Goal: Task Accomplishment & Management: Complete application form

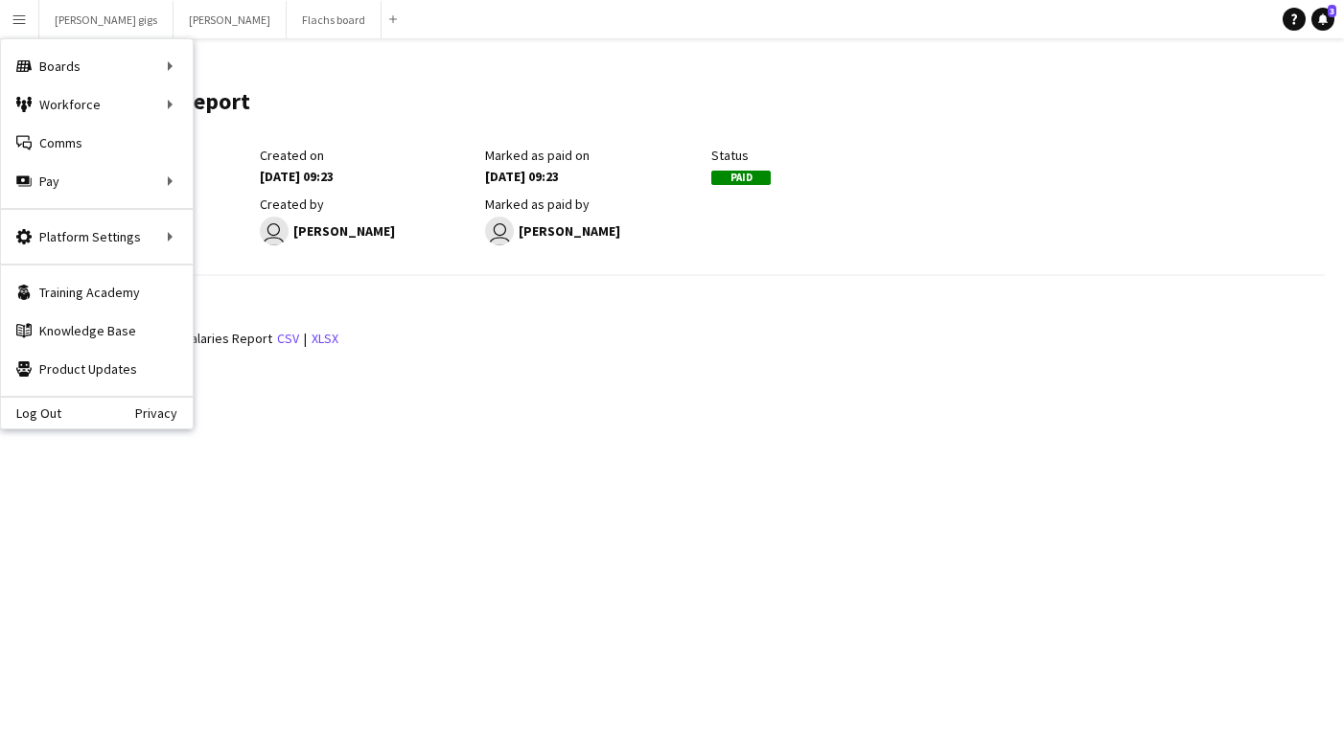
click at [222, 223] on div "[DATE] to [DATE]" at bounding box center [142, 225] width 217 height 17
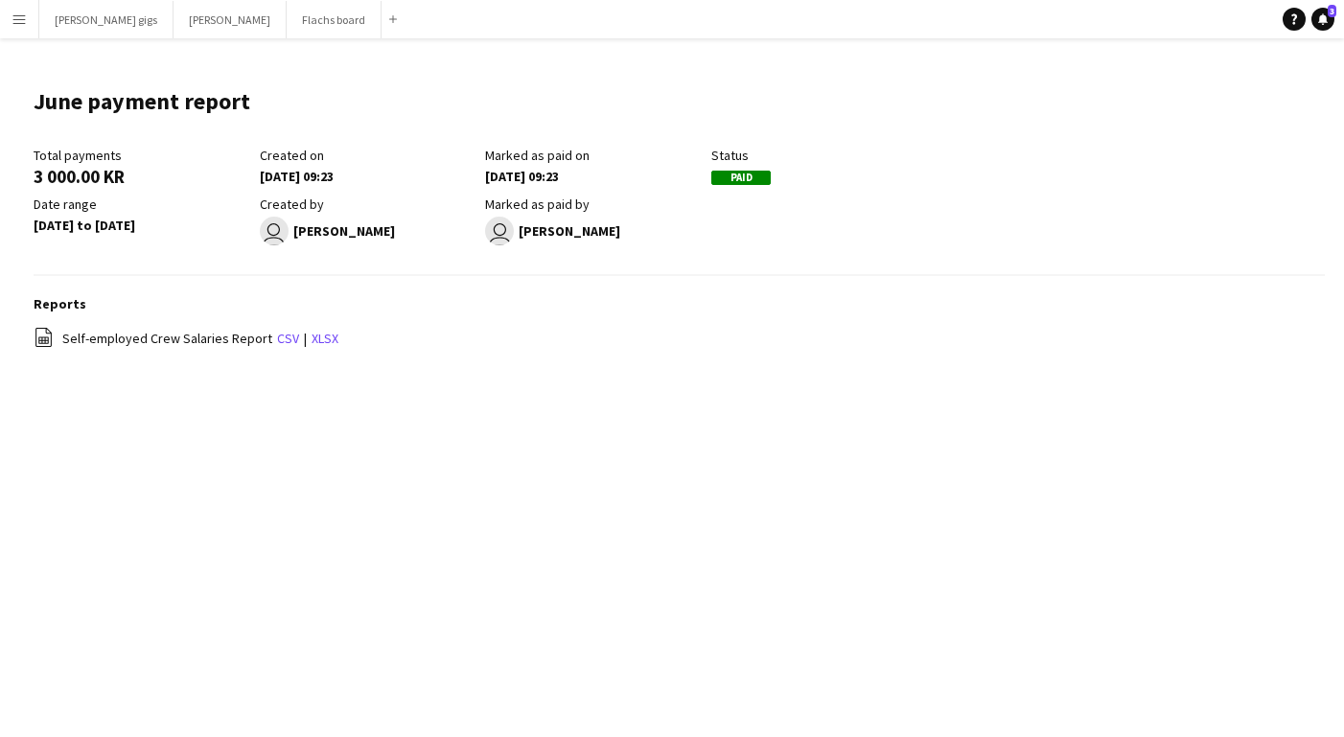
click at [18, 16] on app-icon "Menu" at bounding box center [19, 19] width 15 height 15
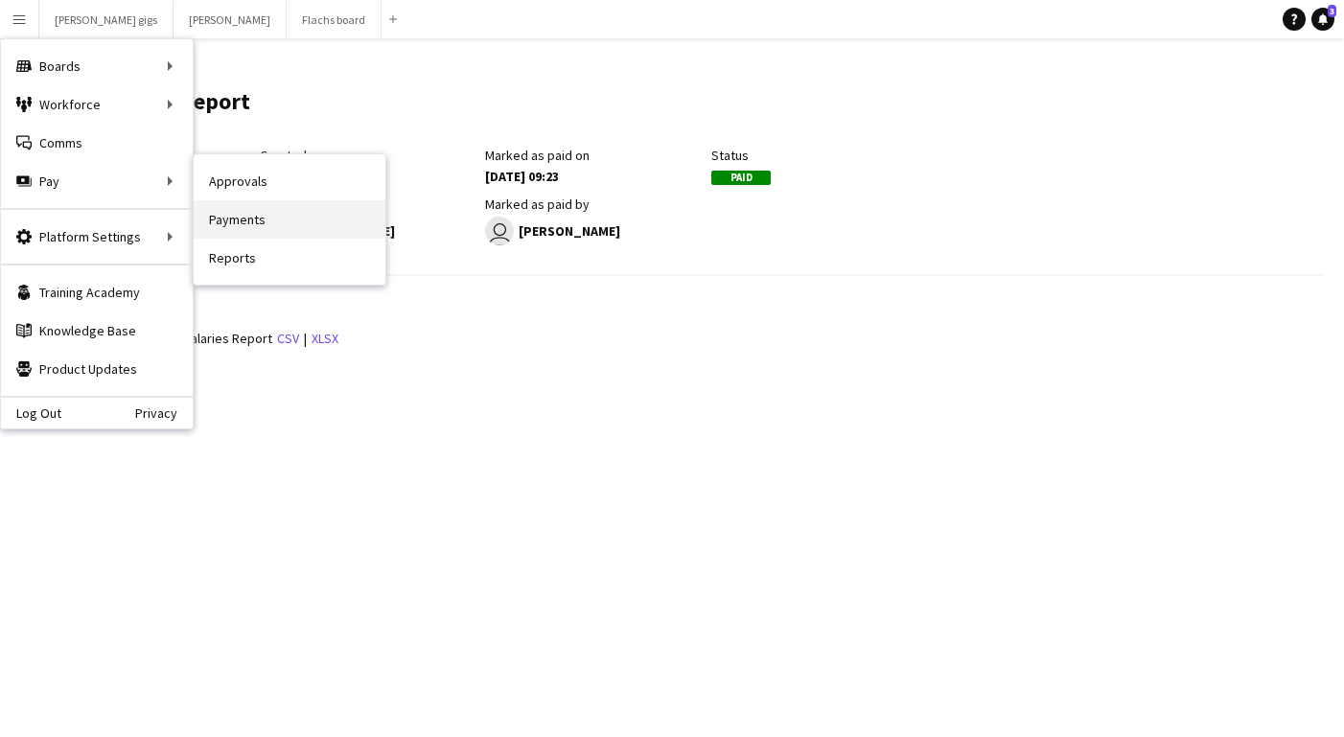
click at [246, 212] on link "Payments" at bounding box center [290, 219] width 192 height 38
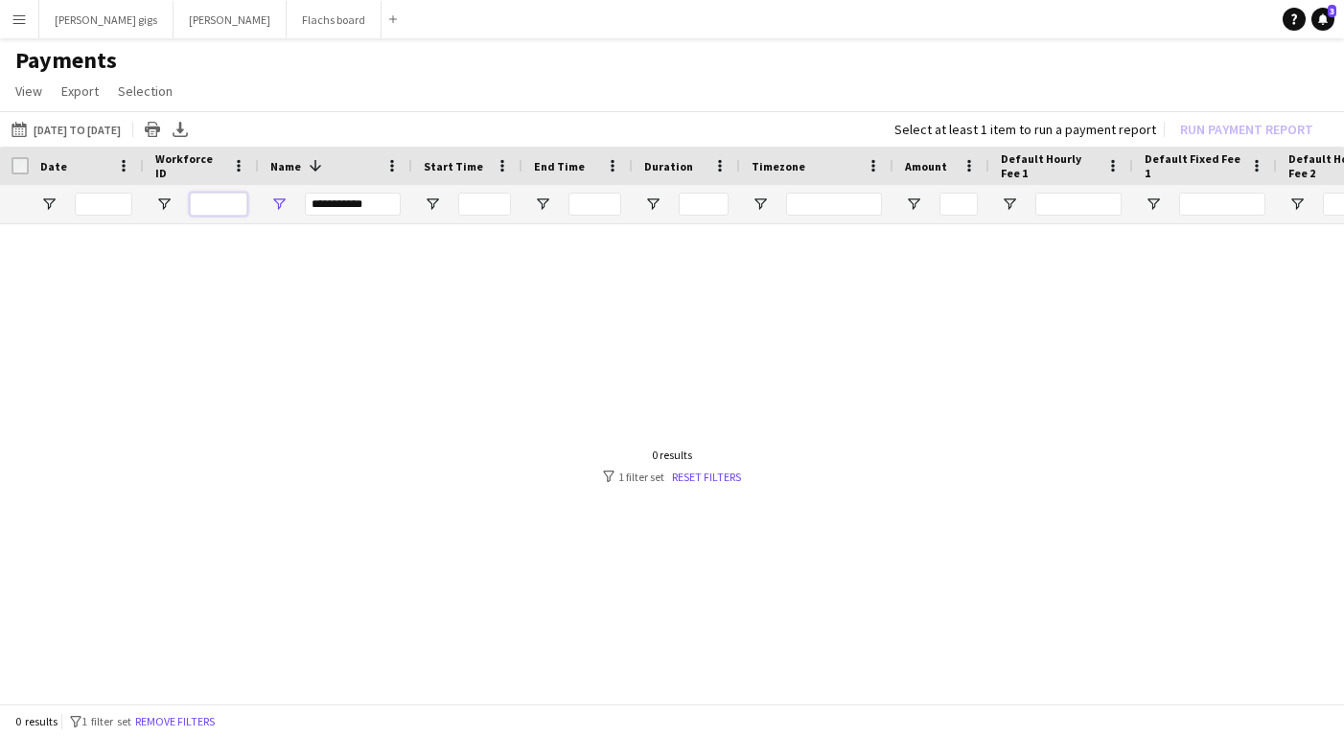
click at [203, 205] on input "Workforce ID Filter Input" at bounding box center [219, 204] width 58 height 23
click at [332, 205] on input "**********" at bounding box center [353, 204] width 96 height 23
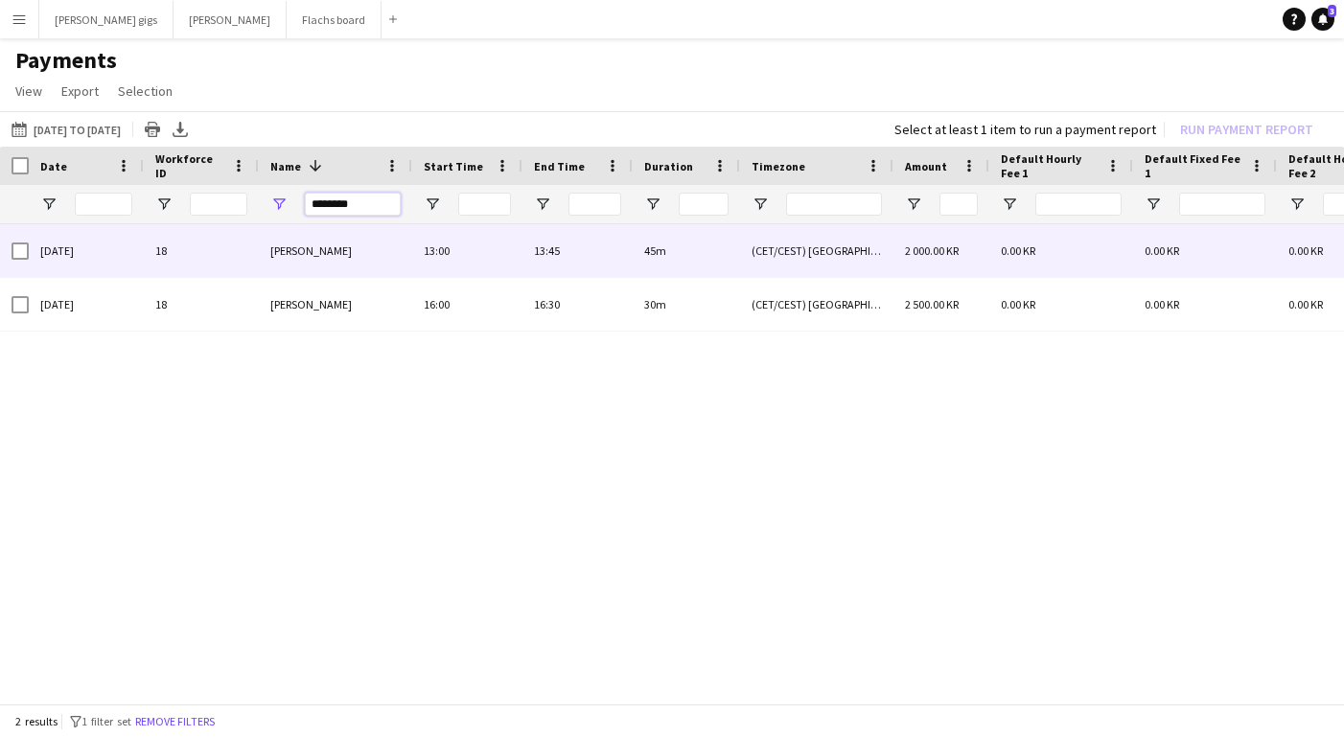
type input "********"
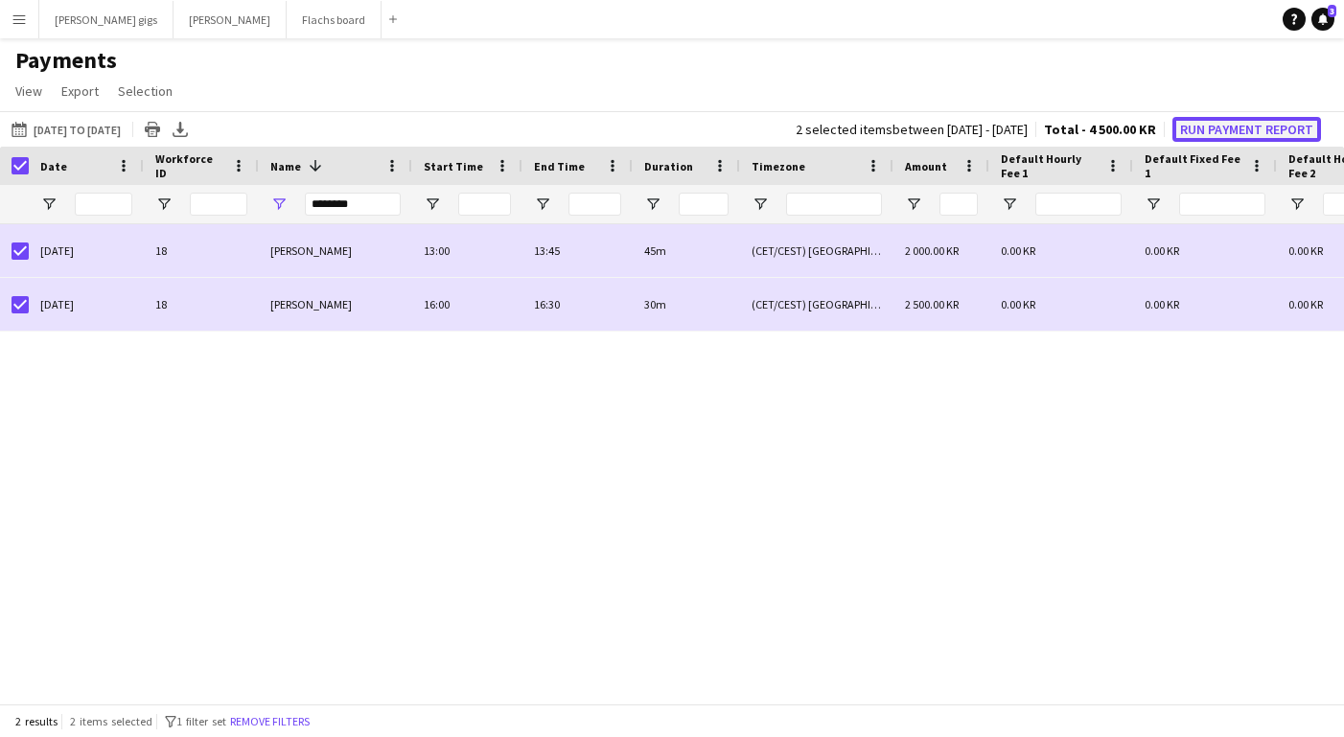
click at [1212, 136] on button "Run Payment Report" at bounding box center [1247, 129] width 149 height 25
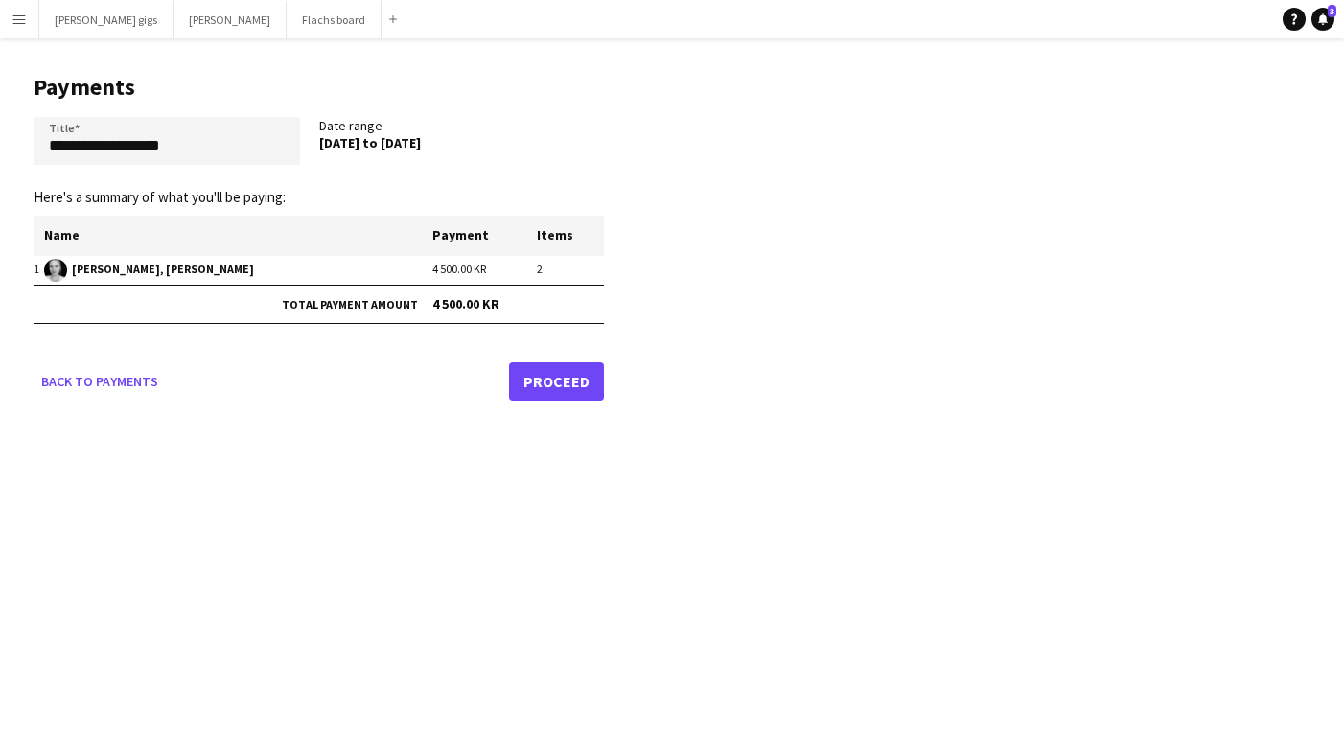
click at [586, 388] on link "Proceed" at bounding box center [556, 381] width 95 height 38
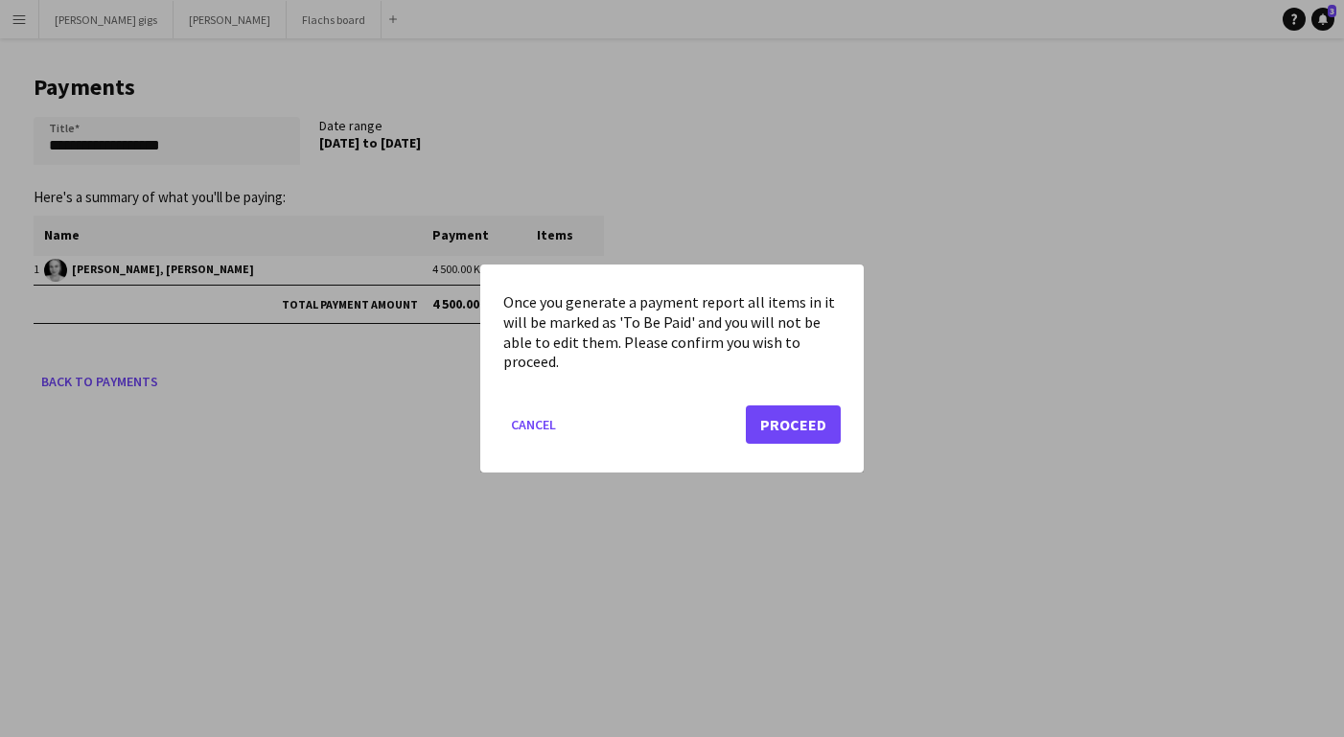
click at [846, 430] on div "Once you generate a payment report all items in it will be marked as 'To Be Pai…" at bounding box center [671, 369] width 383 height 208
click at [807, 424] on button "Proceed" at bounding box center [793, 425] width 95 height 38
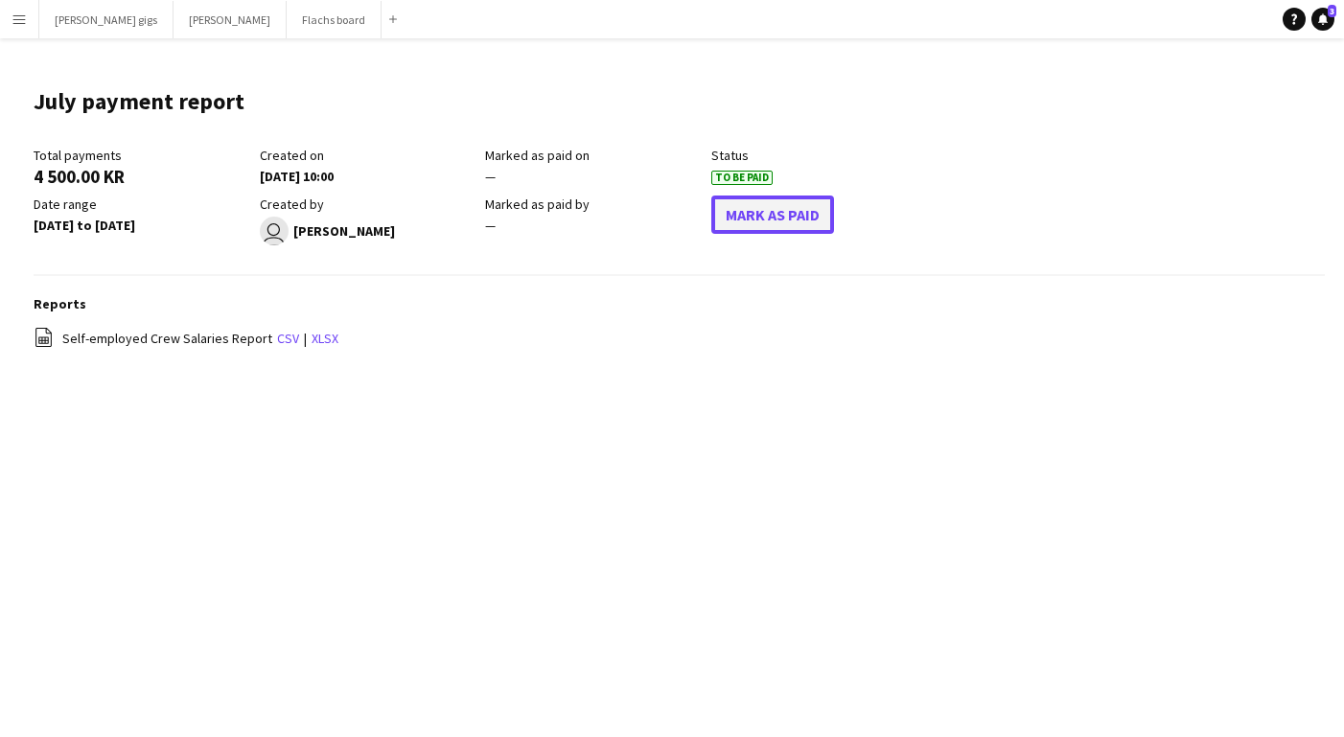
click at [786, 221] on button "Mark As Paid" at bounding box center [772, 215] width 123 height 38
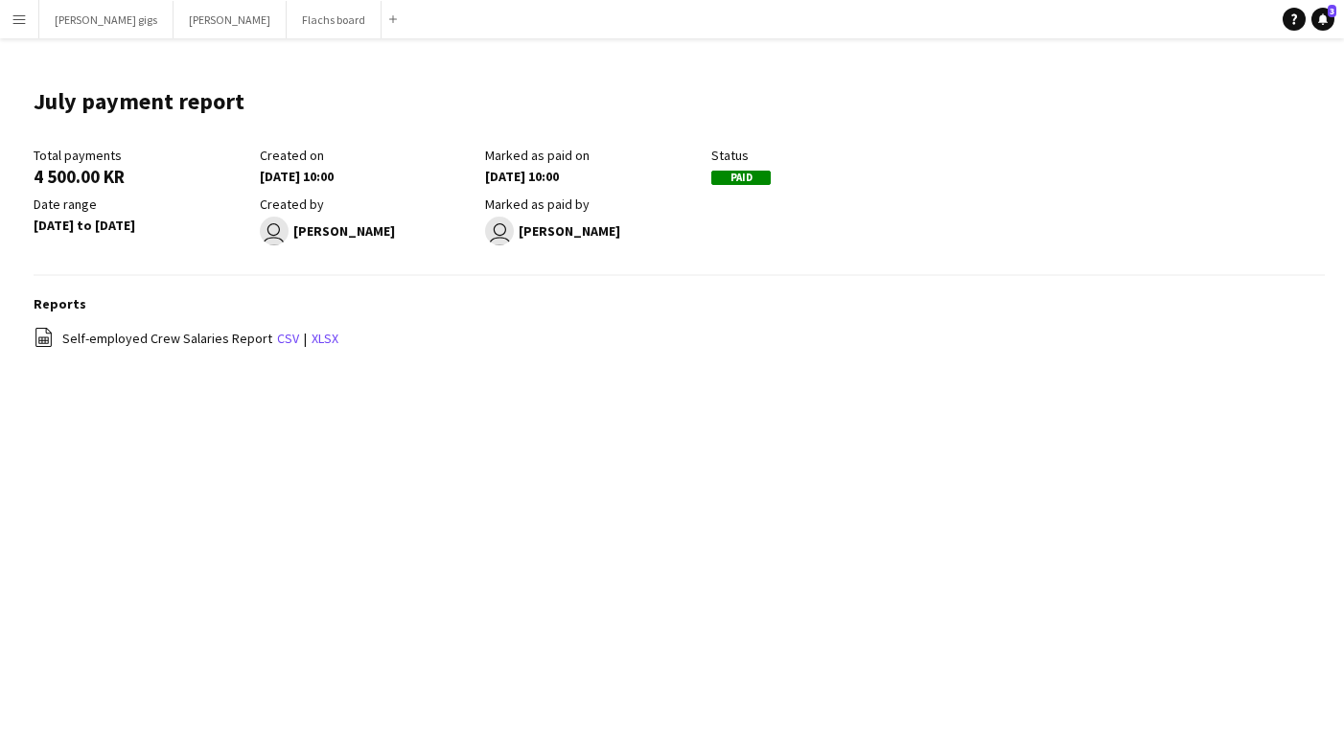
click at [9, 10] on button "Menu" at bounding box center [19, 19] width 38 height 38
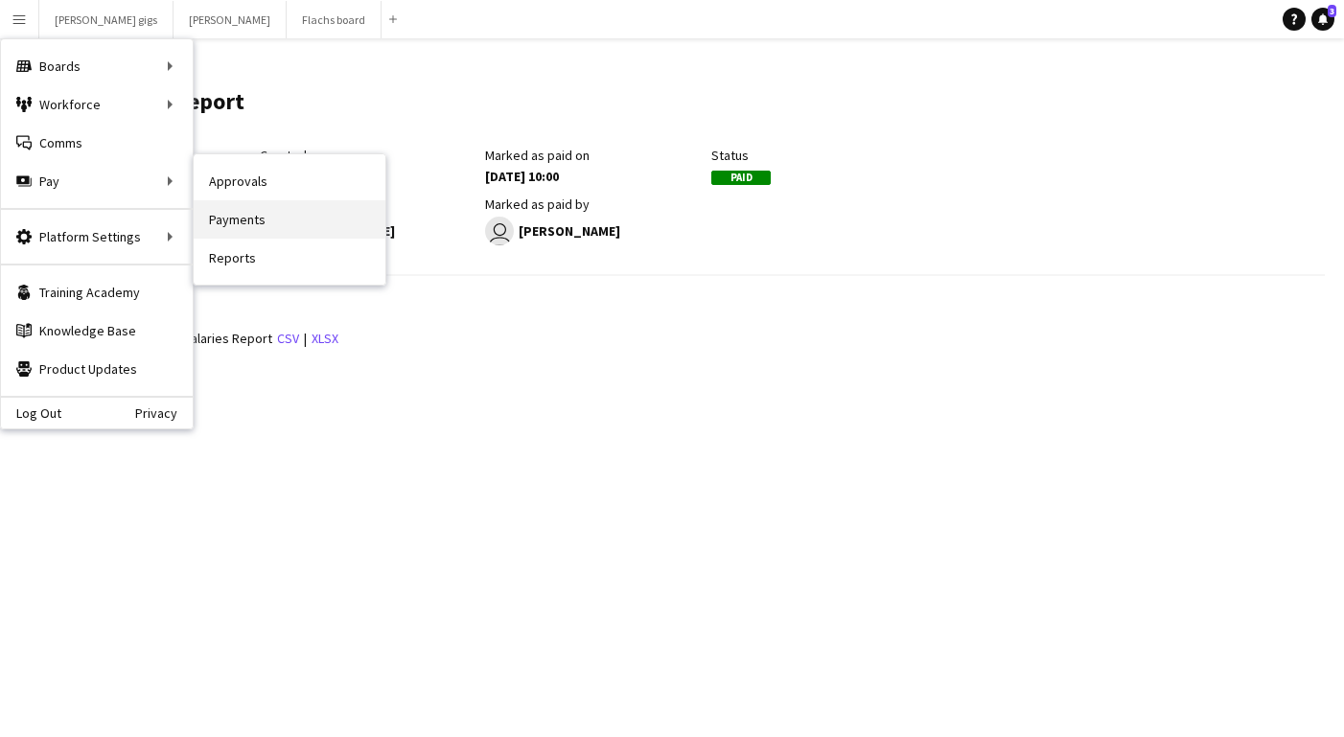
click at [252, 205] on link "Payments" at bounding box center [290, 219] width 192 height 38
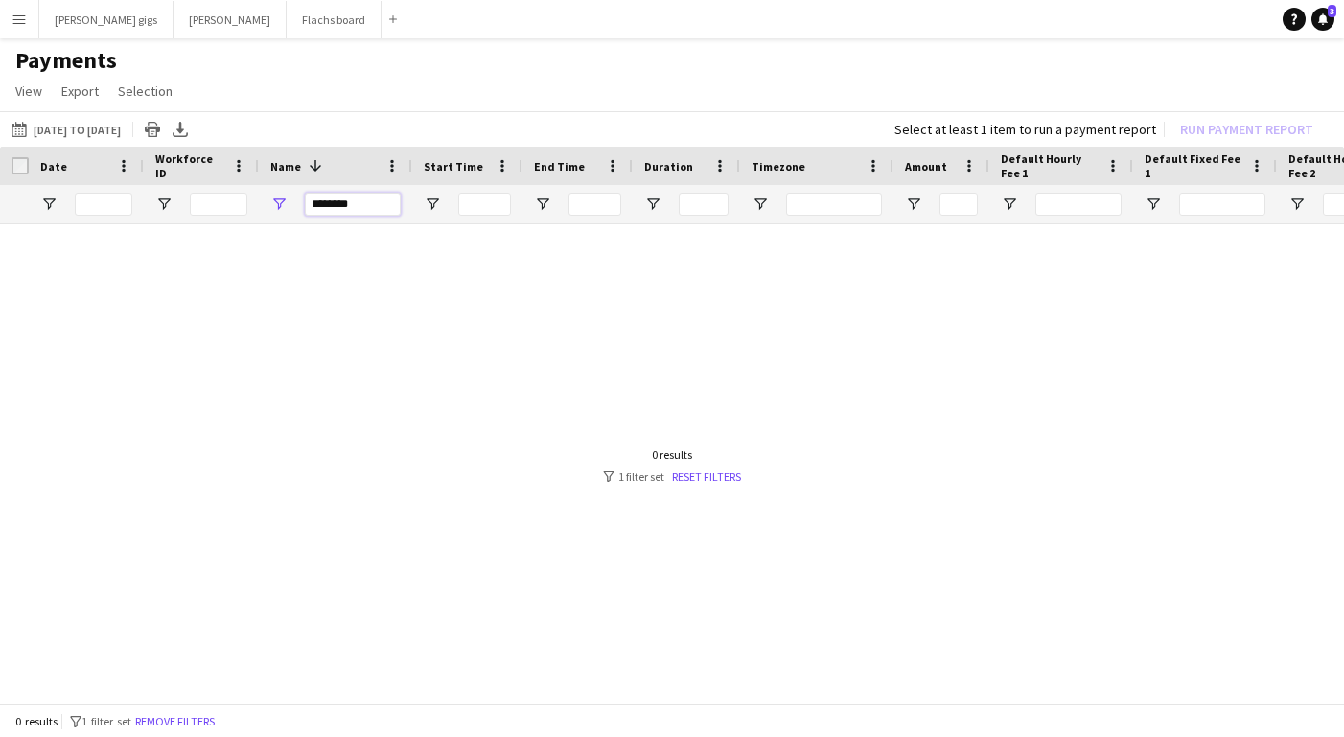
click at [320, 204] on input "********" at bounding box center [353, 204] width 96 height 23
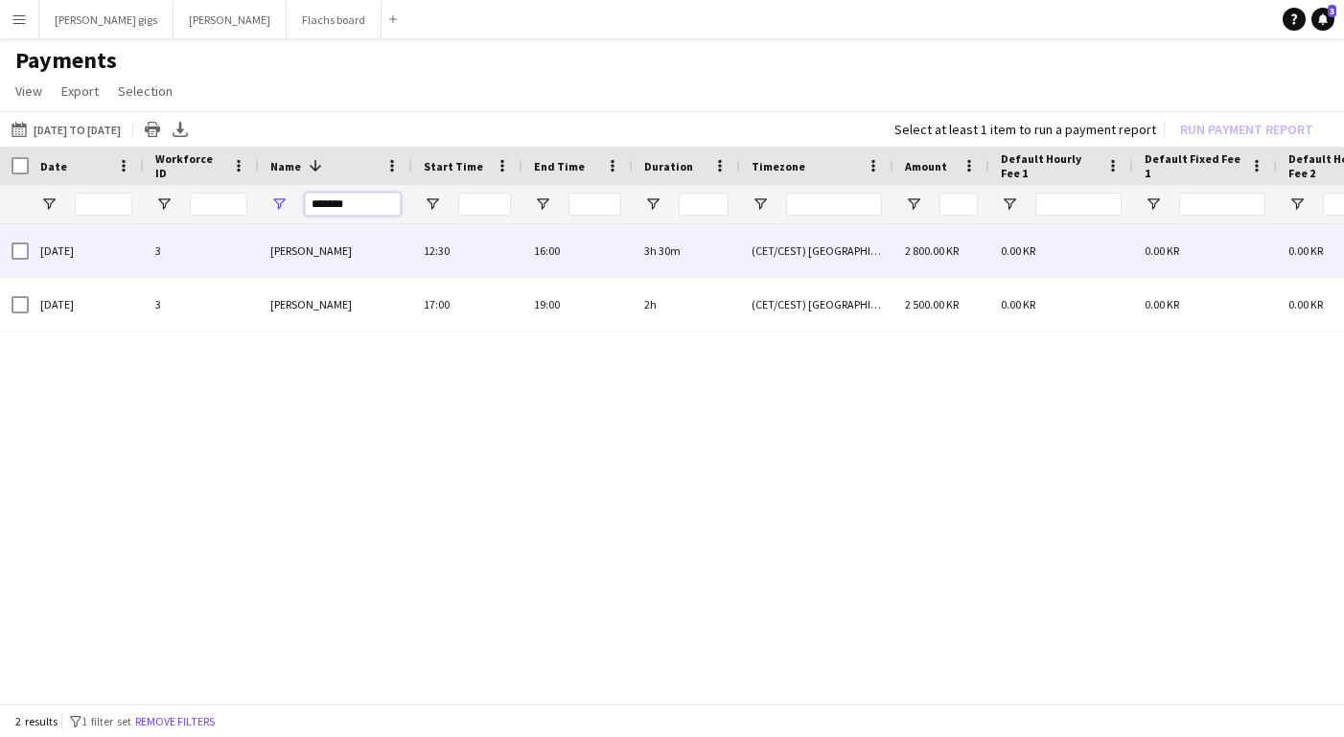
type input "*******"
click at [22, 262] on div at bounding box center [20, 251] width 17 height 54
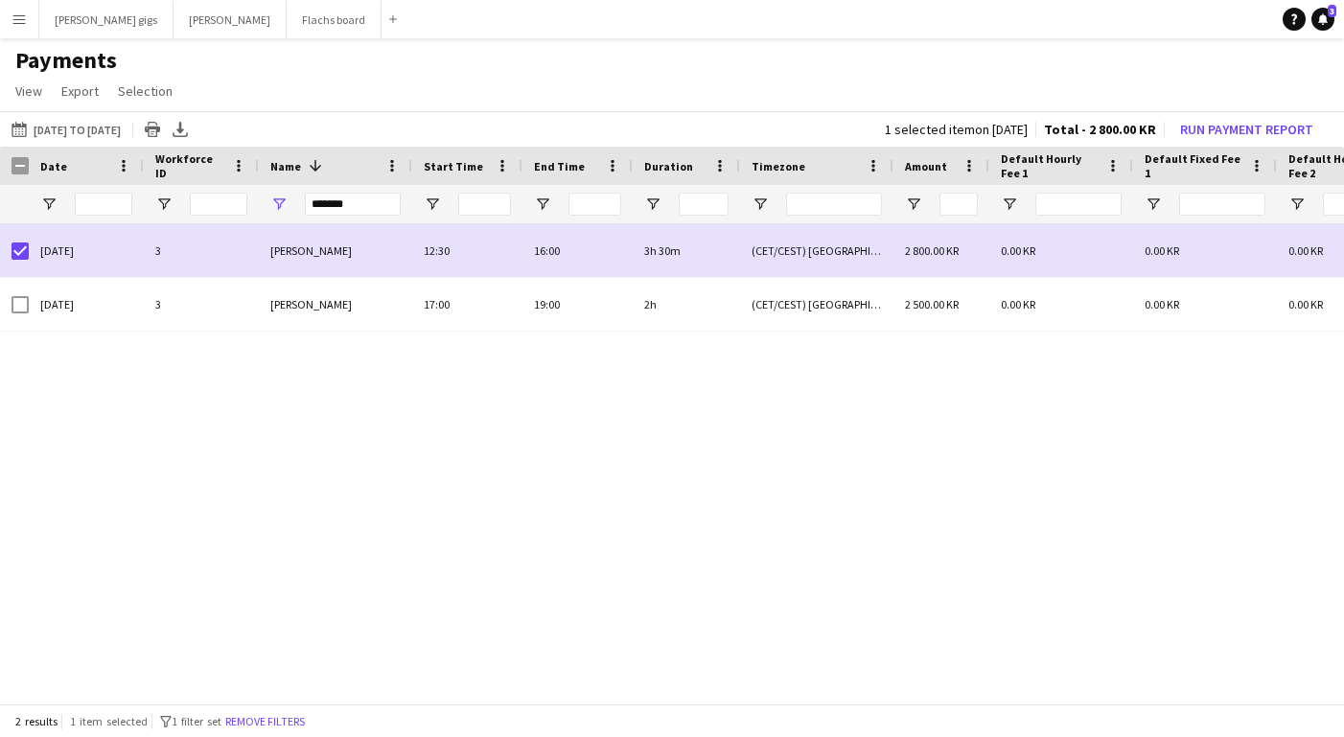
click at [1195, 145] on div "[DATE] to [DATE] [DATE] to [DATE] [DATE] This Week This Month [DATE] Last Week …" at bounding box center [672, 128] width 1344 height 35
click at [1202, 126] on button "Run Payment Report" at bounding box center [1247, 129] width 149 height 25
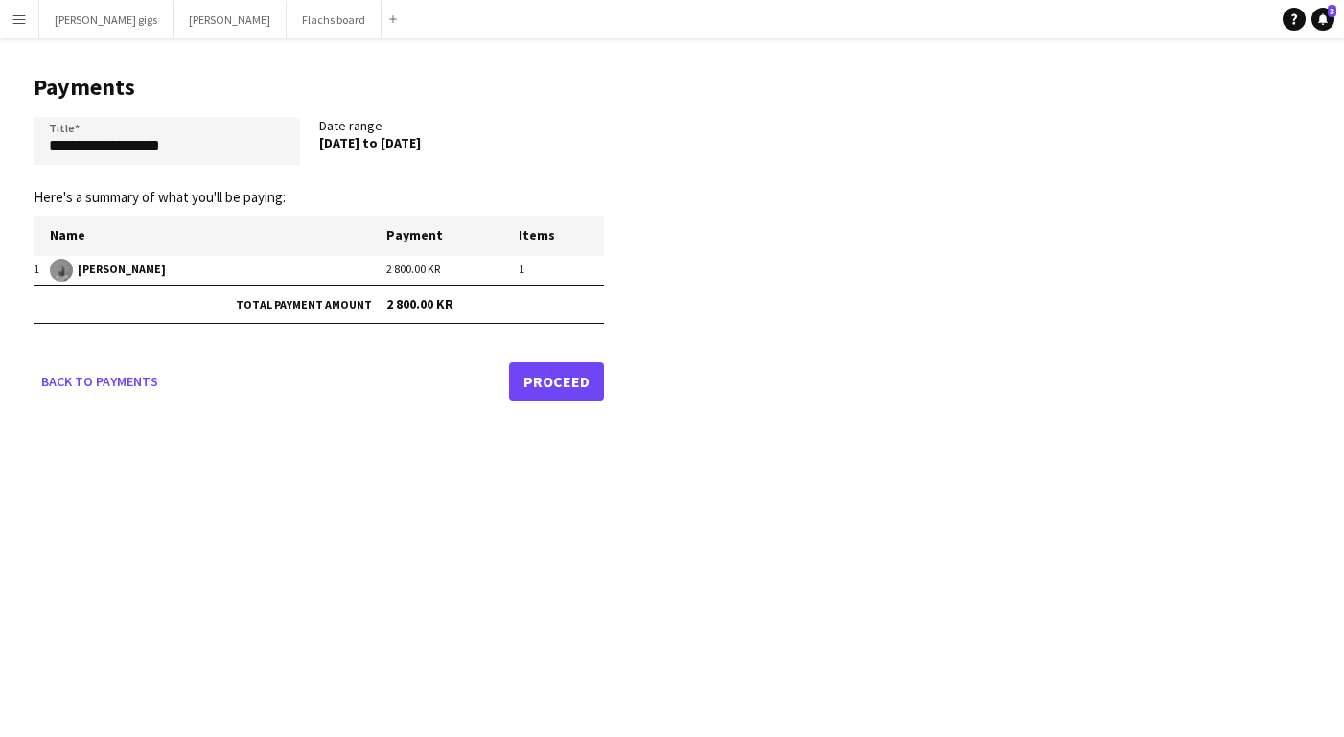
click at [548, 390] on link "Proceed" at bounding box center [556, 381] width 95 height 38
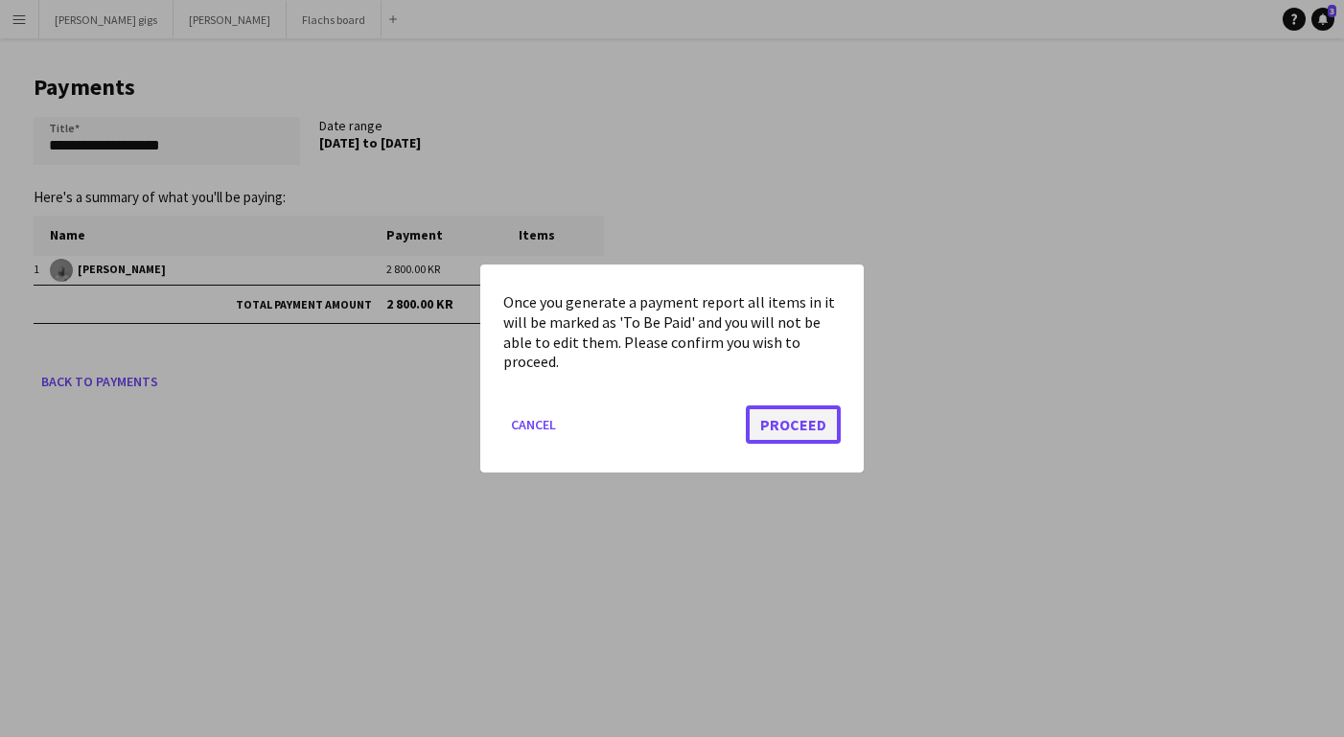
click at [789, 422] on button "Proceed" at bounding box center [793, 425] width 95 height 38
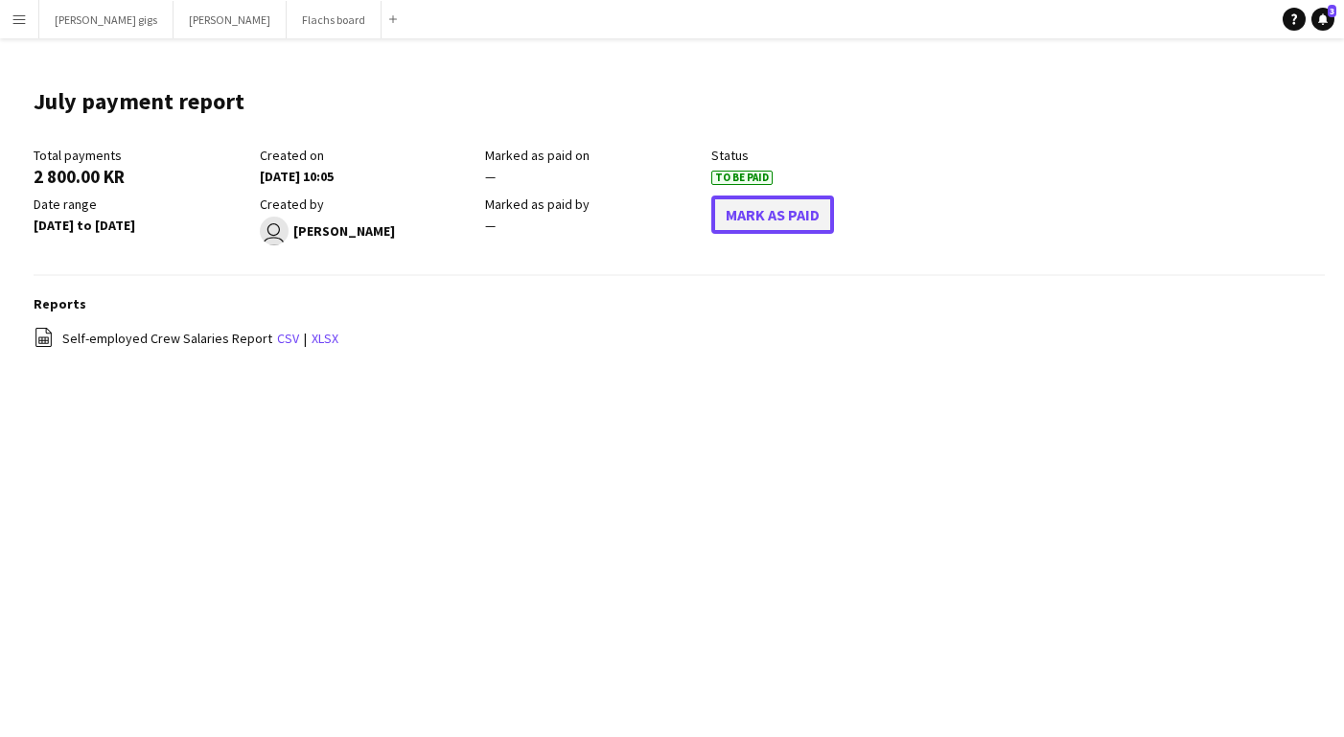
click at [759, 215] on button "Mark As Paid" at bounding box center [772, 215] width 123 height 38
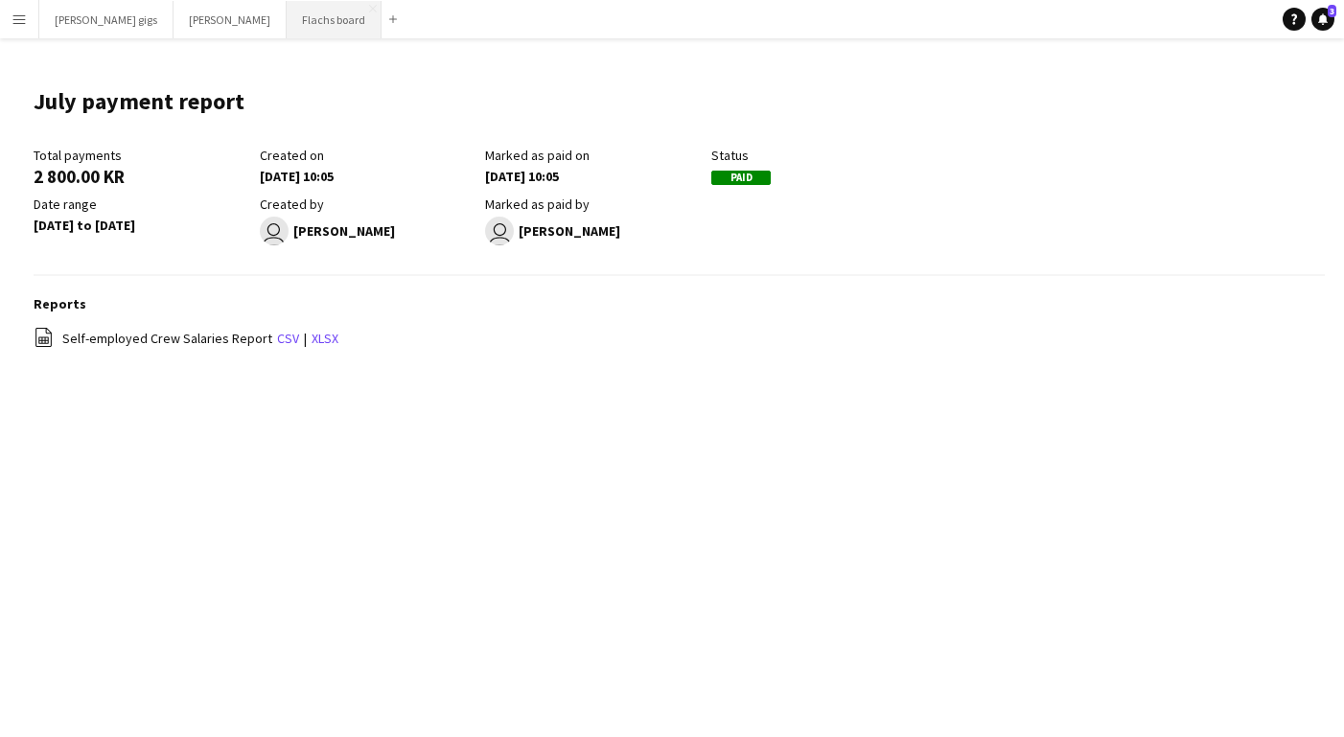
click at [287, 19] on button "Flachs board Close" at bounding box center [334, 19] width 95 height 37
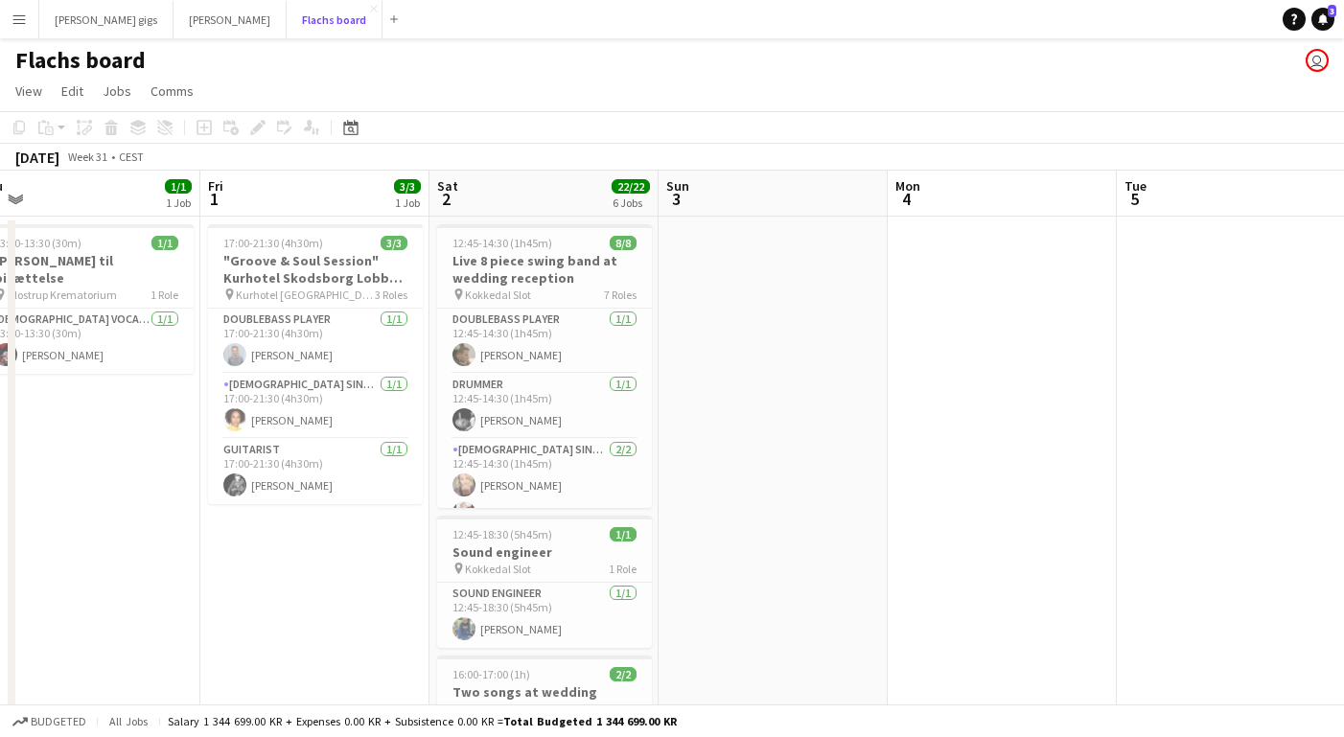
scroll to position [0, 597]
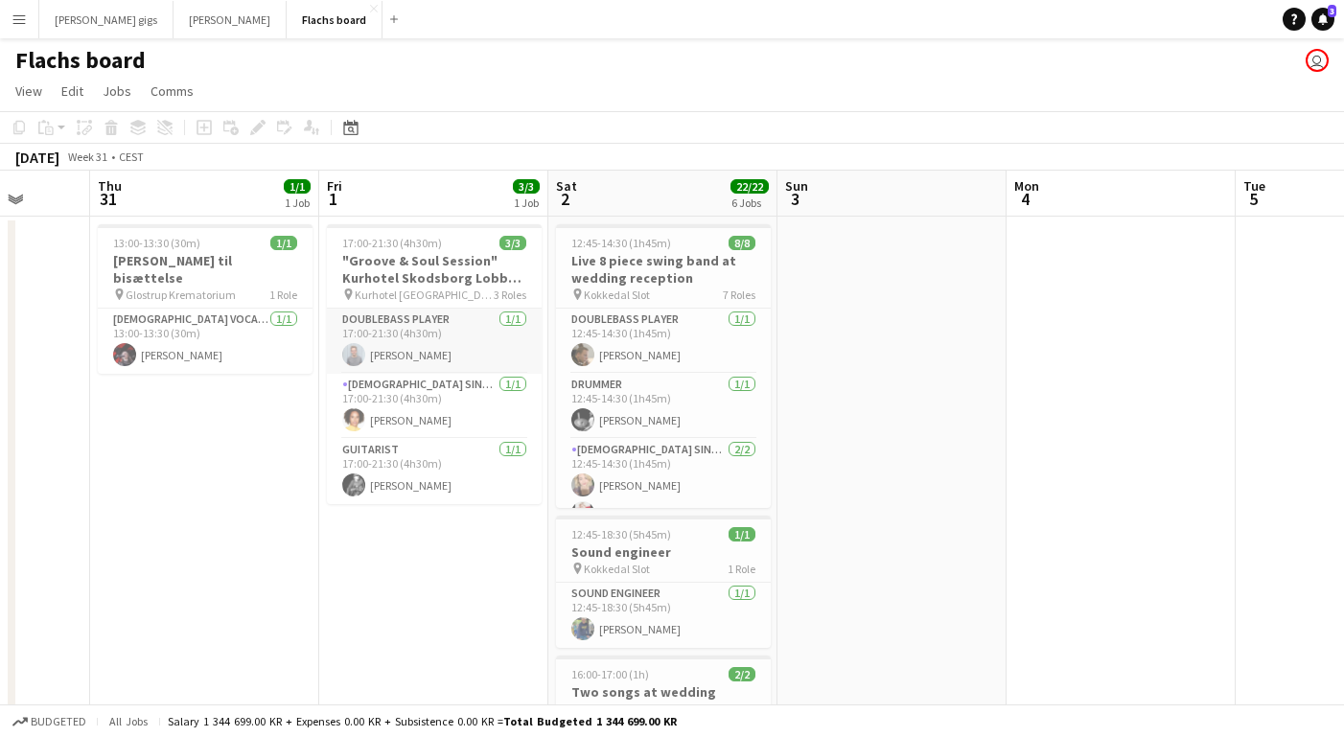
click at [430, 352] on app-card-role "Doublebass Player [DATE] 17:00-21:30 (4h30m) [PERSON_NAME]" at bounding box center [434, 341] width 215 height 65
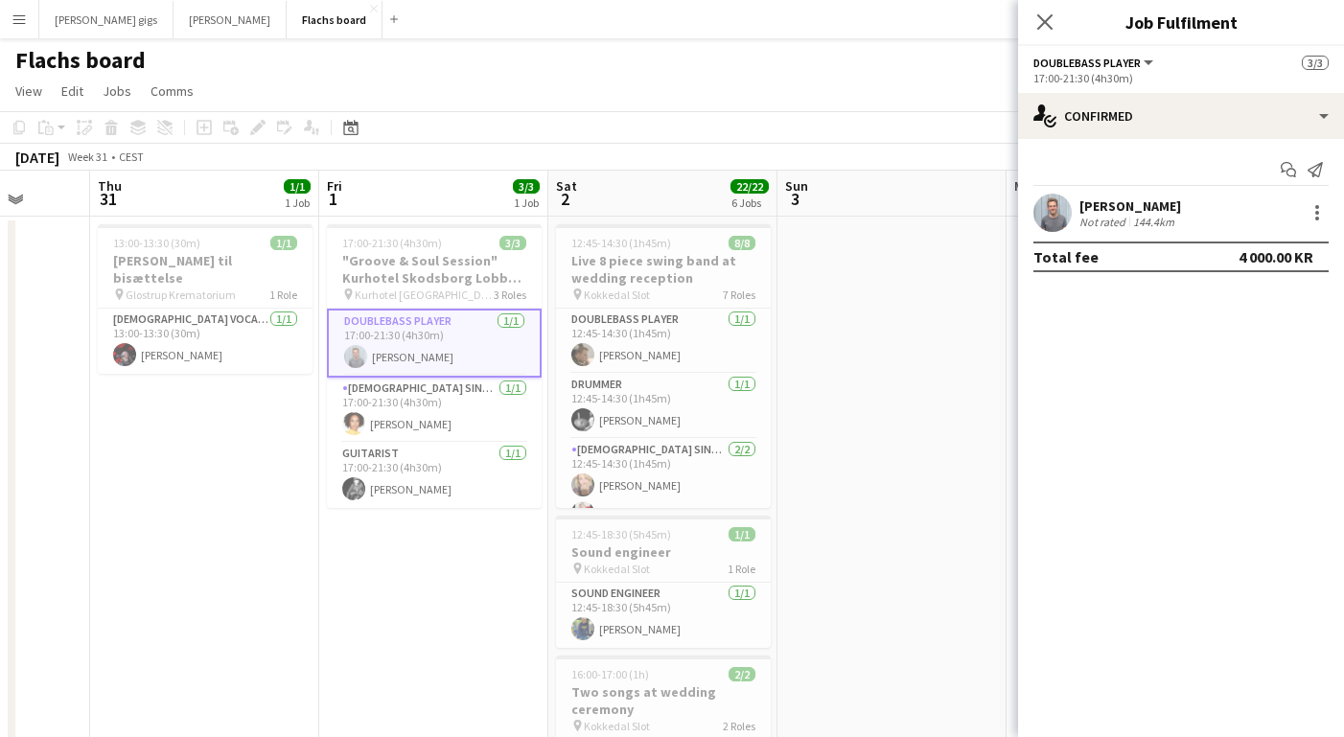
click at [1091, 210] on div "[PERSON_NAME]" at bounding box center [1131, 205] width 102 height 17
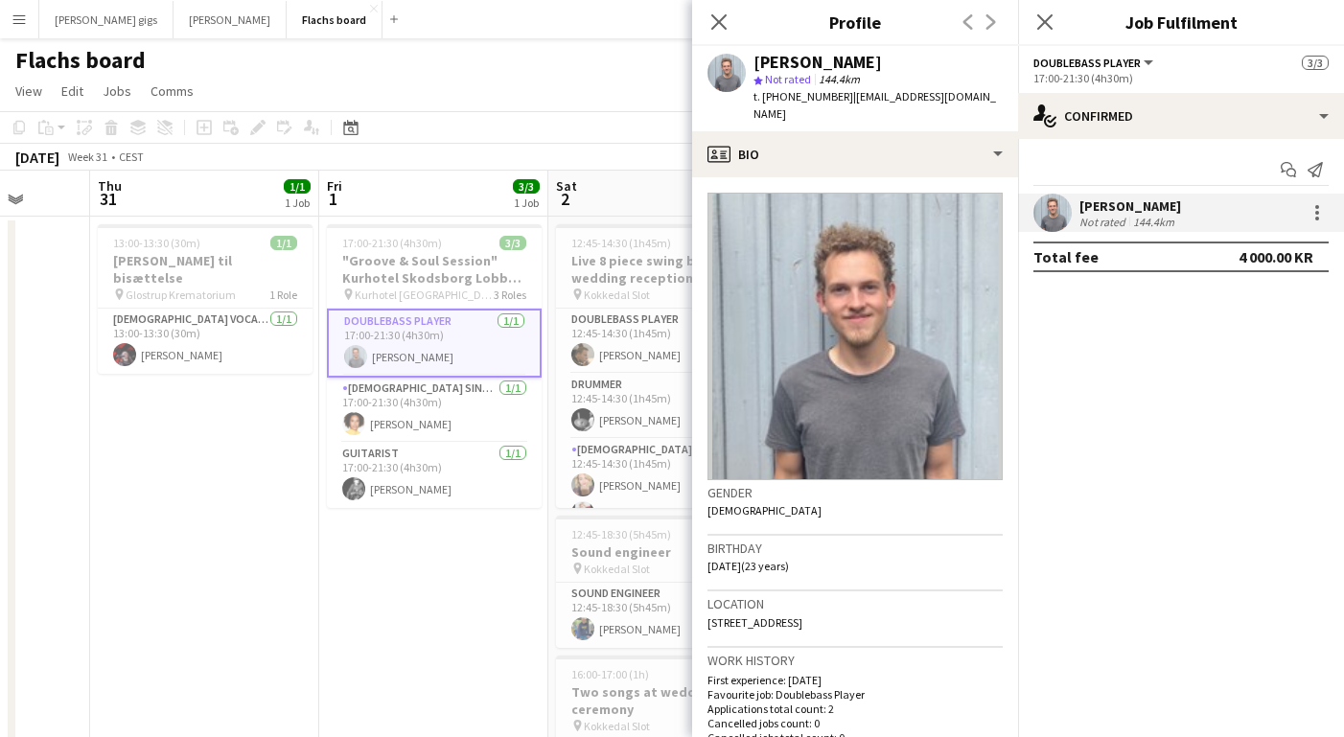
click at [1091, 210] on div "[PERSON_NAME]" at bounding box center [1131, 205] width 102 height 17
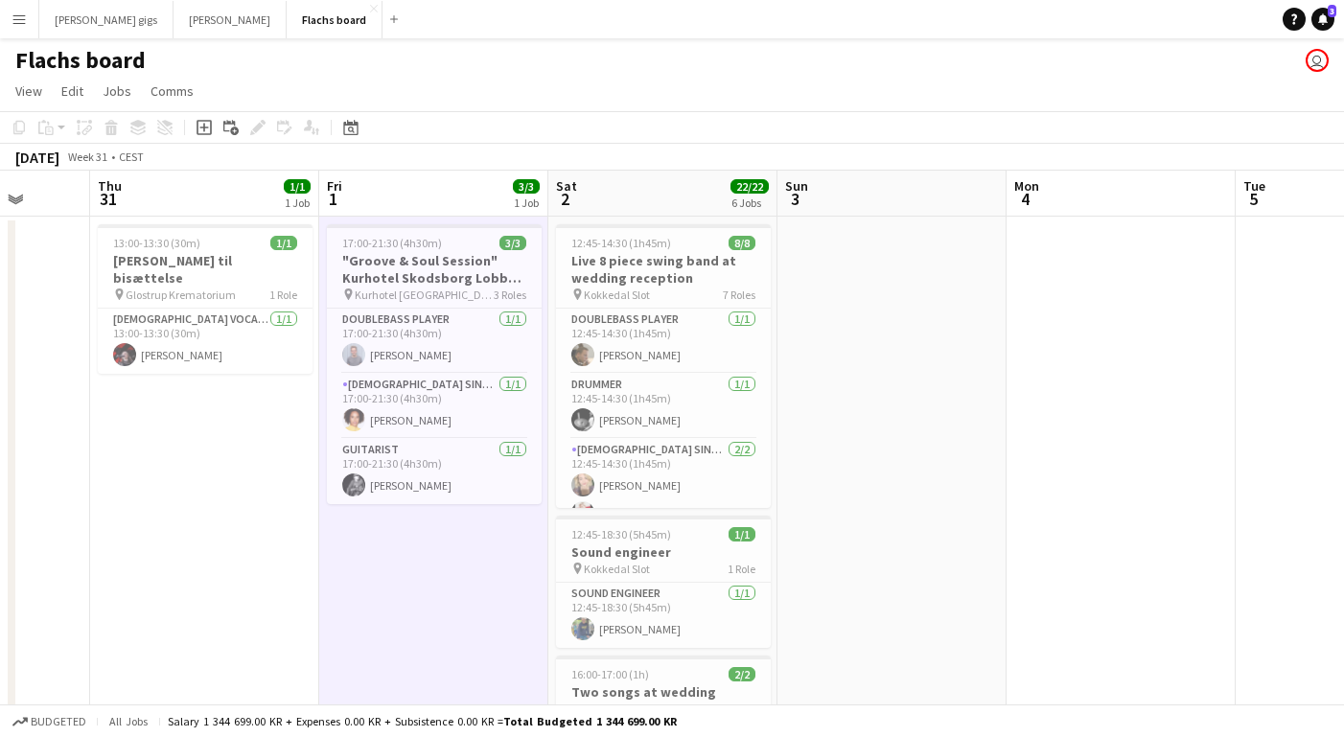
click at [9, 18] on button "Menu" at bounding box center [19, 19] width 38 height 38
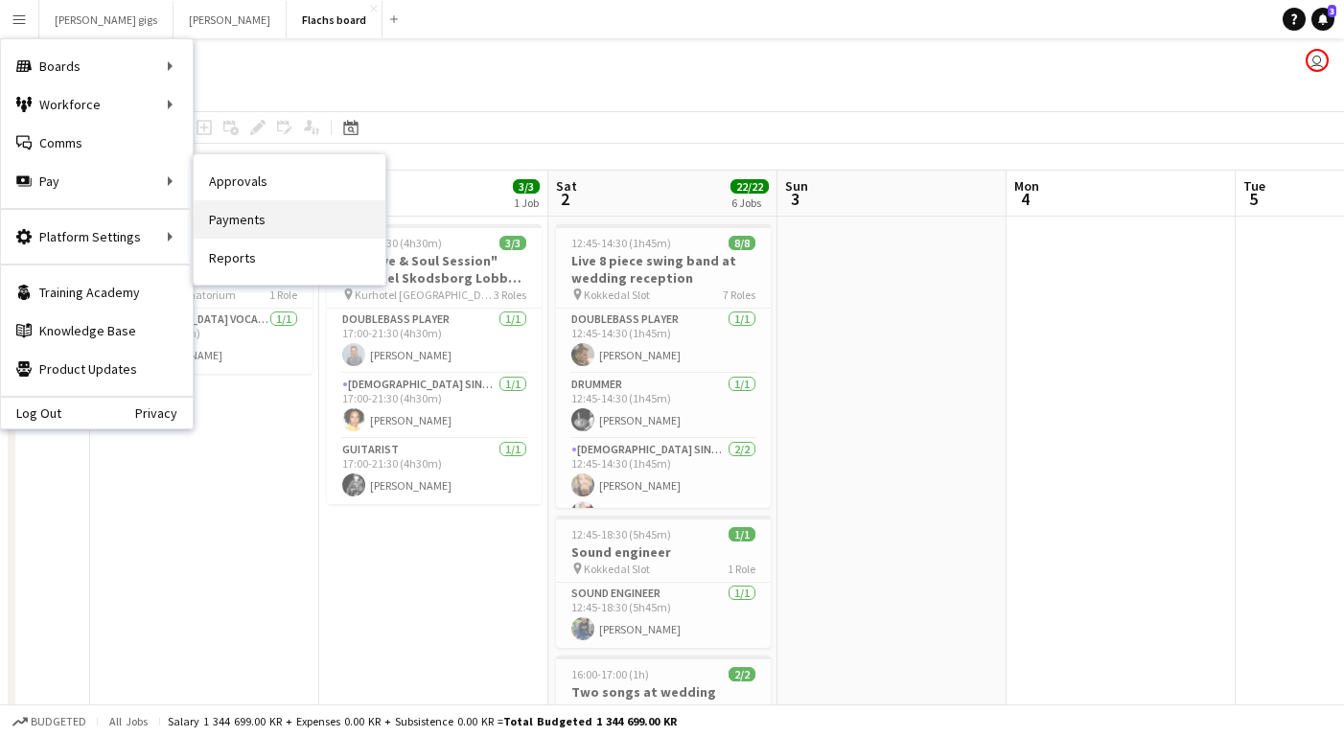
click at [235, 212] on link "Payments" at bounding box center [290, 219] width 192 height 38
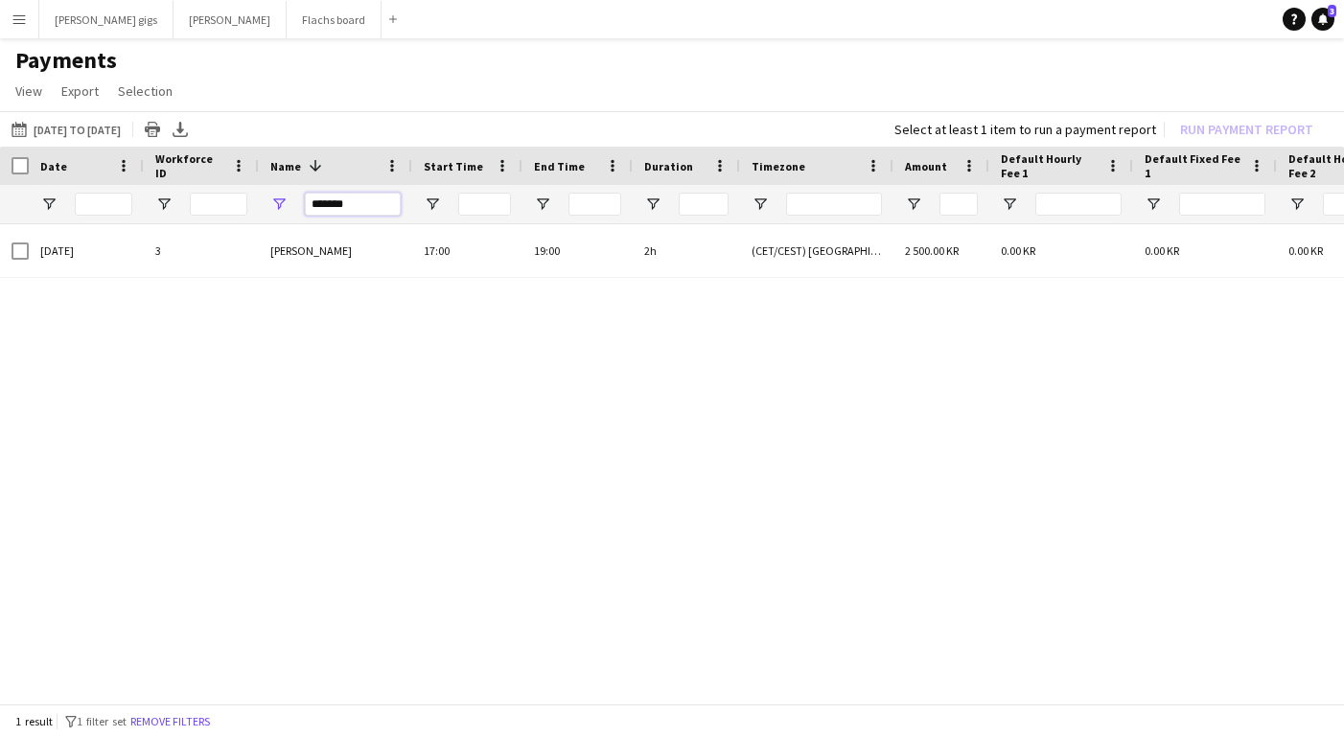
click at [331, 205] on input "*******" at bounding box center [353, 204] width 96 height 23
type input "*********"
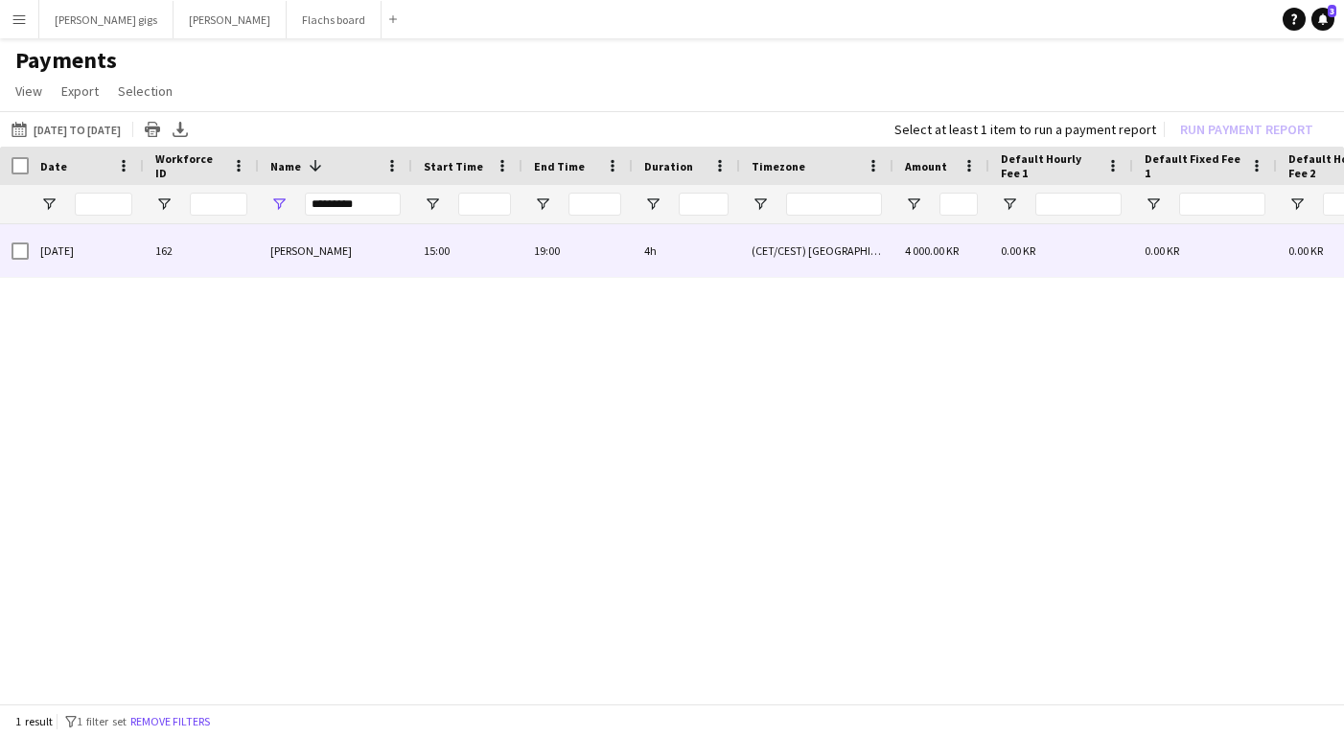
click at [326, 246] on span "[PERSON_NAME]" at bounding box center [310, 251] width 81 height 14
click at [296, 261] on div "[PERSON_NAME]" at bounding box center [335, 250] width 153 height 53
click at [290, 245] on span "[PERSON_NAME]" at bounding box center [310, 251] width 81 height 14
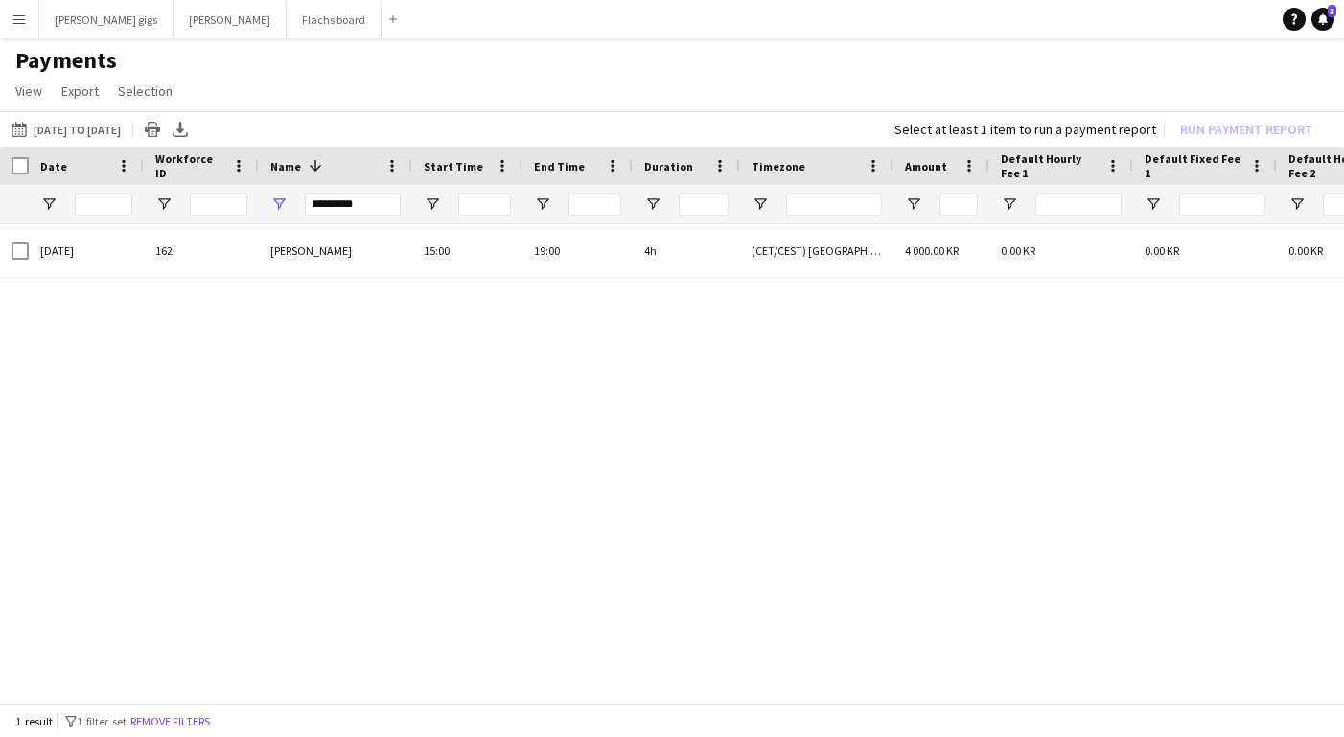
click at [389, 400] on div "[DATE] 162 [PERSON_NAME] 15:00 19:00 4h (CET/CEST) [GEOGRAPHIC_DATA] 4 000.00 K…" at bounding box center [672, 465] width 1344 height 483
click at [336, 221] on div "*********" at bounding box center [353, 204] width 96 height 38
click at [327, 208] on input "*********" at bounding box center [353, 204] width 96 height 23
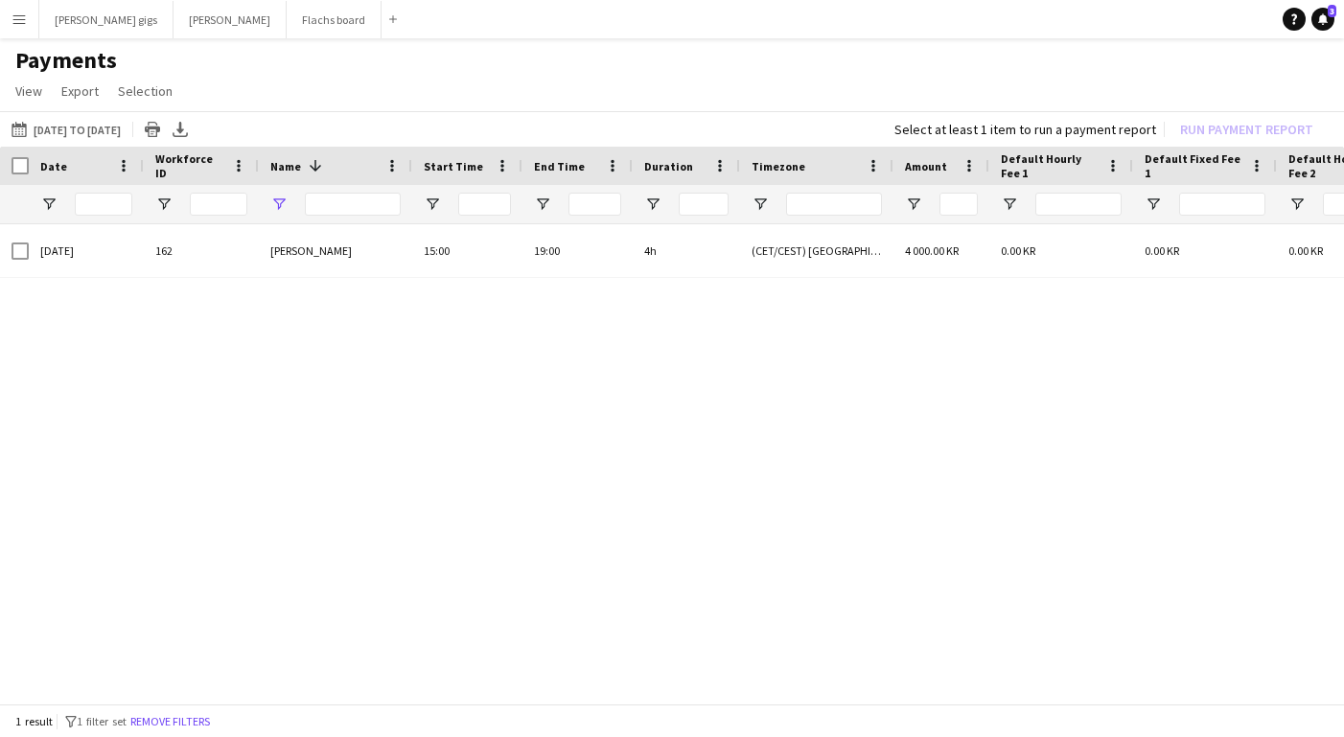
click at [420, 91] on app-page-menu "View Customise view Customise filters Reset Filters Reset View Reset All Export…" at bounding box center [672, 93] width 1344 height 36
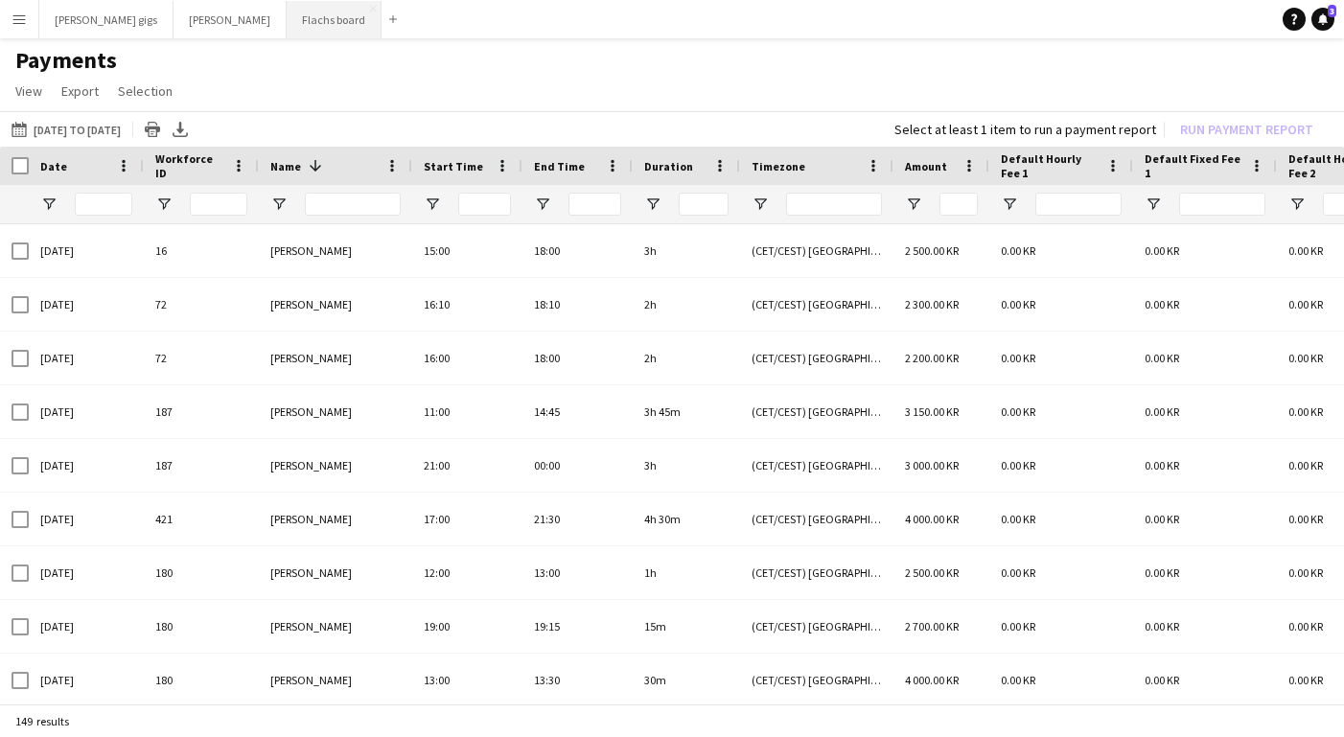
click at [287, 18] on button "Flachs board Close" at bounding box center [334, 19] width 95 height 37
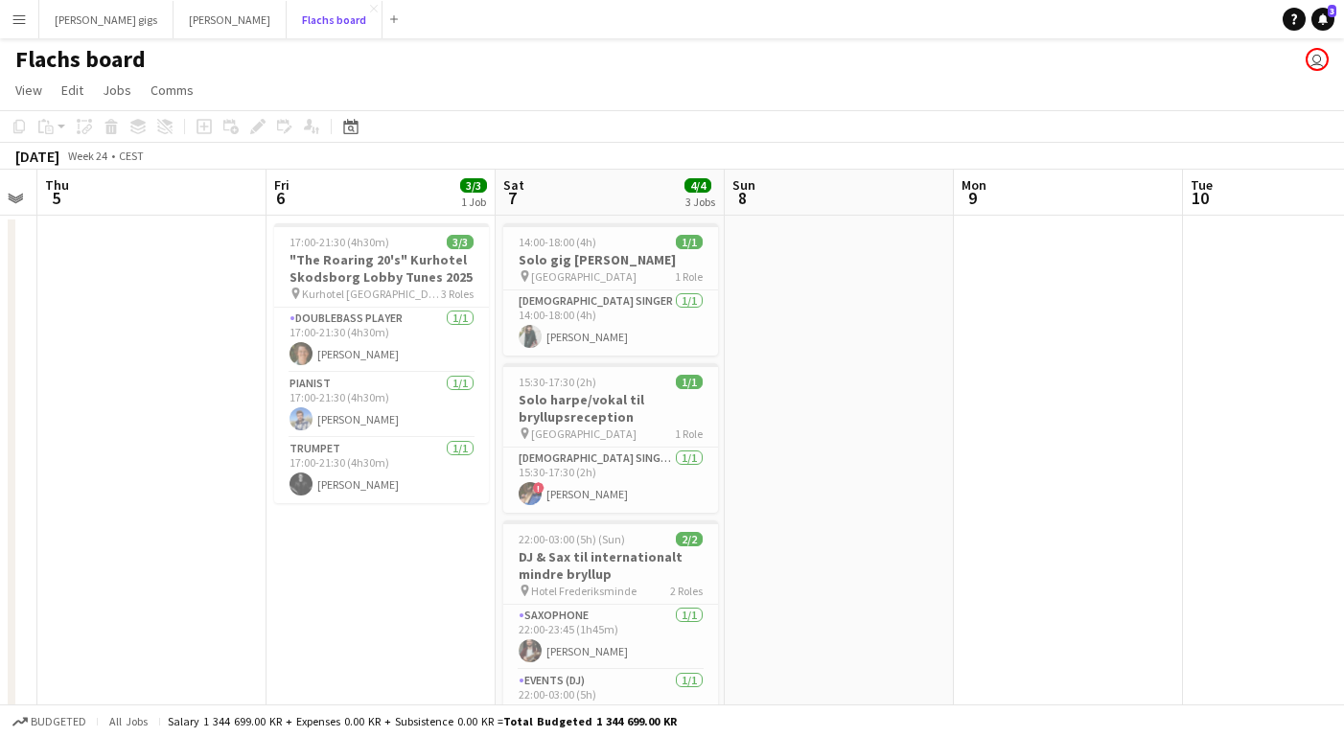
scroll to position [0, 414]
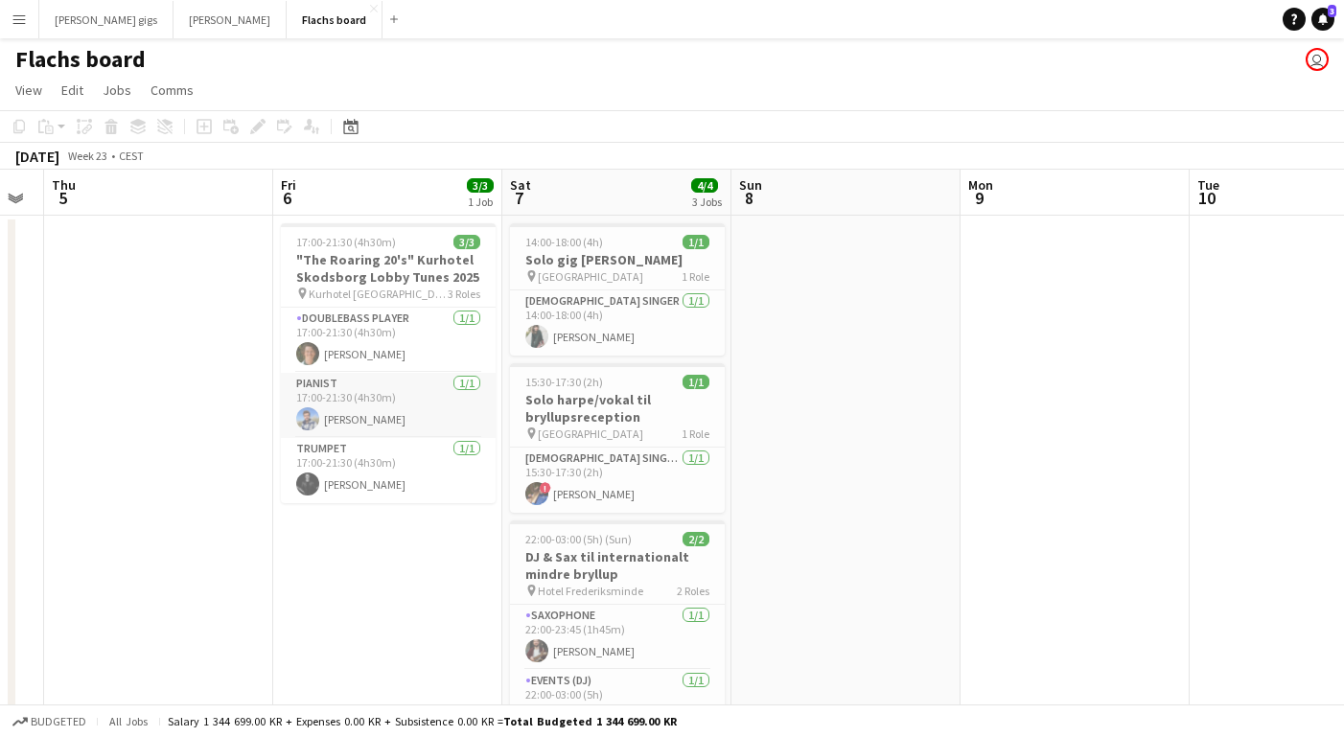
click at [373, 399] on app-card-role "Pianist [DATE] 17:00-21:30 (4h30m) [PERSON_NAME]" at bounding box center [388, 405] width 215 height 65
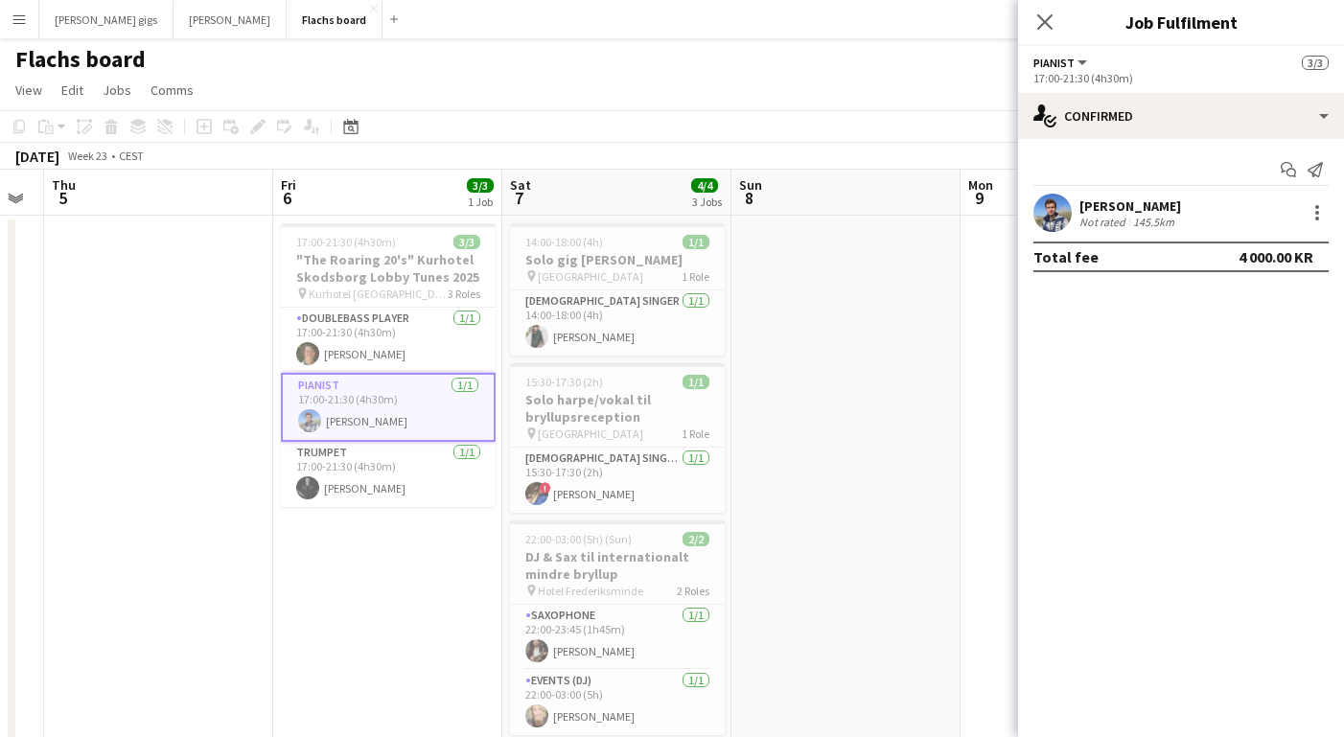
click at [1084, 215] on div "Not rated" at bounding box center [1105, 222] width 50 height 14
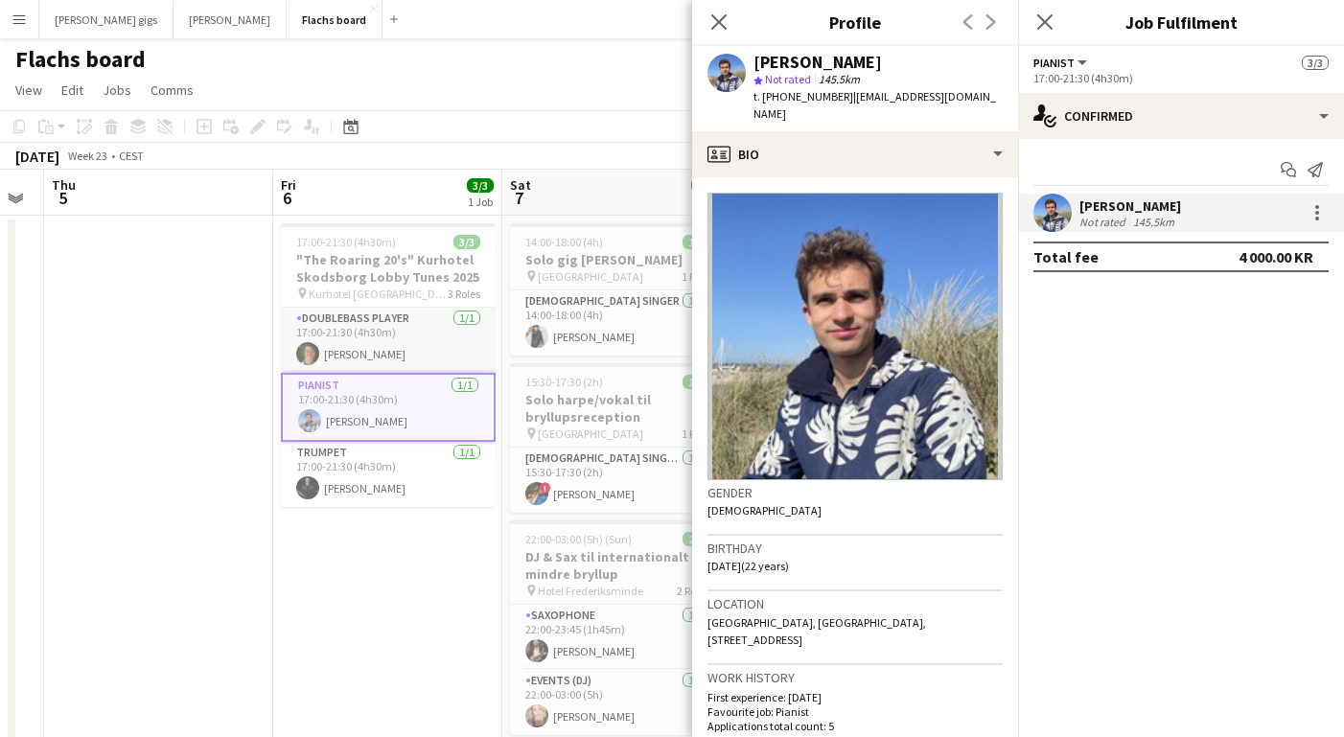
click at [373, 326] on app-card-role "Doublebass Player [DATE] 17:00-21:30 (4h30m) [PERSON_NAME]" at bounding box center [388, 340] width 215 height 65
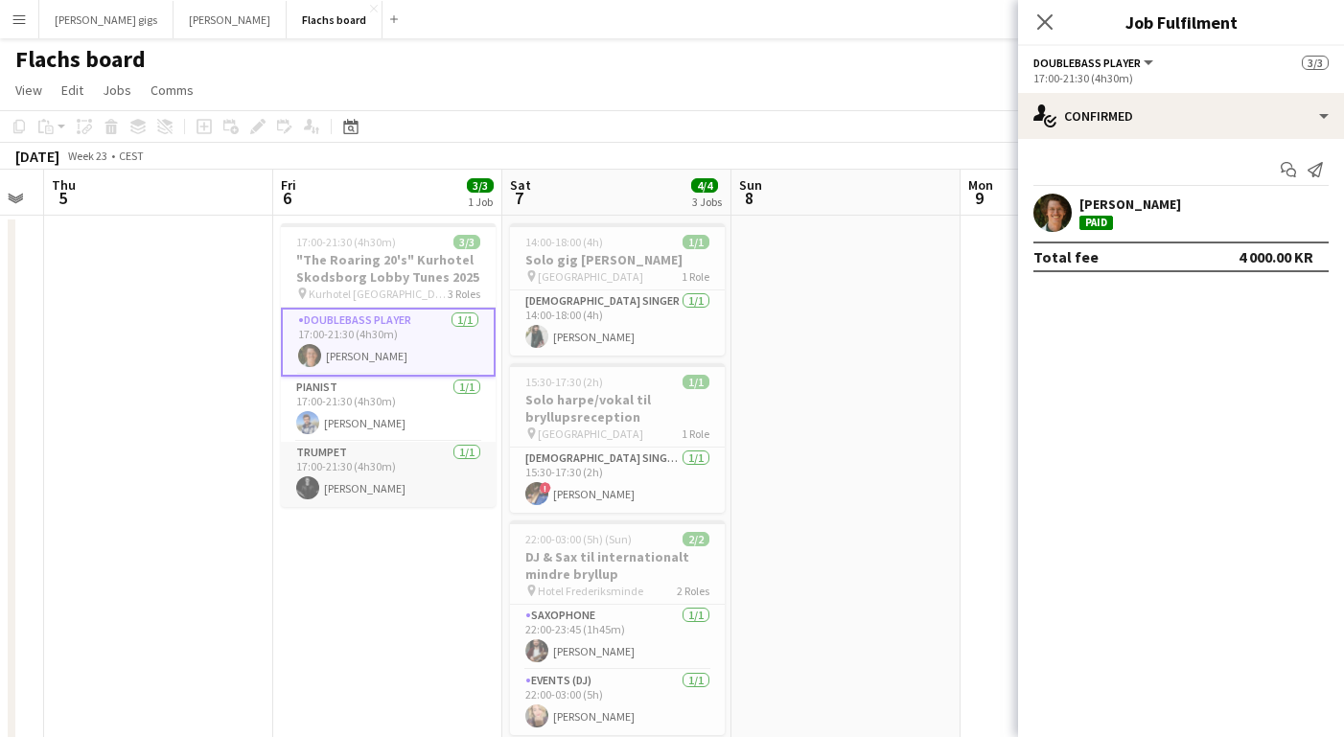
click at [341, 476] on app-card-role "Trumpet [DATE] 17:00-21:30 (4h30m) [PERSON_NAME]" at bounding box center [388, 474] width 215 height 65
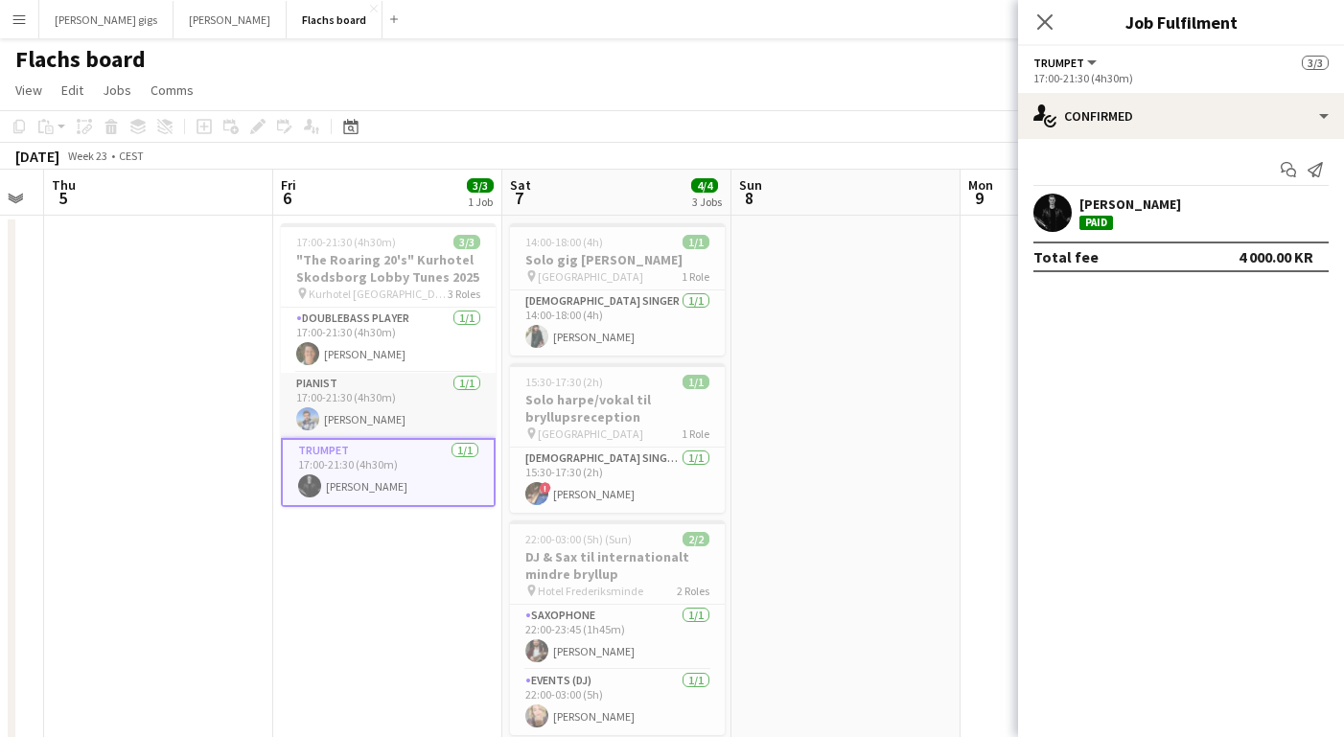
click at [338, 431] on app-card-role "Pianist [DATE] 17:00-21:30 (4h30m) [PERSON_NAME]" at bounding box center [388, 405] width 215 height 65
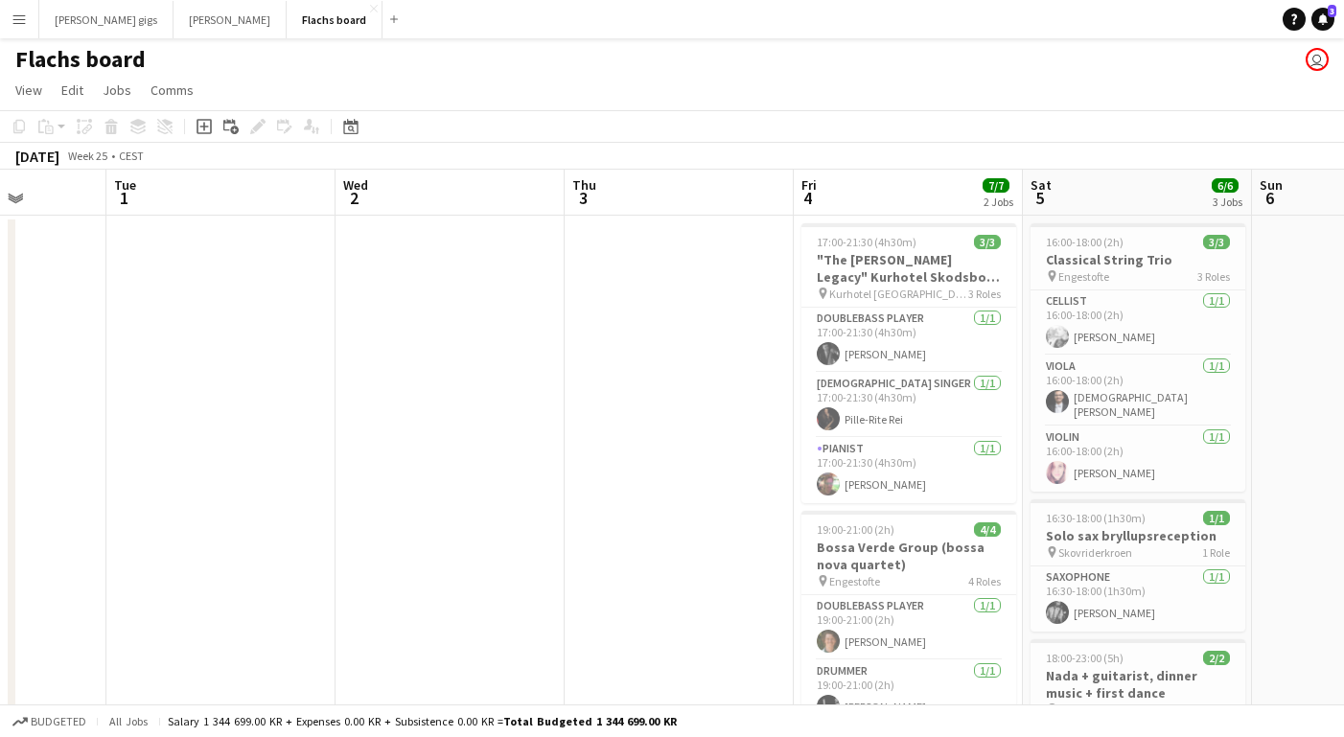
scroll to position [0, 693]
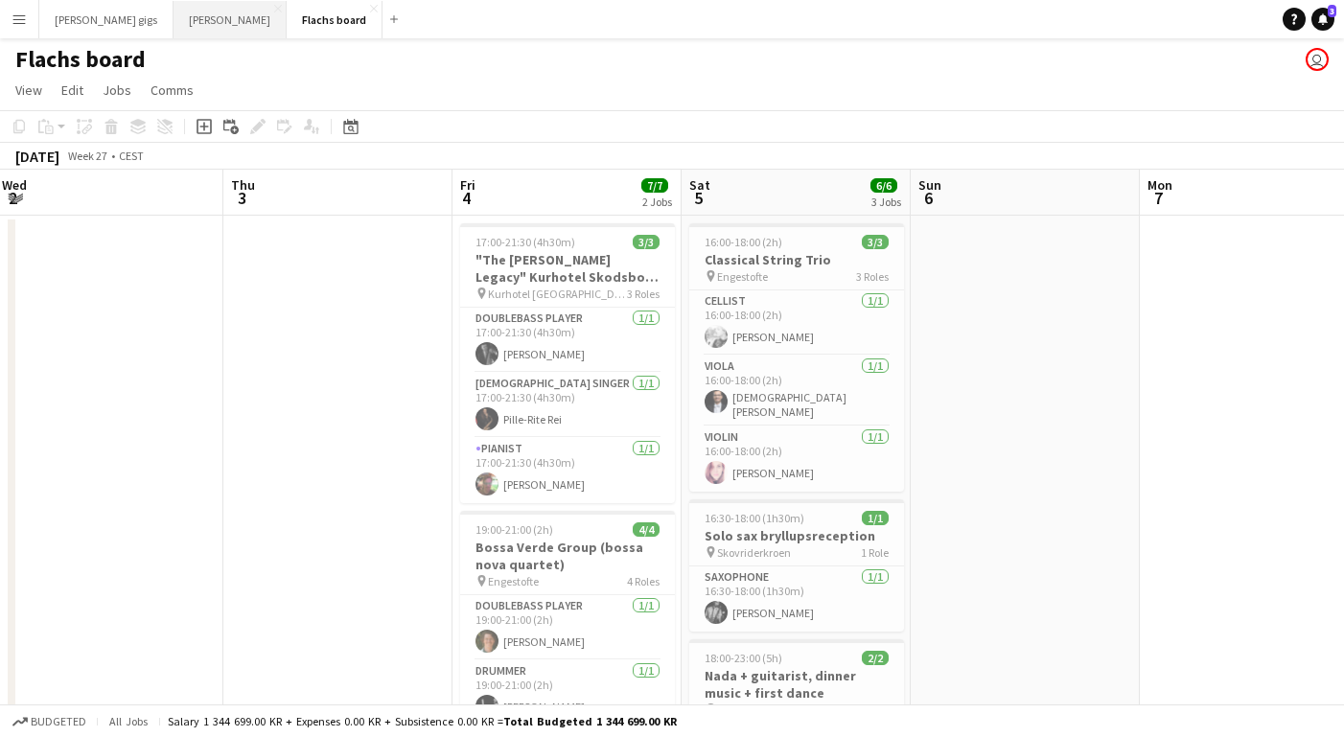
click at [184, 15] on button "Asger Gigs Close" at bounding box center [230, 19] width 113 height 37
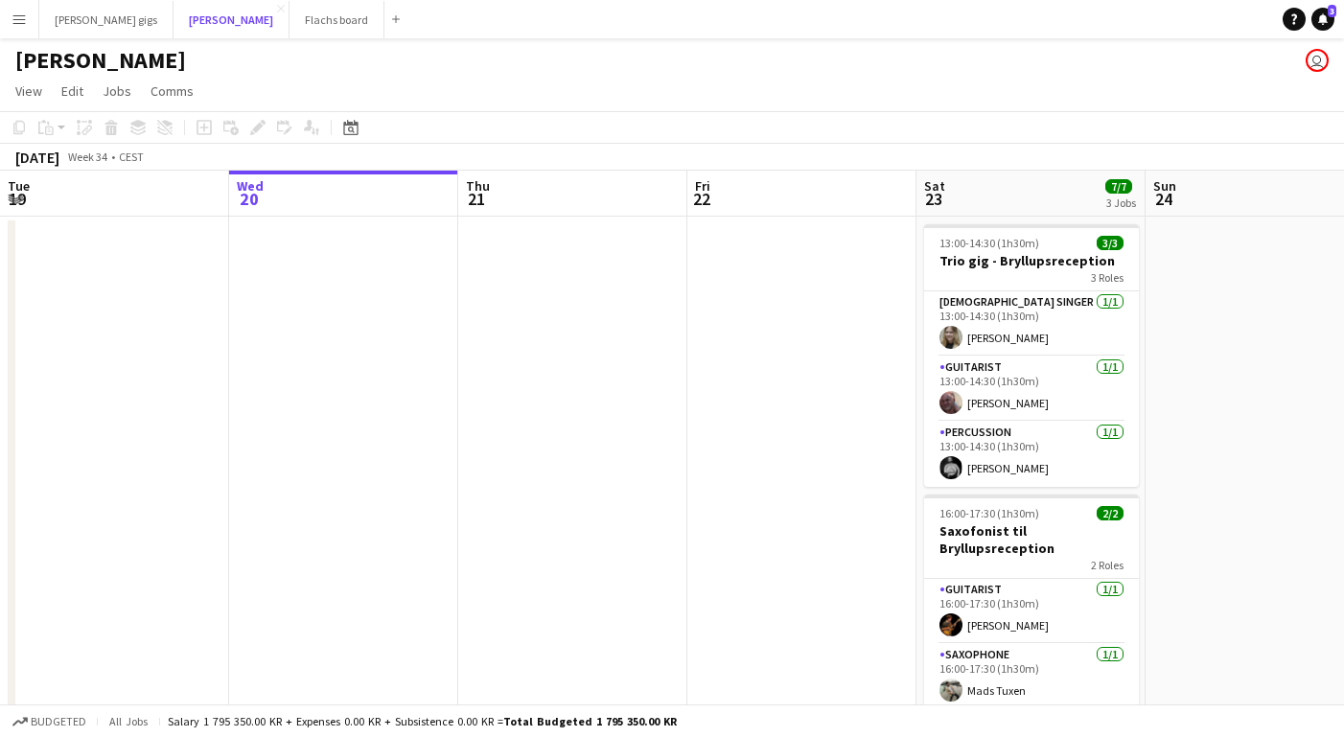
scroll to position [0, 786]
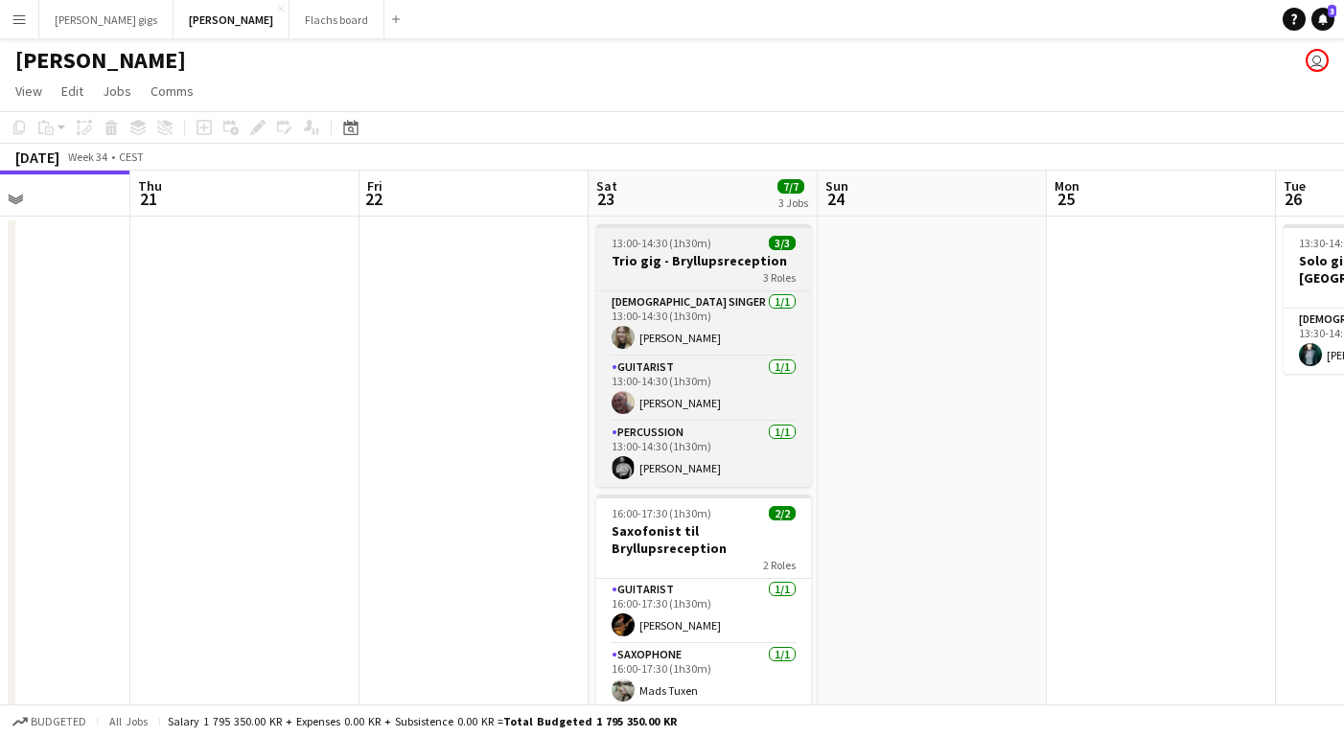
click at [711, 269] on div "3 Roles" at bounding box center [703, 276] width 215 height 15
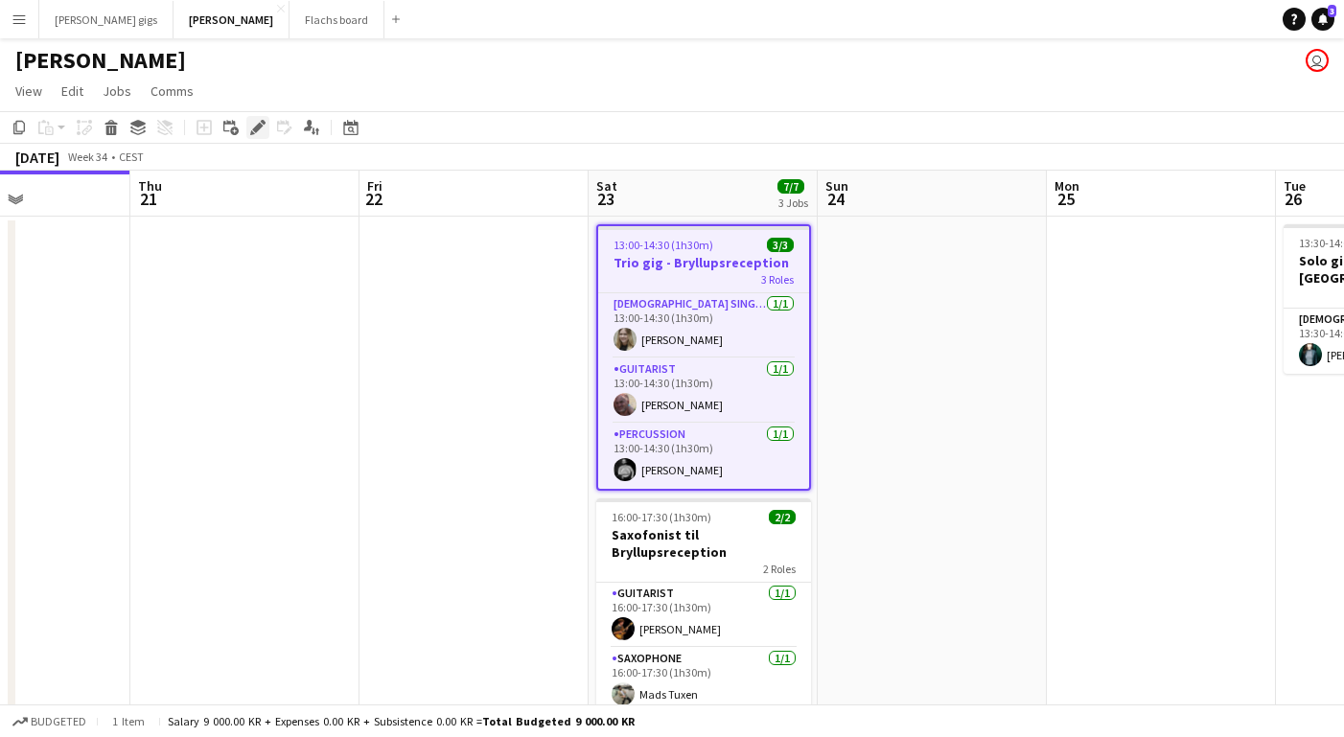
click at [252, 127] on icon "Edit" at bounding box center [257, 127] width 15 height 15
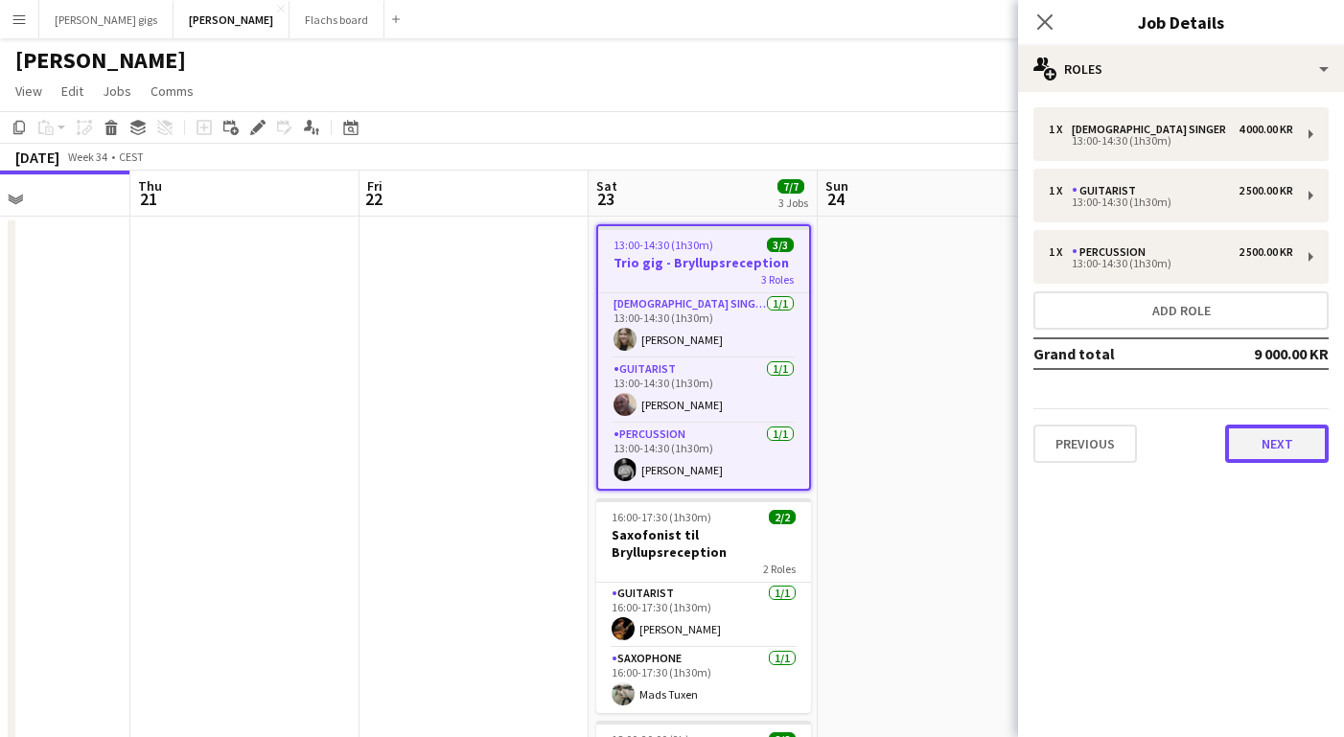
click at [1276, 430] on button "Next" at bounding box center [1277, 444] width 104 height 38
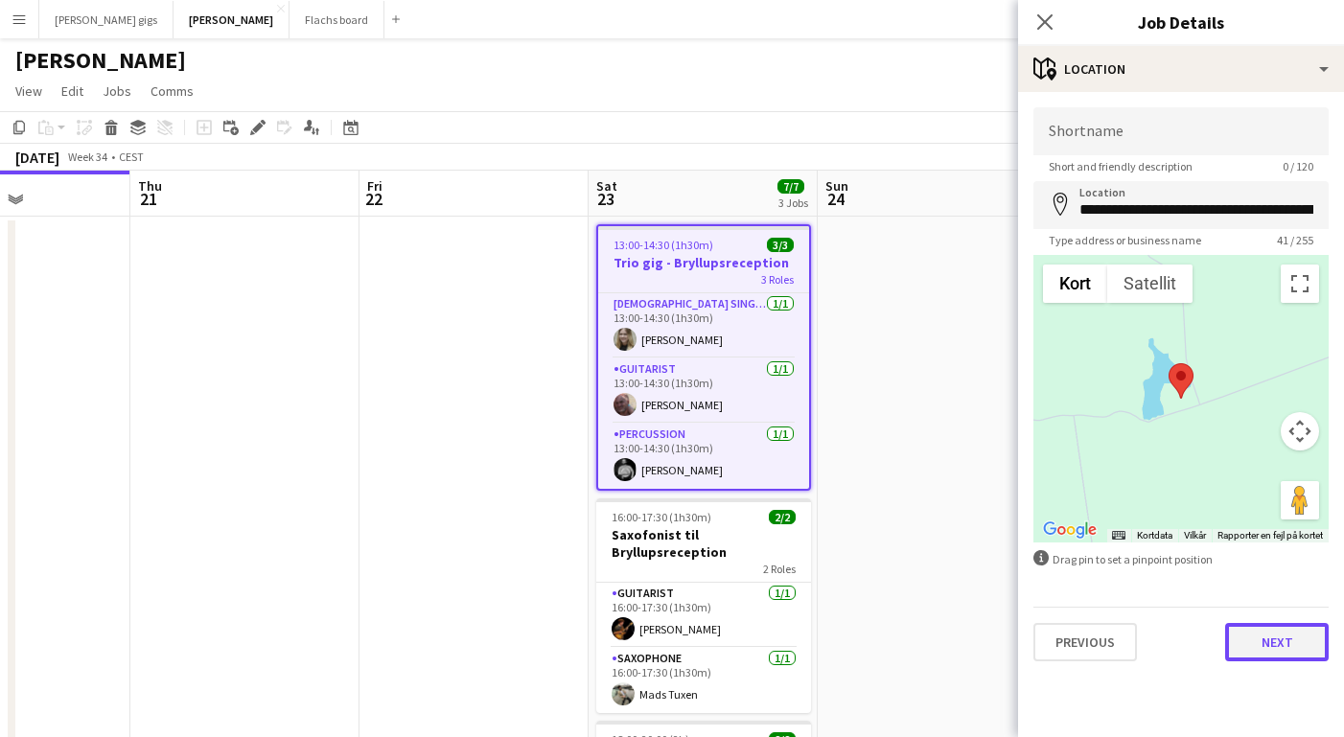
click at [1264, 646] on button "Next" at bounding box center [1277, 642] width 104 height 38
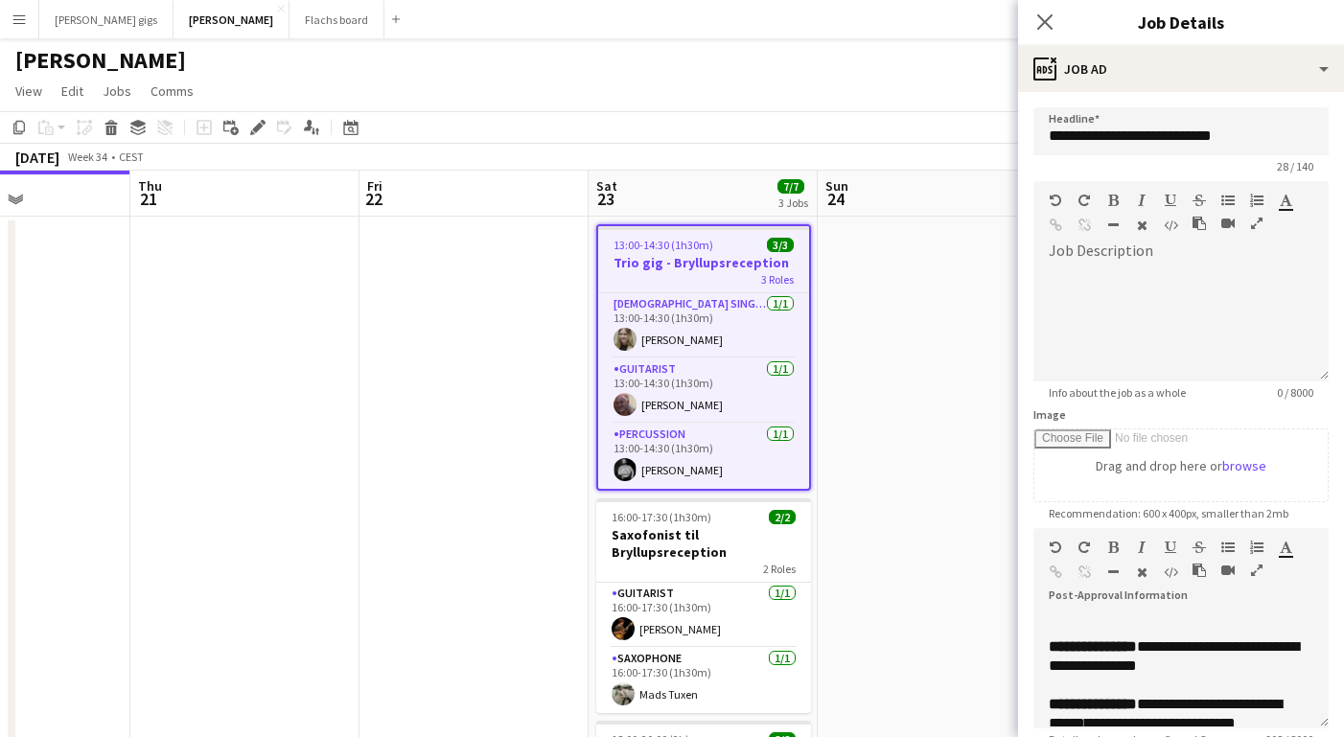
scroll to position [182, 0]
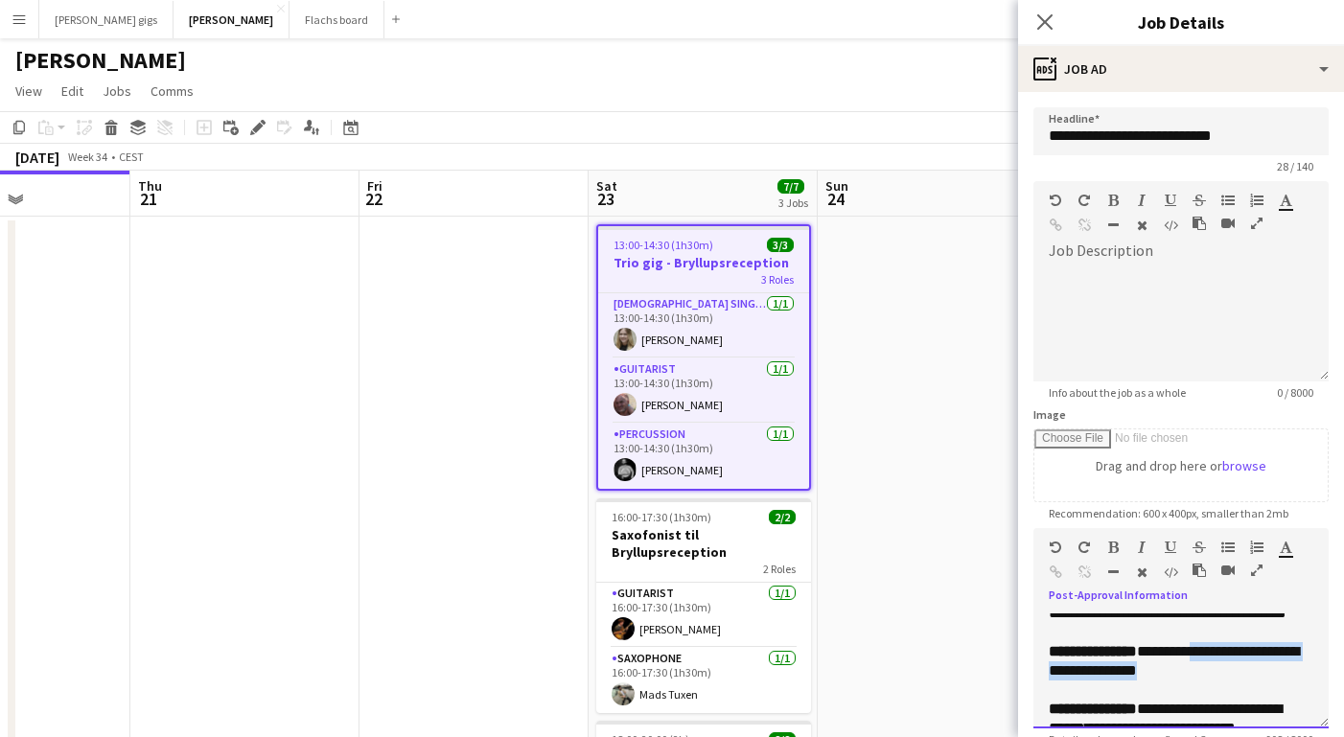
drag, startPoint x: 1163, startPoint y: 706, endPoint x: 1161, endPoint y: 693, distance: 12.6
click at [1161, 681] on p "**********" at bounding box center [1181, 661] width 265 height 38
copy span "**********"
click at [406, 424] on app-date-cell at bounding box center [474, 605] width 229 height 776
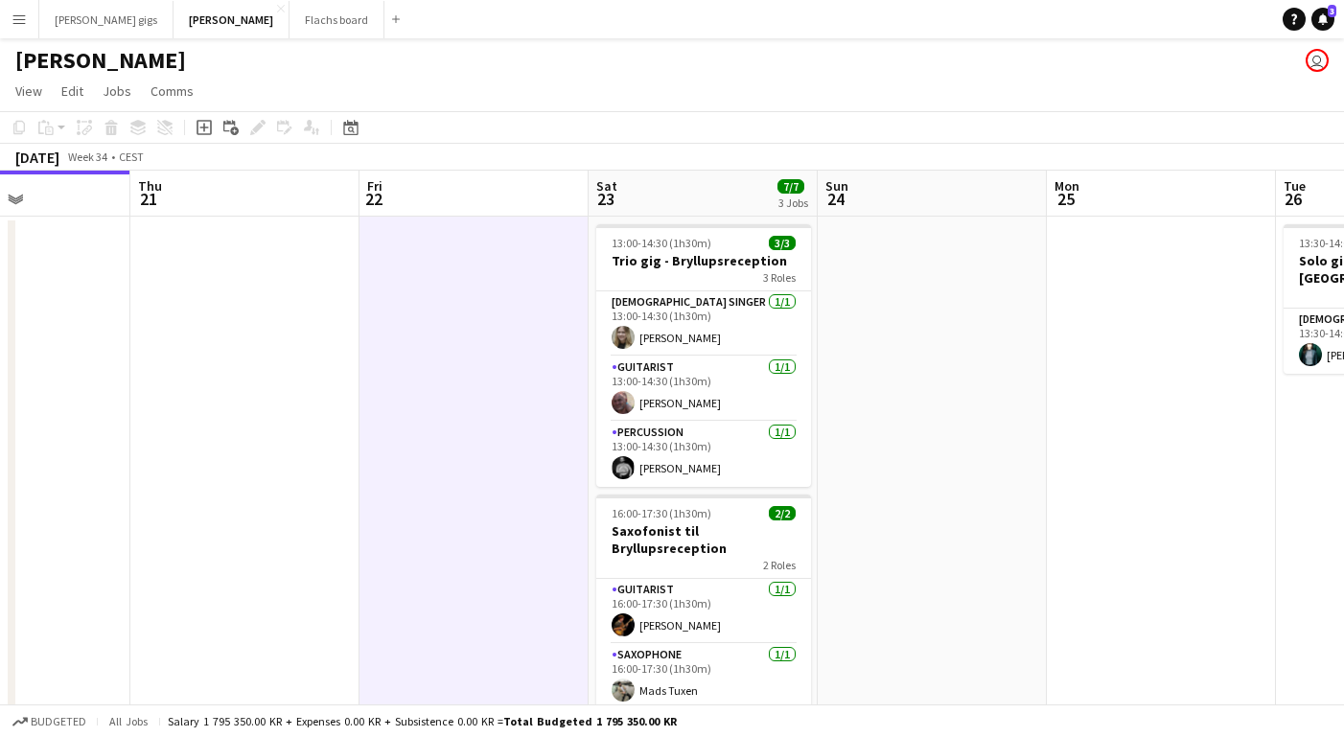
click at [11, 19] on button "Menu" at bounding box center [19, 19] width 38 height 38
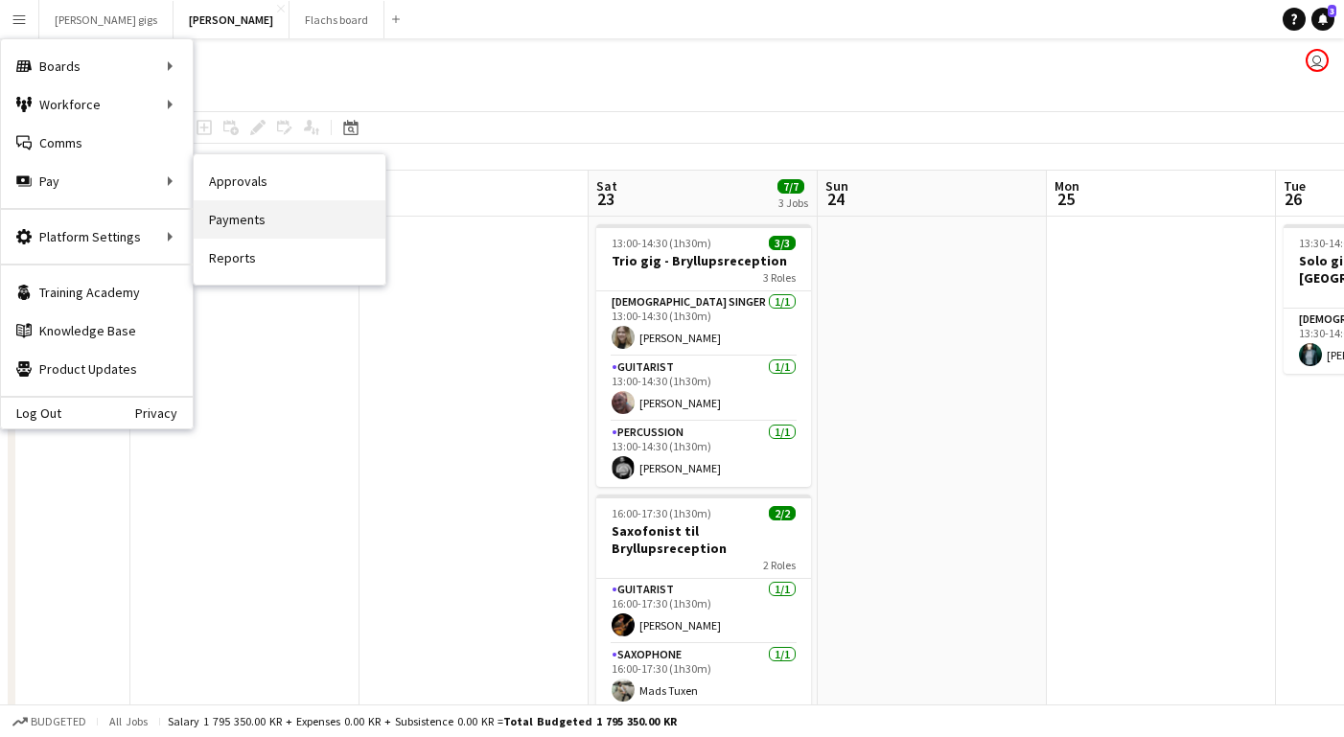
click at [255, 222] on link "Payments" at bounding box center [290, 219] width 192 height 38
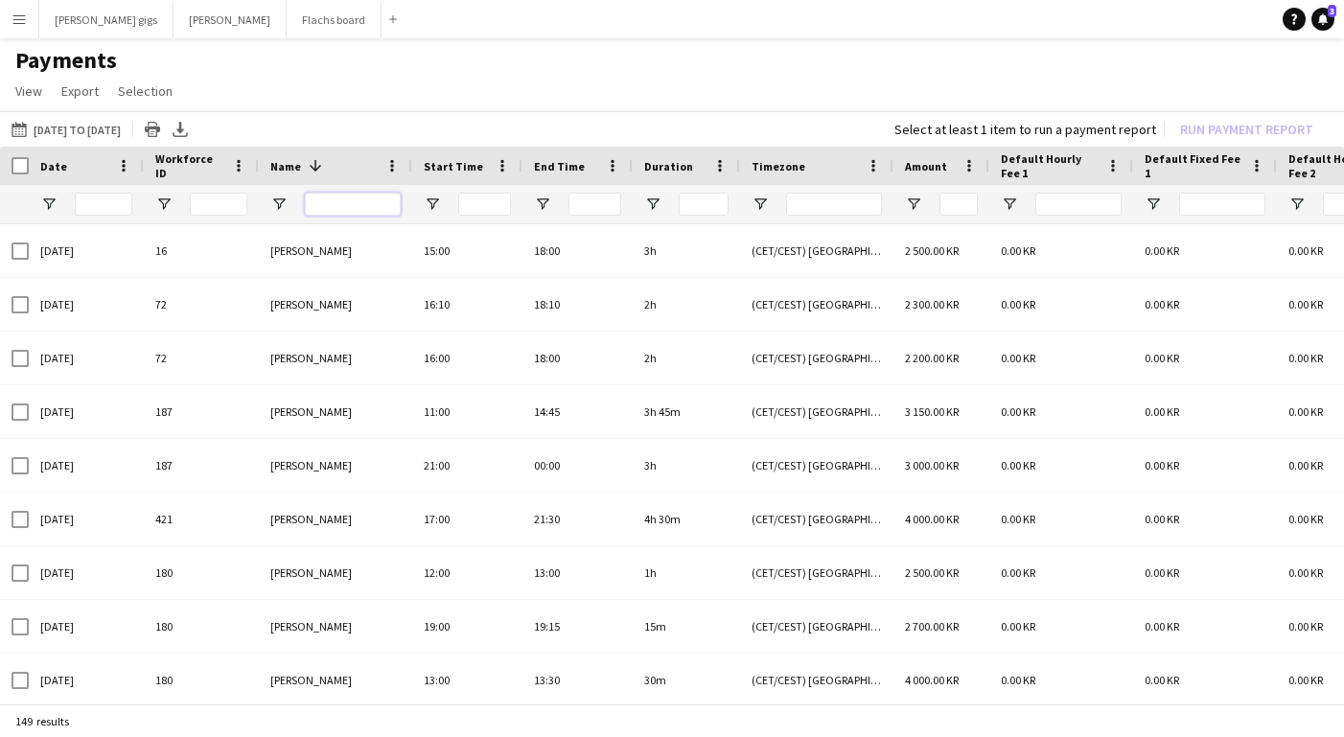
click at [317, 209] on input "Name Filter Input" at bounding box center [353, 204] width 96 height 23
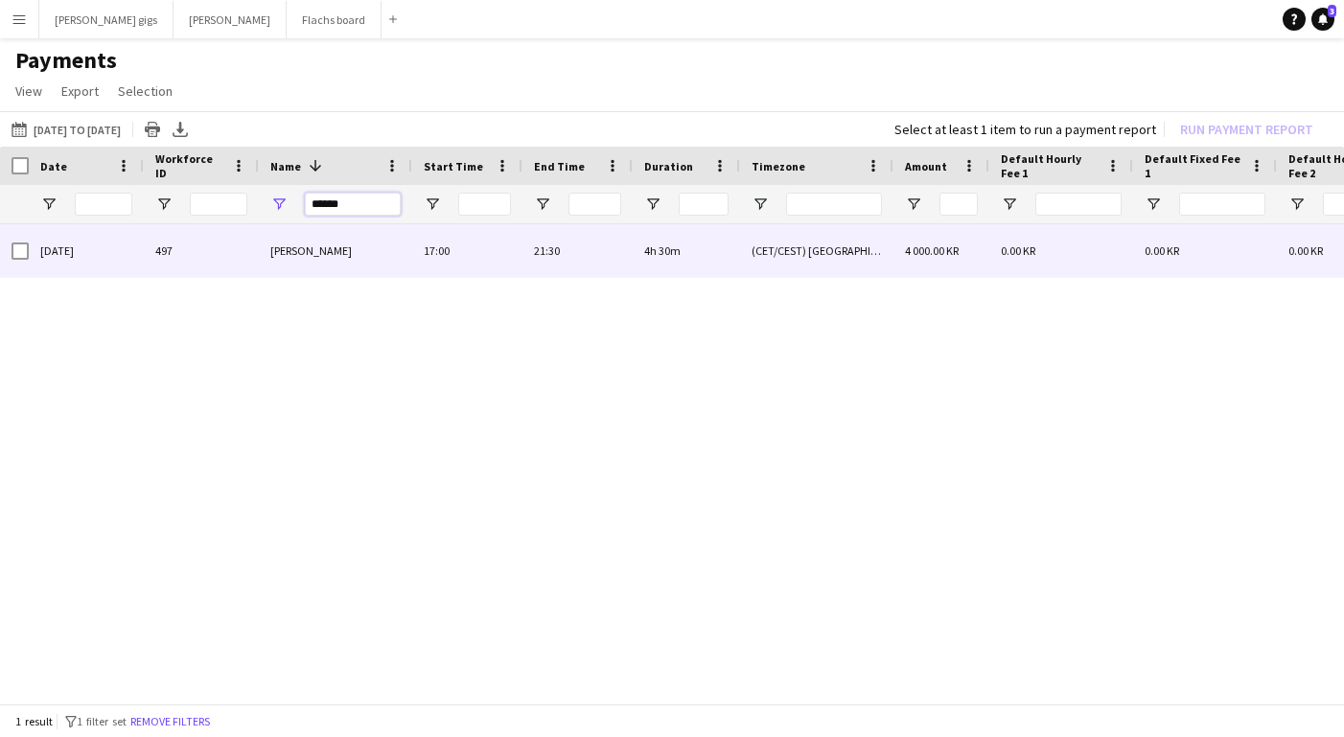
type input "******"
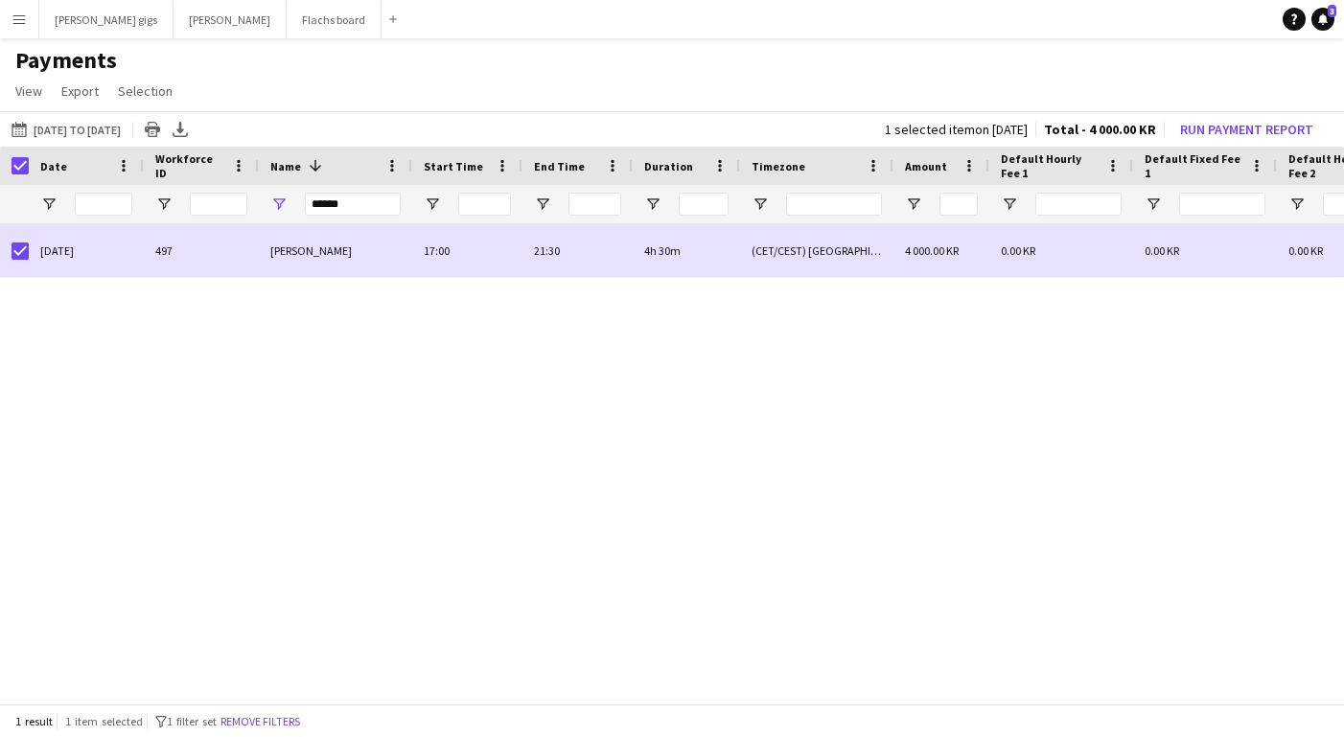
click at [1228, 147] on div "Default Fixed Fee 1" at bounding box center [1205, 166] width 121 height 38
click at [1216, 136] on button "Run Payment Report" at bounding box center [1247, 129] width 149 height 25
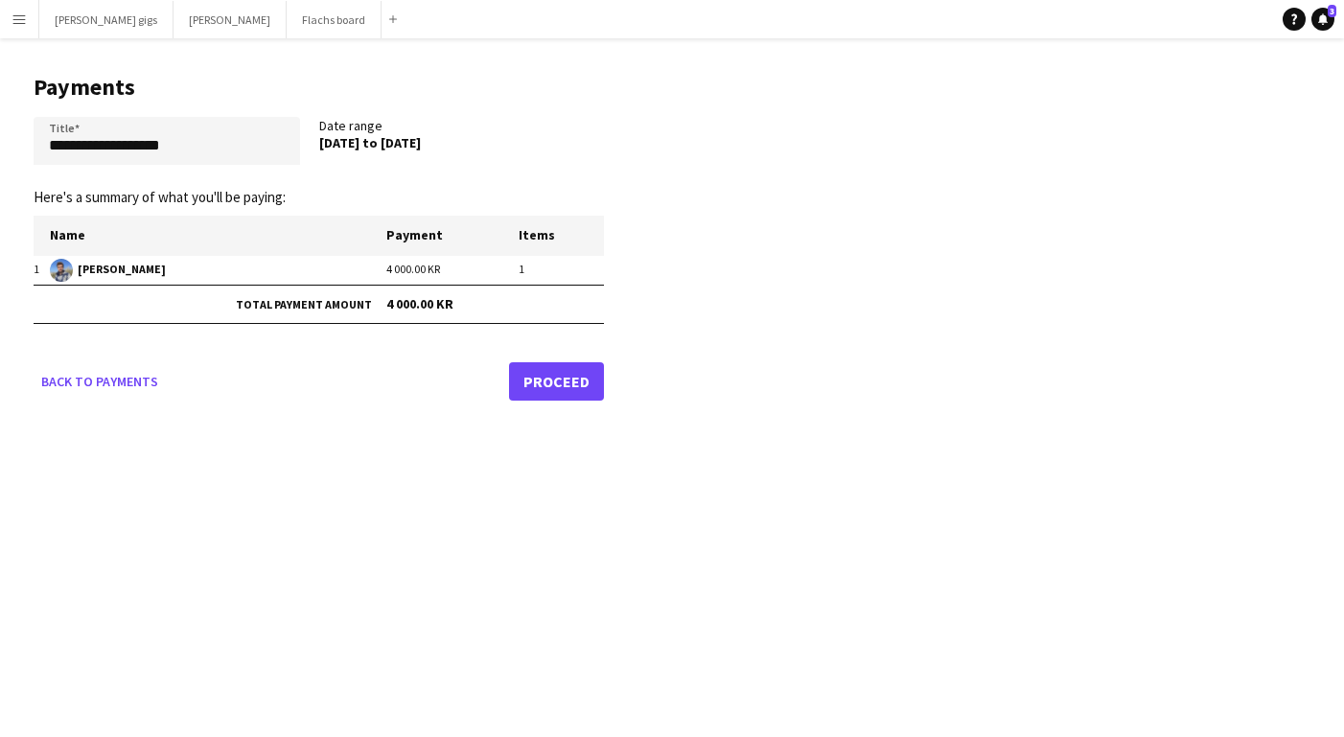
click at [538, 377] on link "Proceed" at bounding box center [556, 381] width 95 height 38
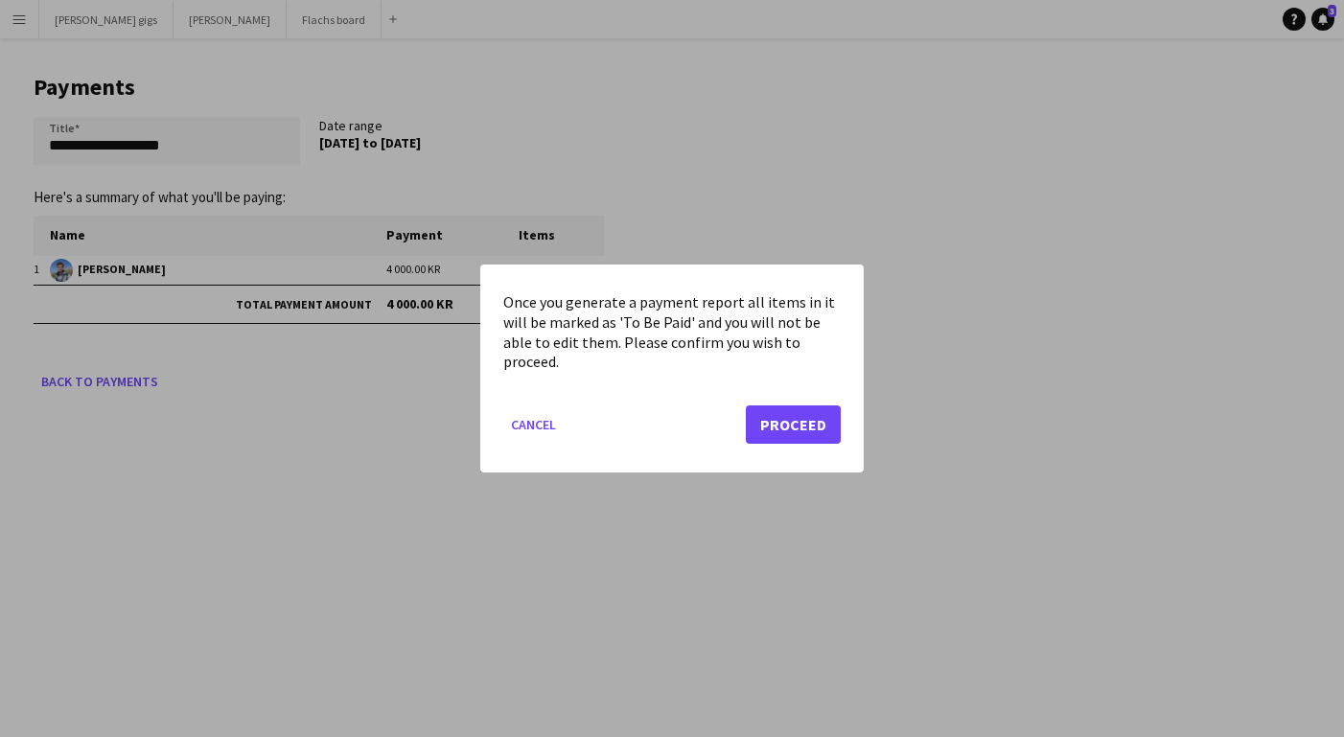
click at [774, 404] on mat-dialog-actions "Cancel Proceed" at bounding box center [671, 431] width 337 height 81
click at [781, 421] on button "Proceed" at bounding box center [793, 425] width 95 height 38
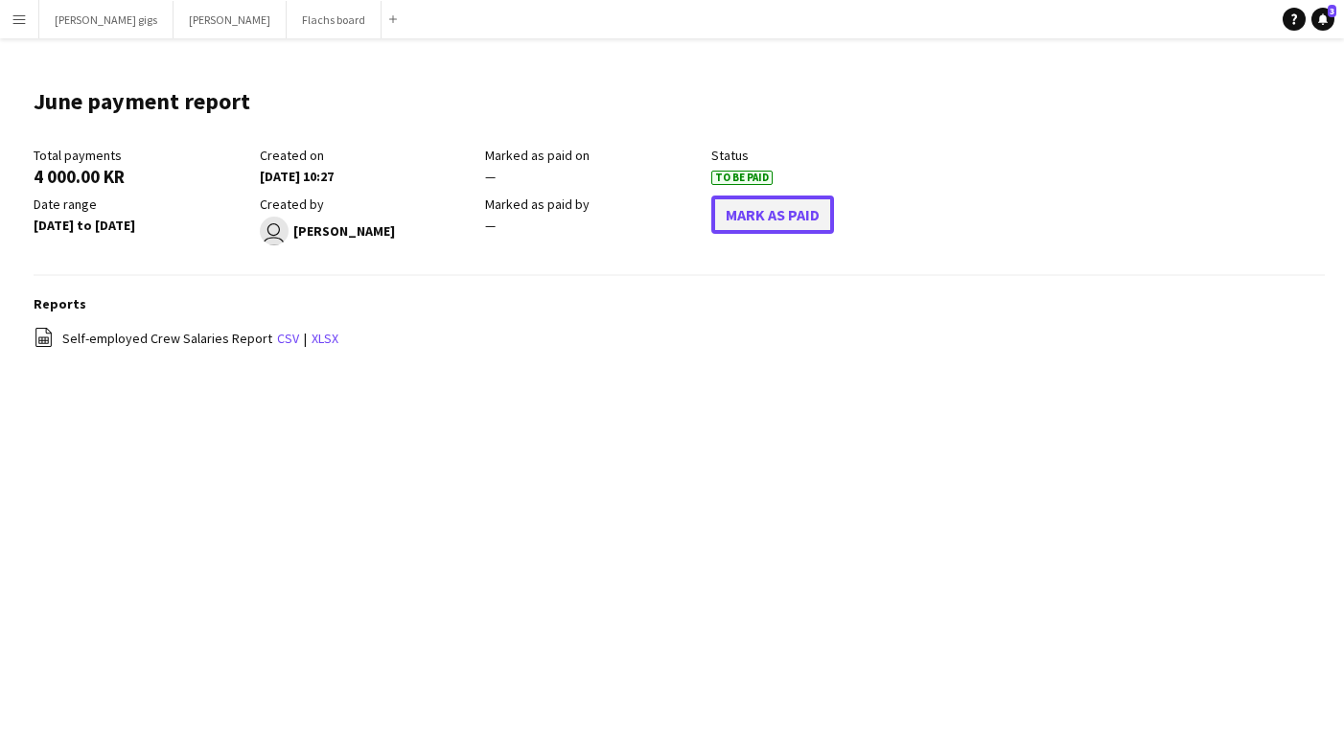
click at [749, 228] on button "Mark As Paid" at bounding box center [772, 215] width 123 height 38
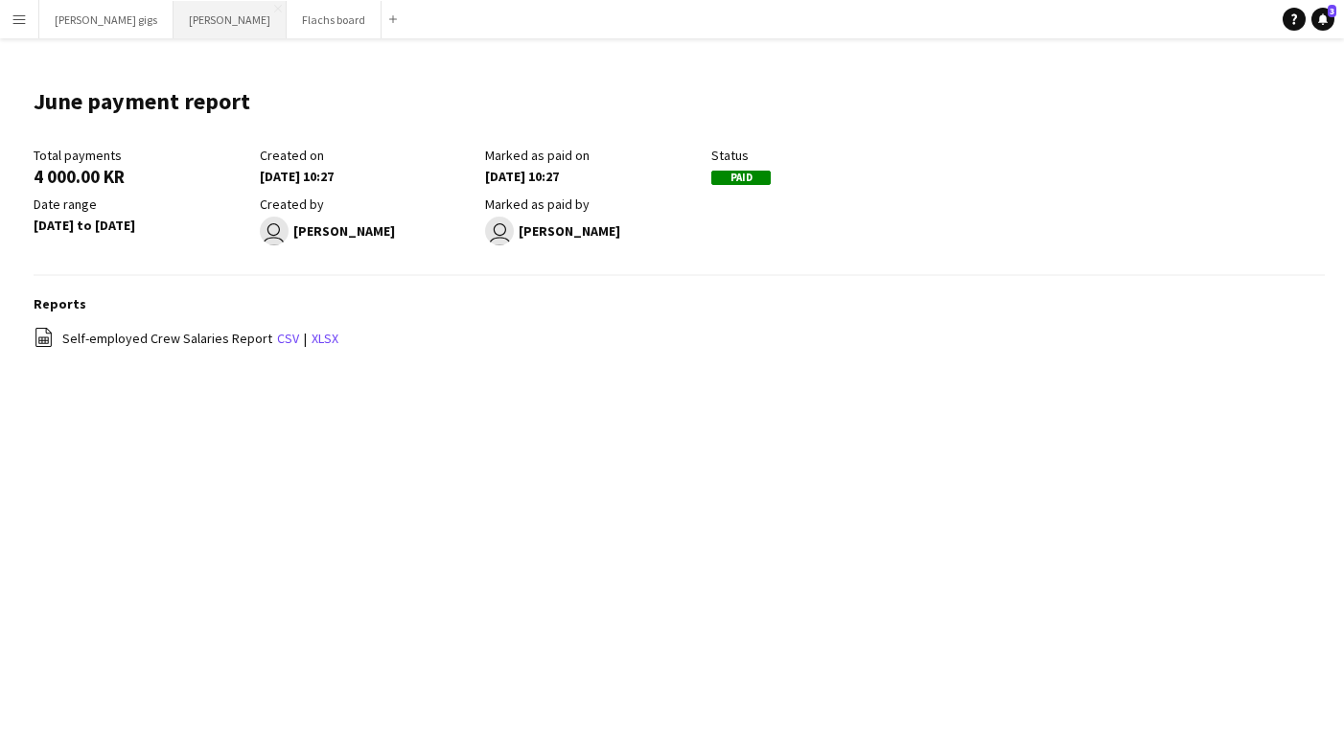
click at [174, 26] on button "Asger Gigs Close" at bounding box center [230, 19] width 113 height 37
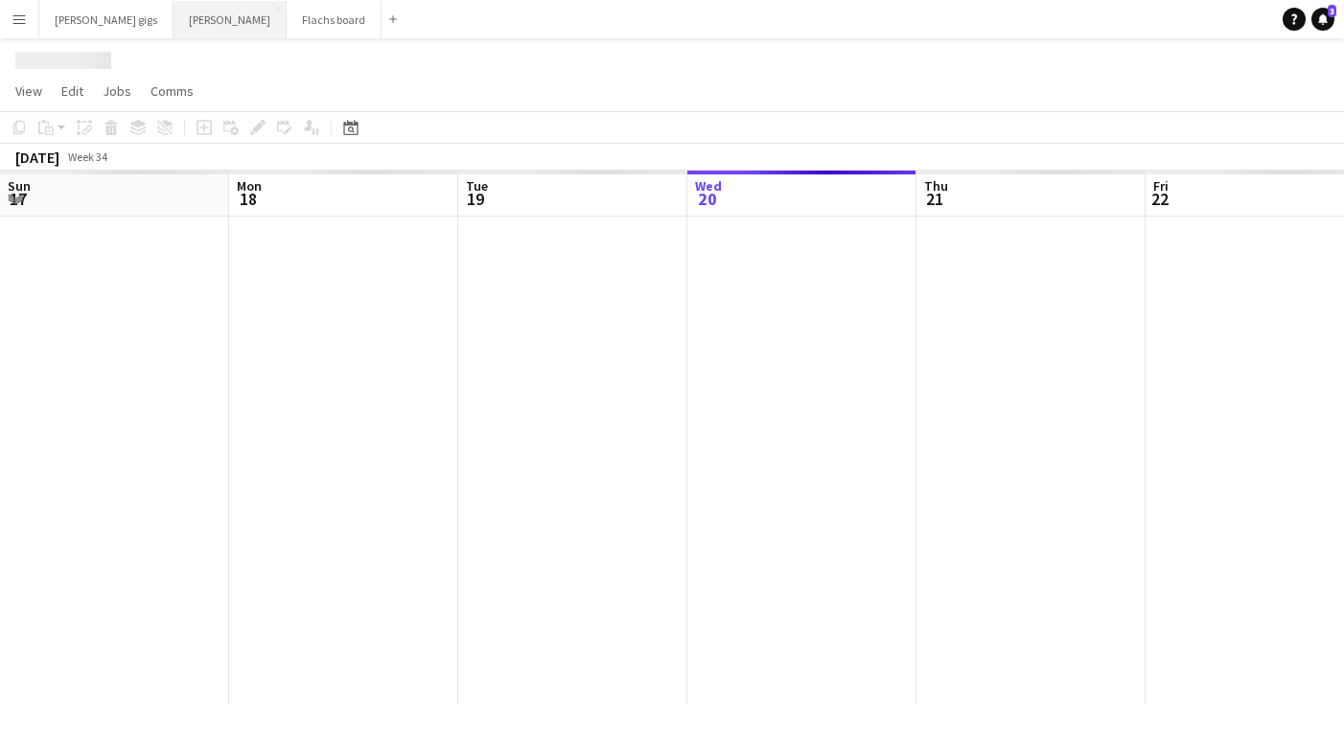
scroll to position [0, 458]
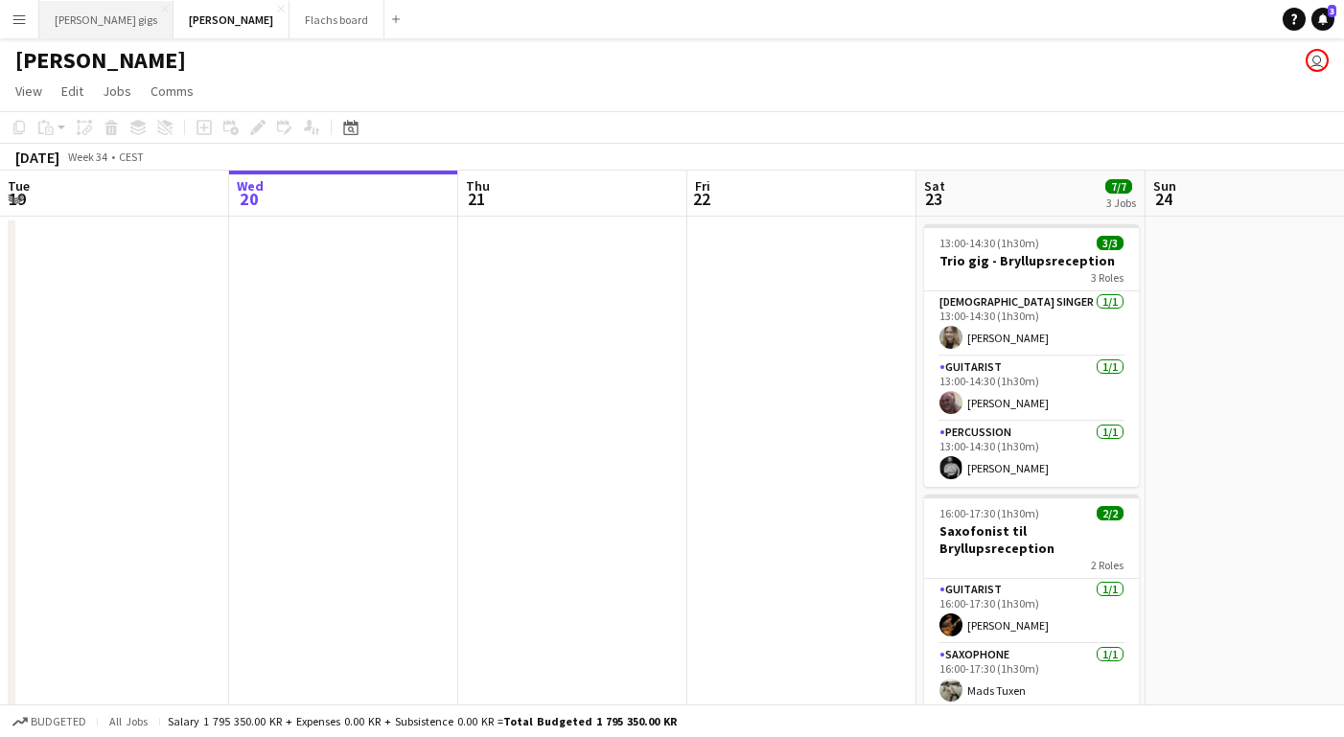
click at [93, 18] on button "[PERSON_NAME] gigs Close" at bounding box center [106, 19] width 134 height 37
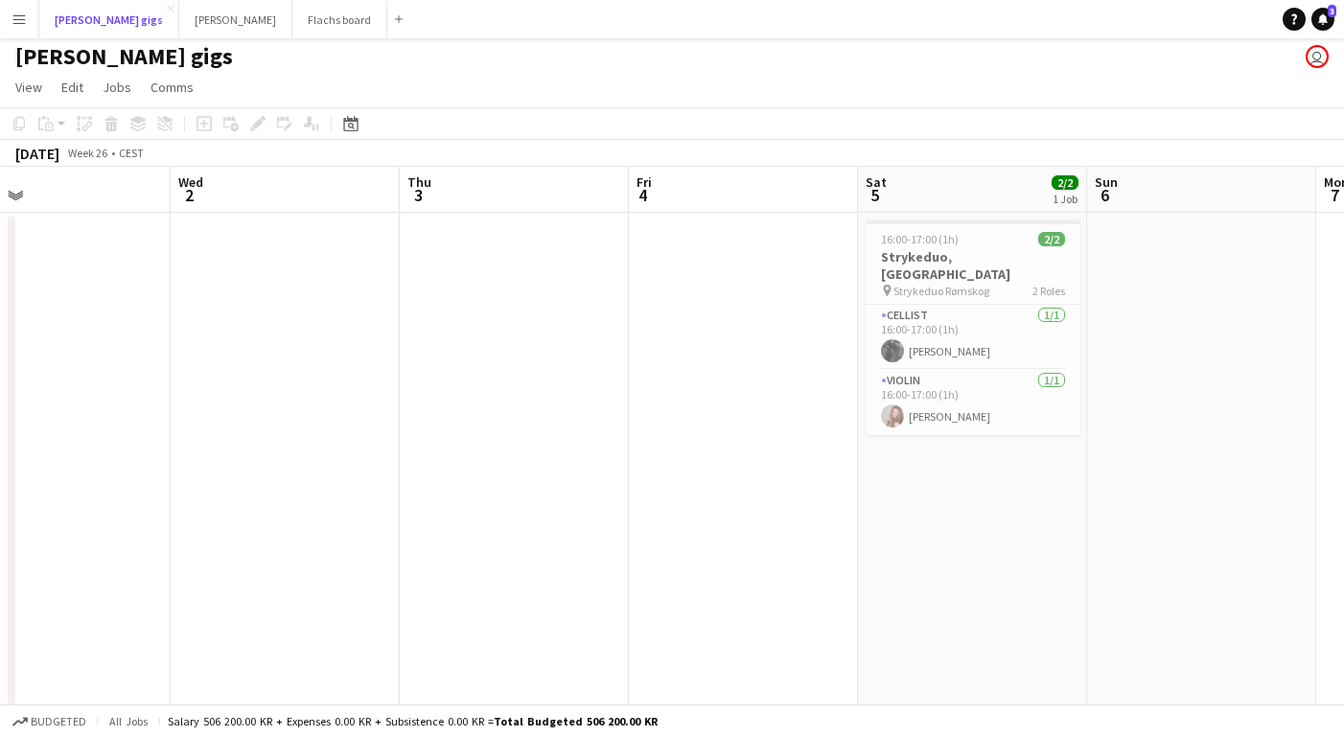
scroll to position [0, 667]
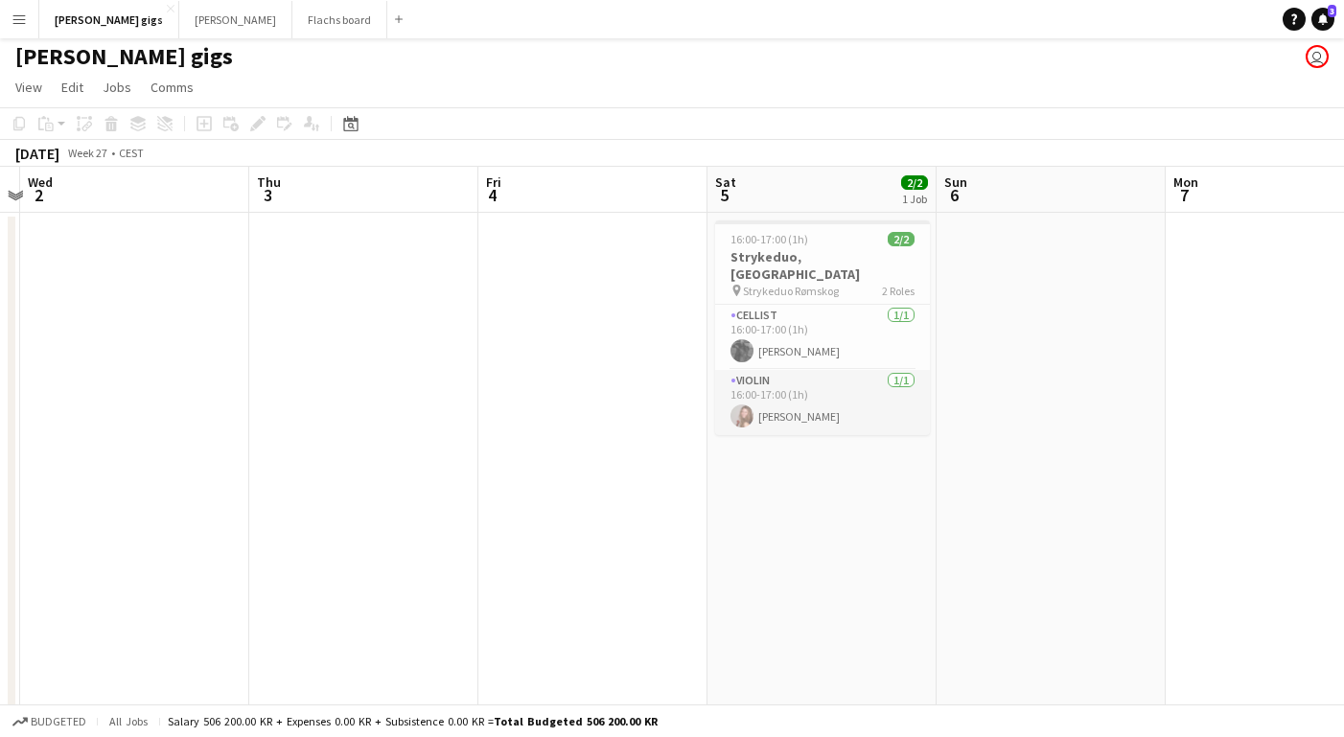
click at [800, 401] on app-card-role "Violin [DATE] 16:00-17:00 (1h) [PERSON_NAME]" at bounding box center [822, 402] width 215 height 65
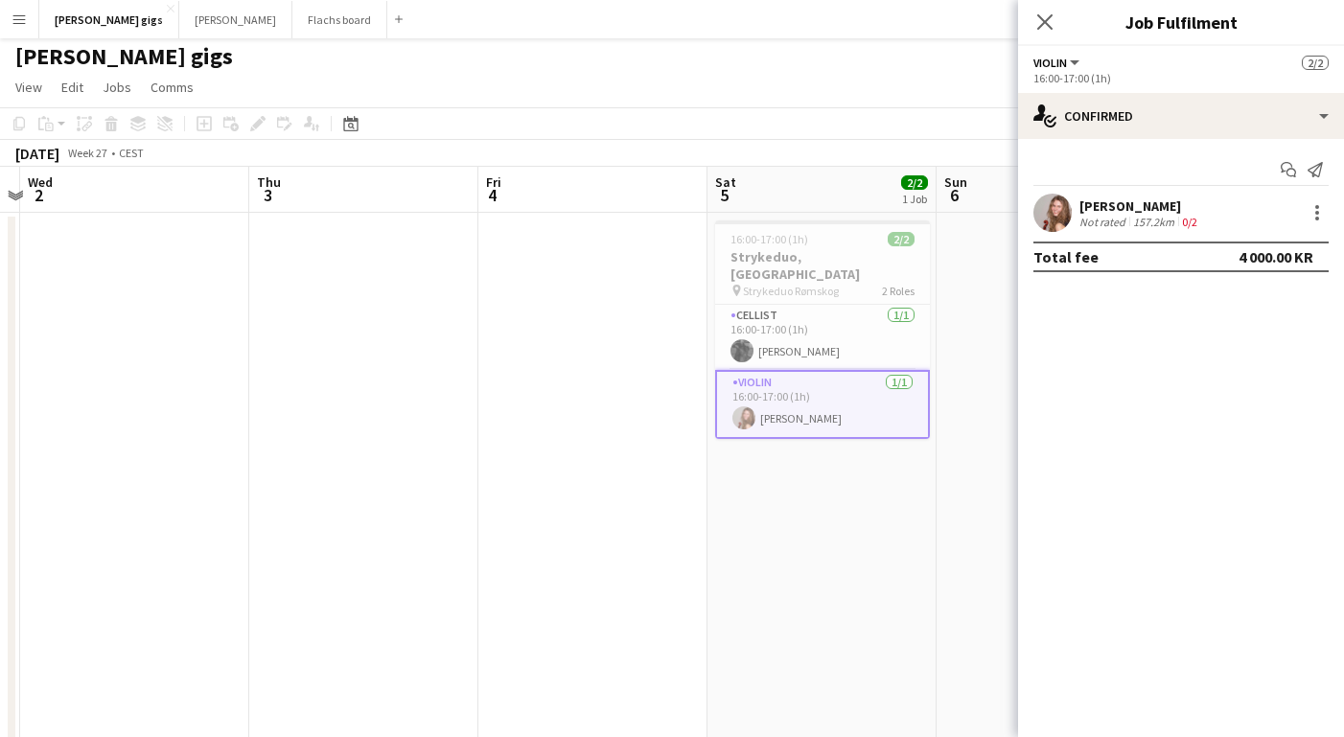
click at [801, 471] on app-date-cell "16:00-17:00 (1h) 2/2 Strykeduo, [GEOGRAPHIC_DATA] pin Strykeduo Rømskog 2 Roles…" at bounding box center [822, 490] width 229 height 554
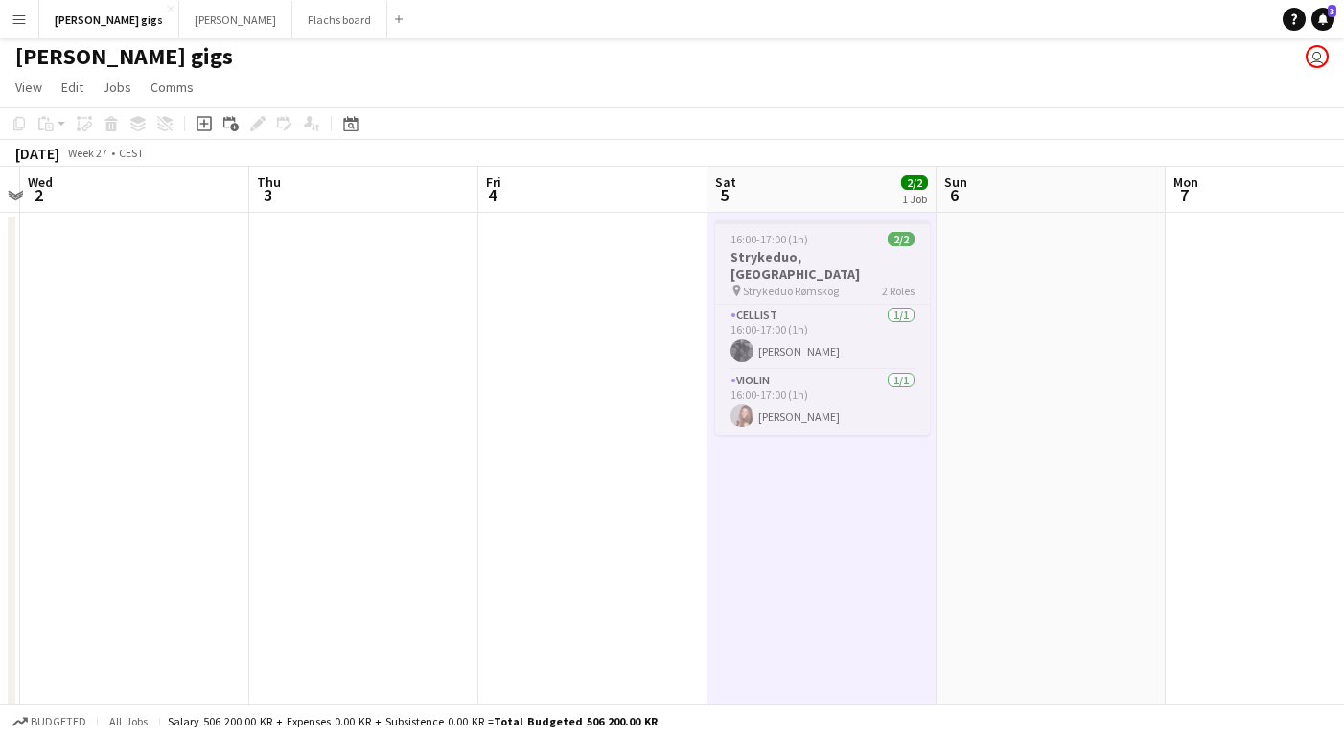
click at [771, 249] on h3 "Strykeduo, [GEOGRAPHIC_DATA]" at bounding box center [822, 265] width 215 height 35
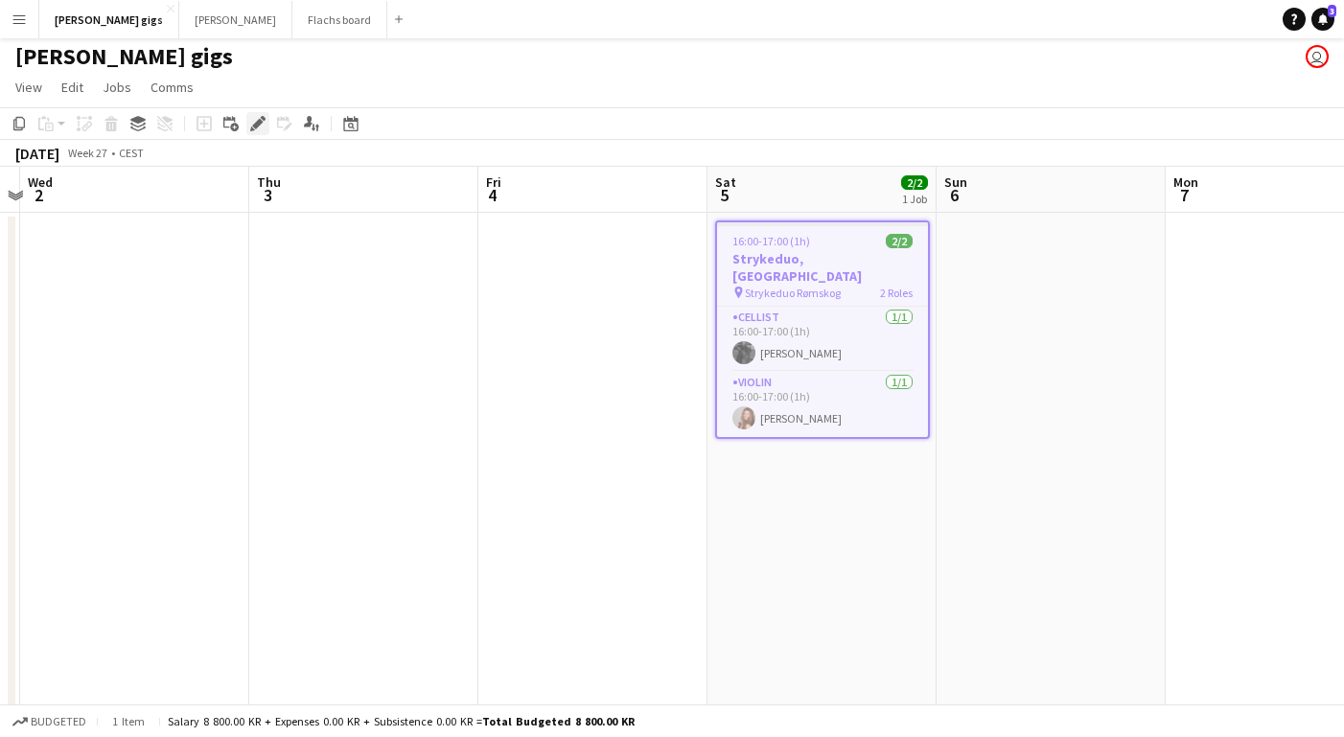
click at [262, 131] on icon "Edit" at bounding box center [257, 123] width 15 height 15
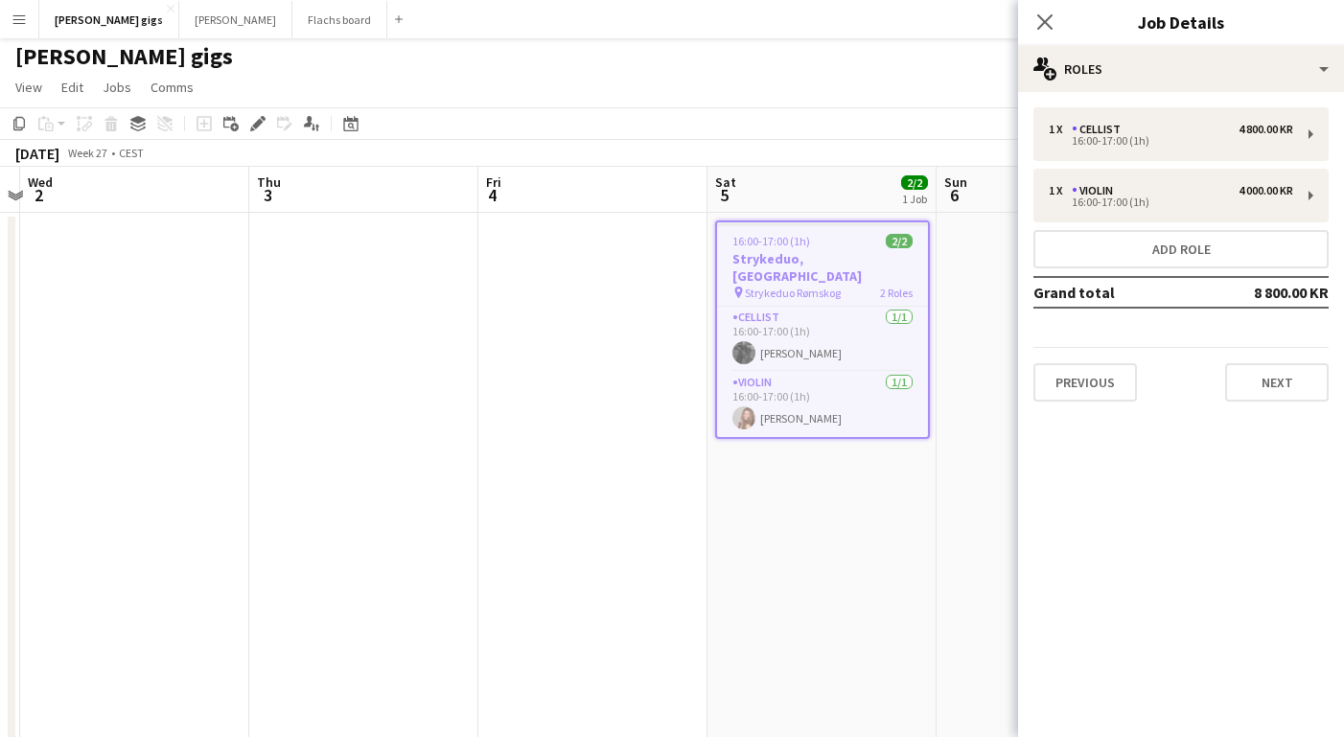
click at [1259, 417] on mat-expansion-panel "pencil3 General details 1 x Cellist 4 800.00 KR 16:00-17:00 (1h) 1 x Violin 4 0…" at bounding box center [1181, 414] width 326 height 645
click at [1259, 399] on button "Next" at bounding box center [1277, 382] width 104 height 38
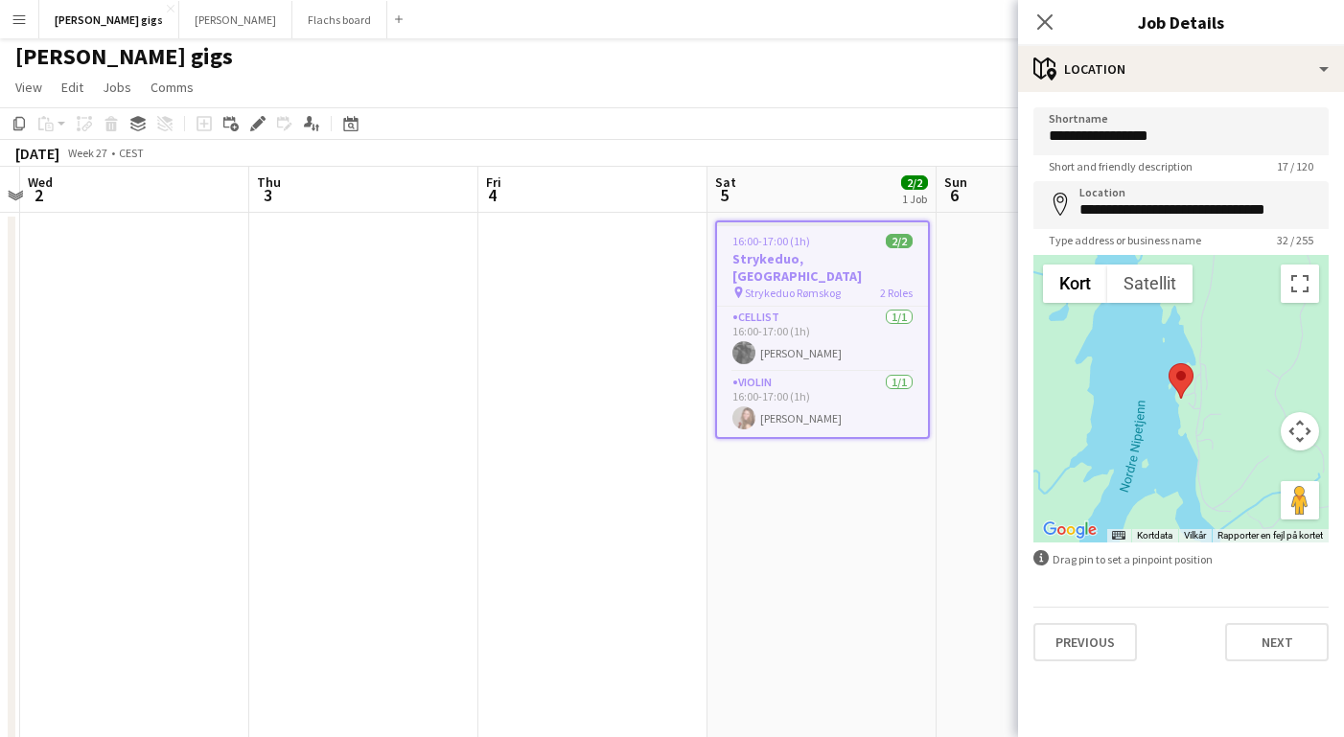
click at [886, 508] on app-date-cell "16:00-17:00 (1h) 2/2 Strykeduo, [GEOGRAPHIC_DATA] pin Strykeduo Rømskog 2 Roles…" at bounding box center [822, 490] width 229 height 554
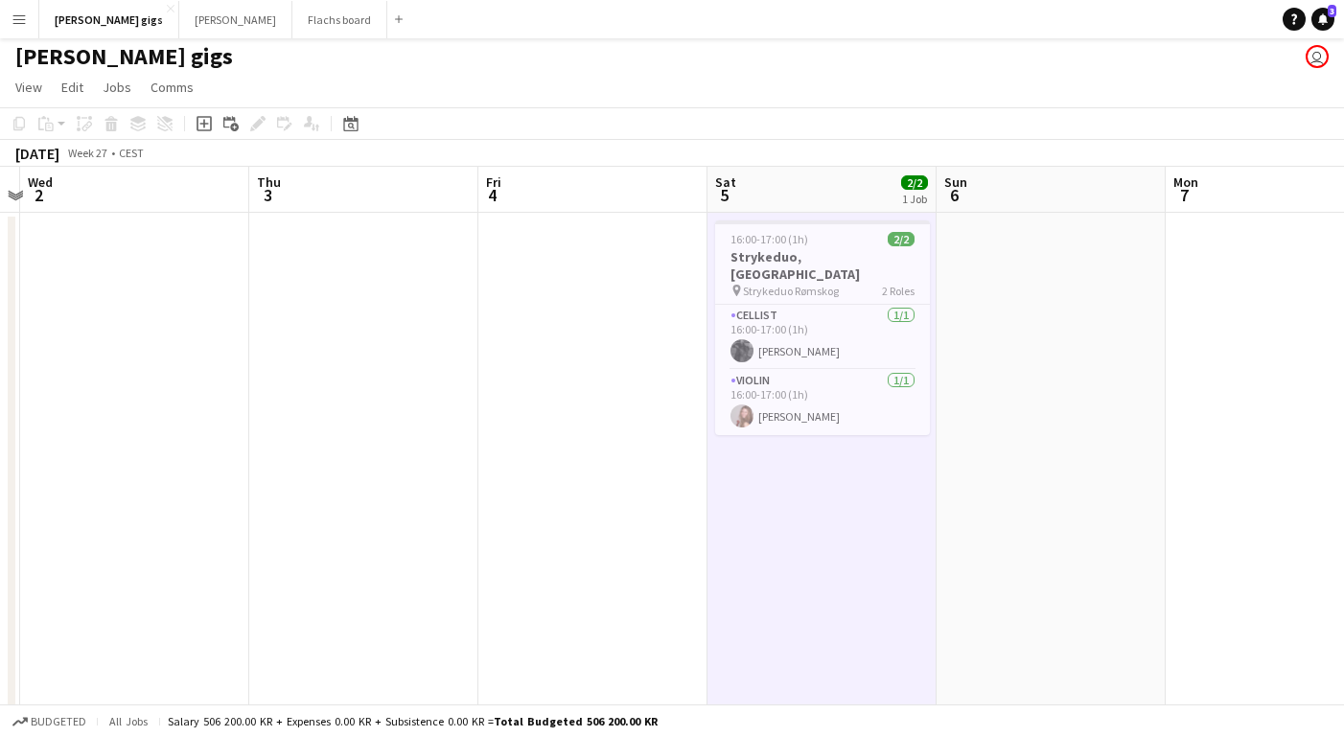
click at [21, 30] on button "Menu" at bounding box center [19, 19] width 38 height 38
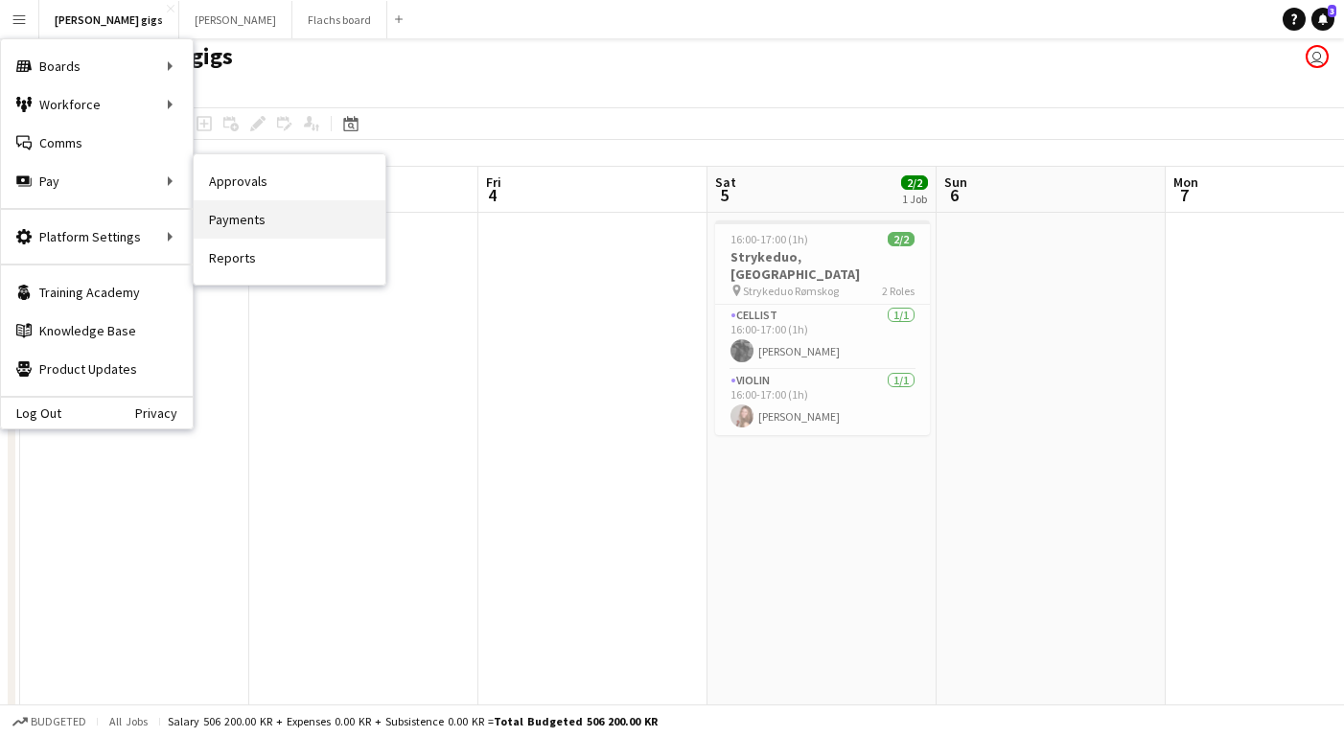
click at [262, 208] on link "Payments" at bounding box center [290, 219] width 192 height 38
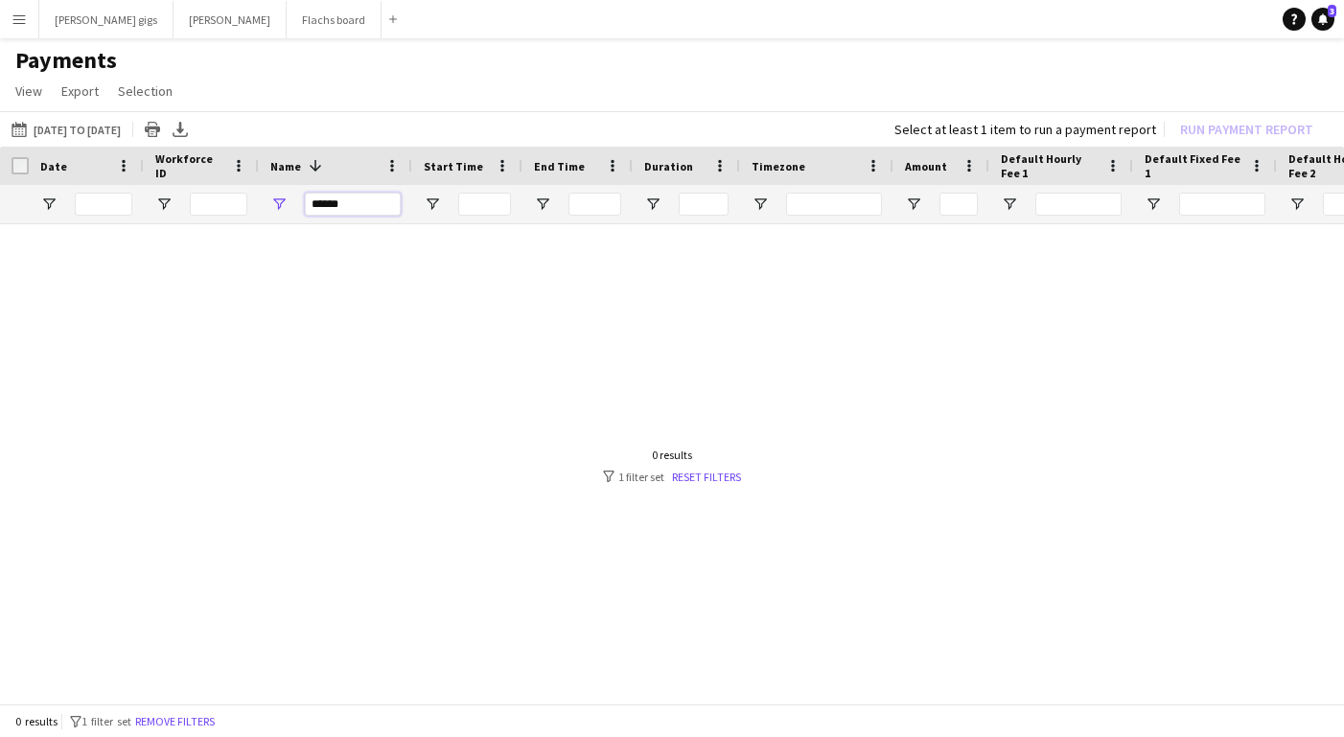
click at [313, 210] on input "******" at bounding box center [353, 204] width 96 height 23
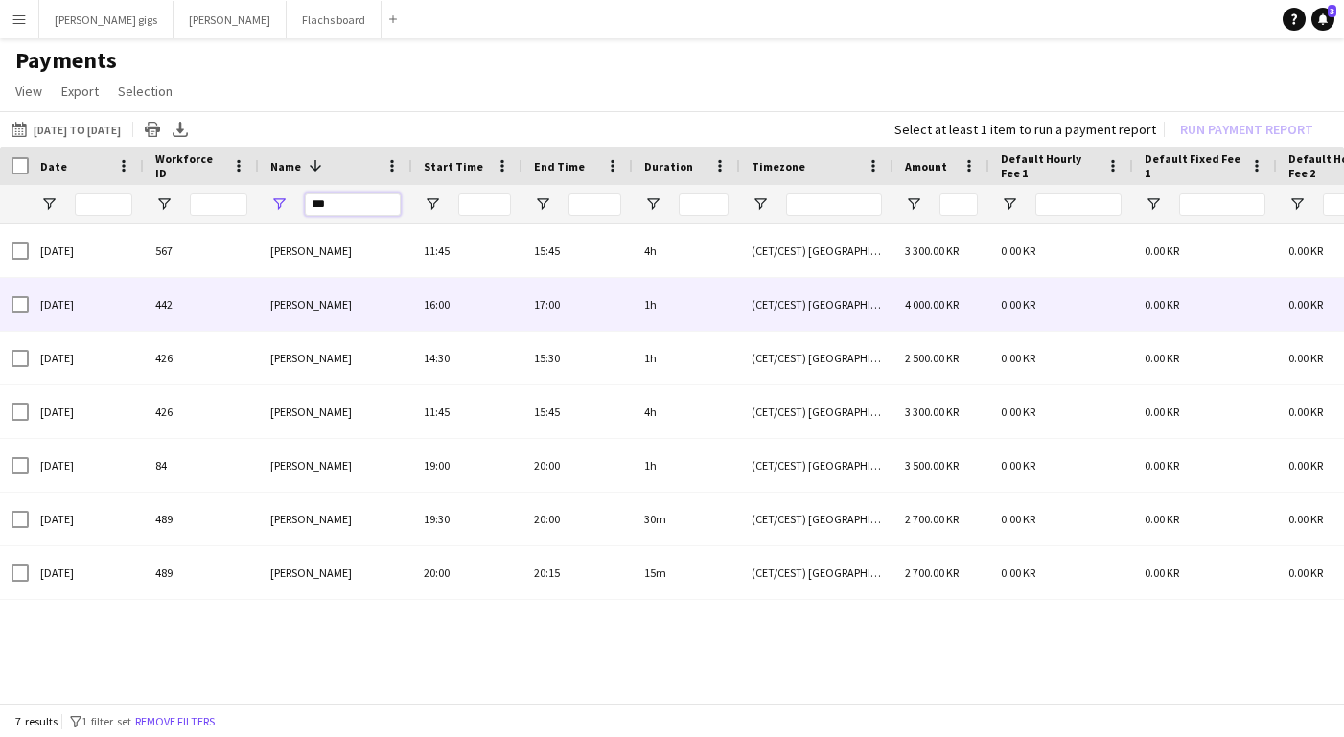
type input "***"
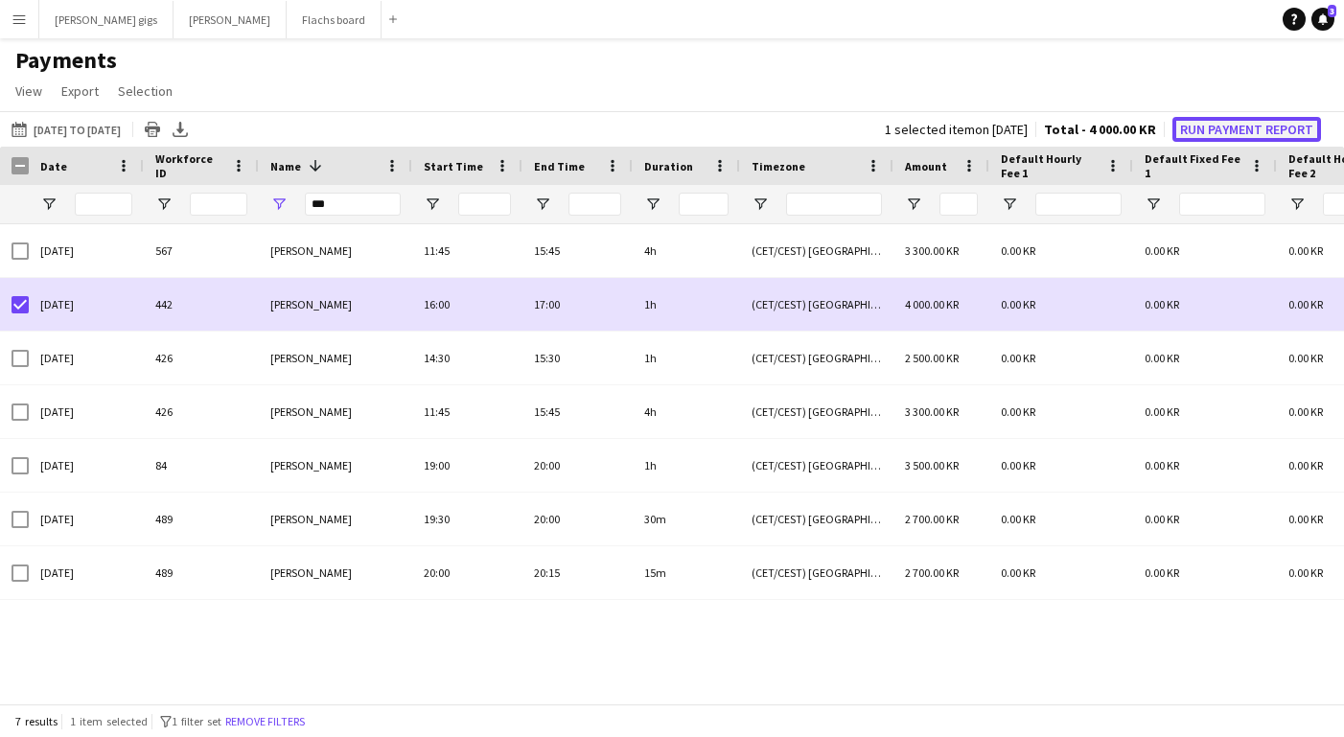
click at [1229, 129] on button "Run Payment Report" at bounding box center [1247, 129] width 149 height 25
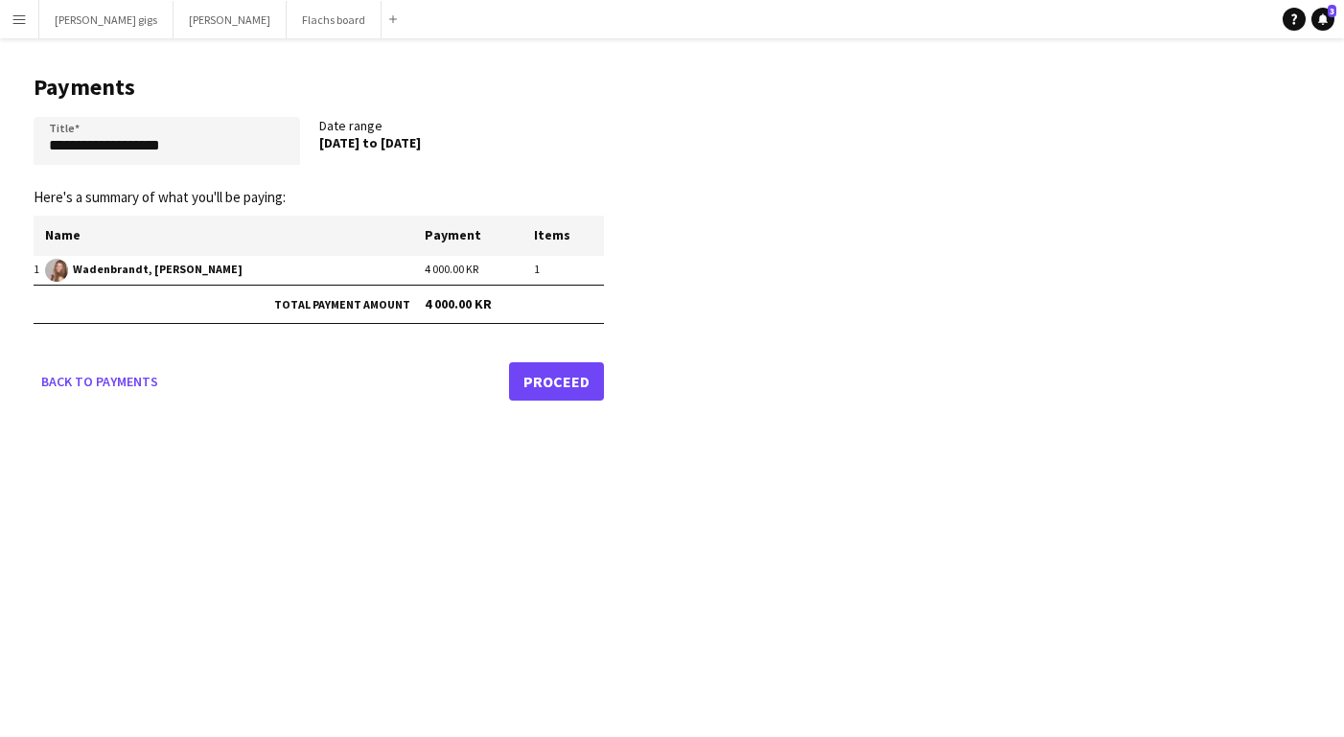
click at [591, 402] on main "**********" at bounding box center [311, 233] width 623 height 391
click at [579, 392] on link "Proceed" at bounding box center [556, 381] width 95 height 38
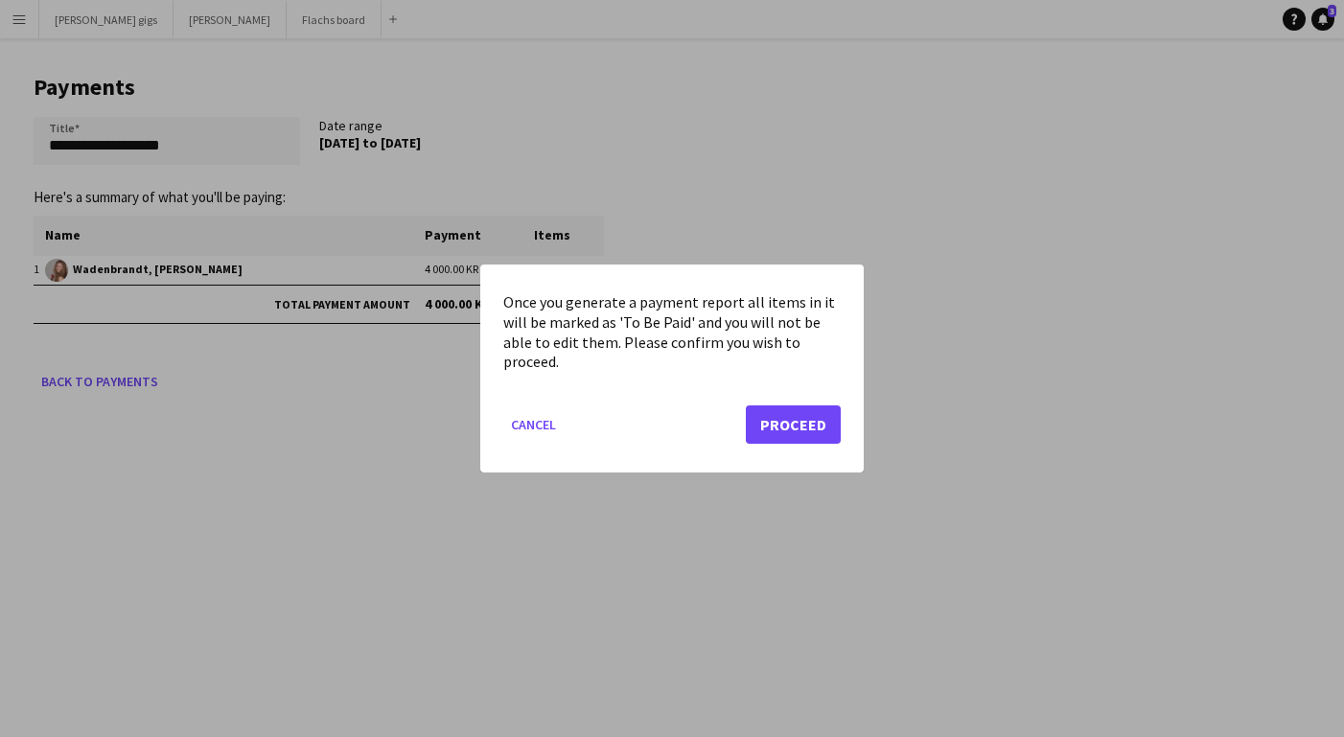
click at [779, 447] on mat-dialog-actions "Cancel Proceed" at bounding box center [671, 431] width 337 height 81
click at [773, 420] on button "Proceed" at bounding box center [793, 425] width 95 height 38
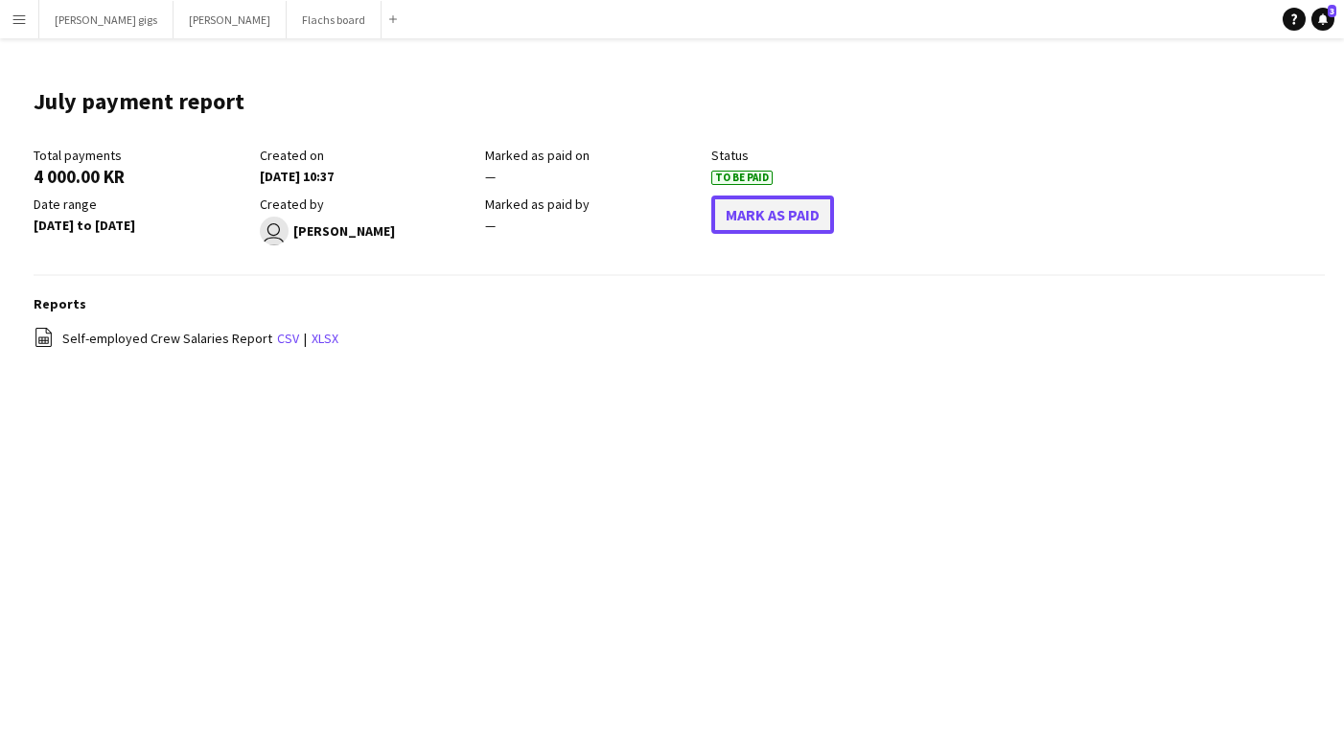
click at [732, 198] on button "Mark As Paid" at bounding box center [772, 215] width 123 height 38
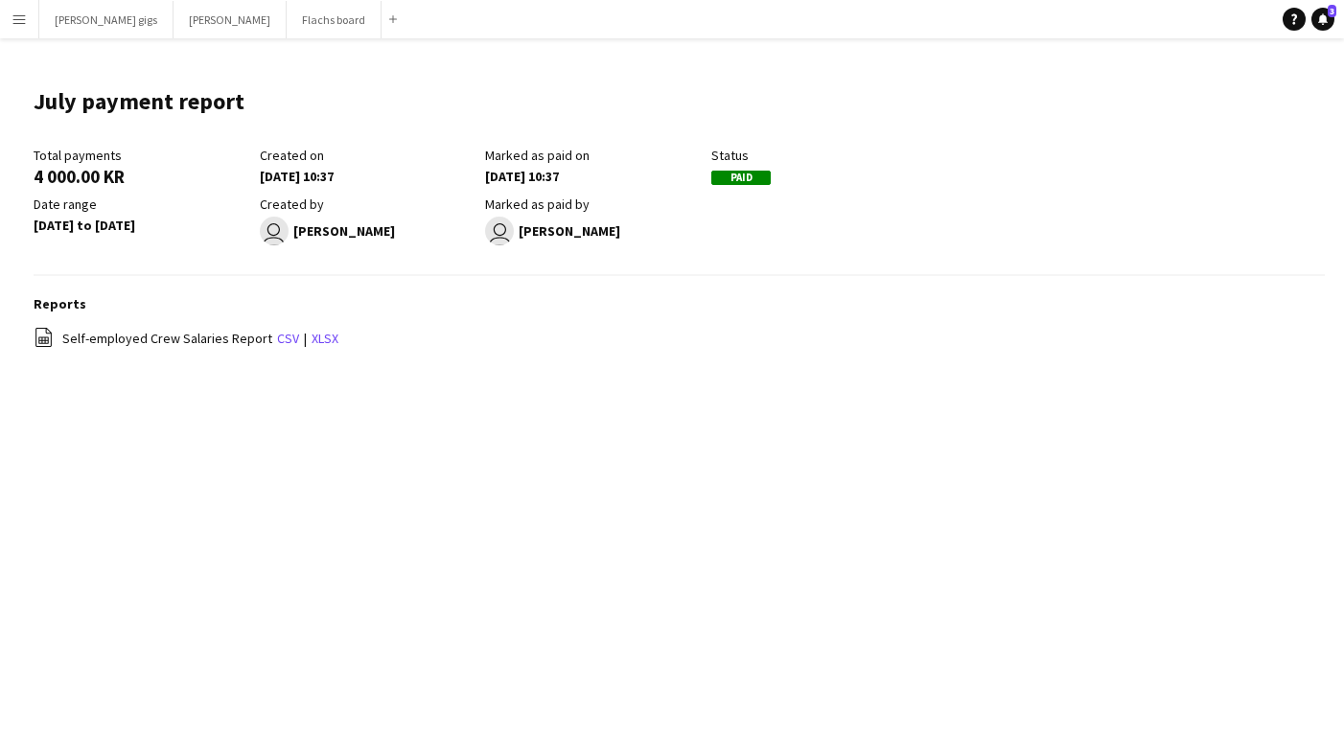
click at [11, 24] on button "Menu" at bounding box center [19, 19] width 38 height 38
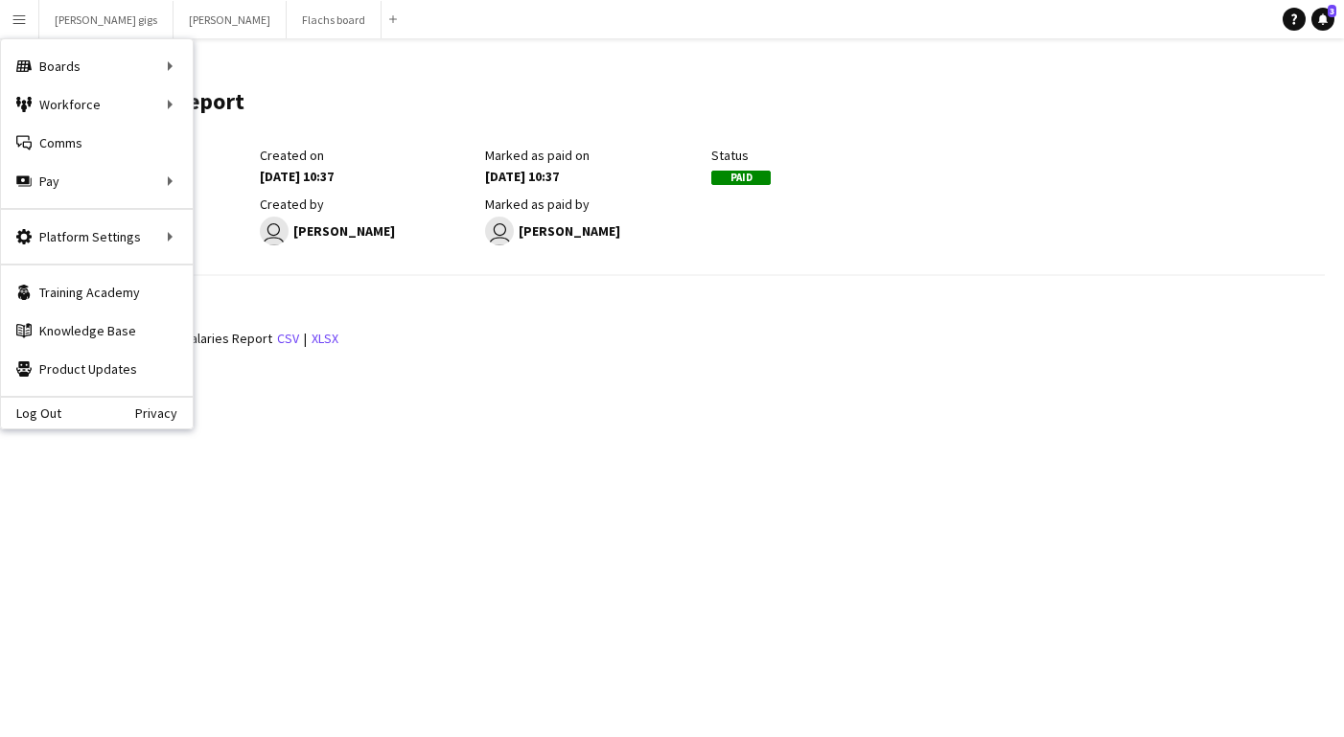
click at [478, 132] on header "July payment report Edit this field" at bounding box center [679, 109] width 1291 height 75
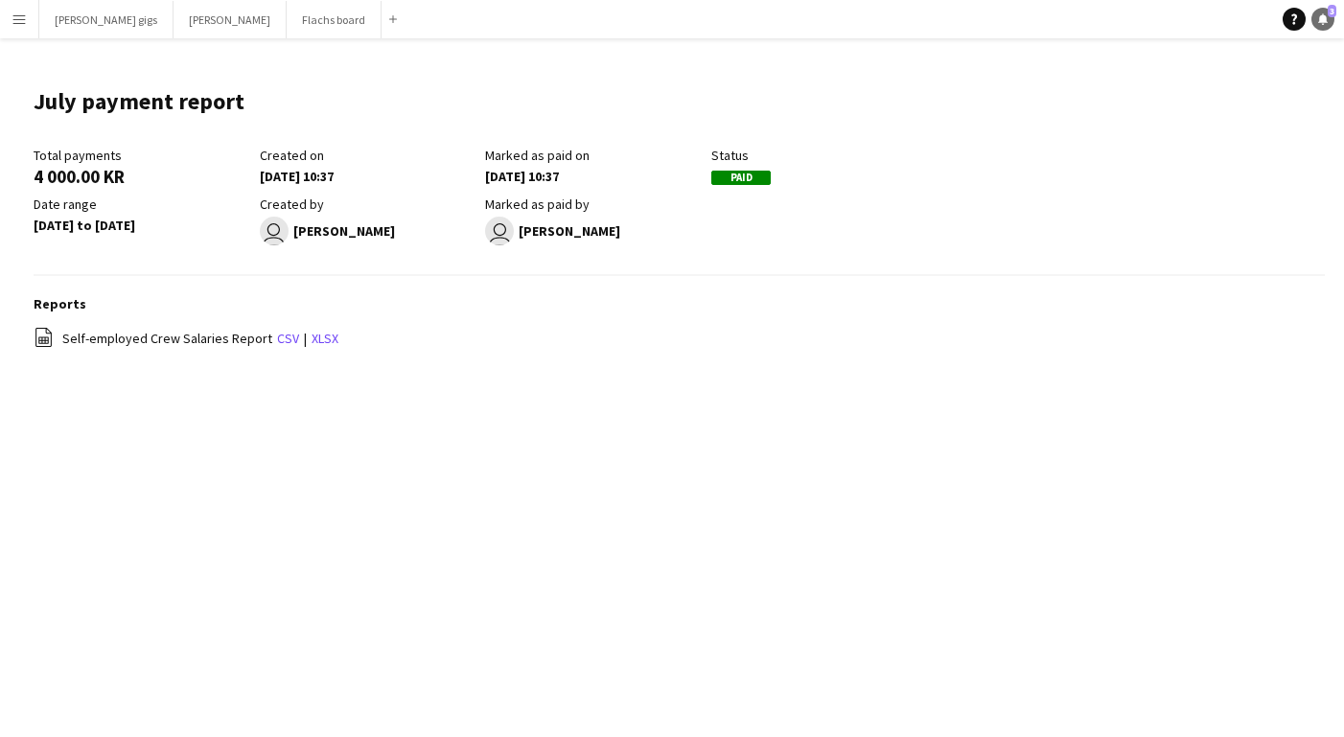
click at [1318, 22] on icon at bounding box center [1323, 18] width 10 height 10
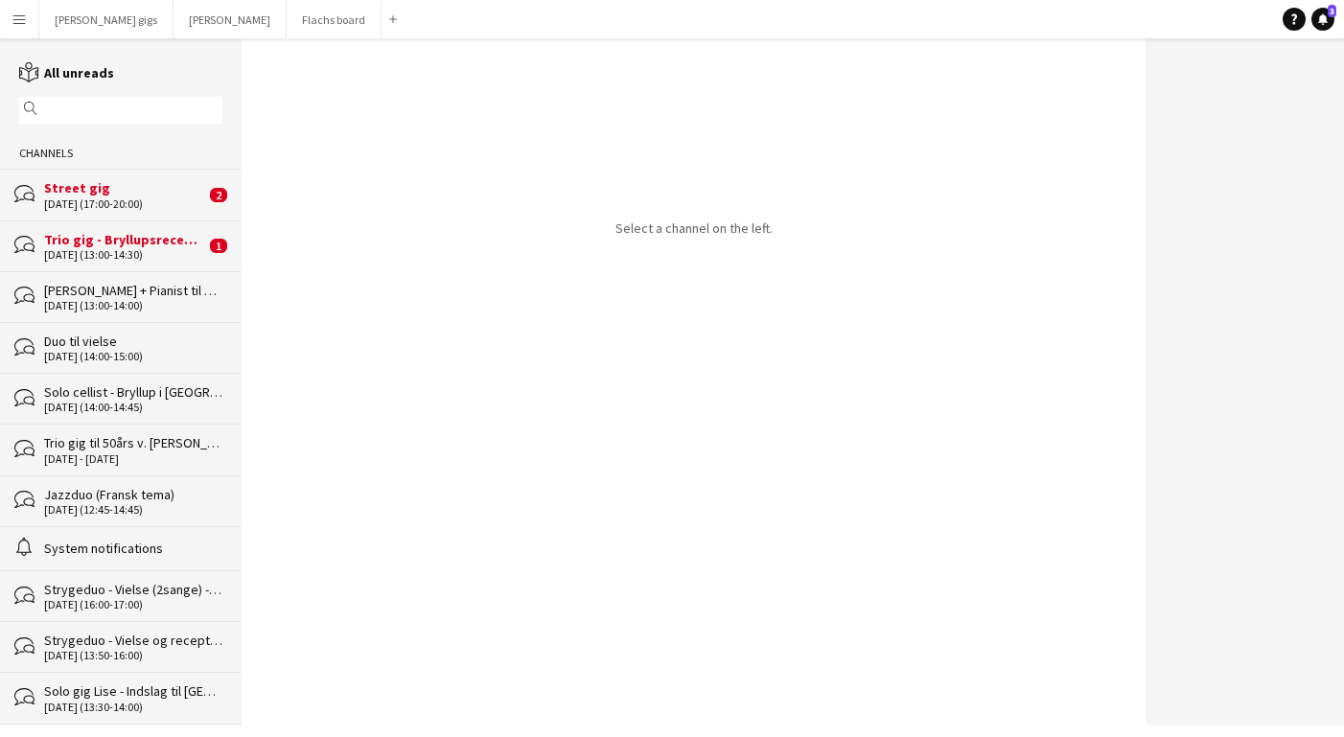
click at [118, 204] on div "[DATE] (17:00-20:00)" at bounding box center [124, 203] width 161 height 13
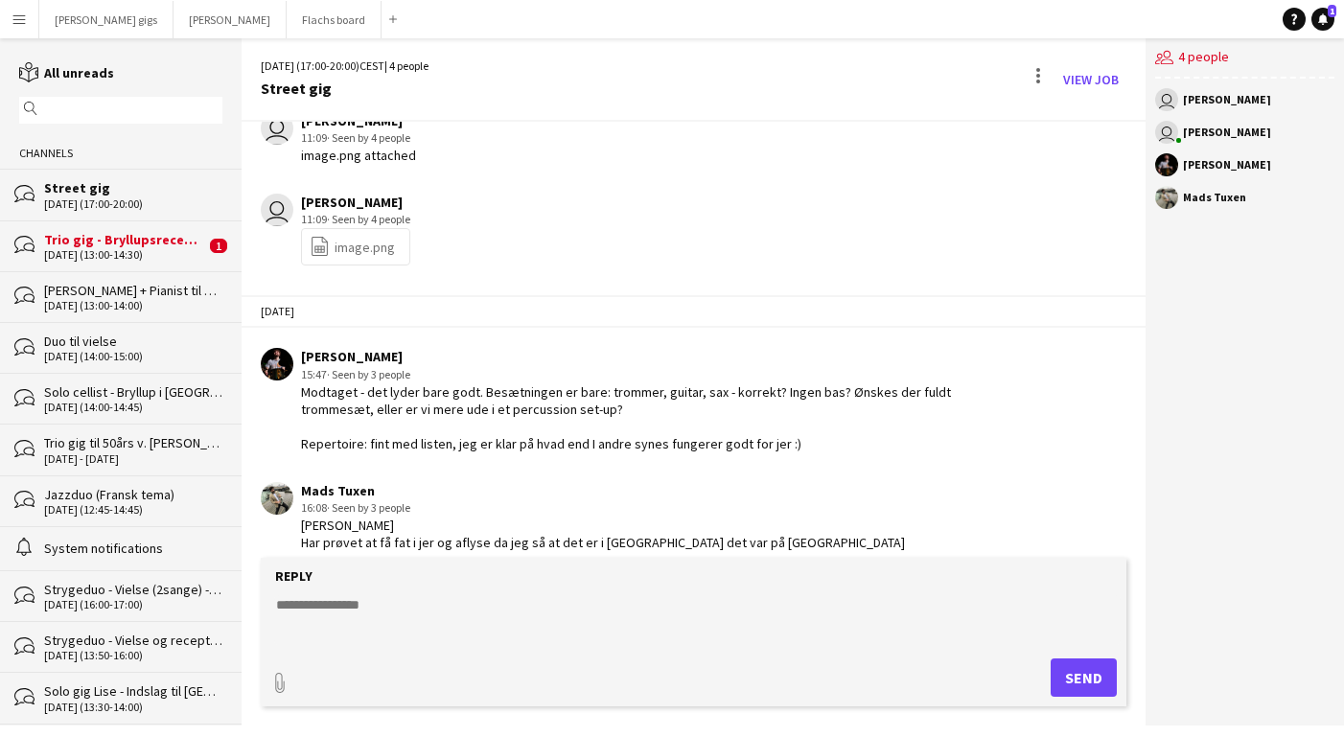
scroll to position [316, 0]
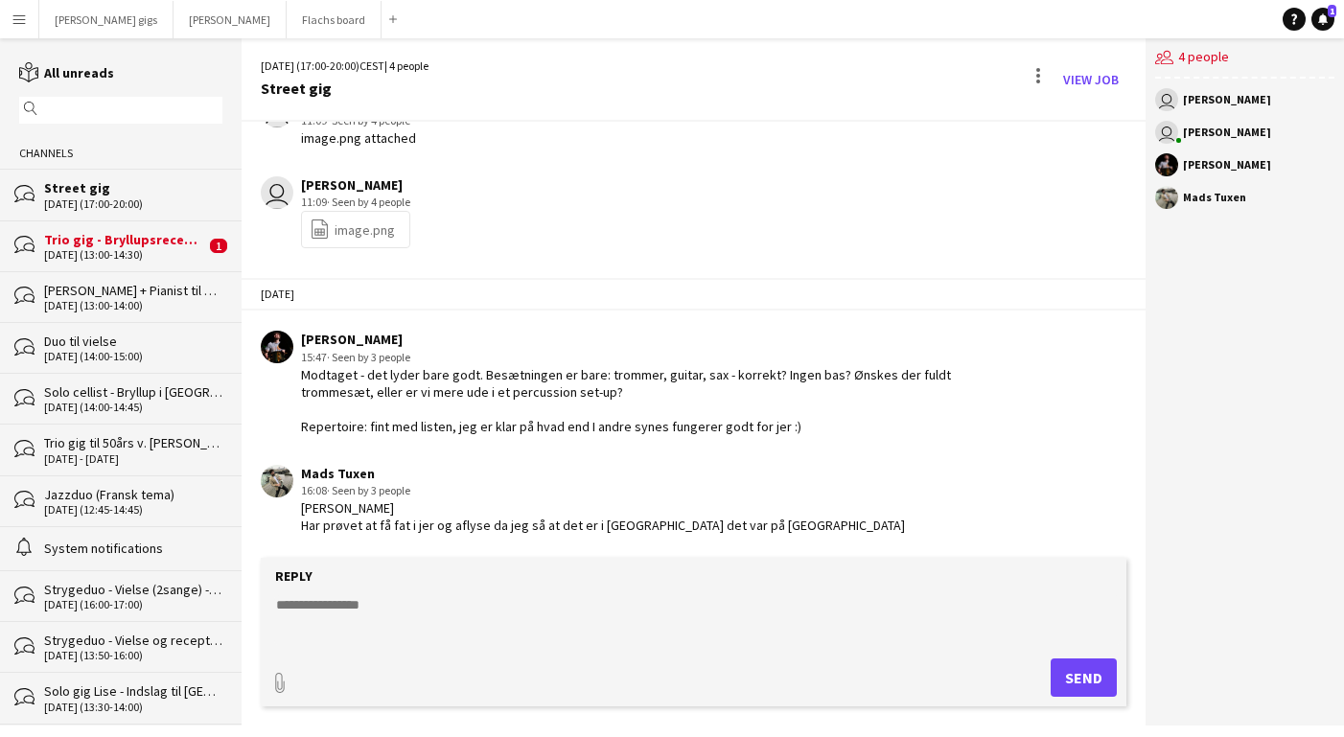
click at [430, 624] on textarea at bounding box center [697, 620] width 847 height 50
click at [411, 622] on textarea at bounding box center [697, 620] width 847 height 50
click at [499, 620] on textarea "**********" at bounding box center [697, 620] width 847 height 50
type textarea "**********"
click at [1084, 674] on button "Send" at bounding box center [1084, 678] width 66 height 38
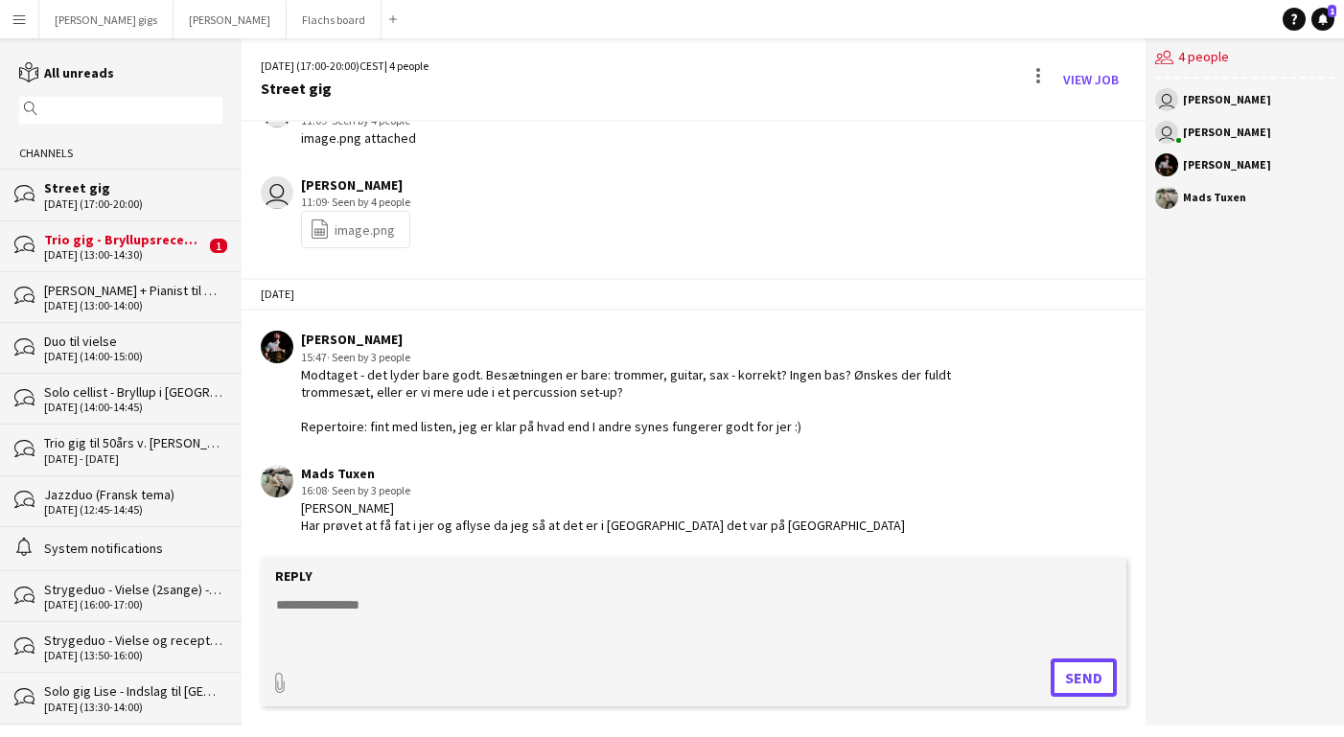
scroll to position [452, 0]
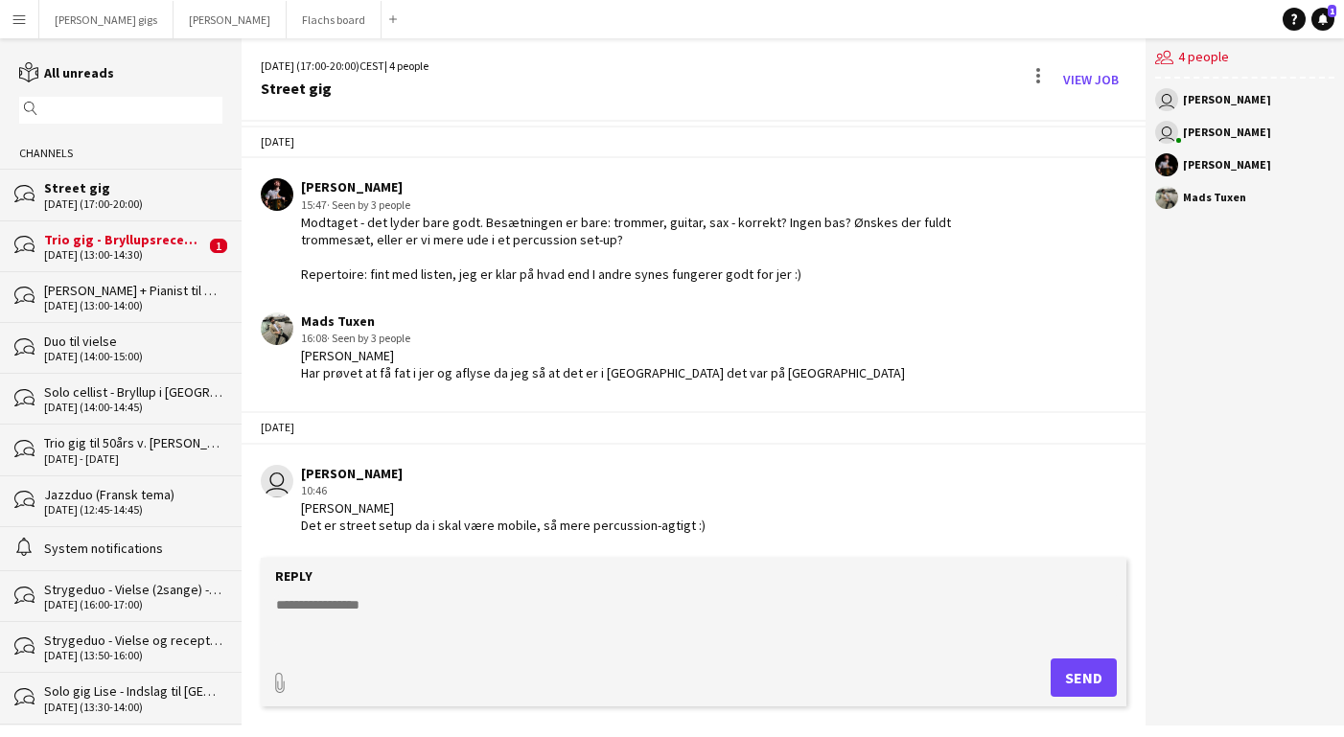
click at [188, 255] on div "[DATE] (13:00-14:30)" at bounding box center [124, 254] width 161 height 13
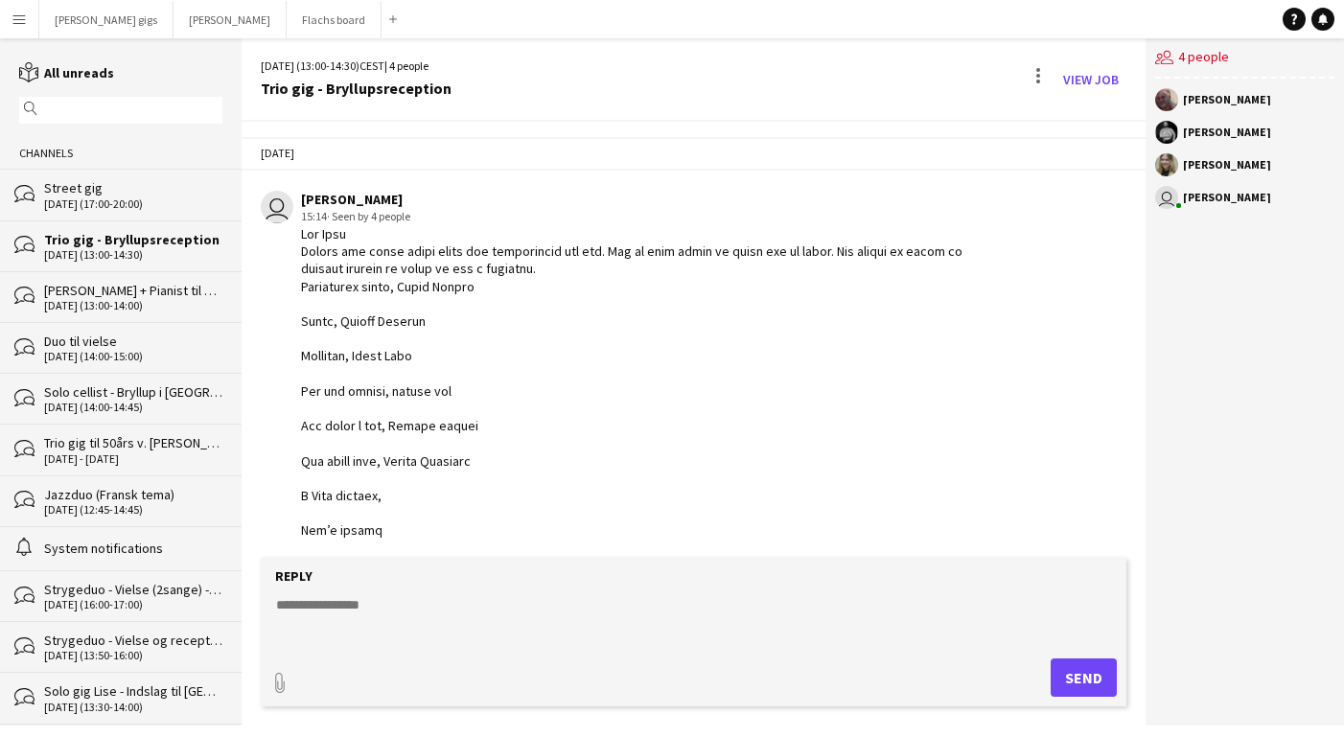
scroll to position [3541, 0]
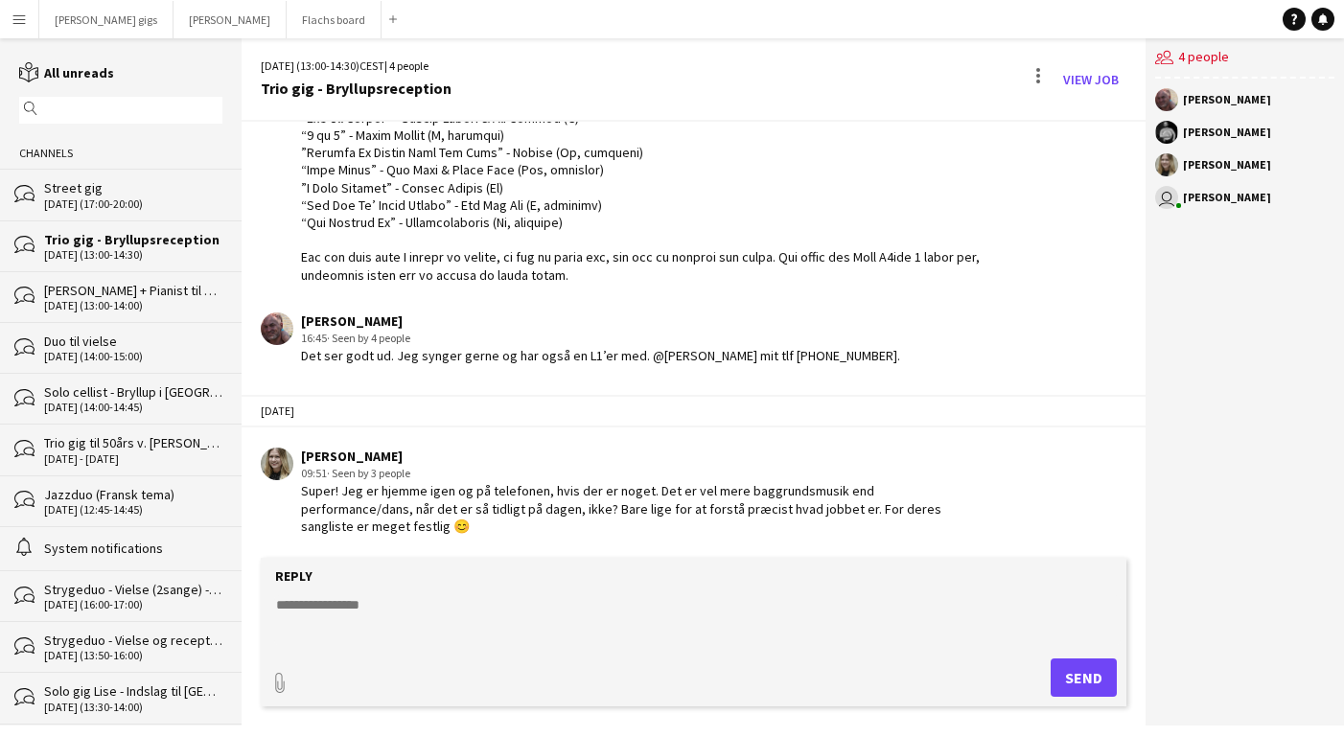
click at [459, 605] on textarea at bounding box center [697, 620] width 847 height 50
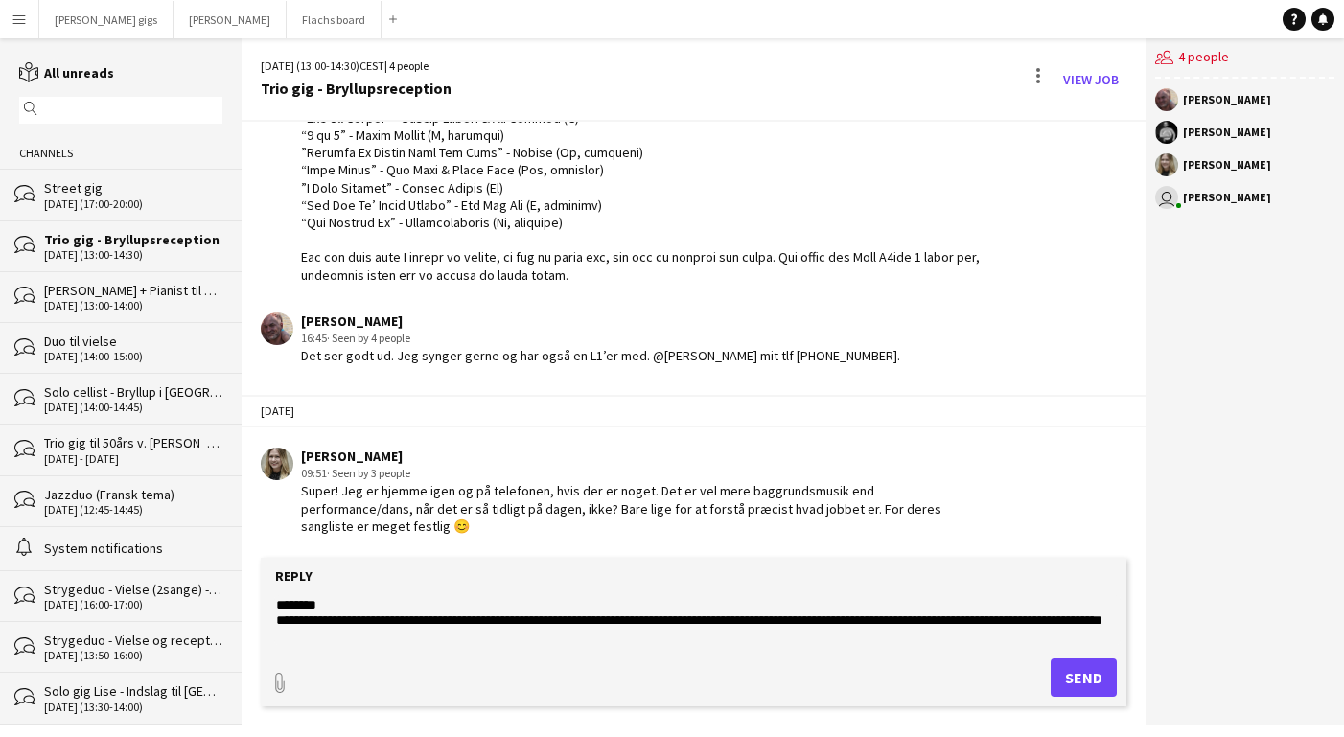
type textarea "**********"
click at [1084, 671] on button "Send" at bounding box center [1084, 678] width 66 height 38
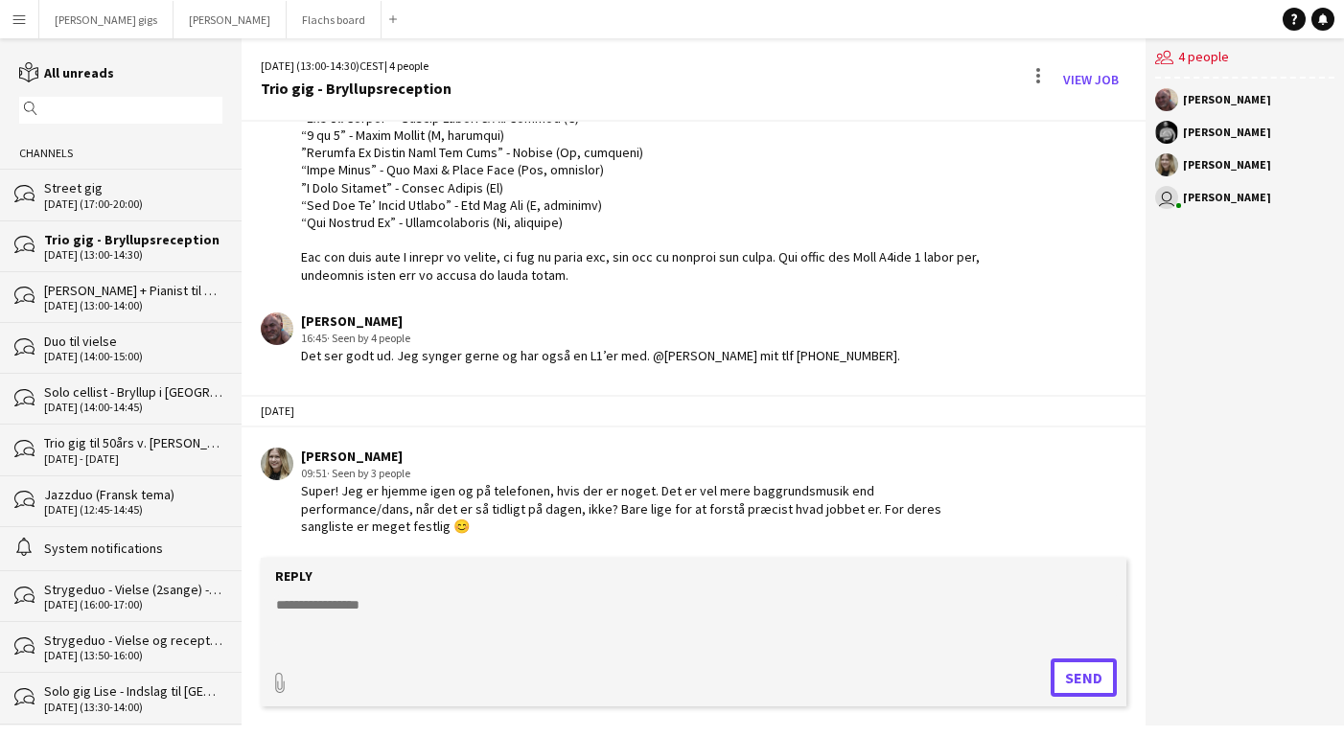
scroll to position [3693, 0]
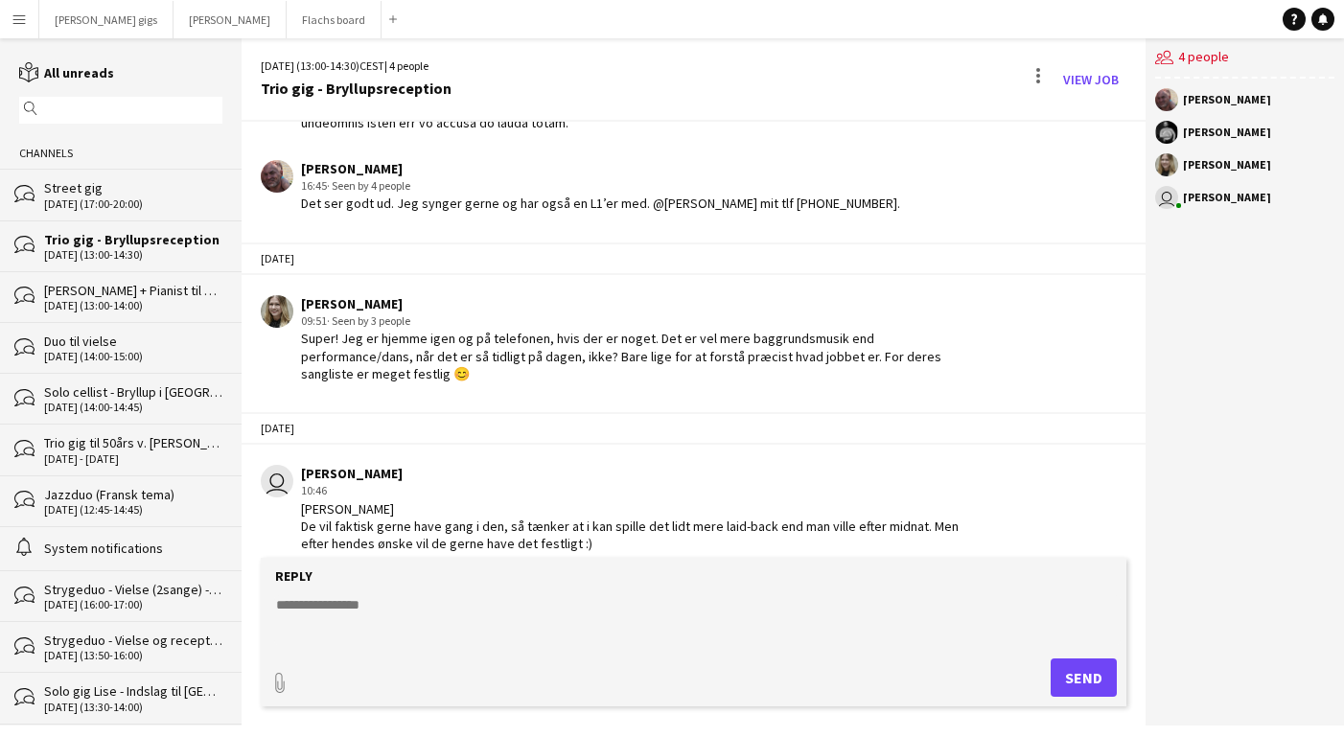
click at [161, 201] on div "[DATE] (17:00-20:00)" at bounding box center [133, 203] width 178 height 13
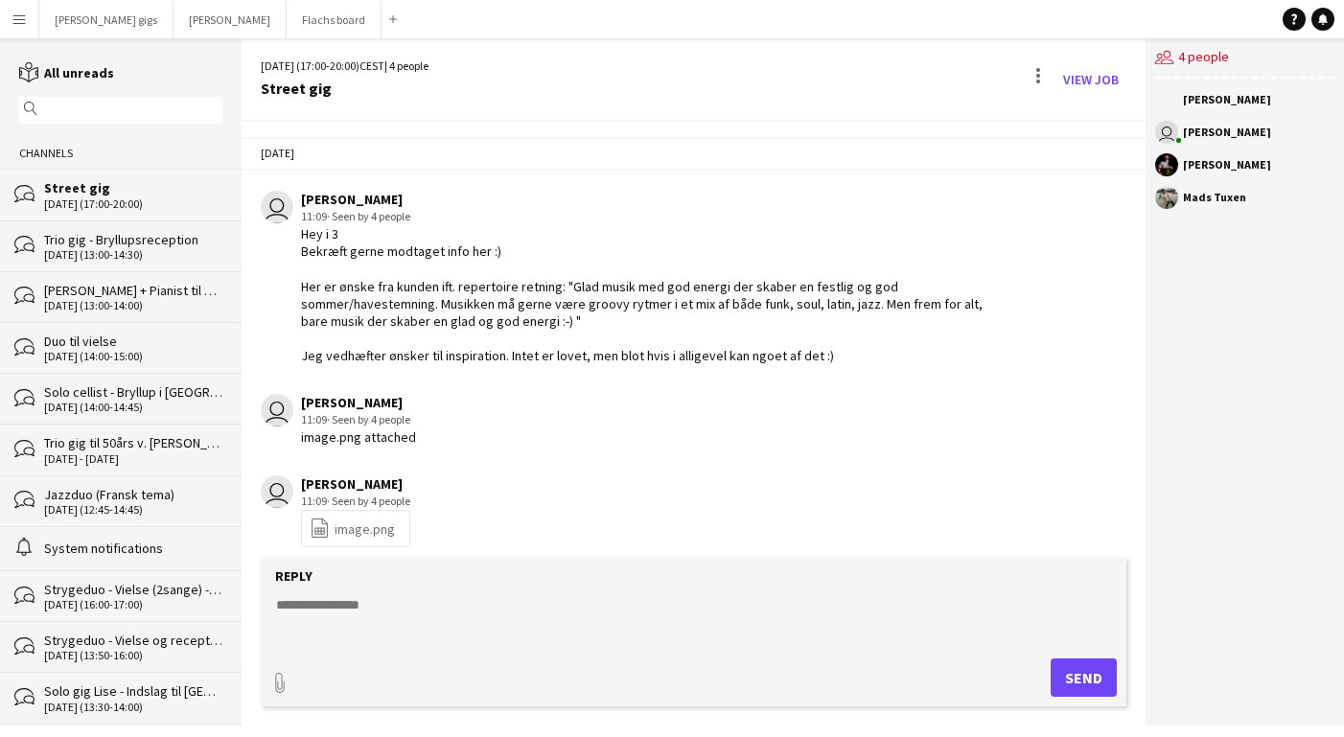
scroll to position [469, 0]
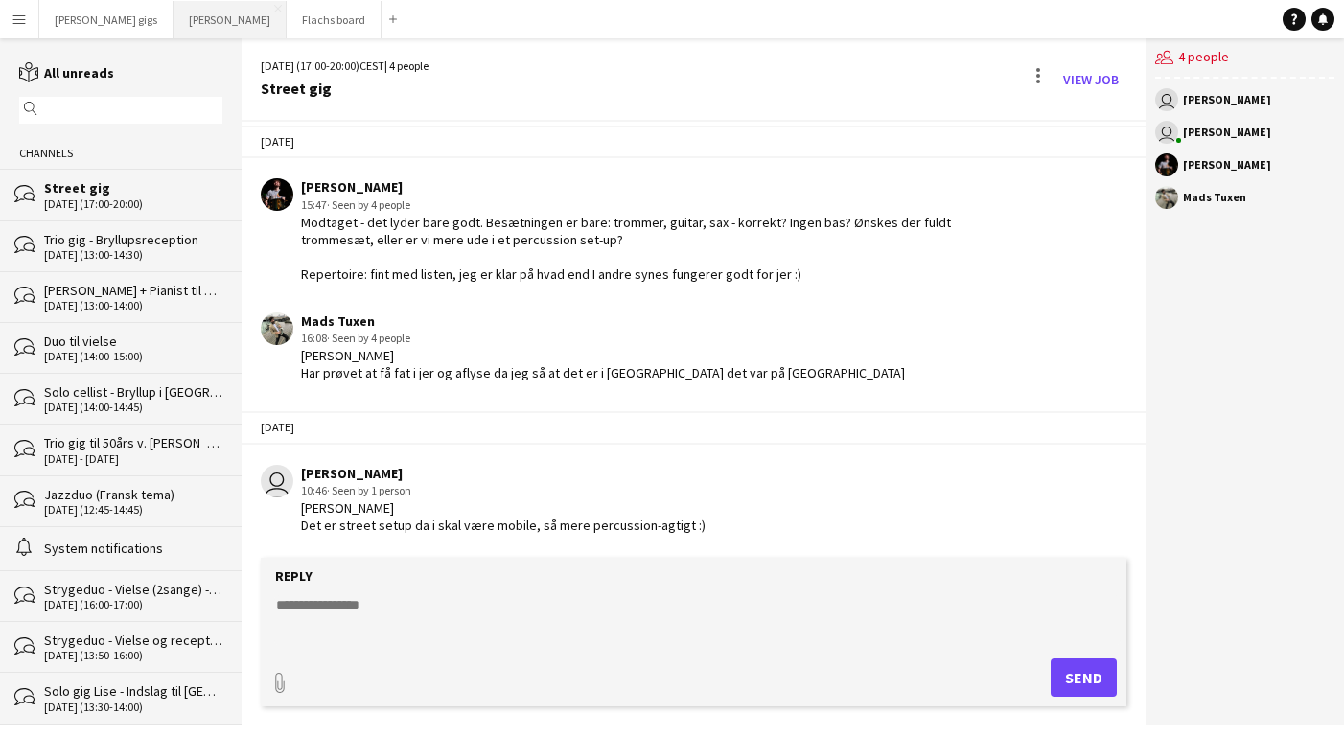
click at [177, 29] on button "Asger Gigs Close" at bounding box center [230, 19] width 113 height 37
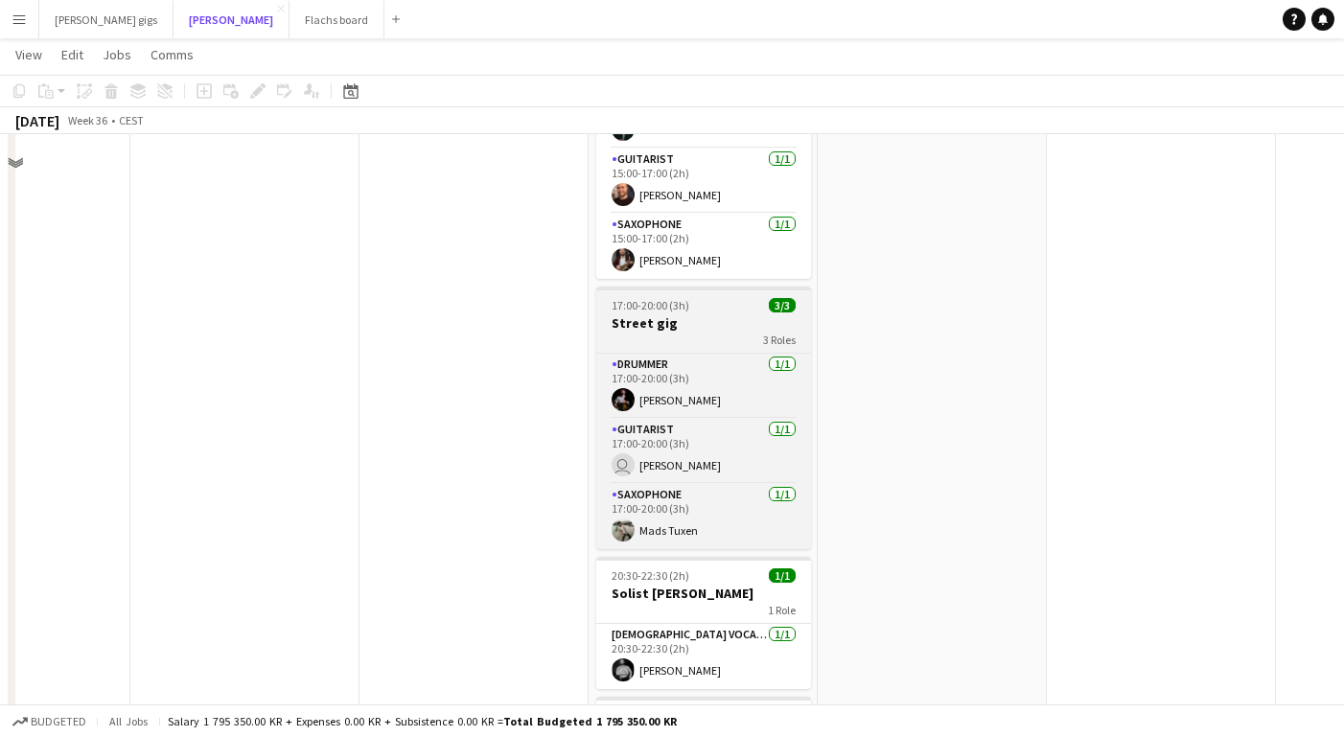
scroll to position [393, 0]
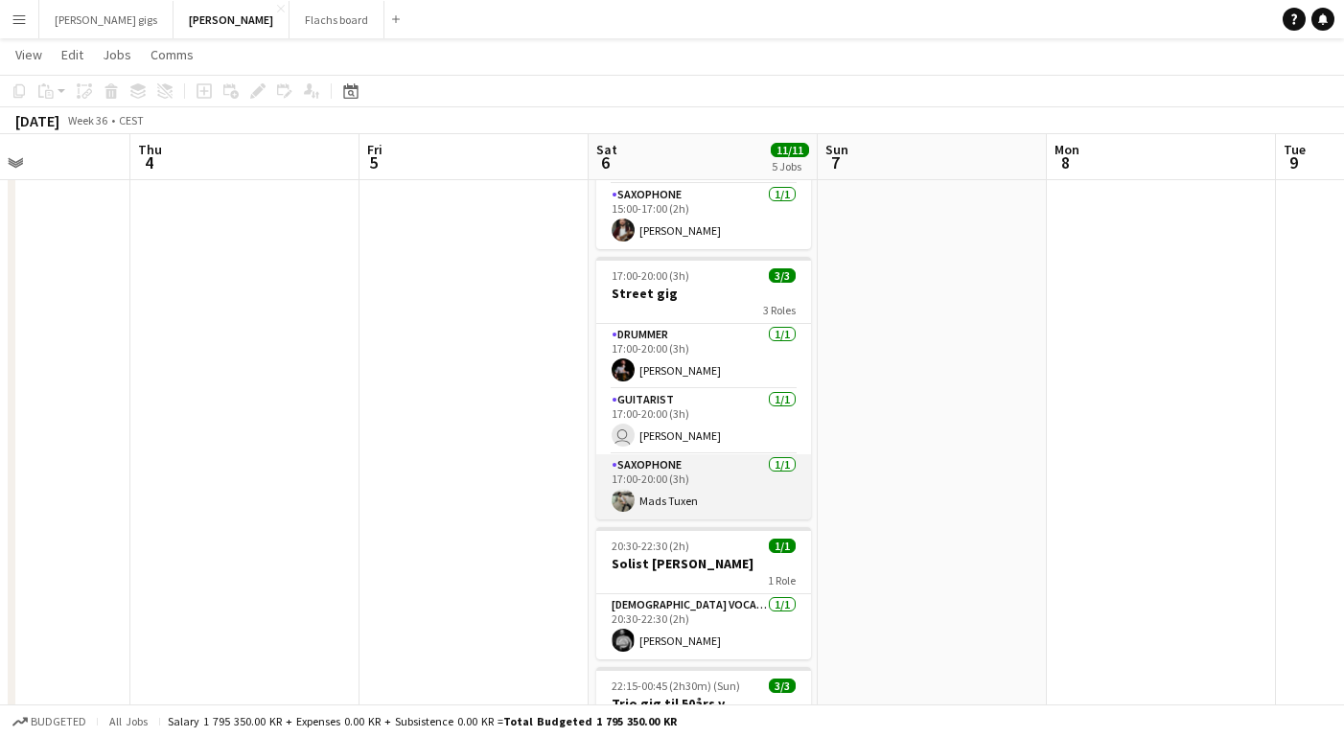
click at [651, 500] on app-card-role "Saxophone [DATE] 17:00-20:00 (3h) [PERSON_NAME]" at bounding box center [703, 486] width 215 height 65
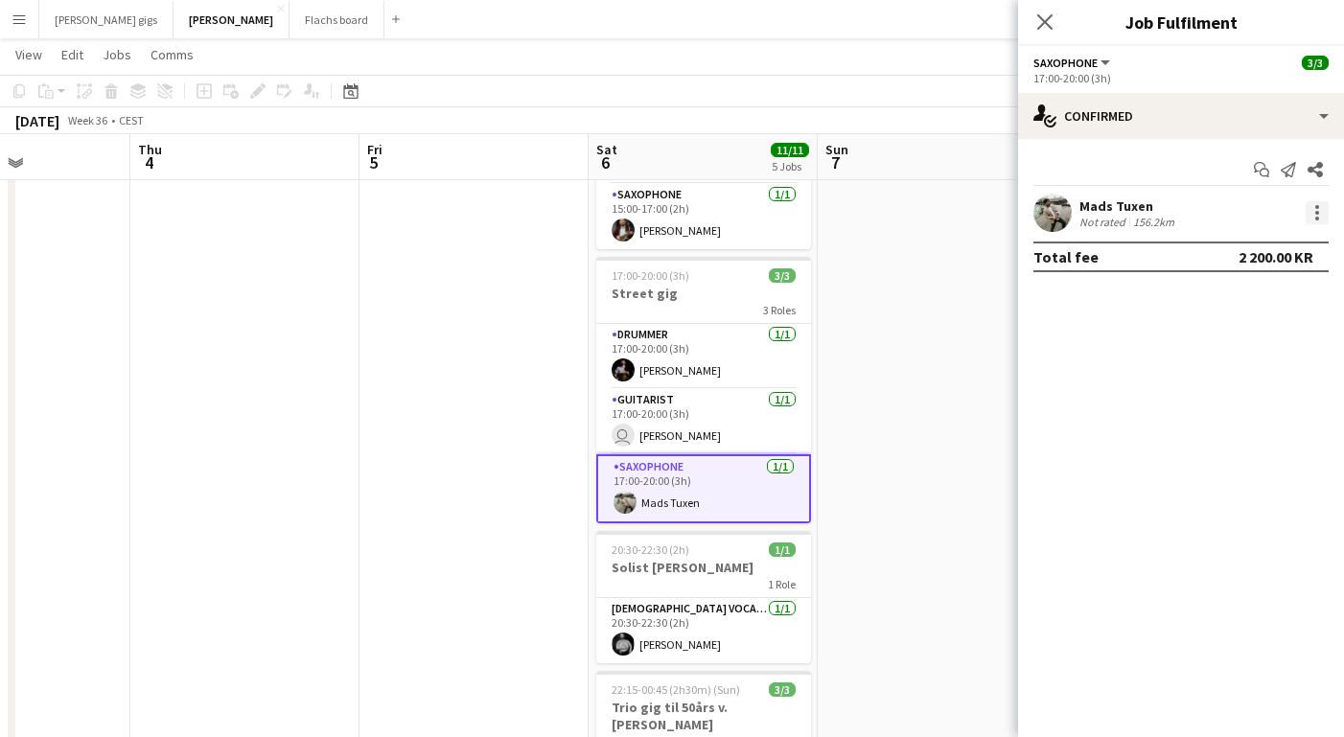
click at [1318, 215] on div at bounding box center [1317, 212] width 23 height 23
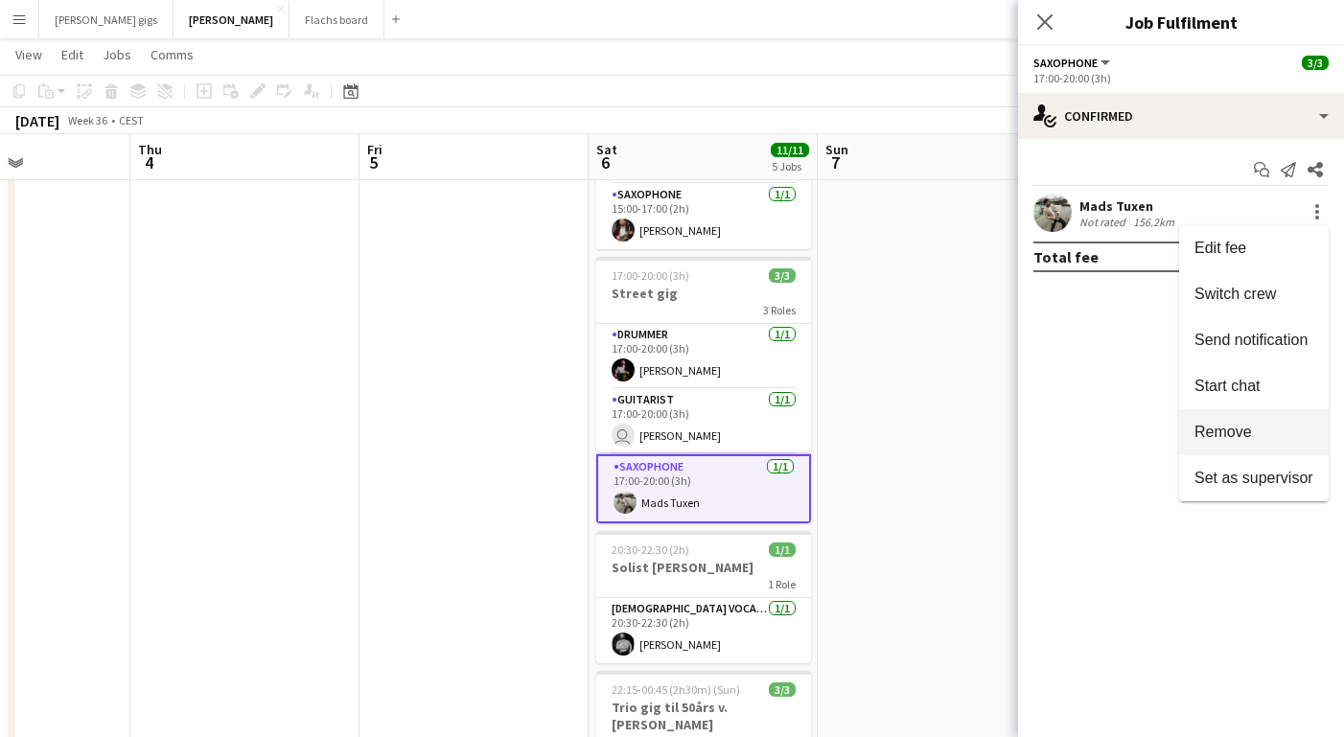
click at [1210, 430] on span "Remove" at bounding box center [1224, 432] width 58 height 16
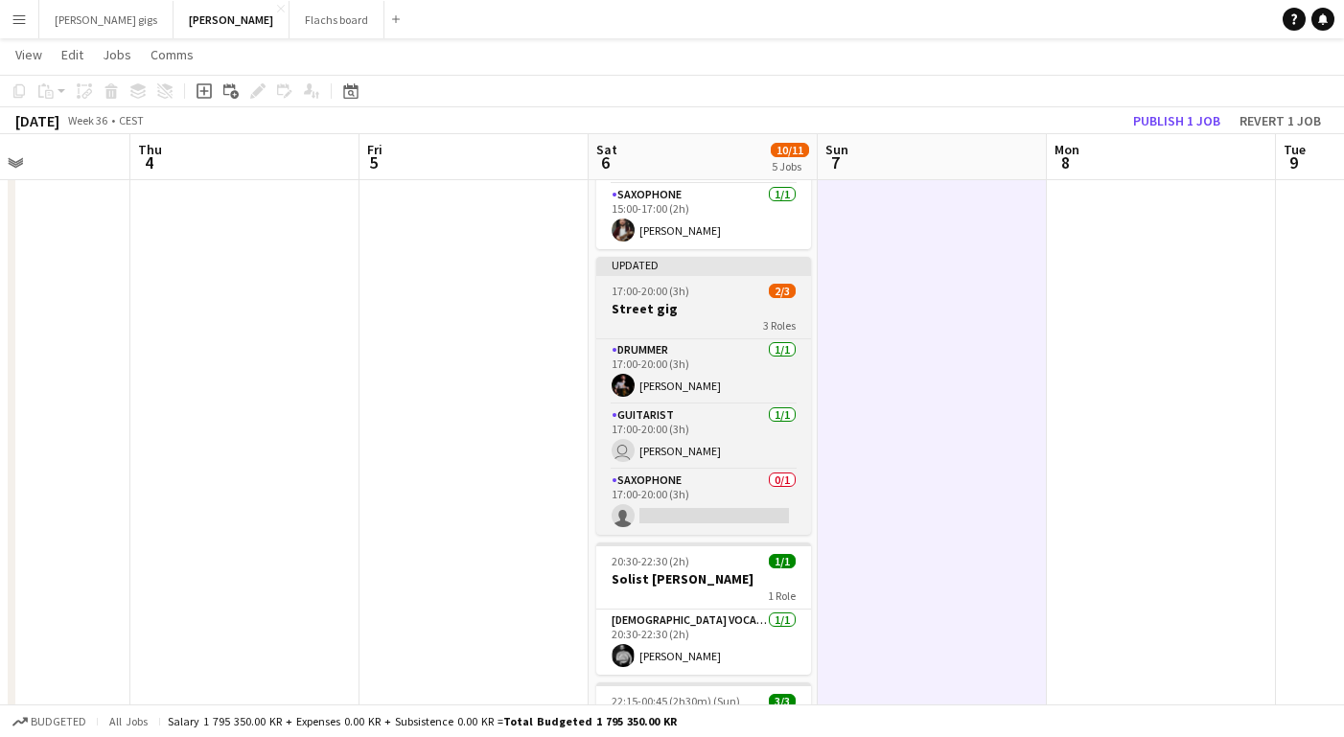
click at [651, 325] on div "3 Roles" at bounding box center [703, 324] width 215 height 15
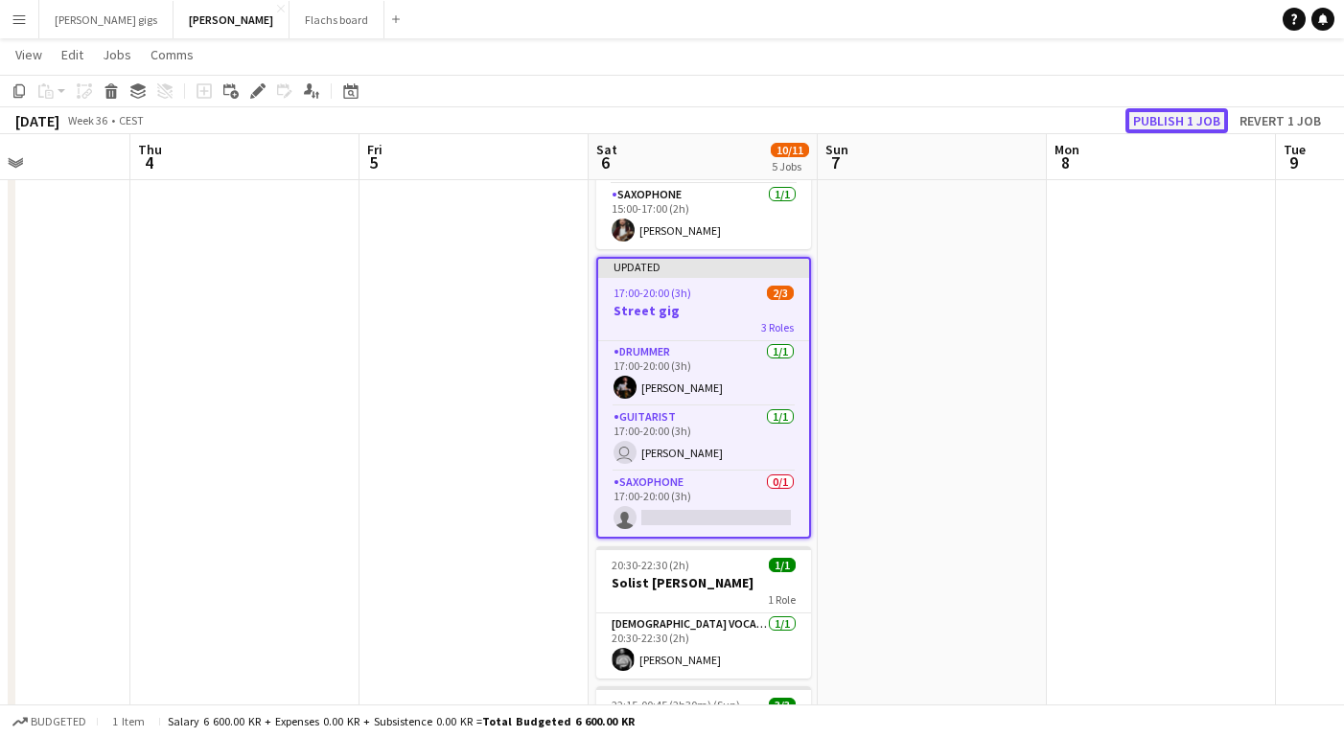
click at [1153, 124] on button "Publish 1 job" at bounding box center [1177, 120] width 103 height 25
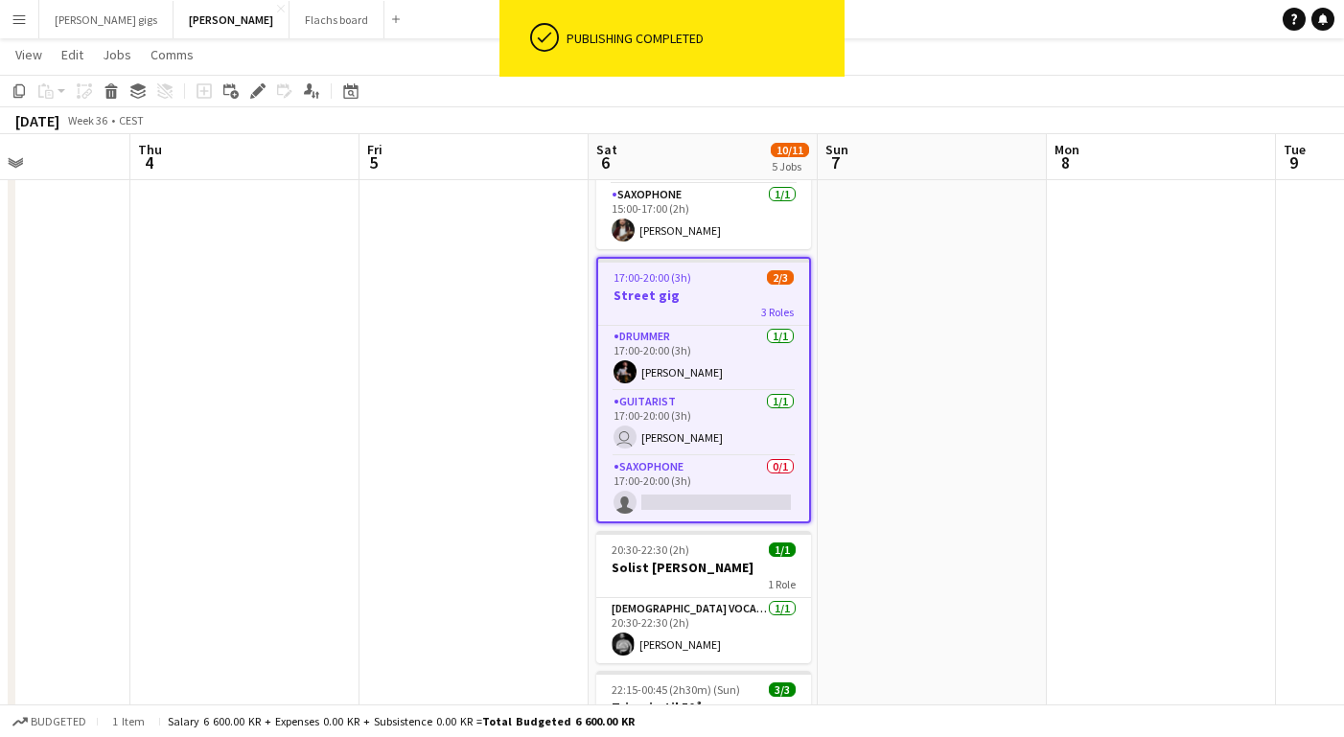
click at [642, 283] on span "17:00-20:00 (3h)" at bounding box center [653, 277] width 78 height 14
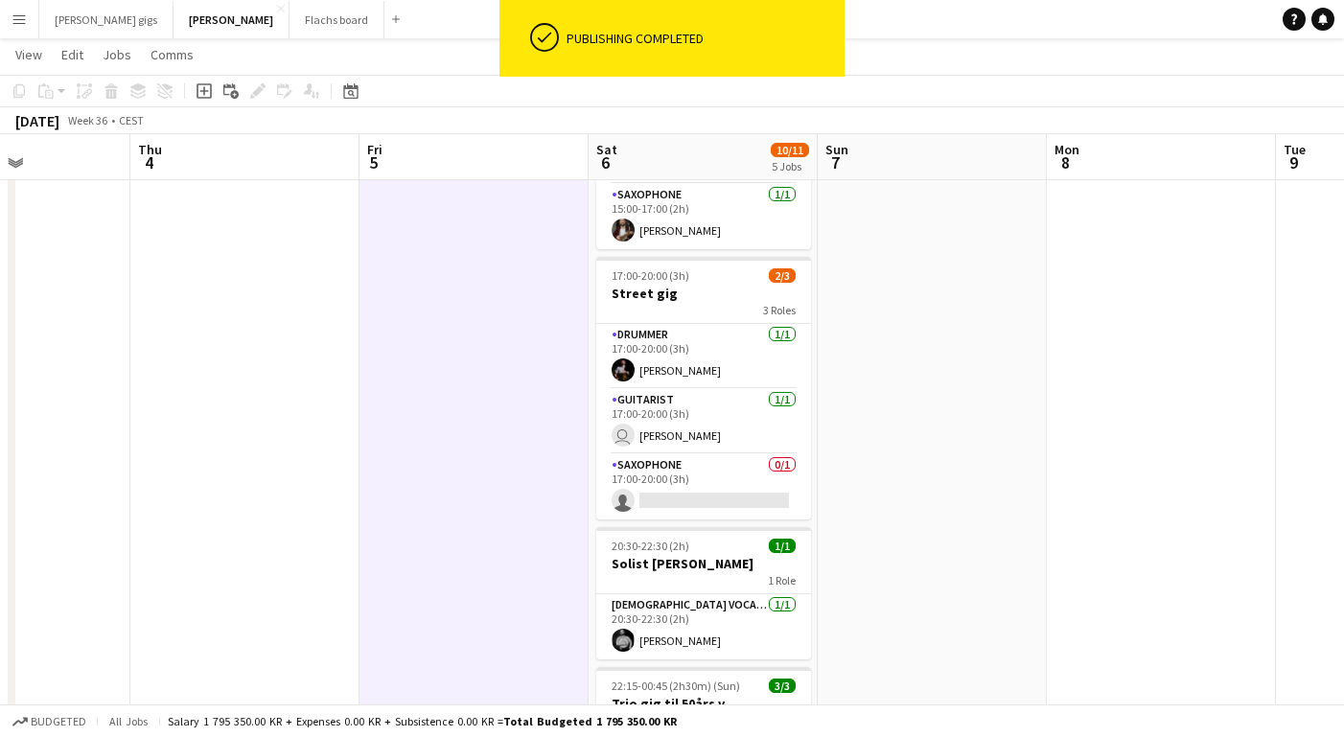
scroll to position [0, 785]
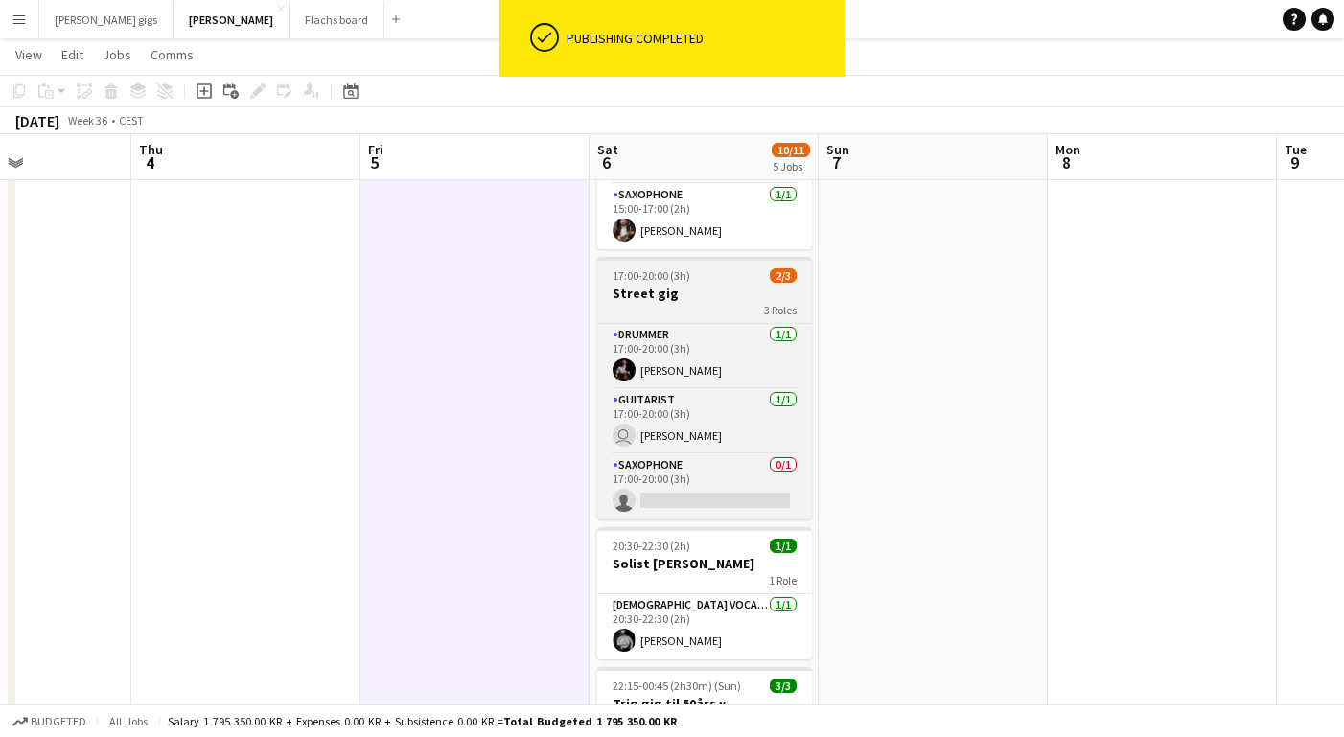
click at [632, 308] on div "3 Roles" at bounding box center [704, 309] width 215 height 15
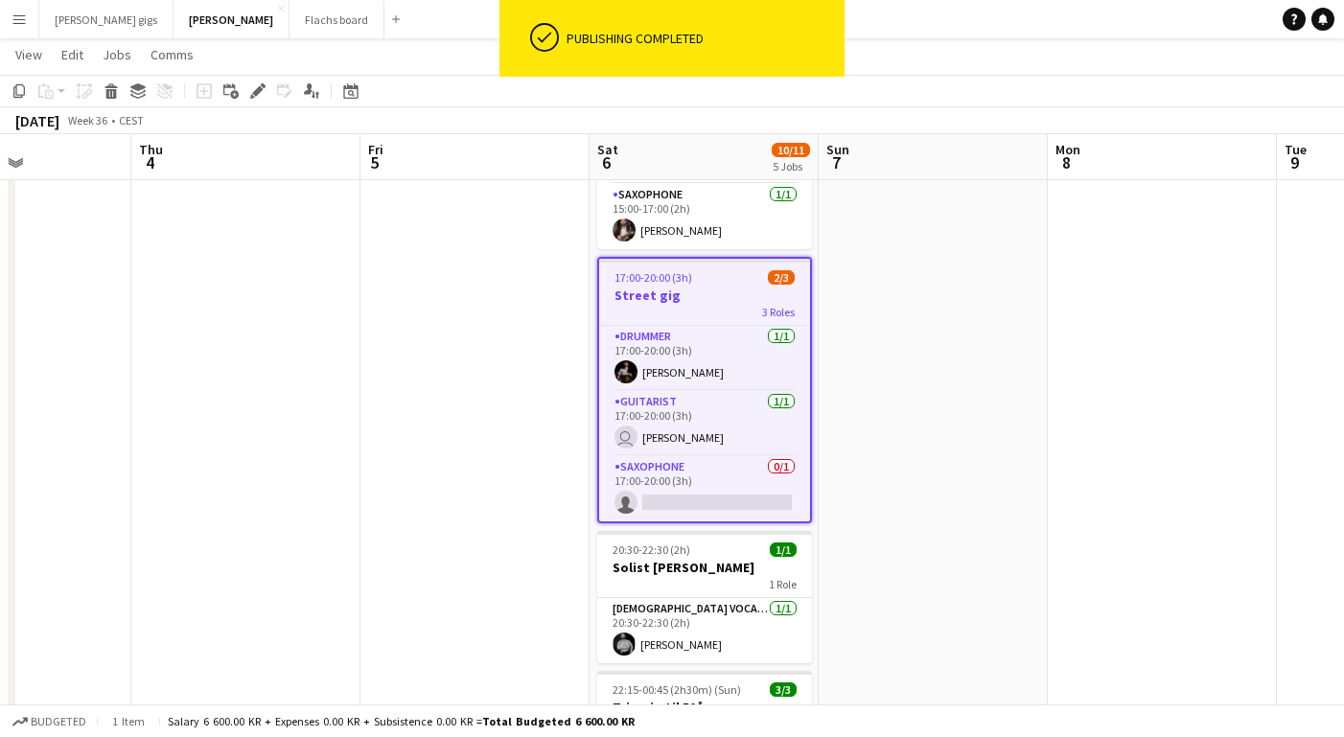
click at [181, 75] on app-toolbar "Copy Paste Paste Command V Paste with crew Command Shift V Paste linked Job [GE…" at bounding box center [672, 91] width 1344 height 33
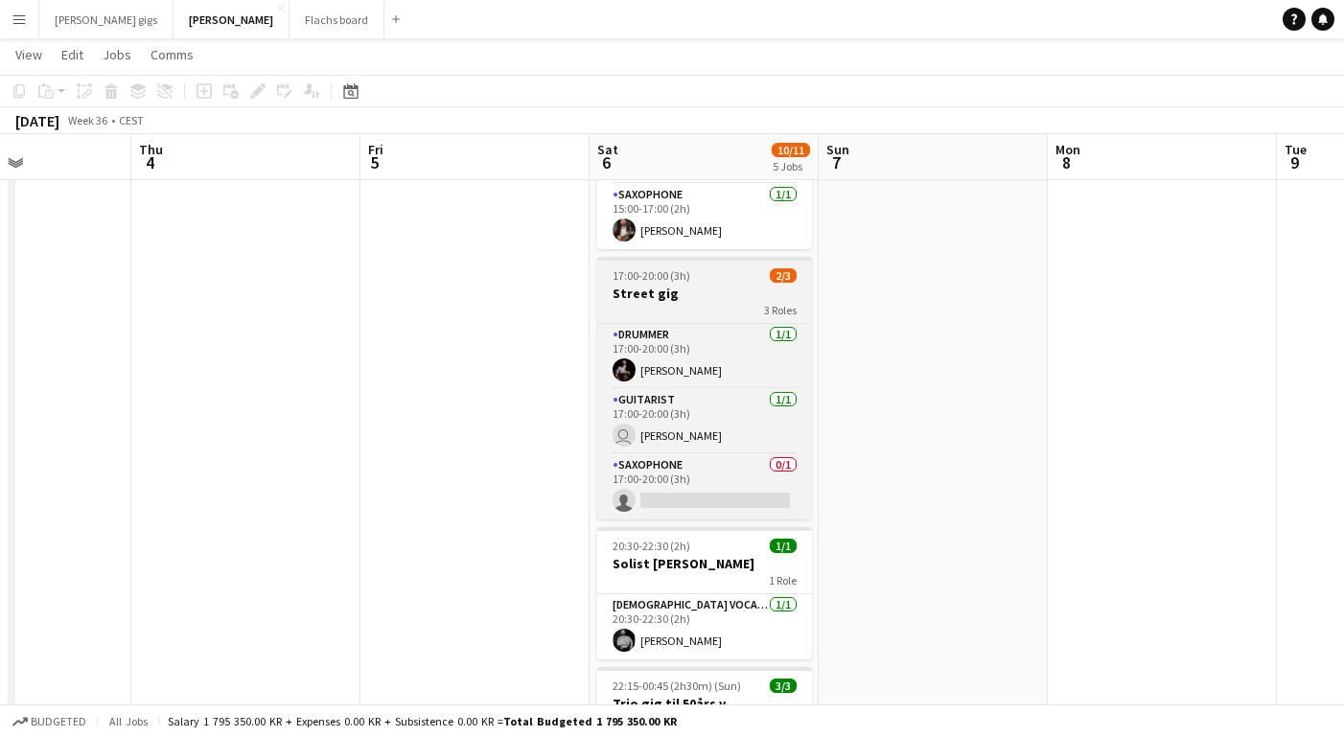
click at [704, 310] on div "3 Roles" at bounding box center [704, 309] width 215 height 15
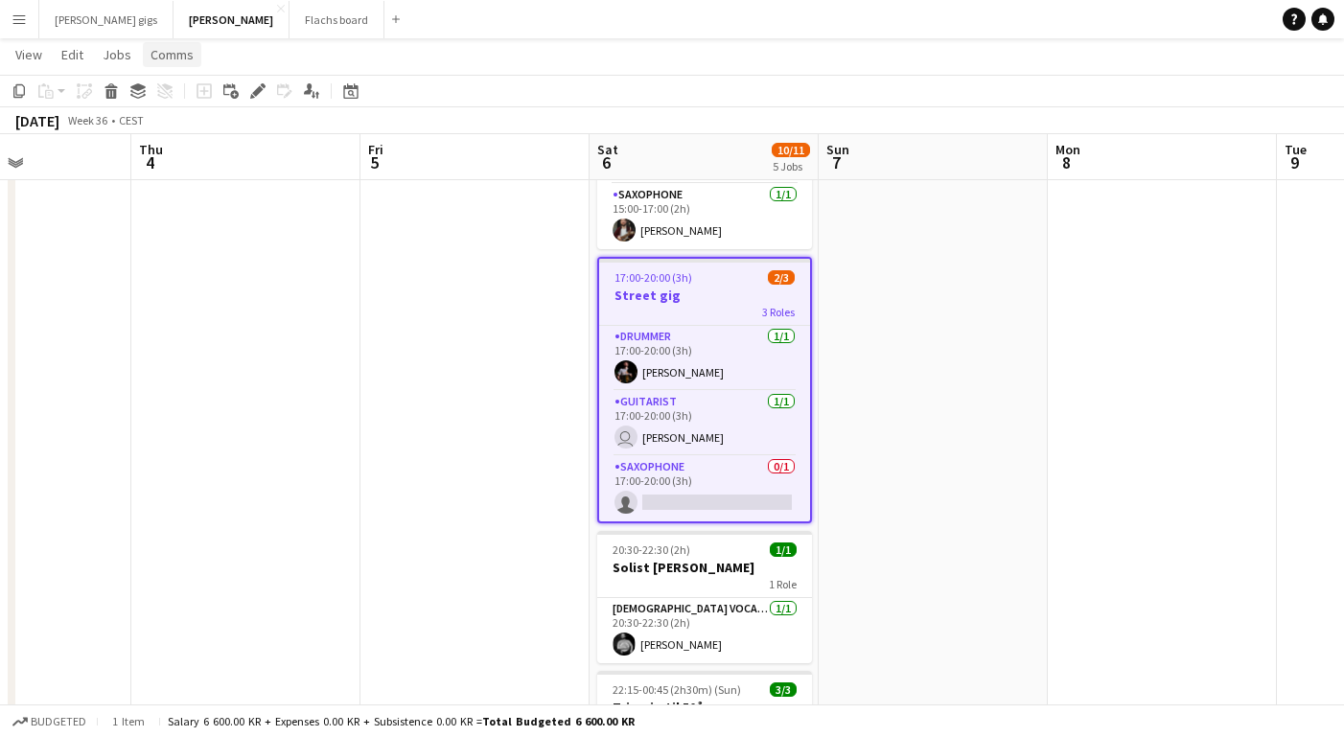
click at [167, 44] on link "Comms" at bounding box center [172, 54] width 58 height 25
click at [194, 128] on span "Create chat" at bounding box center [190, 136] width 67 height 17
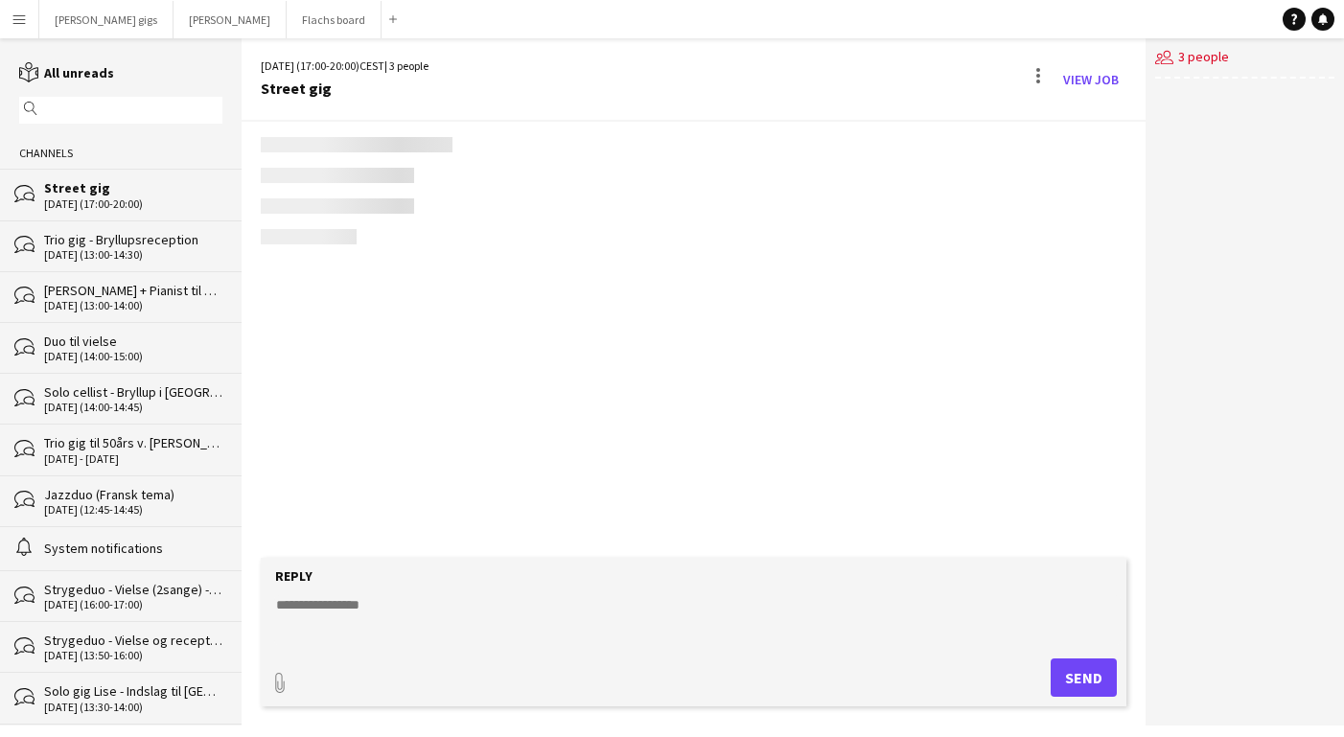
scroll to position [452, 0]
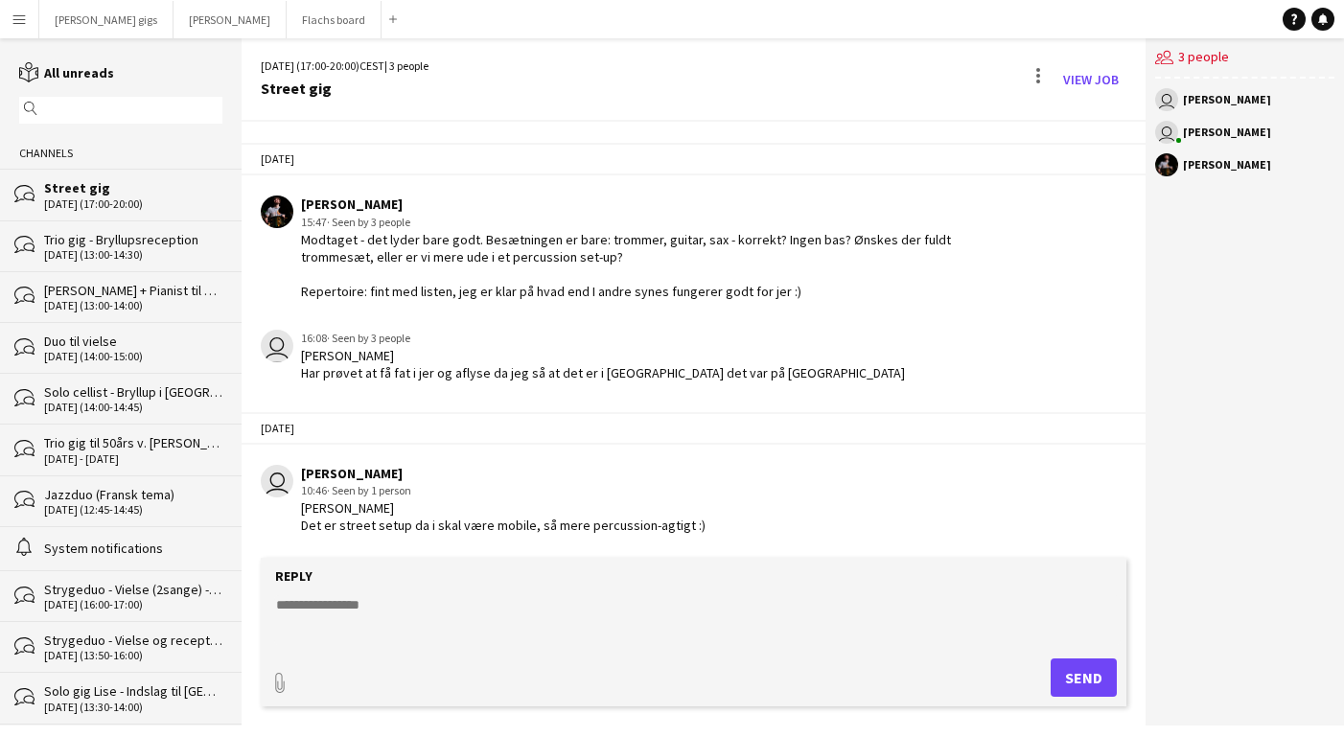
click at [478, 586] on form "Reply paperclip Send" at bounding box center [694, 632] width 866 height 149
click at [463, 594] on form "Reply paperclip Send" at bounding box center [694, 632] width 866 height 149
click at [442, 600] on textarea at bounding box center [697, 620] width 847 height 50
type textarea "*"
type textarea "**********"
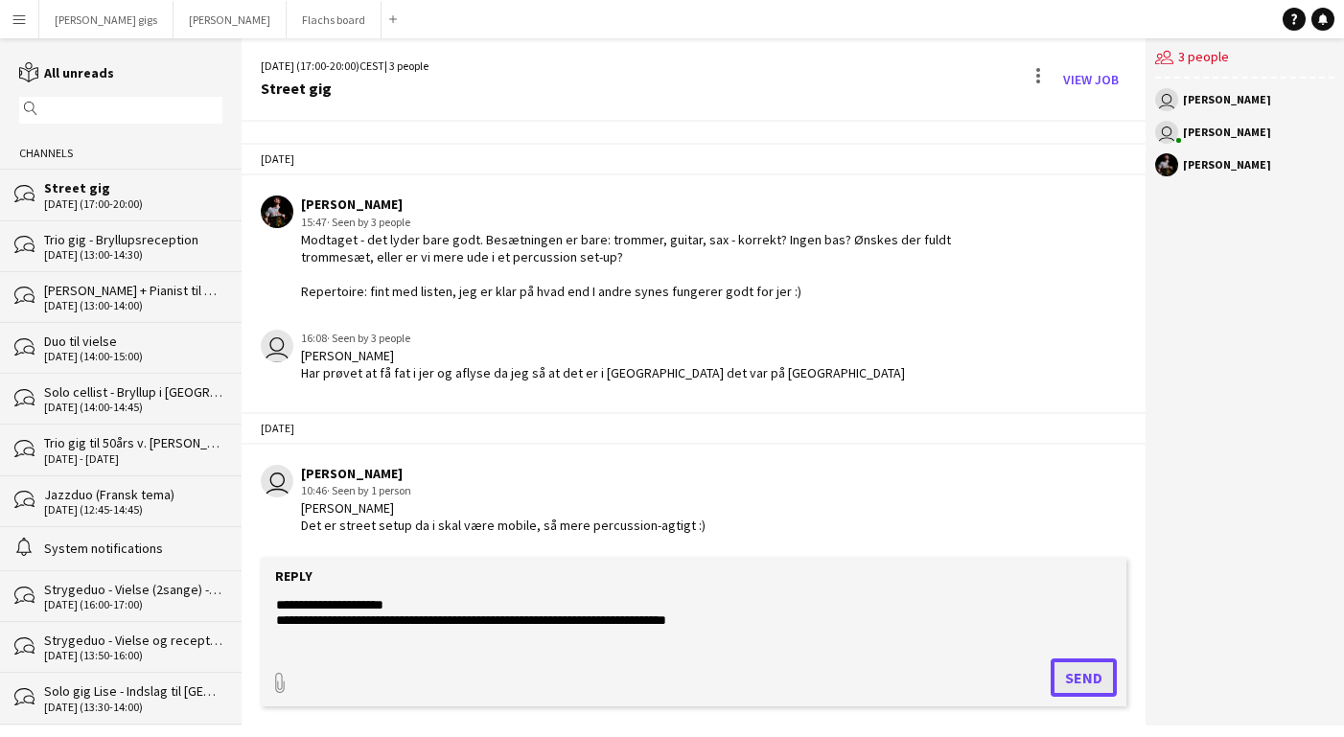
click at [1063, 667] on button "Send" at bounding box center [1084, 678] width 66 height 38
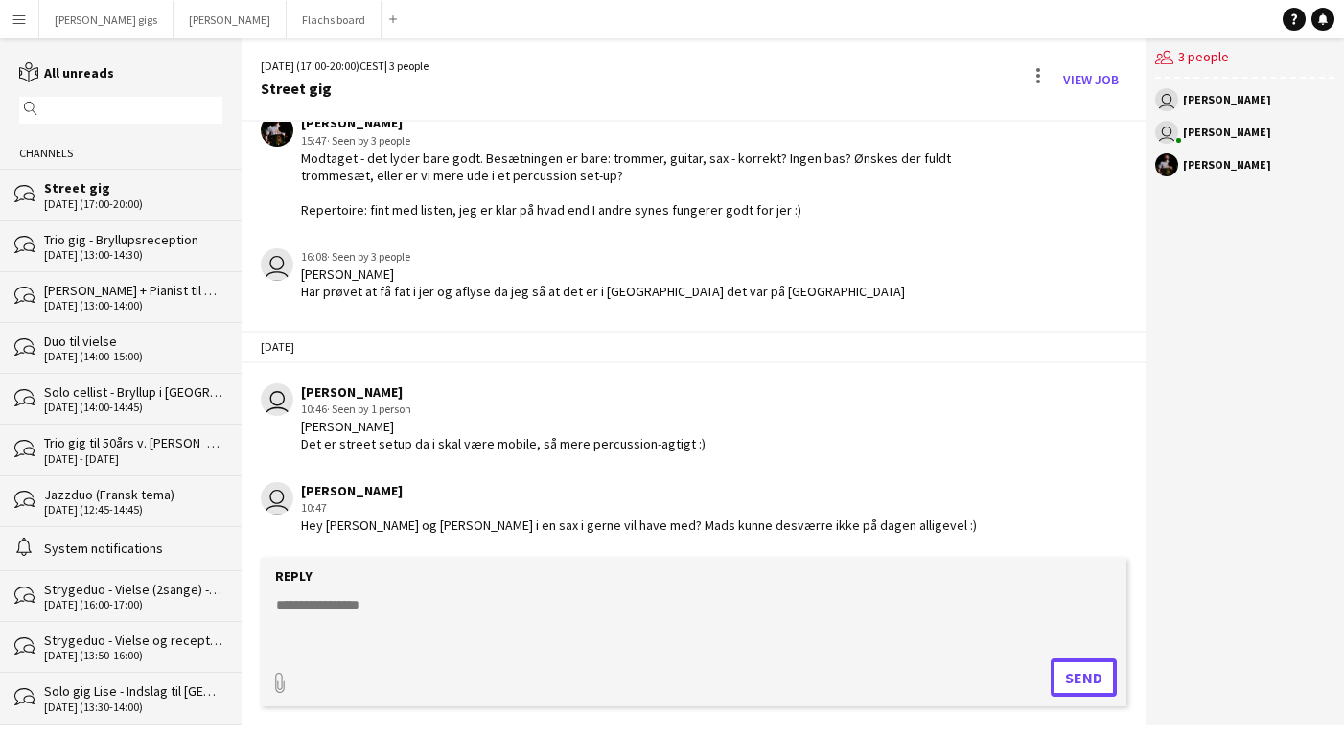
scroll to position [550, 0]
click at [185, 9] on button "Asger Gigs Close" at bounding box center [230, 19] width 113 height 37
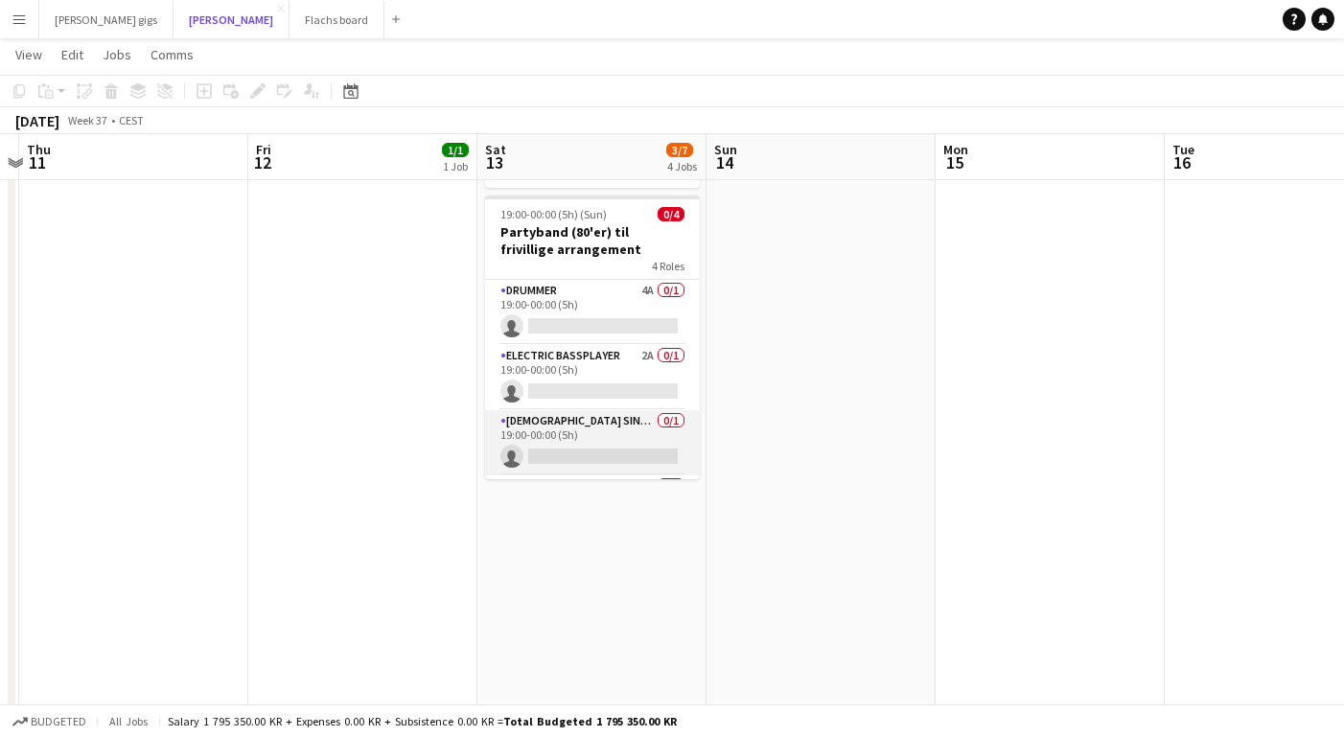
scroll to position [61, 0]
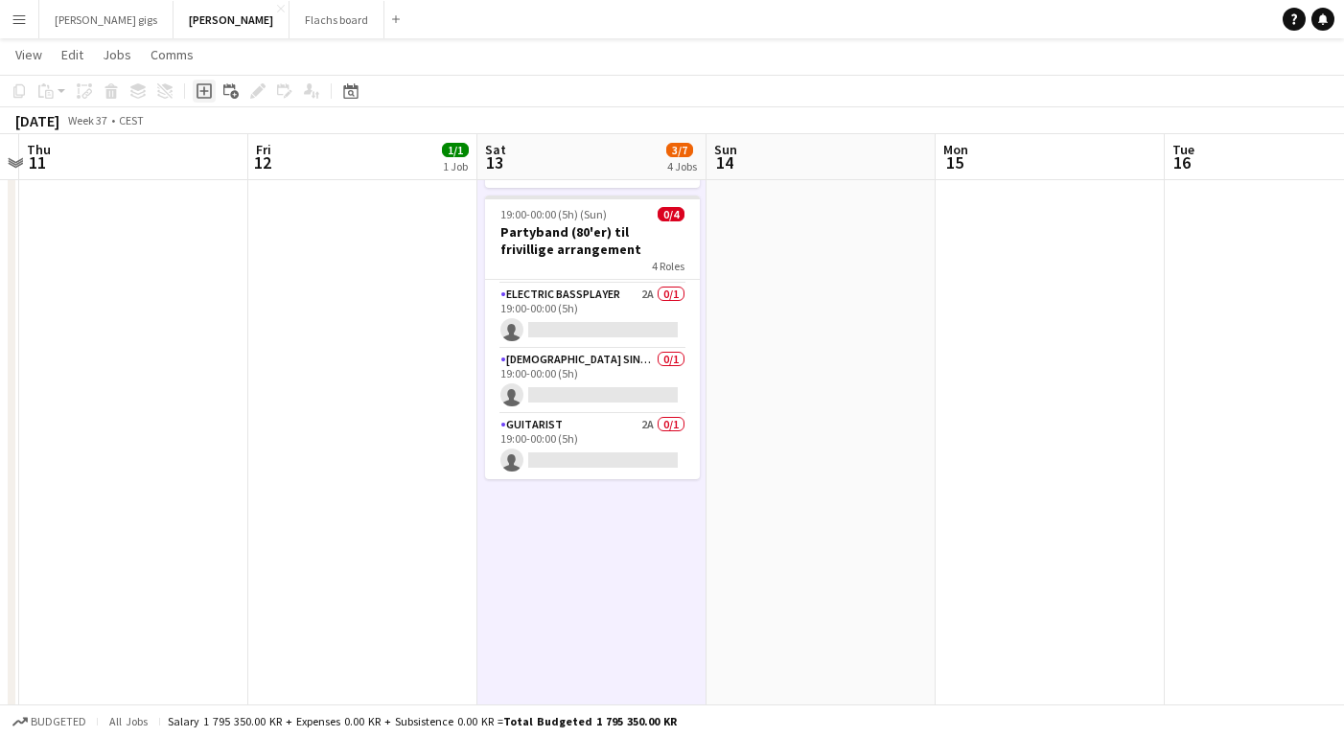
click at [203, 92] on icon "Add job" at bounding box center [204, 90] width 15 height 15
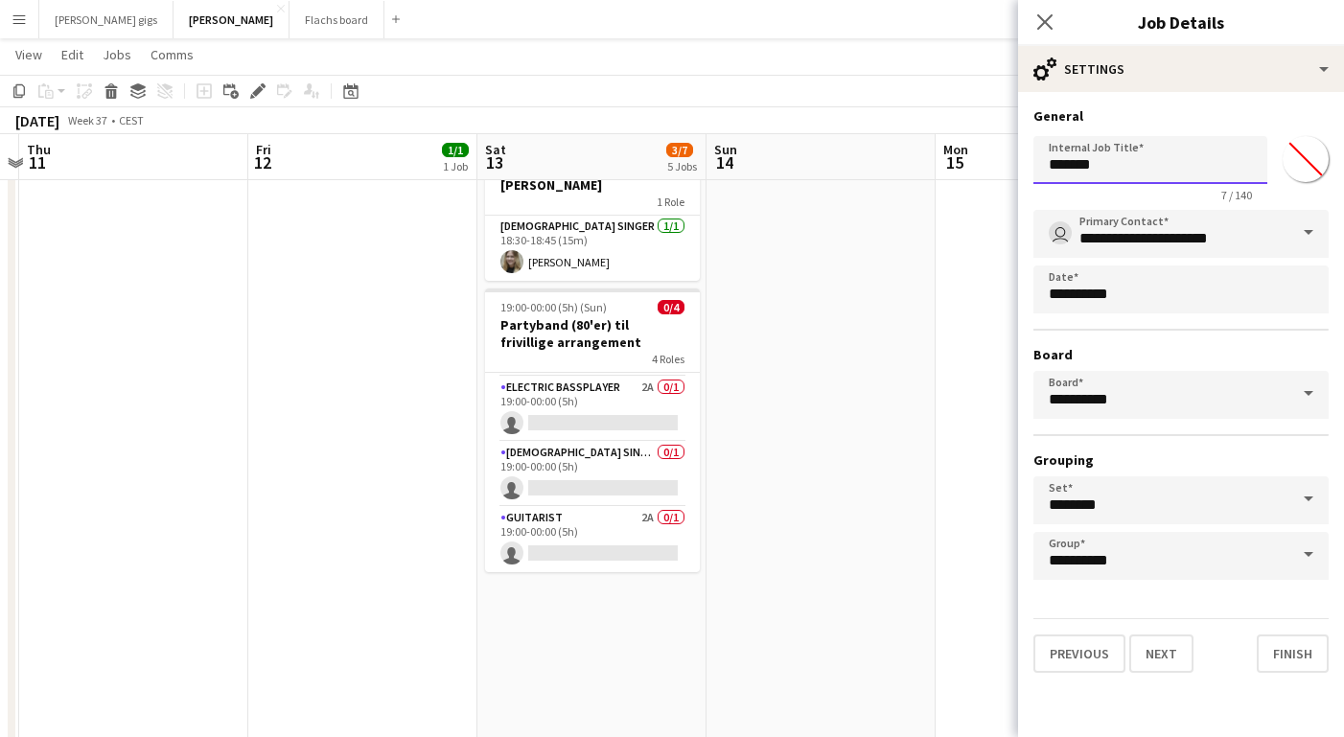
click at [1103, 161] on input "*******" at bounding box center [1151, 160] width 234 height 48
click at [1062, 175] on input "******" at bounding box center [1151, 160] width 234 height 48
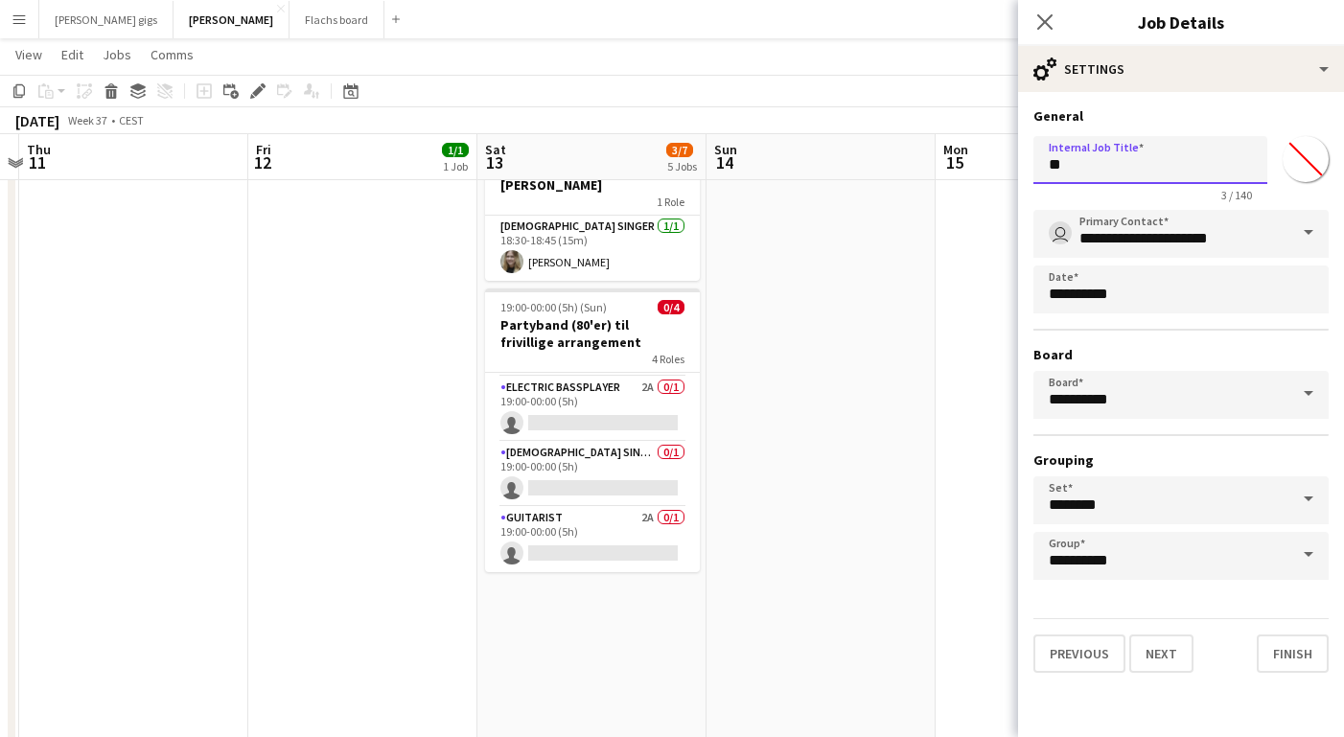
type input "*"
paste input "**********"
click at [1164, 164] on input "**********" at bounding box center [1151, 160] width 234 height 48
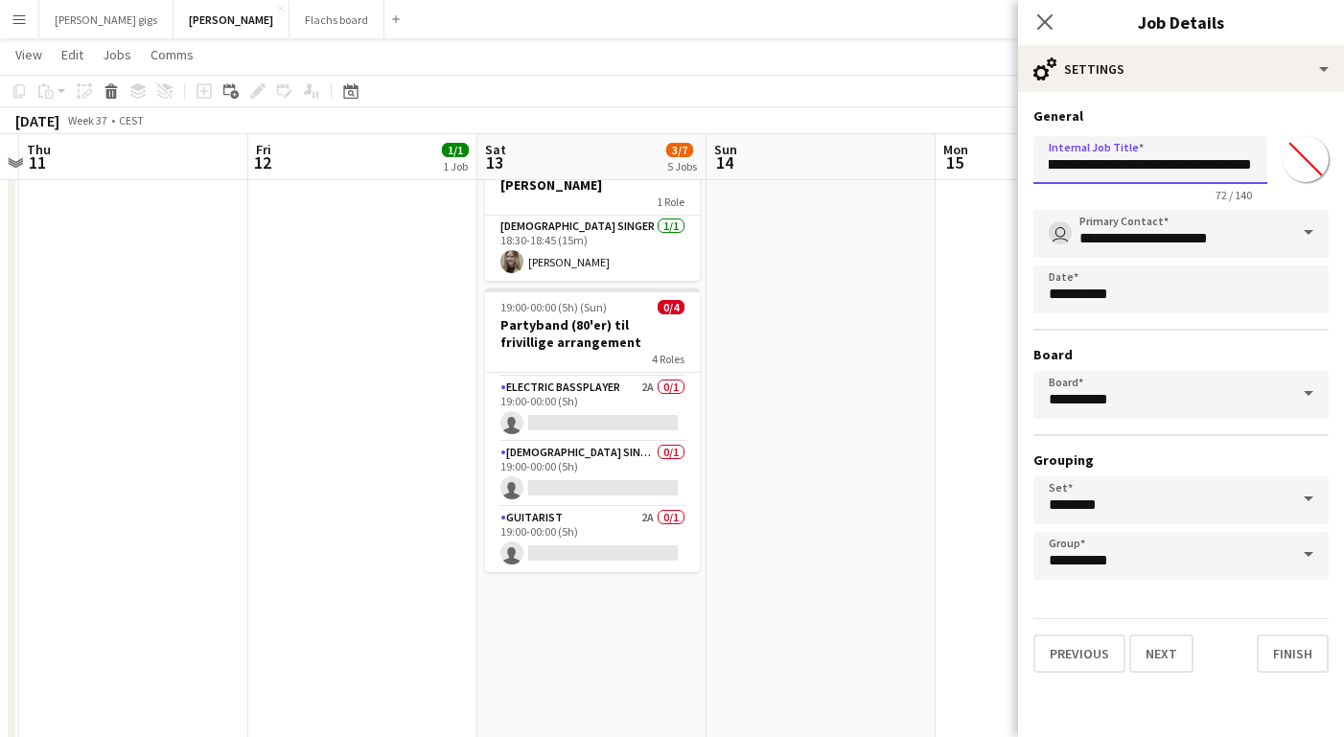
click at [1232, 158] on input "**********" at bounding box center [1151, 160] width 234 height 48
type input "**********"
click at [1152, 662] on button "Next" at bounding box center [1161, 654] width 64 height 38
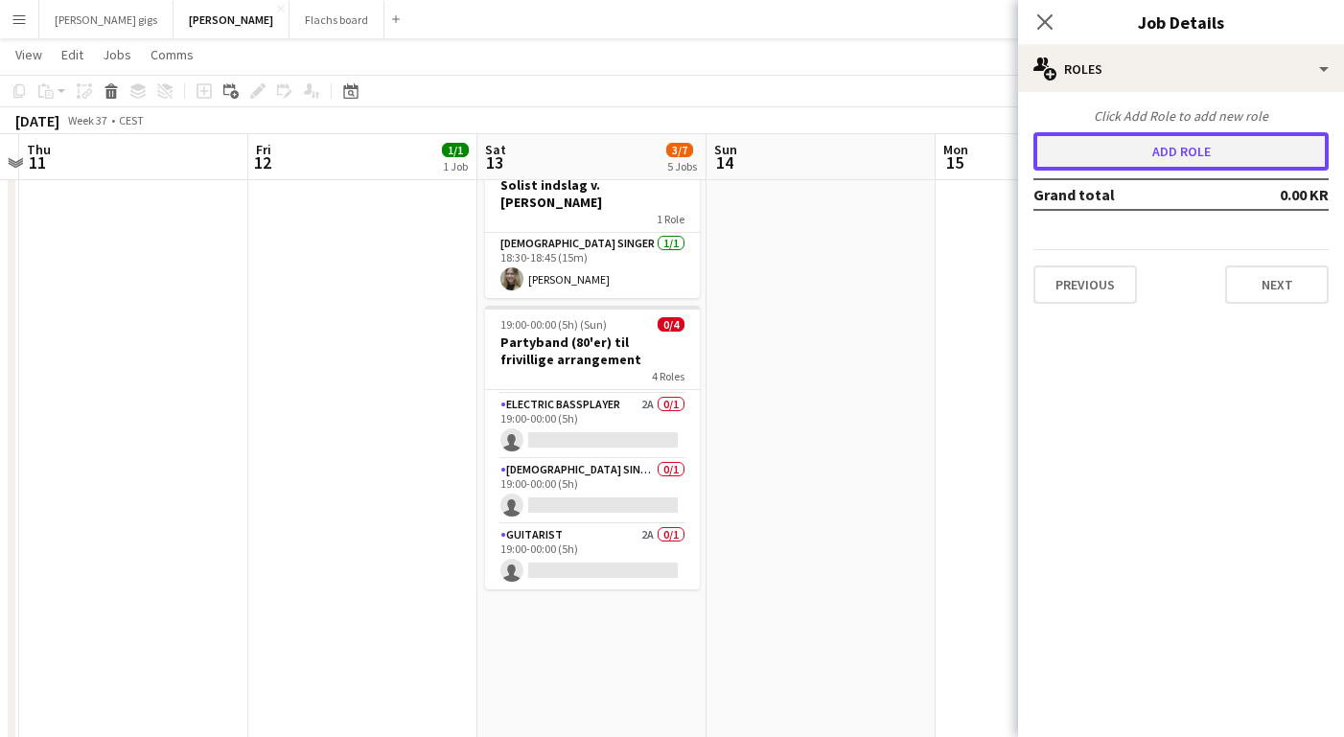
click at [1103, 135] on button "Add role" at bounding box center [1181, 151] width 295 height 38
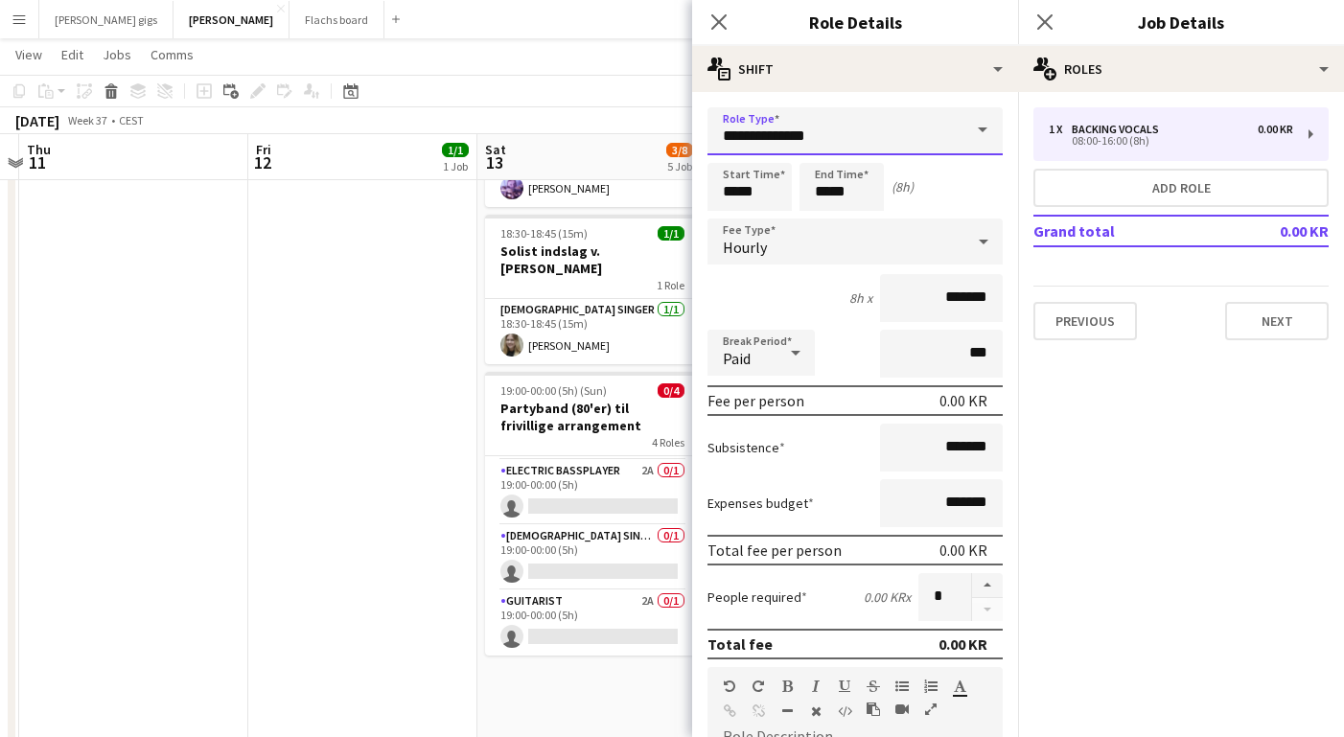
click at [790, 138] on input "**********" at bounding box center [855, 131] width 295 height 48
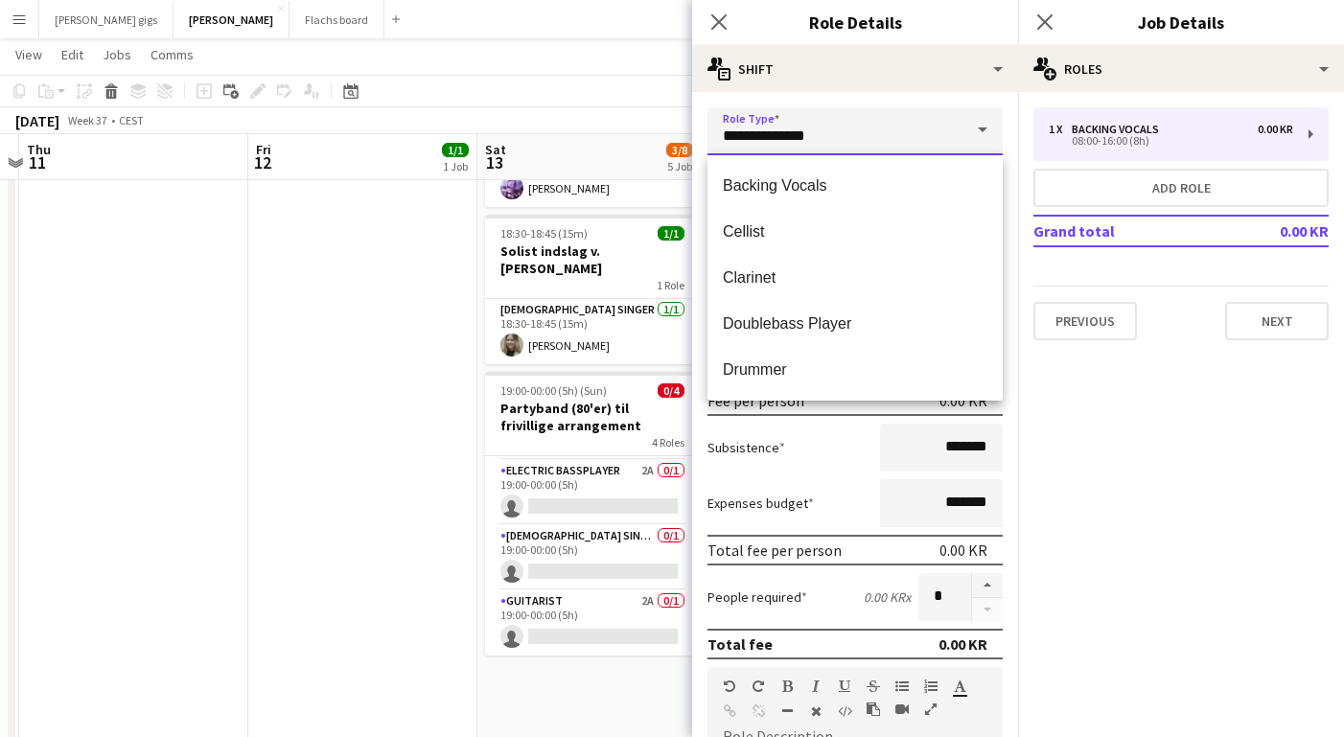
click at [790, 138] on input "**********" at bounding box center [855, 131] width 295 height 48
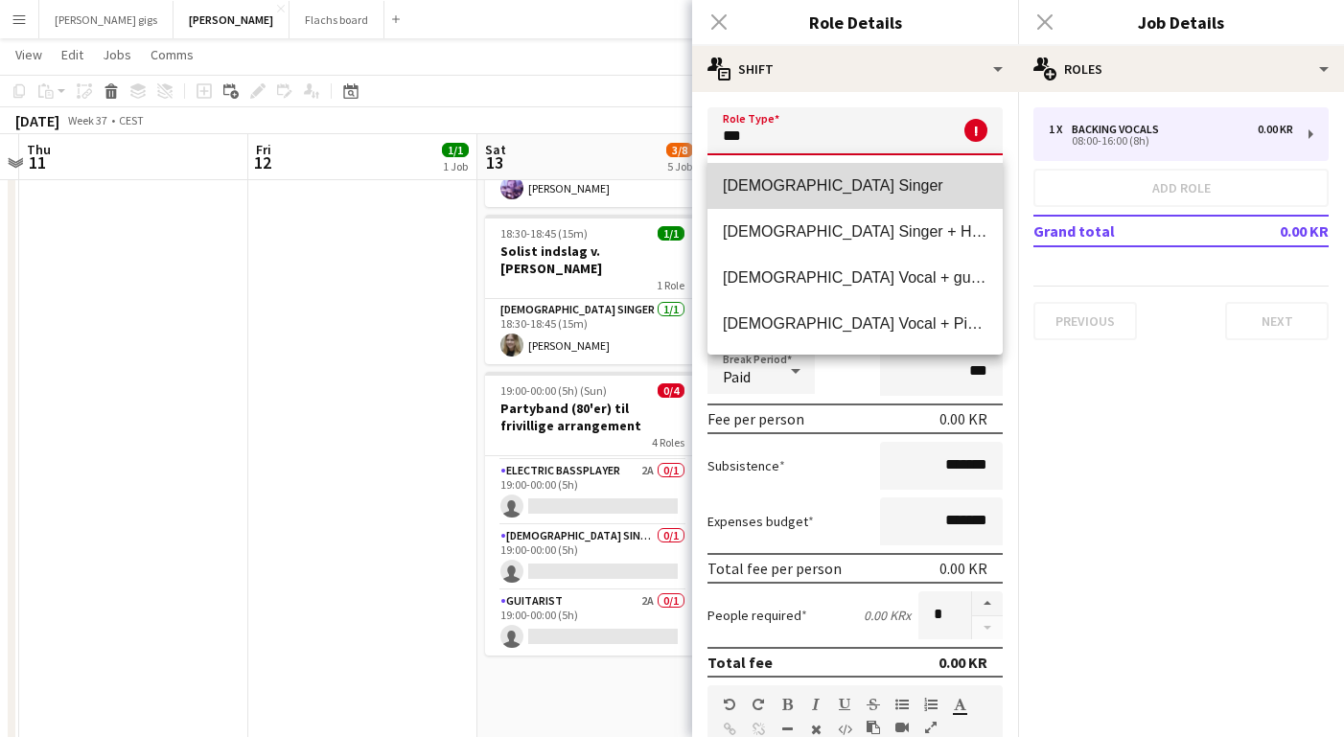
click at [765, 190] on span "[DEMOGRAPHIC_DATA] Singer" at bounding box center [855, 185] width 265 height 18
type input "**********"
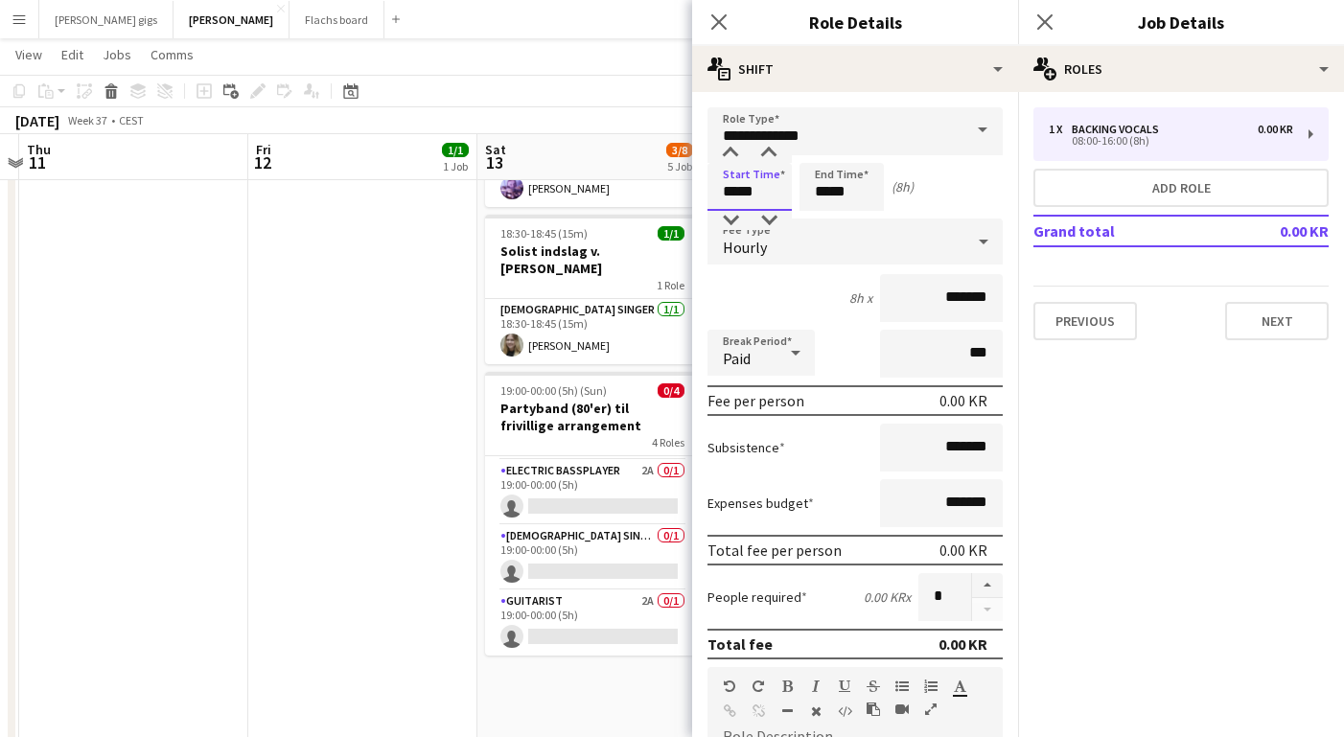
click at [733, 190] on input "*****" at bounding box center [750, 187] width 84 height 48
type input "*****"
click at [725, 246] on span "Hourly" at bounding box center [745, 247] width 44 height 19
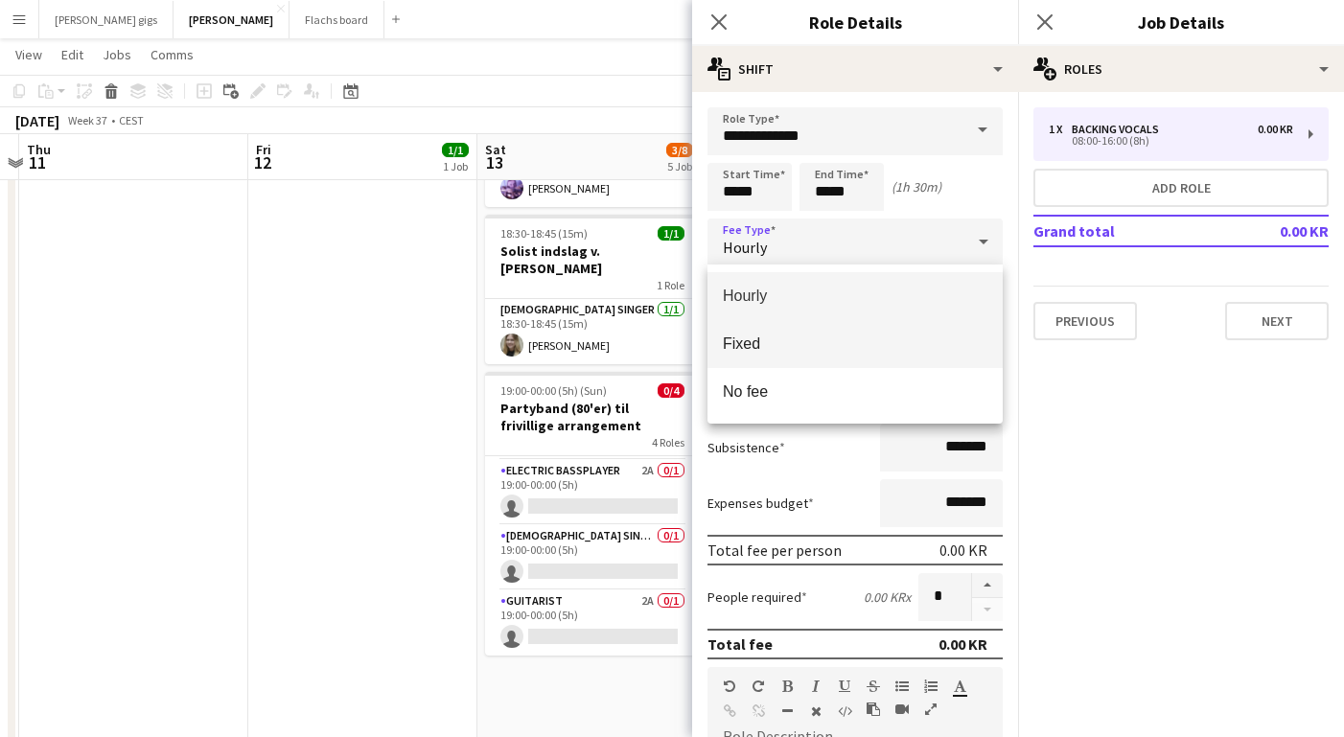
click at [752, 348] on span "Fixed" at bounding box center [855, 344] width 265 height 18
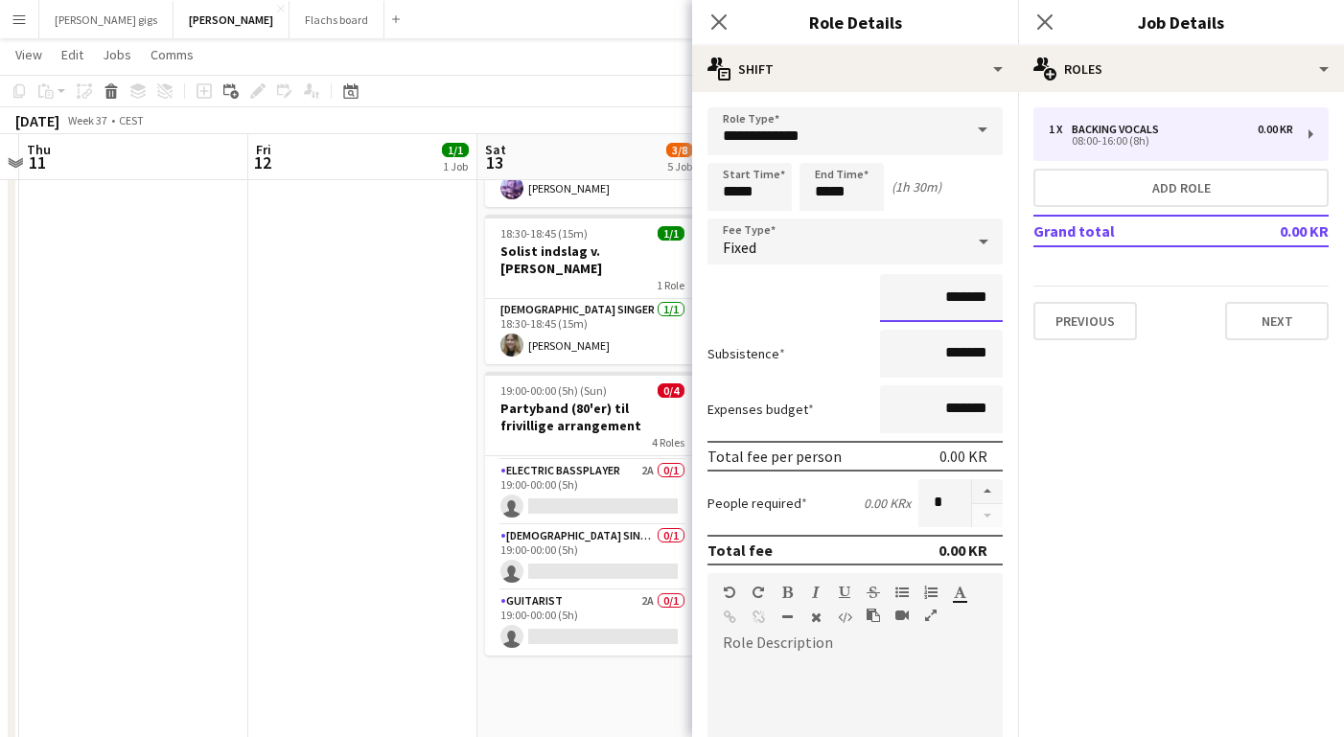
click at [918, 301] on input "*******" at bounding box center [941, 298] width 123 height 48
type input "**********"
click at [823, 355] on div "Subsistence *******" at bounding box center [855, 354] width 295 height 48
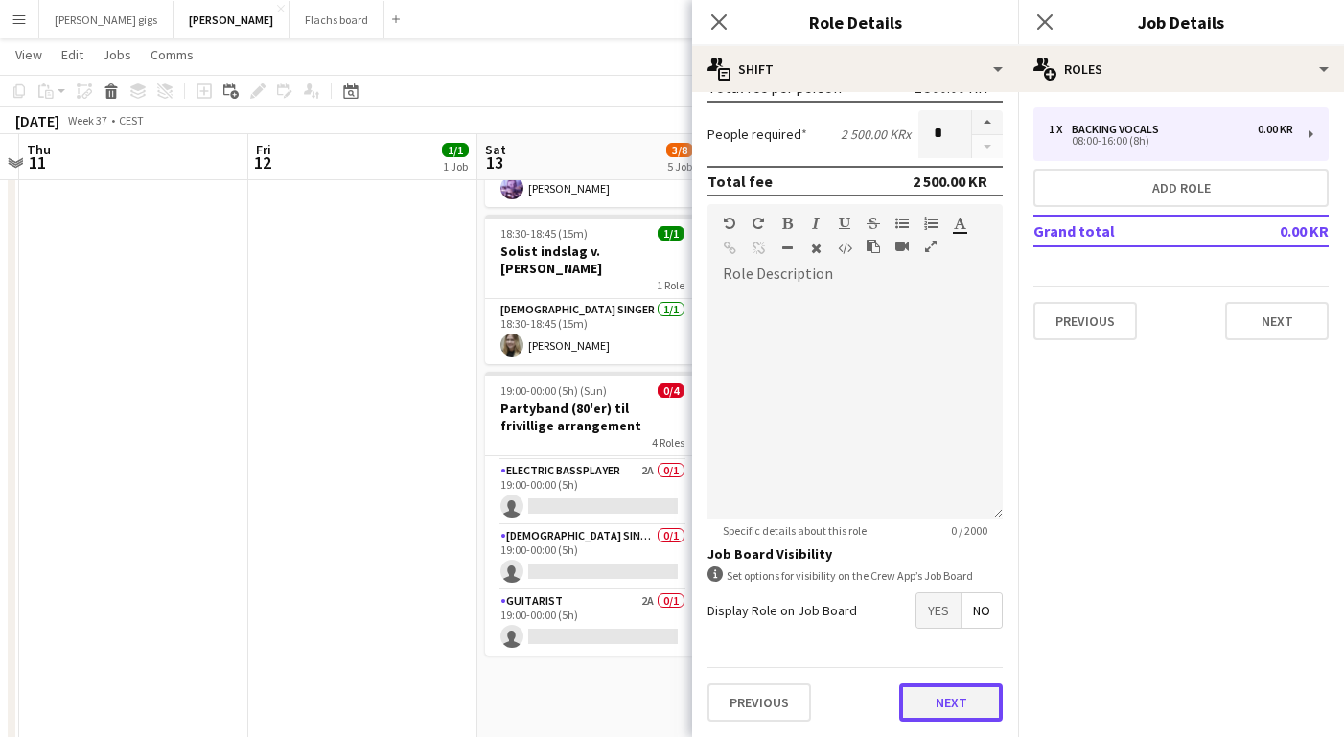
click at [933, 709] on button "Next" at bounding box center [951, 703] width 104 height 38
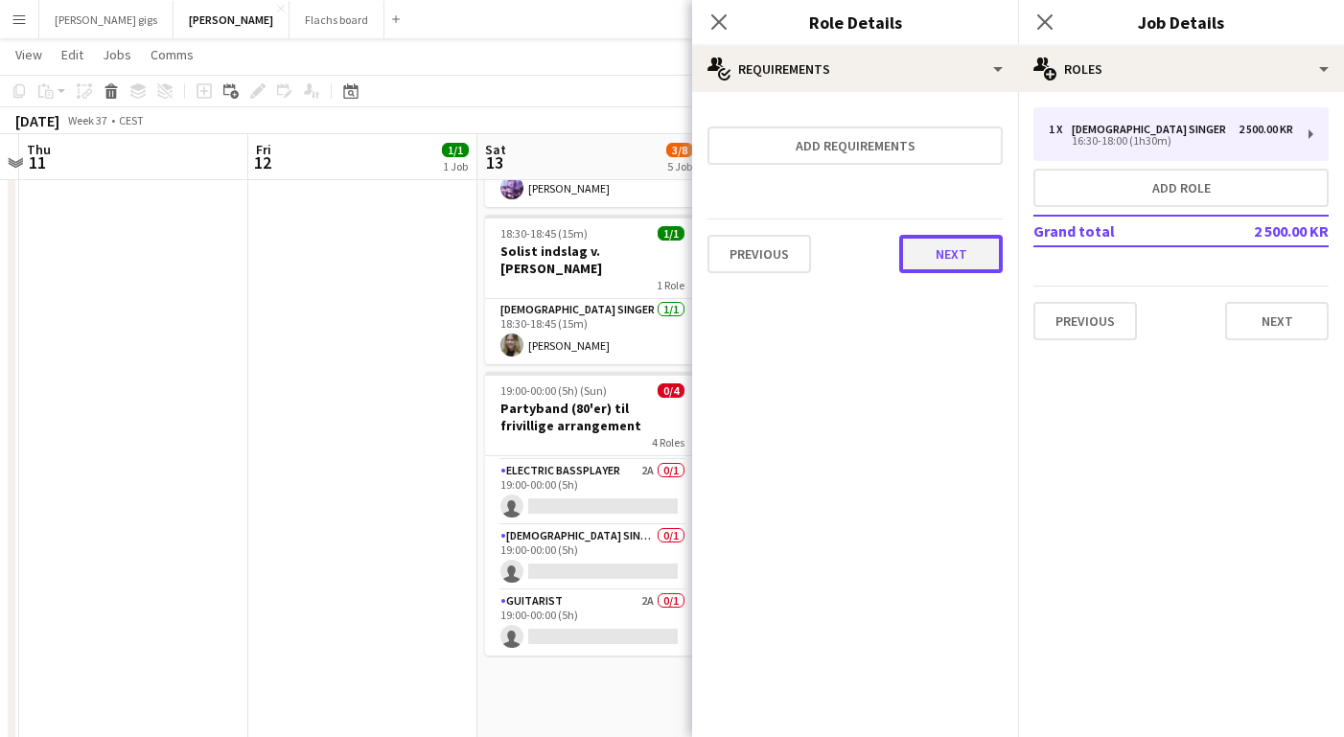
click at [941, 254] on button "Next" at bounding box center [951, 254] width 104 height 38
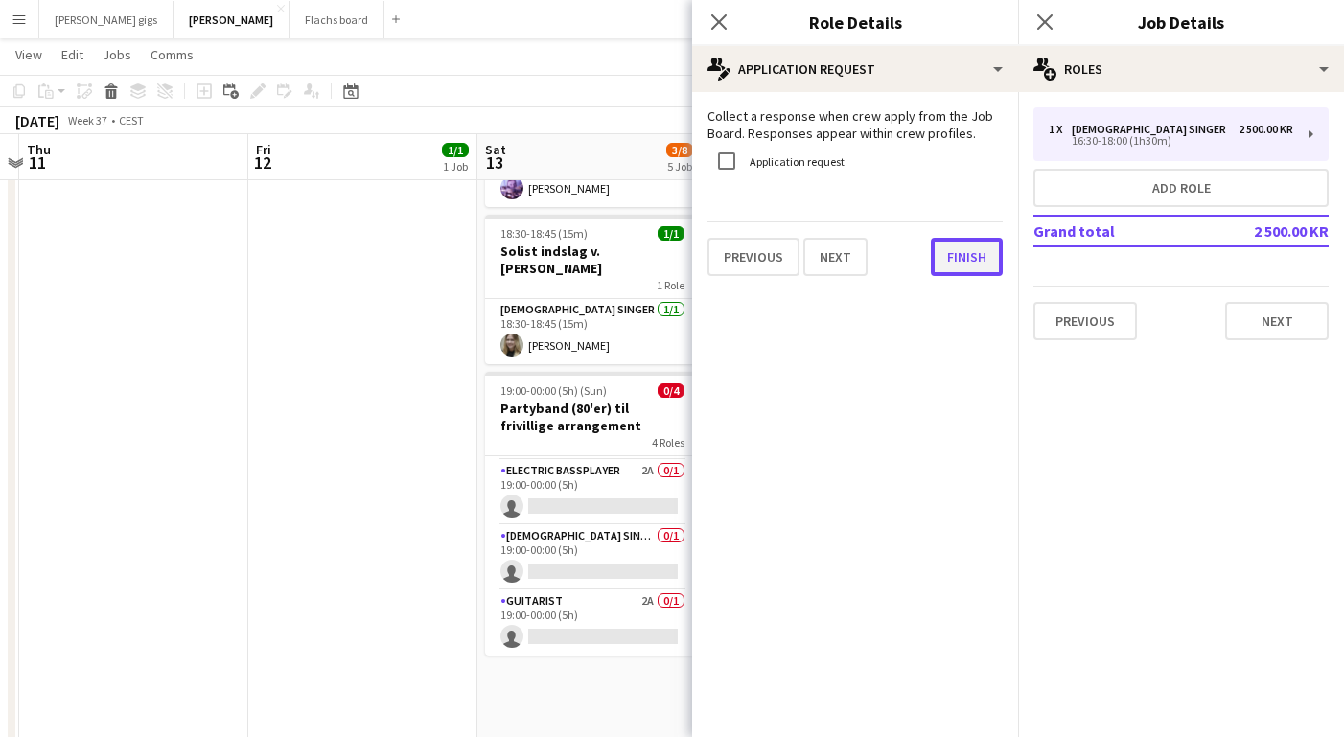
click at [953, 249] on button "Finish" at bounding box center [967, 257] width 72 height 38
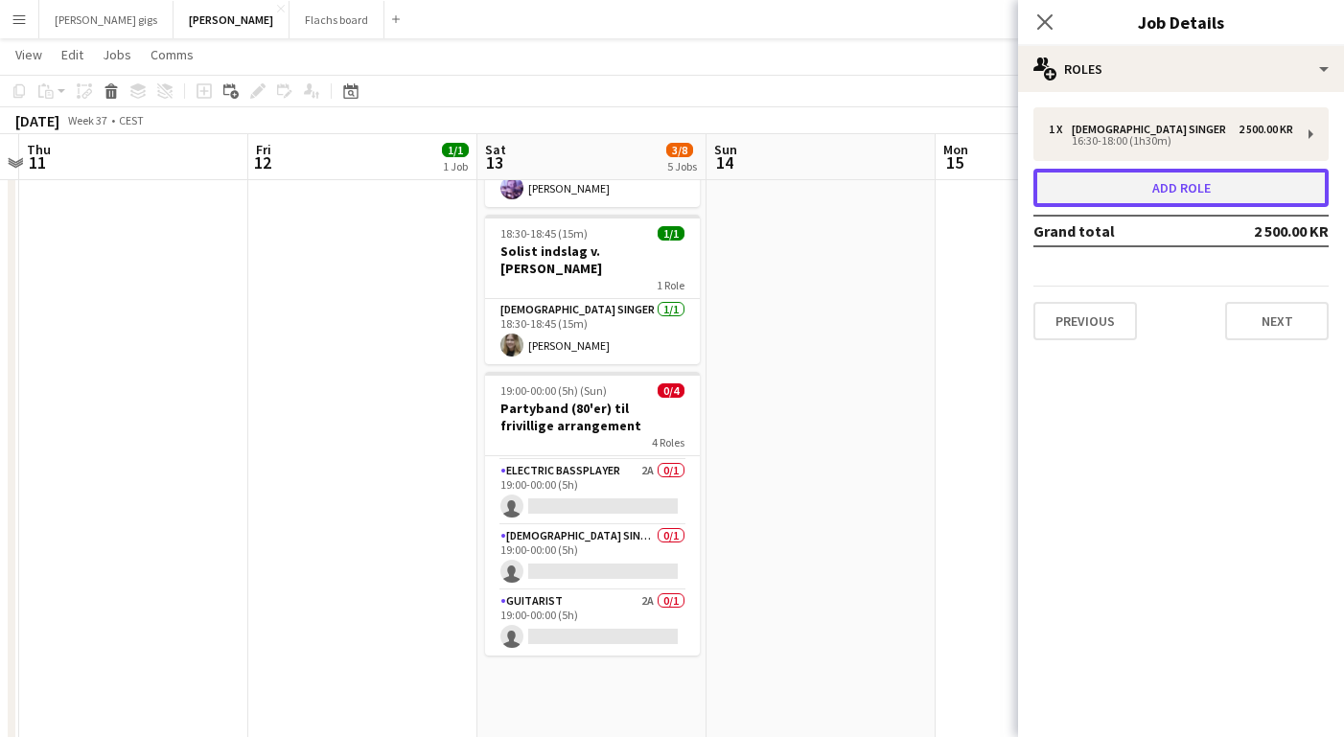
click at [1090, 174] on button "Add role" at bounding box center [1181, 188] width 295 height 38
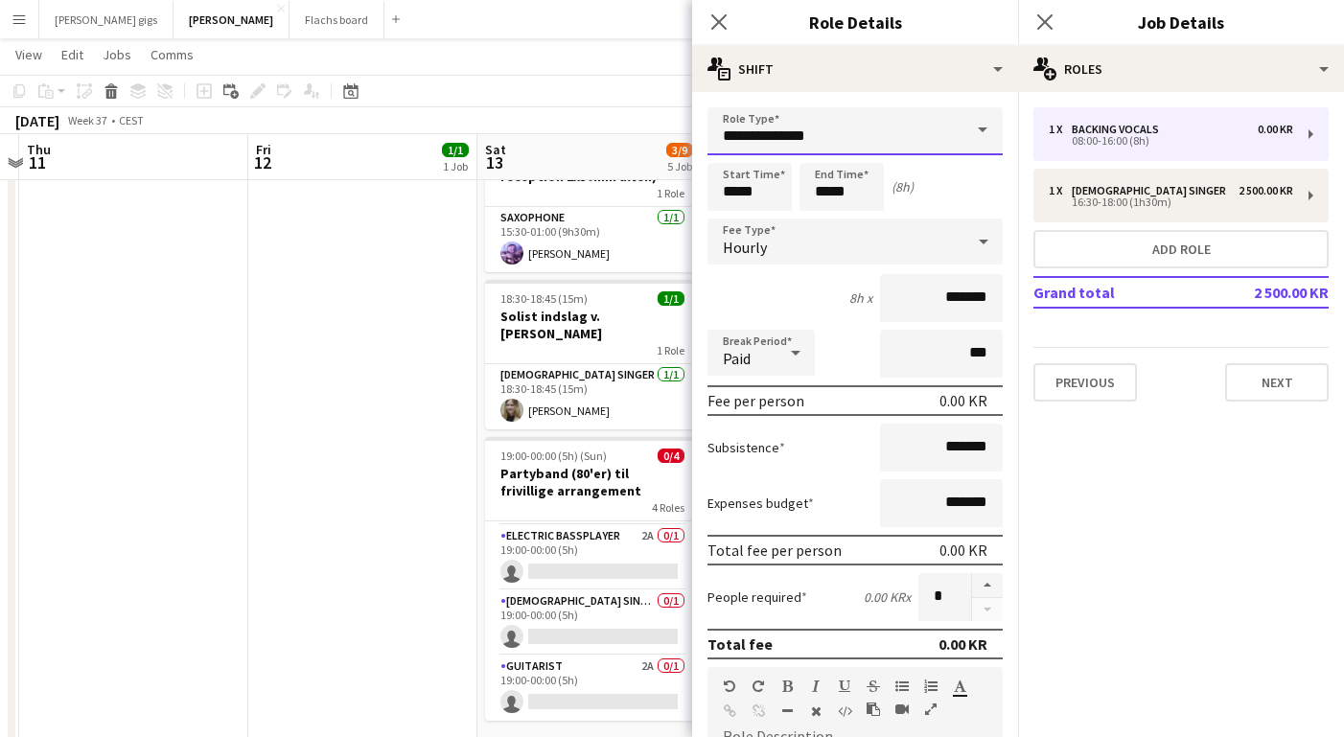
click at [815, 134] on input "**********" at bounding box center [855, 131] width 295 height 48
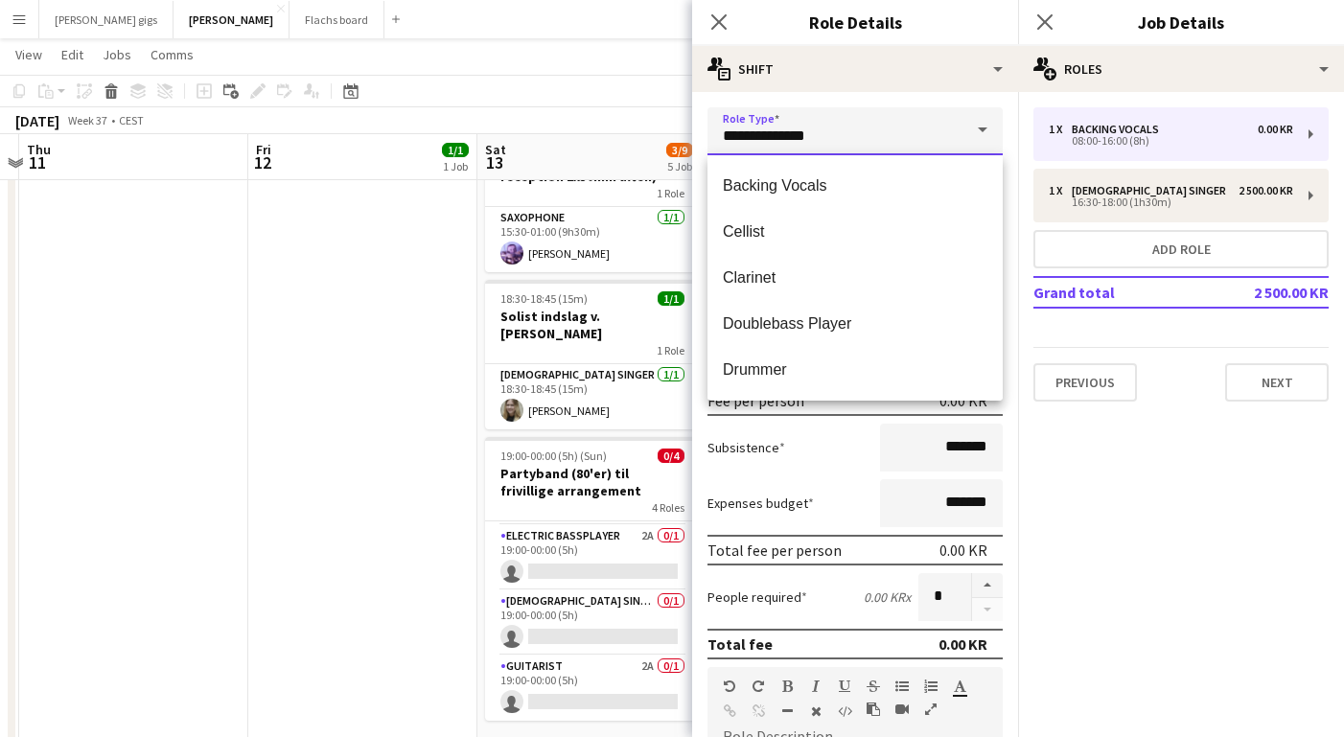
click at [815, 134] on input "**********" at bounding box center [855, 131] width 295 height 48
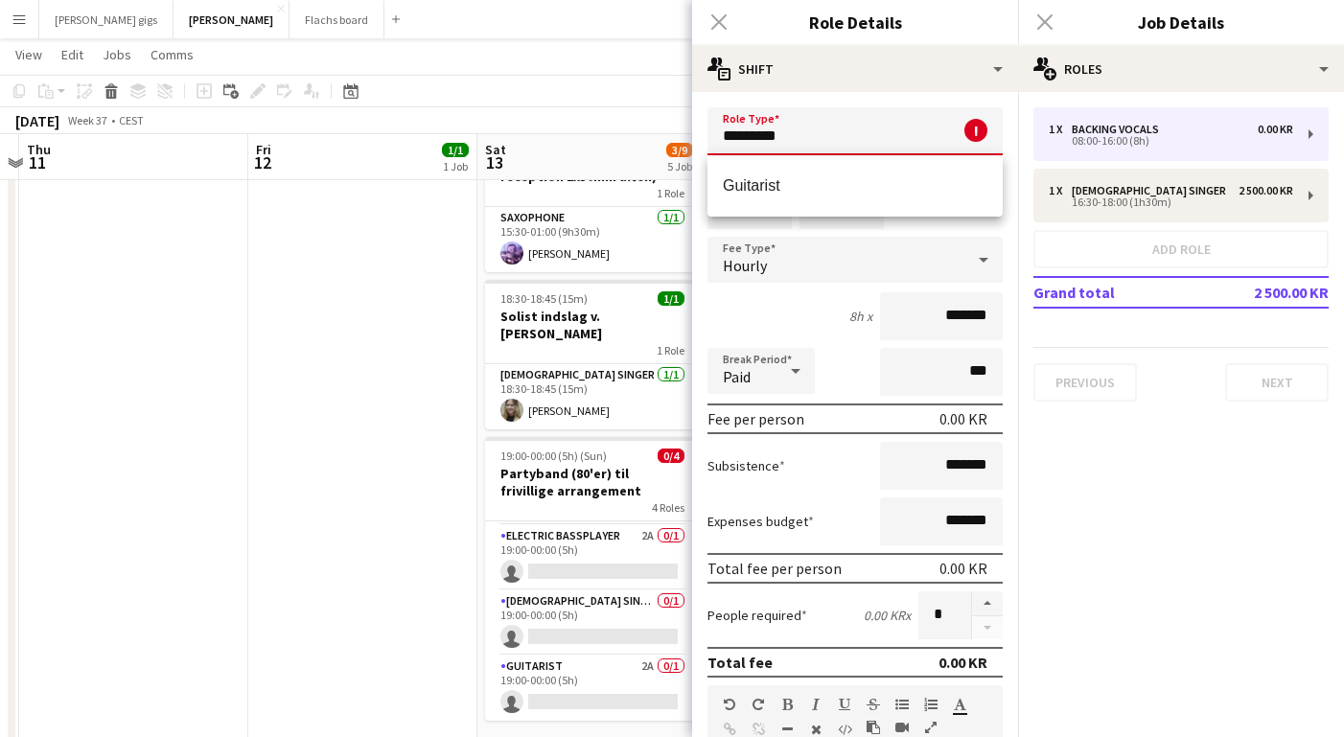
click at [811, 161] on div "Guitarist" at bounding box center [855, 185] width 295 height 61
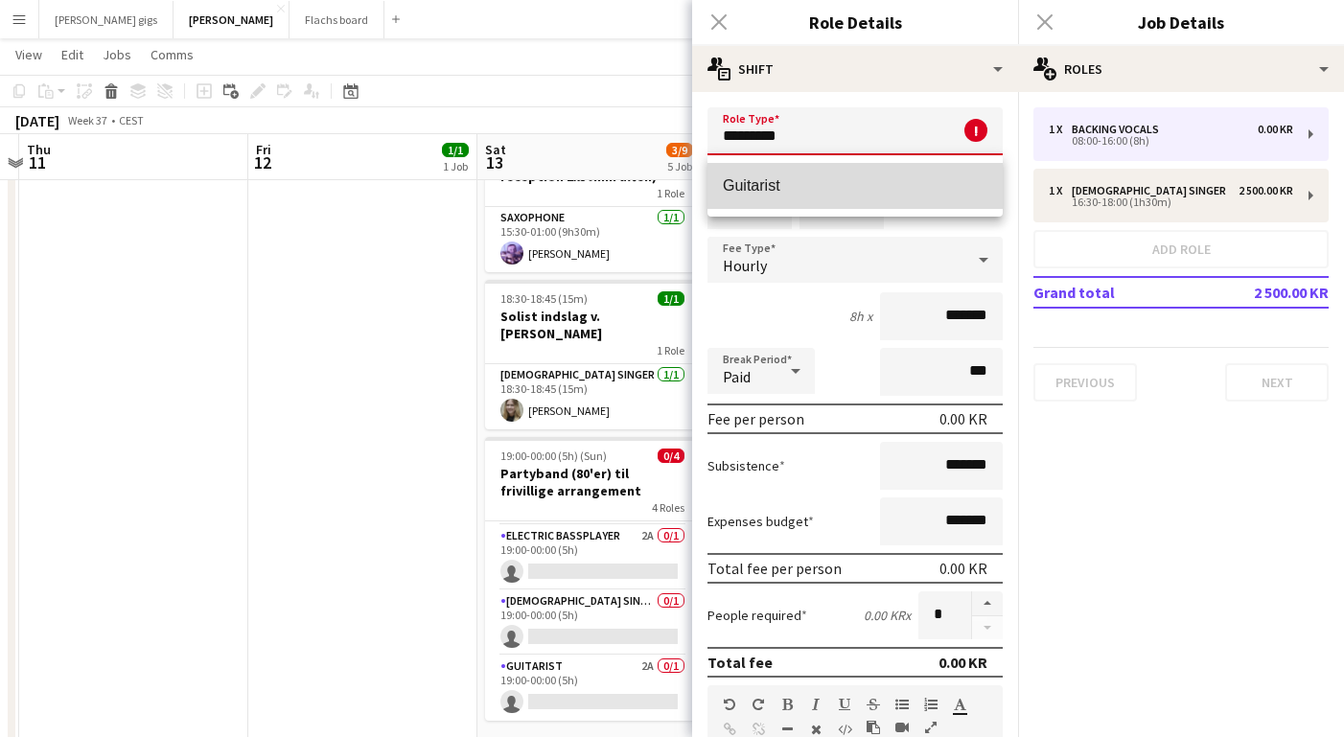
click at [811, 172] on mat-option "Guitarist" at bounding box center [855, 186] width 295 height 46
type input "*********"
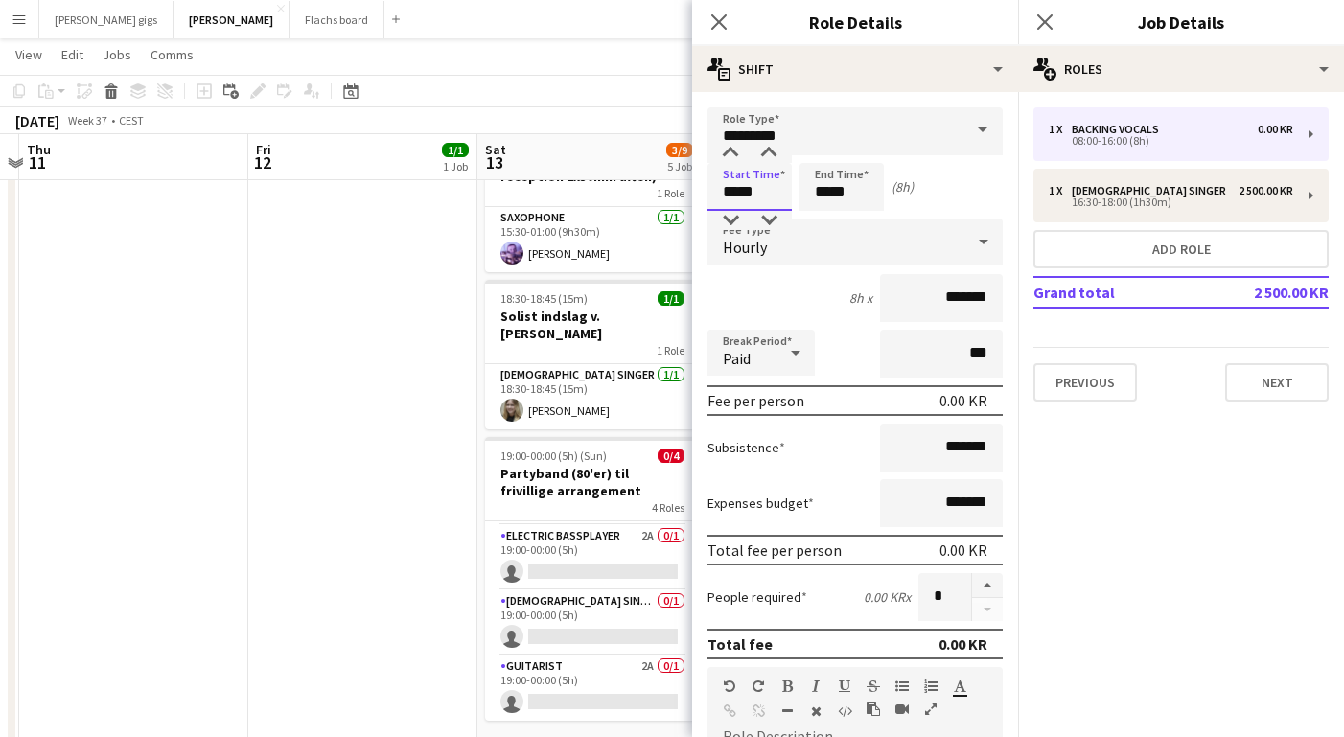
click at [736, 194] on input "*****" at bounding box center [750, 187] width 84 height 48
type input "*****"
click at [764, 263] on div "Hourly" at bounding box center [836, 242] width 257 height 46
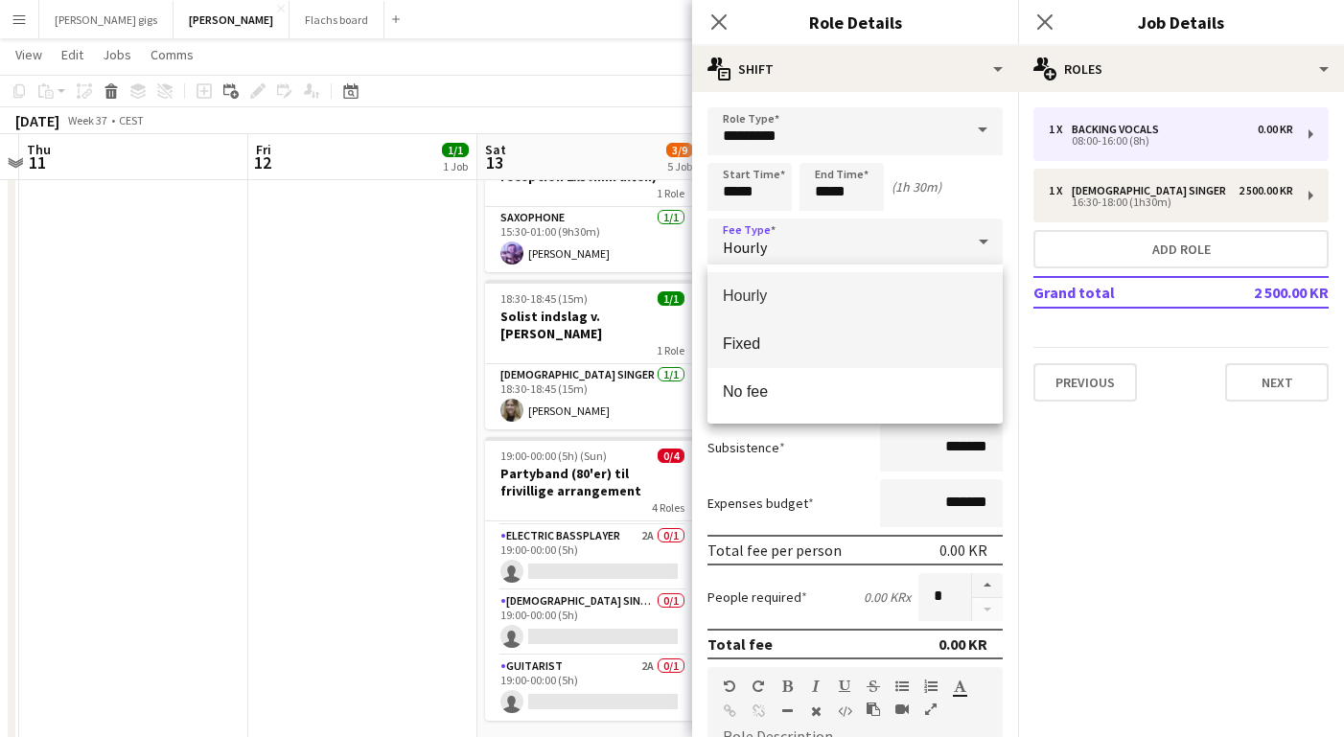
click at [776, 332] on mat-option "Fixed" at bounding box center [855, 344] width 295 height 48
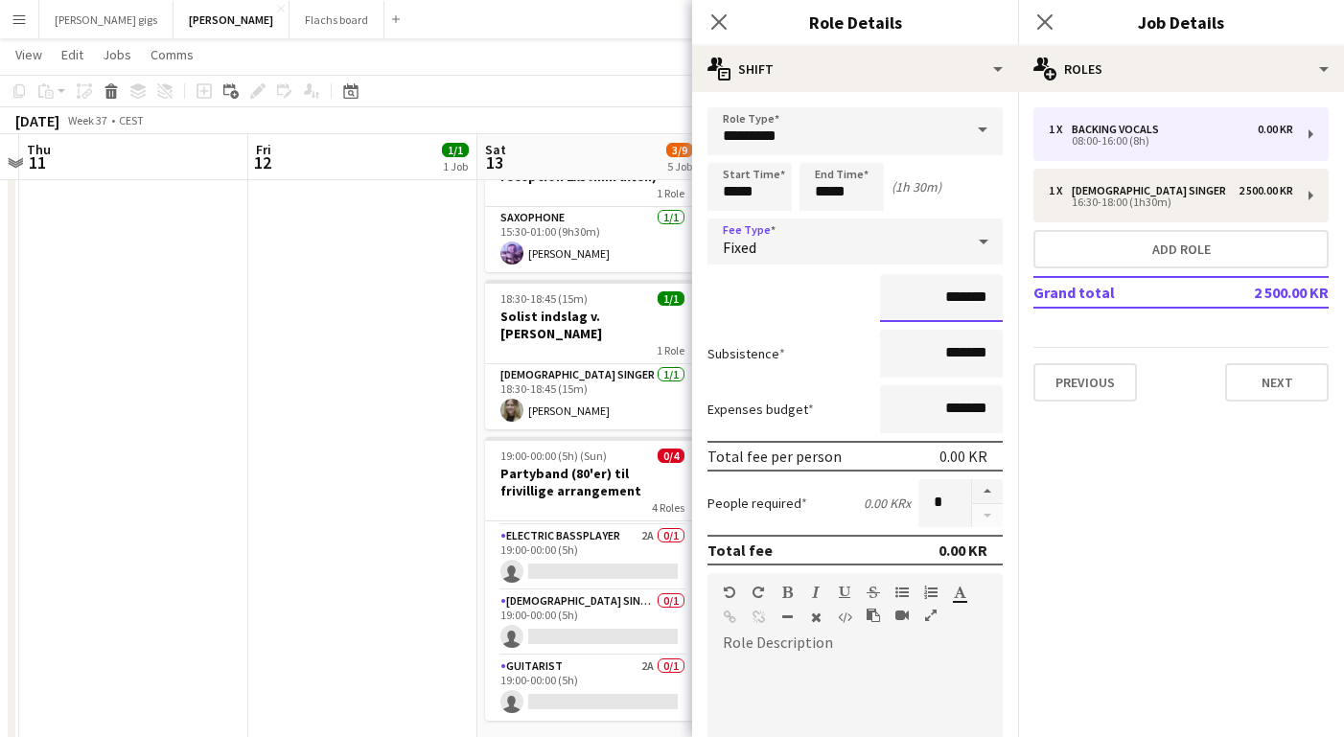
click at [895, 294] on input "*******" at bounding box center [941, 298] width 123 height 48
type input "**********"
click at [815, 342] on div "Subsistence *******" at bounding box center [855, 354] width 295 height 48
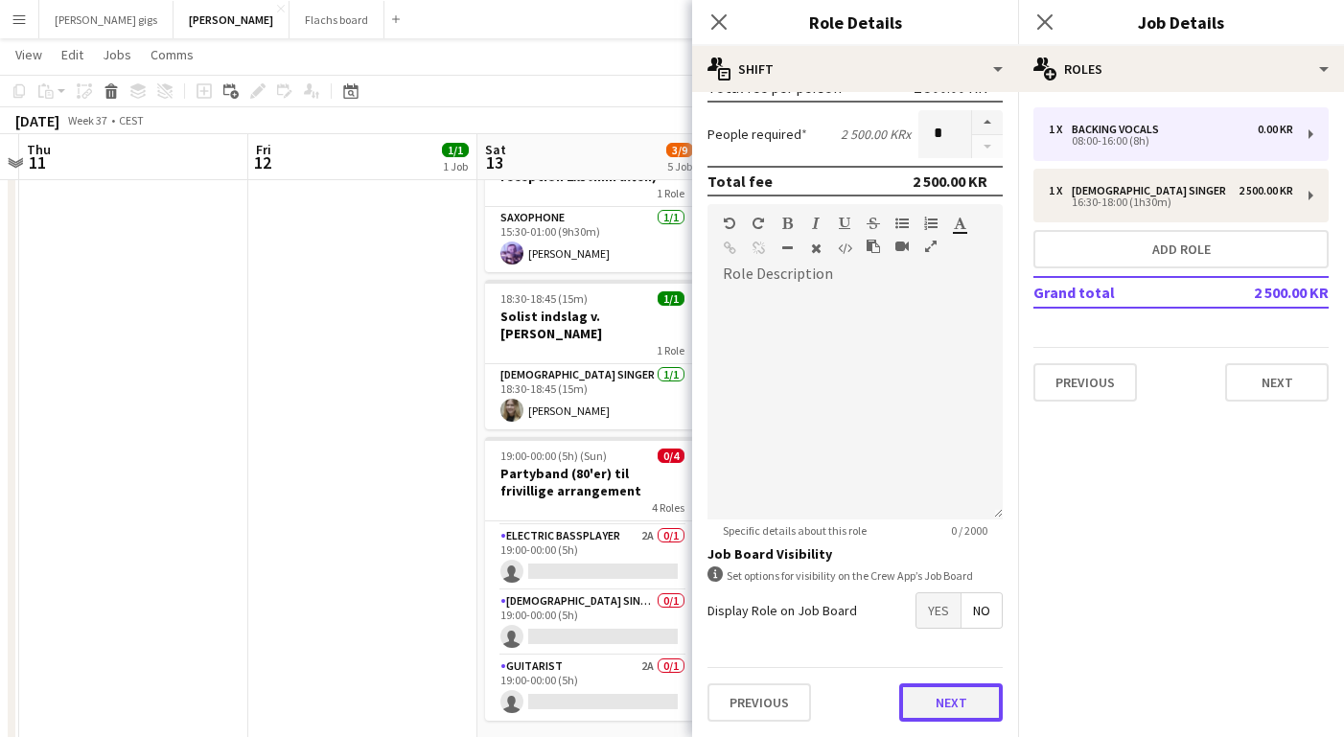
click at [938, 687] on button "Next" at bounding box center [951, 703] width 104 height 38
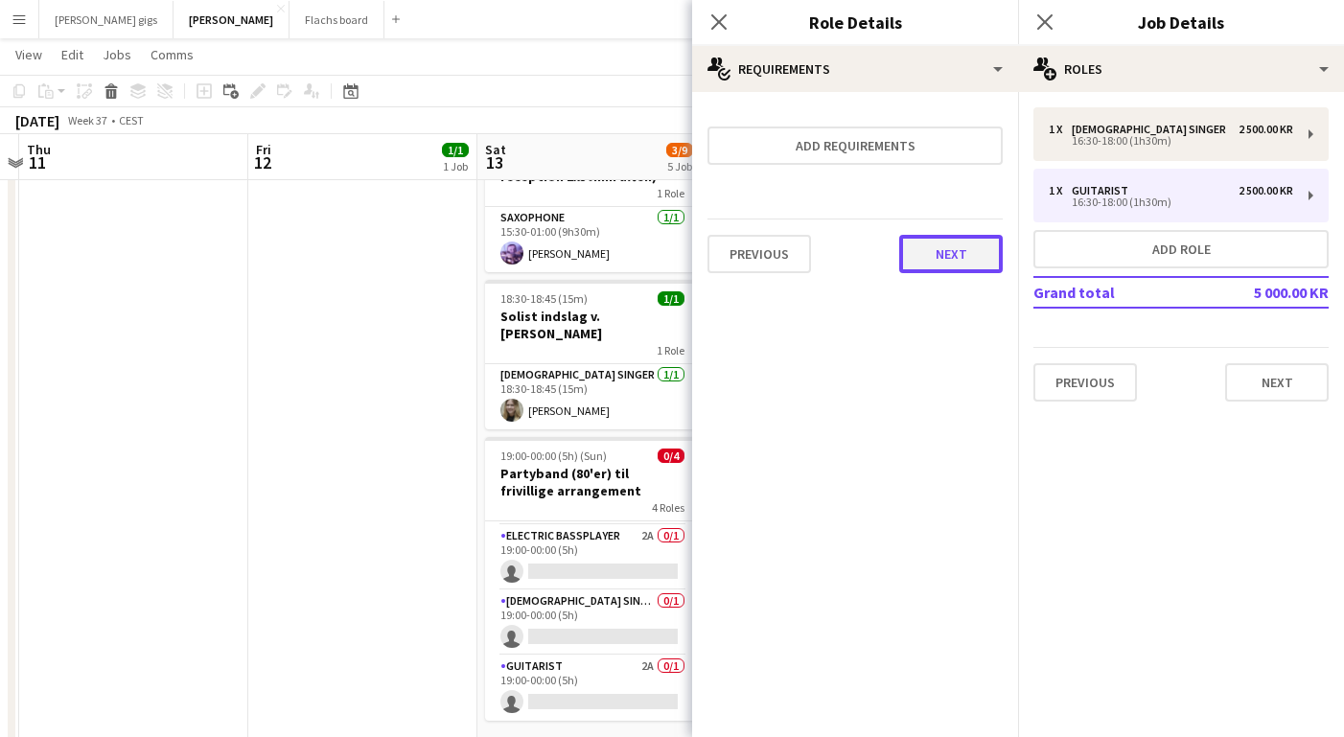
click at [931, 242] on button "Next" at bounding box center [951, 254] width 104 height 38
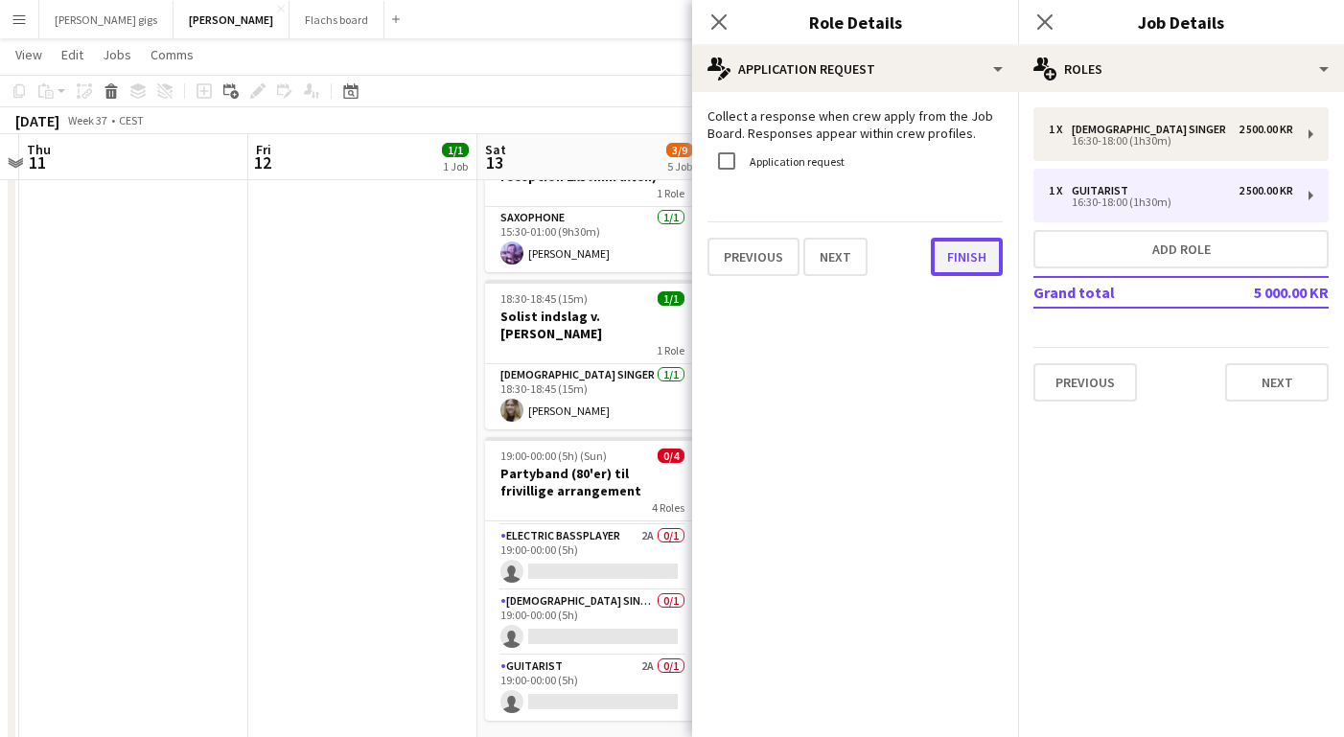
click at [945, 248] on button "Finish" at bounding box center [967, 257] width 72 height 38
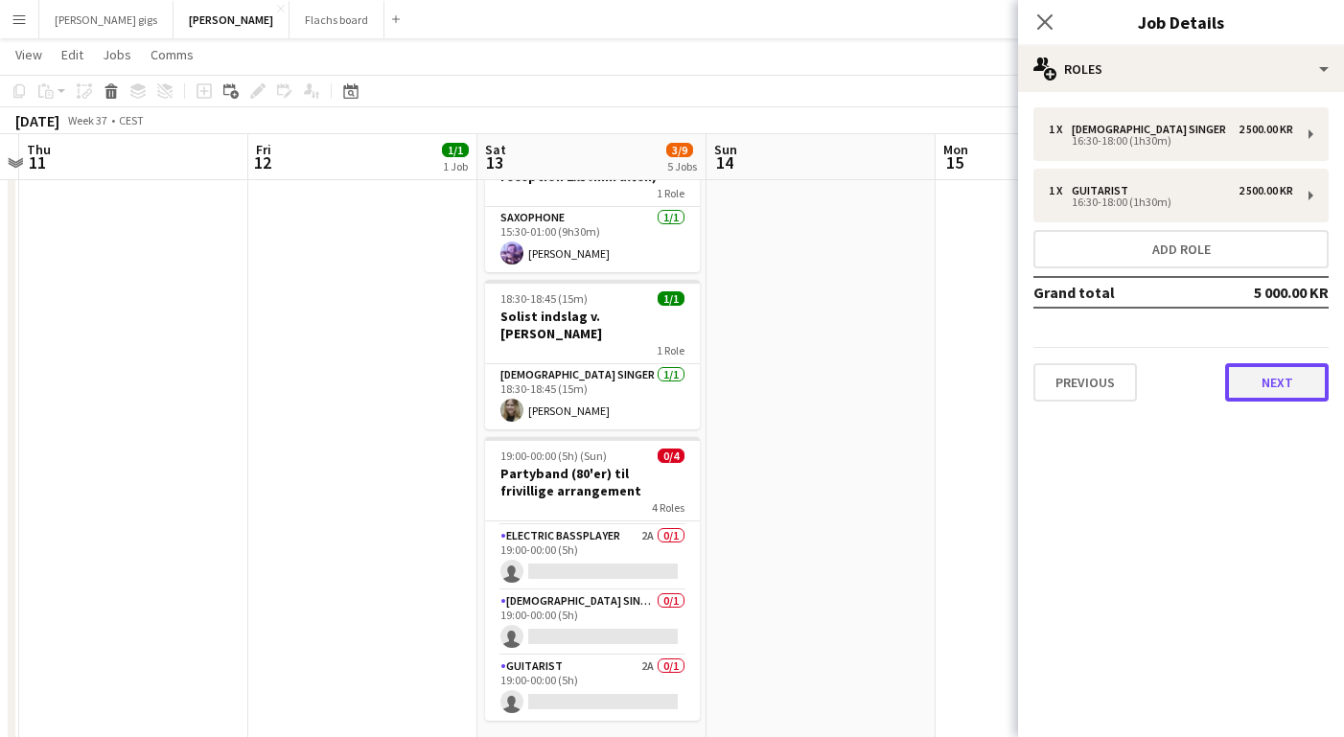
click at [1268, 392] on button "Next" at bounding box center [1277, 382] width 104 height 38
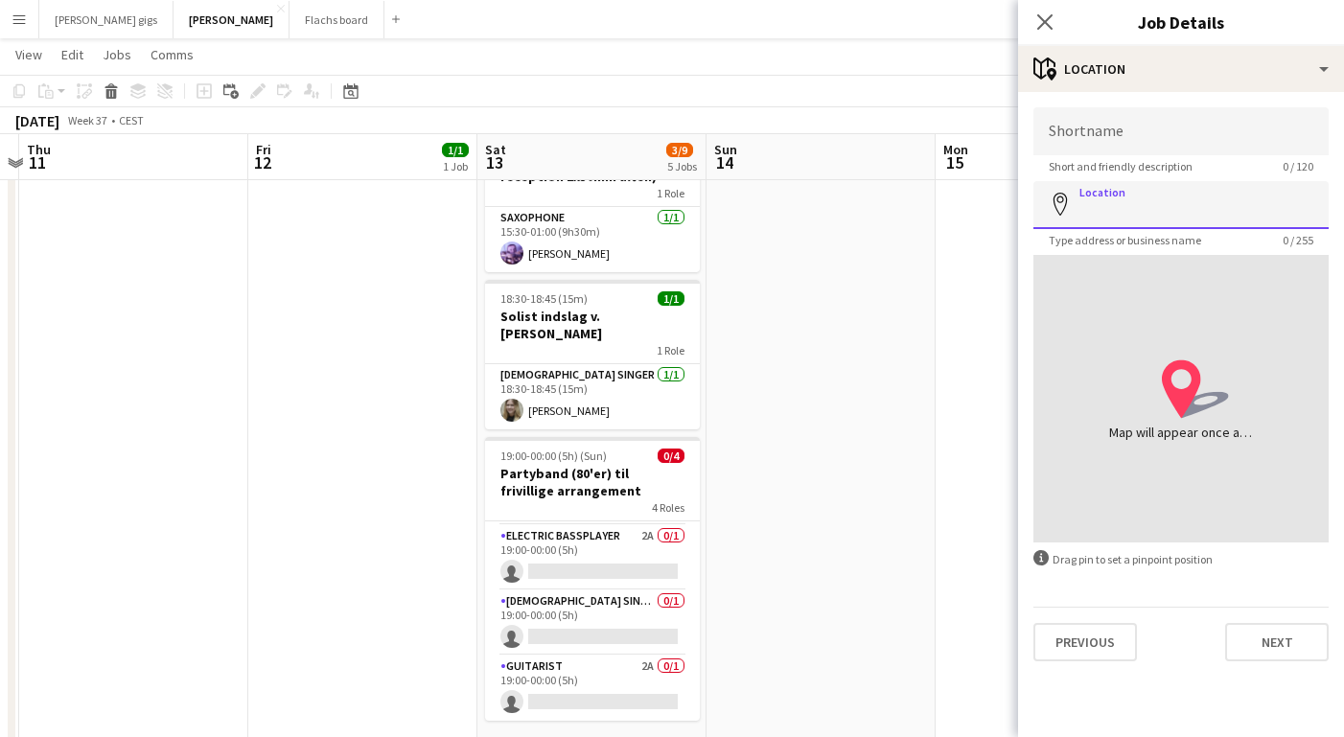
click at [1148, 210] on input "Location" at bounding box center [1181, 205] width 295 height 48
paste input "**********"
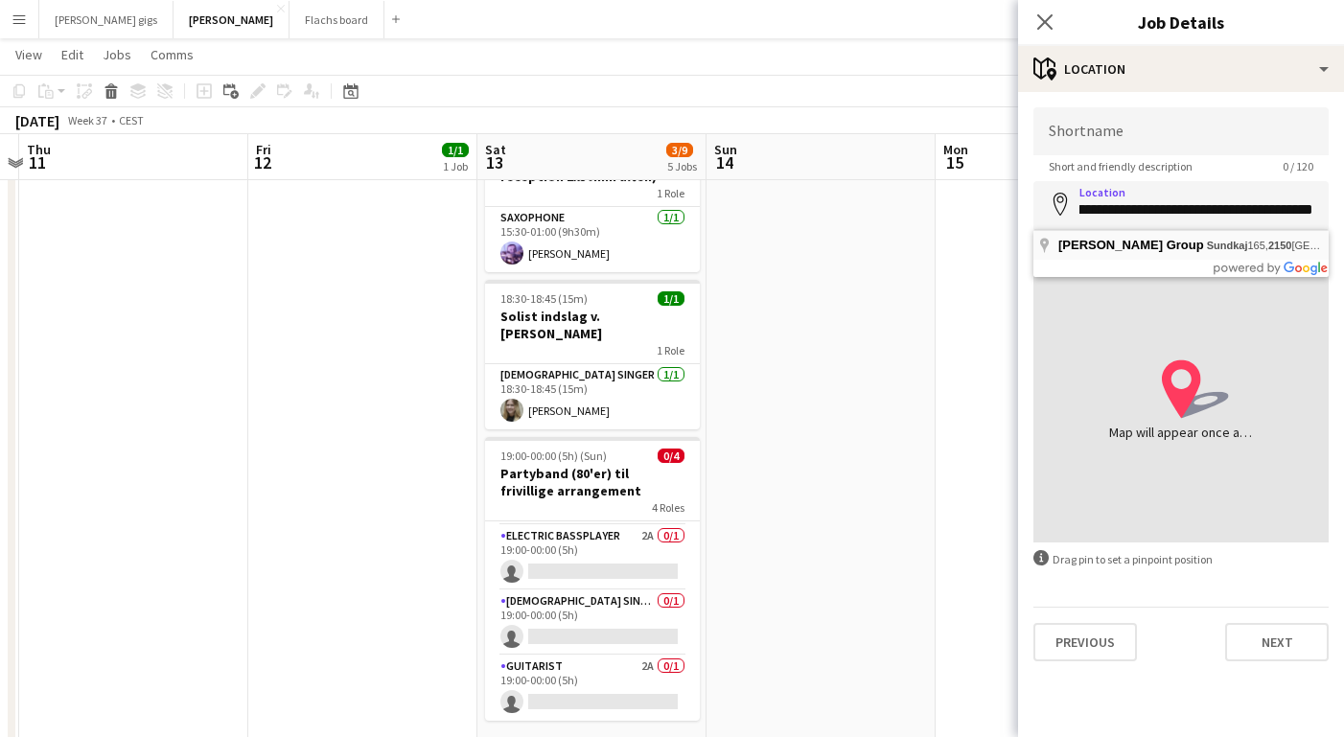
type input "**********"
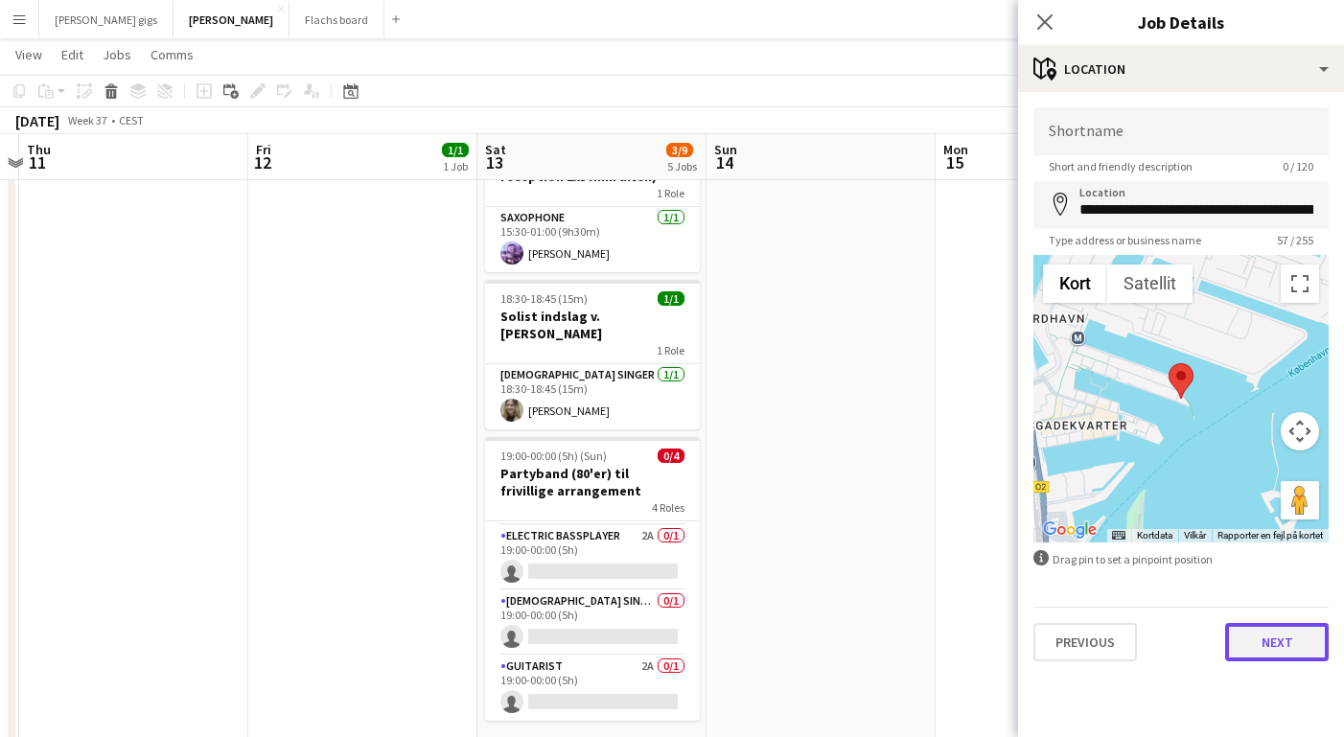
click at [1254, 639] on button "Next" at bounding box center [1277, 642] width 104 height 38
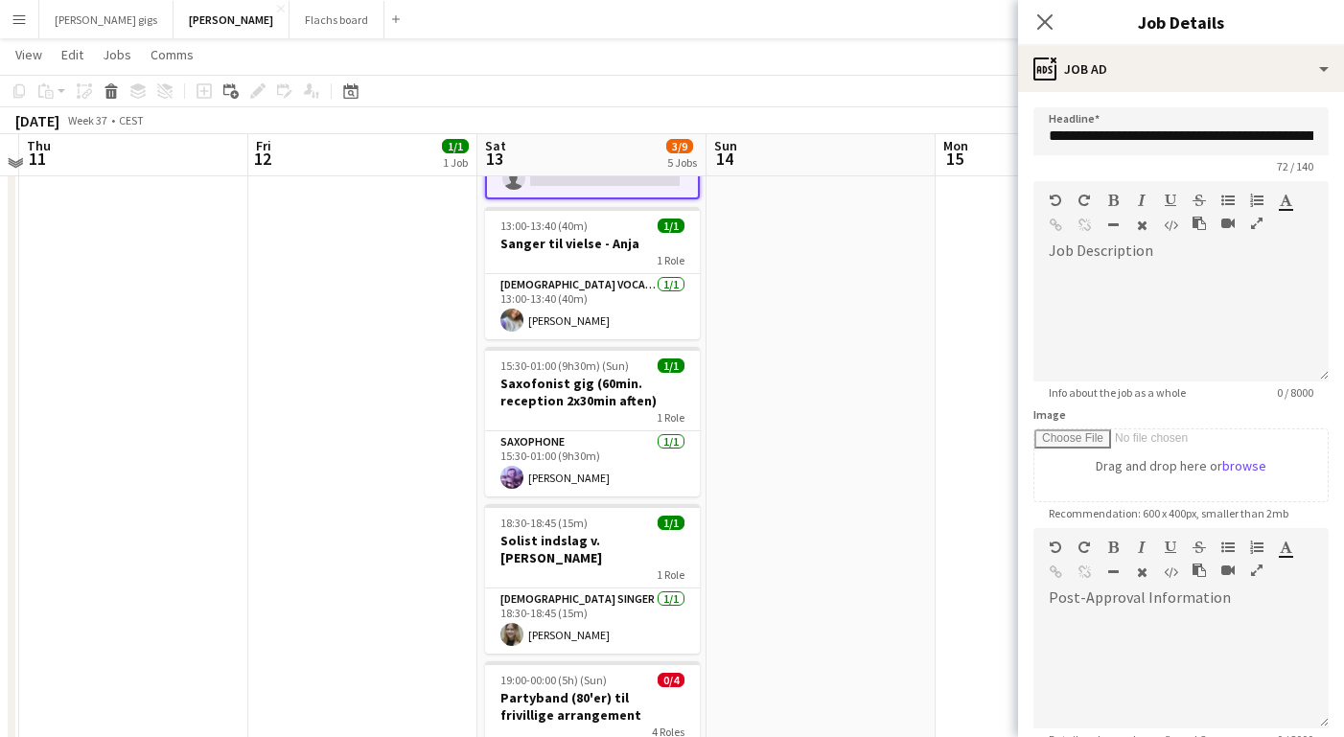
scroll to position [253, 0]
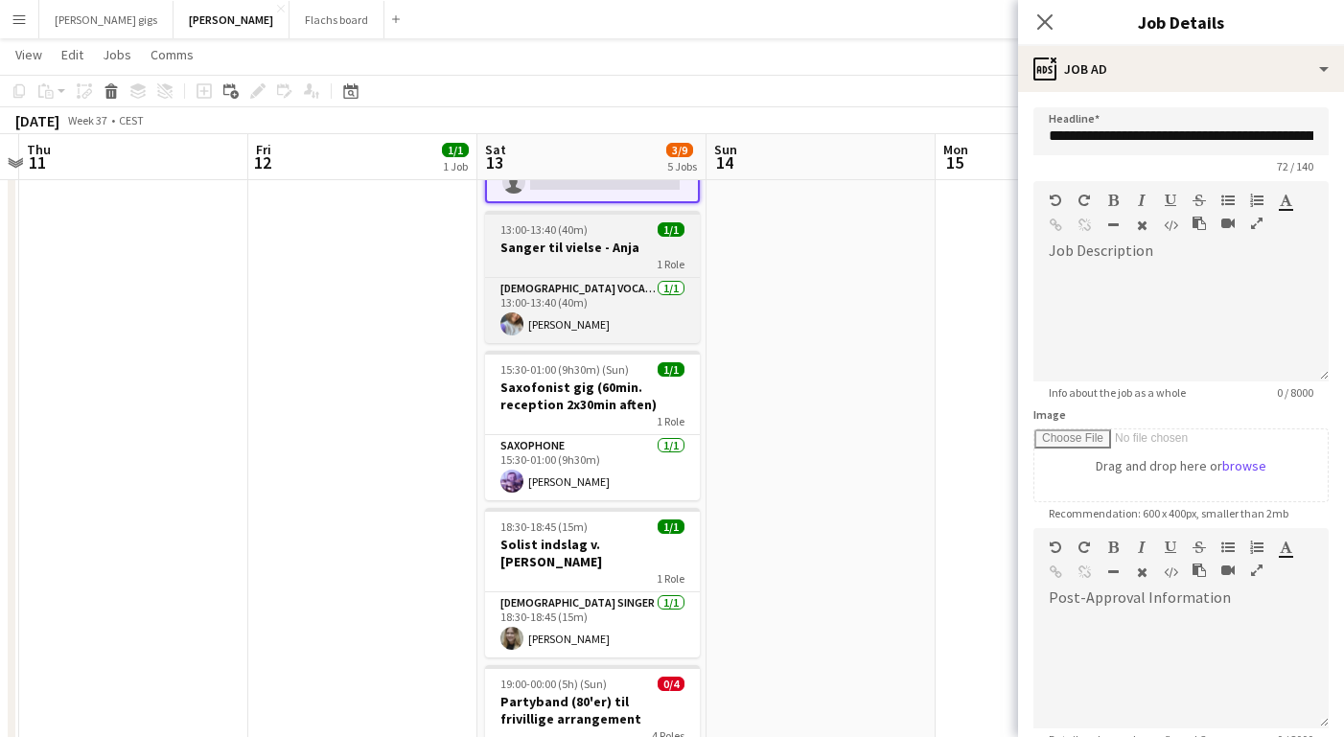
click at [546, 232] on span "13:00-13:40 (40m)" at bounding box center [543, 229] width 87 height 14
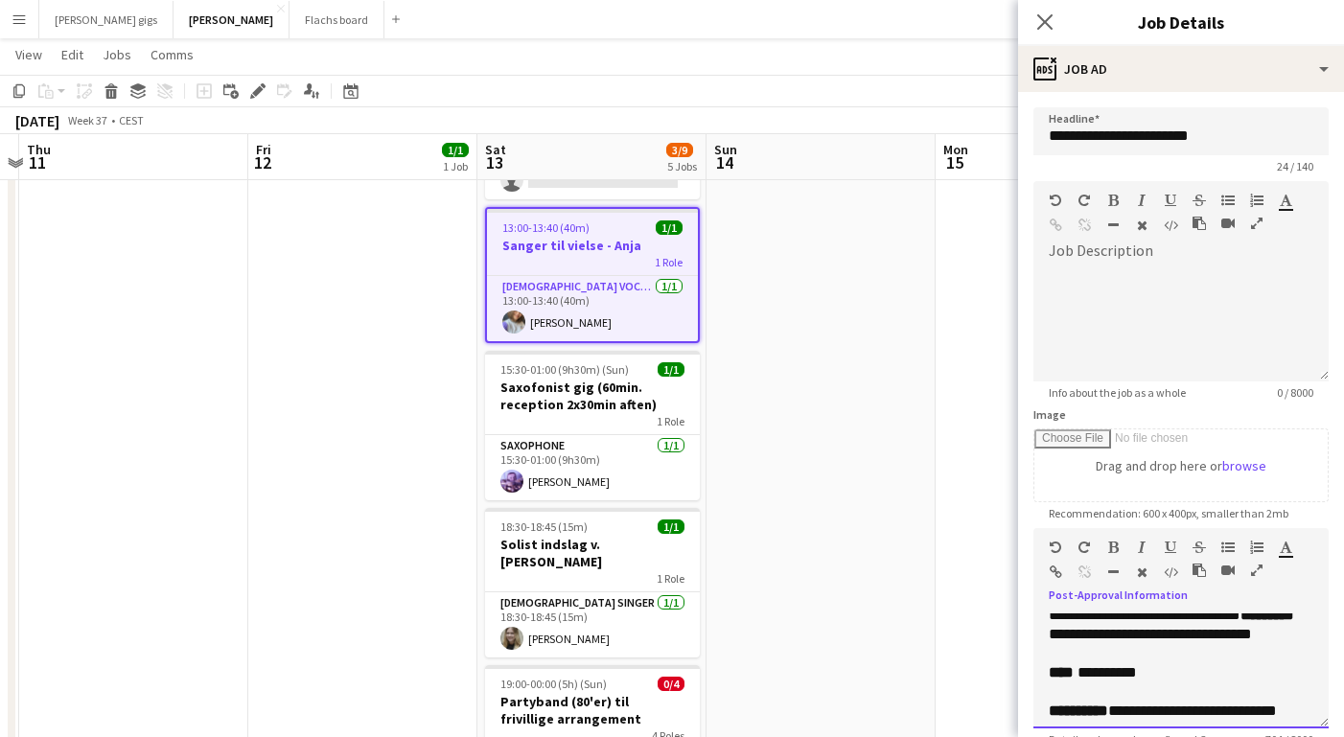
scroll to position [210, 0]
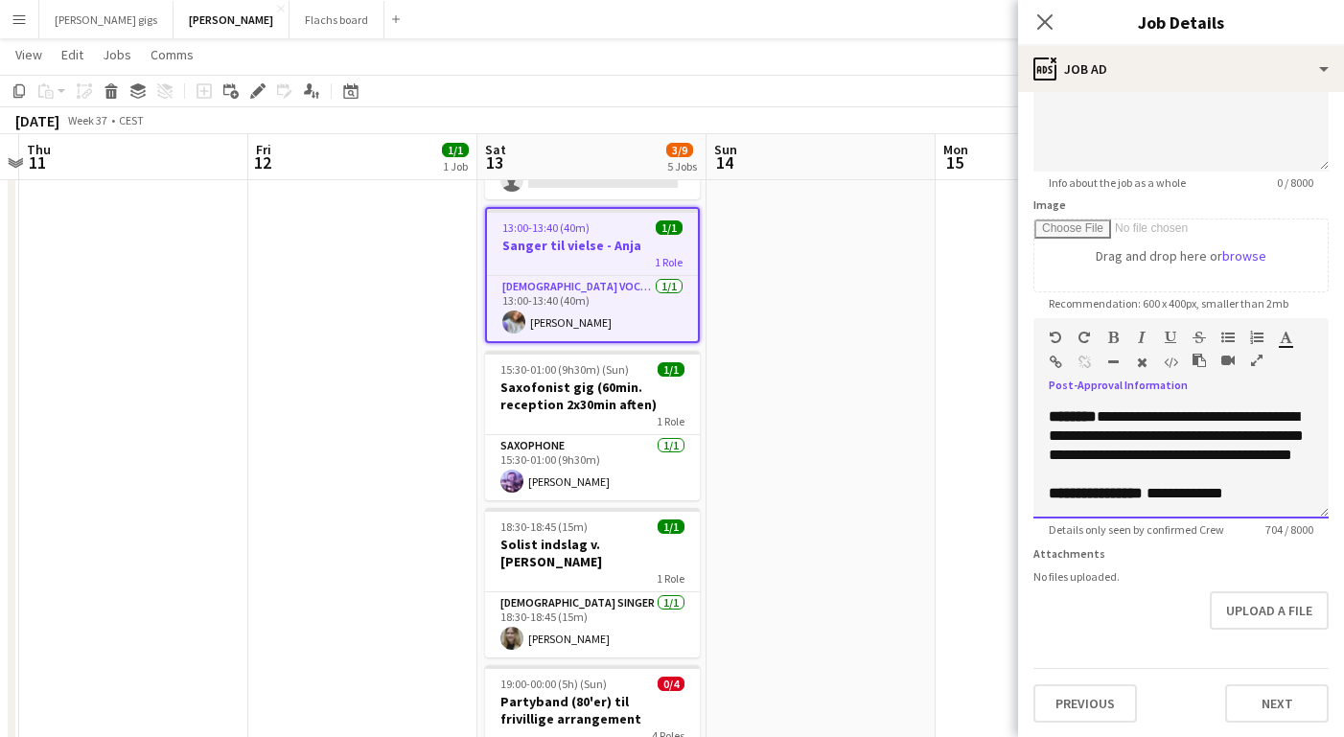
drag, startPoint x: 1042, startPoint y: 621, endPoint x: 1270, endPoint y: 796, distance: 287.2
copy div "**********"
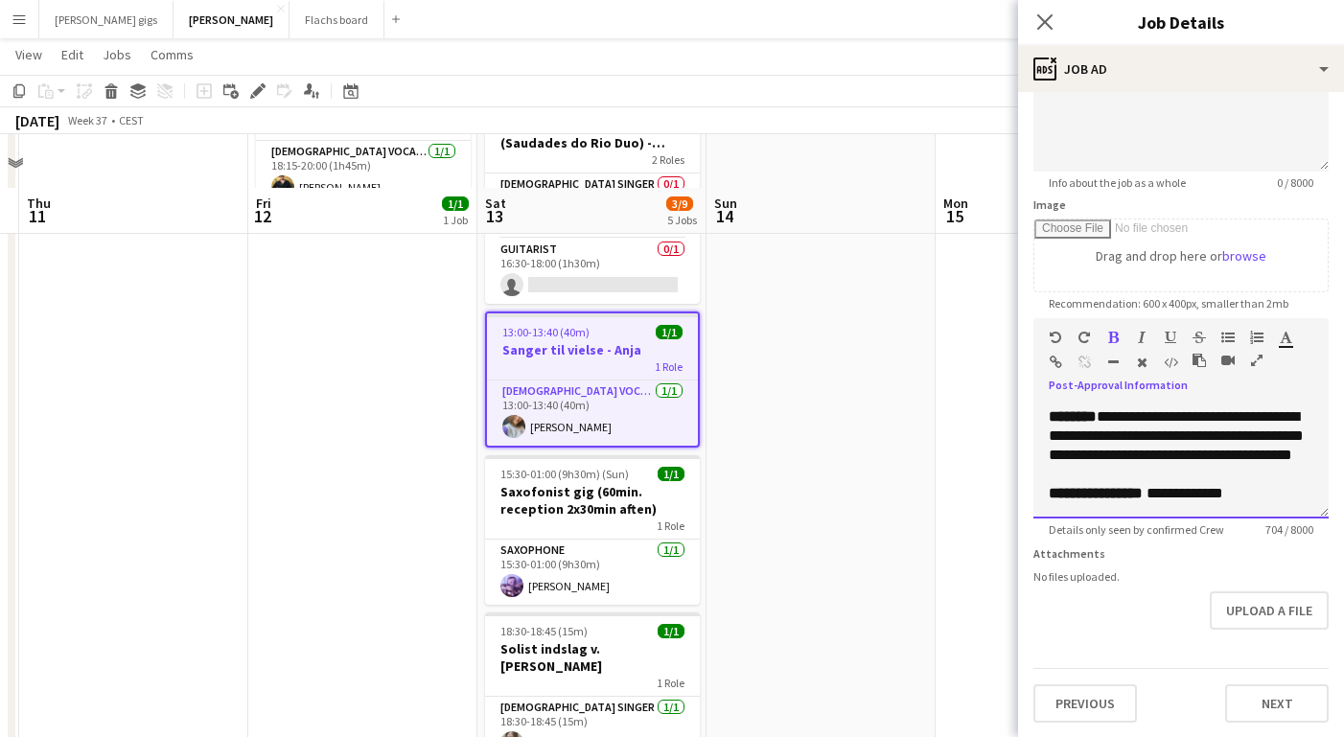
scroll to position [13, 0]
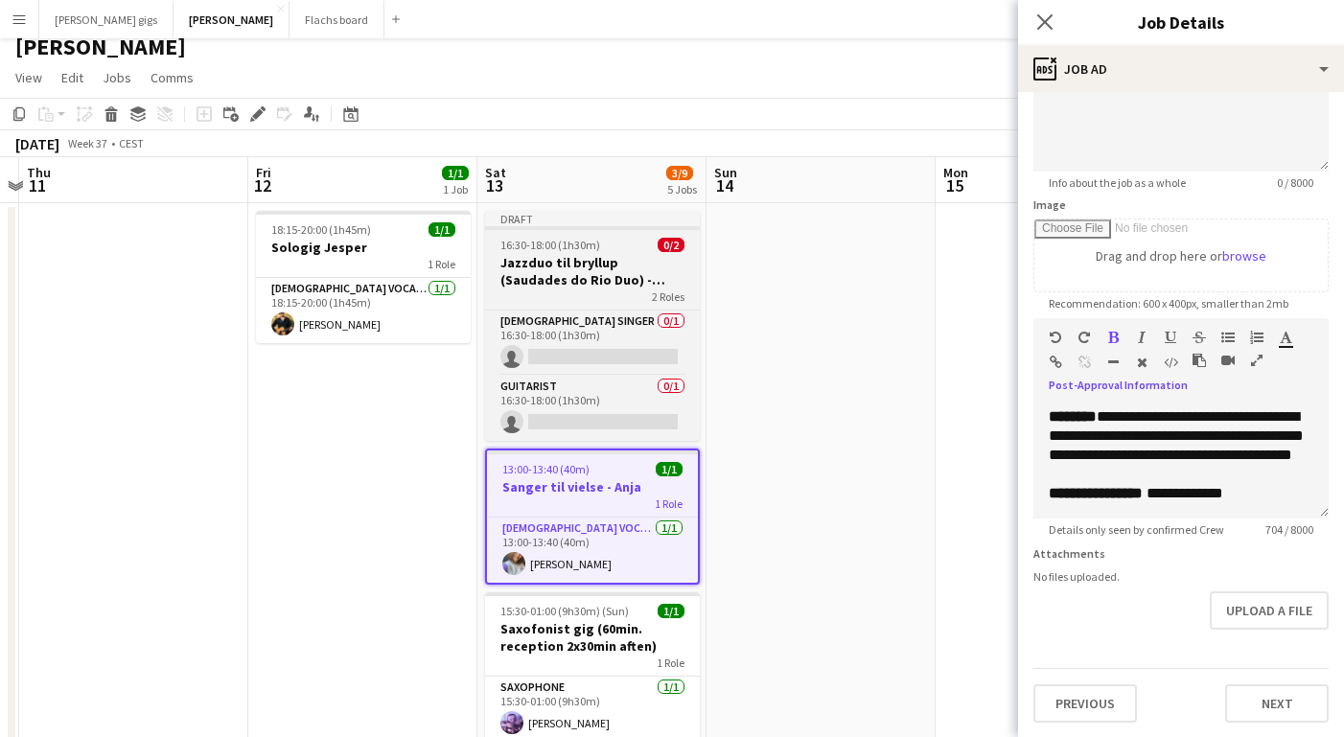
click at [593, 267] on h3 "Jazzduo til bryllup (Saudades do Rio Duo) - ([PERSON_NAME] sidste bekræftelse)" at bounding box center [592, 271] width 215 height 35
type input "**********"
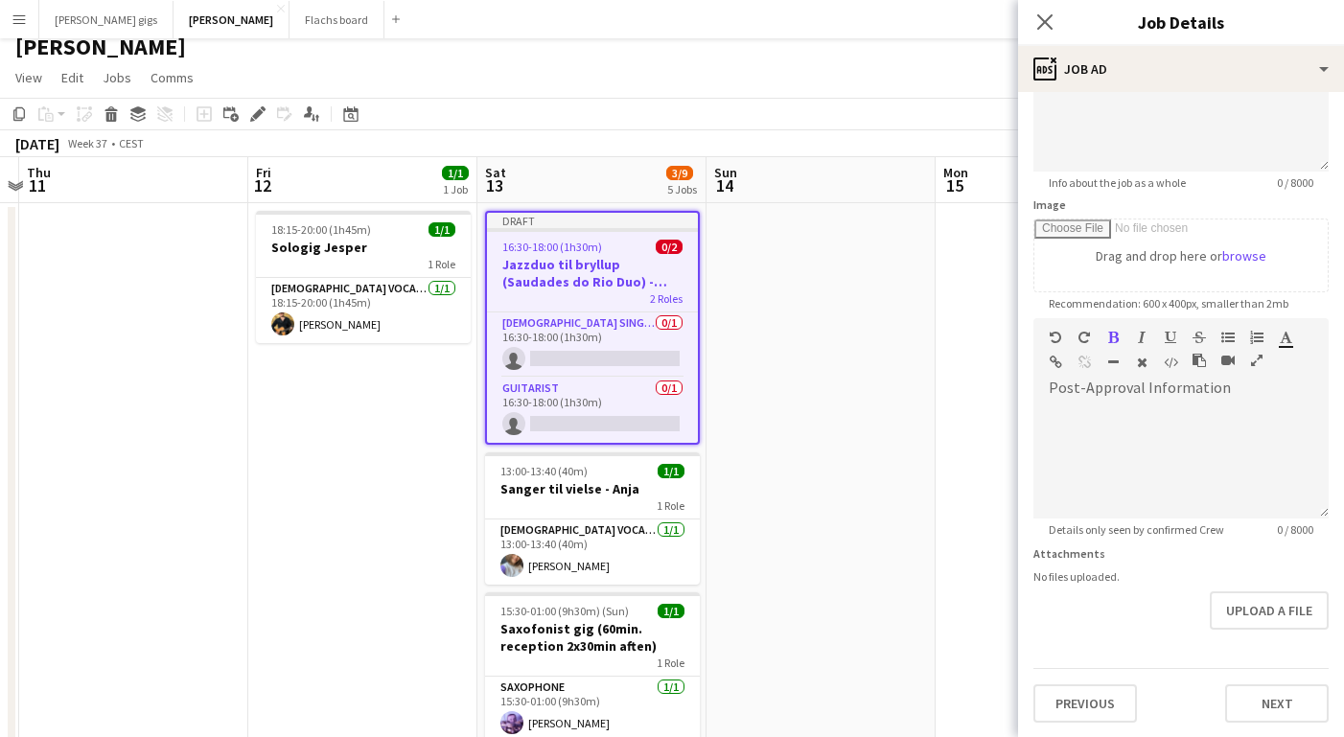
scroll to position [0, 0]
click at [1108, 419] on div at bounding box center [1181, 461] width 295 height 115
paste div
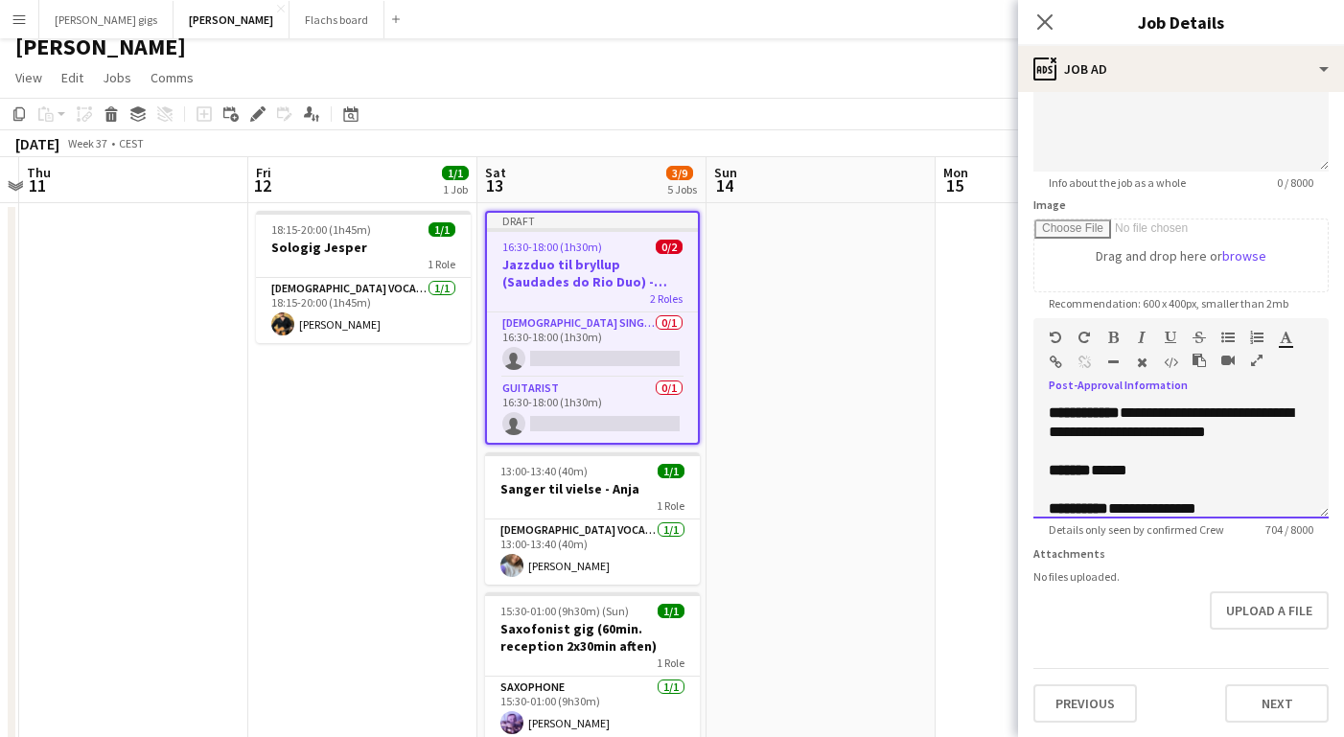
drag, startPoint x: 1146, startPoint y: 416, endPoint x: 1281, endPoint y: 428, distance: 135.7
click at [1281, 428] on p "**********" at bounding box center [1181, 423] width 265 height 38
click at [1176, 451] on span "**********" at bounding box center [1176, 432] width 255 height 53
click at [1285, 477] on p "**********" at bounding box center [1181, 442] width 265 height 77
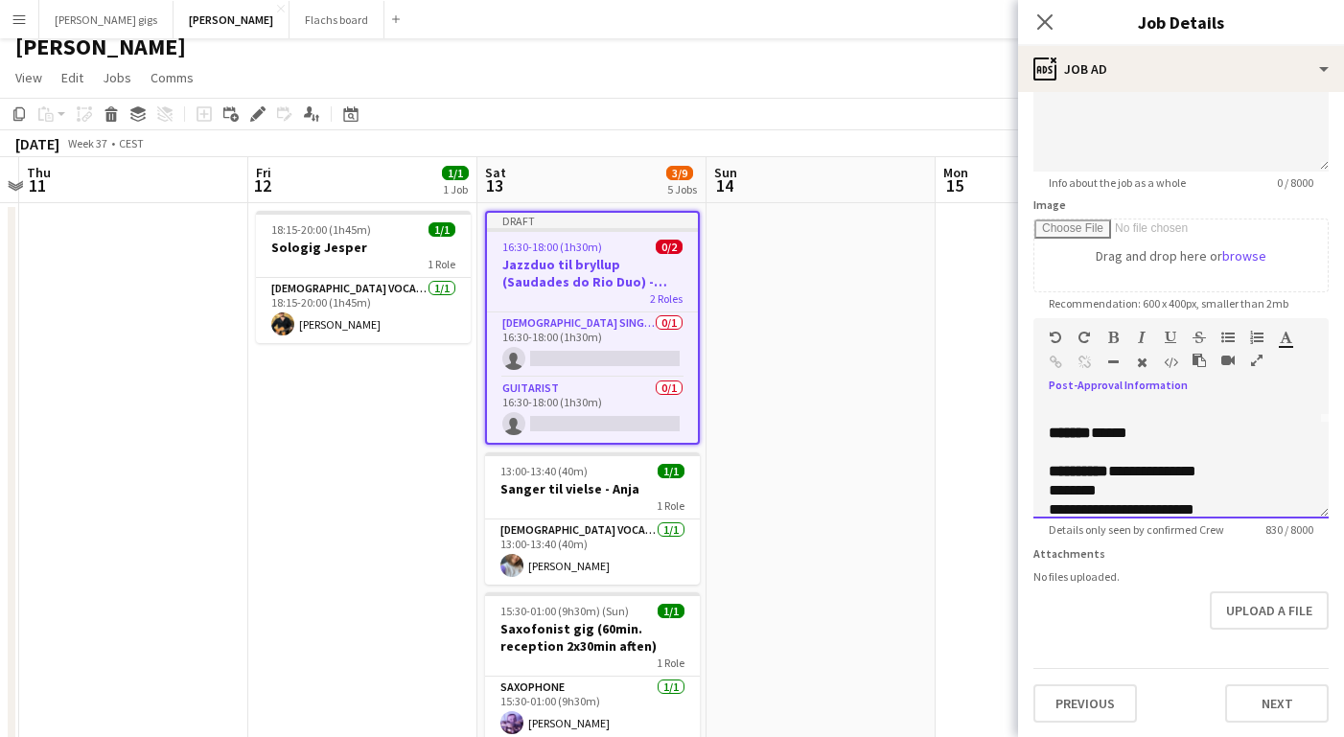
scroll to position [117, 0]
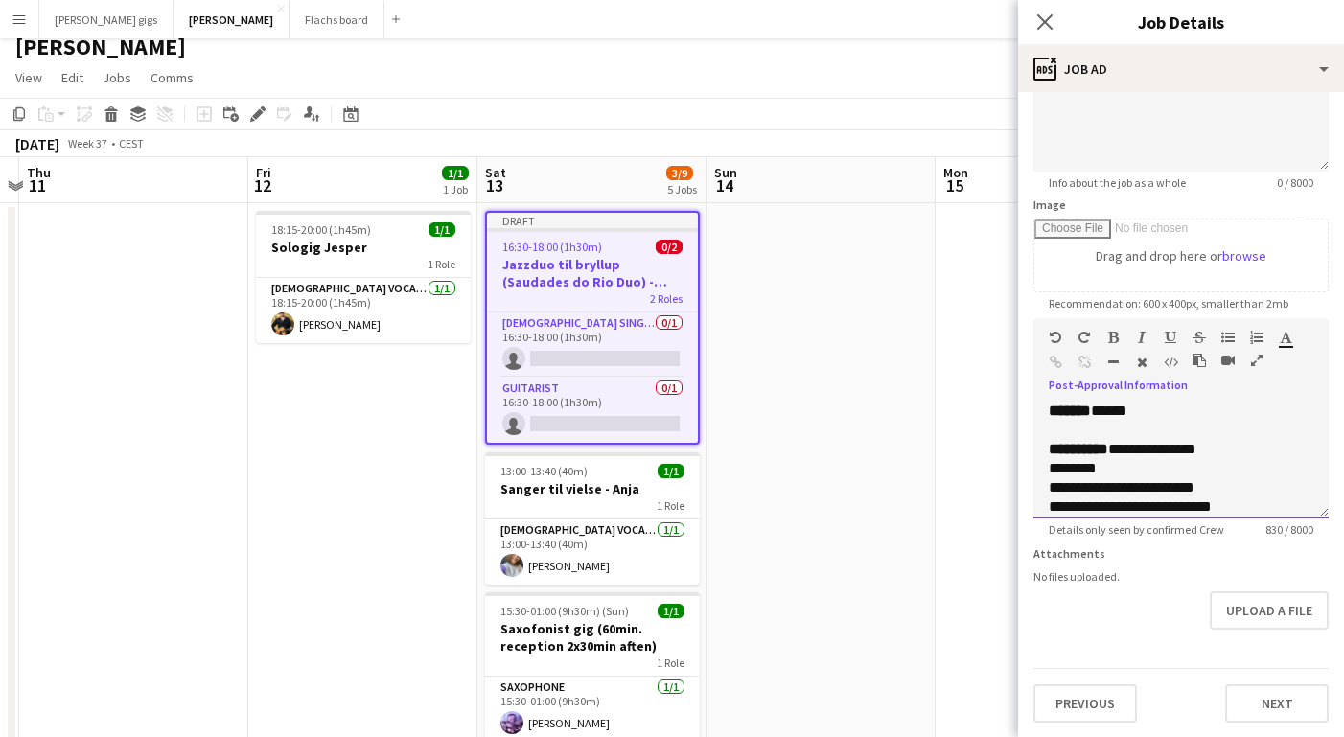
click at [1113, 418] on span "*****" at bounding box center [1109, 411] width 36 height 14
click at [1126, 456] on span "**********" at bounding box center [1152, 449] width 88 height 14
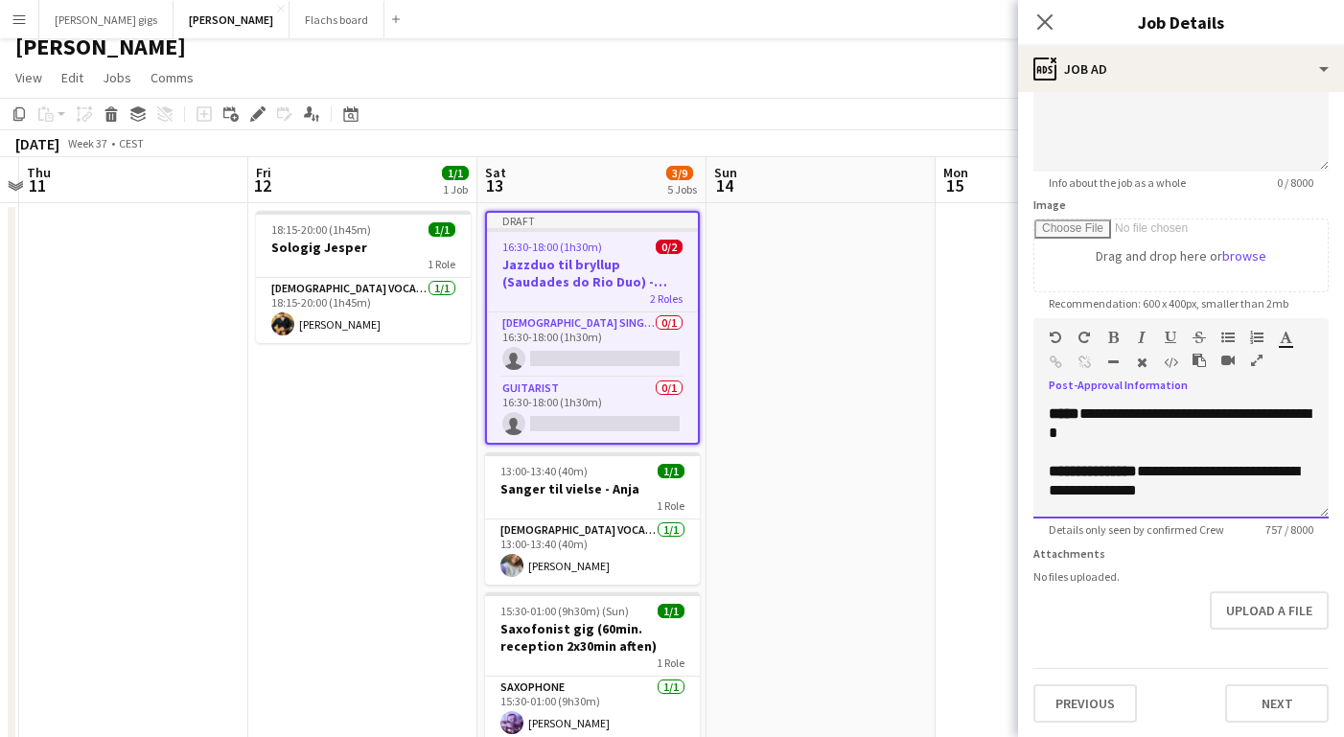
scroll to position [197, 0]
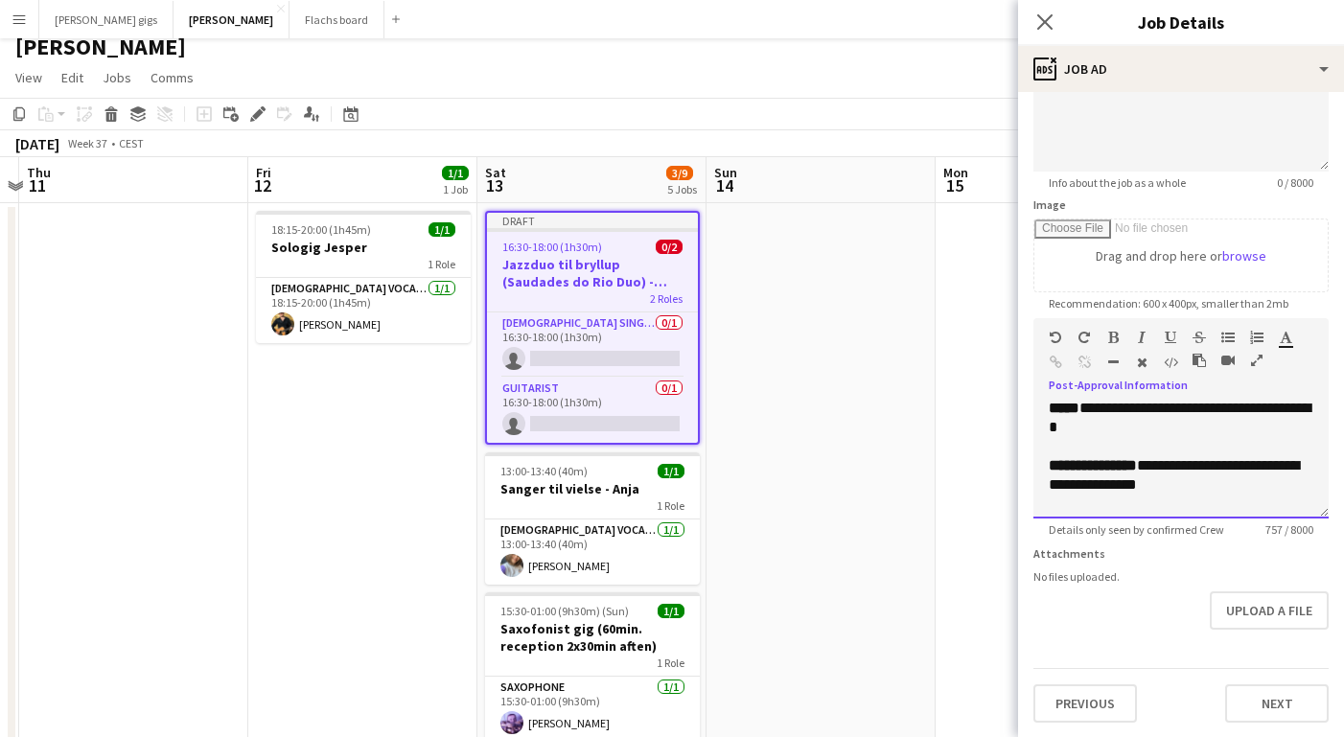
click at [1096, 430] on span "**********" at bounding box center [1180, 418] width 262 height 34
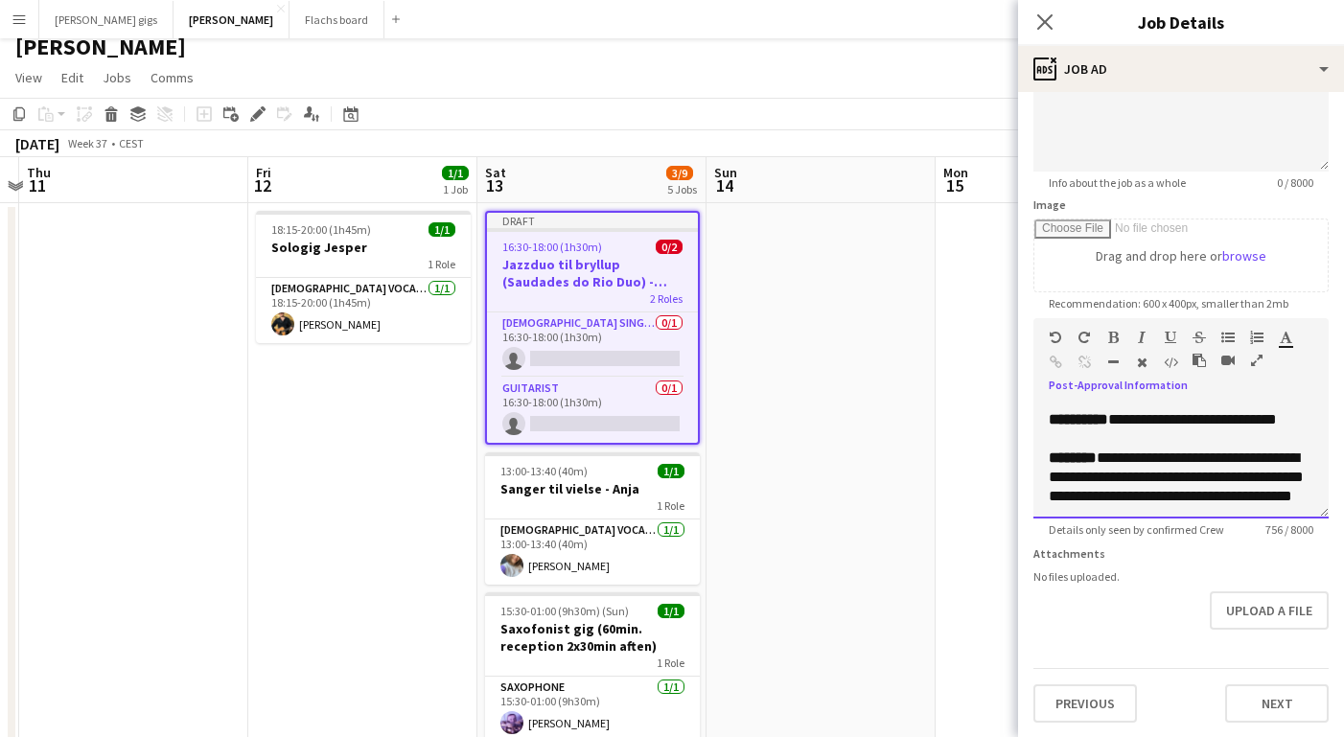
scroll to position [454, 0]
drag, startPoint x: 1102, startPoint y: 442, endPoint x: 1172, endPoint y: 441, distance: 70.0
click at [1172, 390] on p "**********" at bounding box center [1181, 380] width 265 height 19
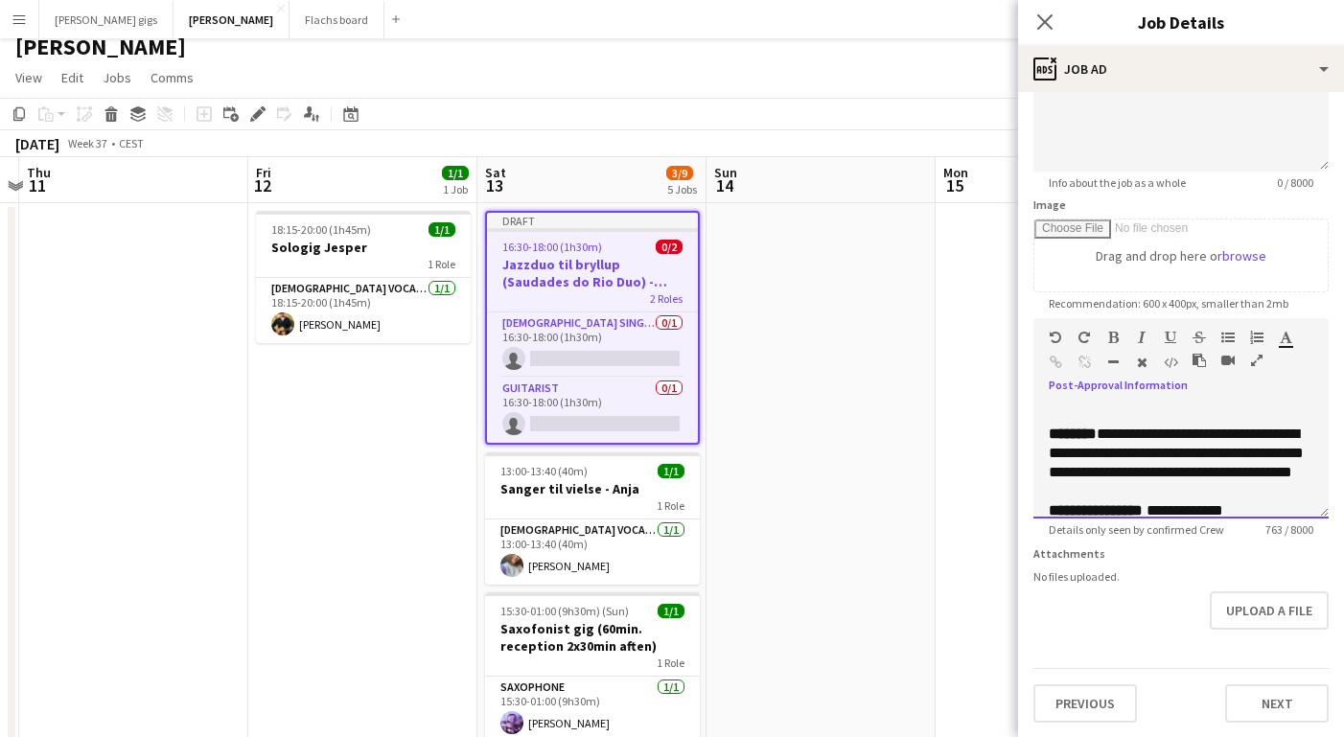
scroll to position [487, 0]
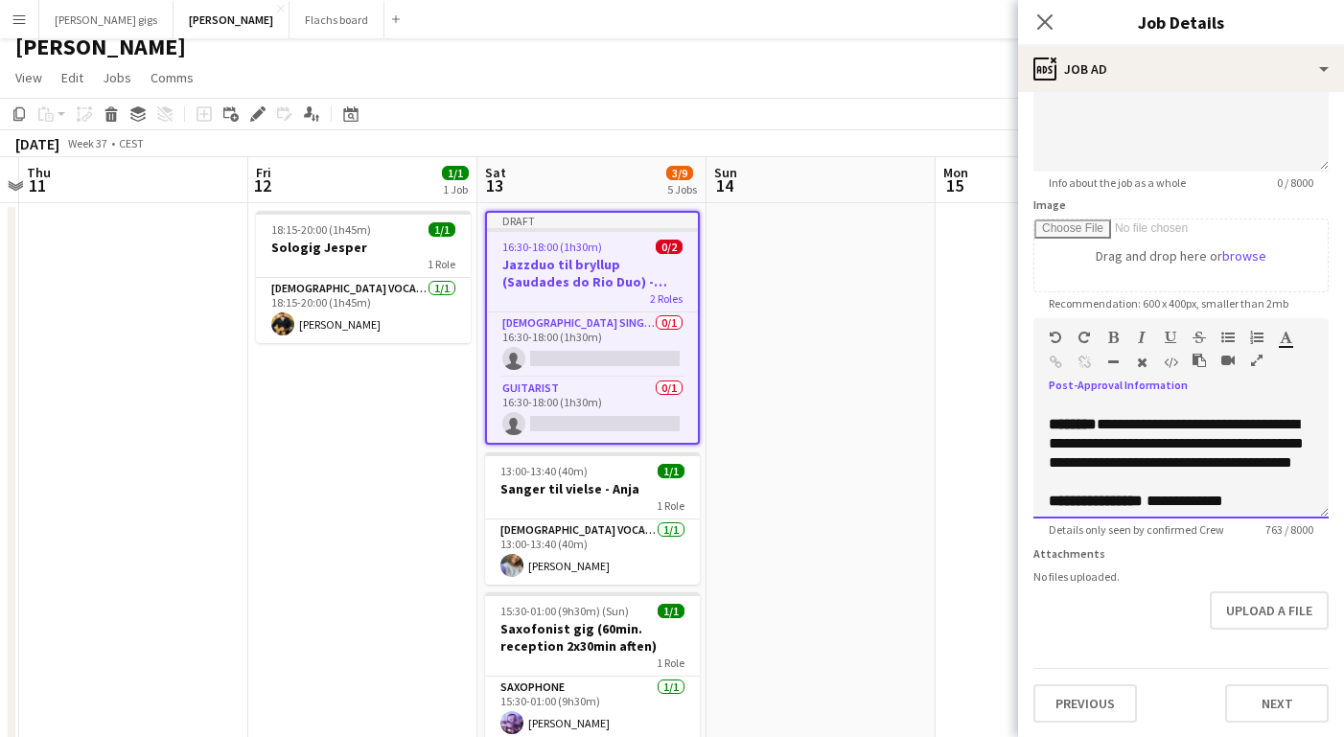
drag, startPoint x: 1134, startPoint y: 465, endPoint x: 1131, endPoint y: 448, distance: 17.5
click at [1131, 396] on p "**********" at bounding box center [1181, 386] width 265 height 19
click at [1135, 415] on p at bounding box center [1181, 405] width 265 height 19
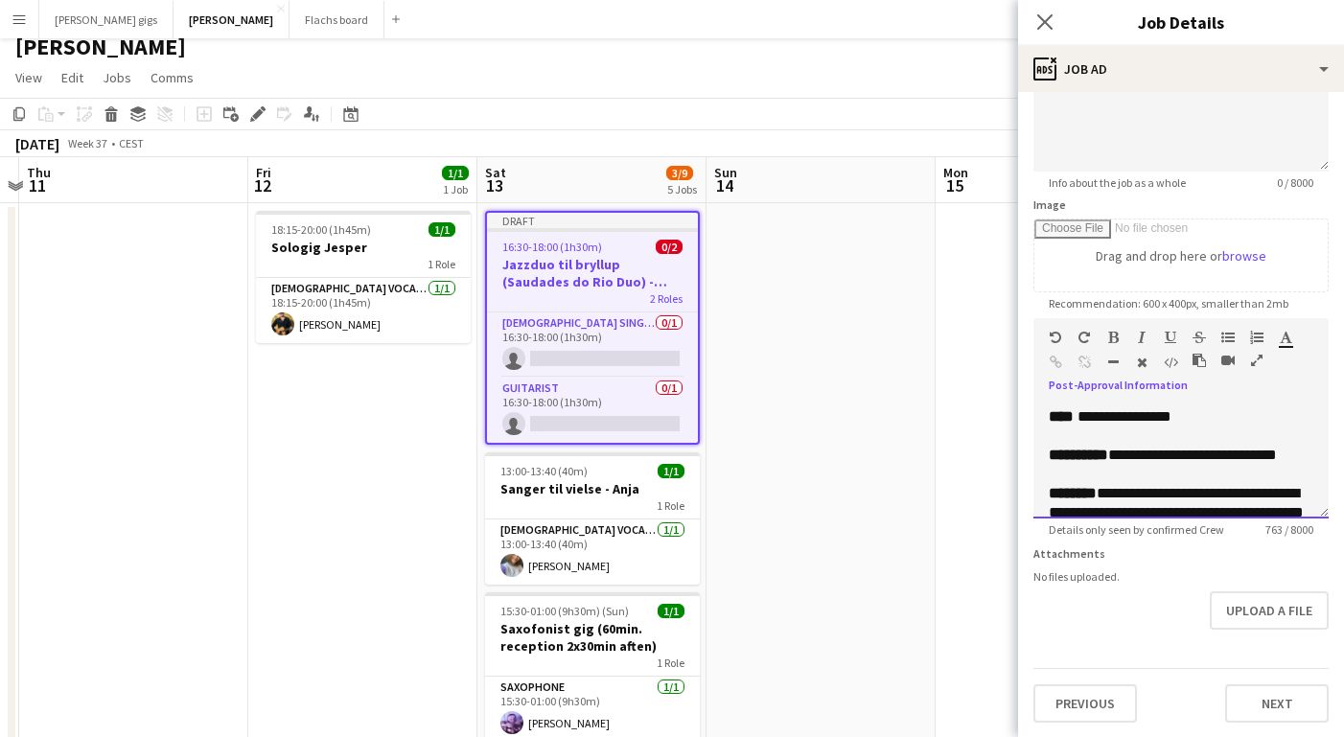
scroll to position [591, 0]
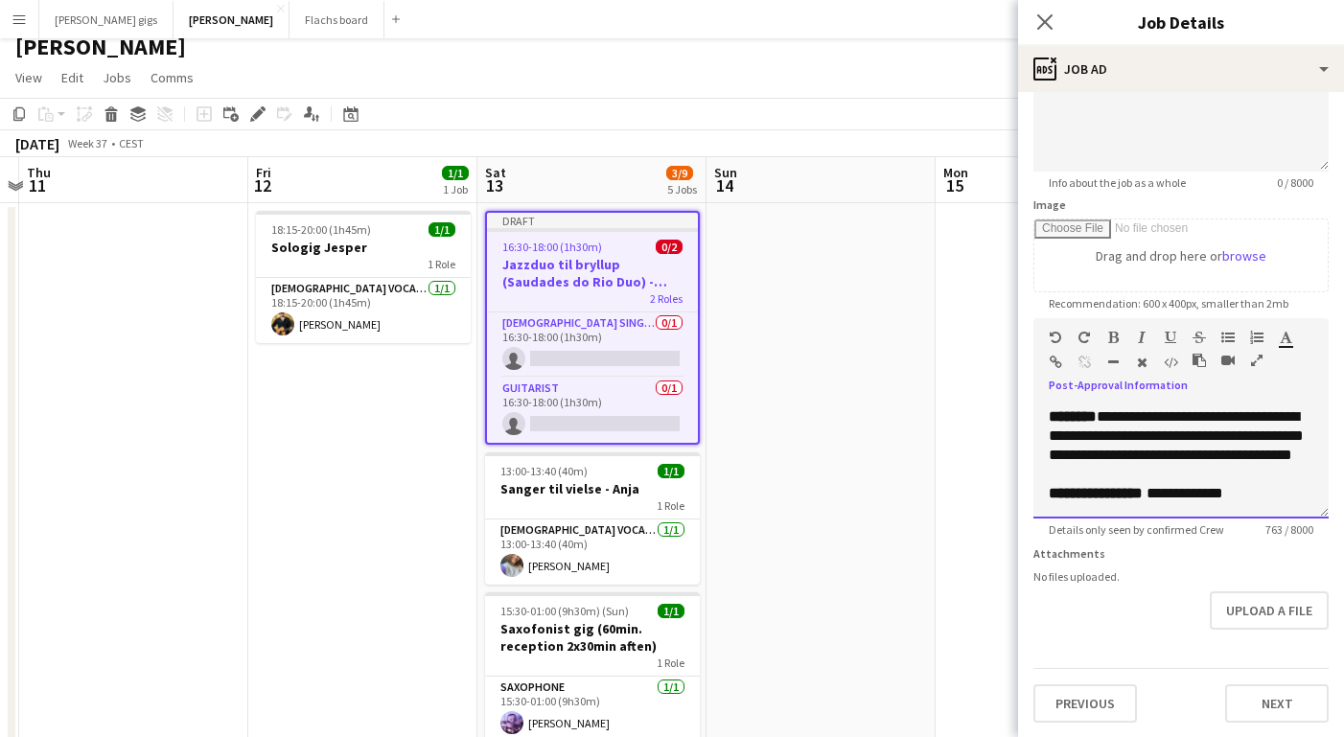
drag, startPoint x: 1173, startPoint y: 493, endPoint x: 1334, endPoint y: 498, distance: 160.2
click at [1334, 497] on form "**********" at bounding box center [1181, 309] width 326 height 825
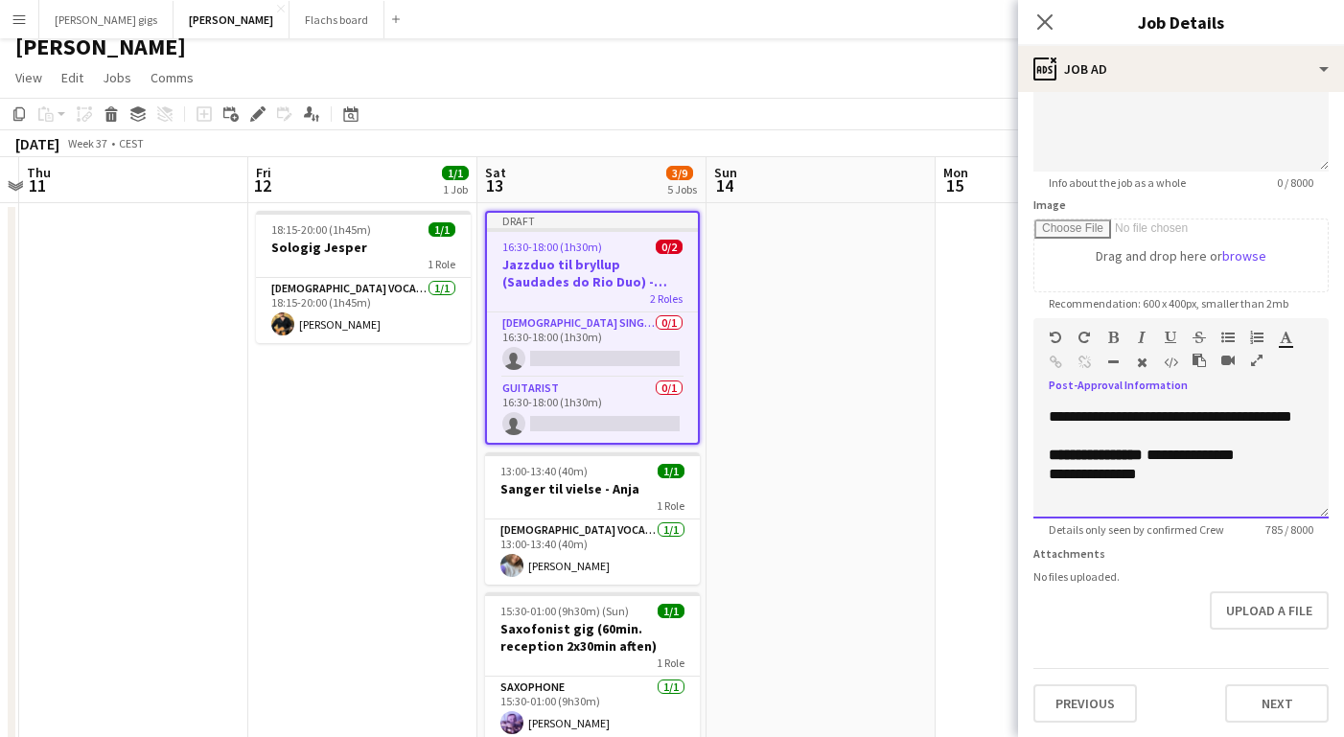
click at [1143, 462] on span "**********" at bounding box center [1096, 455] width 94 height 14
click at [1051, 484] on p "**********" at bounding box center [1181, 474] width 265 height 19
click at [1269, 712] on button "Next" at bounding box center [1277, 704] width 104 height 38
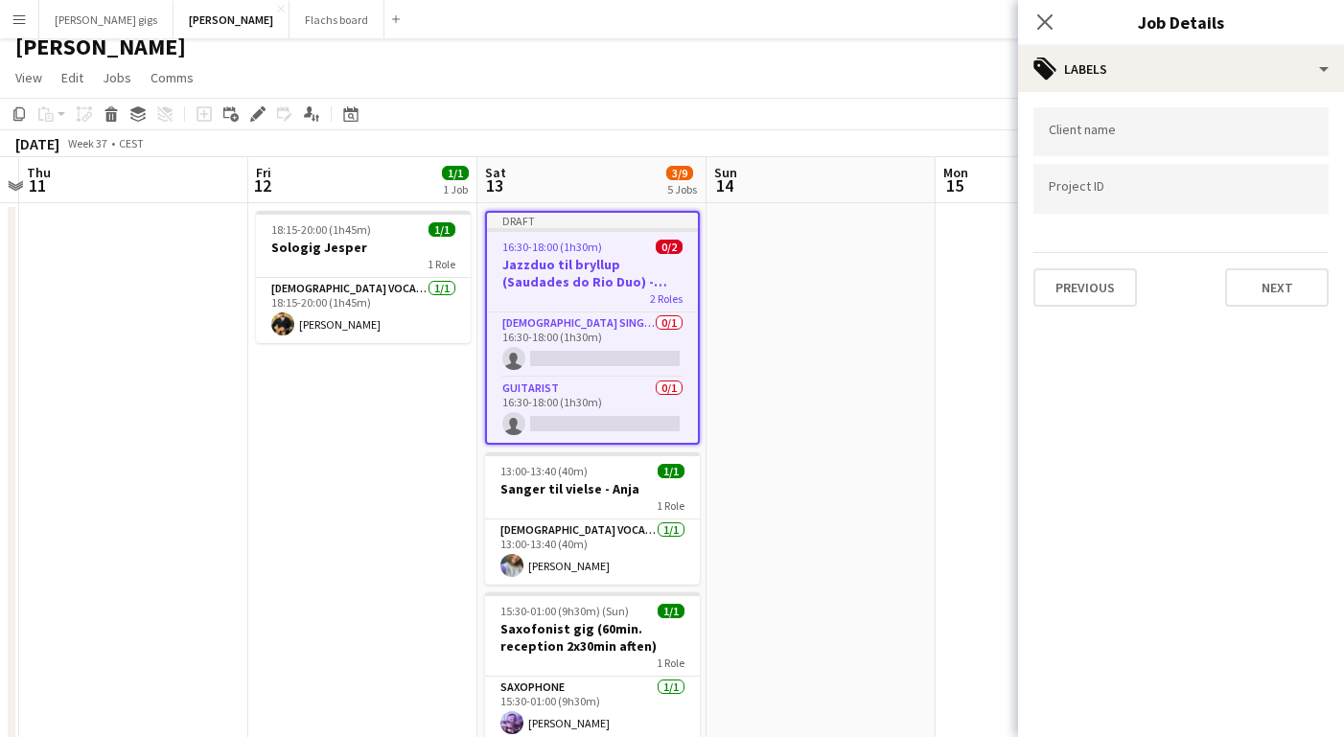
scroll to position [0, 0]
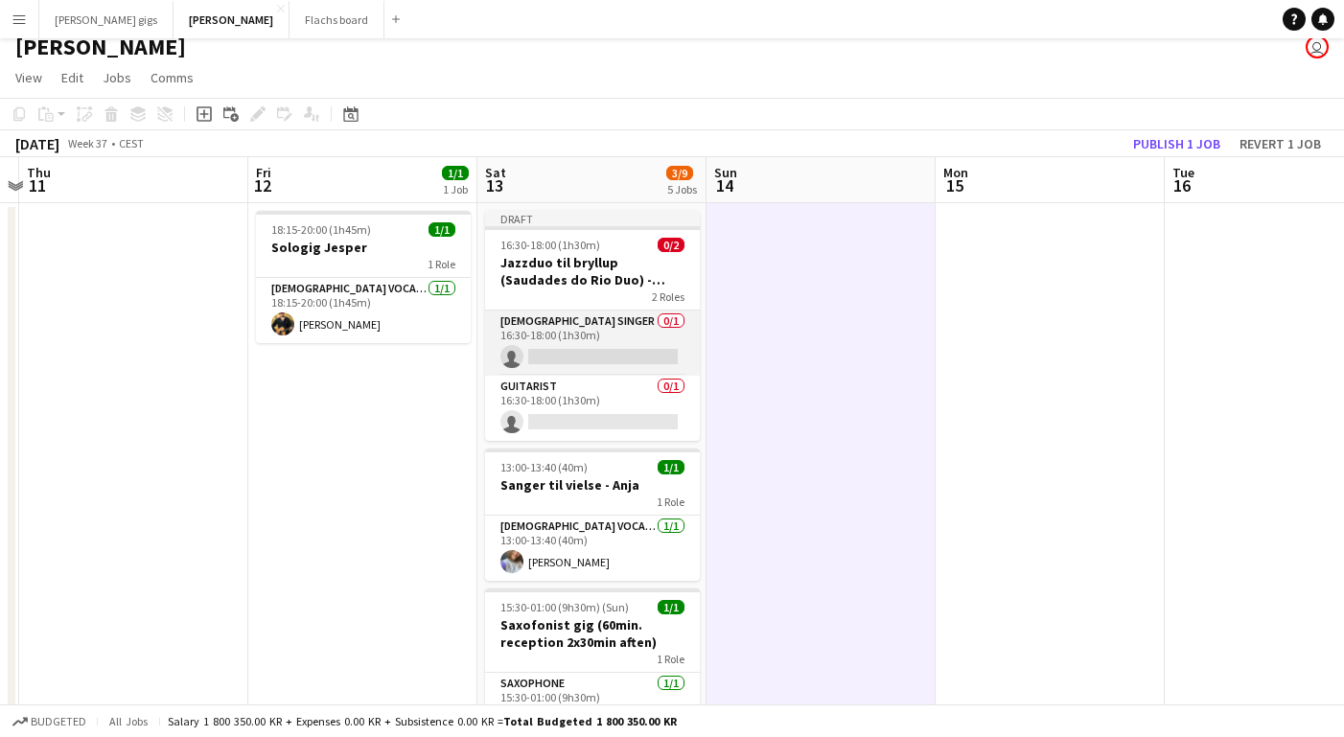
click at [592, 332] on app-card-role "[DEMOGRAPHIC_DATA] Singer 0/1 16:30-18:00 (1h30m) single-neutral-actions" at bounding box center [592, 343] width 215 height 65
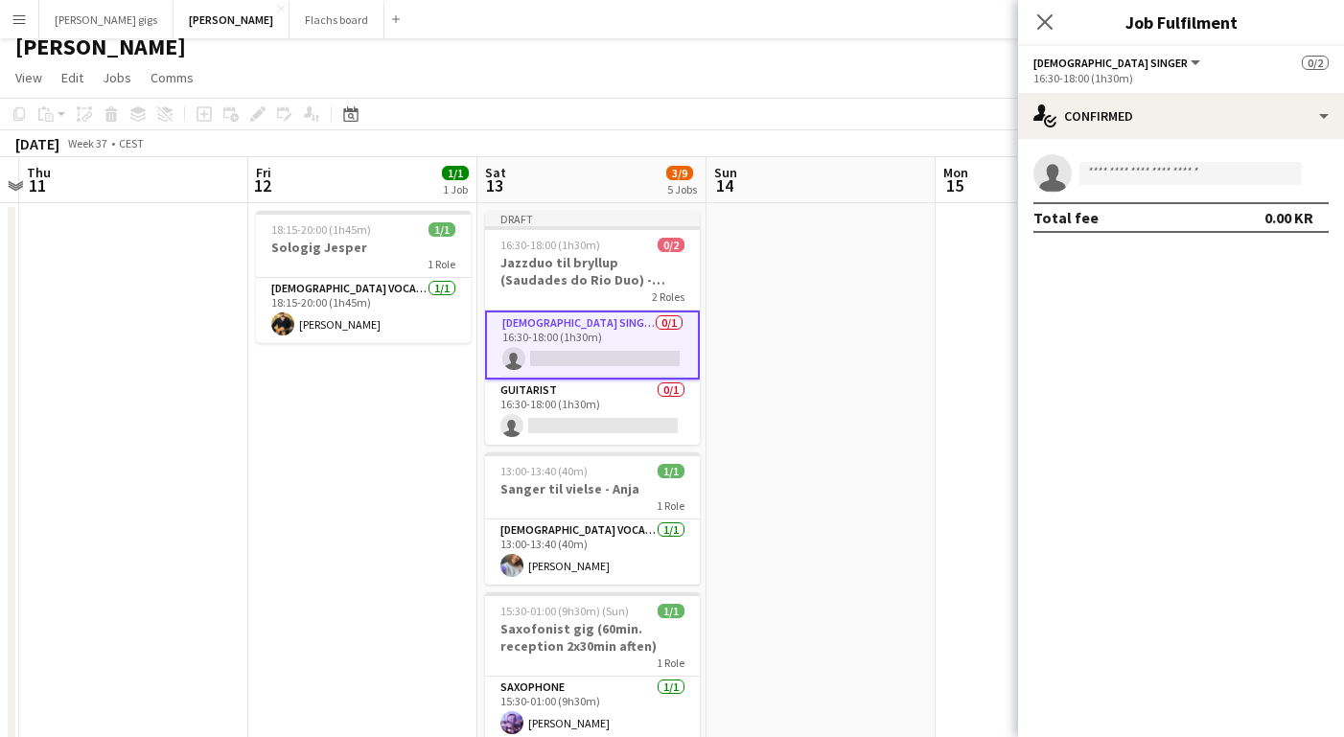
click at [1114, 186] on app-invite-slot "single-neutral-actions" at bounding box center [1181, 173] width 326 height 38
click at [1110, 182] on input at bounding box center [1191, 173] width 222 height 23
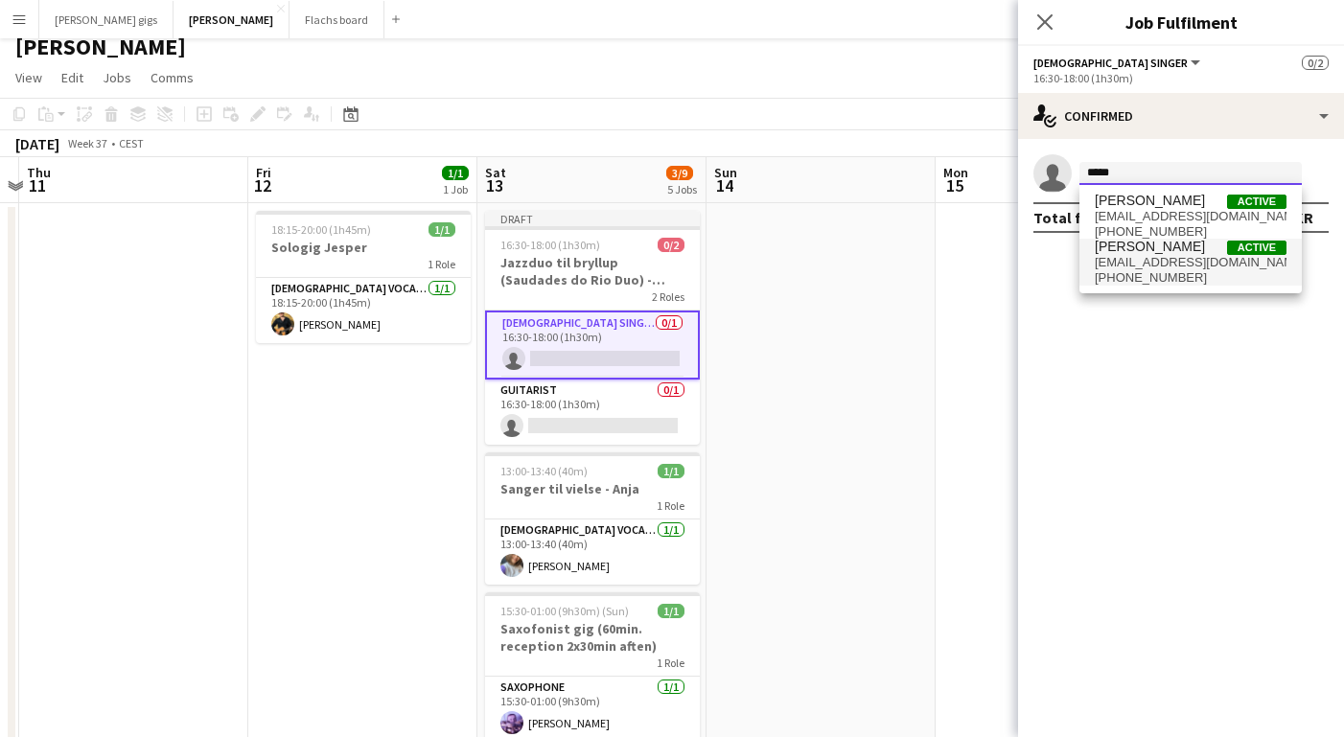
type input "*****"
click at [1142, 280] on span "[PHONE_NUMBER]" at bounding box center [1191, 277] width 192 height 15
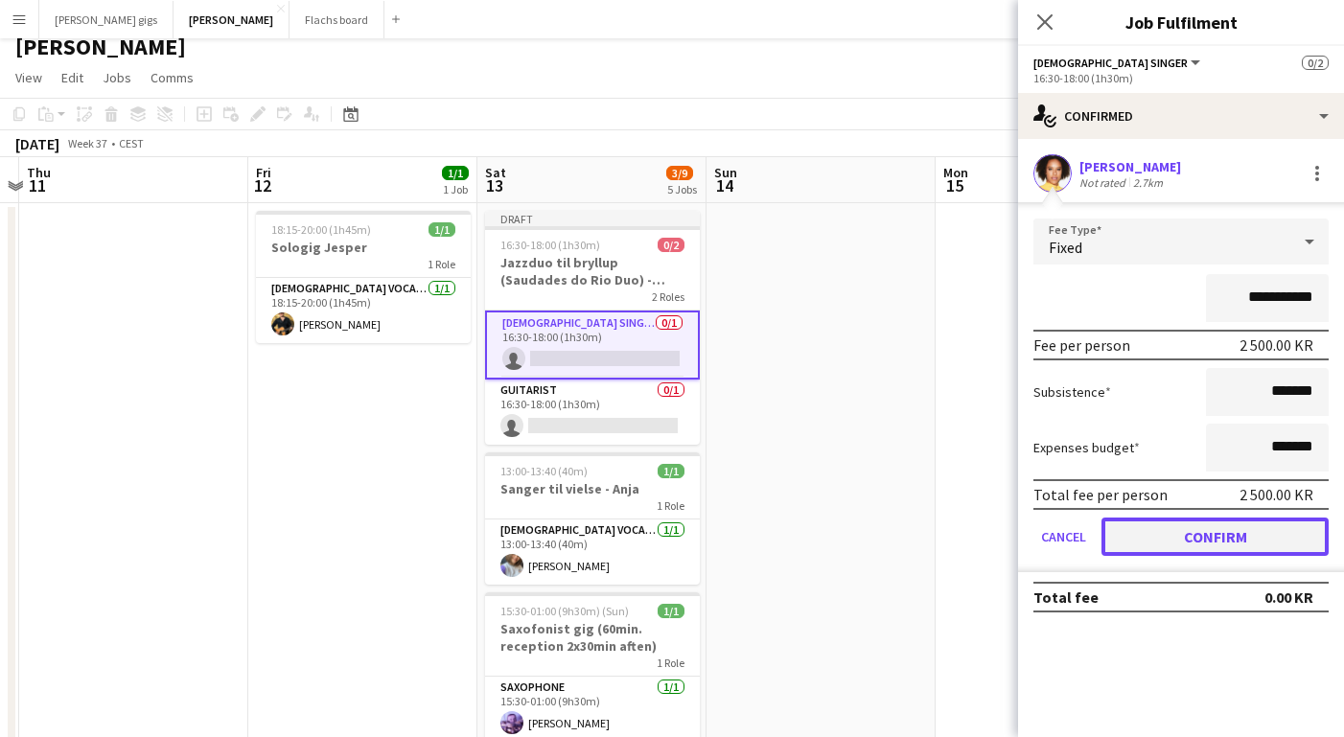
click at [1207, 526] on button "Confirm" at bounding box center [1215, 537] width 227 height 38
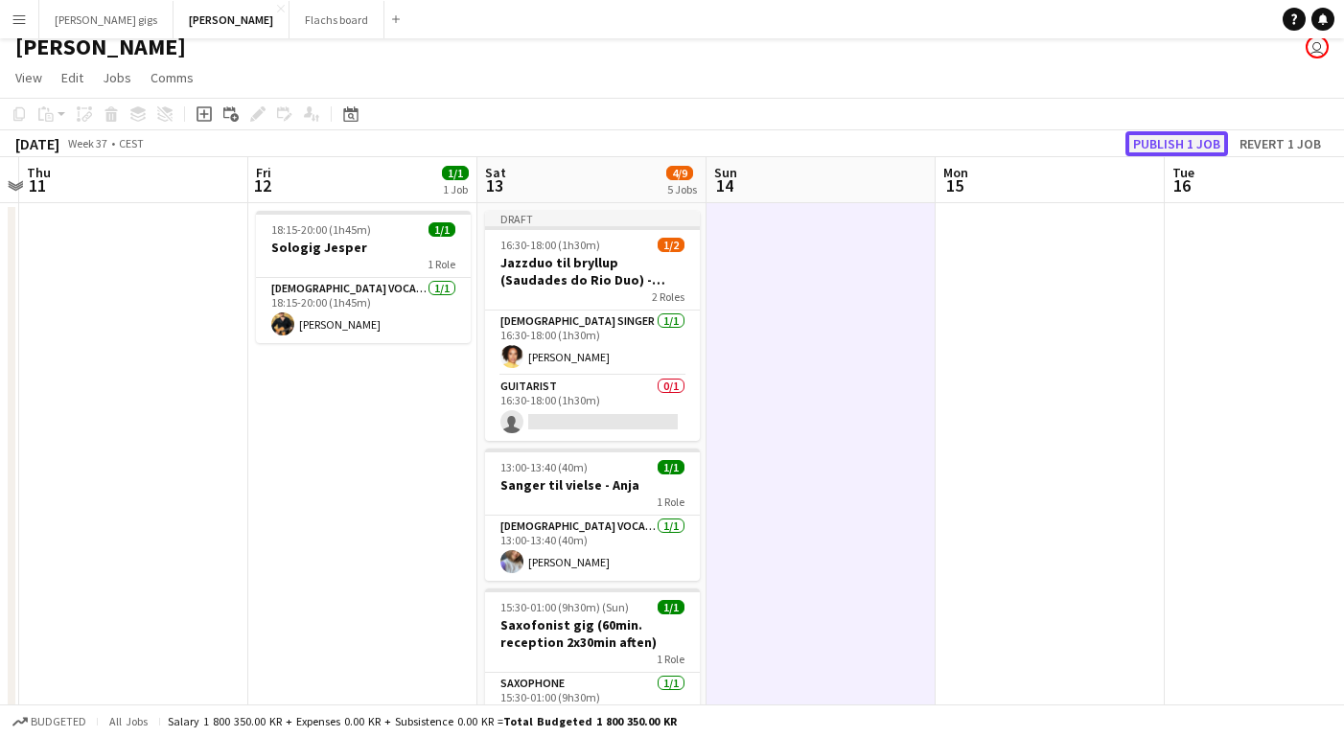
click at [1163, 152] on button "Publish 1 job" at bounding box center [1177, 143] width 103 height 25
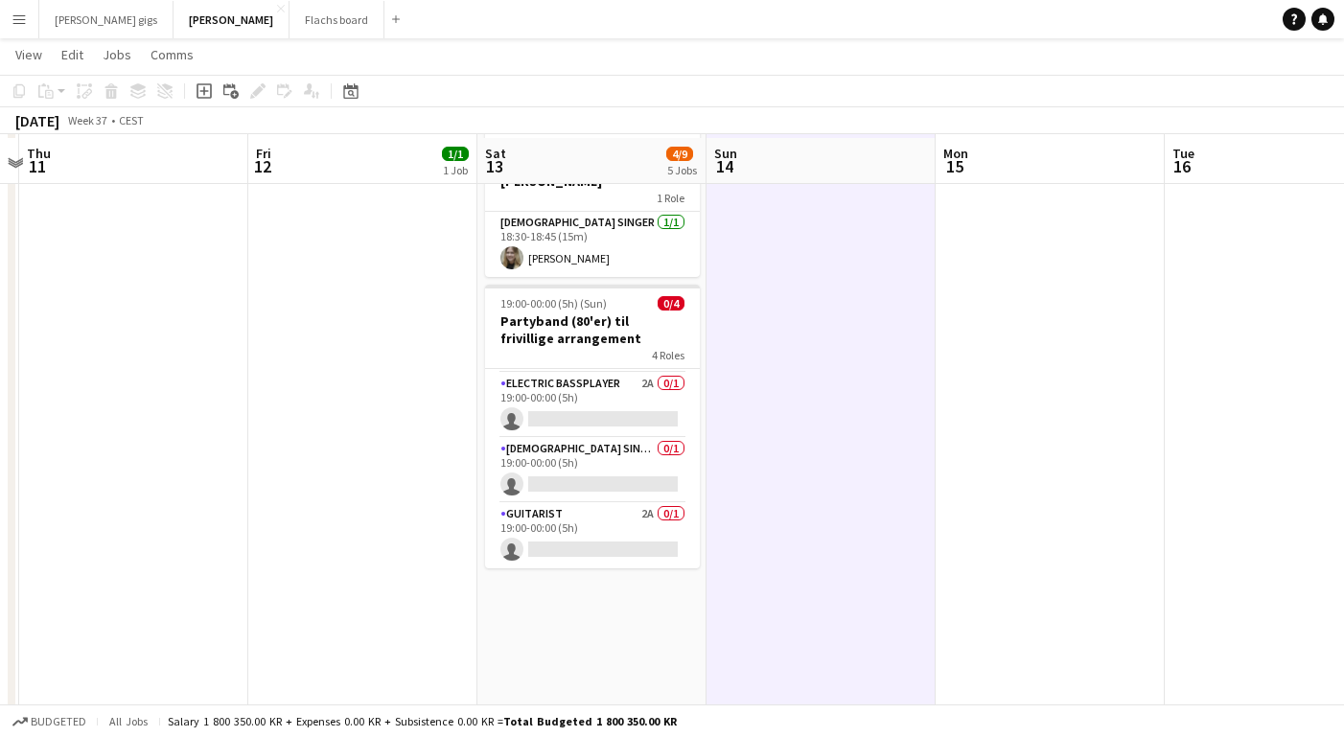
scroll to position [618, 0]
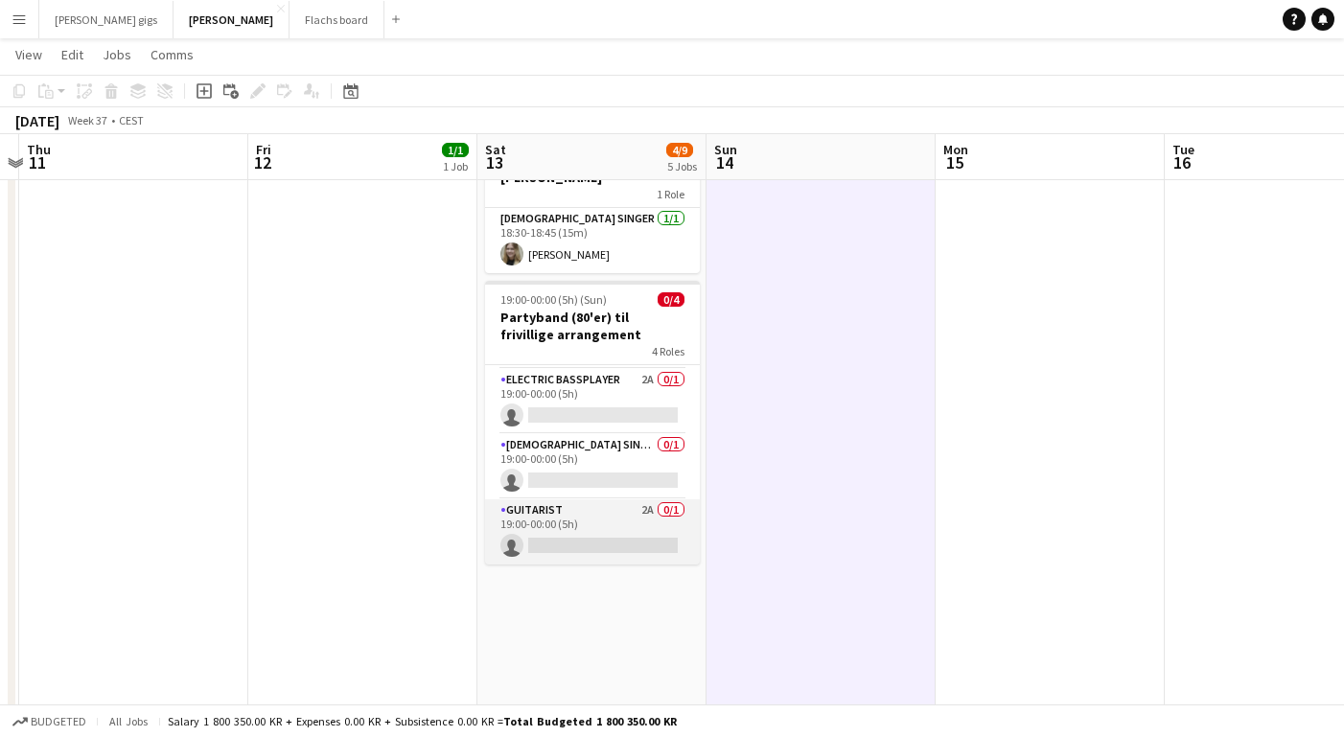
click at [573, 532] on app-card-role "Guitarist 2A 0/1 19:00-00:00 (5h) single-neutral-actions" at bounding box center [592, 531] width 215 height 65
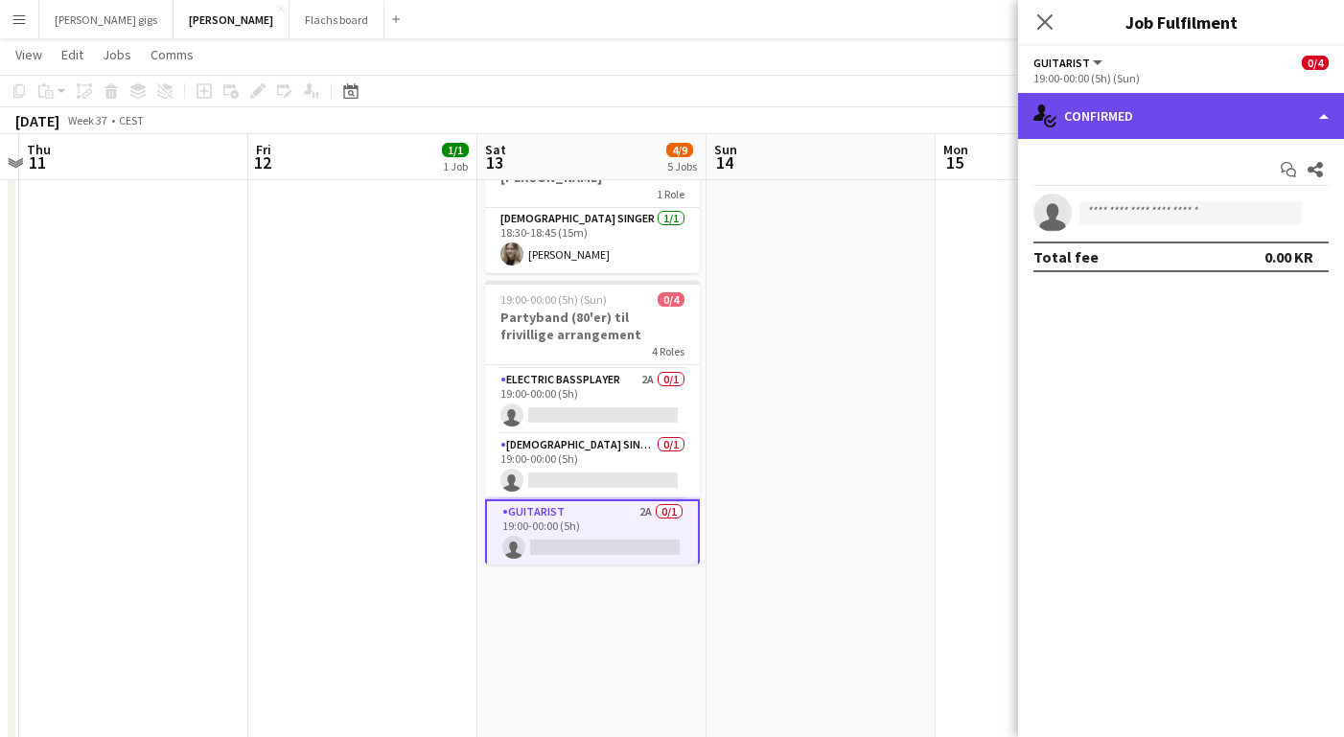
click at [1092, 127] on div "single-neutral-actions-check-2 Confirmed" at bounding box center [1181, 116] width 326 height 46
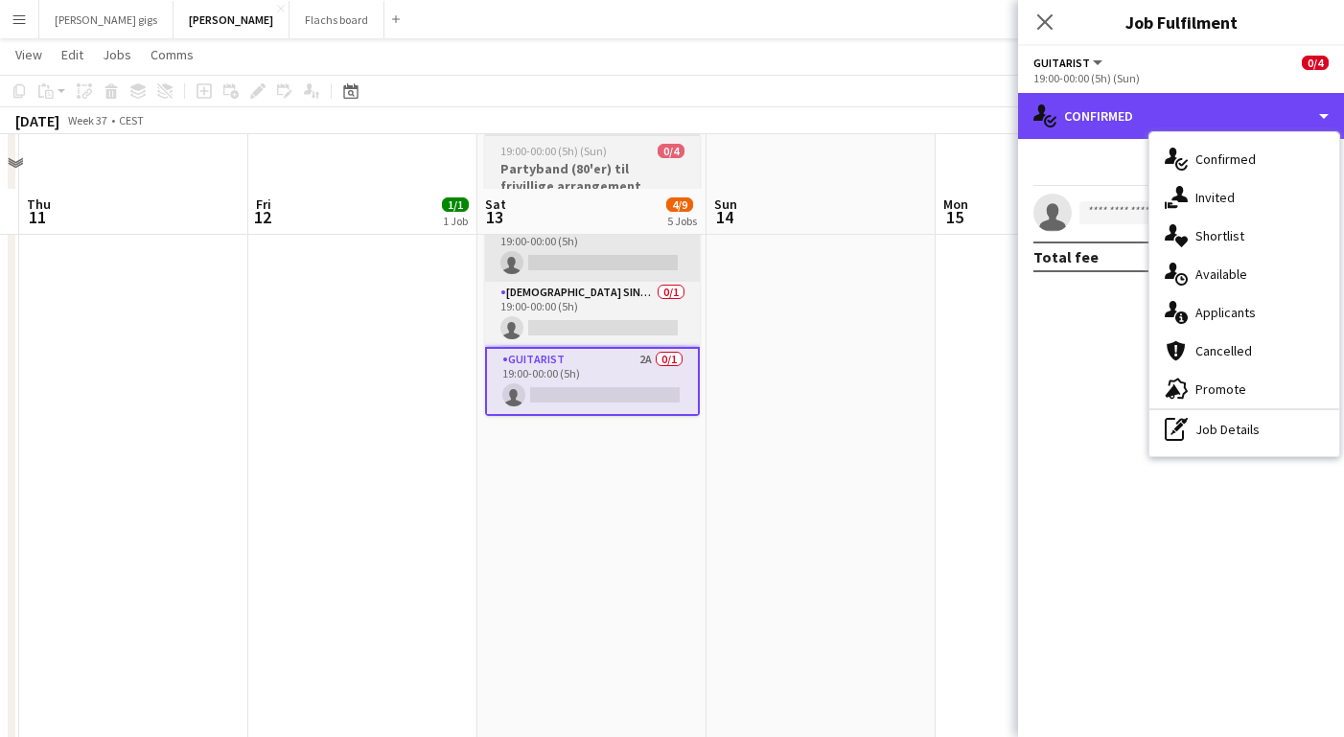
scroll to position [822, 0]
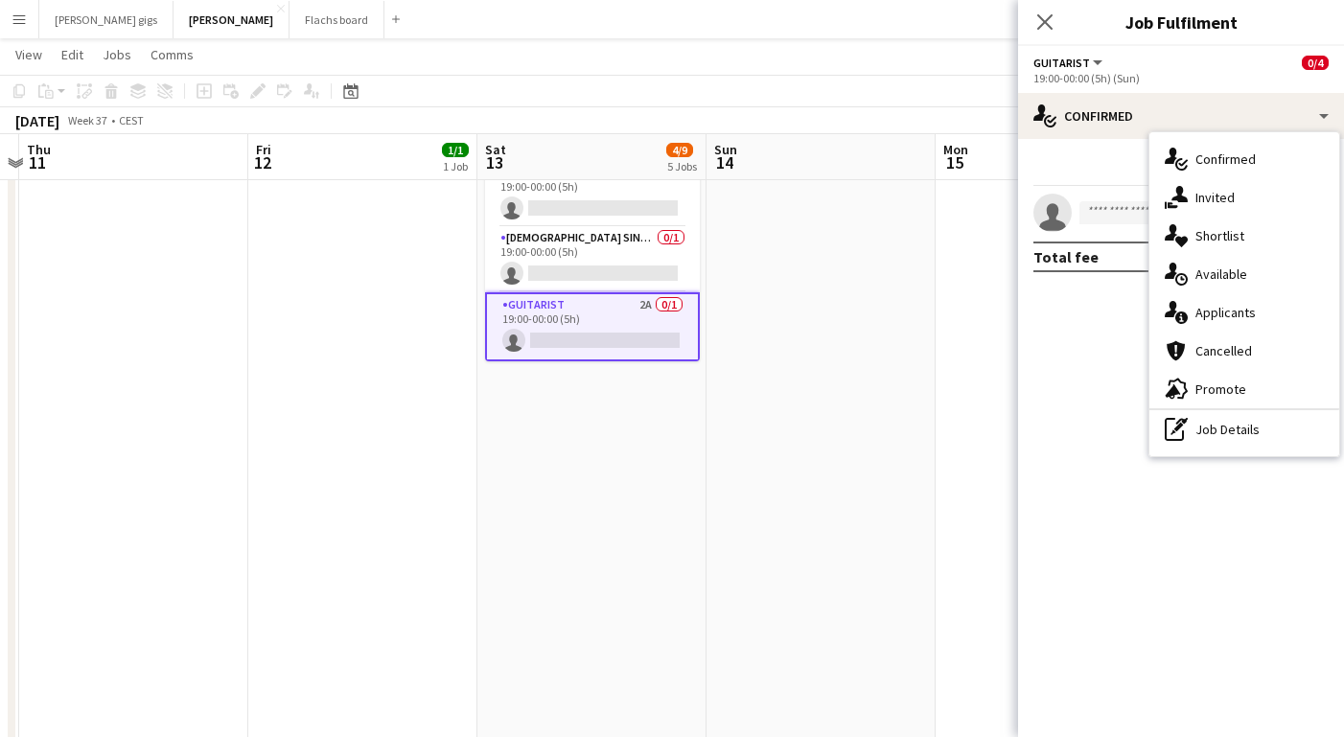
click at [993, 396] on app-date-cell at bounding box center [1050, 453] width 229 height 2121
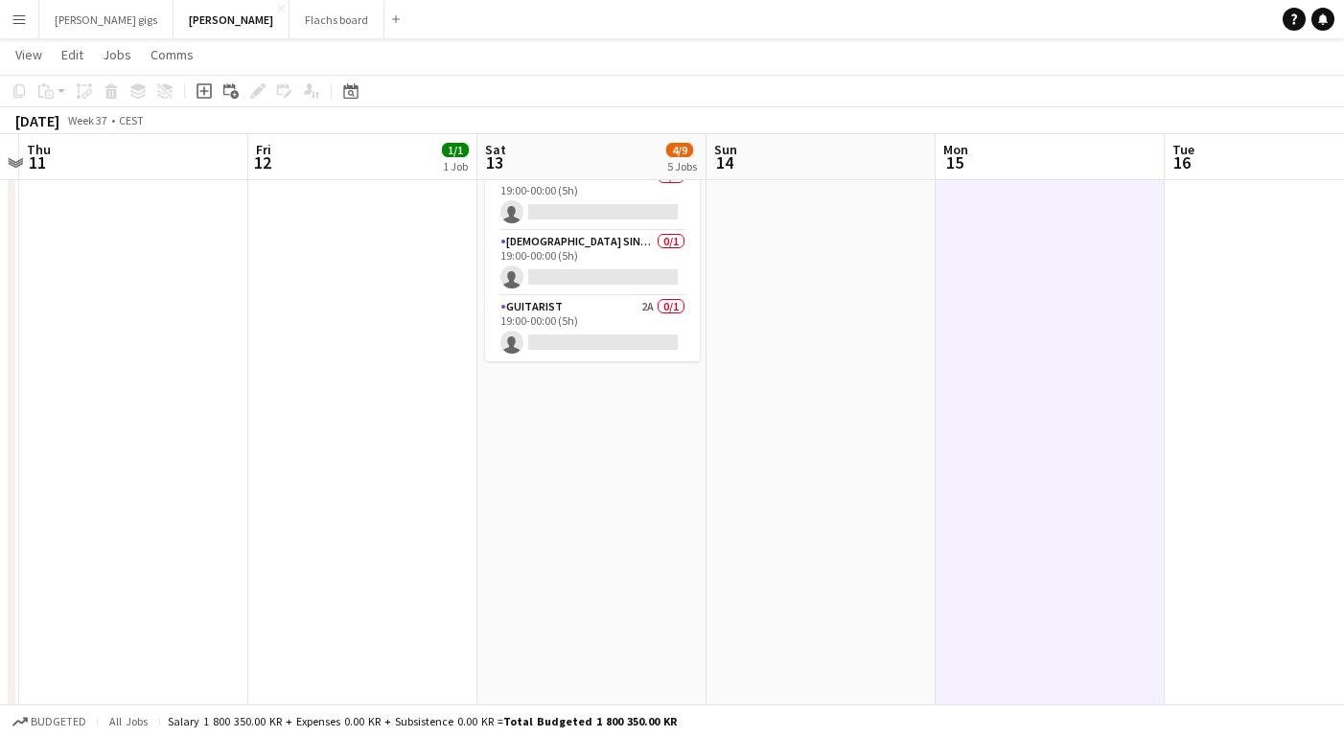
scroll to position [61, 0]
click at [569, 296] on app-card-role "Guitarist 2A 0/1 19:00-00:00 (5h) single-neutral-actions" at bounding box center [592, 328] width 215 height 65
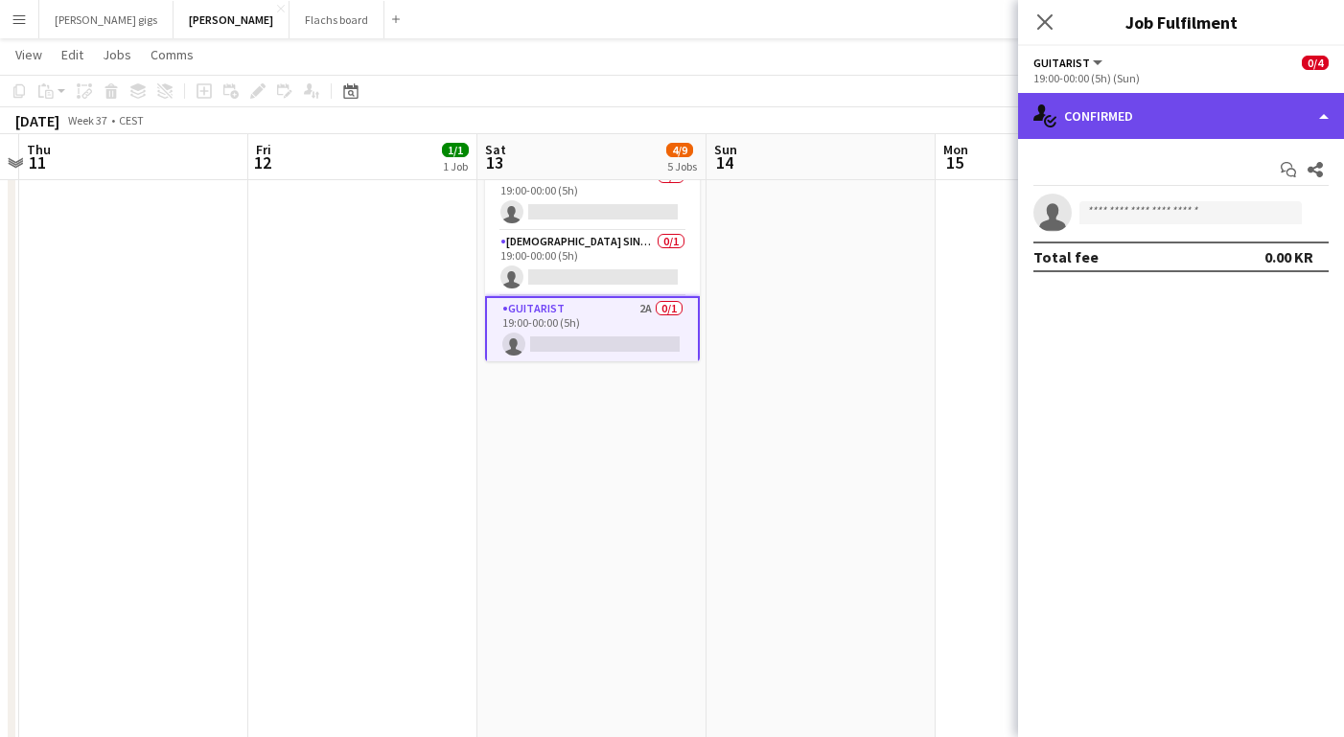
click at [1105, 138] on div "single-neutral-actions-check-2 Confirmed" at bounding box center [1181, 116] width 326 height 46
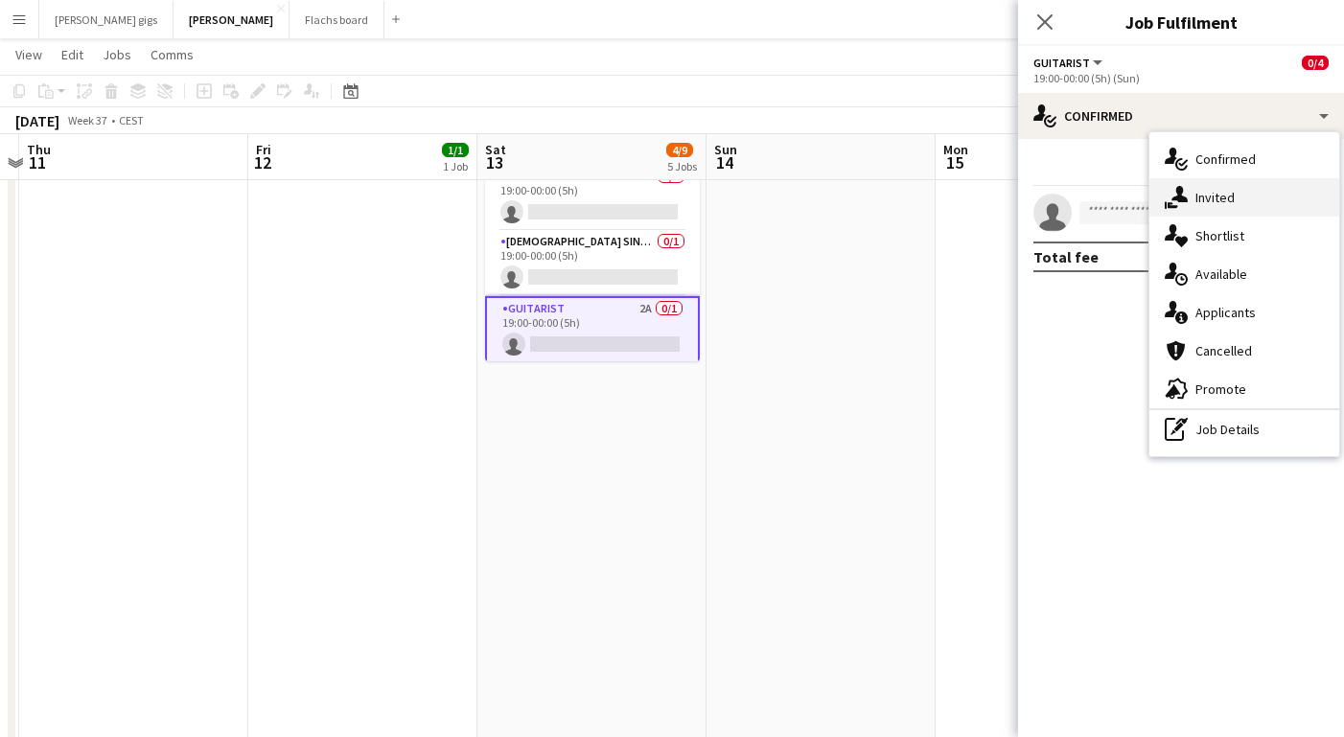
click at [1179, 206] on icon "single-neutral-actions-share-1" at bounding box center [1176, 197] width 23 height 23
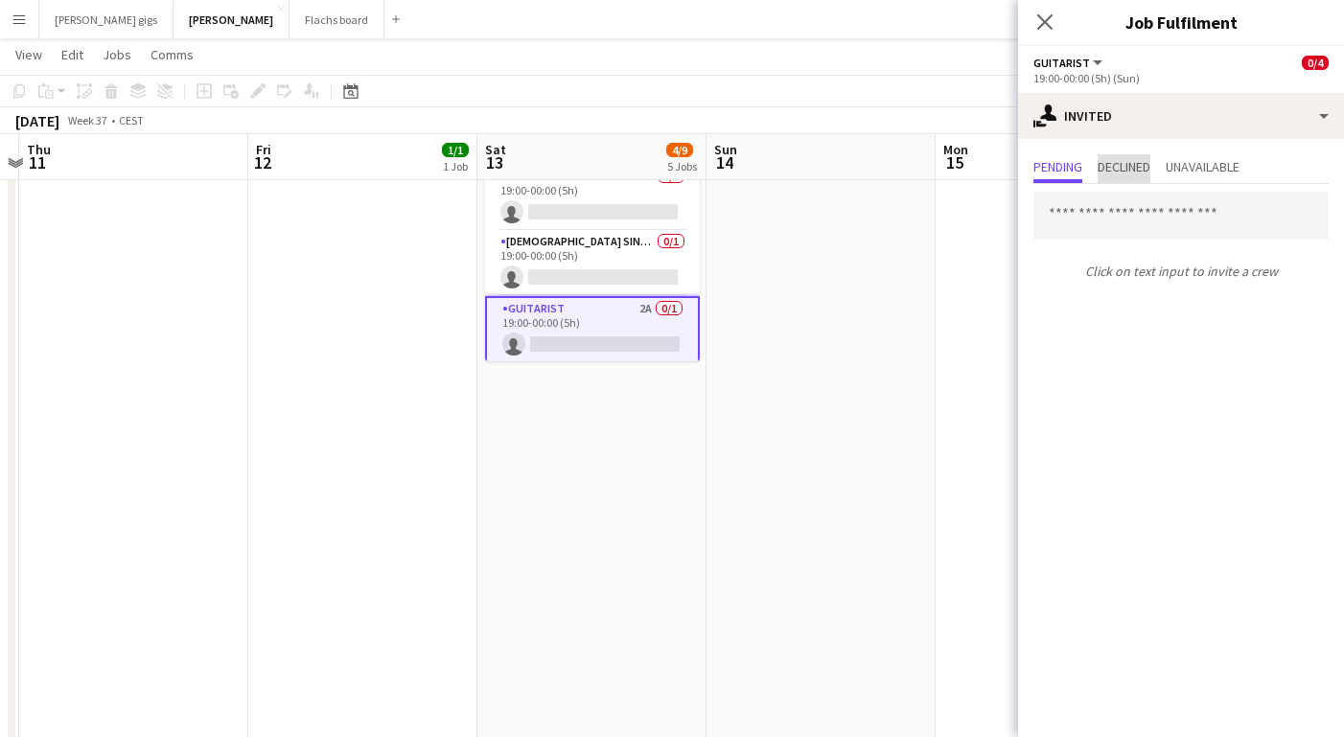
click at [1125, 161] on span "Declined" at bounding box center [1124, 166] width 53 height 13
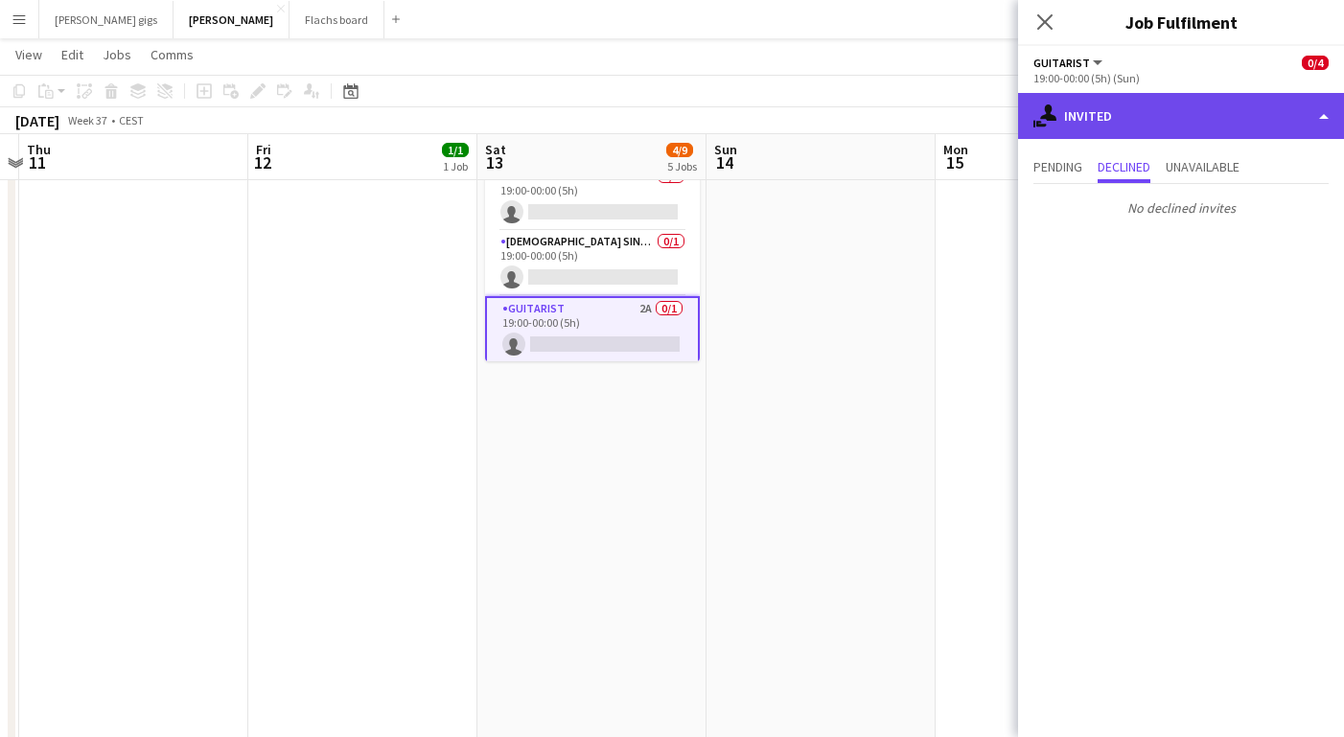
click at [1065, 129] on div "single-neutral-actions-share-1 Invited" at bounding box center [1181, 116] width 326 height 46
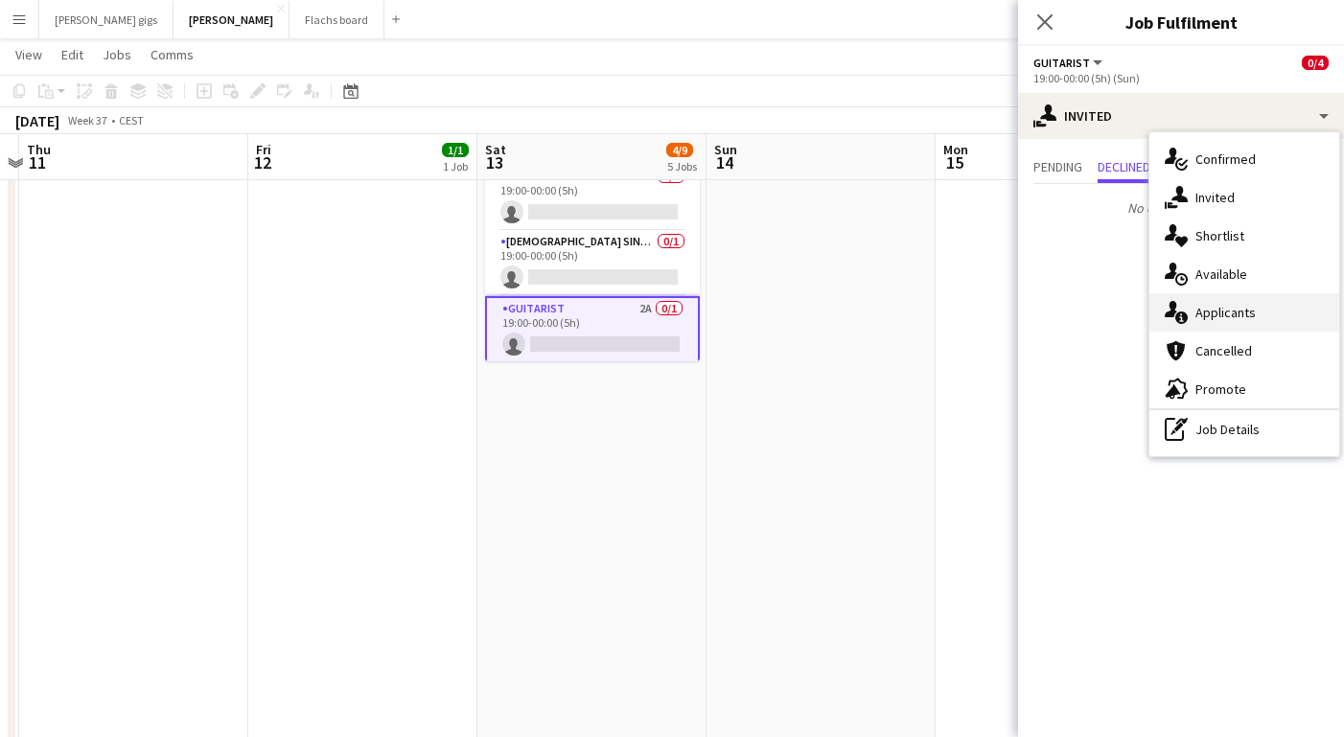
click at [1200, 293] on div "single-neutral-actions-information Applicants" at bounding box center [1245, 312] width 190 height 38
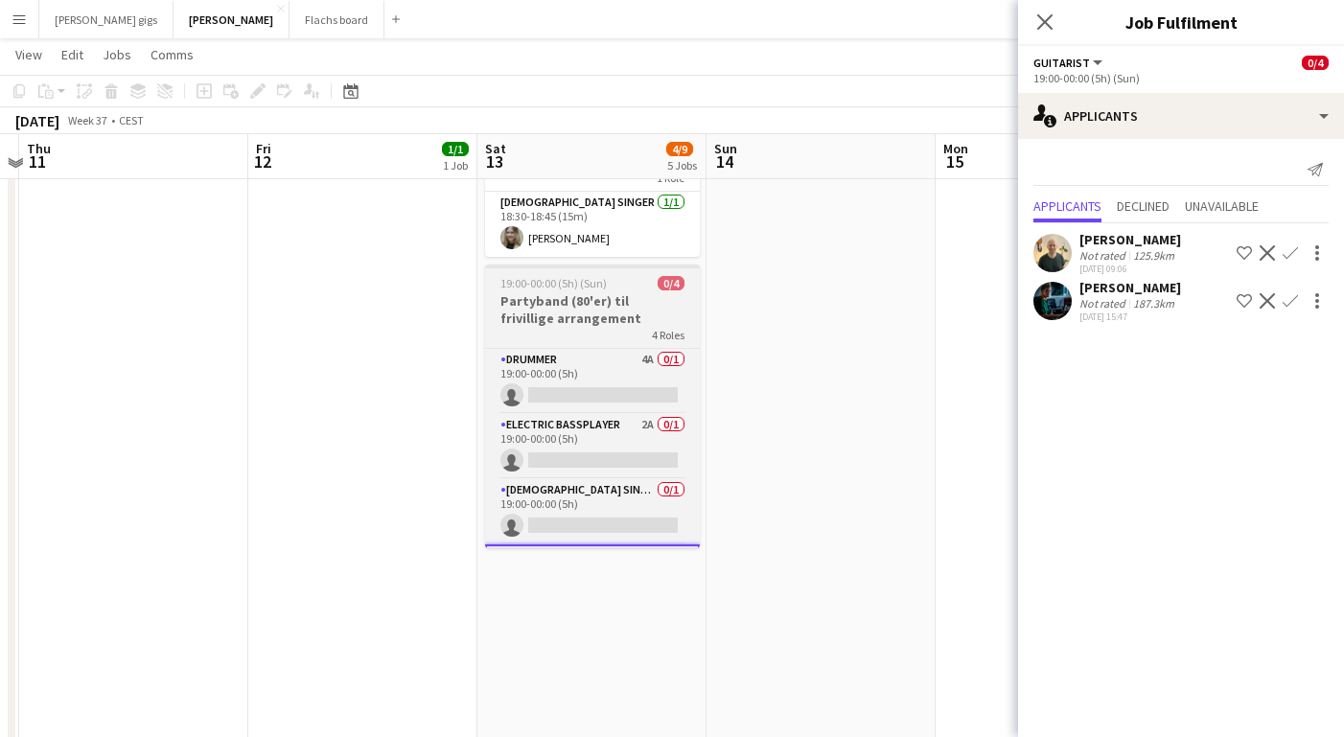
scroll to position [634, 0]
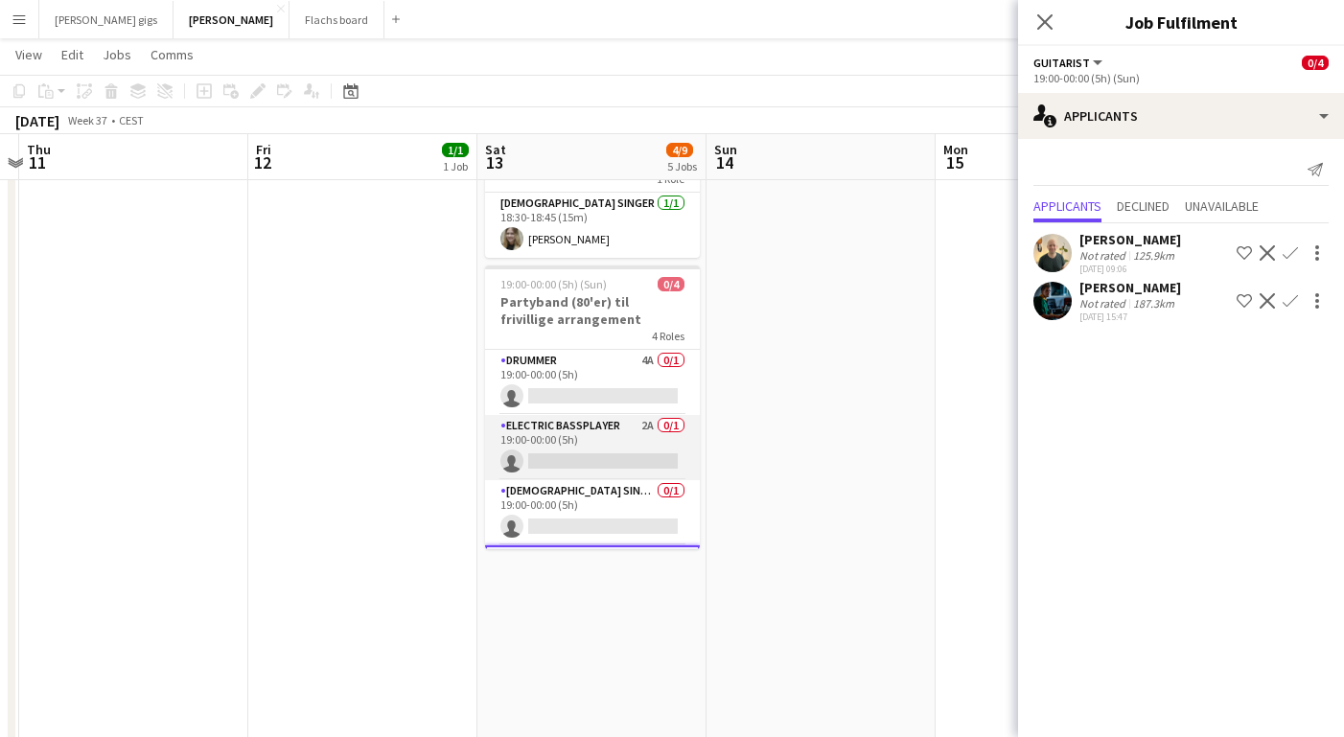
click at [651, 415] on app-card-role "Electric Bassplayer 2A 0/1 19:00-00:00 (5h) single-neutral-actions" at bounding box center [592, 447] width 215 height 65
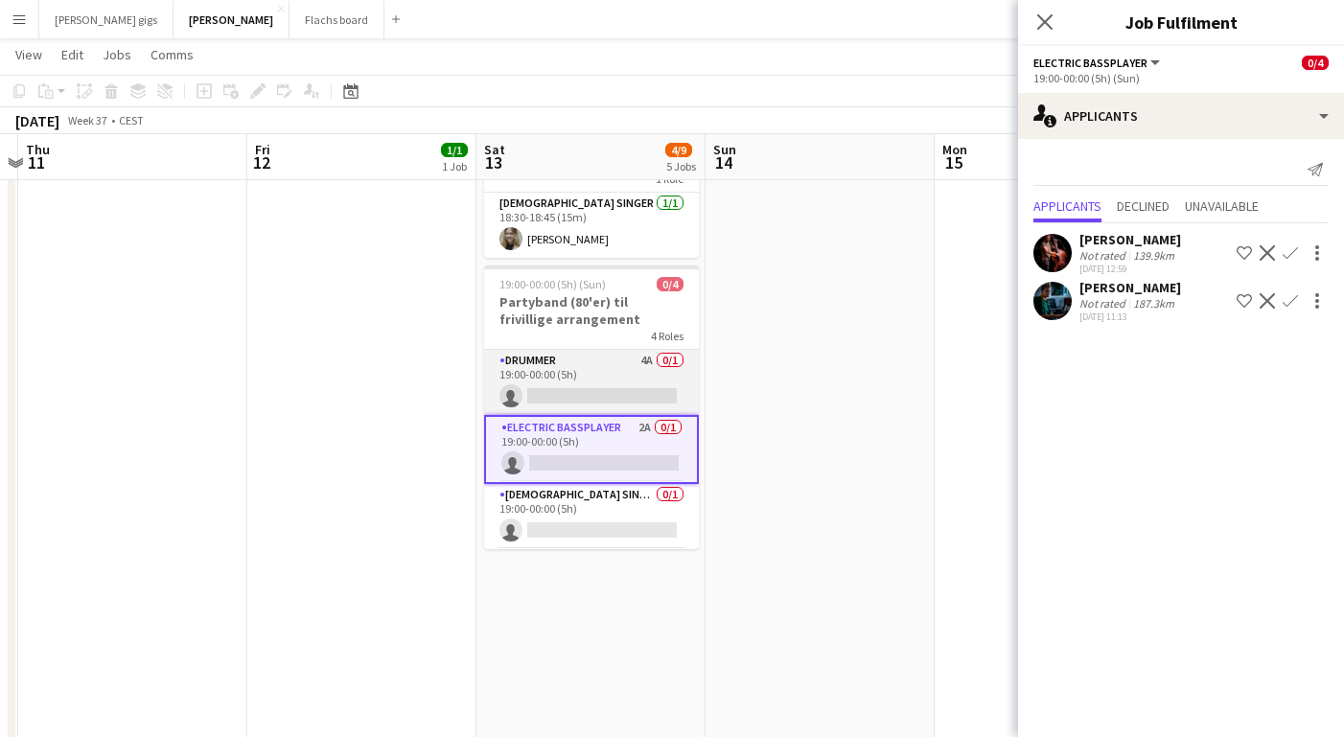
click at [605, 350] on app-card-role "Drummer 4A 0/1 19:00-00:00 (5h) single-neutral-actions" at bounding box center [591, 382] width 215 height 65
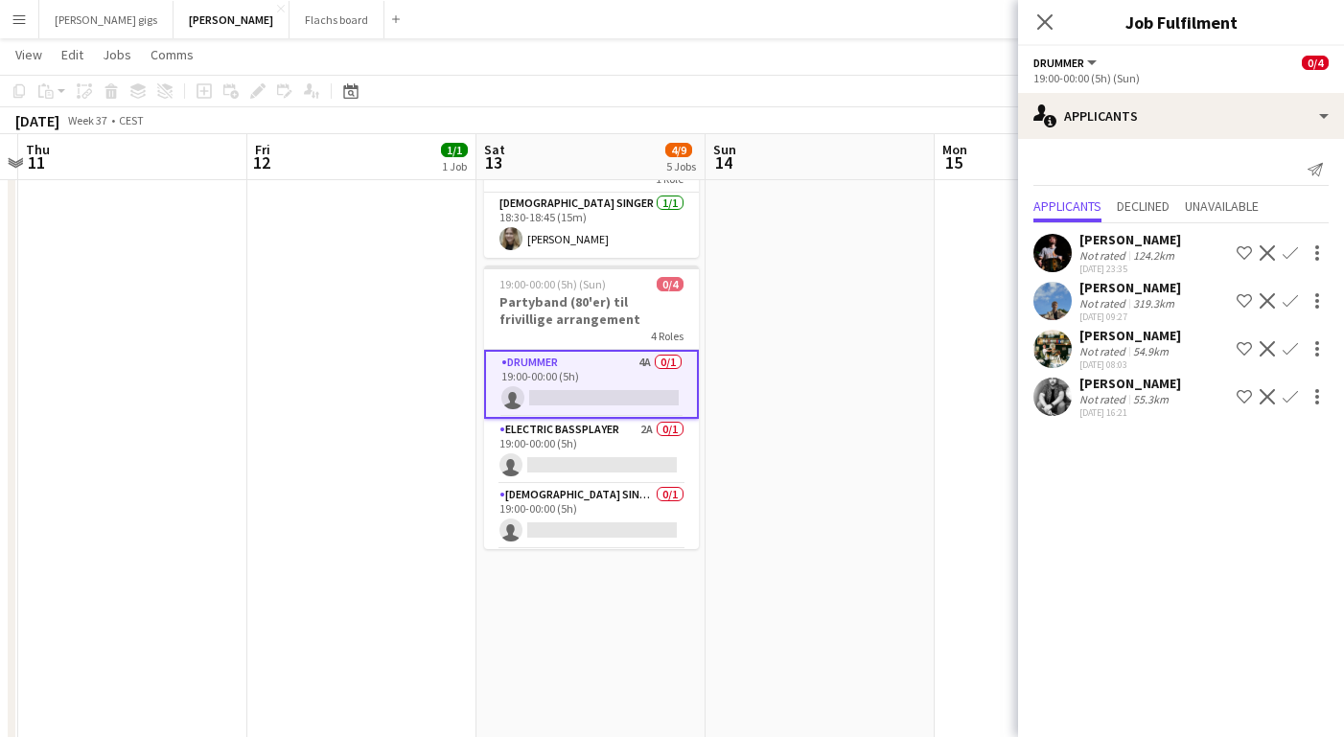
click at [1093, 235] on div "[PERSON_NAME]" at bounding box center [1131, 239] width 102 height 17
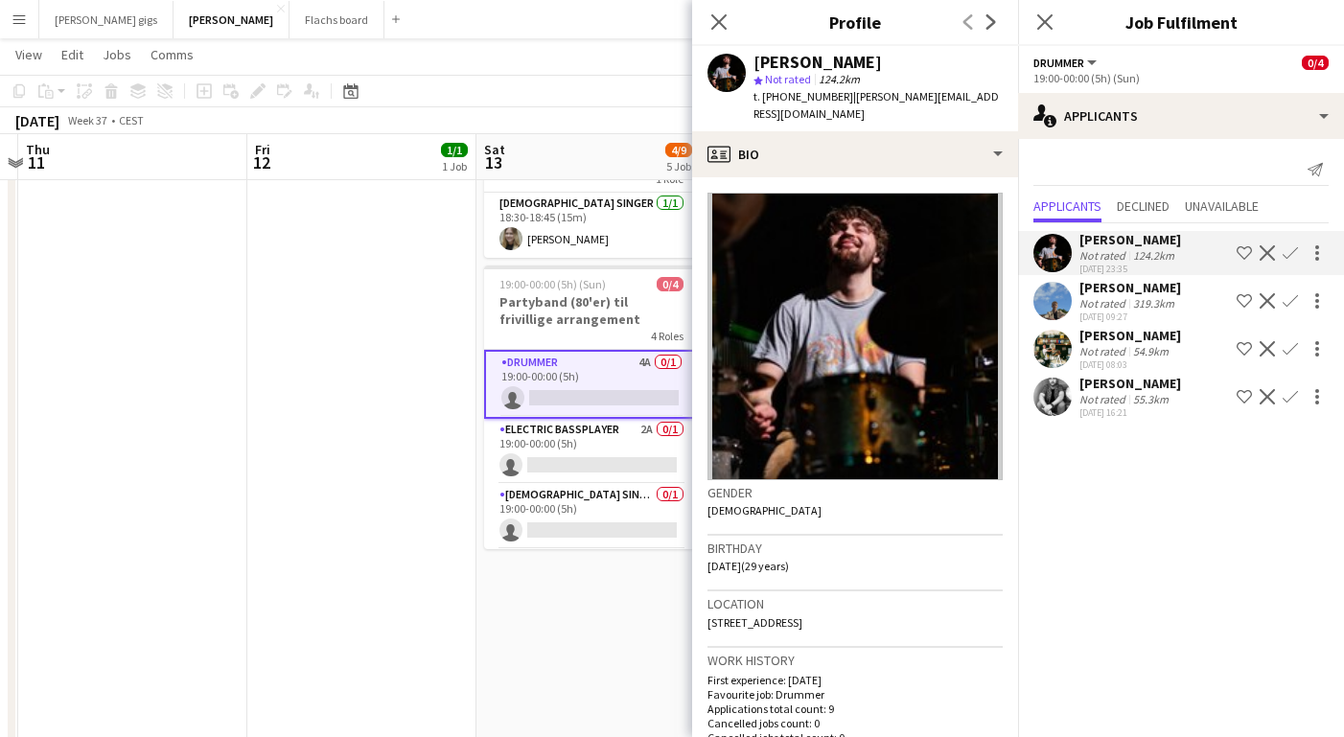
drag, startPoint x: 765, startPoint y: 97, endPoint x: 826, endPoint y: 97, distance: 61.4
click at [826, 97] on span "t. [PHONE_NUMBER]" at bounding box center [804, 96] width 100 height 14
copy span "[PHONE_NUMBER]"
click at [369, 457] on app-date-cell "18:15-20:00 (1h45m) 1/1 Sologig [PERSON_NAME] 1 Role [DEMOGRAPHIC_DATA] Vocal +…" at bounding box center [361, 641] width 229 height 2121
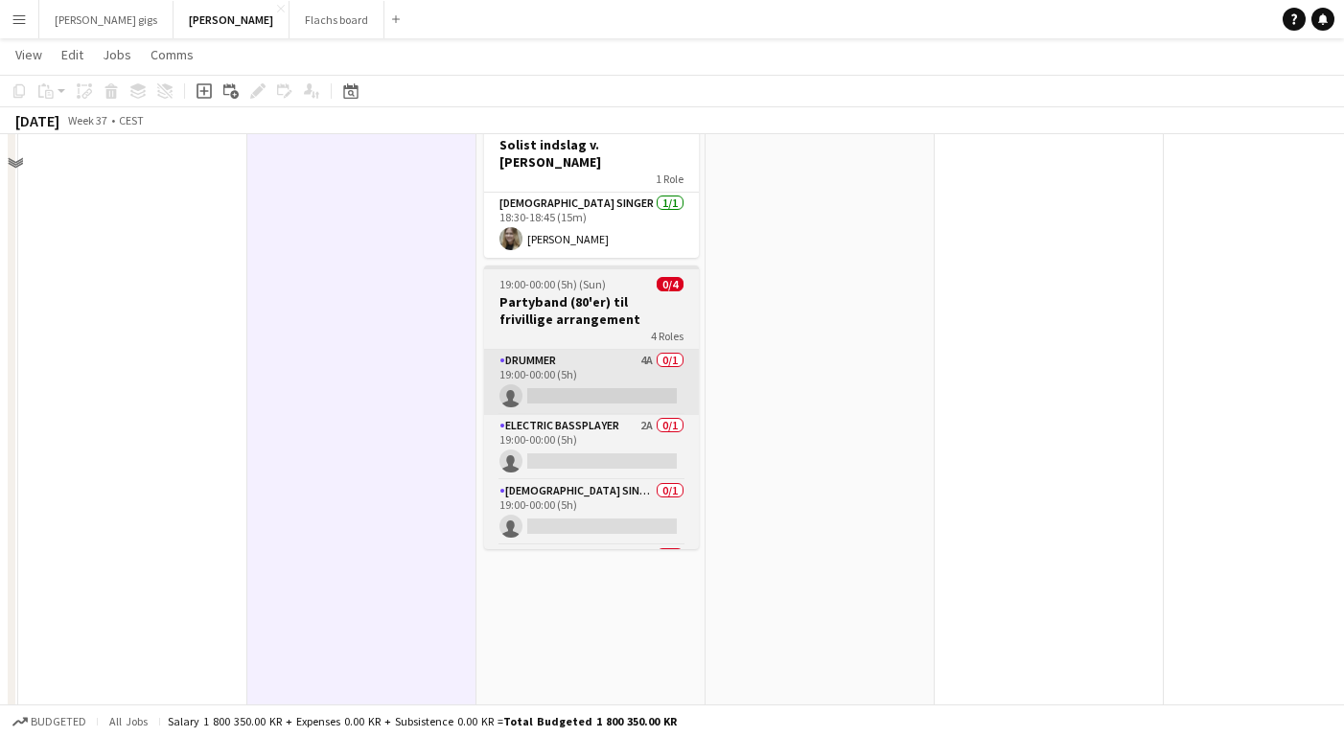
scroll to position [32, 0]
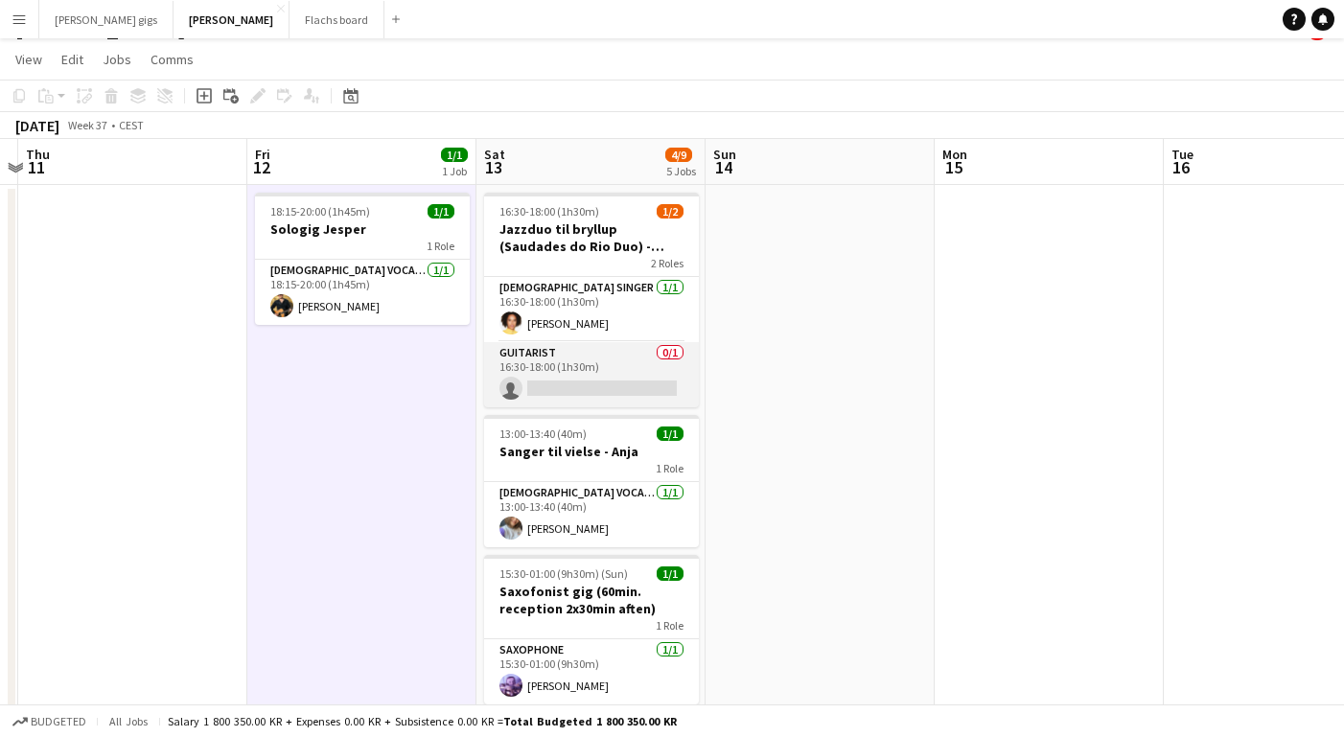
click at [563, 360] on app-card-role "Guitarist 0/1 16:30-18:00 (1h30m) single-neutral-actions" at bounding box center [591, 374] width 215 height 65
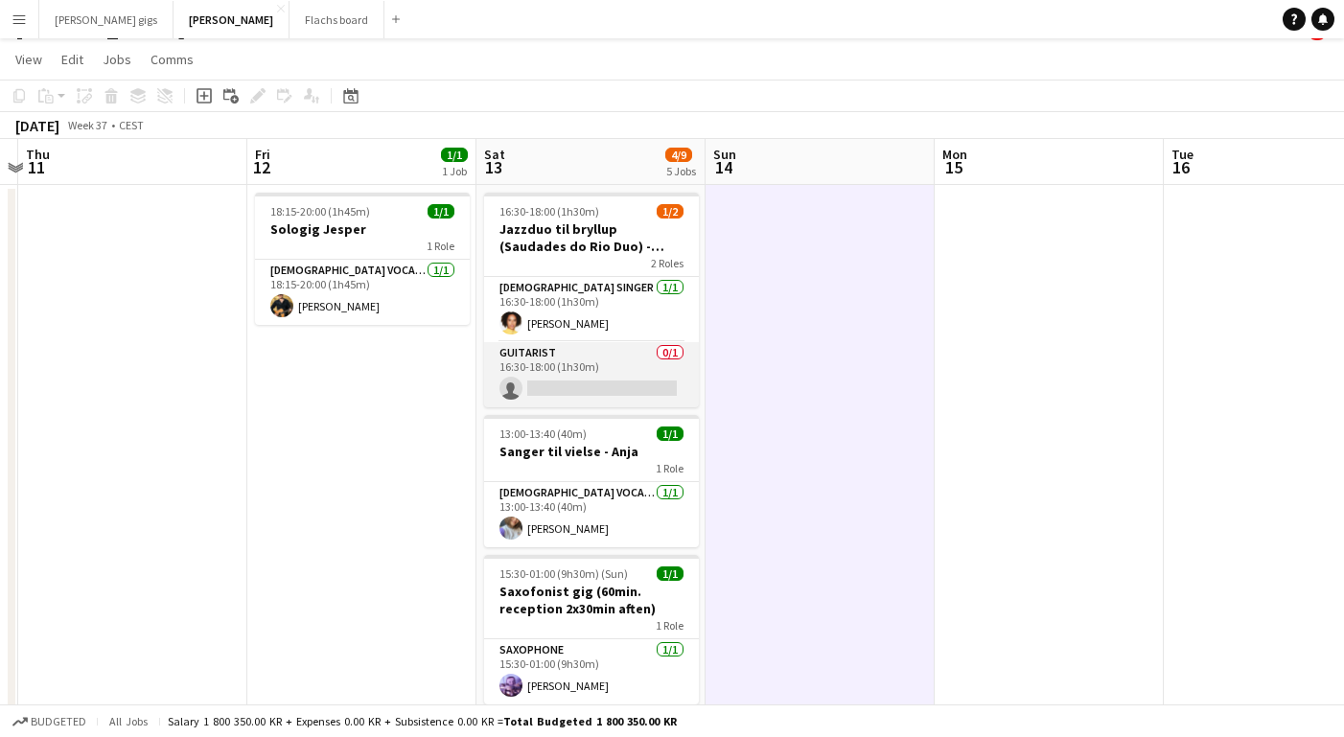
click at [496, 393] on app-card-role "Guitarist 0/1 16:30-18:00 (1h30m) single-neutral-actions" at bounding box center [591, 374] width 215 height 65
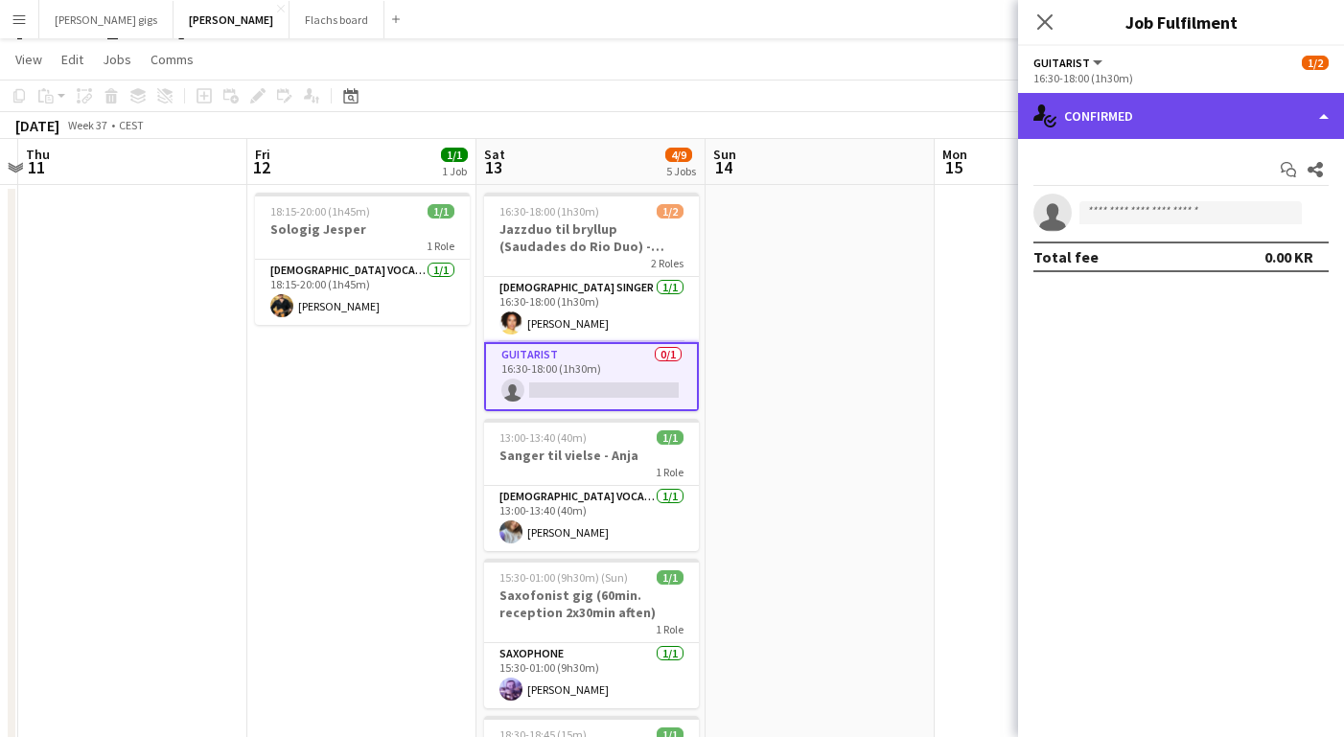
click at [1093, 105] on div "single-neutral-actions-check-2 Confirmed" at bounding box center [1181, 116] width 326 height 46
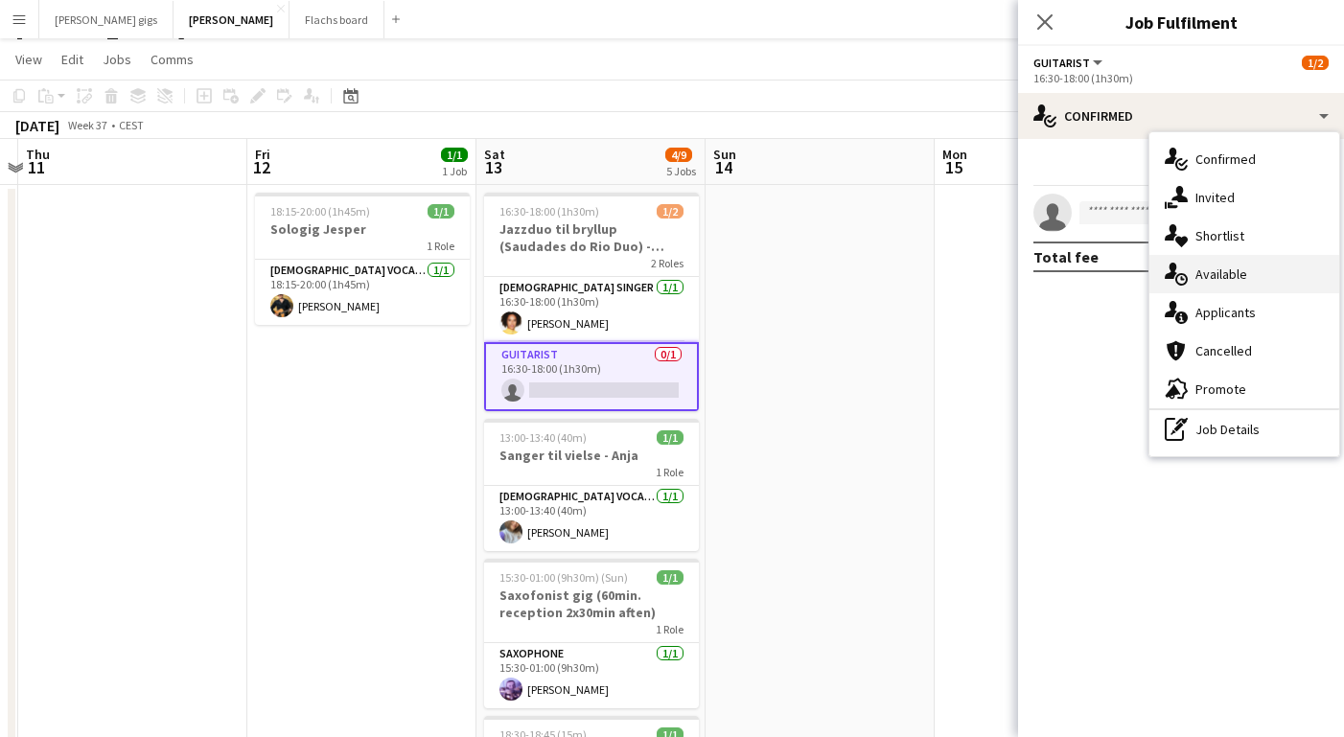
click at [1214, 287] on div "single-neutral-actions-upload Available" at bounding box center [1245, 274] width 190 height 38
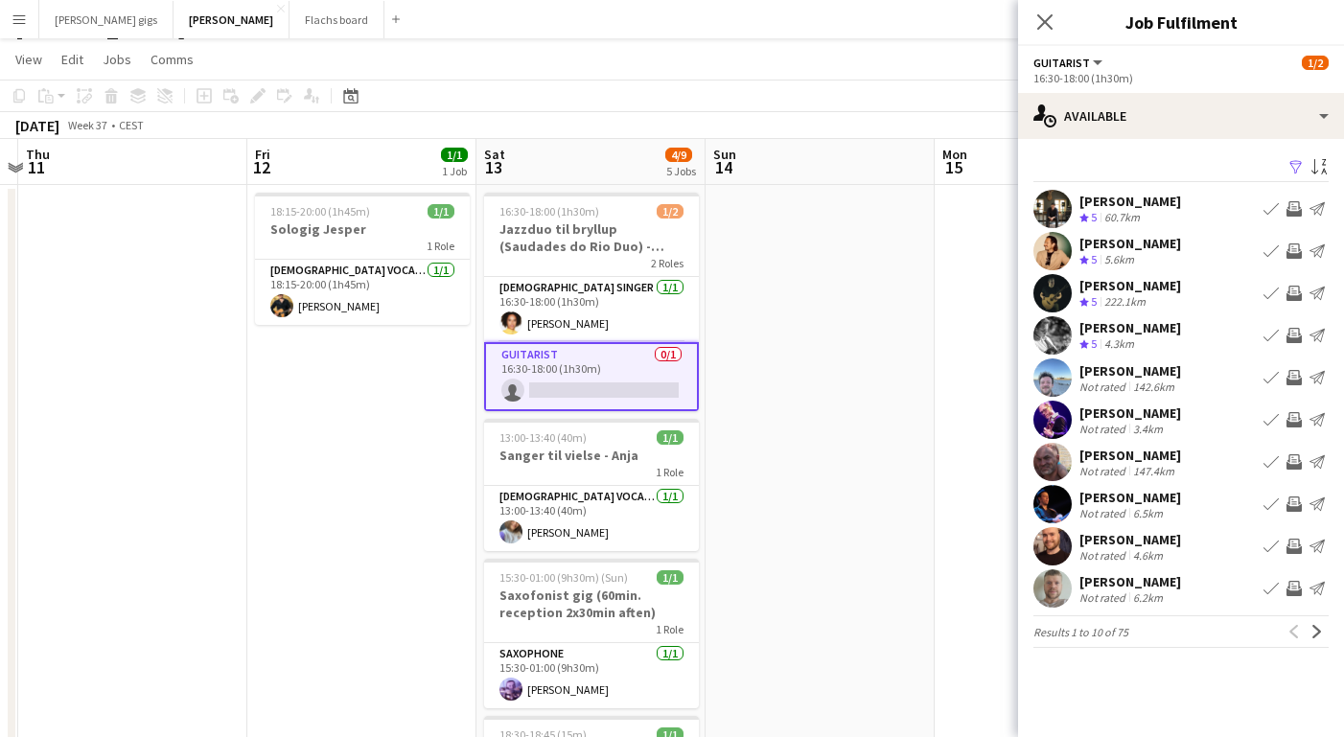
click at [1293, 249] on app-icon "Invite crew" at bounding box center [1294, 251] width 15 height 15
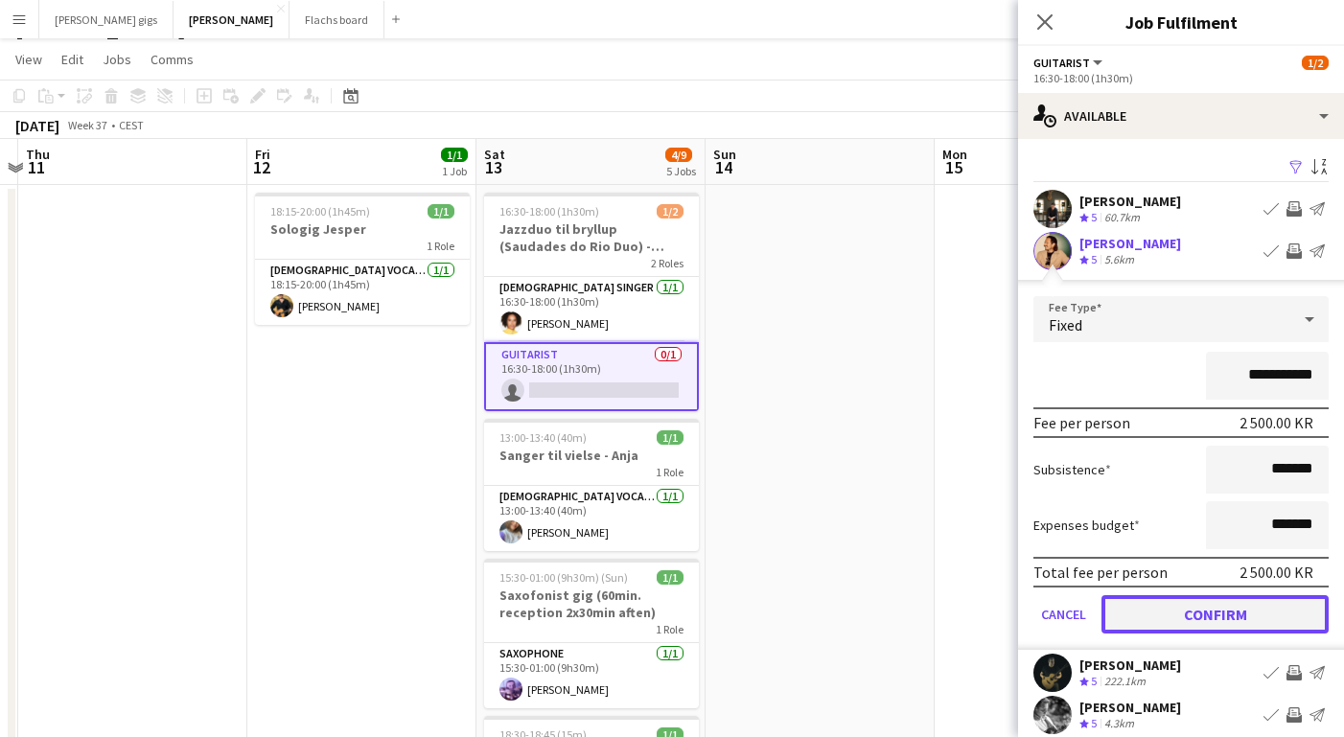
click at [1195, 620] on button "Confirm" at bounding box center [1215, 614] width 227 height 38
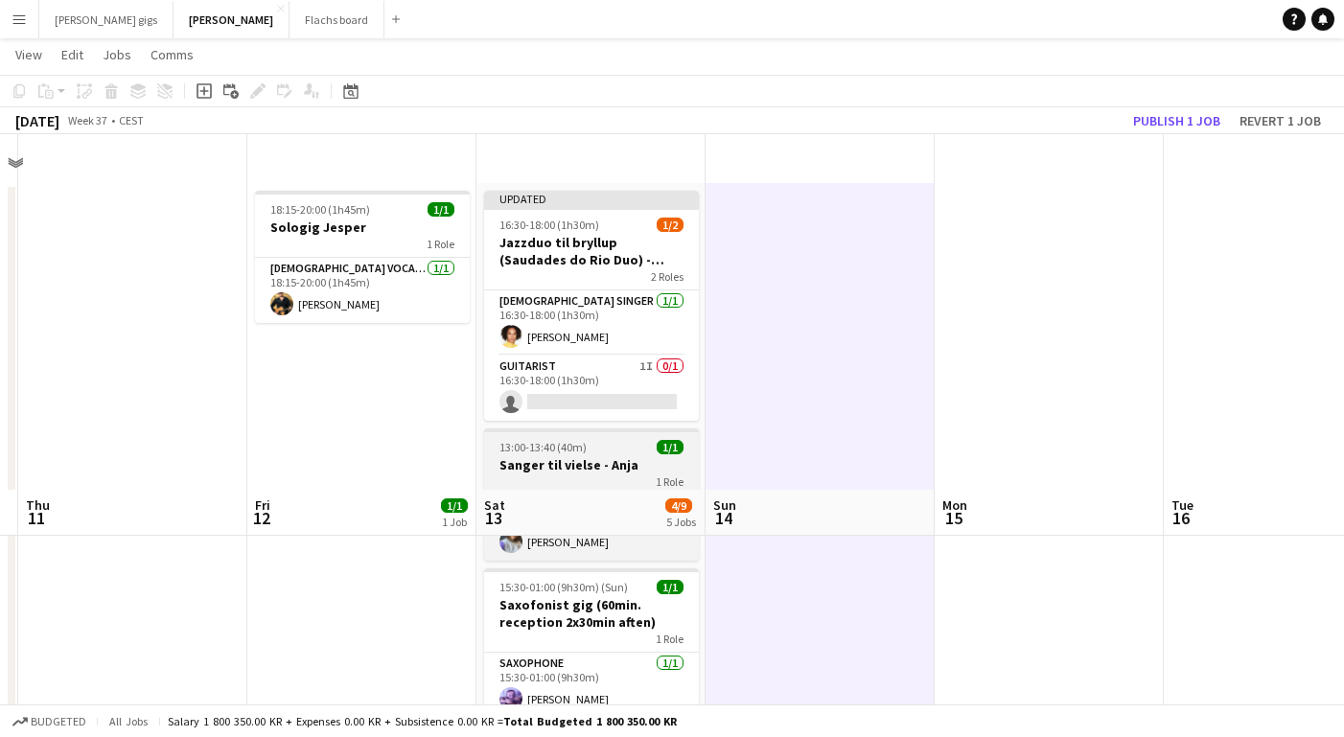
scroll to position [805, 0]
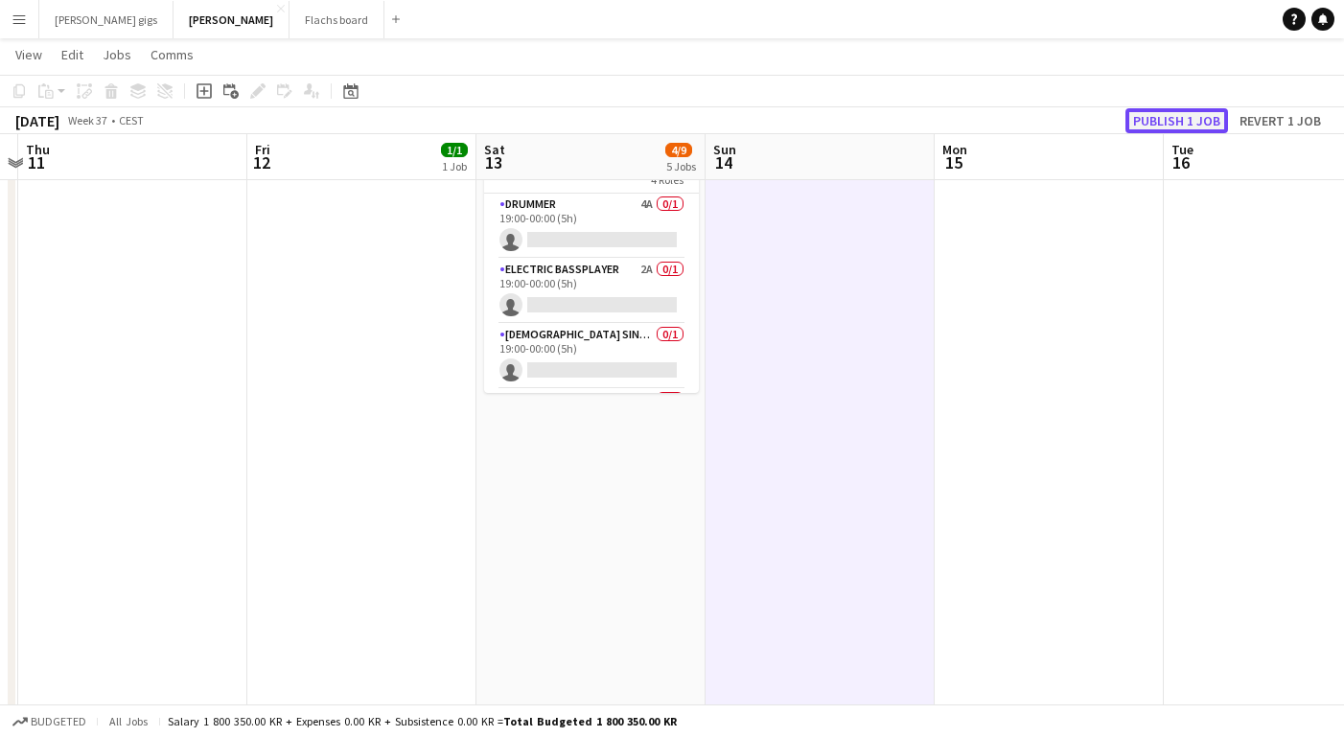
click at [1187, 118] on button "Publish 1 job" at bounding box center [1177, 120] width 103 height 25
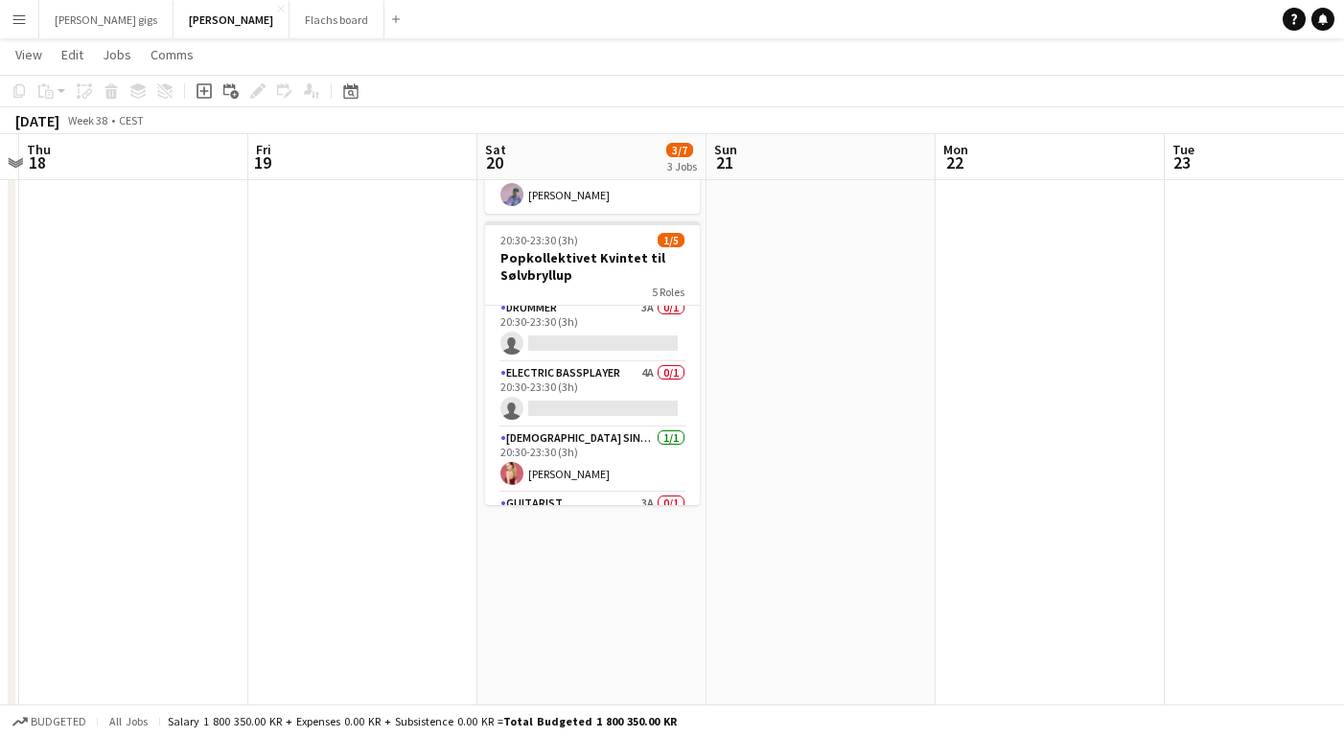
scroll to position [127, 0]
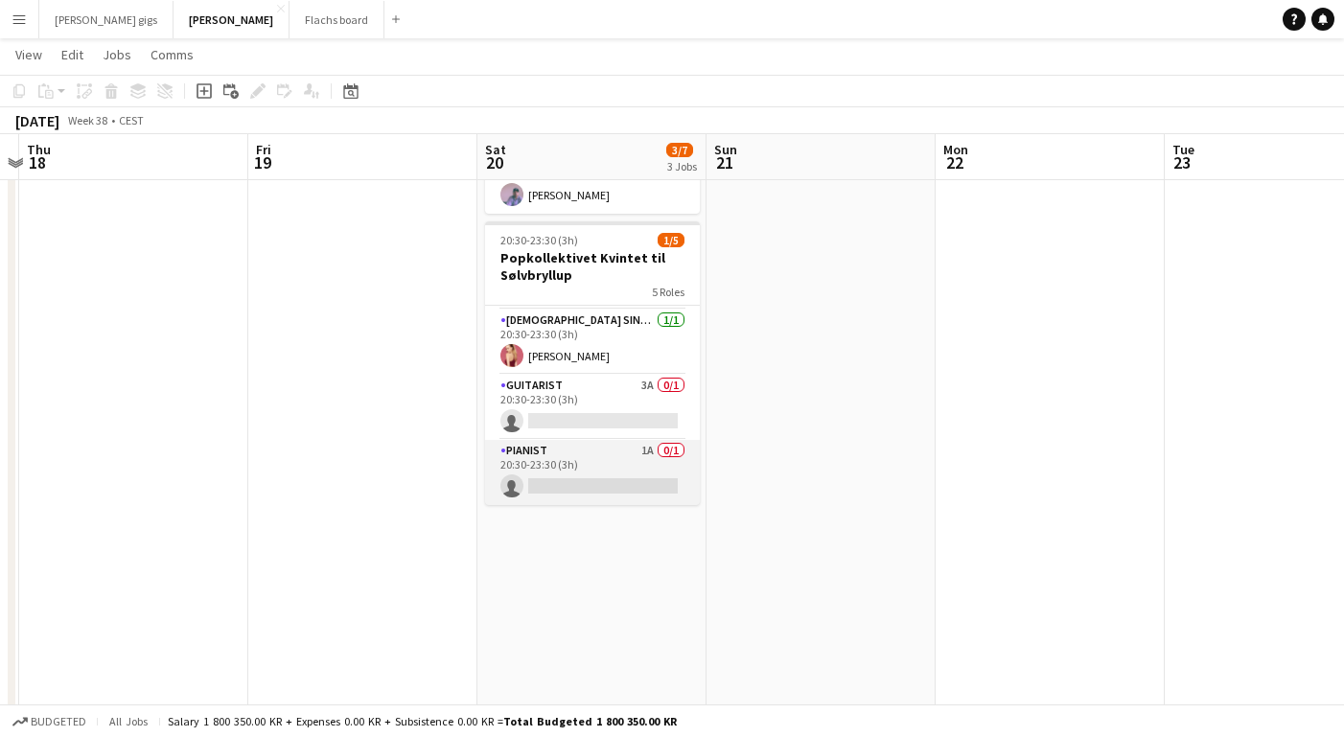
click at [556, 457] on app-card-role "Pianist 1A 0/1 20:30-23:30 (3h) single-neutral-actions" at bounding box center [592, 472] width 215 height 65
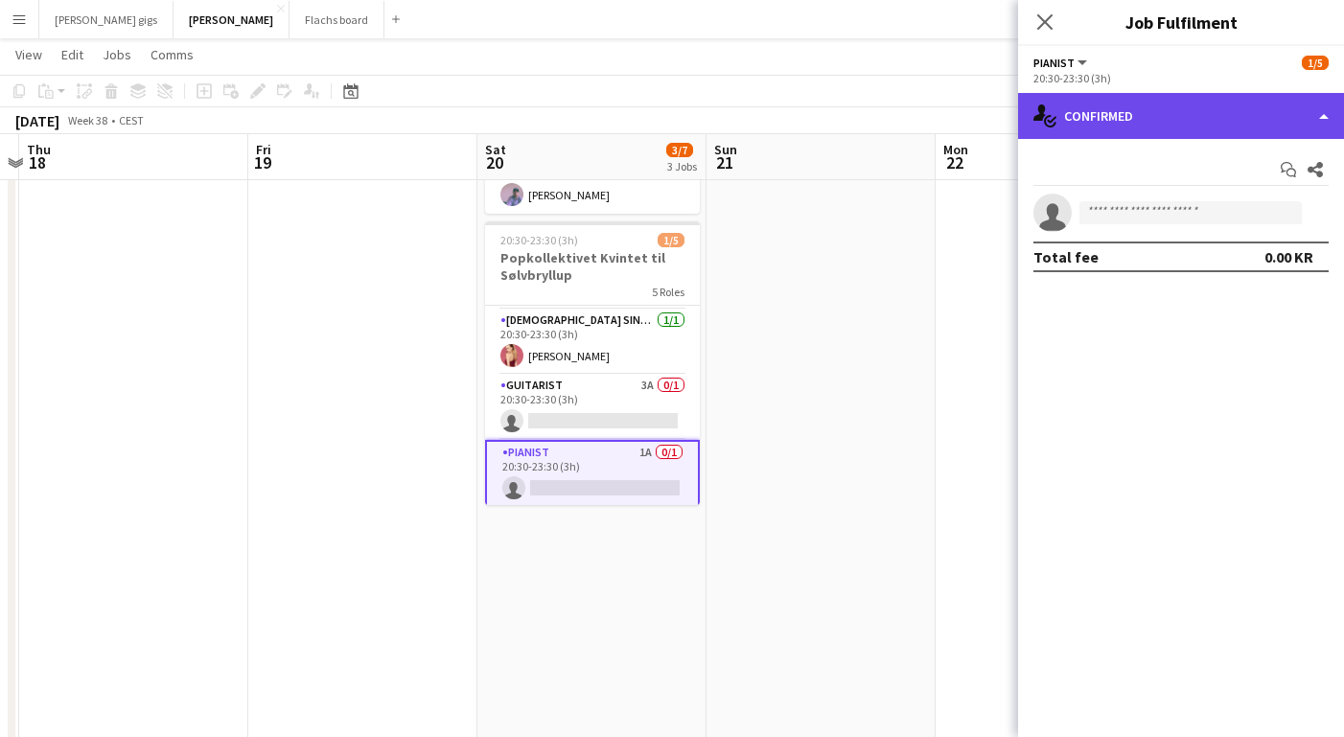
click at [1081, 133] on div "single-neutral-actions-check-2 Confirmed" at bounding box center [1181, 116] width 326 height 46
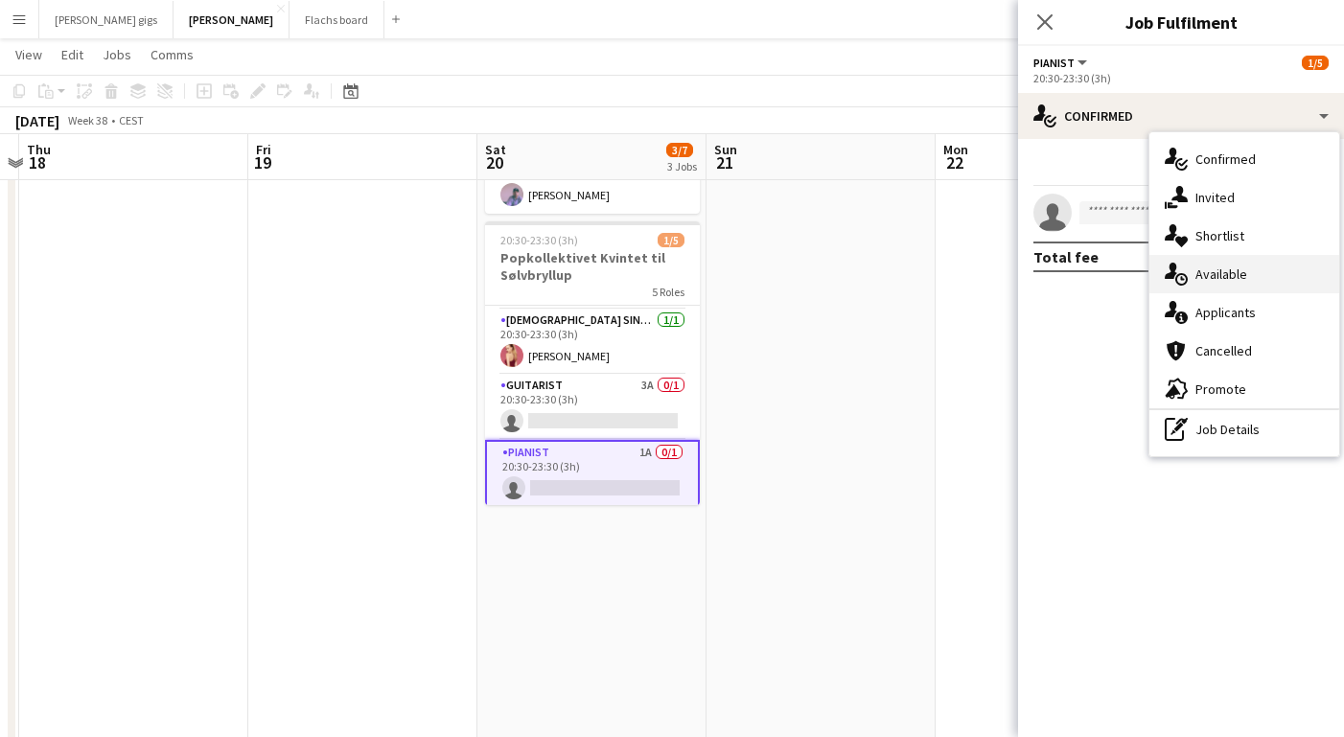
click at [1200, 273] on div "single-neutral-actions-upload Available" at bounding box center [1245, 274] width 190 height 38
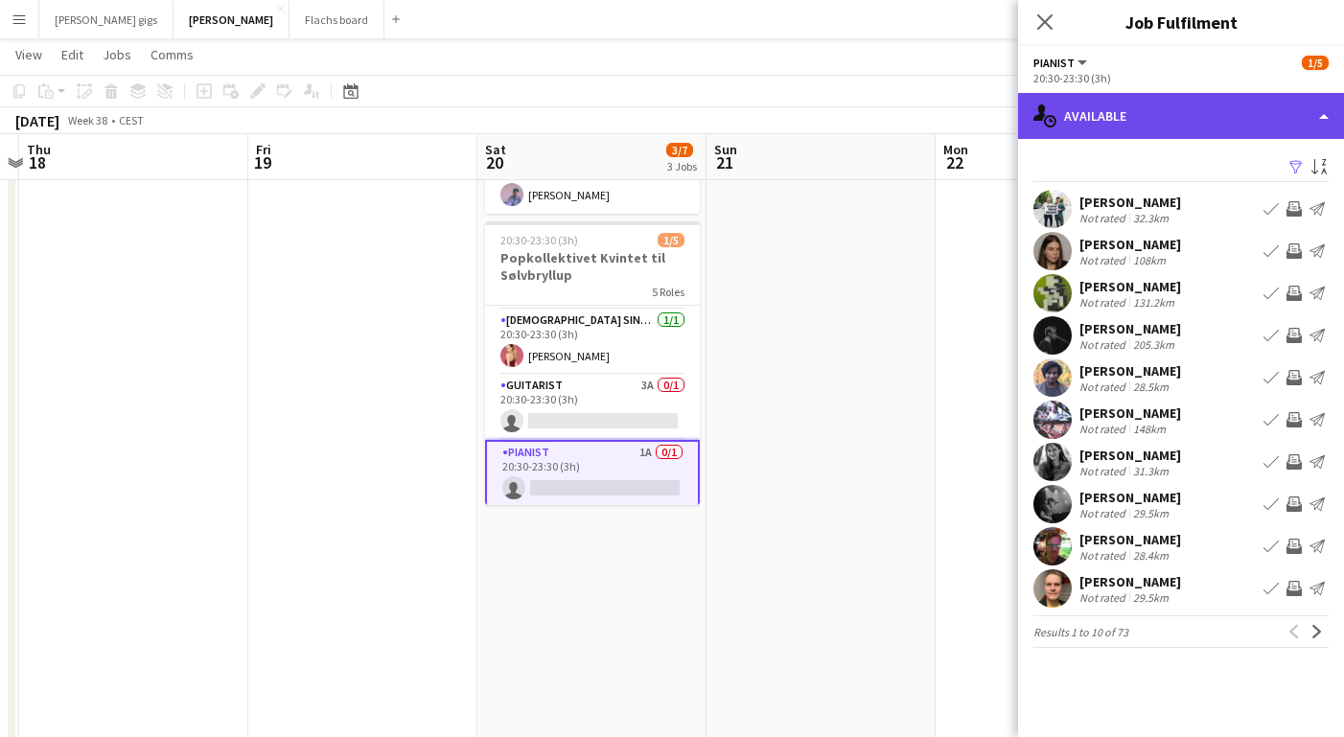
click at [1102, 104] on div "single-neutral-actions-upload Available" at bounding box center [1181, 116] width 326 height 46
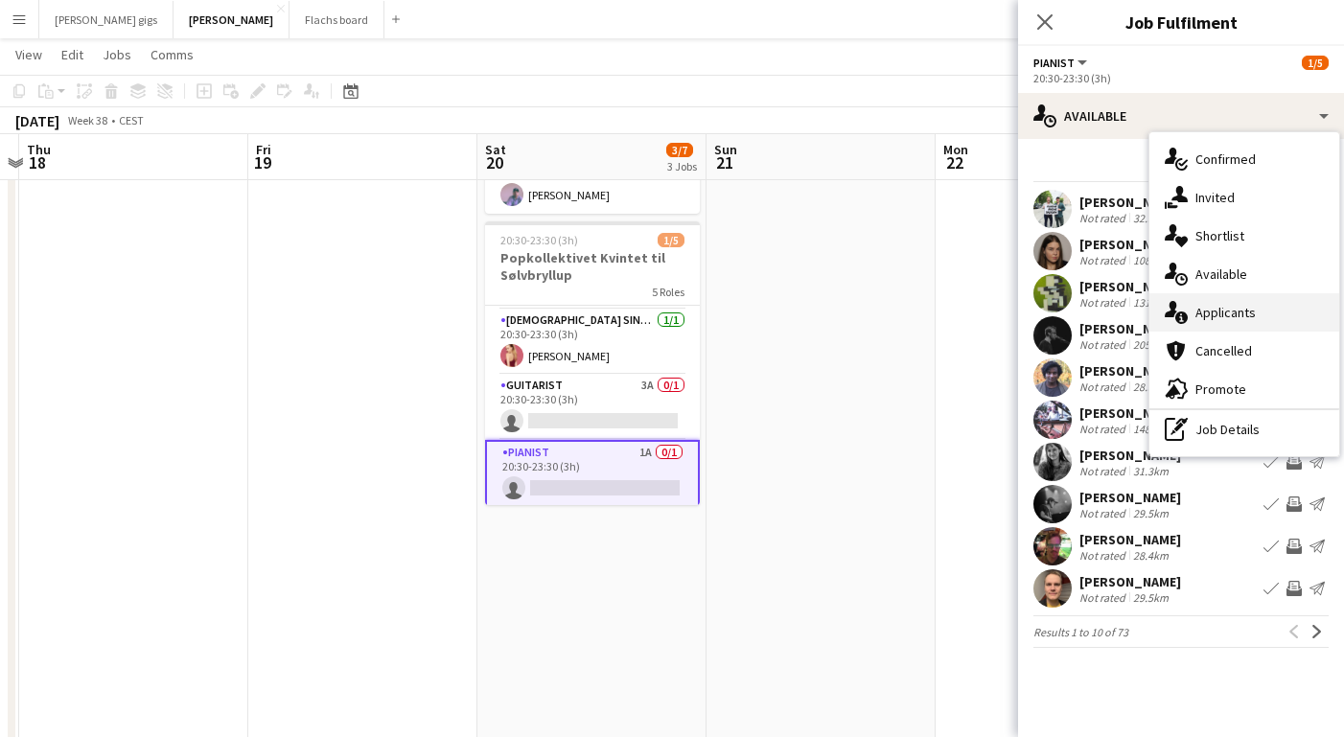
click at [1210, 306] on div "single-neutral-actions-information Applicants" at bounding box center [1245, 312] width 190 height 38
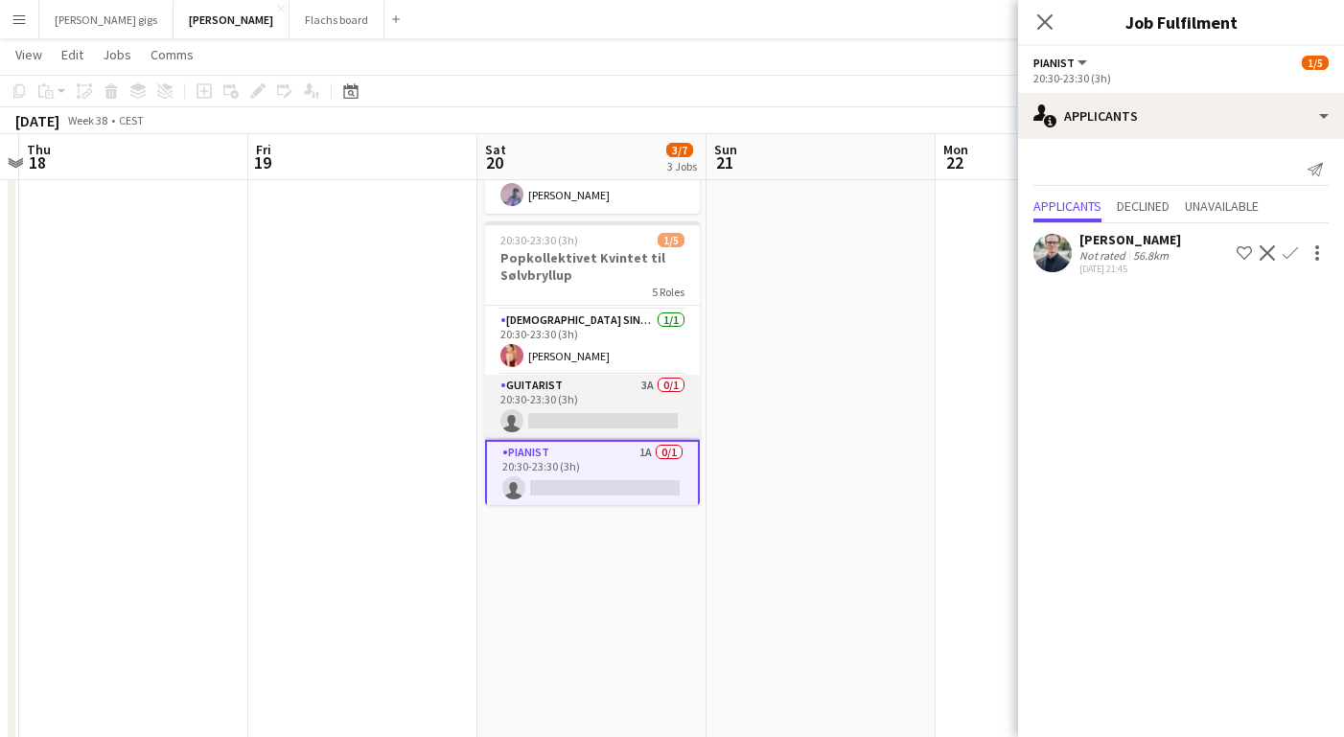
click at [584, 388] on app-card-role "Guitarist 3A 0/1 20:30-23:30 (3h) single-neutral-actions" at bounding box center [592, 407] width 215 height 65
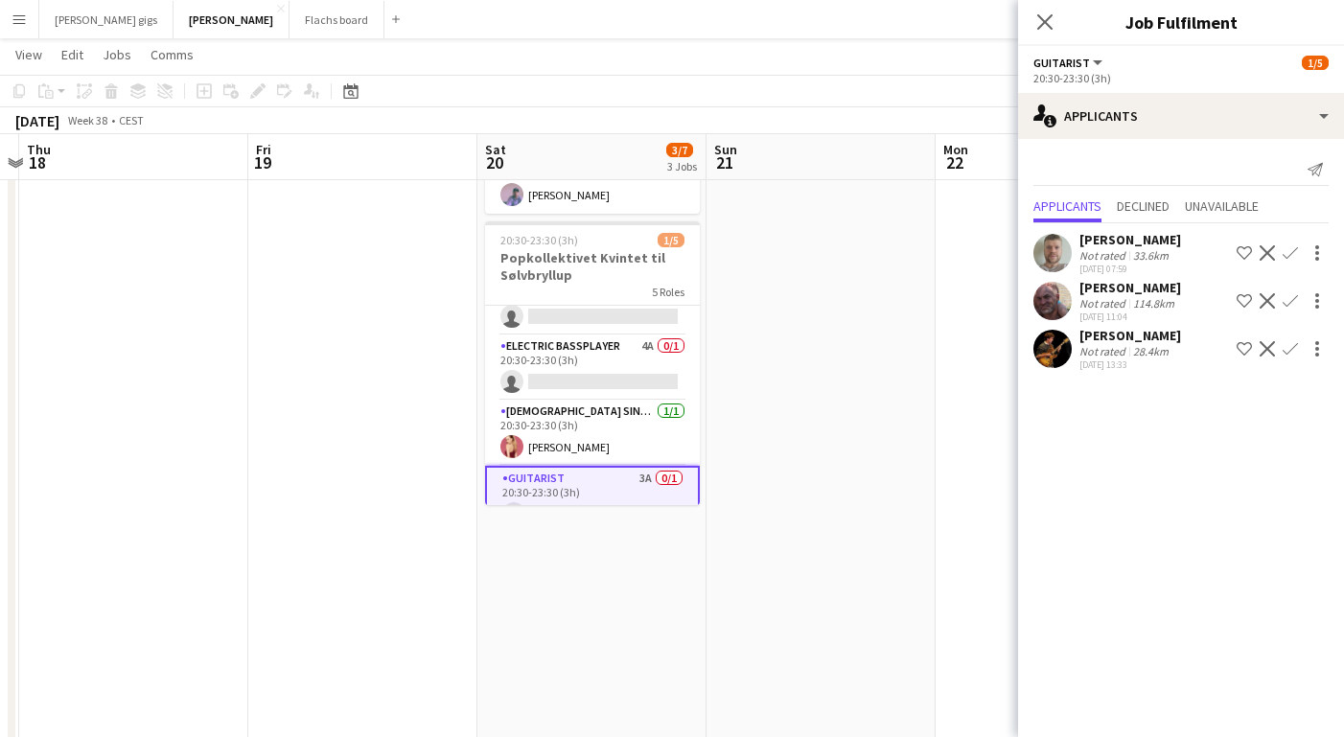
scroll to position [31, 0]
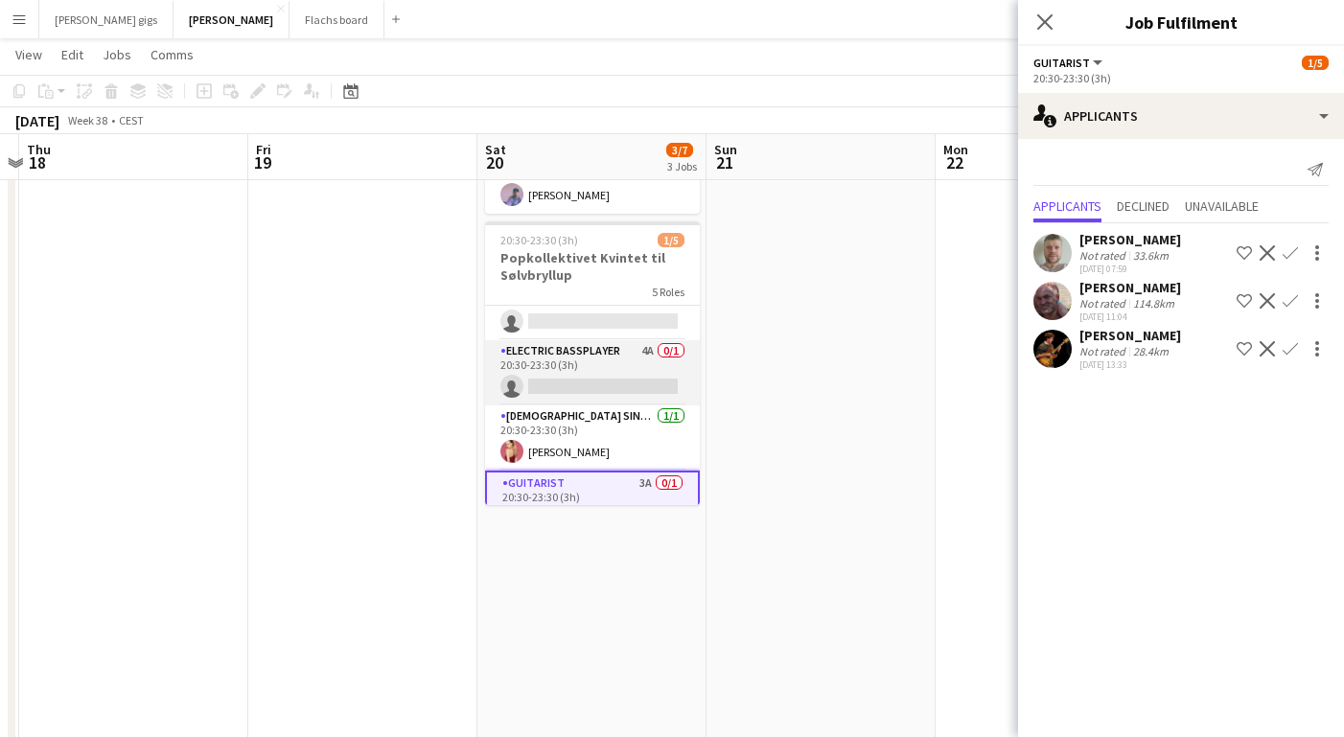
click at [601, 343] on app-card-role "Electric Bassplayer 4A 0/1 20:30-23:30 (3h) single-neutral-actions" at bounding box center [592, 372] width 215 height 65
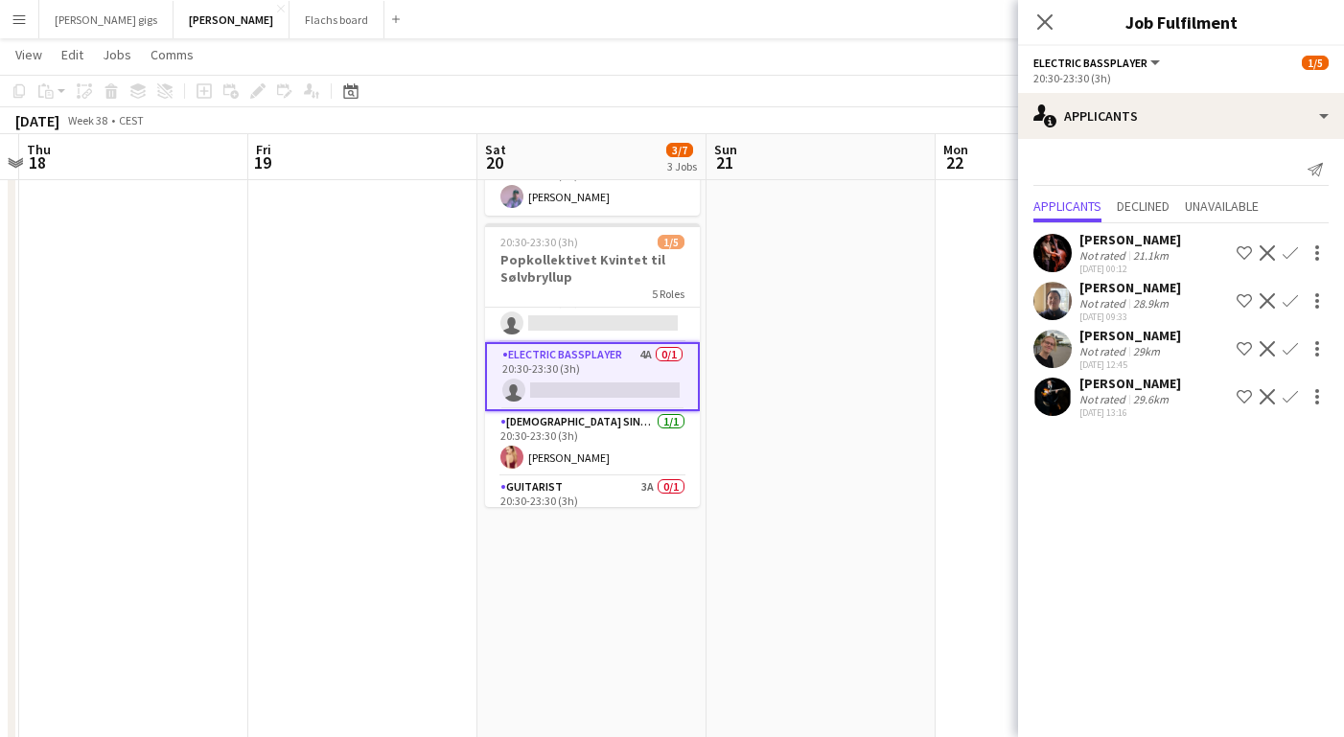
scroll to position [0, 0]
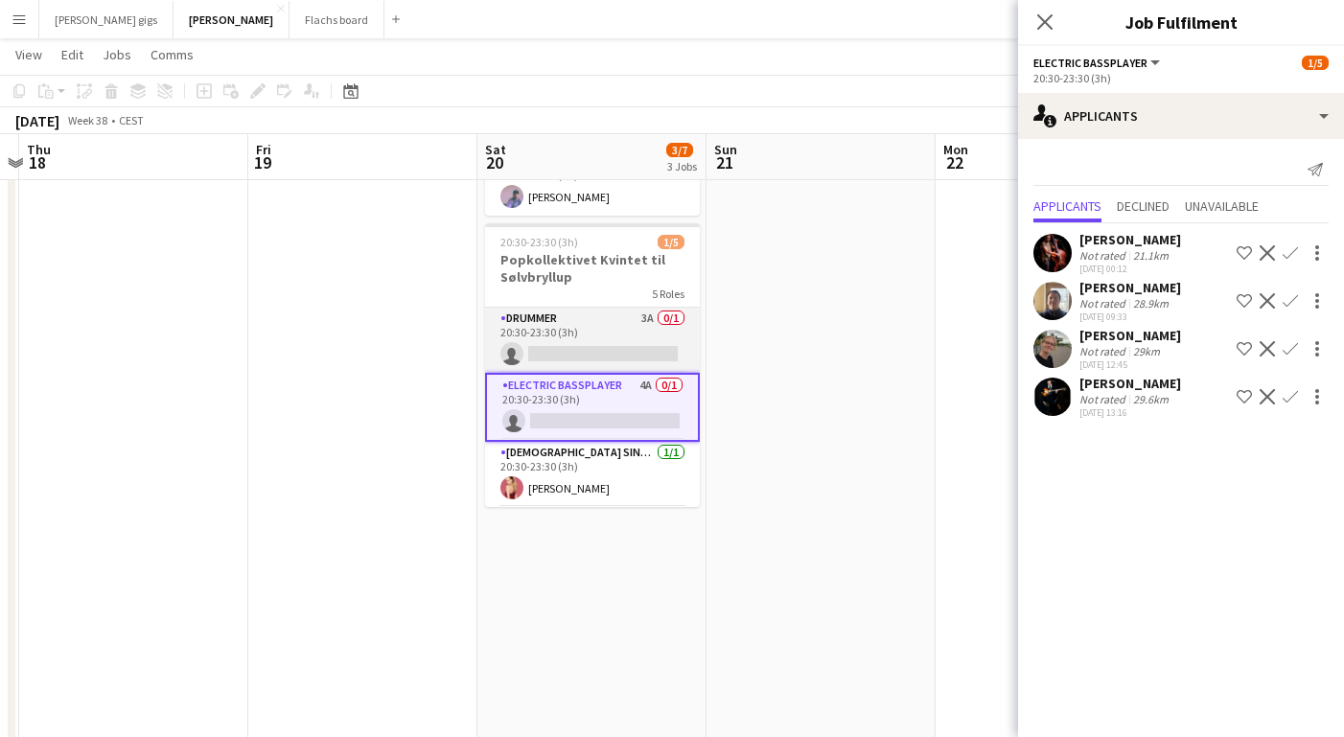
click at [571, 310] on app-card-role "Drummer 3A 0/1 20:30-23:30 (3h) single-neutral-actions" at bounding box center [592, 340] width 215 height 65
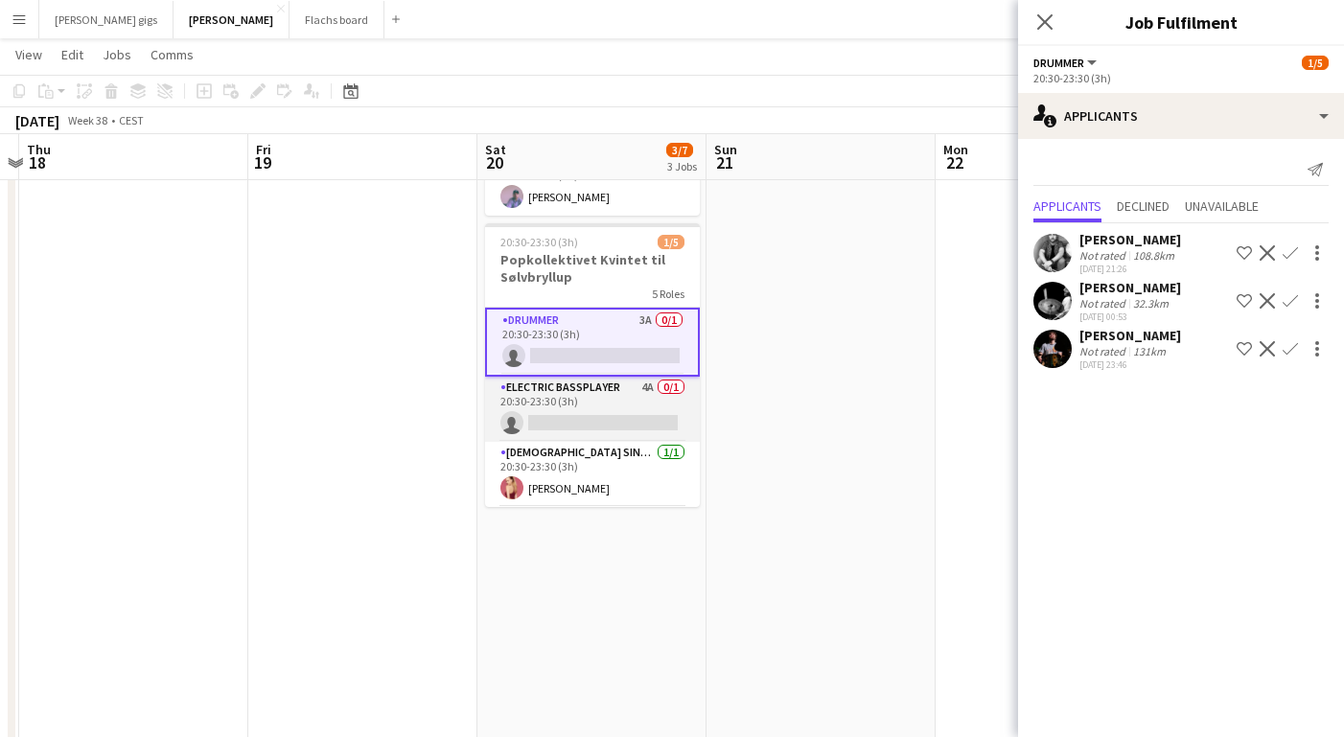
click at [659, 388] on app-card-role "Electric Bassplayer 4A 0/1 20:30-23:30 (3h) single-neutral-actions" at bounding box center [592, 409] width 215 height 65
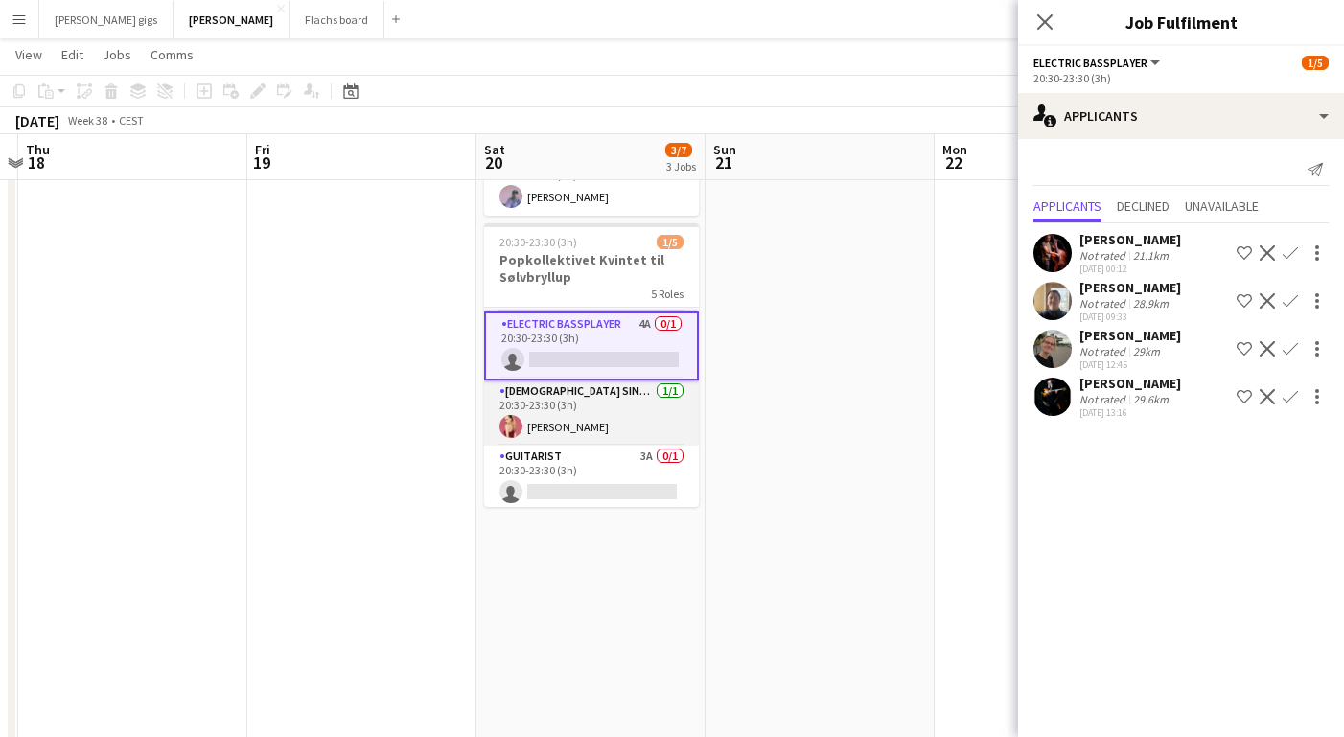
scroll to position [65, 0]
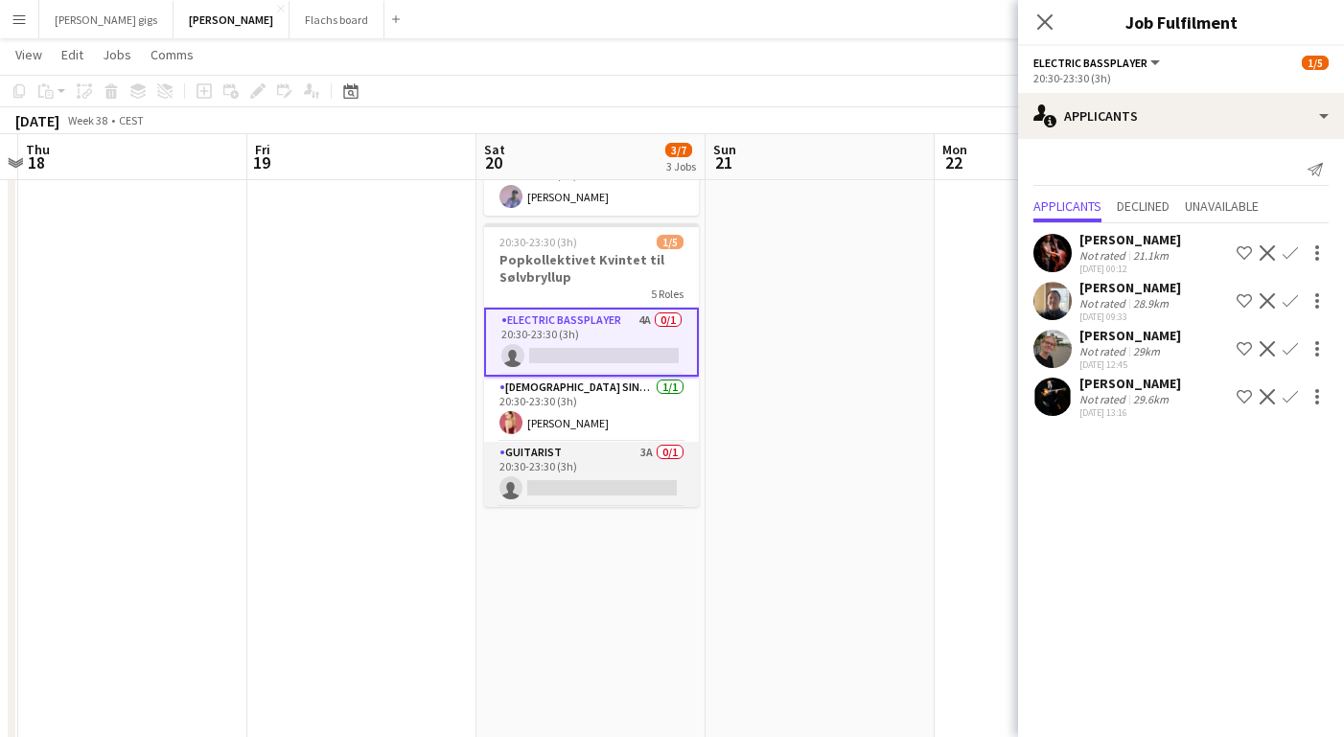
click at [604, 460] on app-card-role "Guitarist 3A 0/1 20:30-23:30 (3h) single-neutral-actions" at bounding box center [591, 474] width 215 height 65
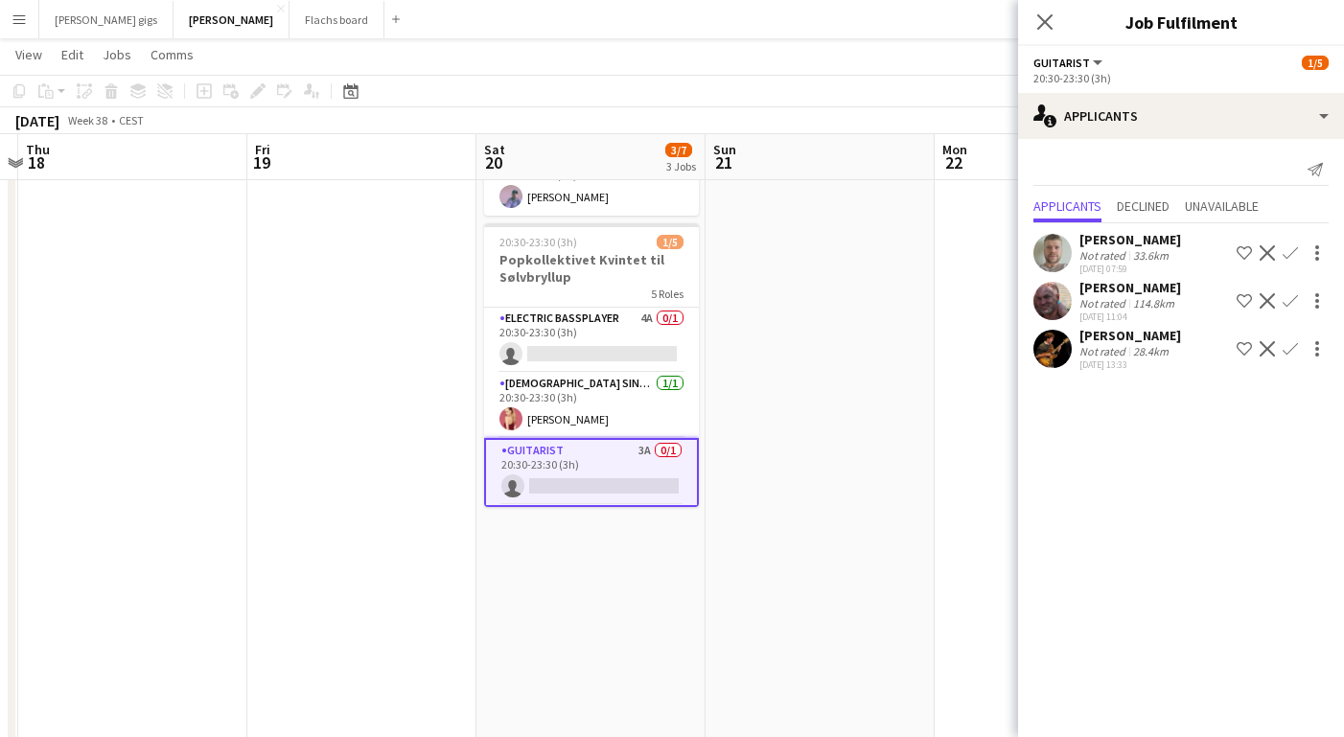
click at [1123, 289] on div "[PERSON_NAME]" at bounding box center [1131, 287] width 102 height 17
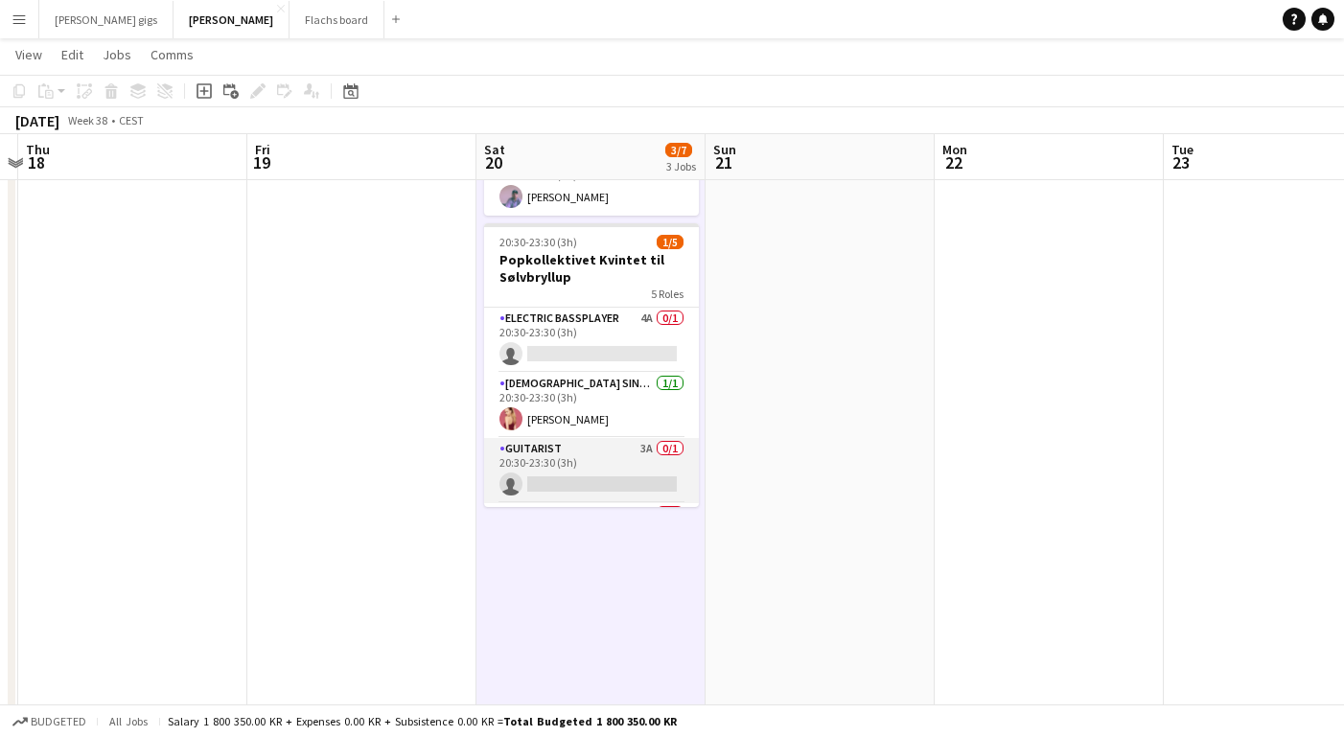
scroll to position [127, 0]
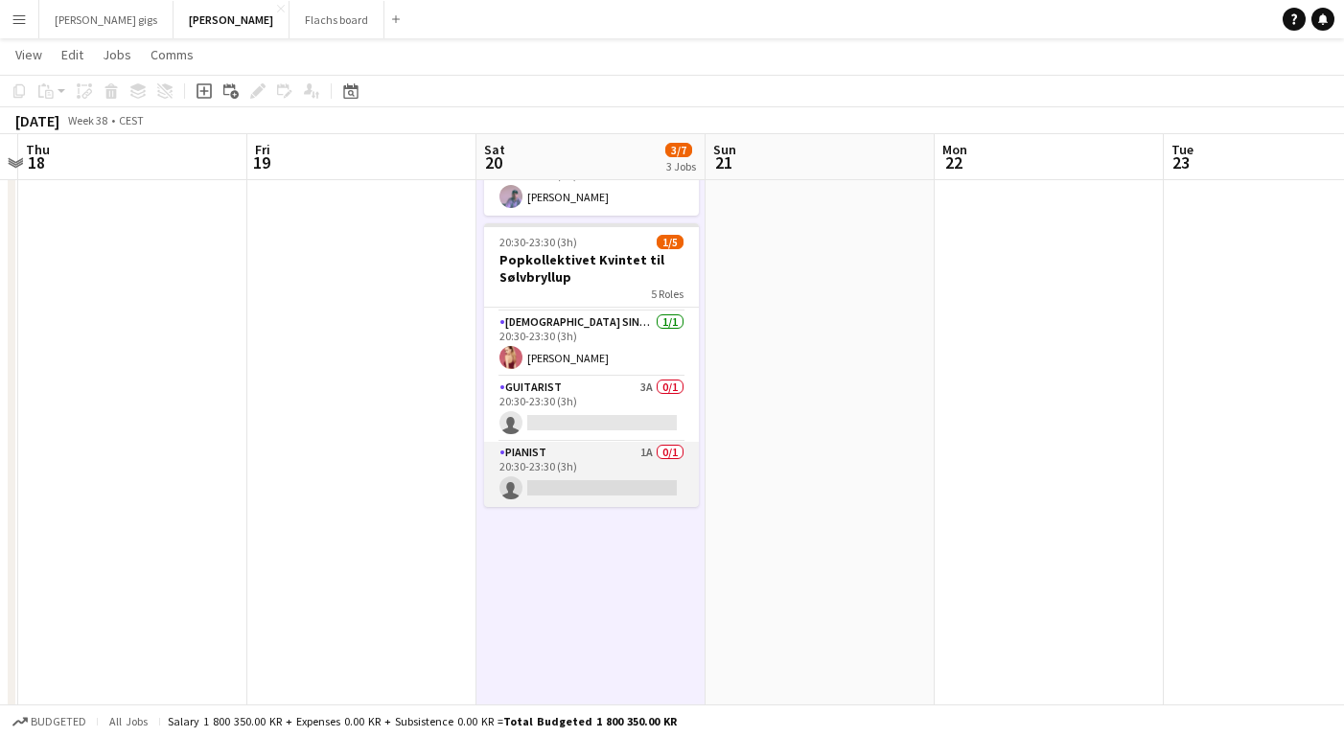
click at [588, 442] on app-card-role "Pianist 1A 0/1 20:30-23:30 (3h) single-neutral-actions" at bounding box center [591, 474] width 215 height 65
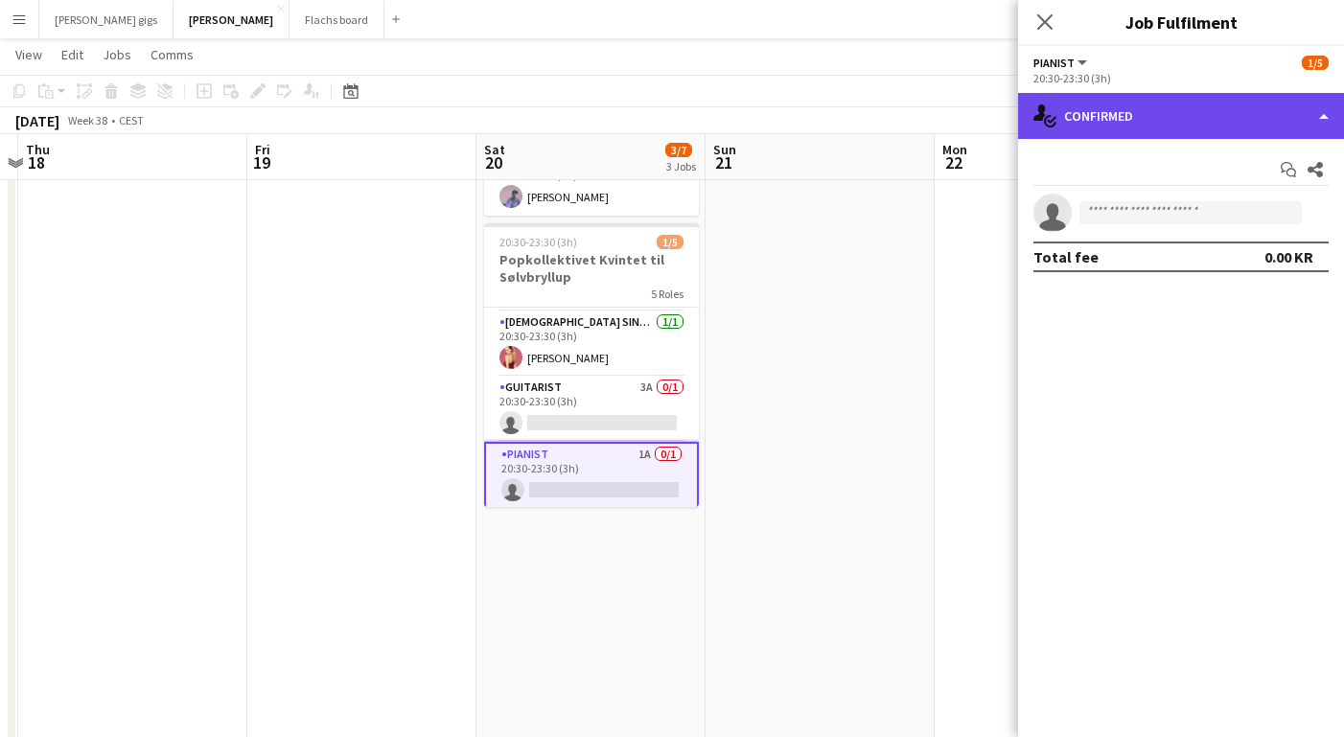
click at [1127, 128] on div "single-neutral-actions-check-2 Confirmed" at bounding box center [1181, 116] width 326 height 46
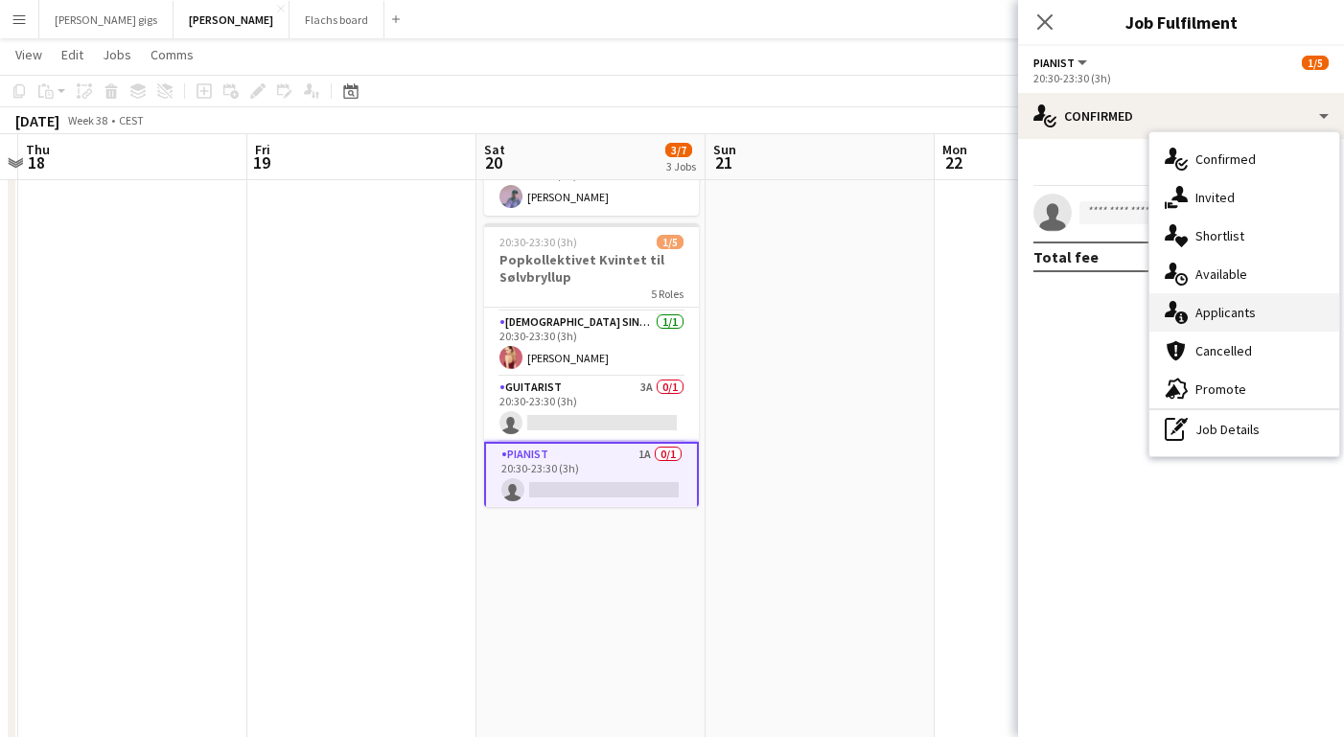
click at [1221, 305] on div "single-neutral-actions-information Applicants" at bounding box center [1245, 312] width 190 height 38
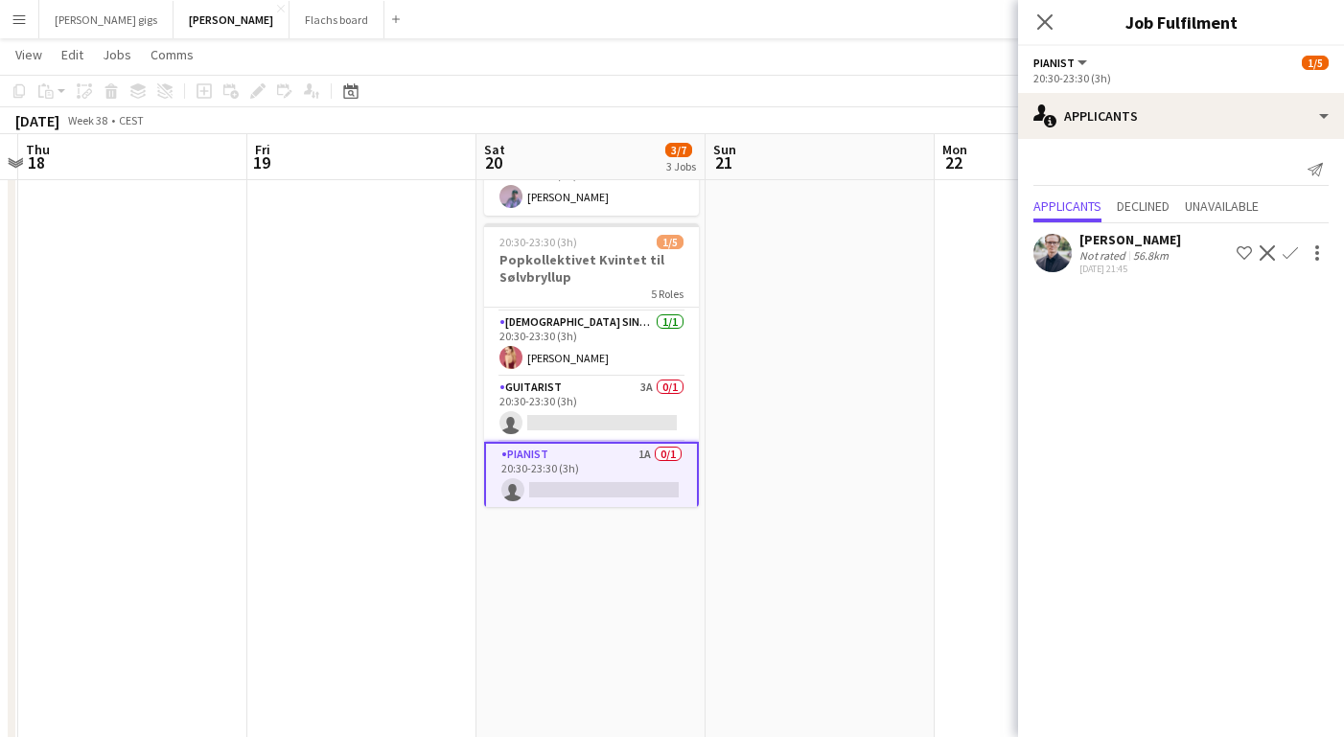
click at [1110, 244] on div "[PERSON_NAME]" at bounding box center [1131, 239] width 102 height 17
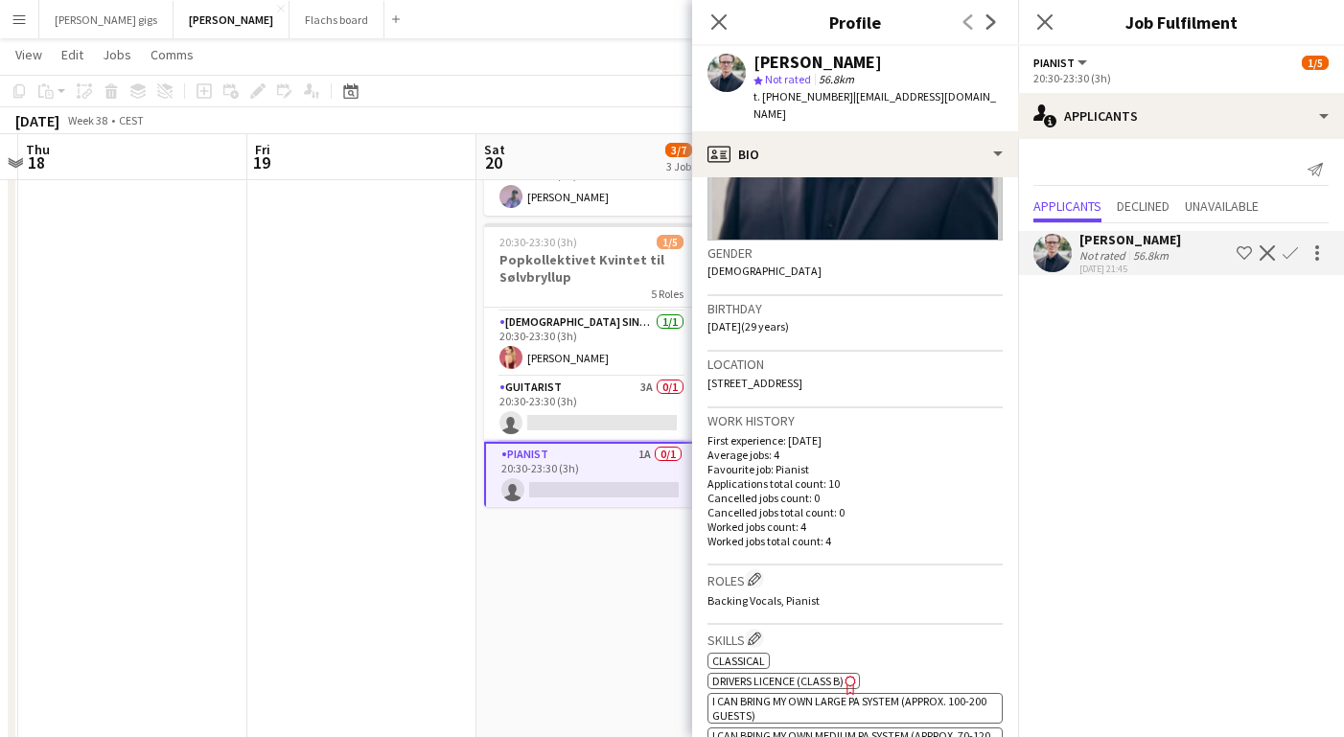
scroll to position [246, 0]
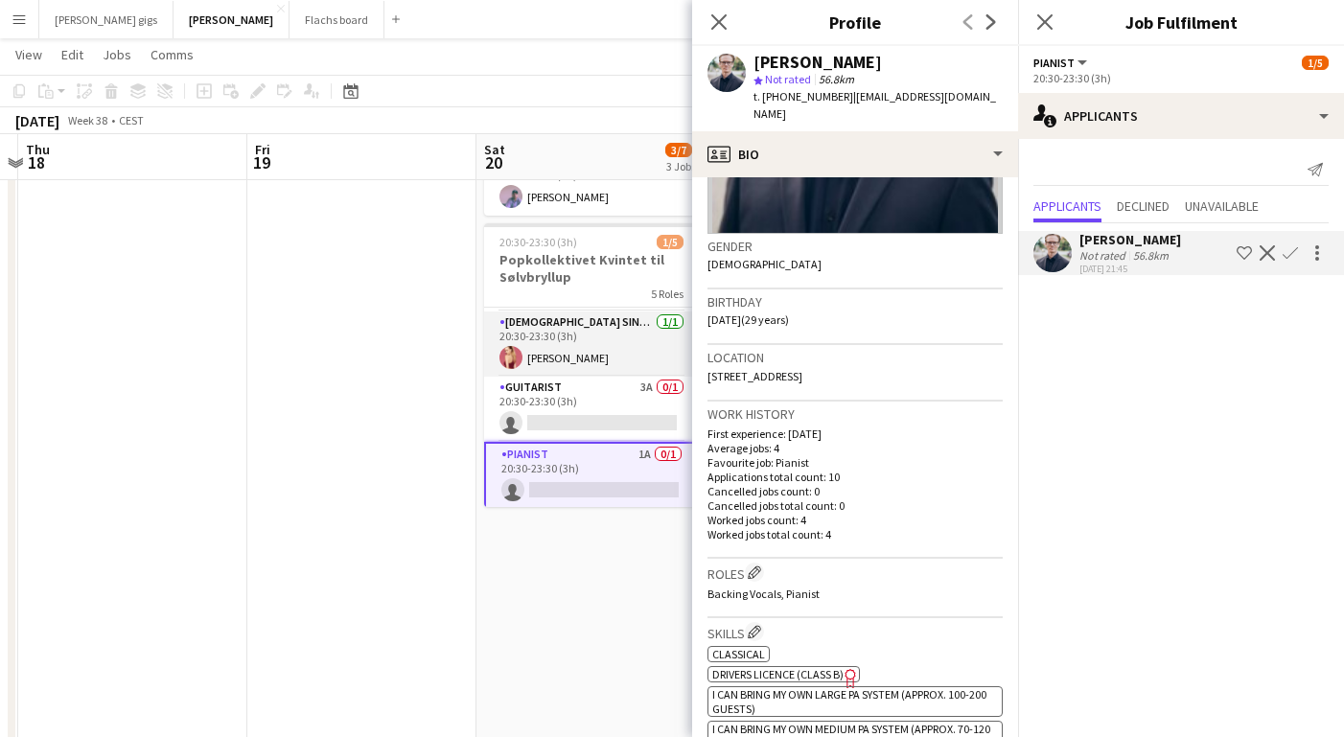
click at [566, 336] on app-card-role "[DEMOGRAPHIC_DATA] Singer [DATE] 20:30-23:30 (3h) [PERSON_NAME]" at bounding box center [591, 344] width 215 height 65
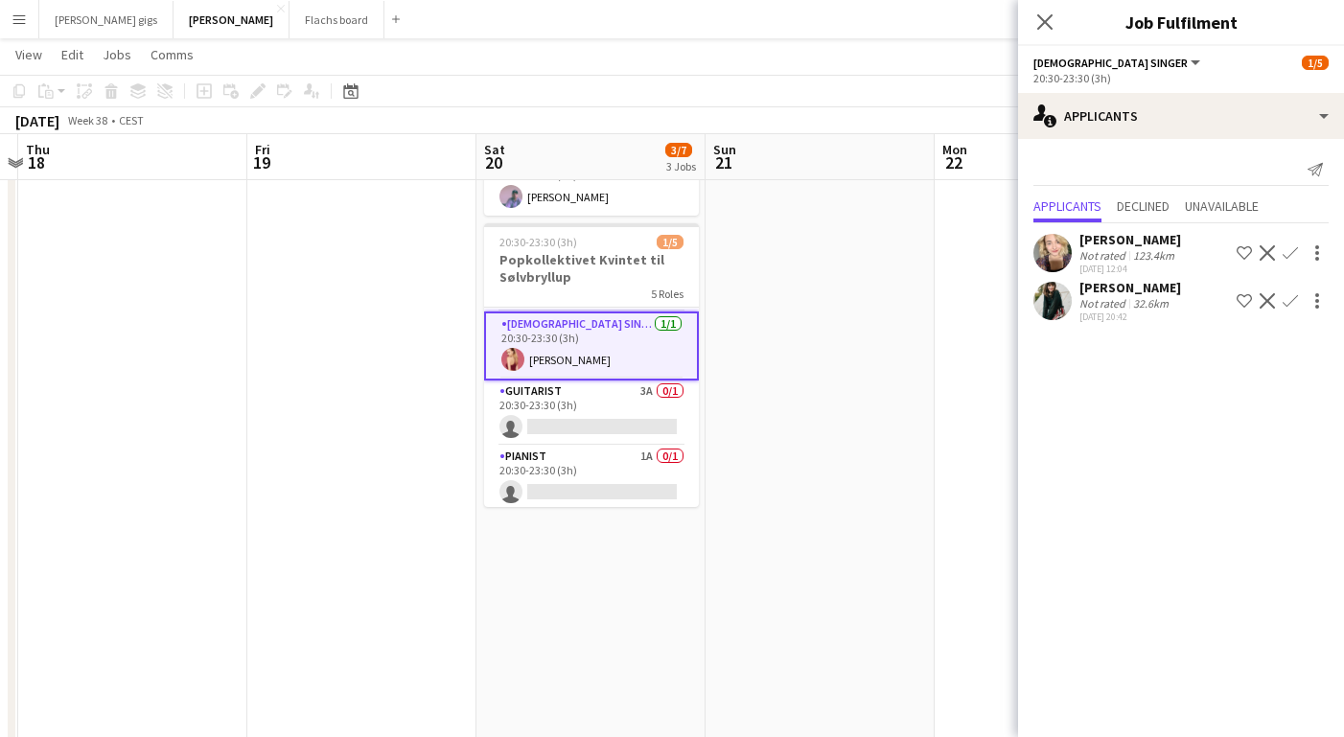
click at [526, 349] on app-card-role "[DEMOGRAPHIC_DATA] Singer [DATE] 20:30-23:30 (3h) [PERSON_NAME]" at bounding box center [591, 346] width 215 height 69
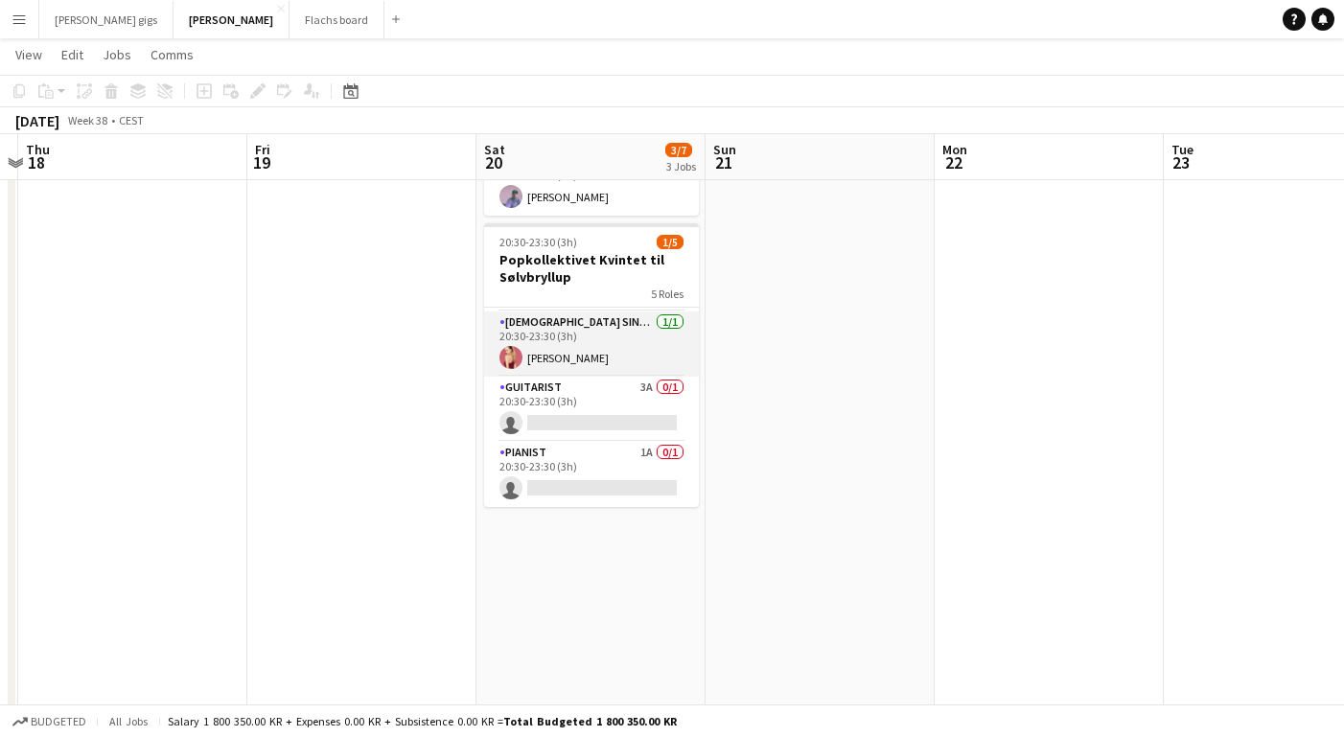
click at [526, 349] on app-card-role "[DEMOGRAPHIC_DATA] Singer [DATE] 20:30-23:30 (3h) [PERSON_NAME]" at bounding box center [591, 344] width 215 height 65
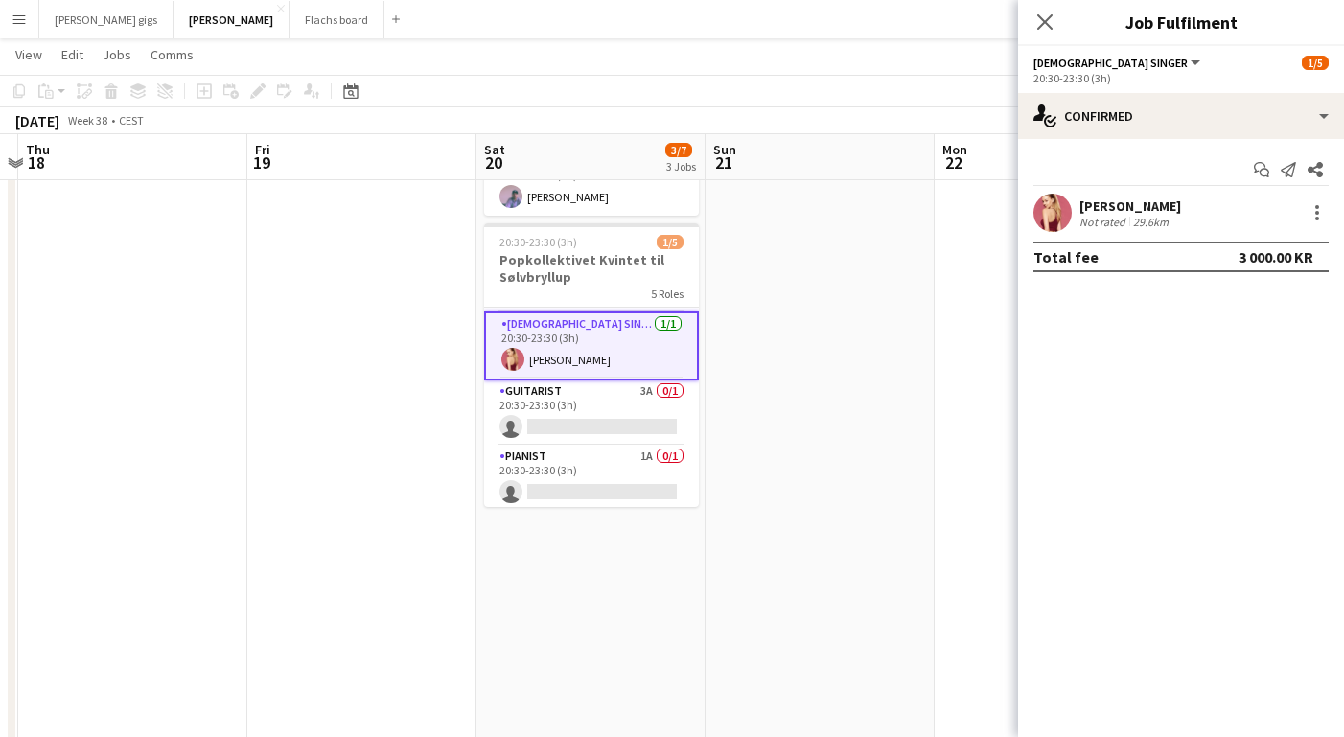
click at [1167, 216] on div "29.6km" at bounding box center [1150, 222] width 43 height 14
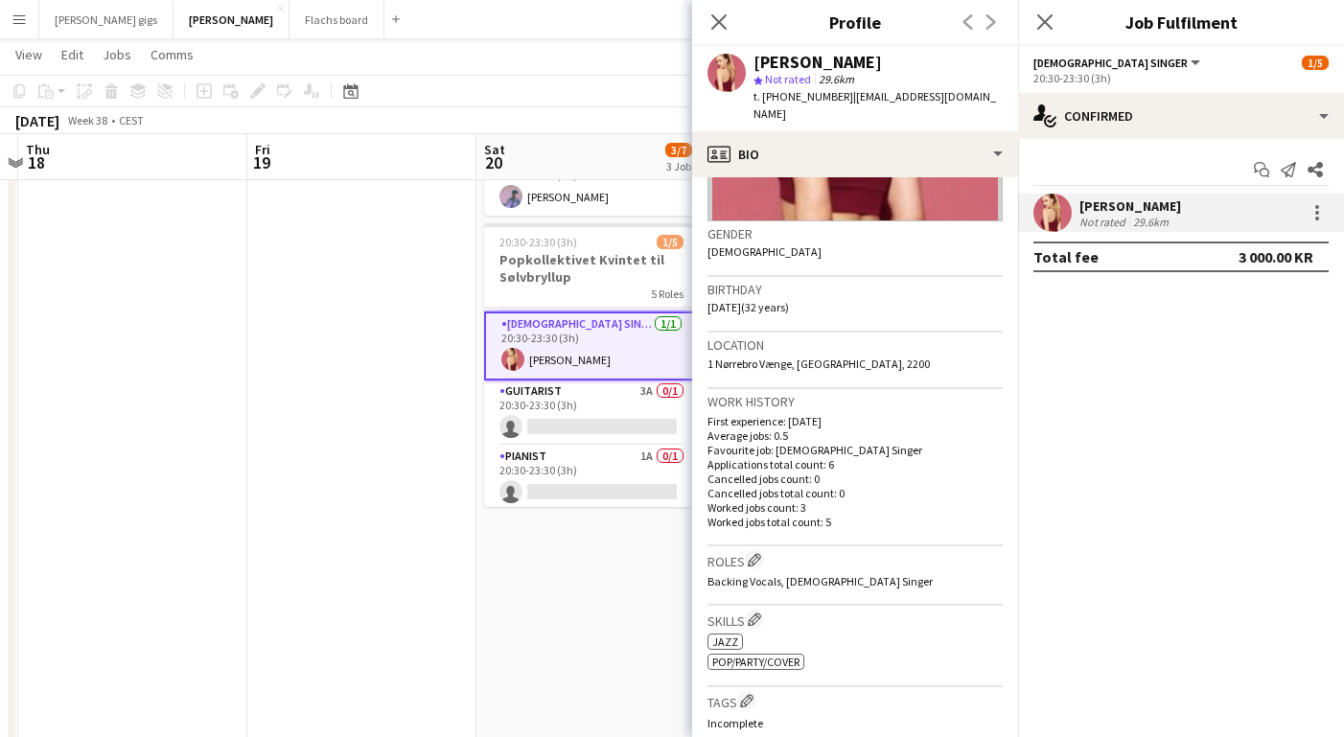
scroll to position [261, 0]
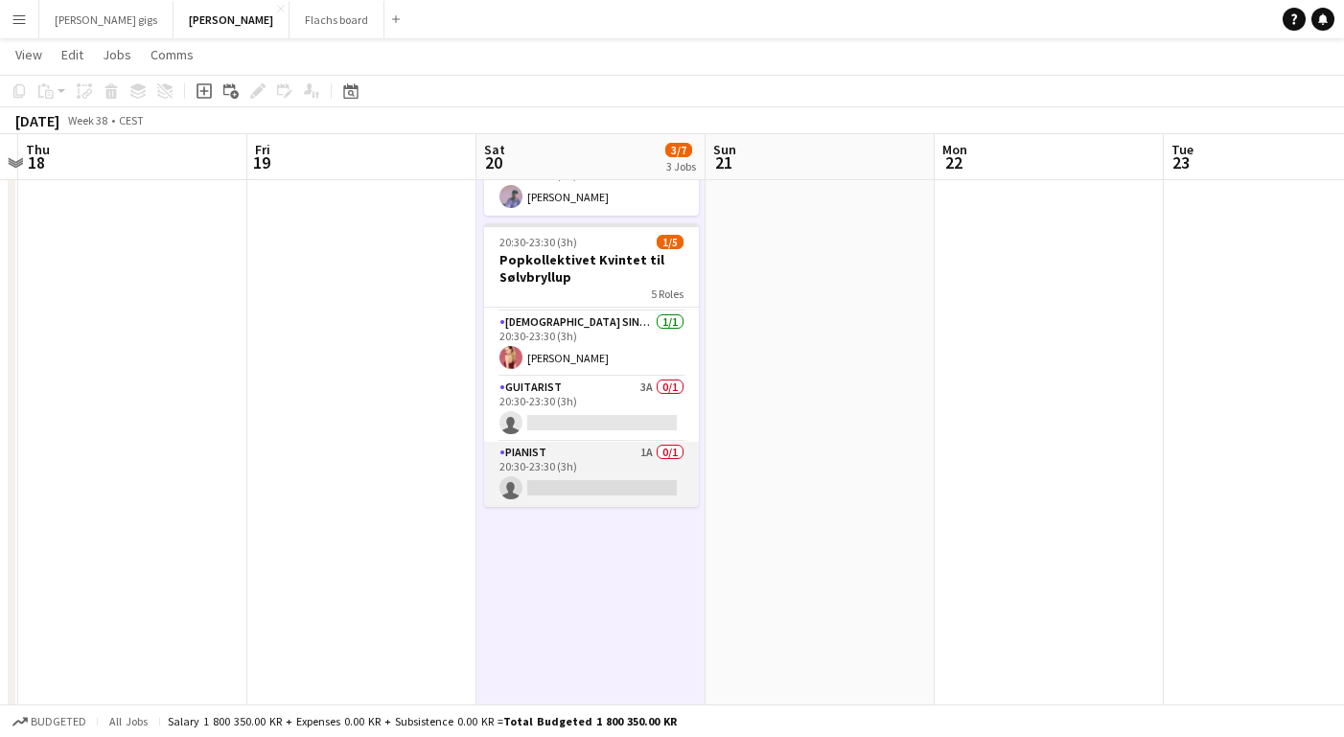
click at [596, 453] on app-card-role "Pianist 1A 0/1 20:30-23:30 (3h) single-neutral-actions" at bounding box center [591, 474] width 215 height 65
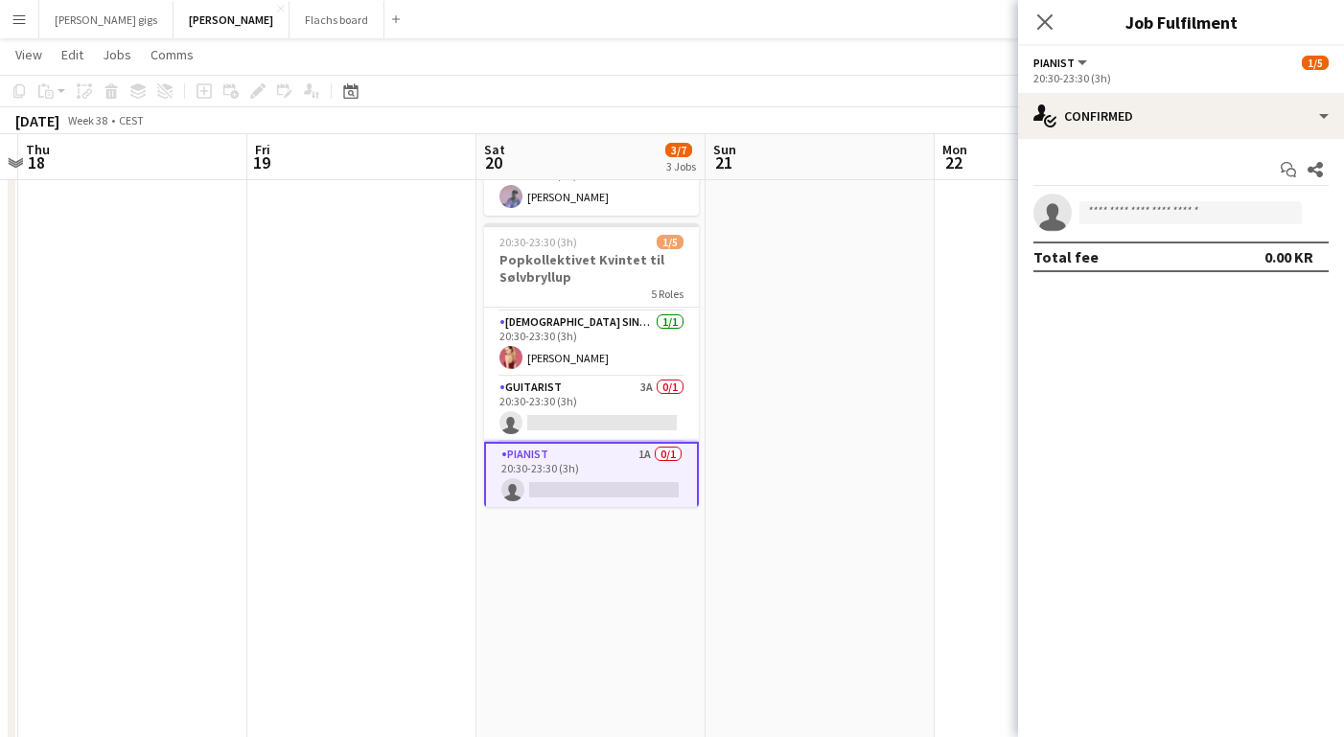
click at [1147, 78] on div "20:30-23:30 (3h)" at bounding box center [1181, 78] width 295 height 14
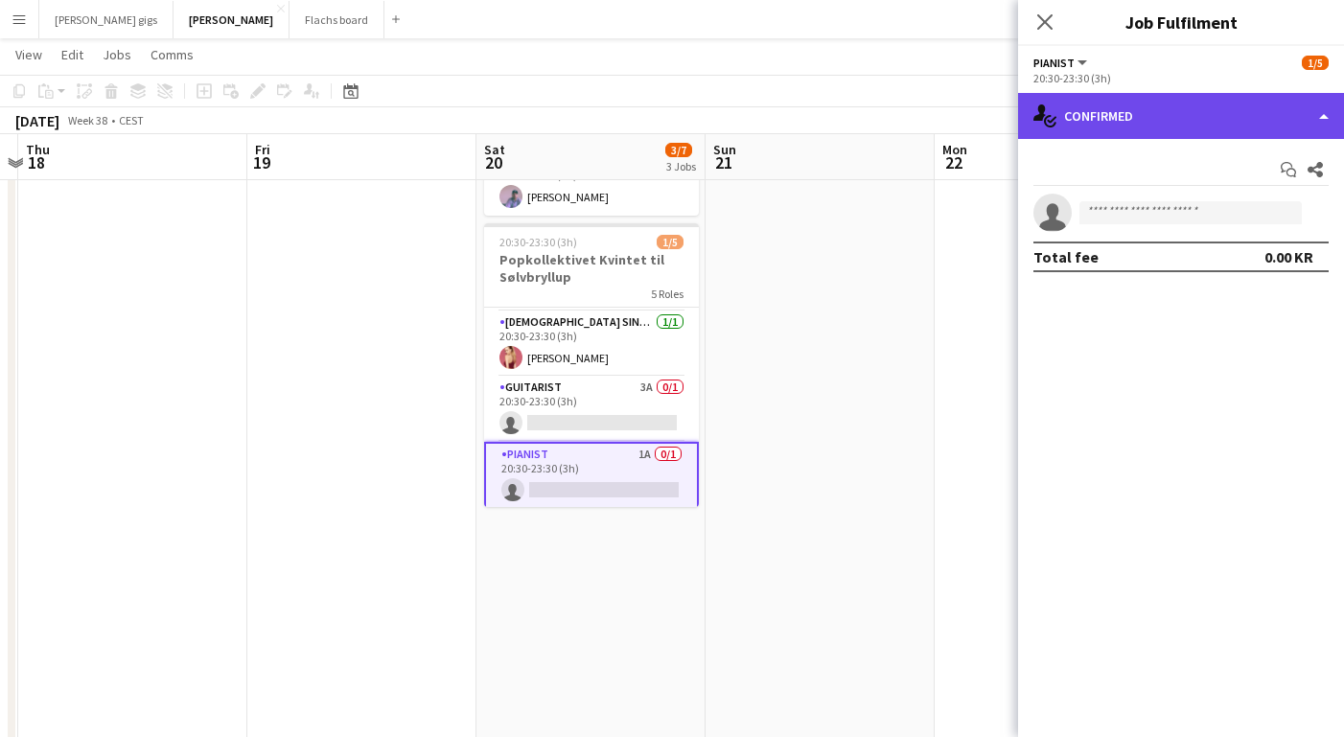
click at [1157, 111] on div "single-neutral-actions-check-2 Confirmed" at bounding box center [1181, 116] width 326 height 46
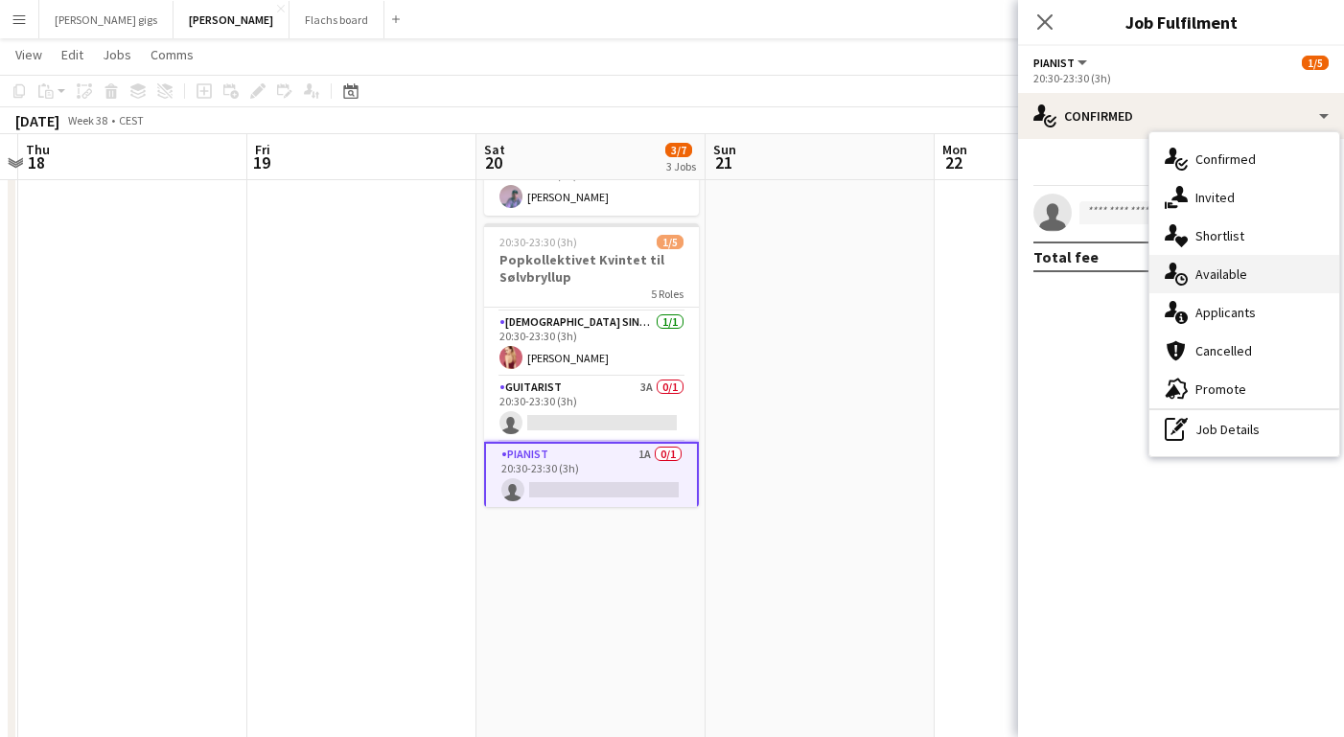
click at [1208, 285] on div "single-neutral-actions-upload Available" at bounding box center [1245, 274] width 190 height 38
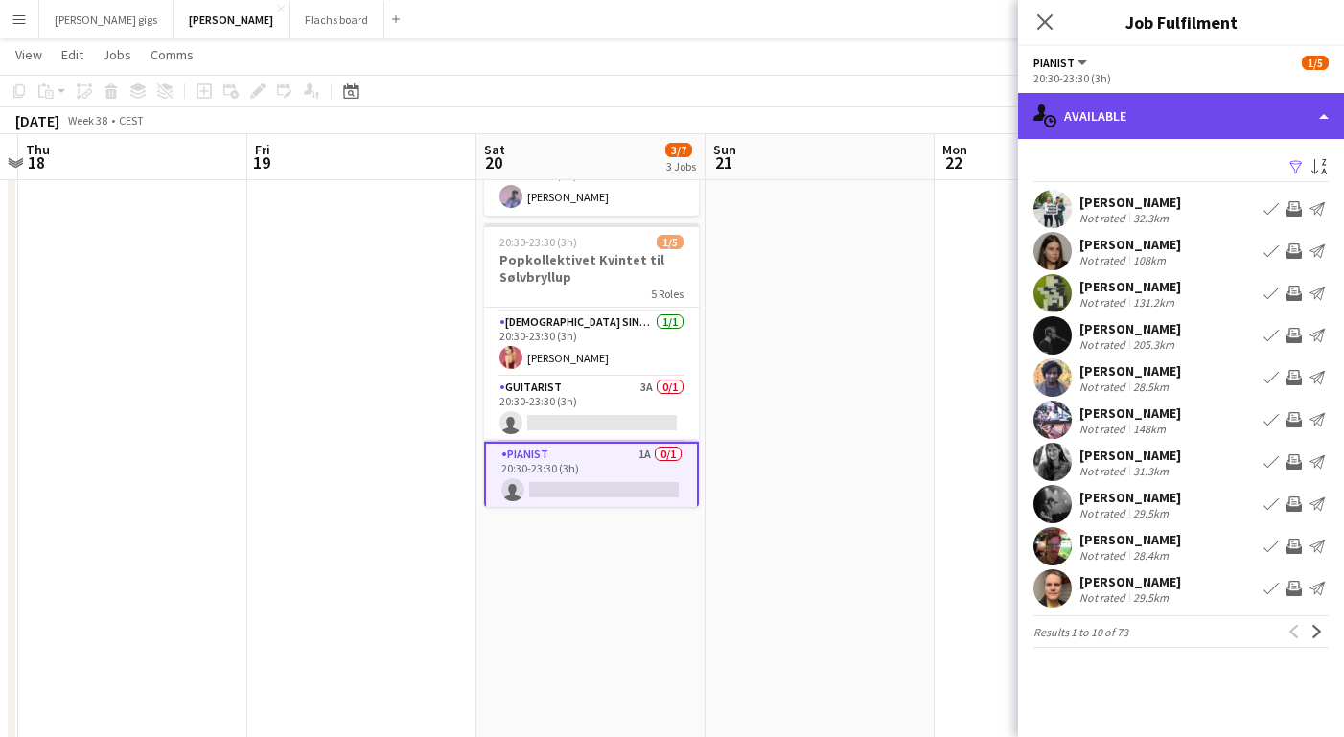
click at [1105, 118] on div "single-neutral-actions-upload Available" at bounding box center [1181, 116] width 326 height 46
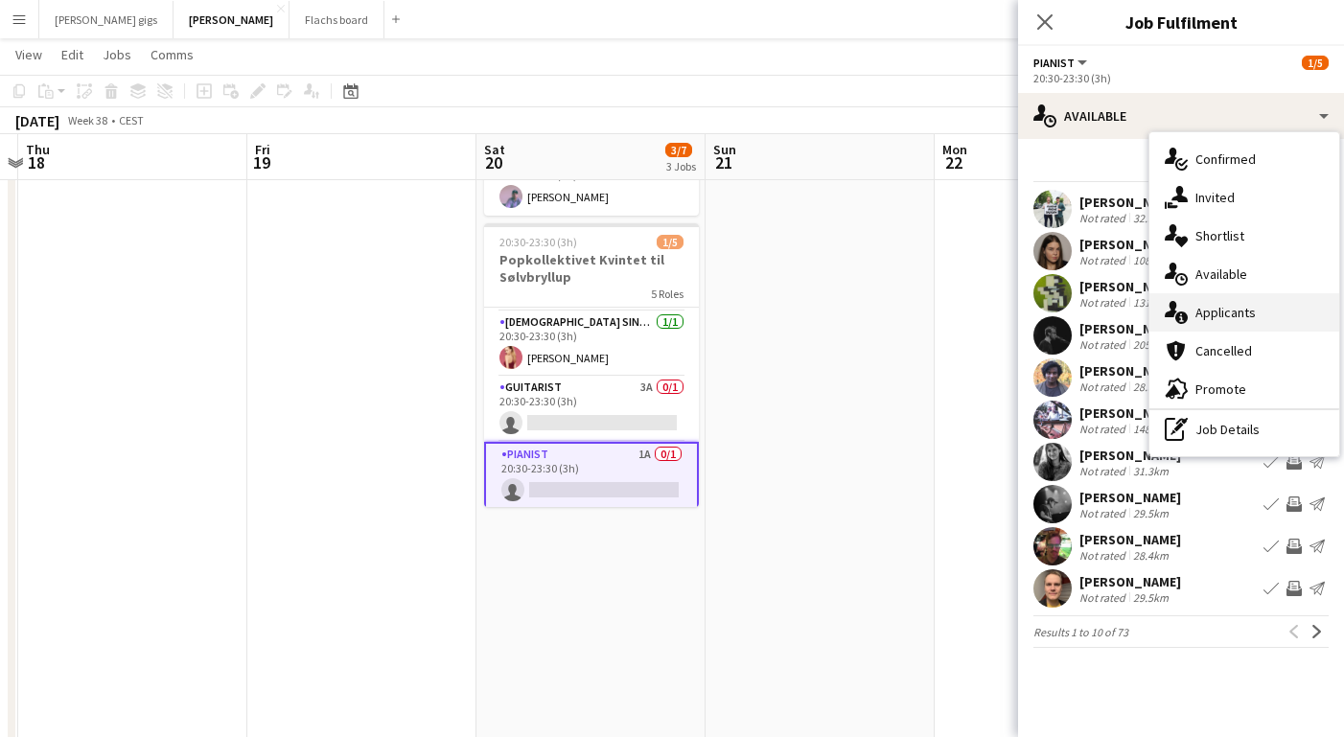
click at [1212, 321] on div "single-neutral-actions-information Applicants" at bounding box center [1245, 312] width 190 height 38
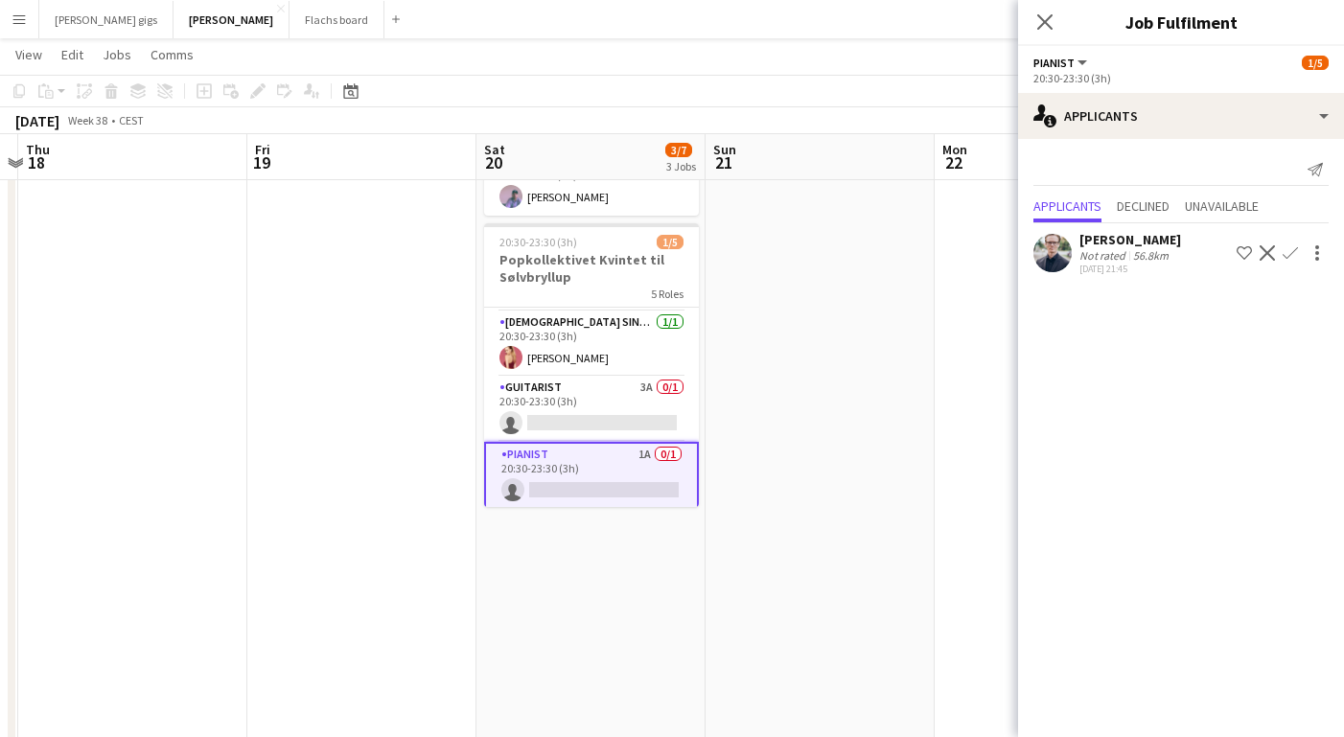
click at [1099, 255] on div "Not rated" at bounding box center [1105, 255] width 50 height 14
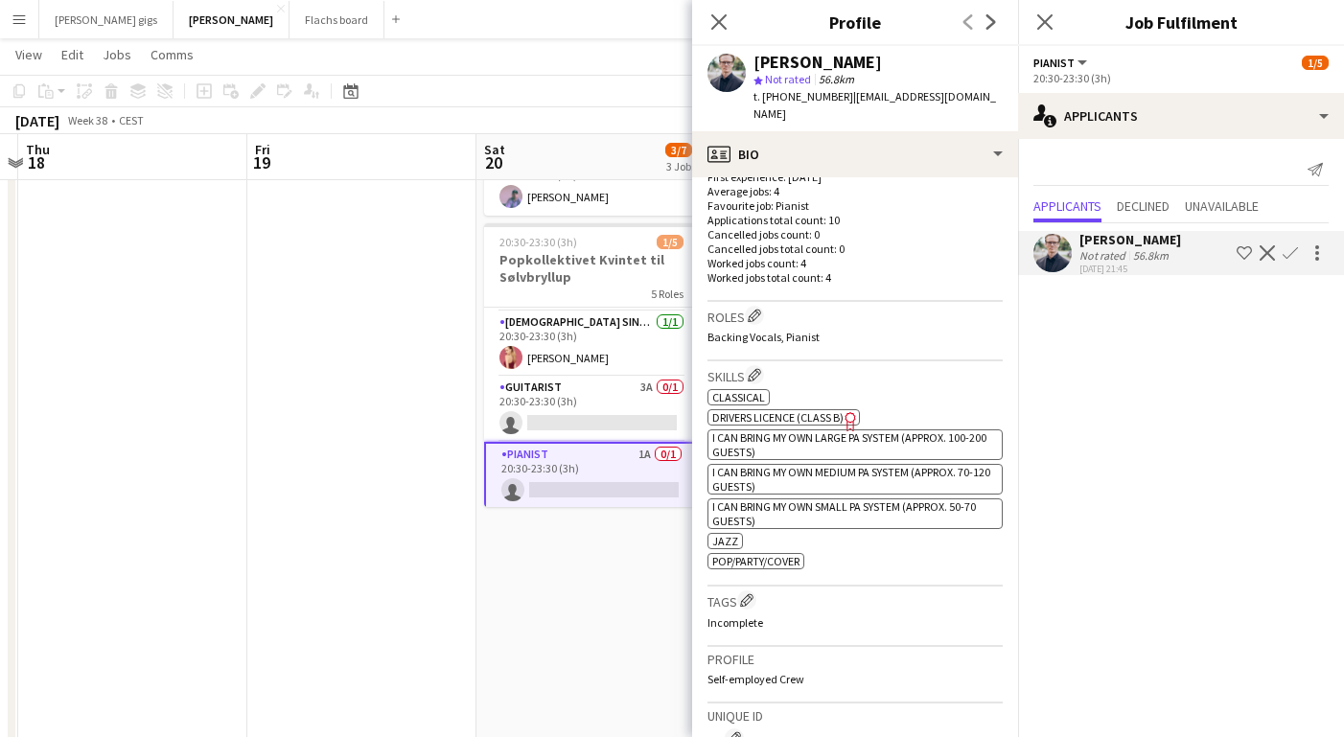
scroll to position [506, 0]
drag, startPoint x: 755, startPoint y: 63, endPoint x: 925, endPoint y: 69, distance: 170.8
click at [925, 69] on div "[PERSON_NAME]" at bounding box center [878, 62] width 249 height 17
copy div "[PERSON_NAME]"
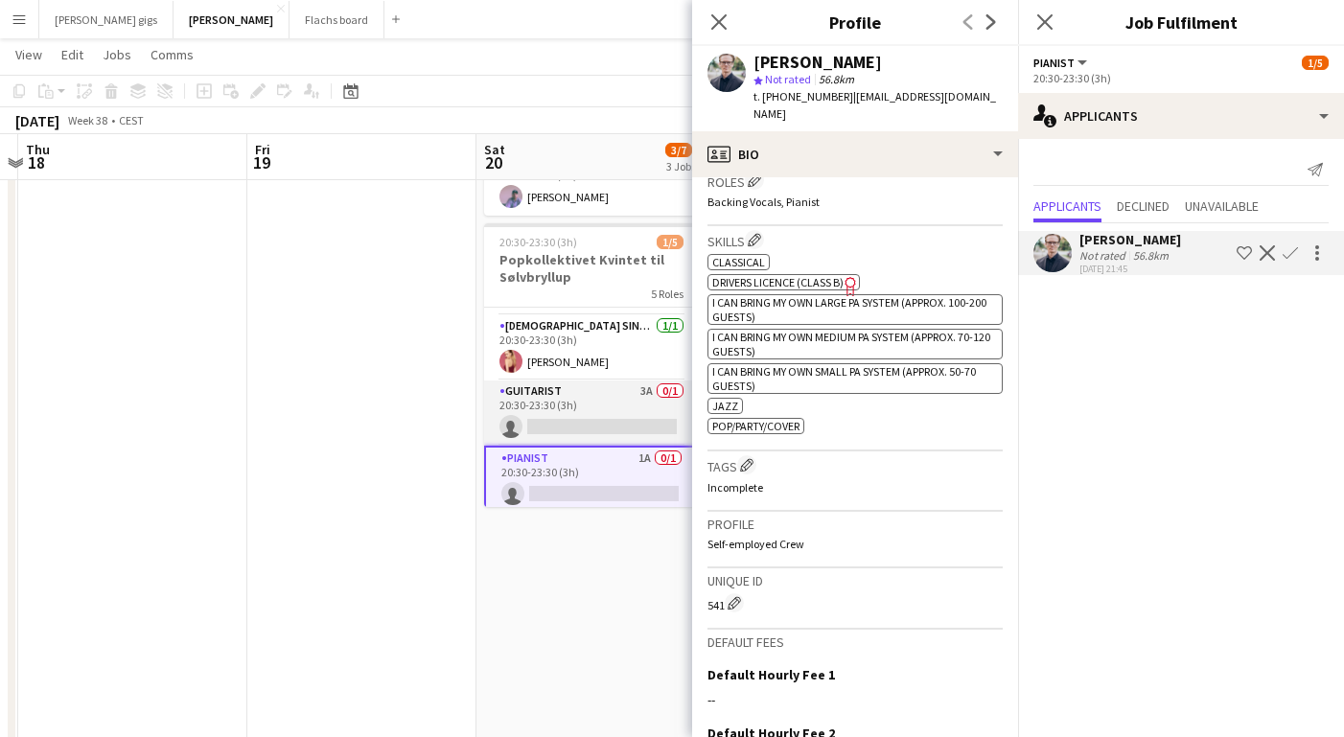
scroll to position [130, 0]
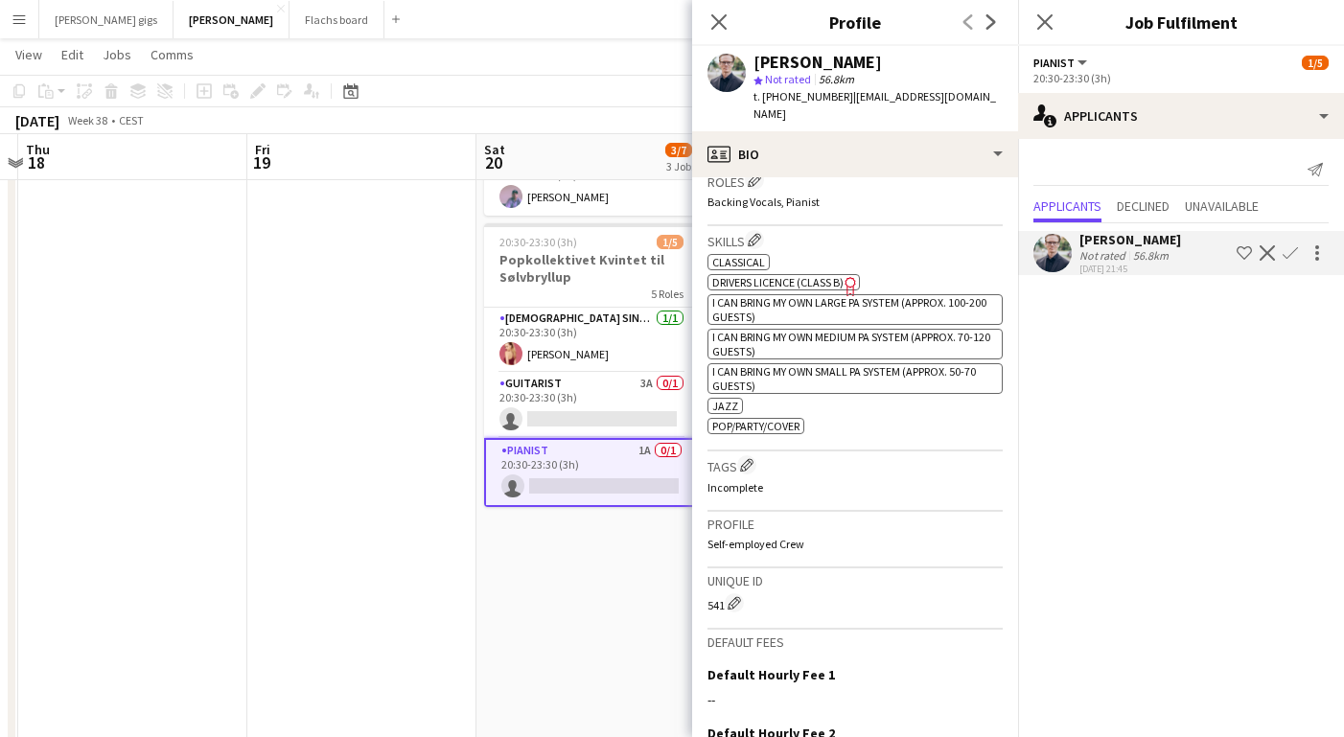
click at [1090, 249] on div "Not rated" at bounding box center [1105, 255] width 50 height 14
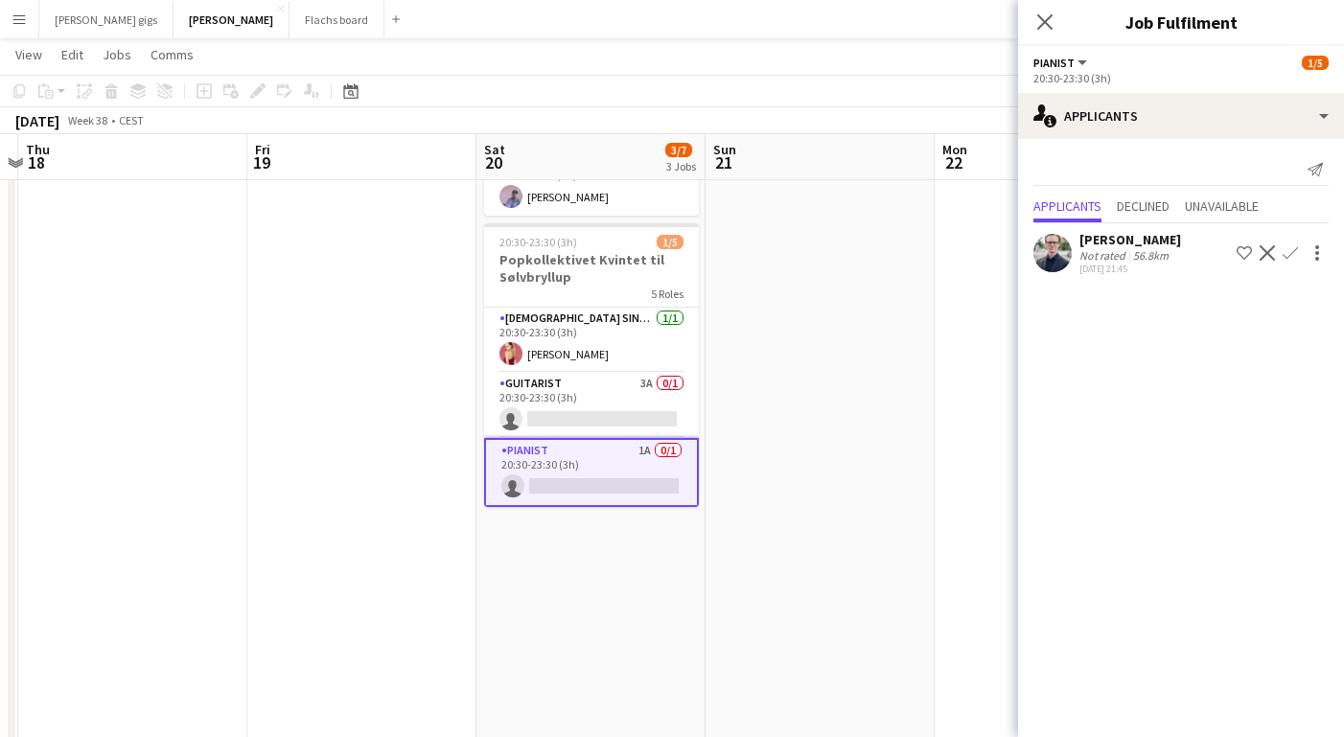
click at [1090, 249] on div "Not rated" at bounding box center [1105, 255] width 50 height 14
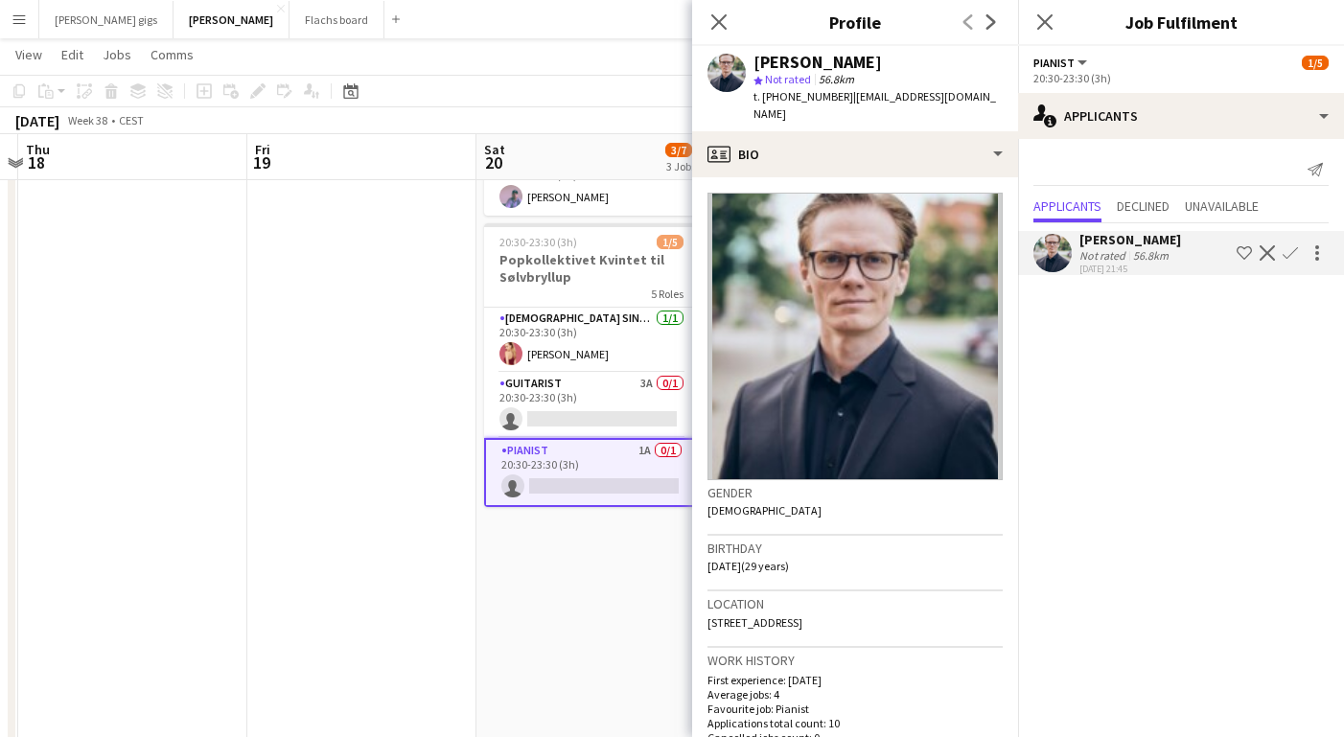
drag, startPoint x: 755, startPoint y: 66, endPoint x: 973, endPoint y: 54, distance: 218.9
click at [973, 54] on div "[PERSON_NAME]" at bounding box center [878, 62] width 249 height 17
click at [851, 389] on img at bounding box center [855, 337] width 295 height 288
click at [531, 373] on app-card-role "Guitarist 3A 0/1 20:30-23:30 (3h) single-neutral-actions" at bounding box center [591, 405] width 215 height 65
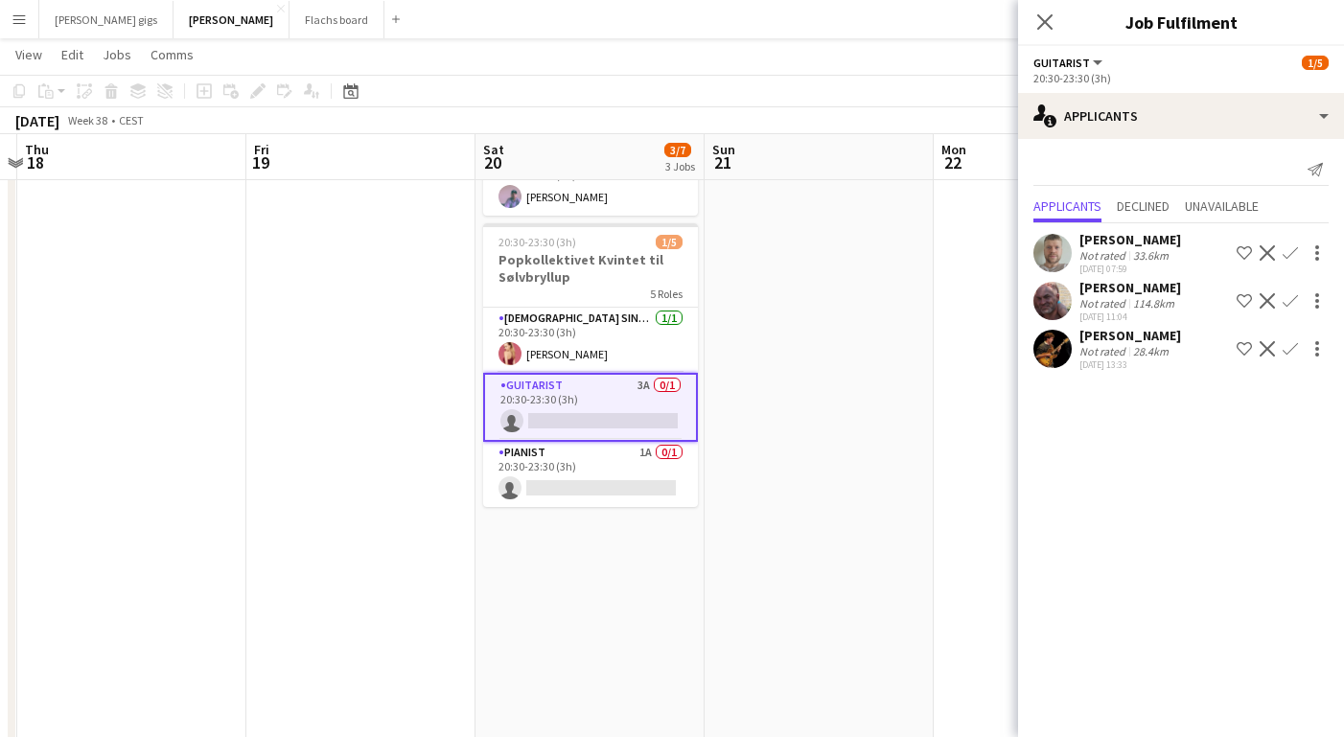
click at [1101, 343] on div "[PERSON_NAME]" at bounding box center [1131, 335] width 102 height 17
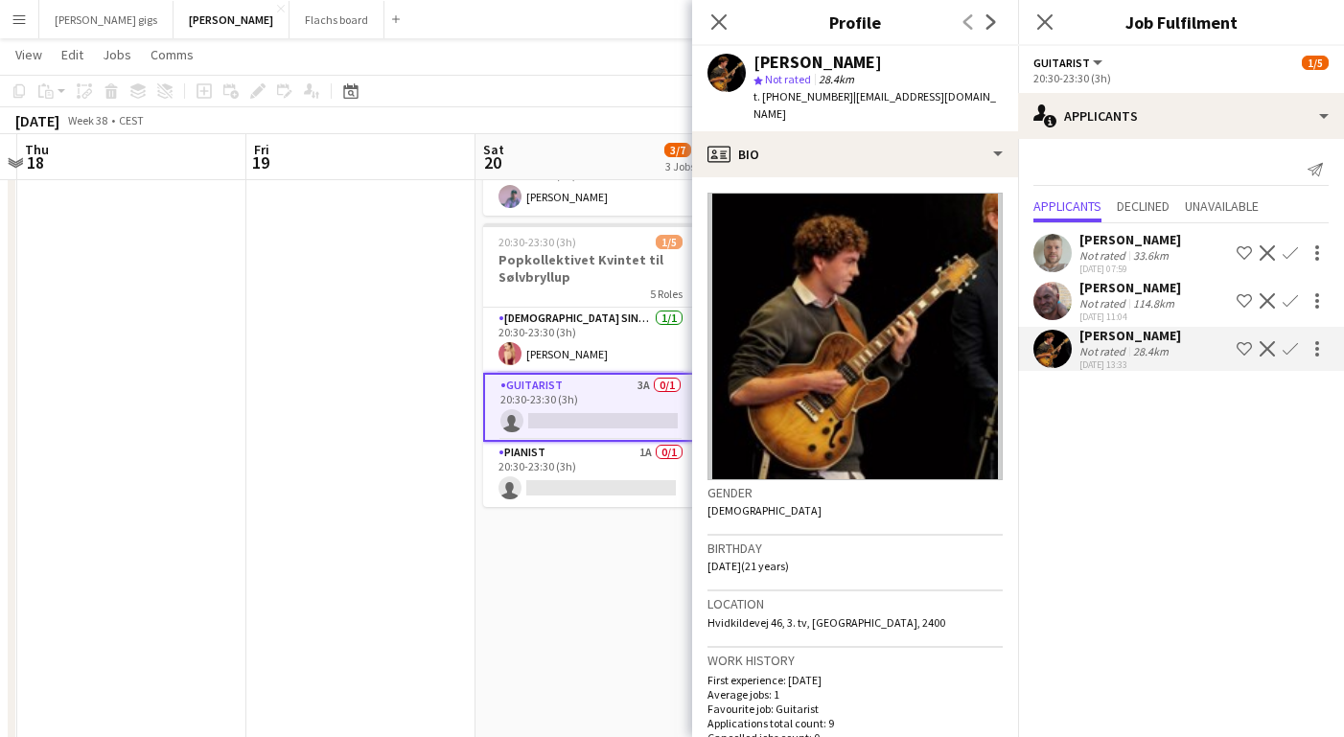
click at [1106, 289] on div "[PERSON_NAME]" at bounding box center [1131, 287] width 102 height 17
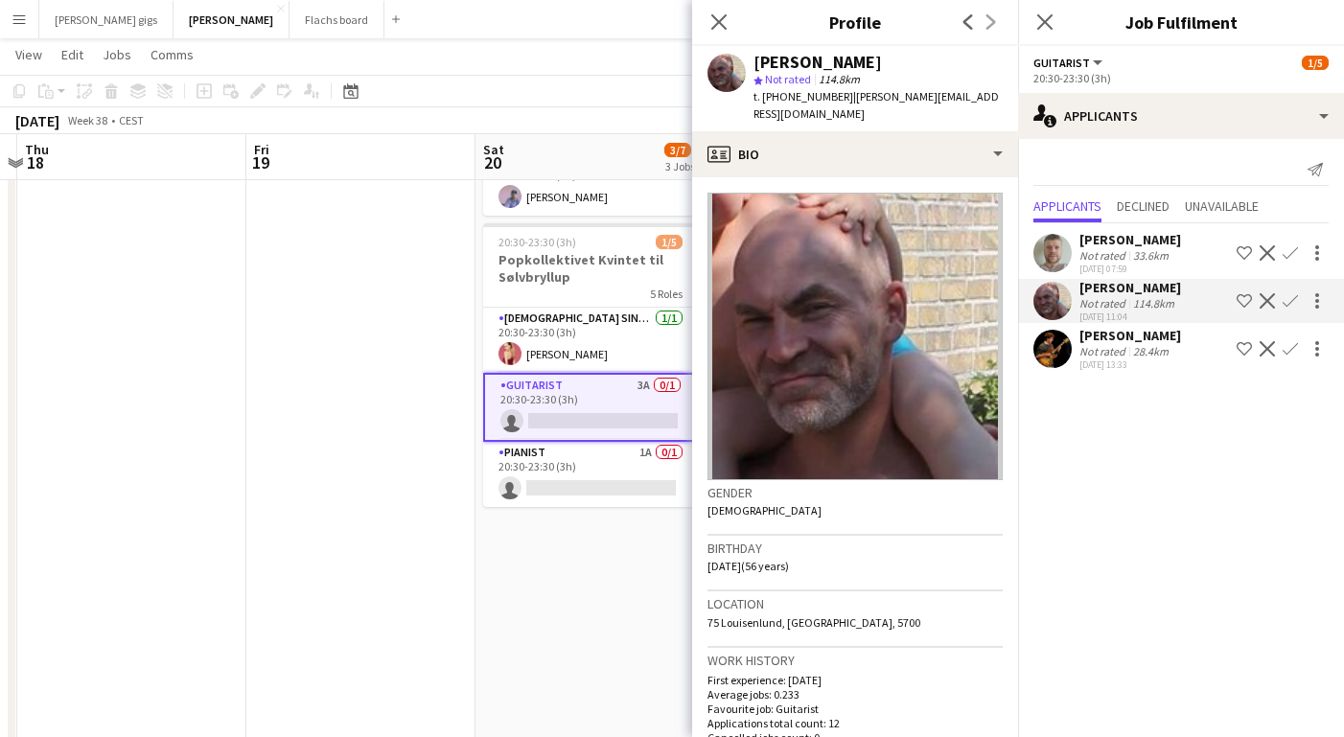
click at [1107, 244] on div "[PERSON_NAME]" at bounding box center [1131, 239] width 102 height 17
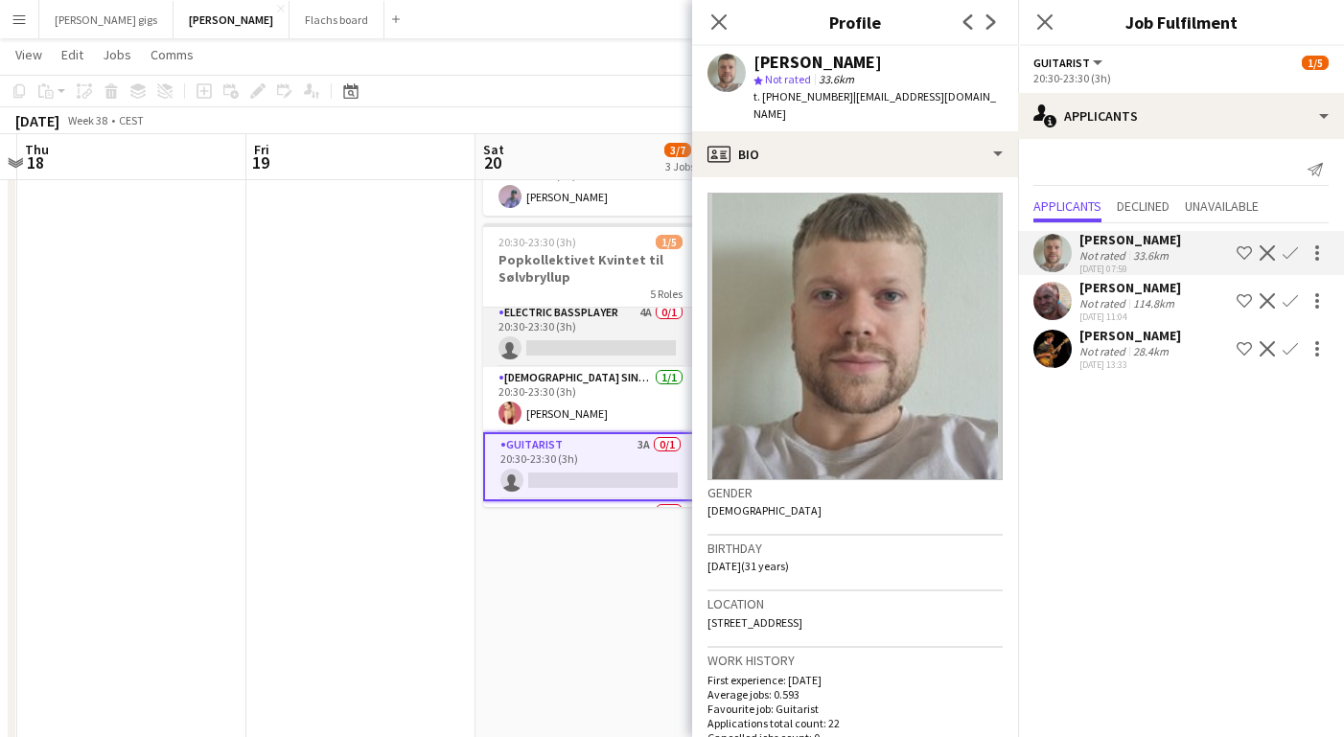
scroll to position [30, 0]
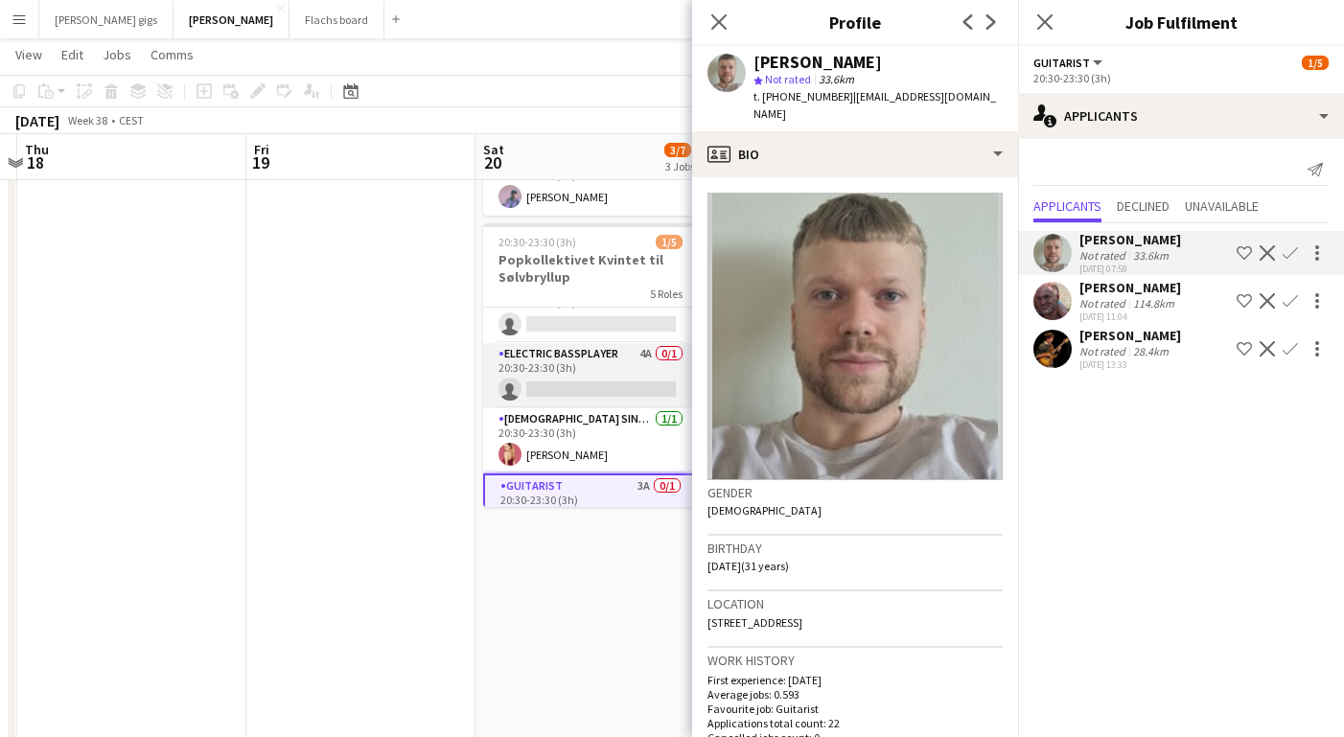
click at [585, 348] on app-card-role "Electric Bassplayer 4A 0/1 20:30-23:30 (3h) single-neutral-actions" at bounding box center [590, 375] width 215 height 65
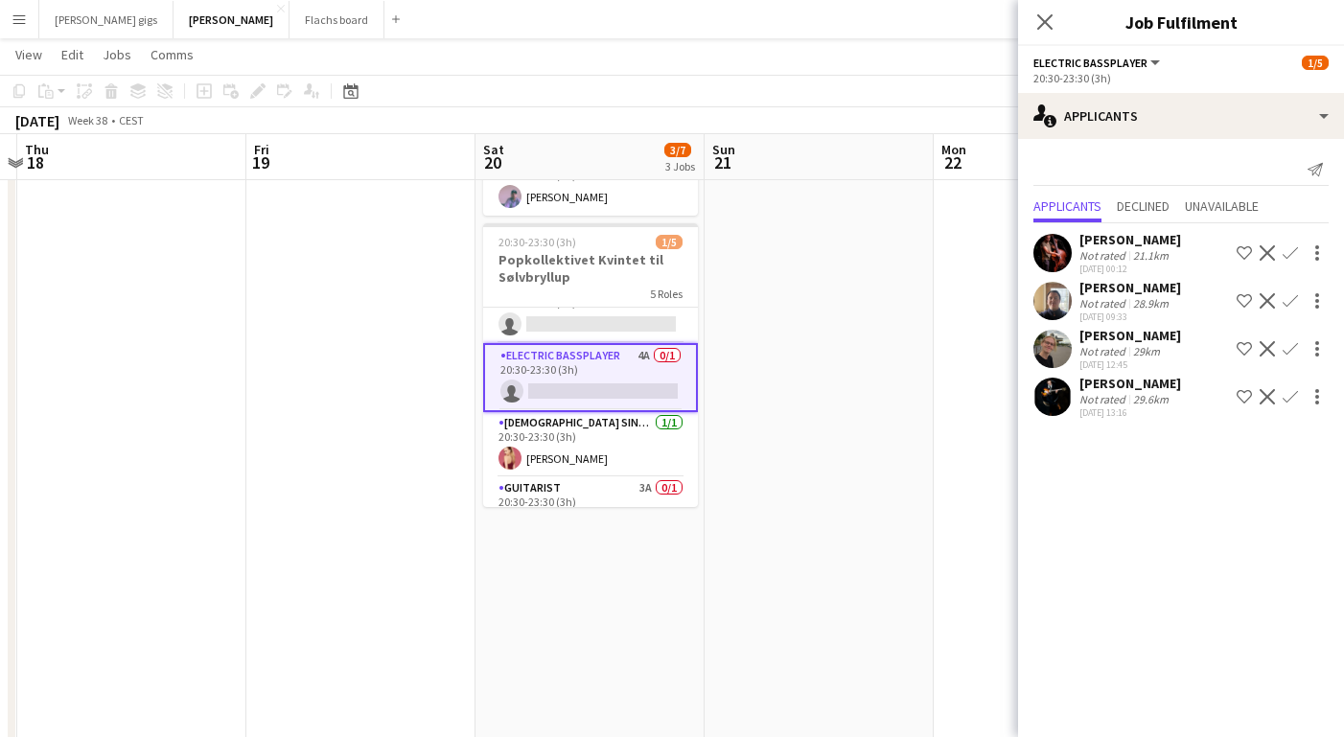
click at [1099, 288] on div "[PERSON_NAME]" at bounding box center [1131, 287] width 102 height 17
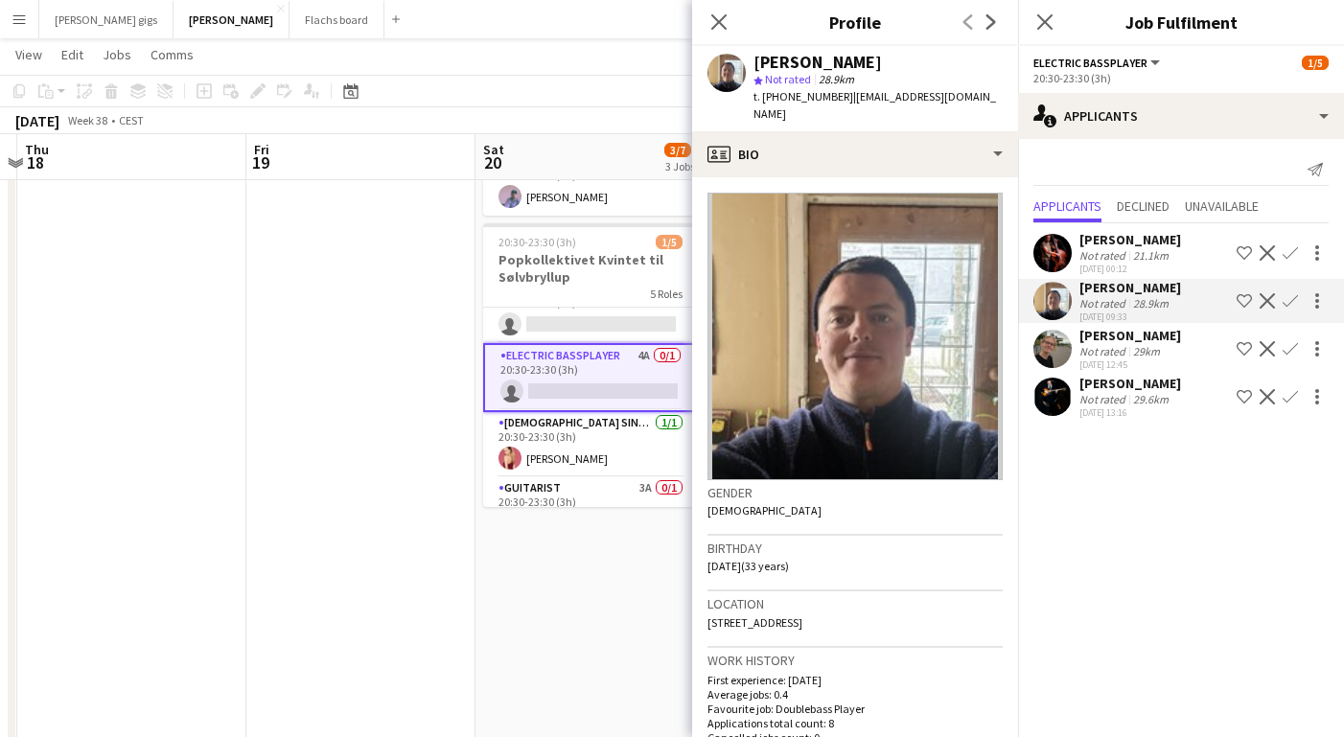
scroll to position [0, 0]
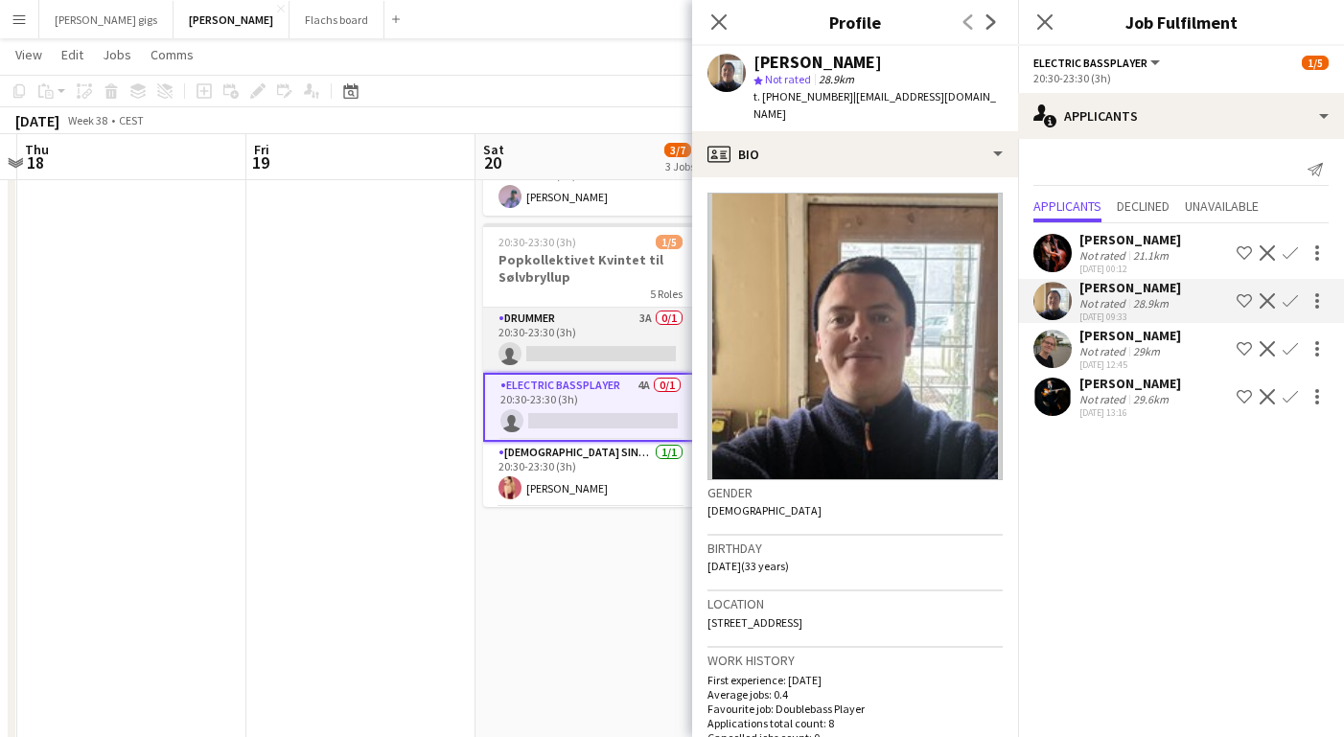
click at [603, 312] on app-card-role "Drummer 3A 0/1 20:30-23:30 (3h) single-neutral-actions" at bounding box center [590, 340] width 215 height 65
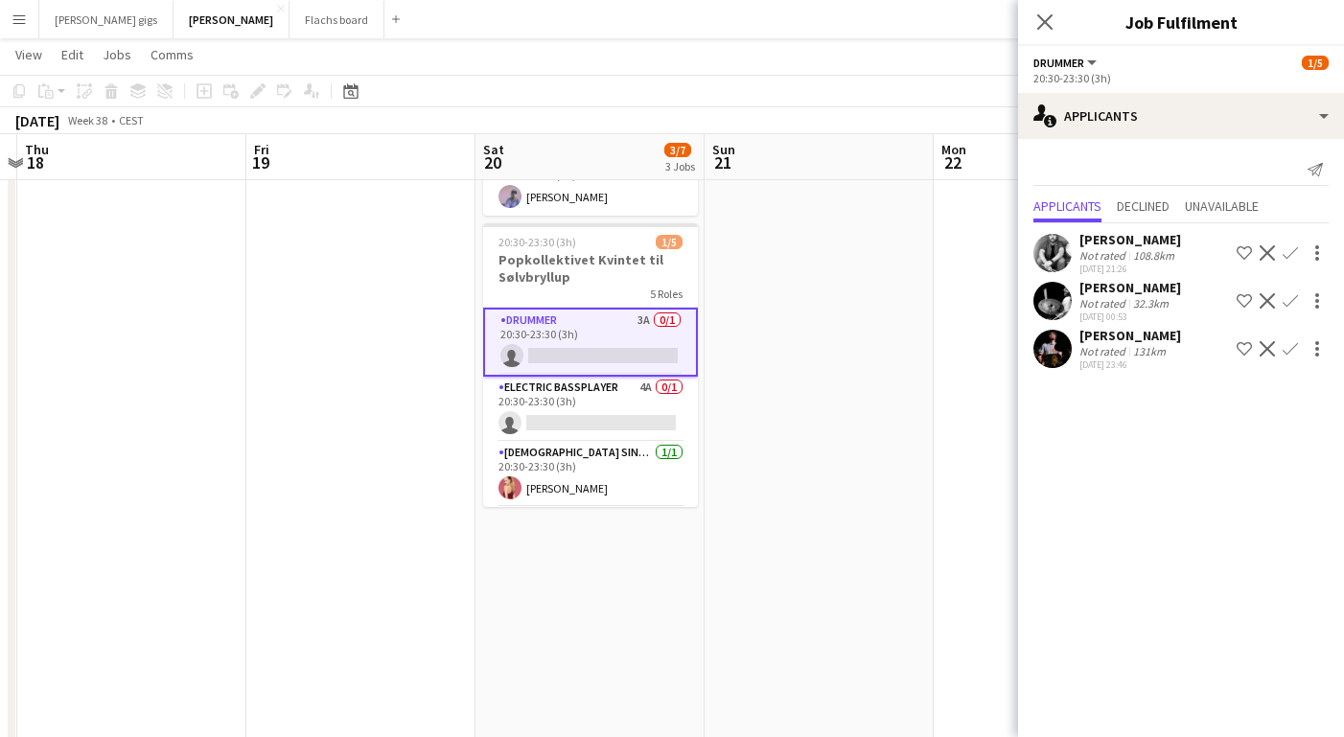
click at [1093, 293] on div "[PERSON_NAME]" at bounding box center [1131, 287] width 102 height 17
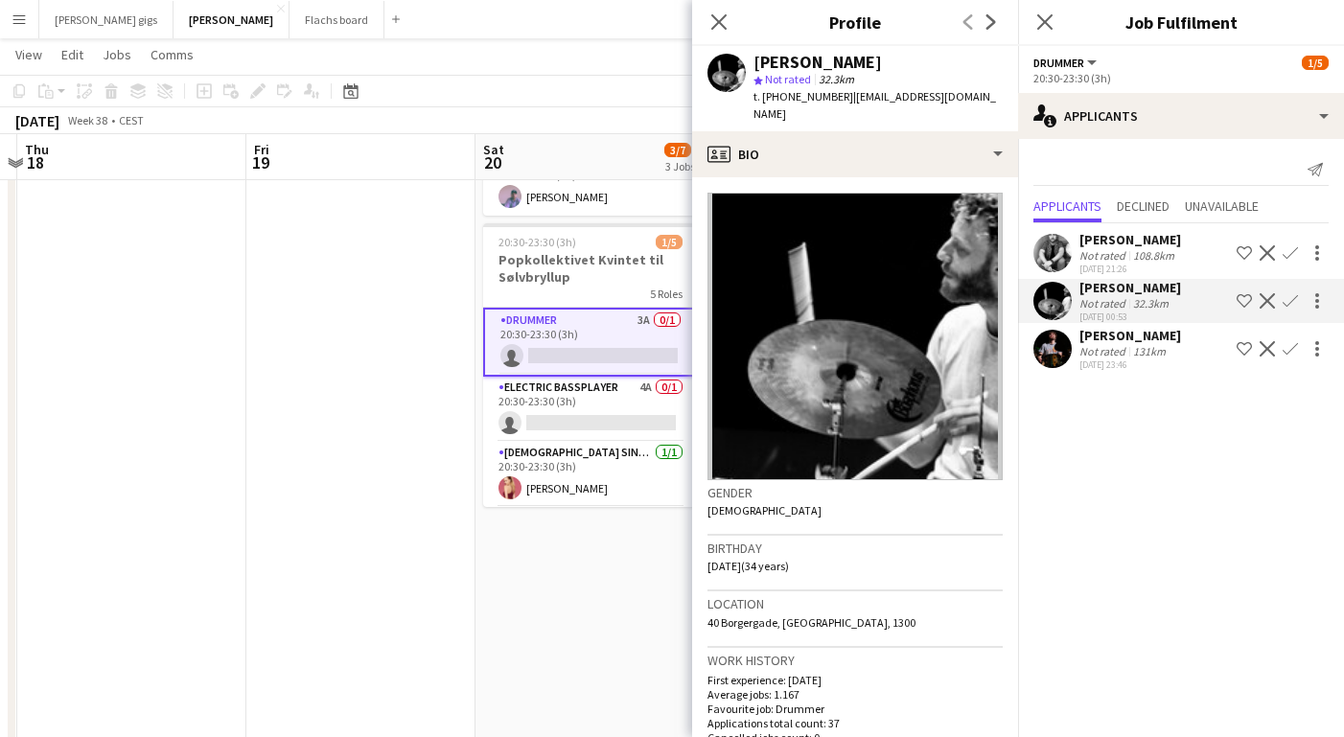
click at [1093, 293] on div "[PERSON_NAME]" at bounding box center [1131, 287] width 102 height 17
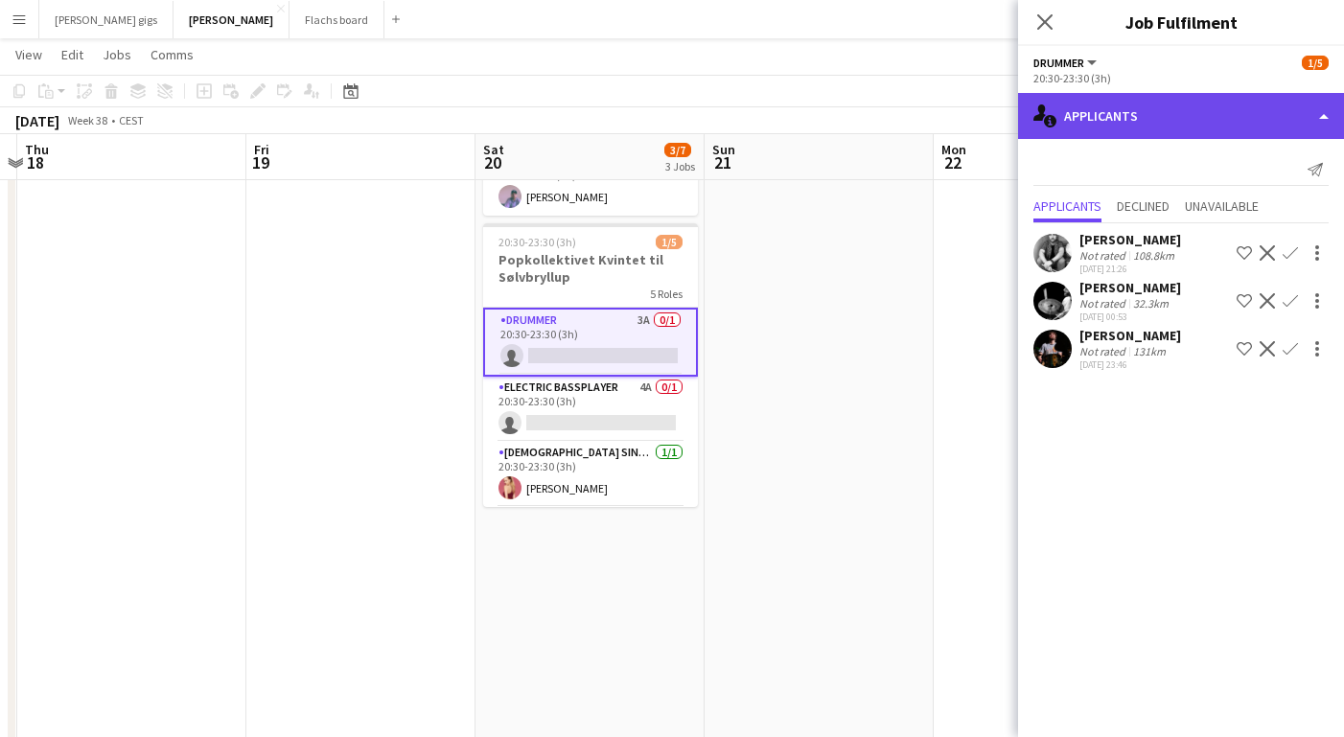
click at [1148, 131] on div "single-neutral-actions-information Applicants" at bounding box center [1181, 116] width 326 height 46
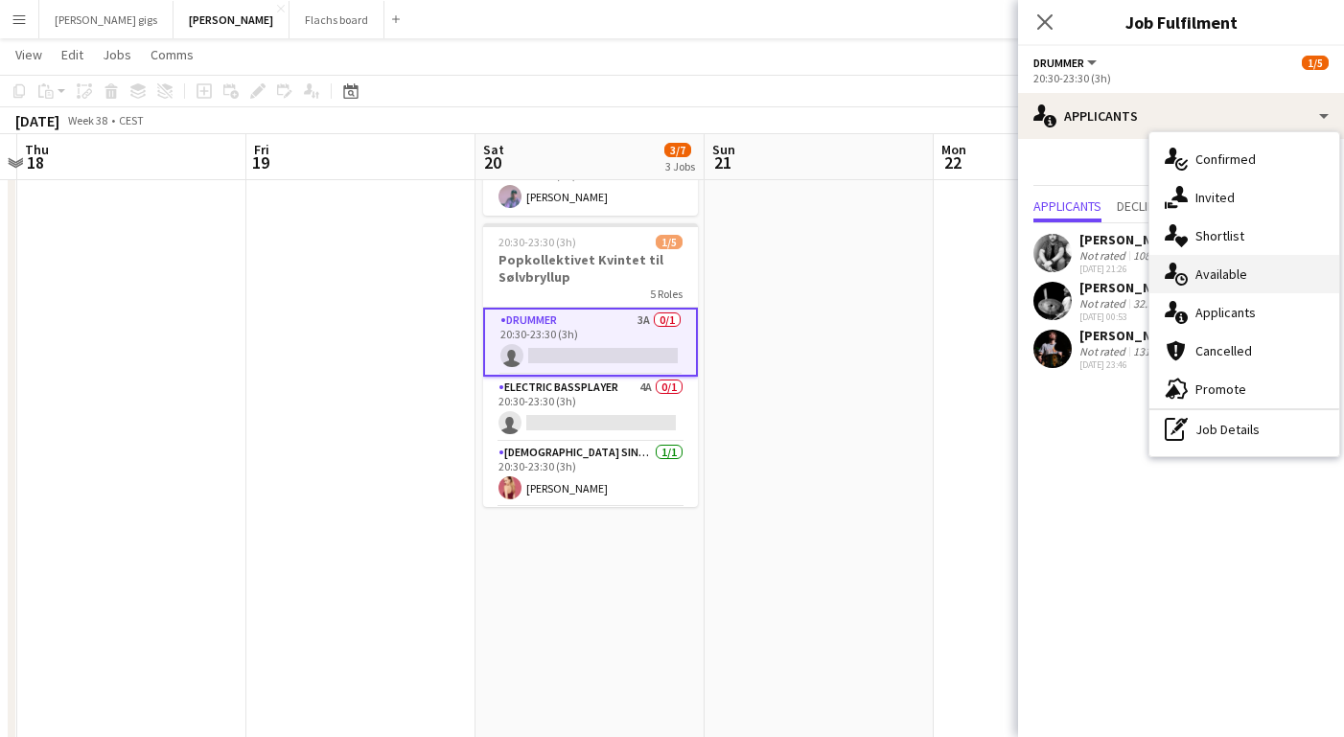
click at [1207, 262] on div "single-neutral-actions-upload Available" at bounding box center [1245, 274] width 190 height 38
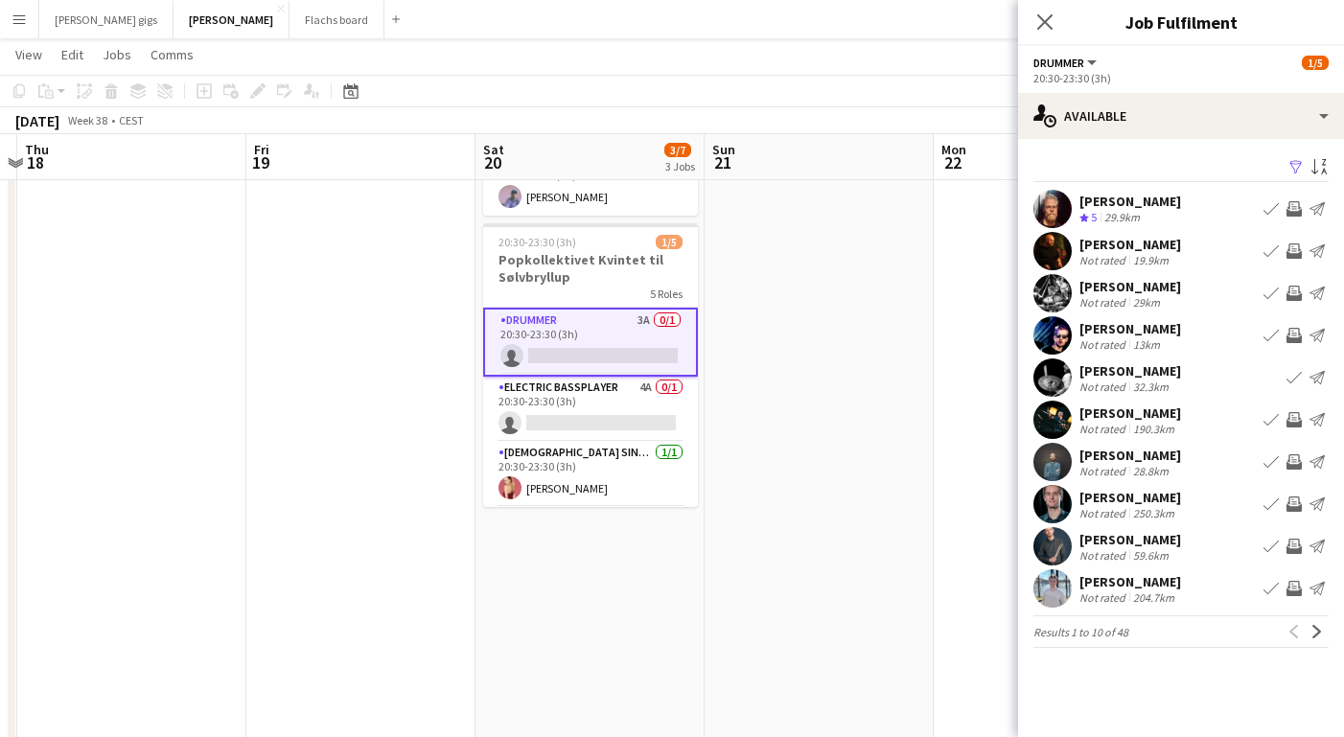
click at [1291, 212] on app-icon "Invite crew" at bounding box center [1294, 208] width 15 height 15
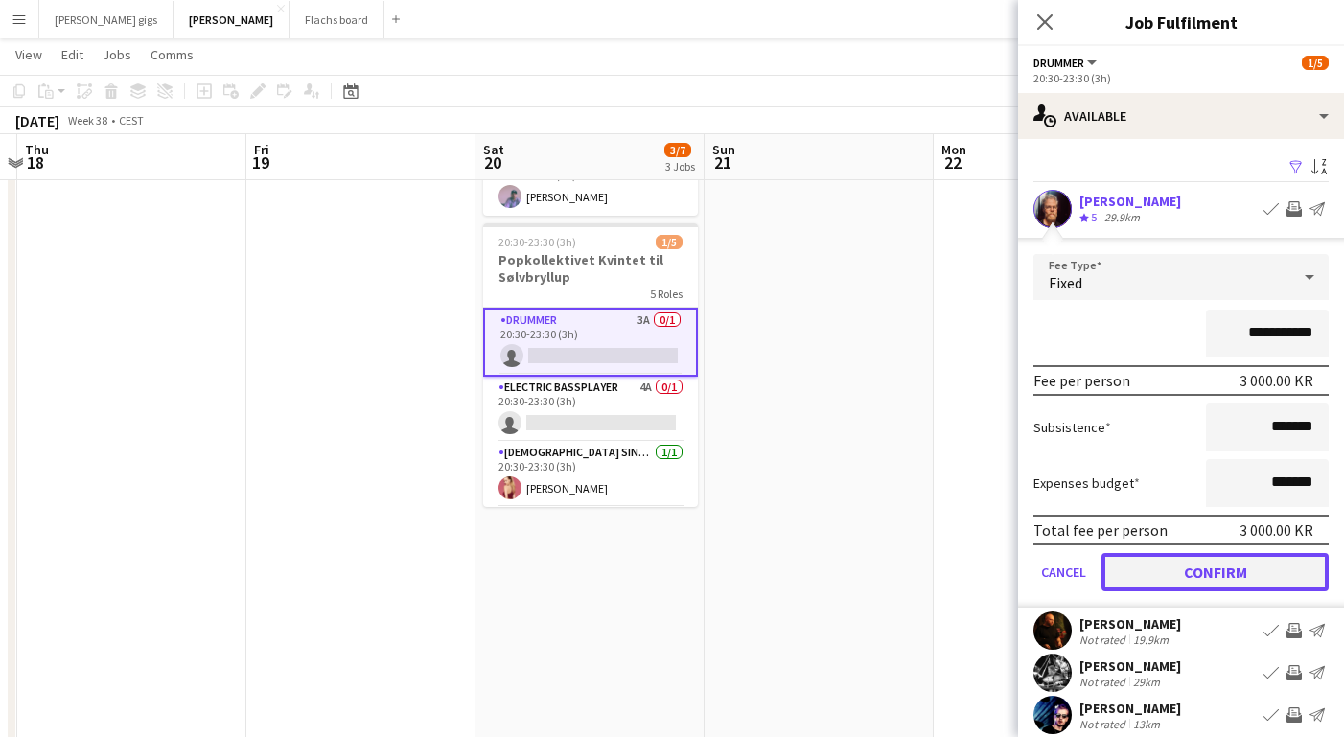
click at [1155, 563] on button "Confirm" at bounding box center [1215, 572] width 227 height 38
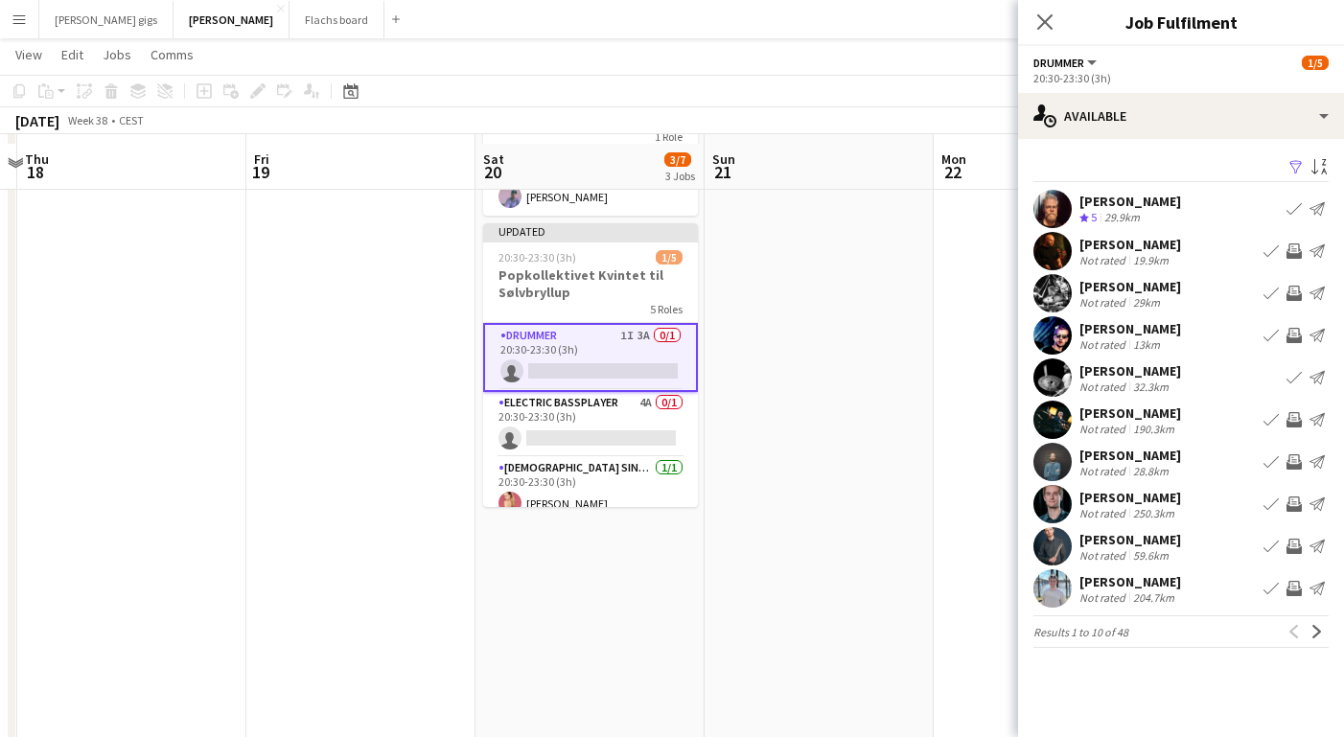
scroll to position [325, 0]
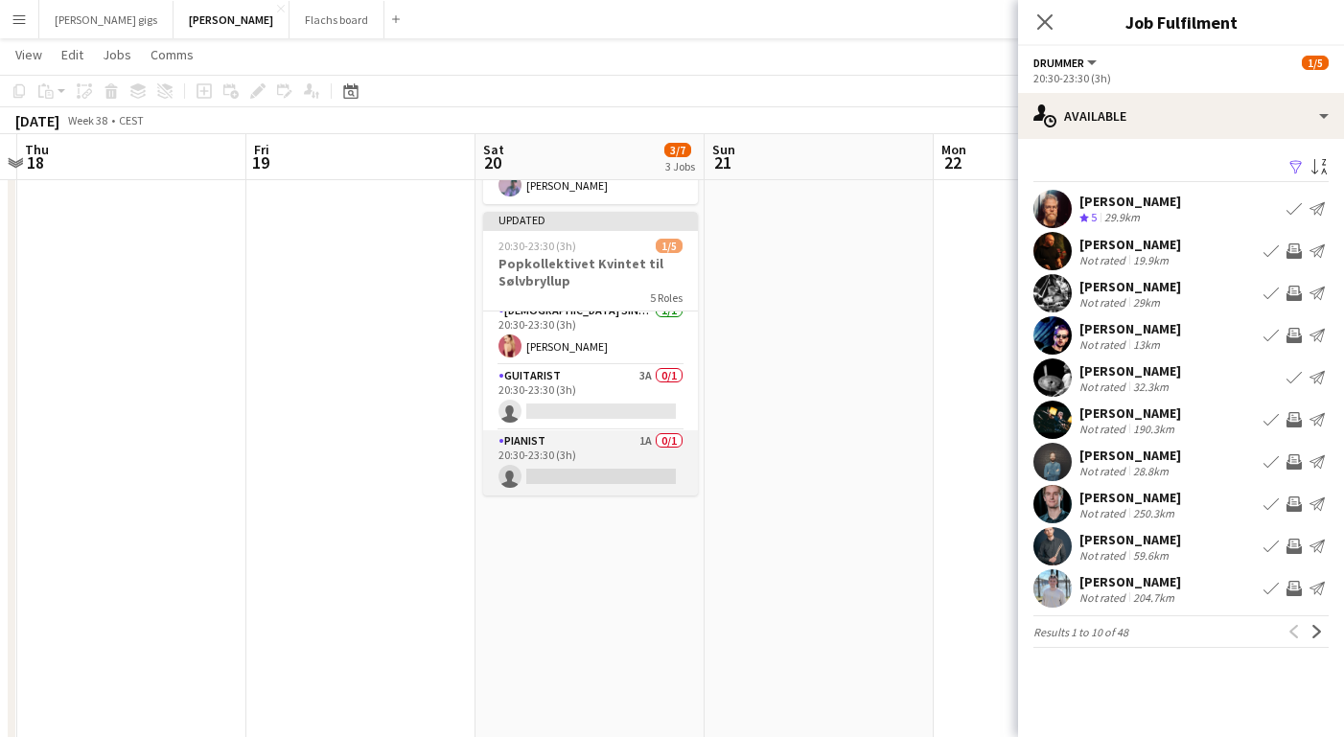
click at [590, 430] on app-card-role "Pianist 1A 0/1 20:30-23:30 (3h) single-neutral-actions" at bounding box center [590, 462] width 215 height 65
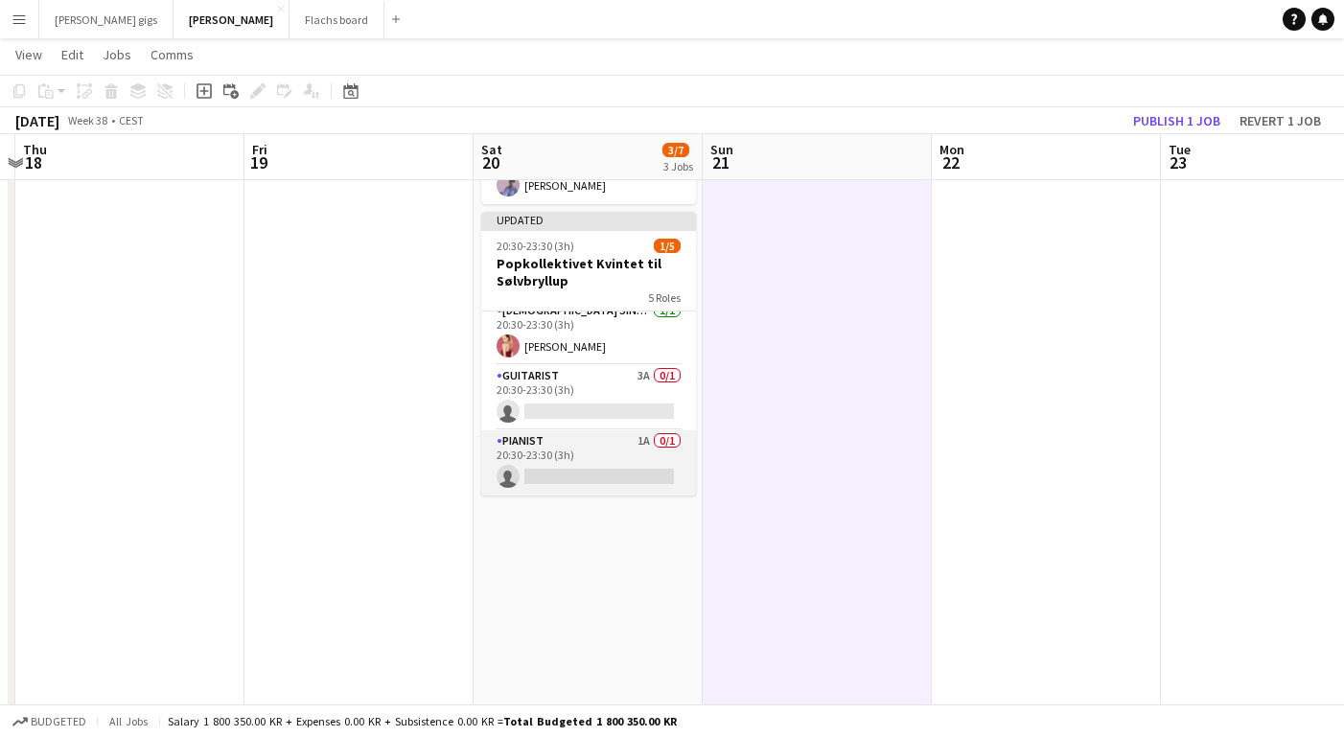
click at [586, 431] on app-card-role "Pianist 1A 0/1 20:30-23:30 (3h) single-neutral-actions" at bounding box center [588, 462] width 215 height 65
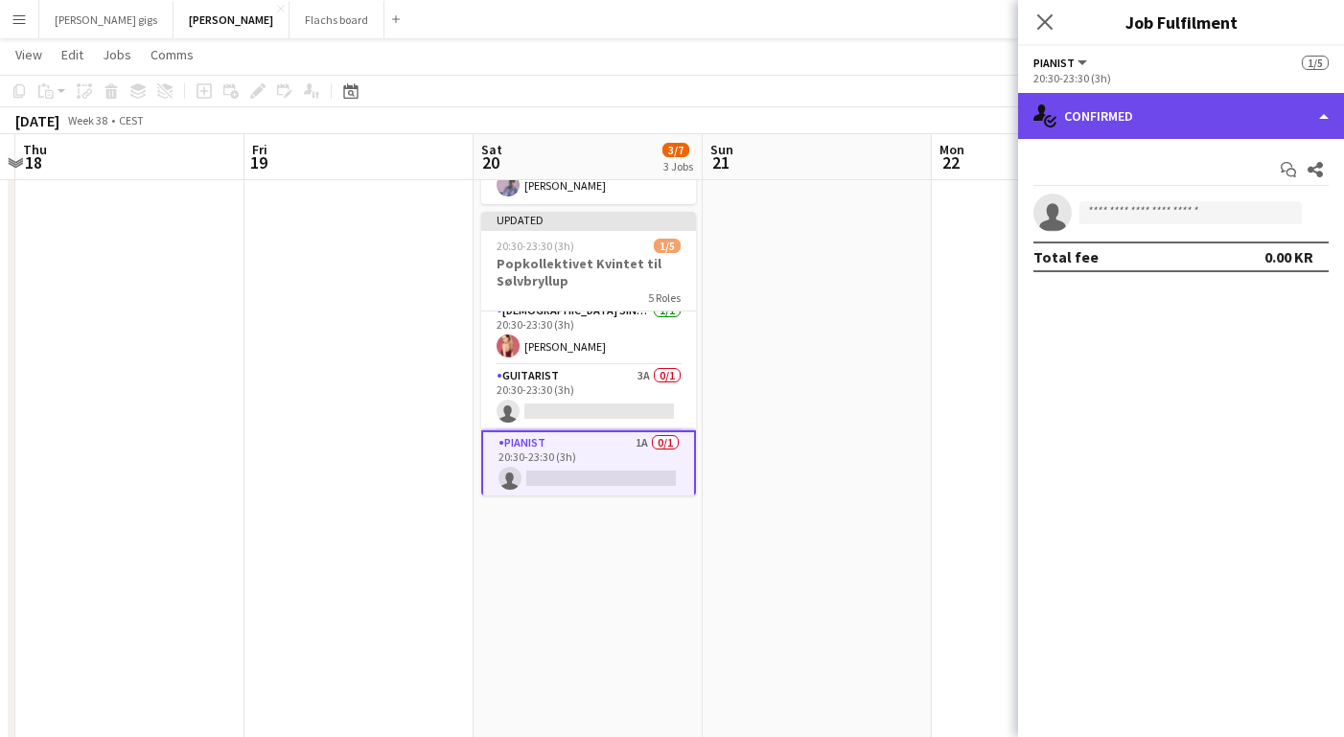
click at [1096, 129] on div "single-neutral-actions-check-2 Confirmed" at bounding box center [1181, 116] width 326 height 46
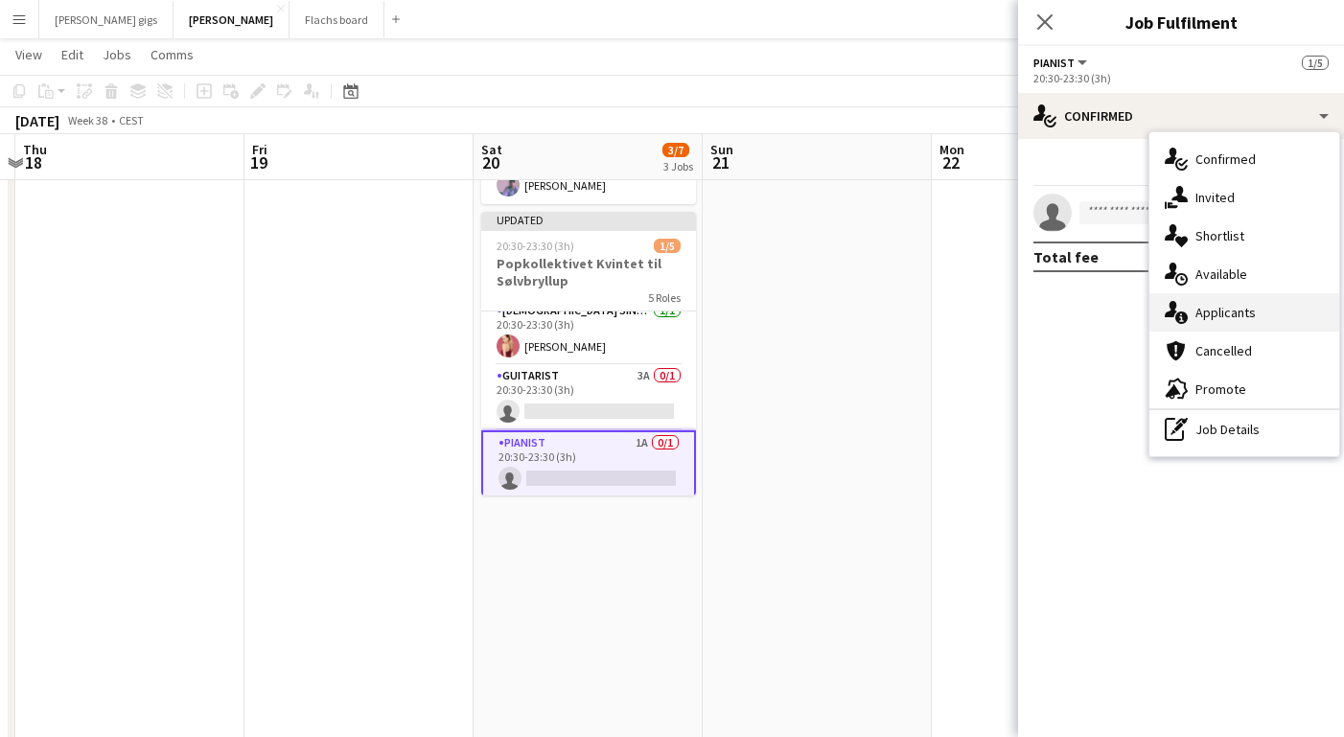
click at [1202, 303] on div "single-neutral-actions-information Applicants" at bounding box center [1245, 312] width 190 height 38
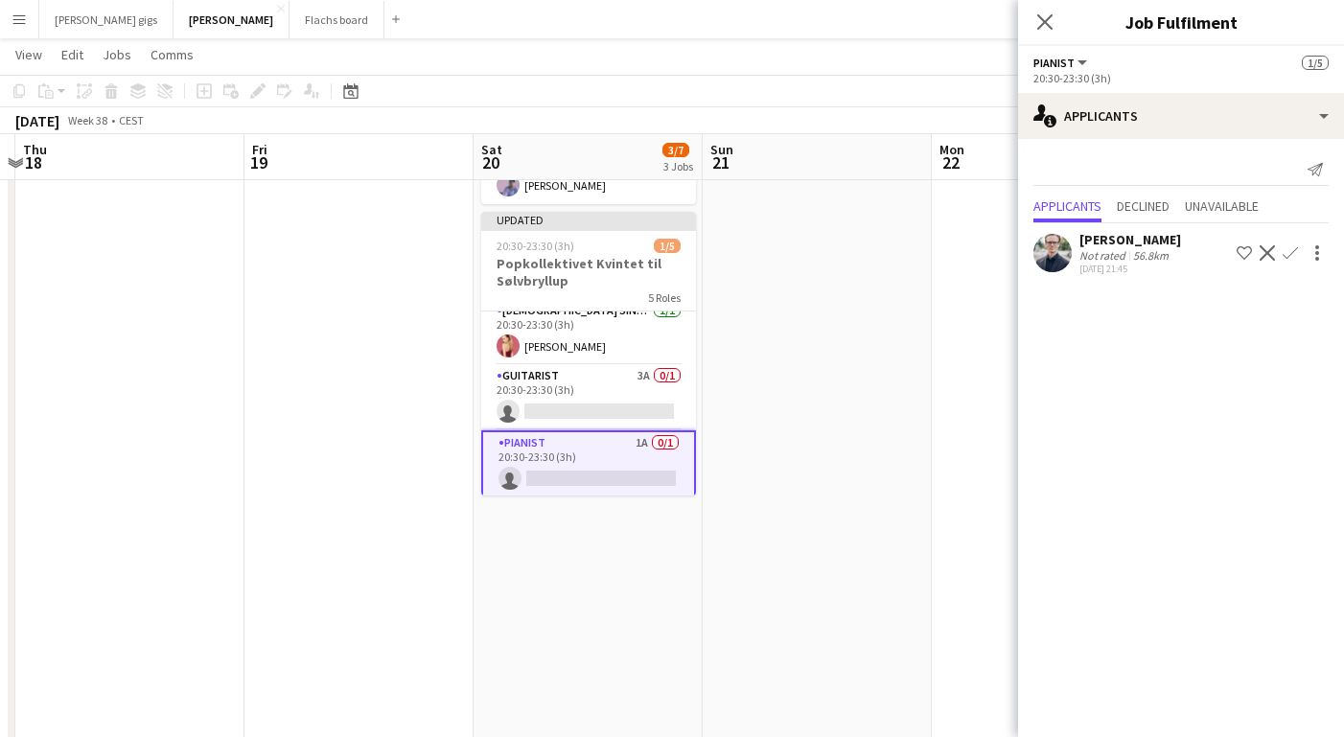
click at [1173, 257] on div "Not rated 56.8km" at bounding box center [1131, 255] width 102 height 14
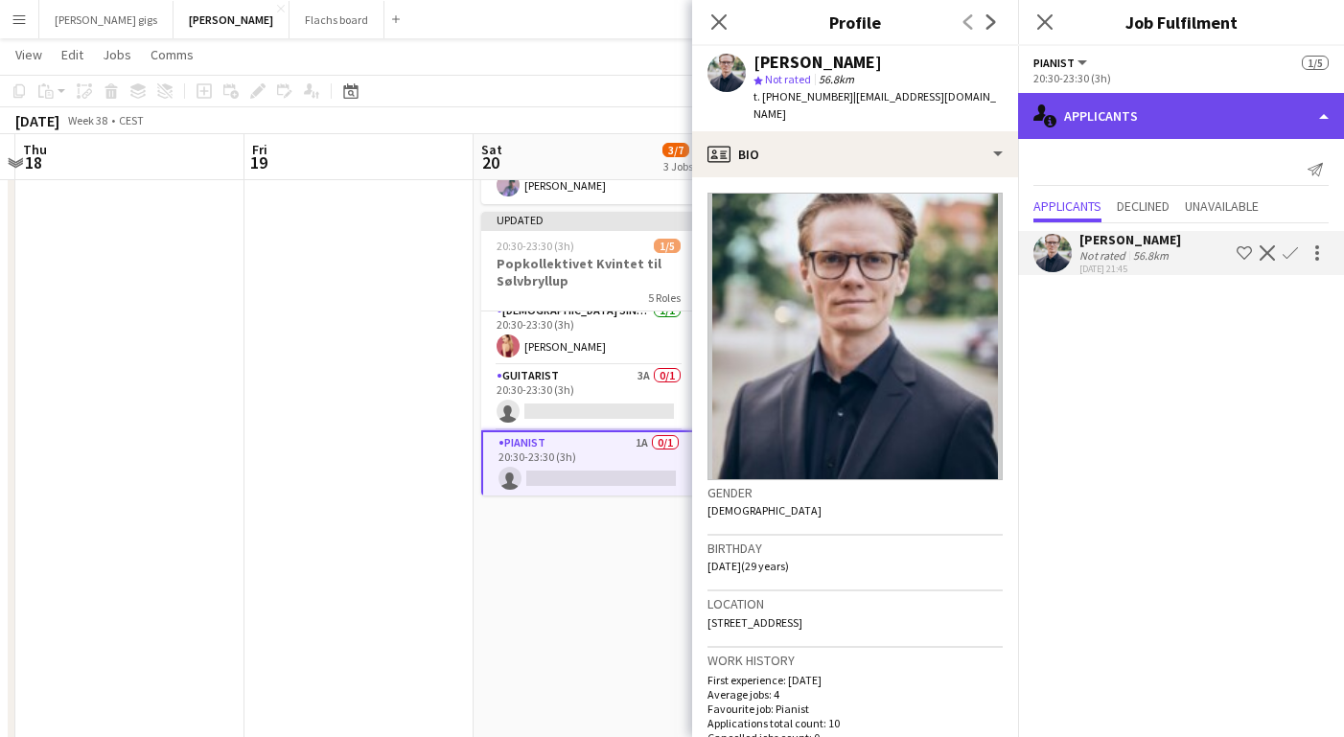
click at [1127, 109] on div "single-neutral-actions-information Applicants" at bounding box center [1181, 116] width 326 height 46
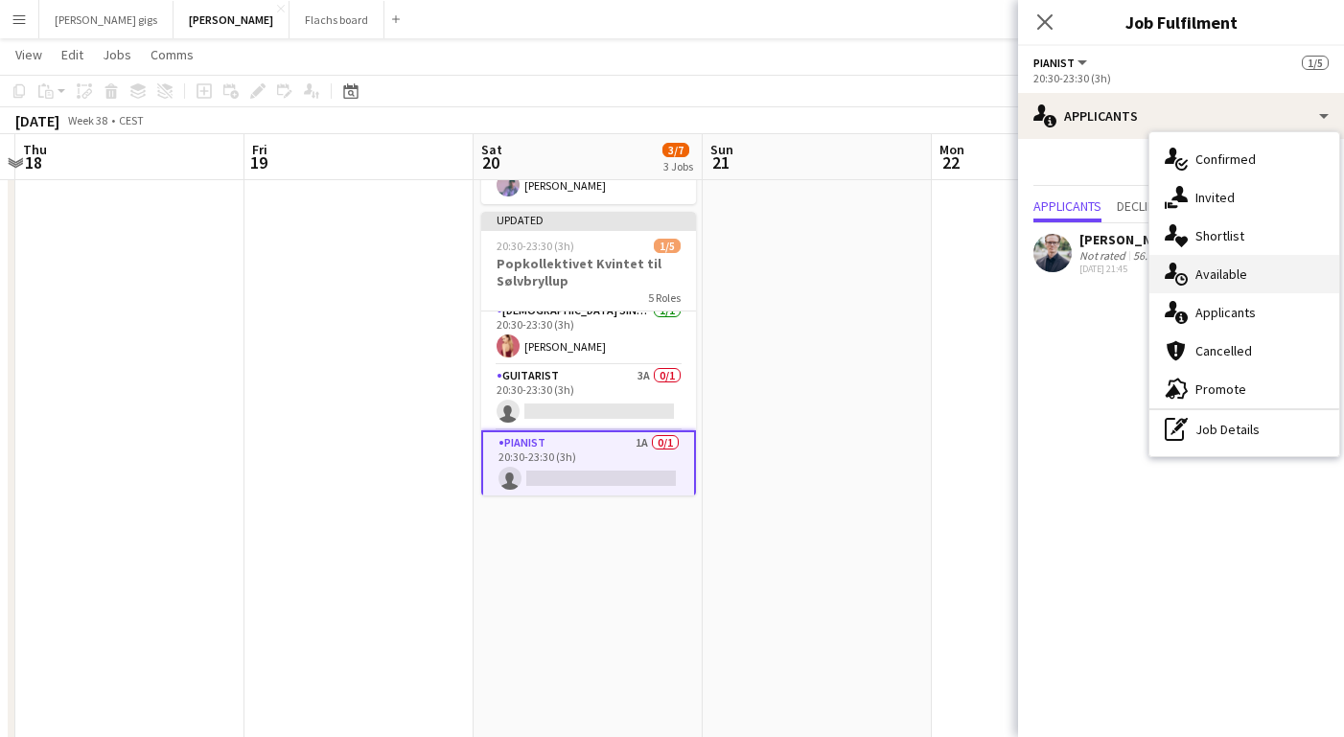
click at [1211, 270] on div "single-neutral-actions-upload Available" at bounding box center [1245, 274] width 190 height 38
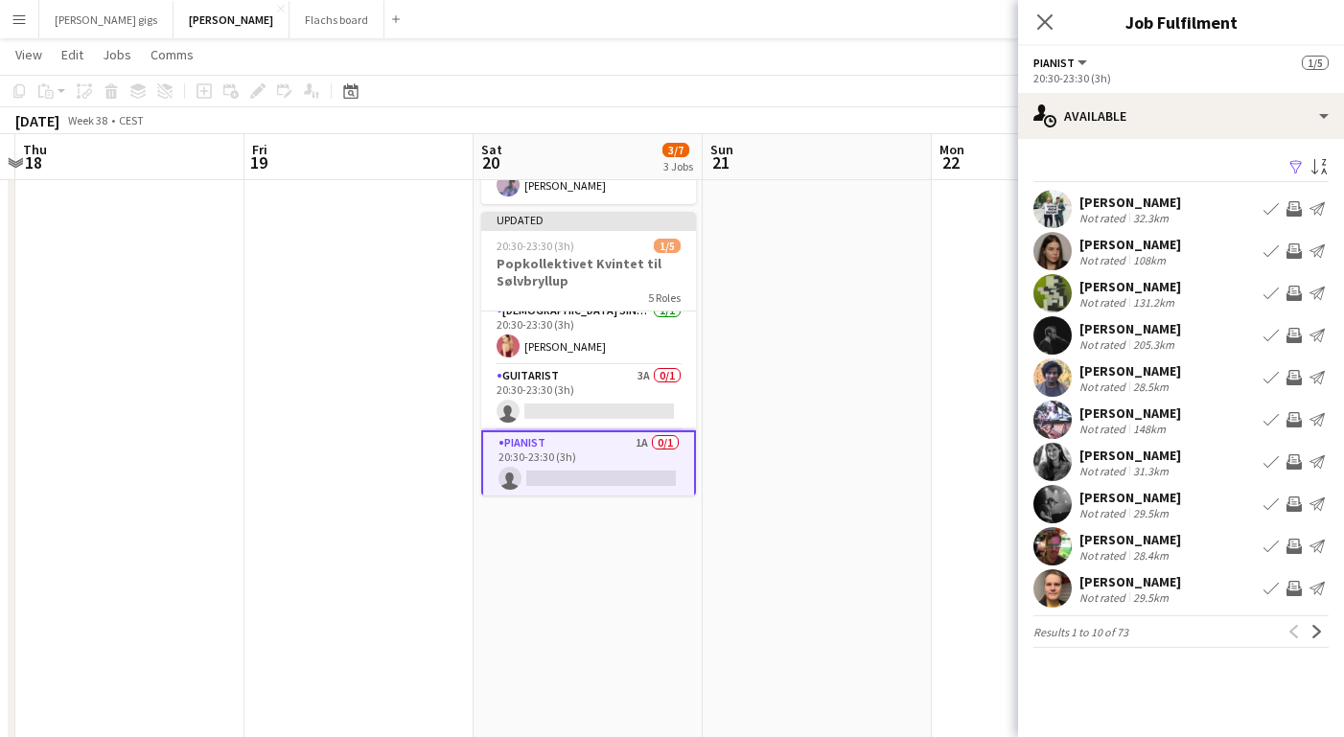
click at [1123, 203] on div "[PERSON_NAME]" at bounding box center [1131, 202] width 102 height 17
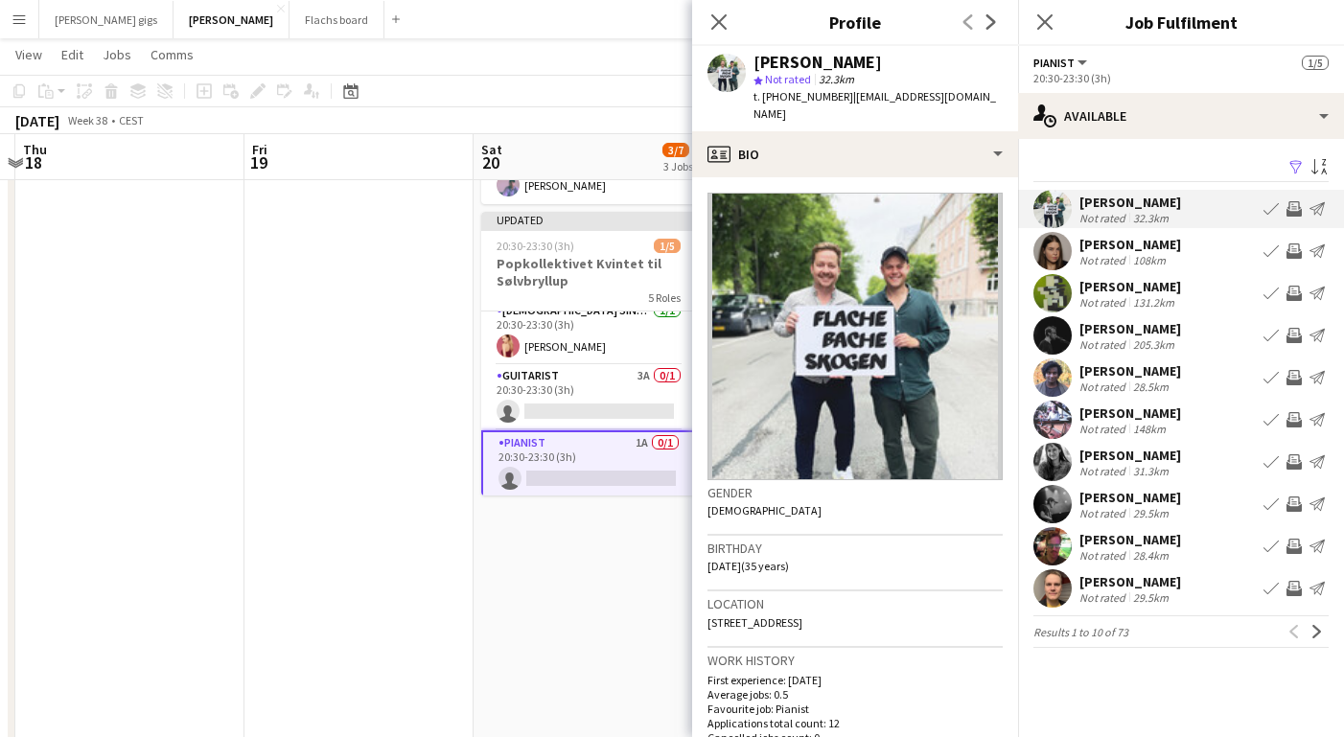
click at [1123, 203] on div "[PERSON_NAME]" at bounding box center [1131, 202] width 102 height 17
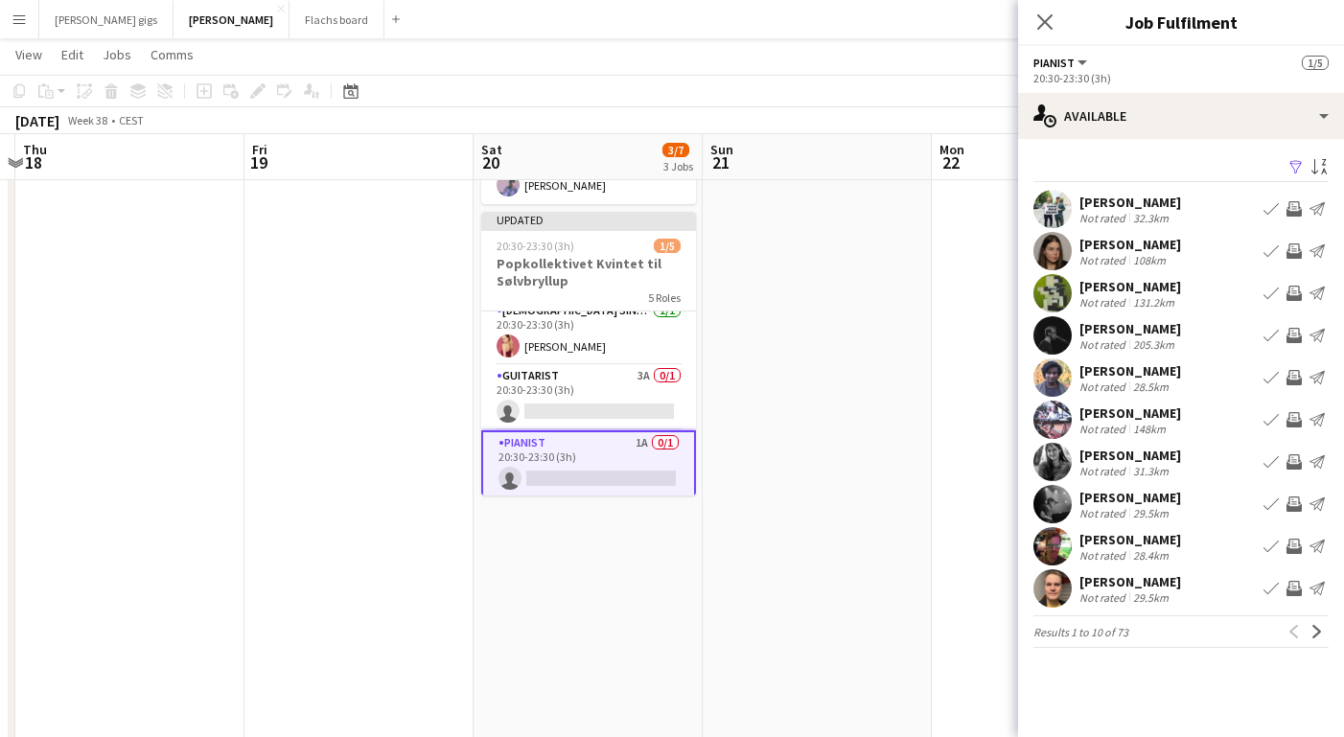
click at [1291, 384] on app-icon "Invite crew" at bounding box center [1294, 377] width 15 height 15
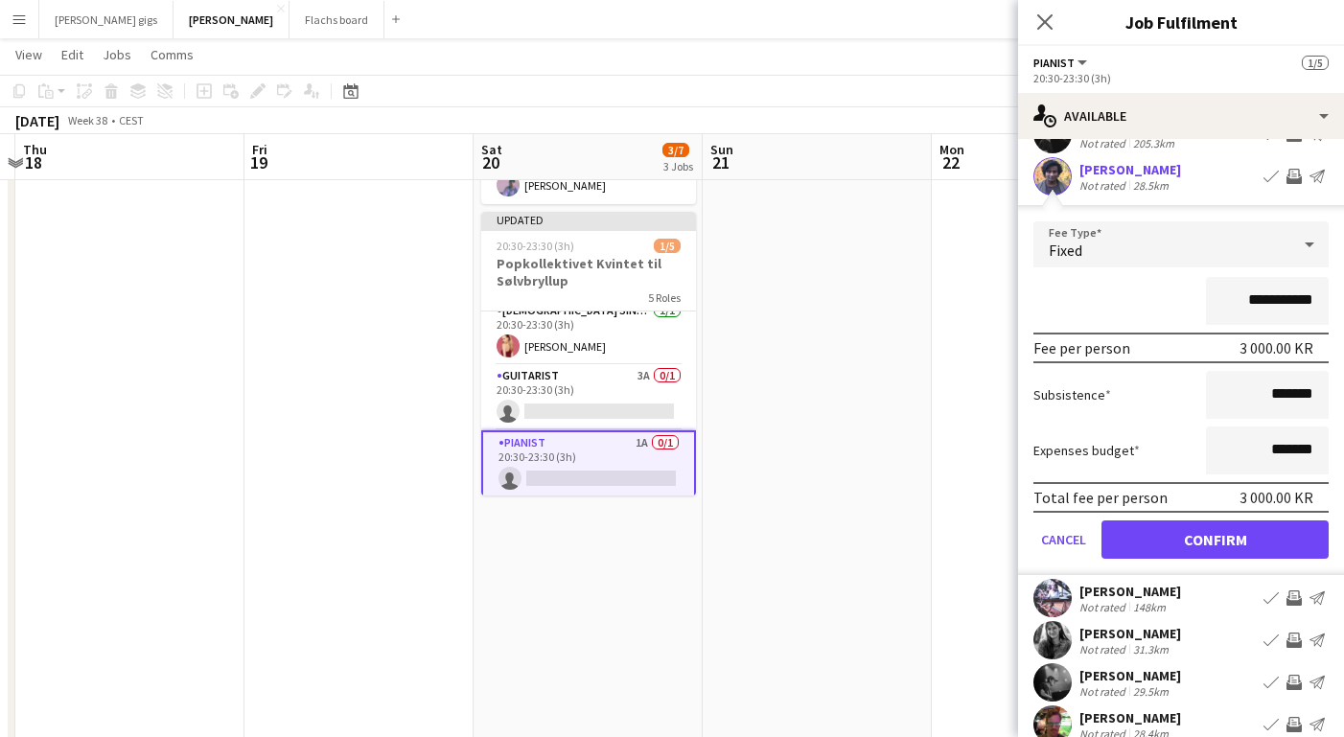
scroll to position [200, 0]
click at [1187, 553] on button "Confirm" at bounding box center [1215, 541] width 227 height 38
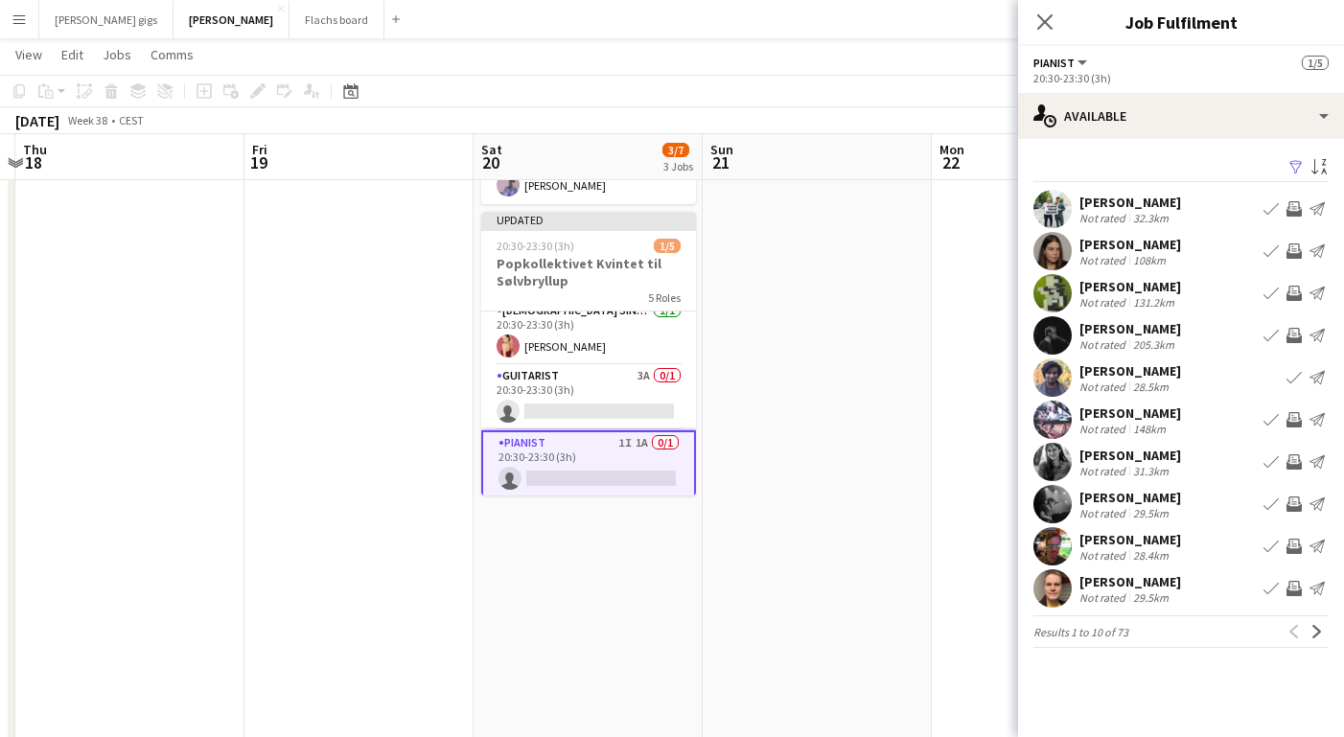
click at [1290, 594] on app-icon "Invite crew" at bounding box center [1294, 588] width 15 height 15
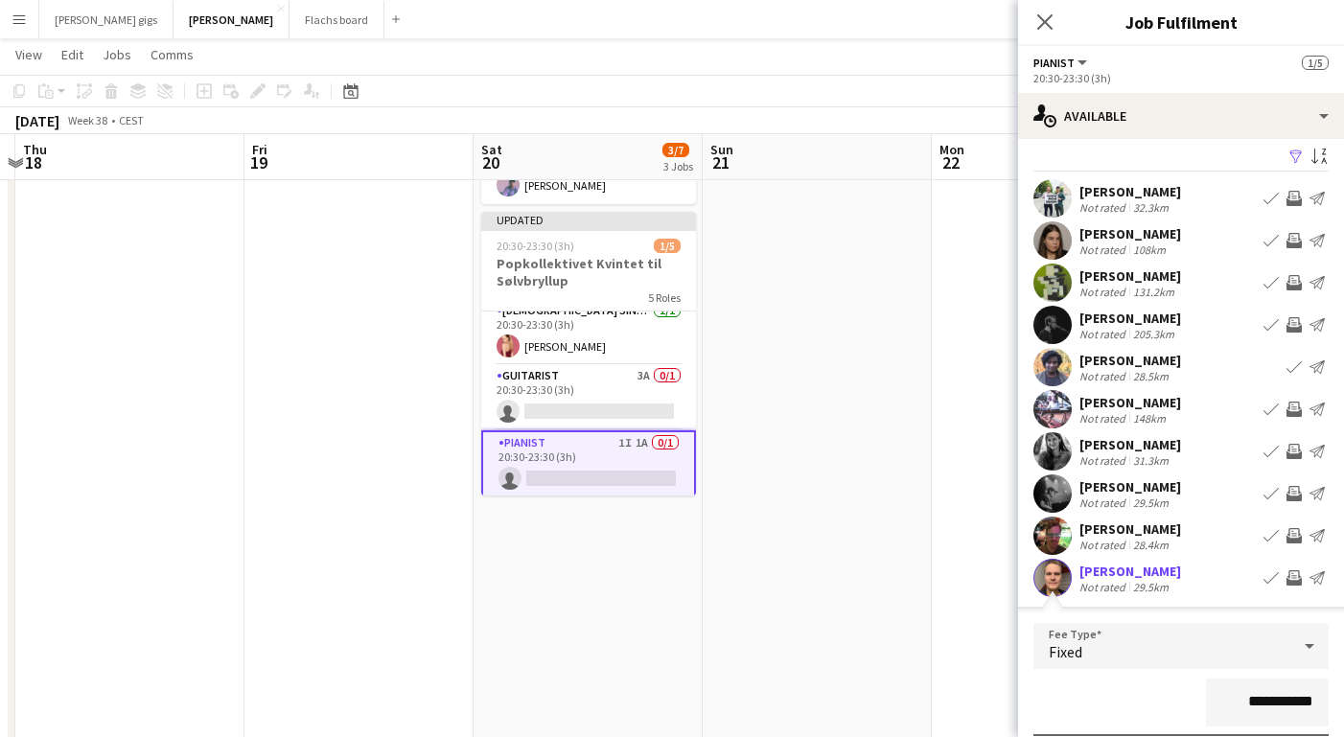
scroll to position [256, 0]
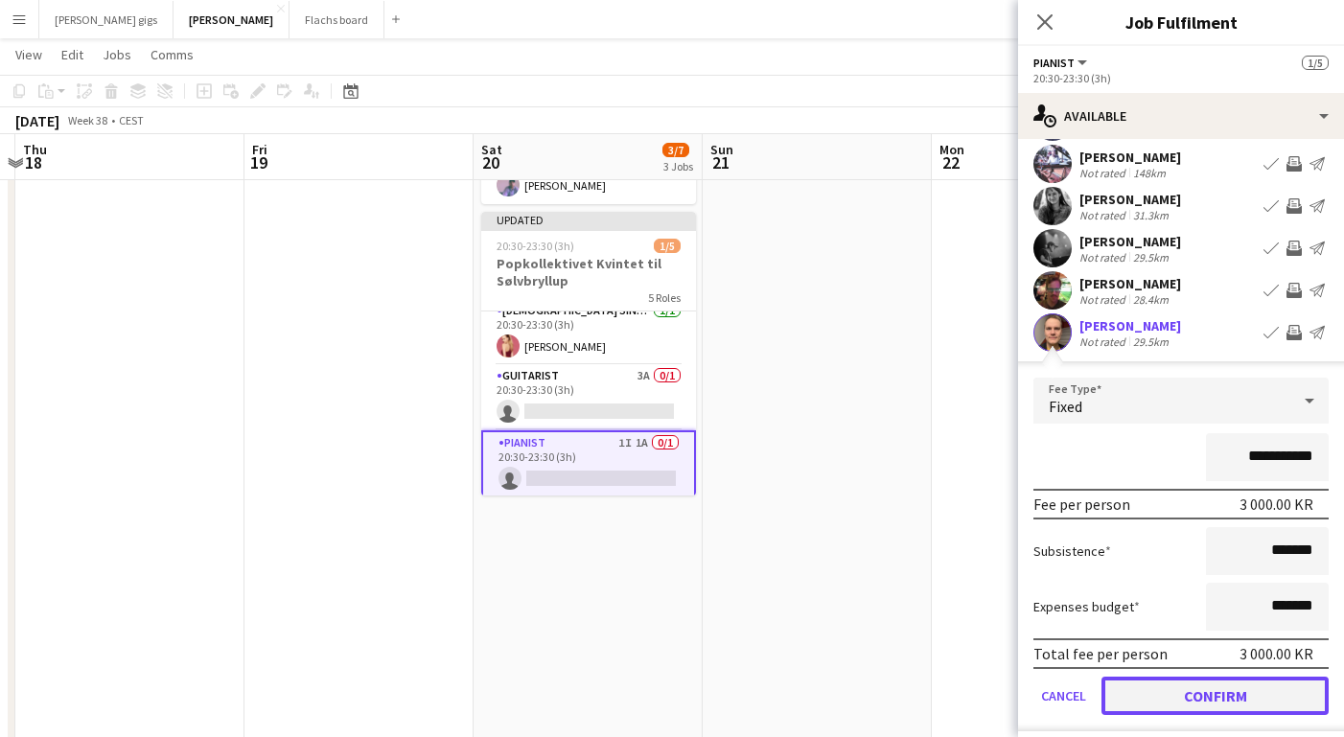
click at [1187, 707] on button "Confirm" at bounding box center [1215, 696] width 227 height 38
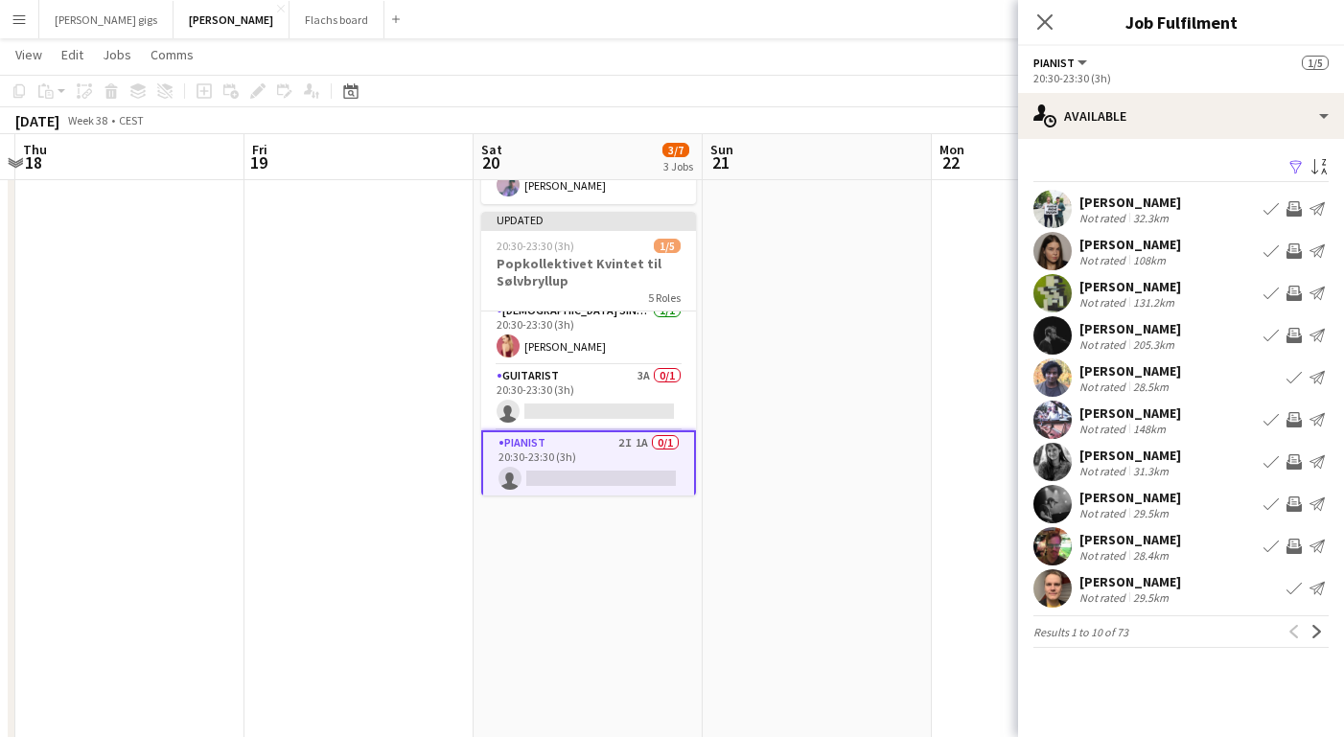
scroll to position [0, 0]
click at [1314, 639] on app-icon "Next" at bounding box center [1317, 631] width 13 height 13
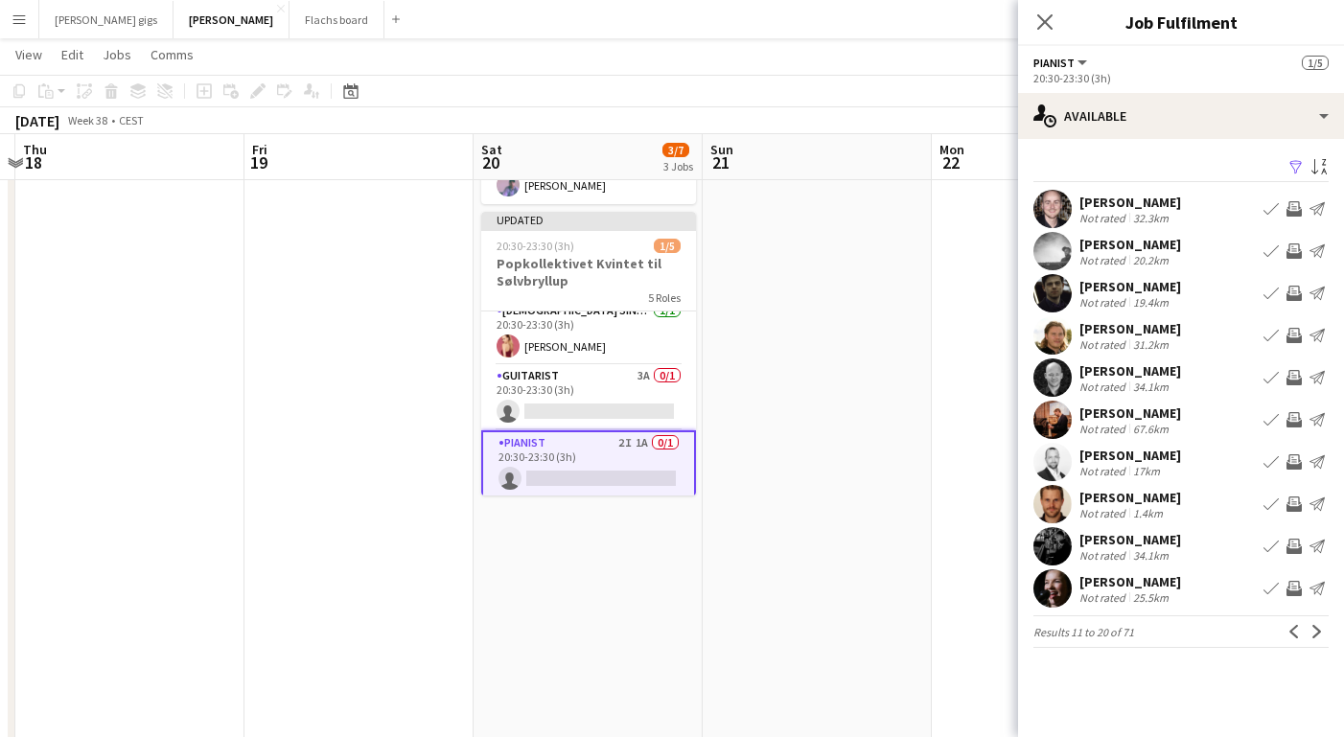
click at [1293, 295] on app-icon "Invite crew" at bounding box center [1294, 293] width 15 height 15
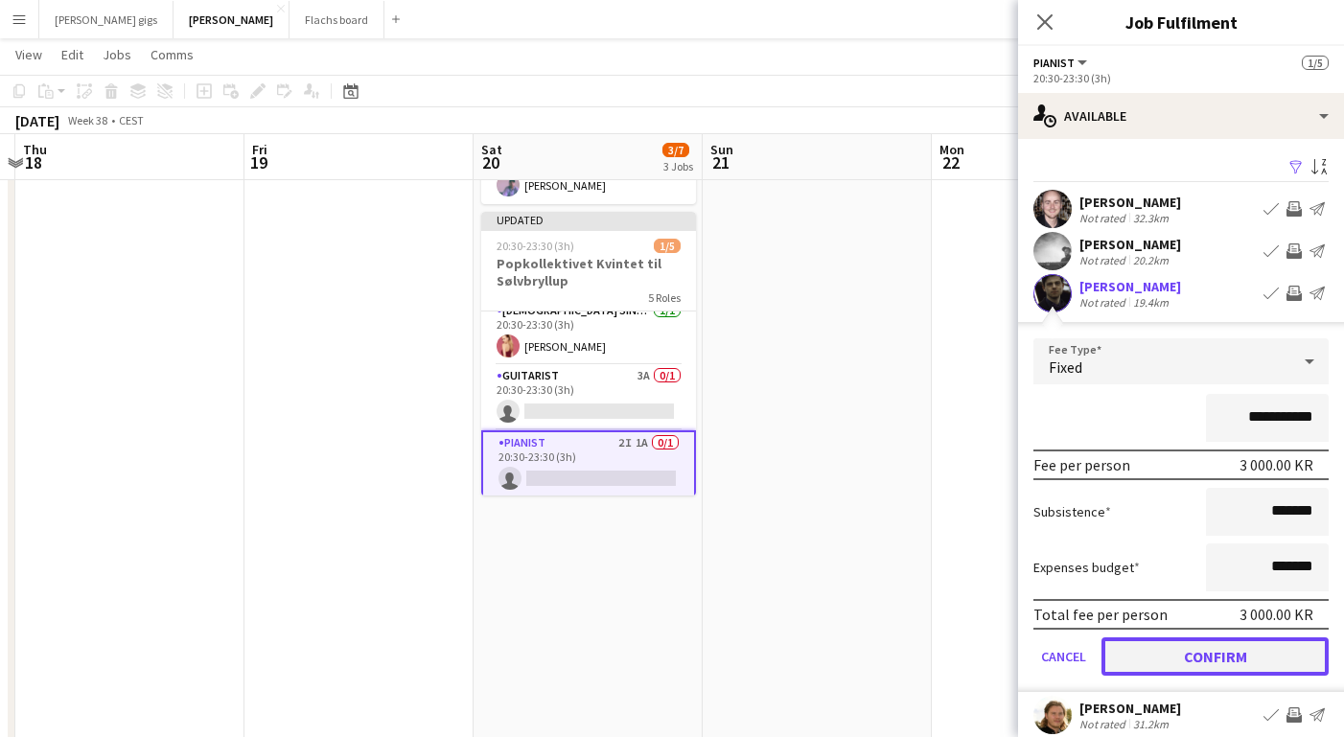
click at [1219, 656] on button "Confirm" at bounding box center [1215, 657] width 227 height 38
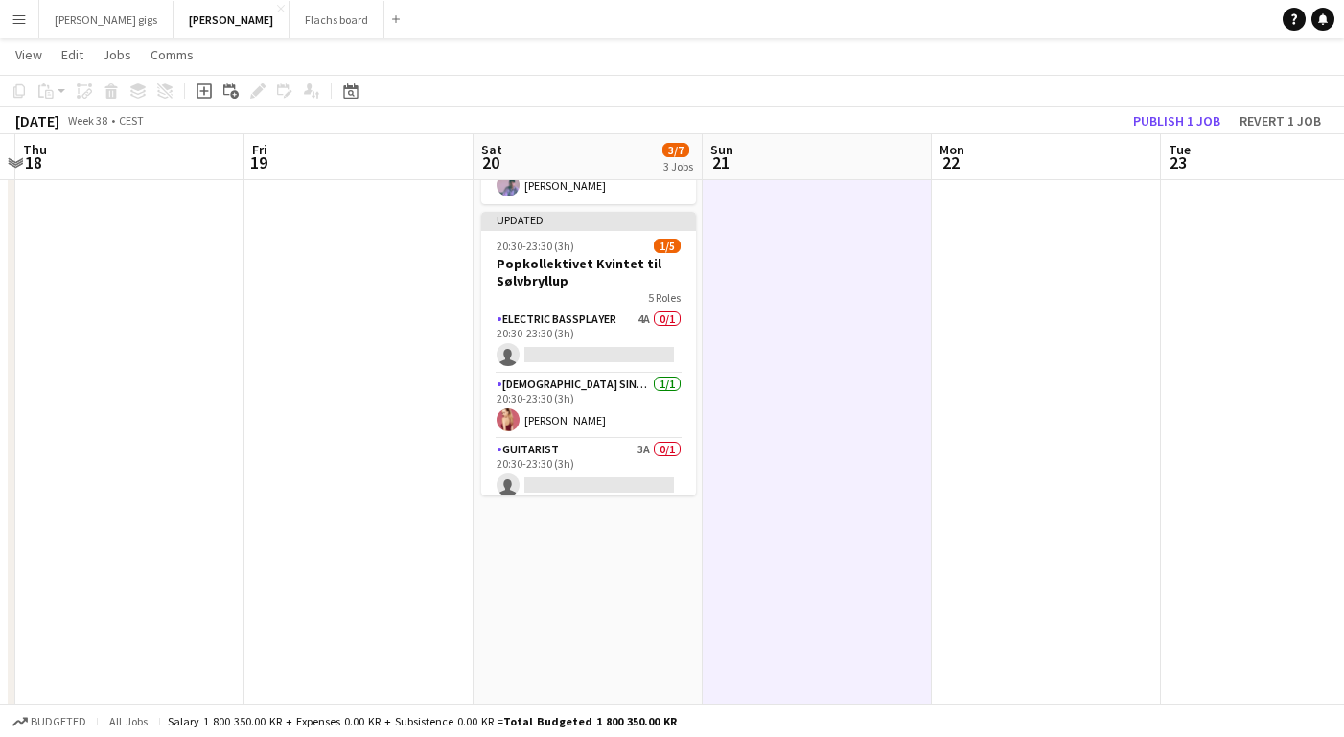
scroll to position [58, 0]
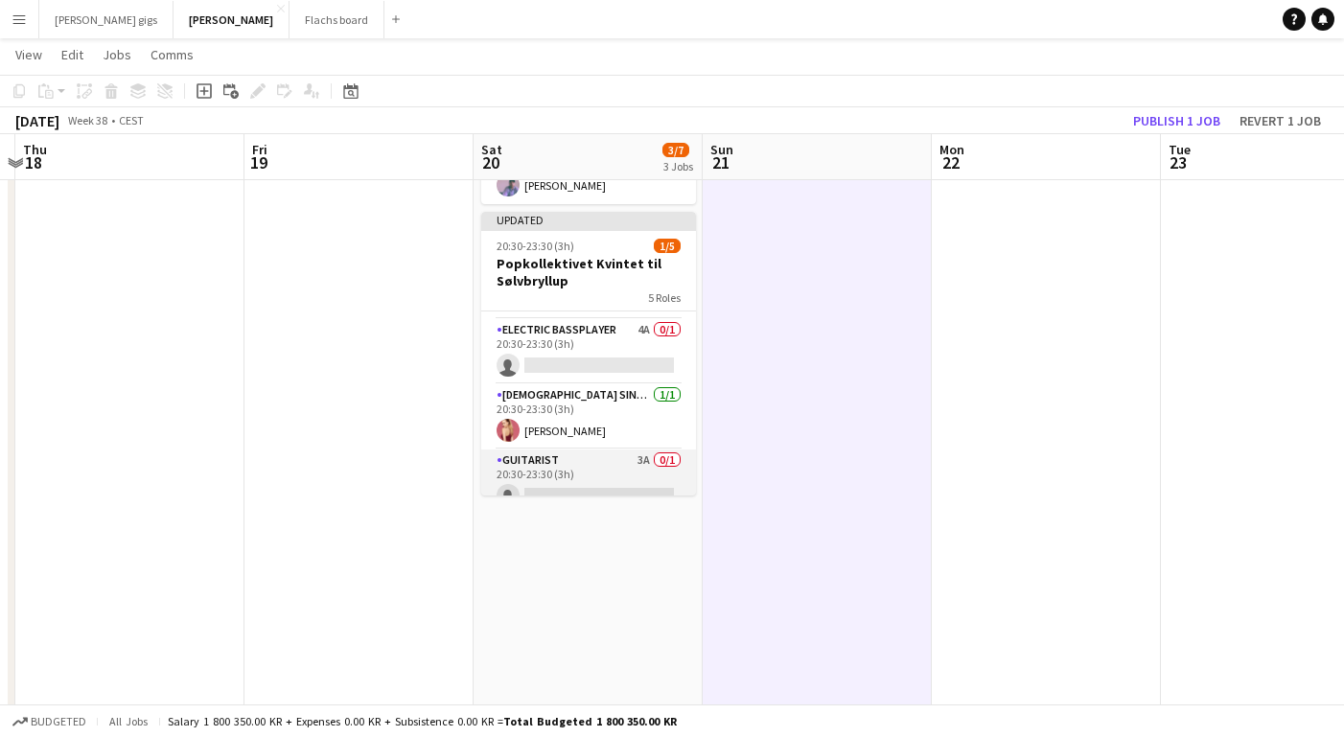
click at [594, 457] on app-card-role "Guitarist 3A 0/1 20:30-23:30 (3h) single-neutral-actions" at bounding box center [588, 482] width 215 height 65
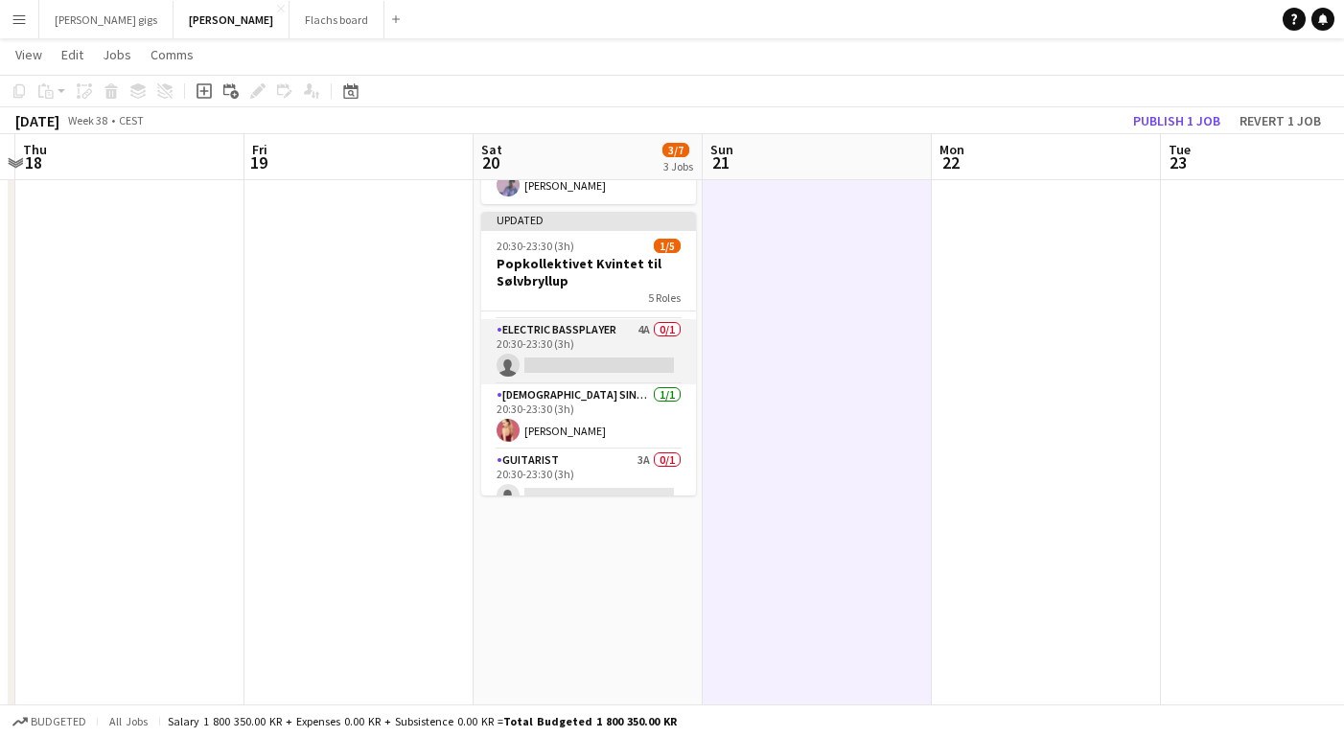
click at [606, 324] on app-card-role "Electric Bassplayer 4A 0/1 20:30-23:30 (3h) single-neutral-actions" at bounding box center [588, 351] width 215 height 65
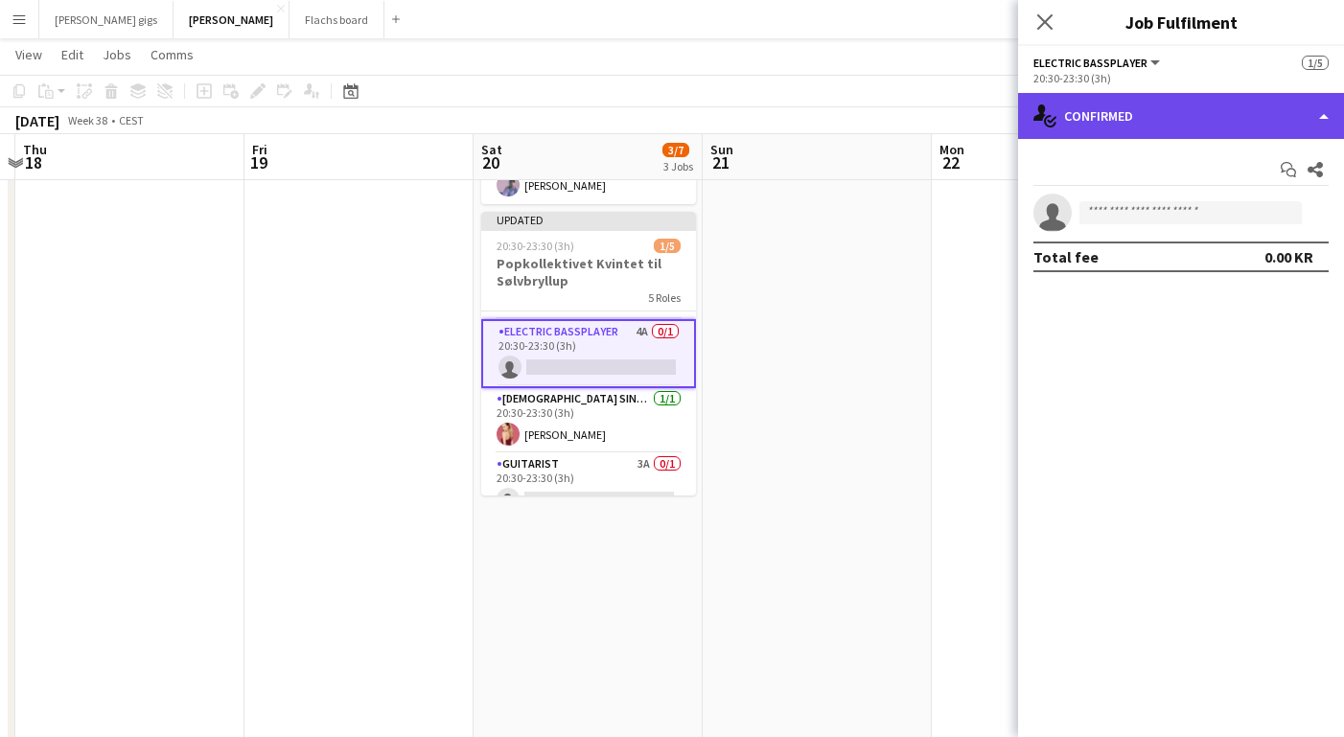
click at [1148, 117] on div "single-neutral-actions-check-2 Confirmed" at bounding box center [1181, 116] width 326 height 46
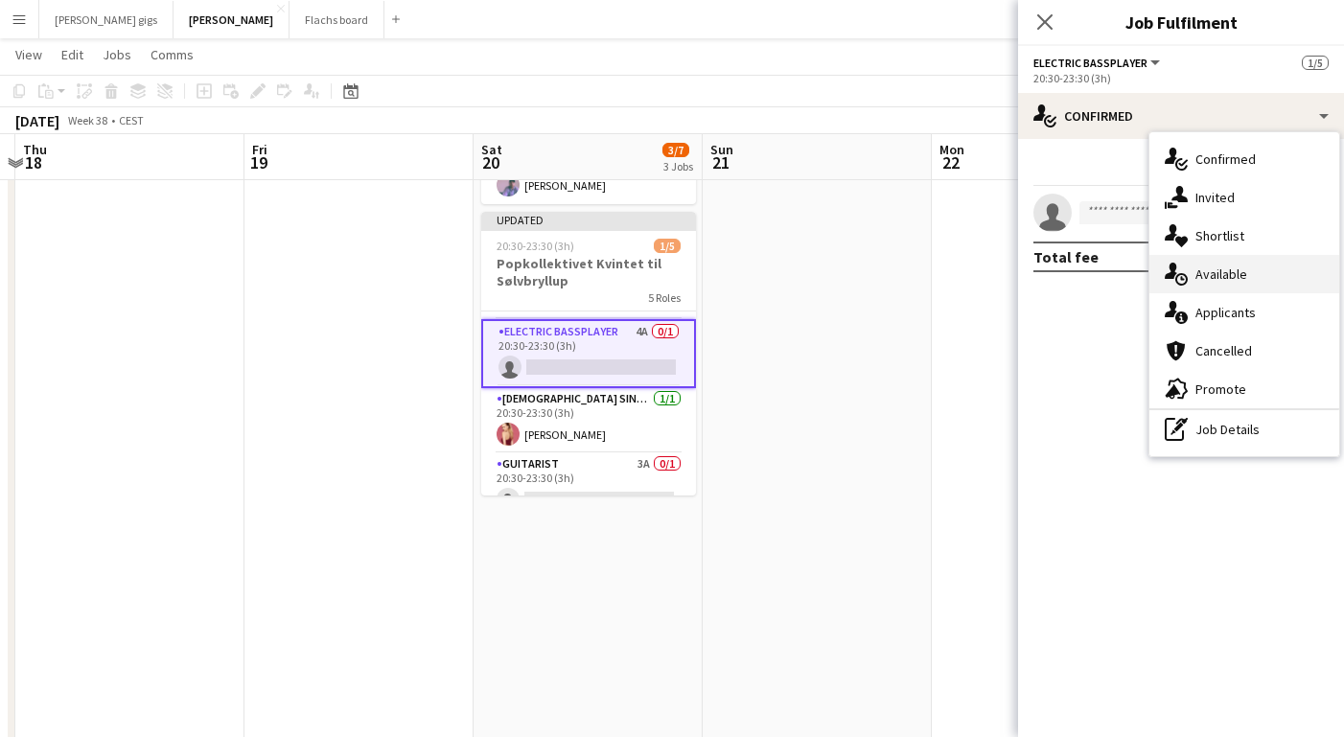
click at [1206, 284] on div "single-neutral-actions-upload Available" at bounding box center [1245, 274] width 190 height 38
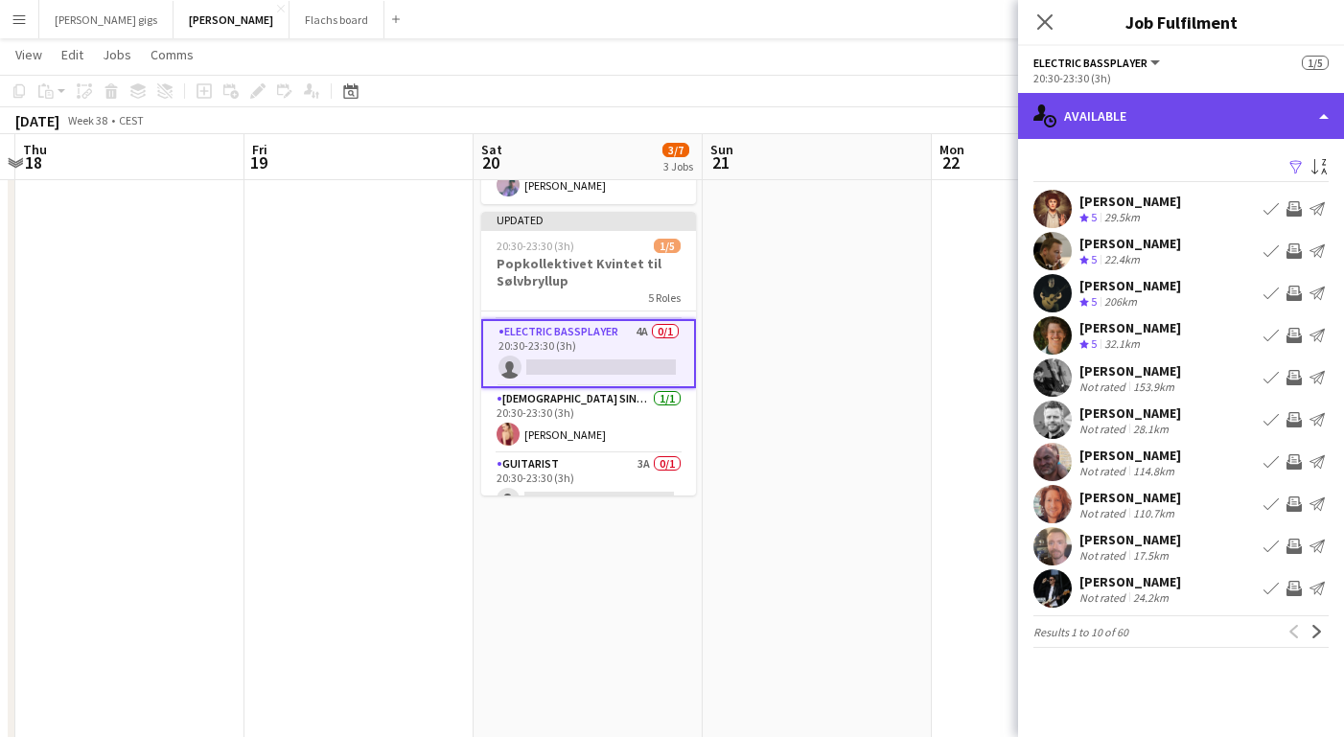
click at [1122, 126] on div "single-neutral-actions-upload Available" at bounding box center [1181, 116] width 326 height 46
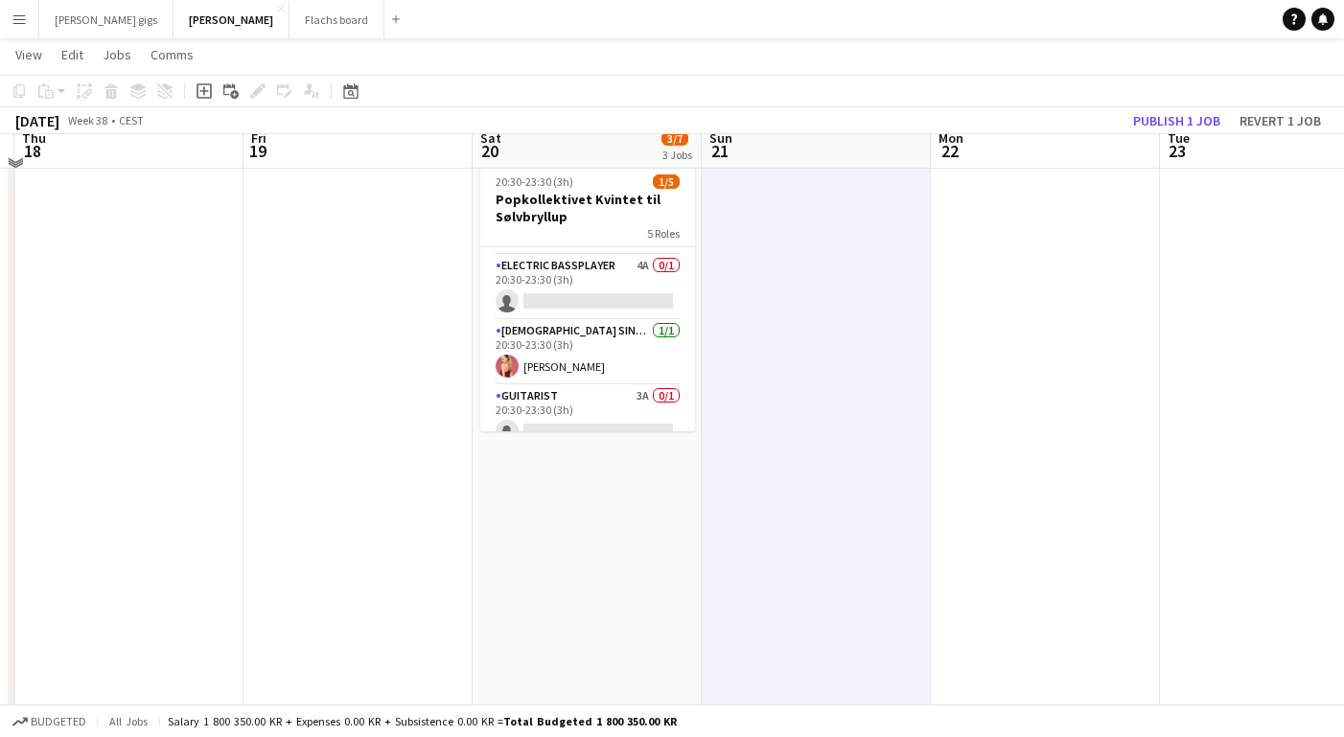
scroll to position [376, 0]
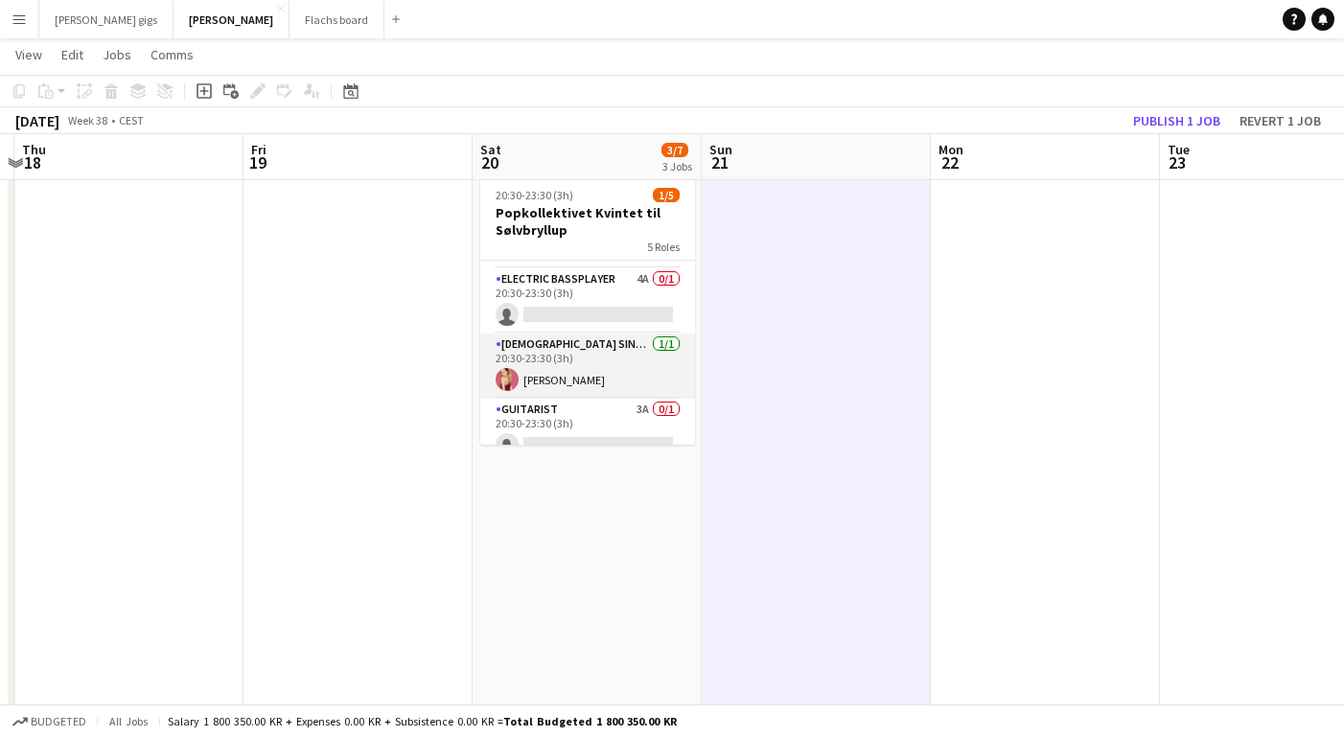
click at [552, 364] on app-card-role "[DEMOGRAPHIC_DATA] Singer [DATE] 20:30-23:30 (3h) [PERSON_NAME]" at bounding box center [587, 366] width 215 height 65
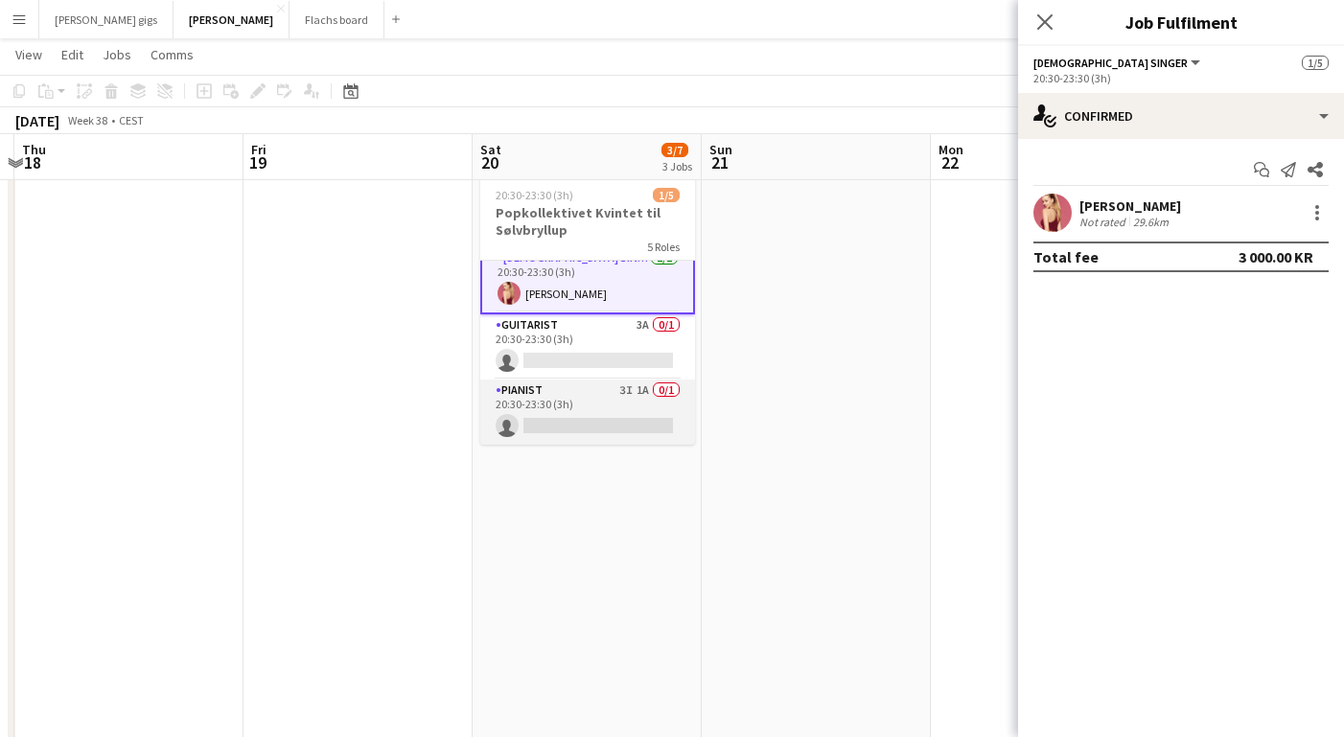
click at [558, 389] on app-card-role "Pianist 3I 1A 0/1 20:30-23:30 (3h) single-neutral-actions" at bounding box center [587, 412] width 215 height 65
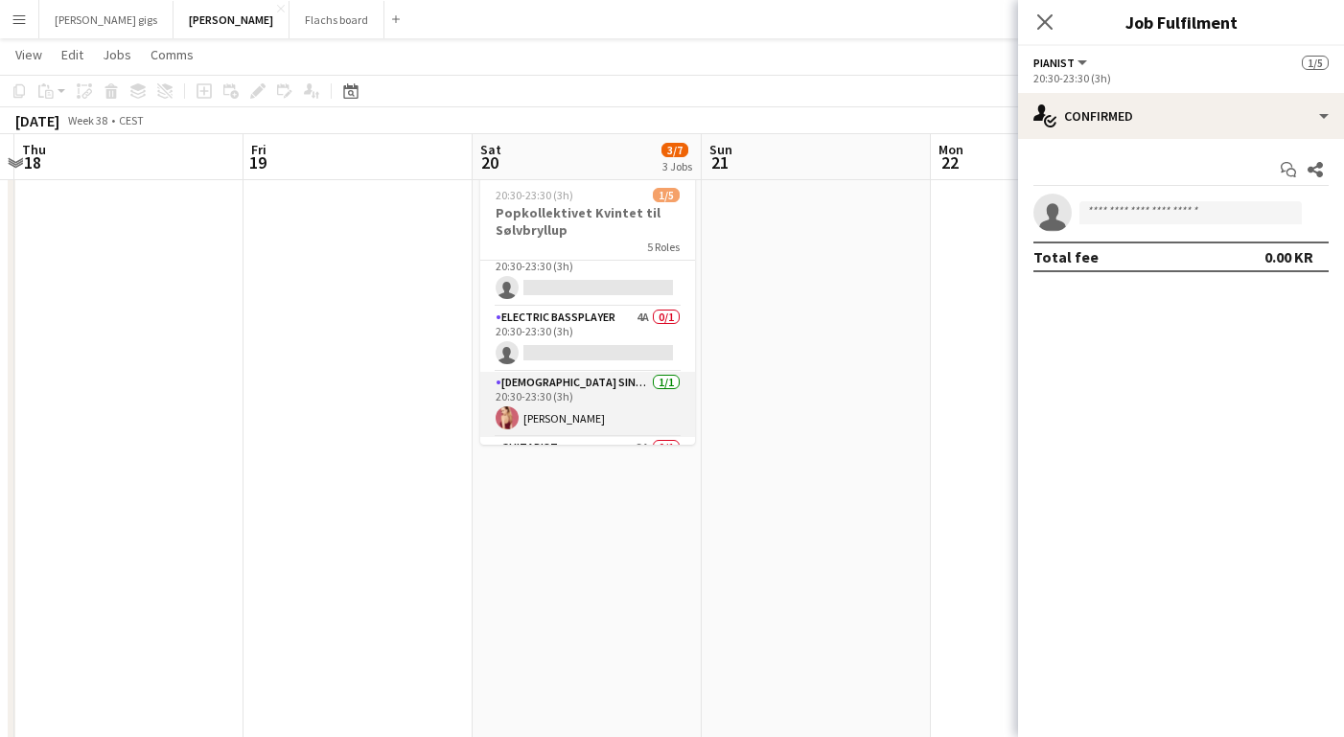
scroll to position [0, 0]
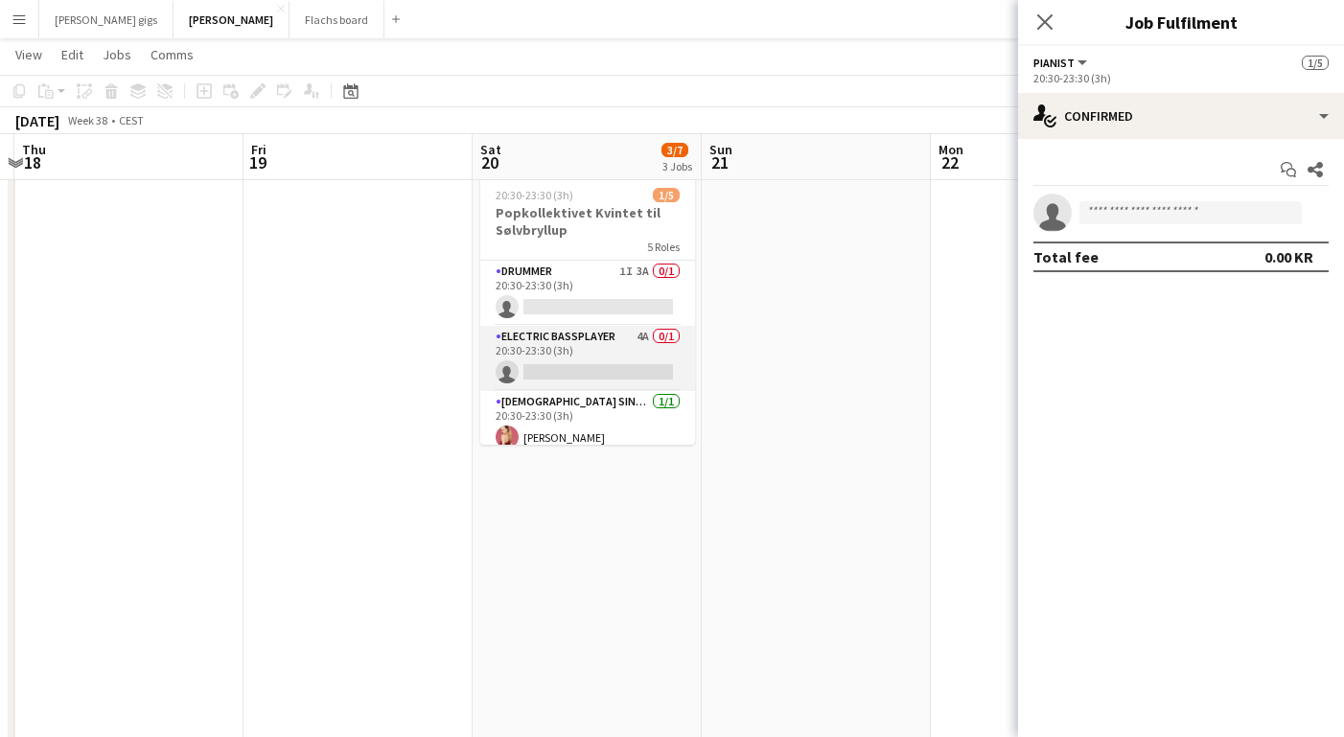
click at [637, 330] on app-card-role "Electric Bassplayer 4A 0/1 20:30-23:30 (3h) single-neutral-actions" at bounding box center [587, 358] width 215 height 65
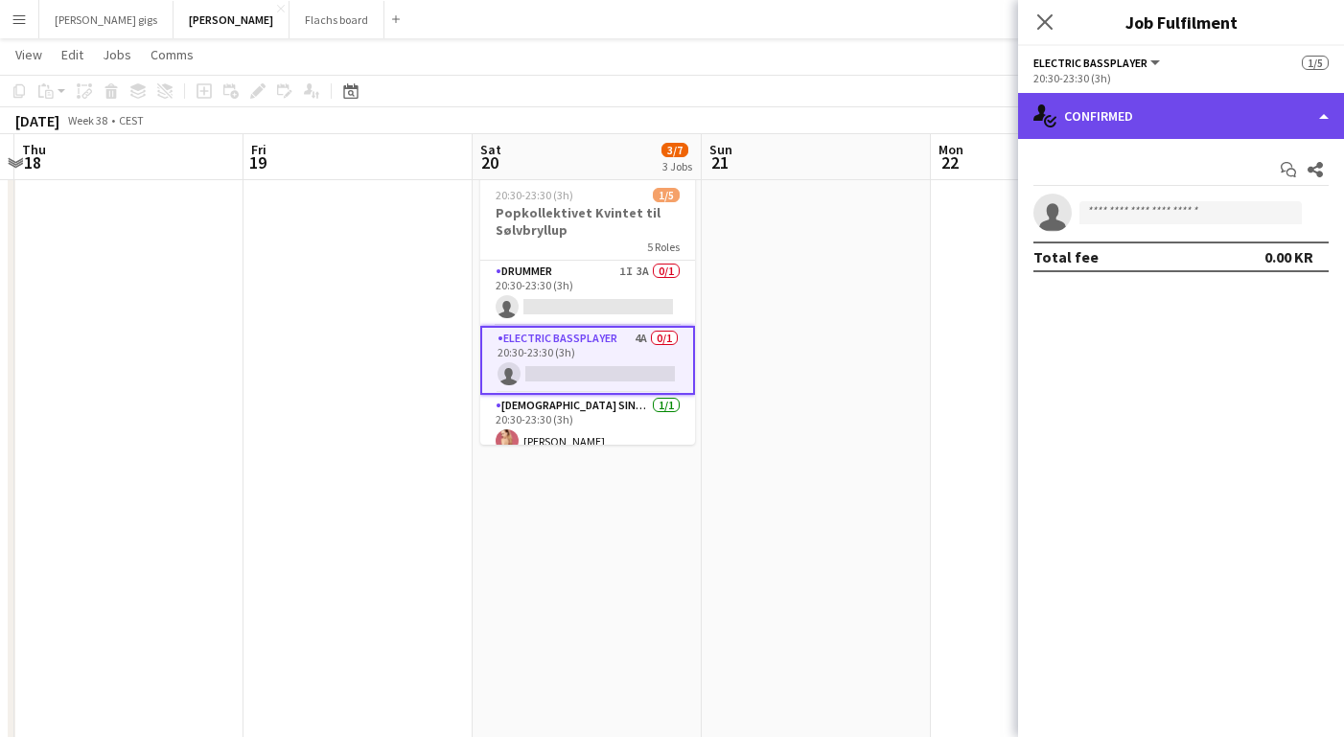
click at [1090, 112] on div "single-neutral-actions-check-2 Confirmed" at bounding box center [1181, 116] width 326 height 46
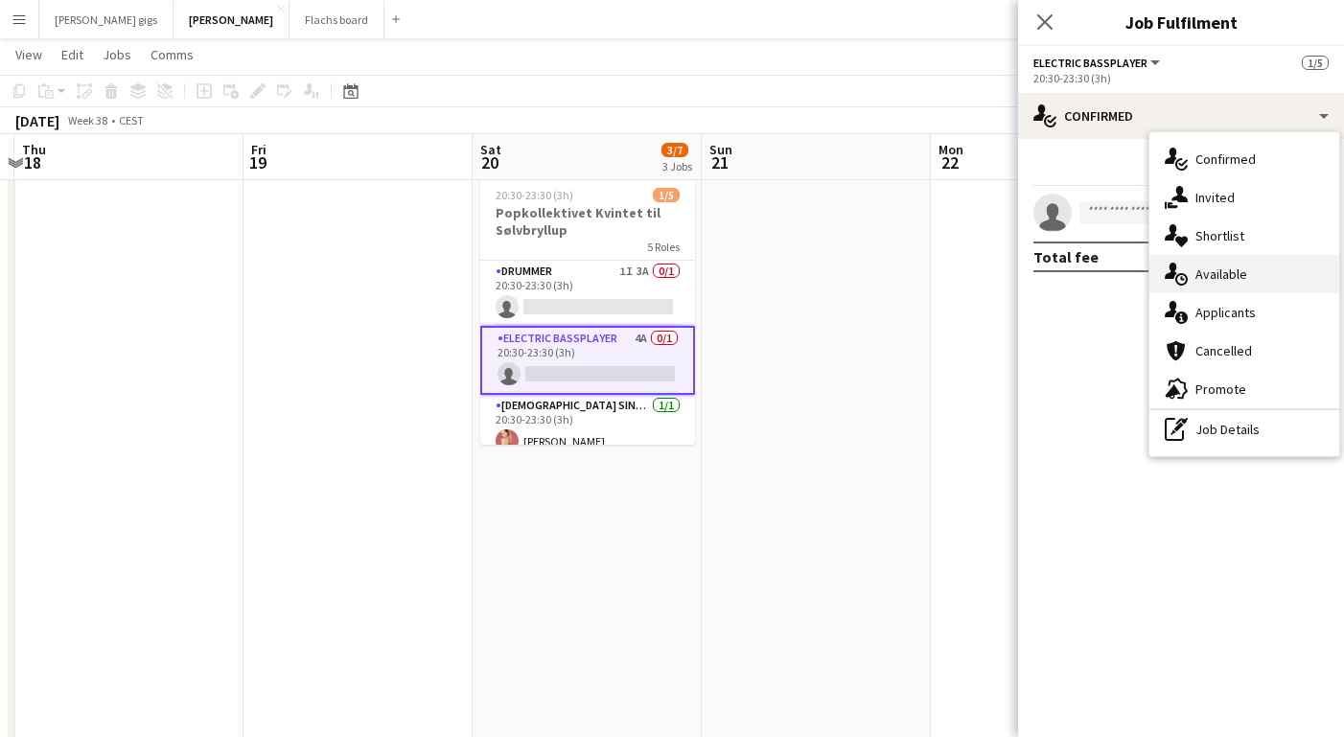
click at [1200, 283] on div "single-neutral-actions-upload Available" at bounding box center [1245, 274] width 190 height 38
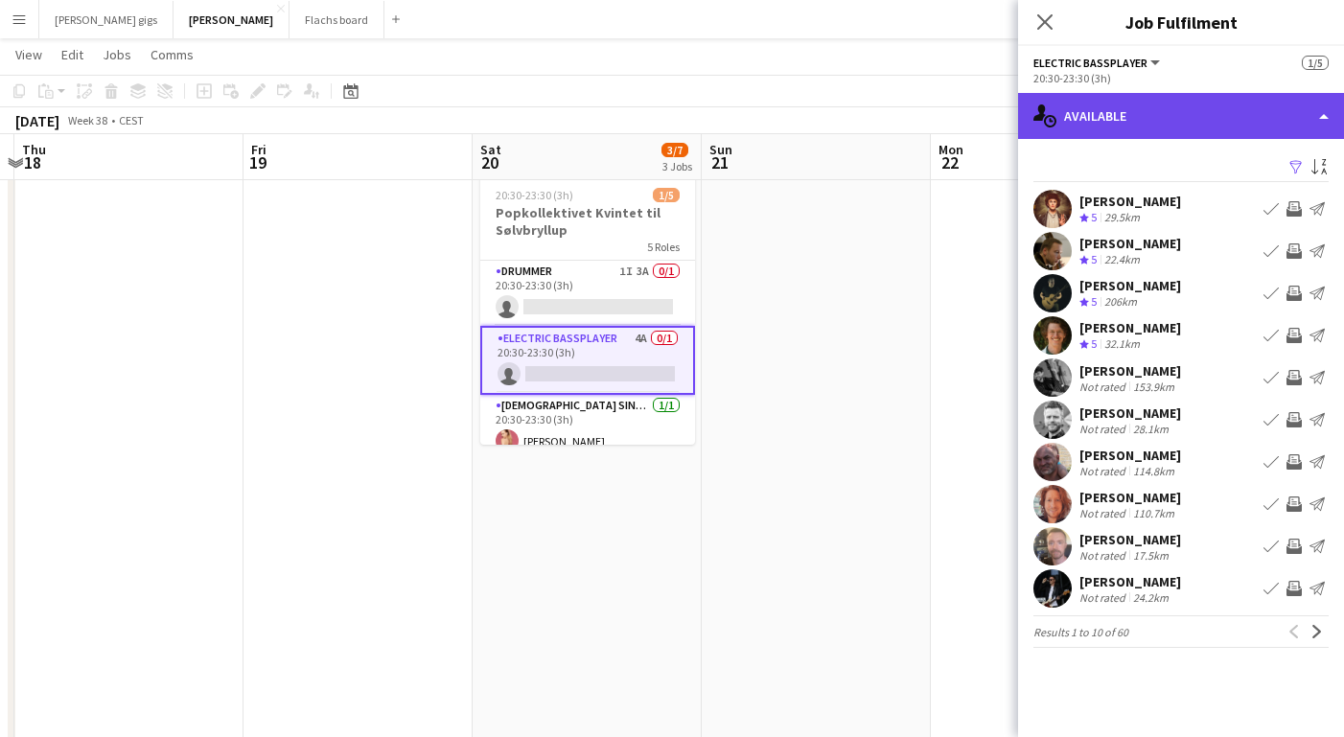
click at [1146, 104] on div "single-neutral-actions-upload Available" at bounding box center [1181, 116] width 326 height 46
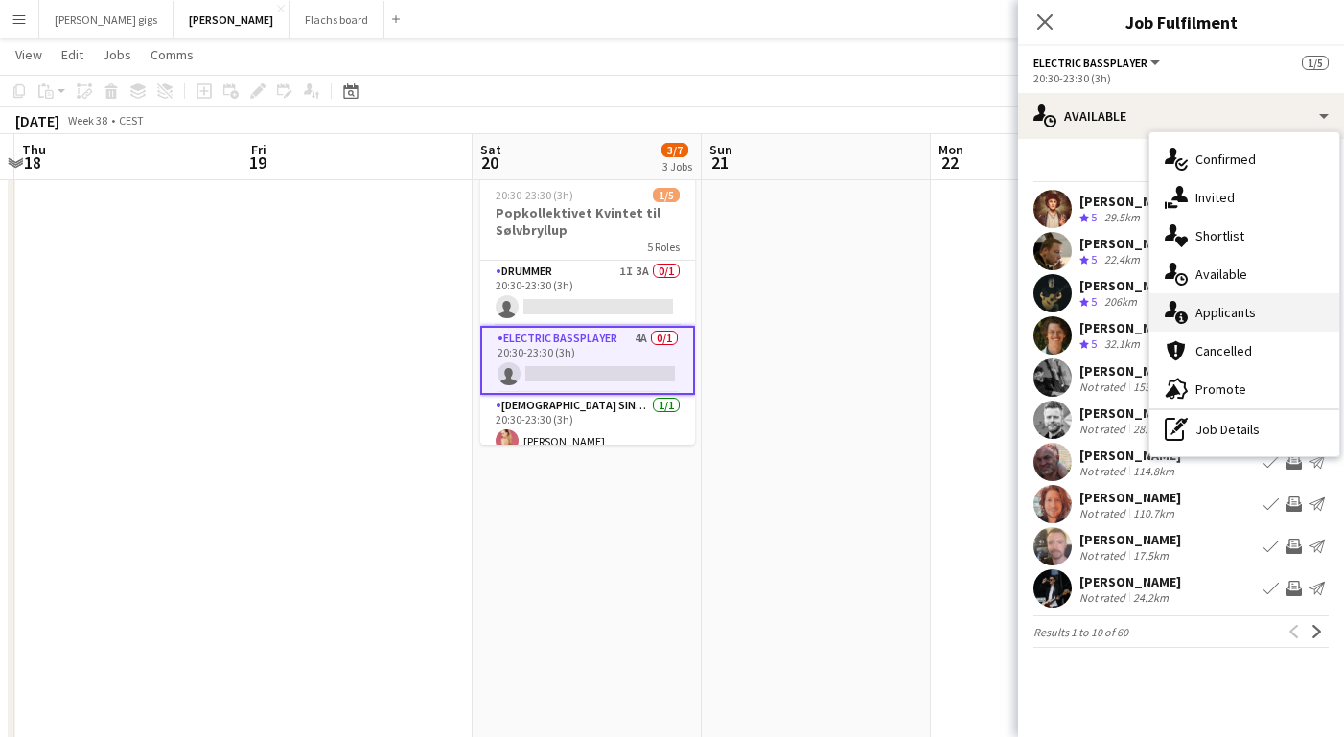
click at [1219, 310] on div "single-neutral-actions-information Applicants" at bounding box center [1245, 312] width 190 height 38
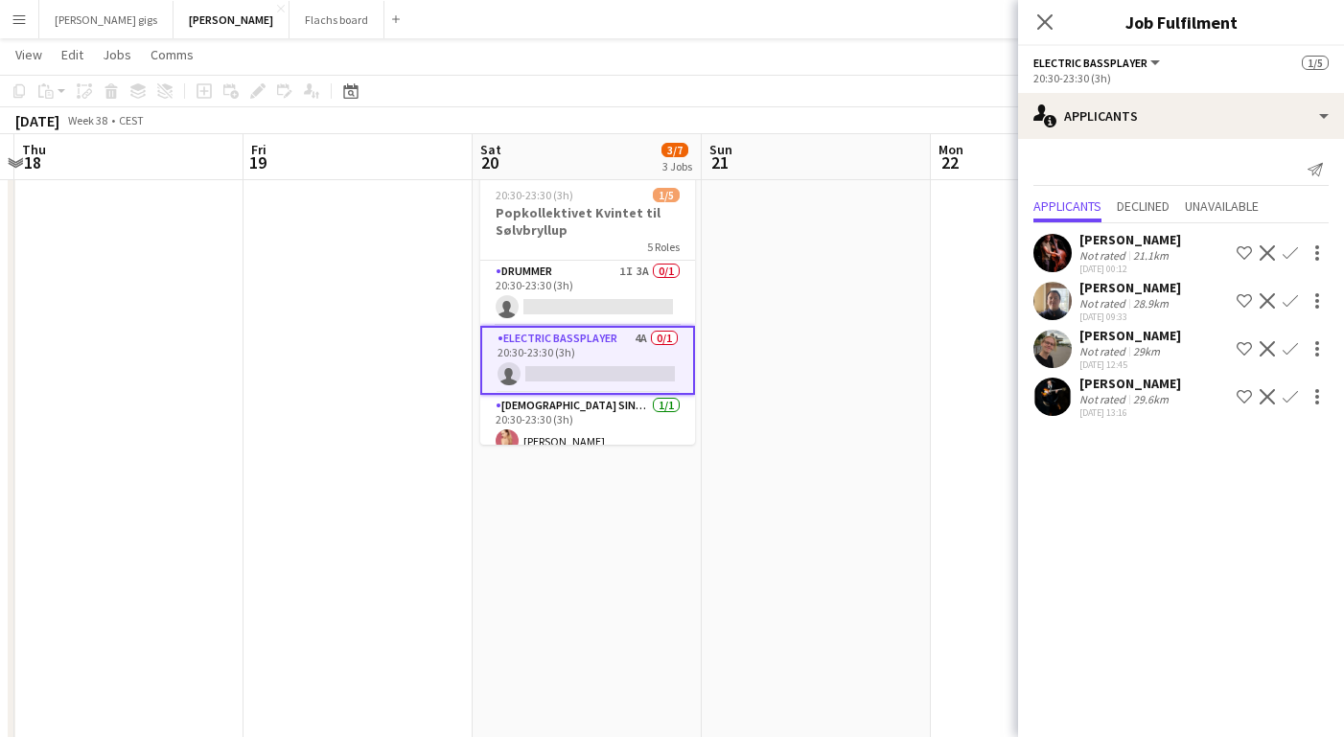
click at [1292, 300] on app-icon "Confirm" at bounding box center [1290, 300] width 15 height 15
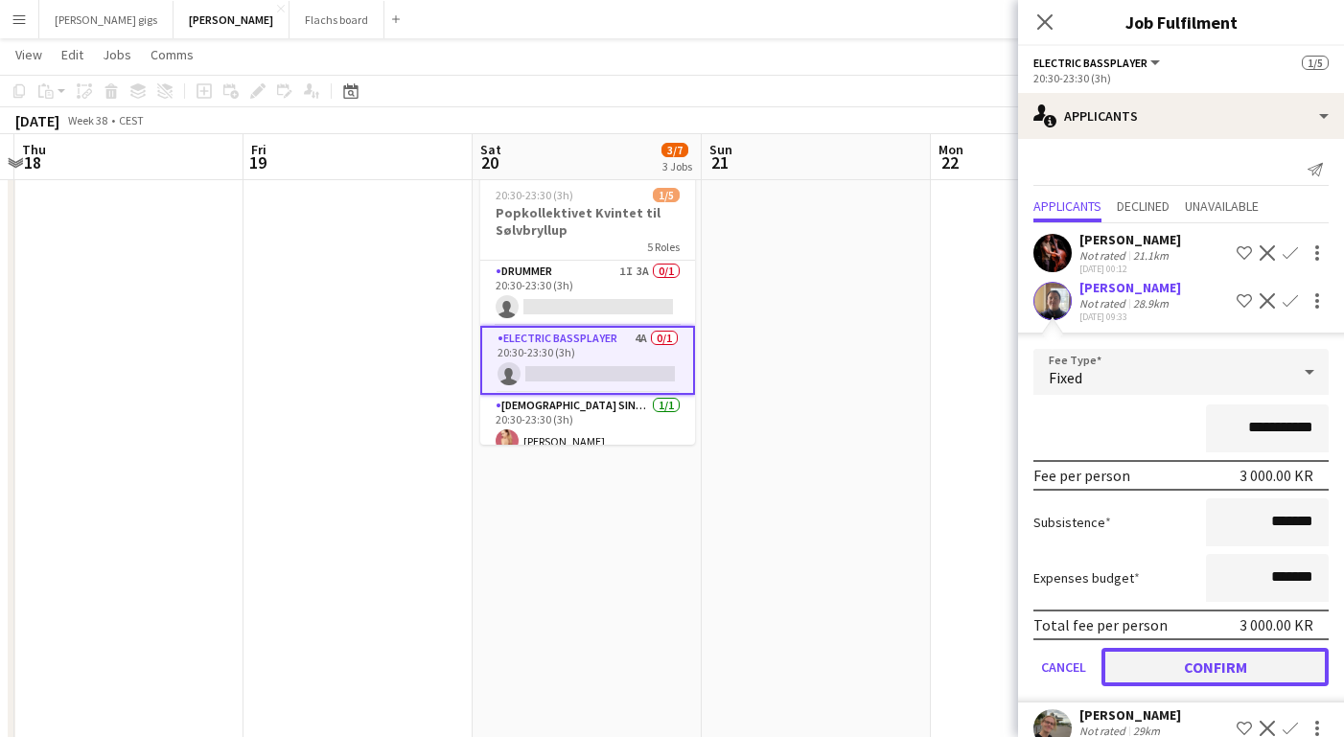
click at [1181, 682] on button "Confirm" at bounding box center [1215, 667] width 227 height 38
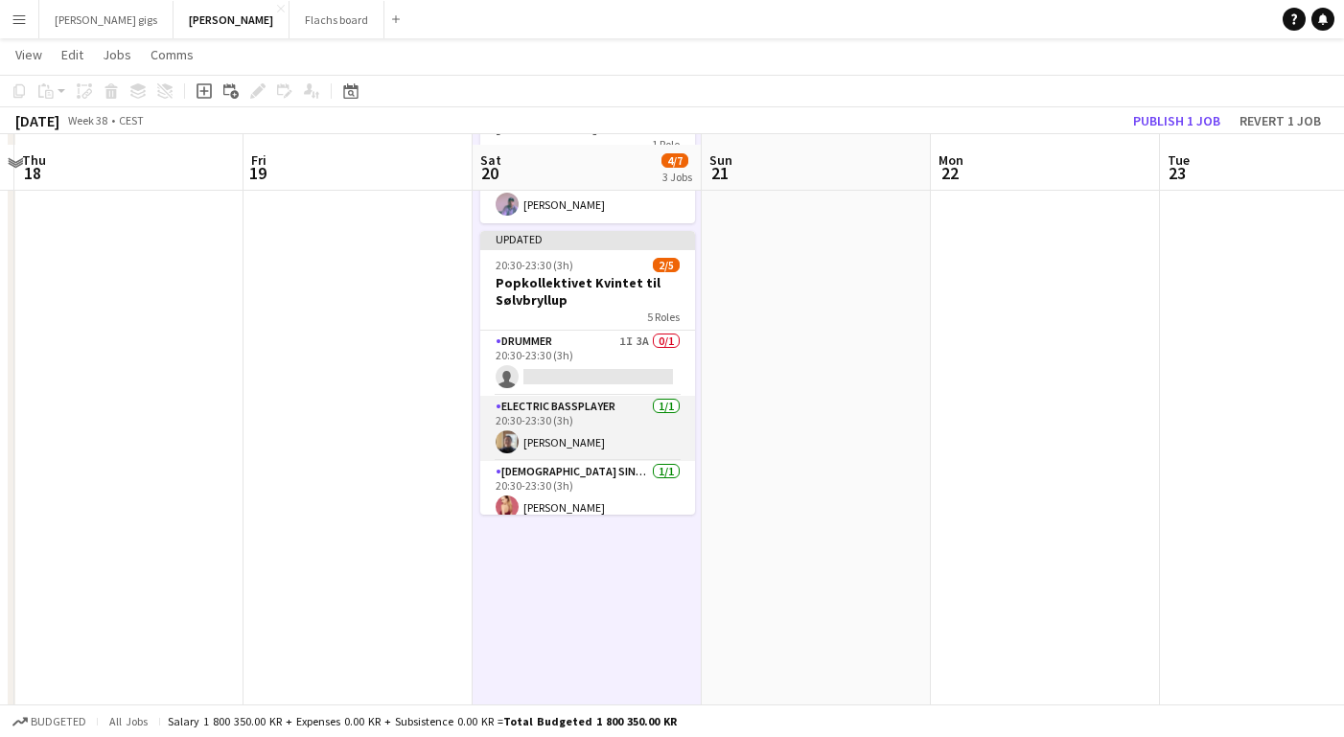
scroll to position [305, 0]
click at [602, 332] on app-card-role "Drummer 1I 3A 0/1 20:30-23:30 (3h) single-neutral-actions" at bounding box center [587, 364] width 215 height 65
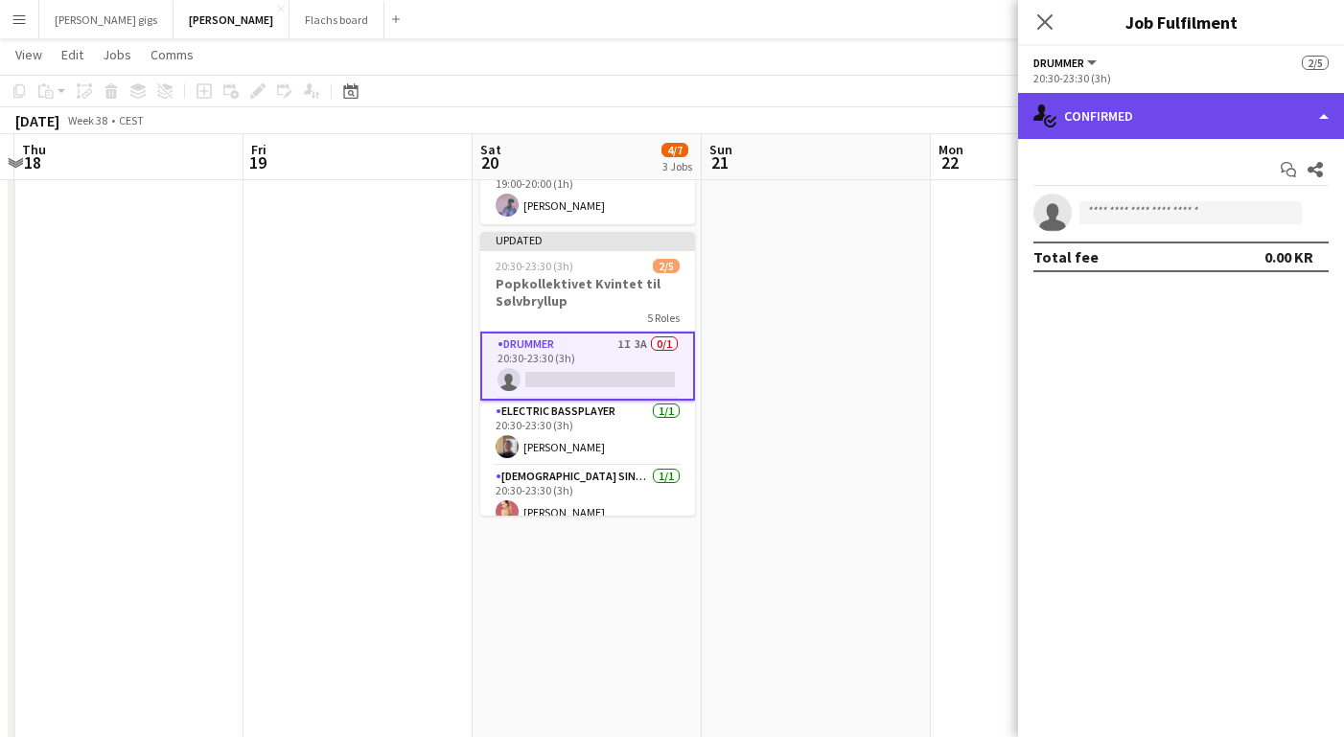
click at [1077, 135] on div "single-neutral-actions-check-2 Confirmed" at bounding box center [1181, 116] width 326 height 46
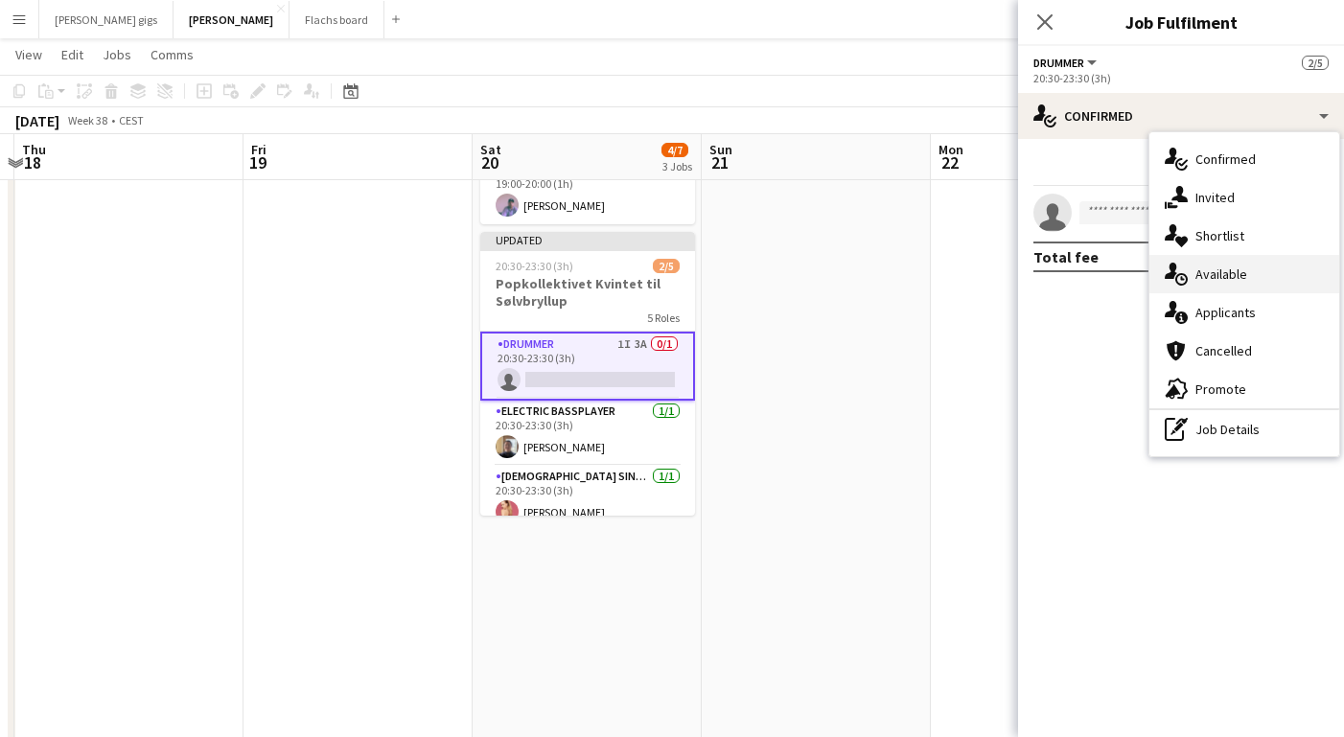
click at [1205, 278] on div "single-neutral-actions-upload Available" at bounding box center [1245, 274] width 190 height 38
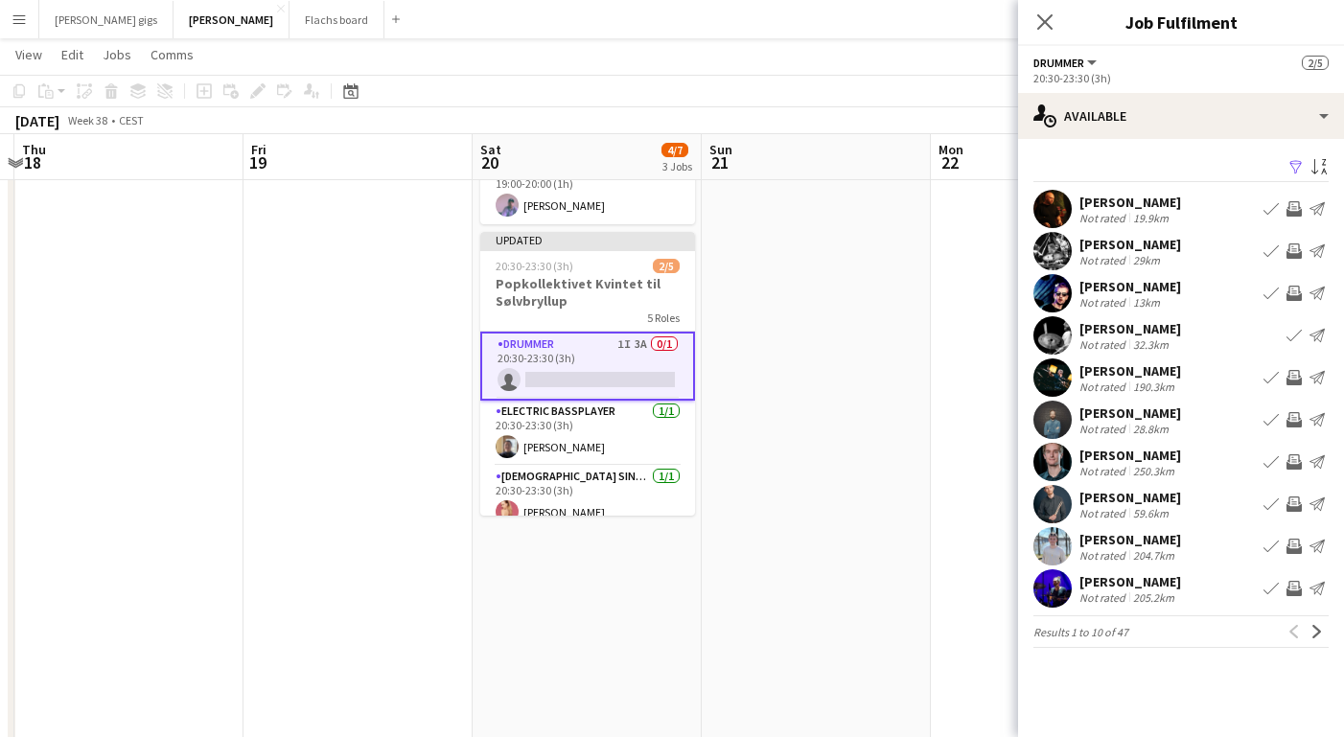
click at [1116, 85] on div "20:30-23:30 (3h)" at bounding box center [1181, 78] width 295 height 14
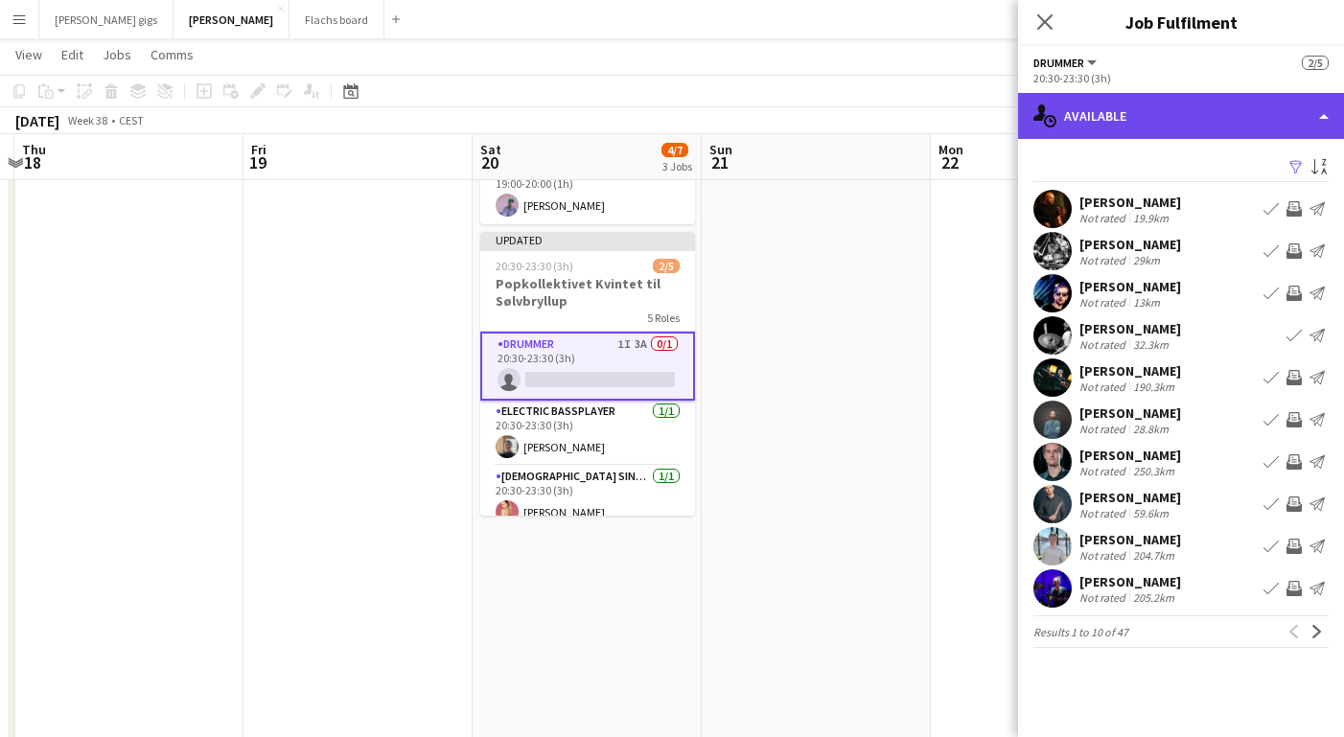
click at [1123, 109] on div "single-neutral-actions-upload Available" at bounding box center [1181, 116] width 326 height 46
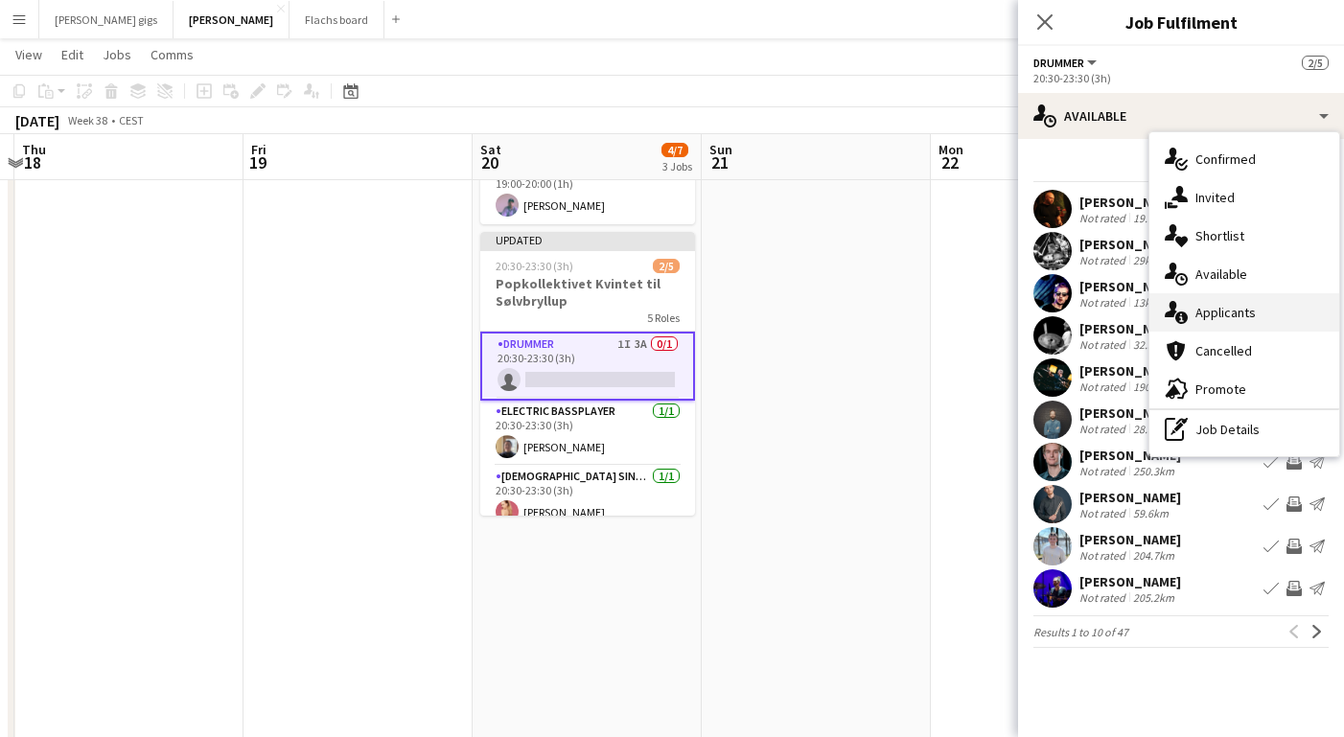
click at [1222, 315] on div "single-neutral-actions-information Applicants" at bounding box center [1245, 312] width 190 height 38
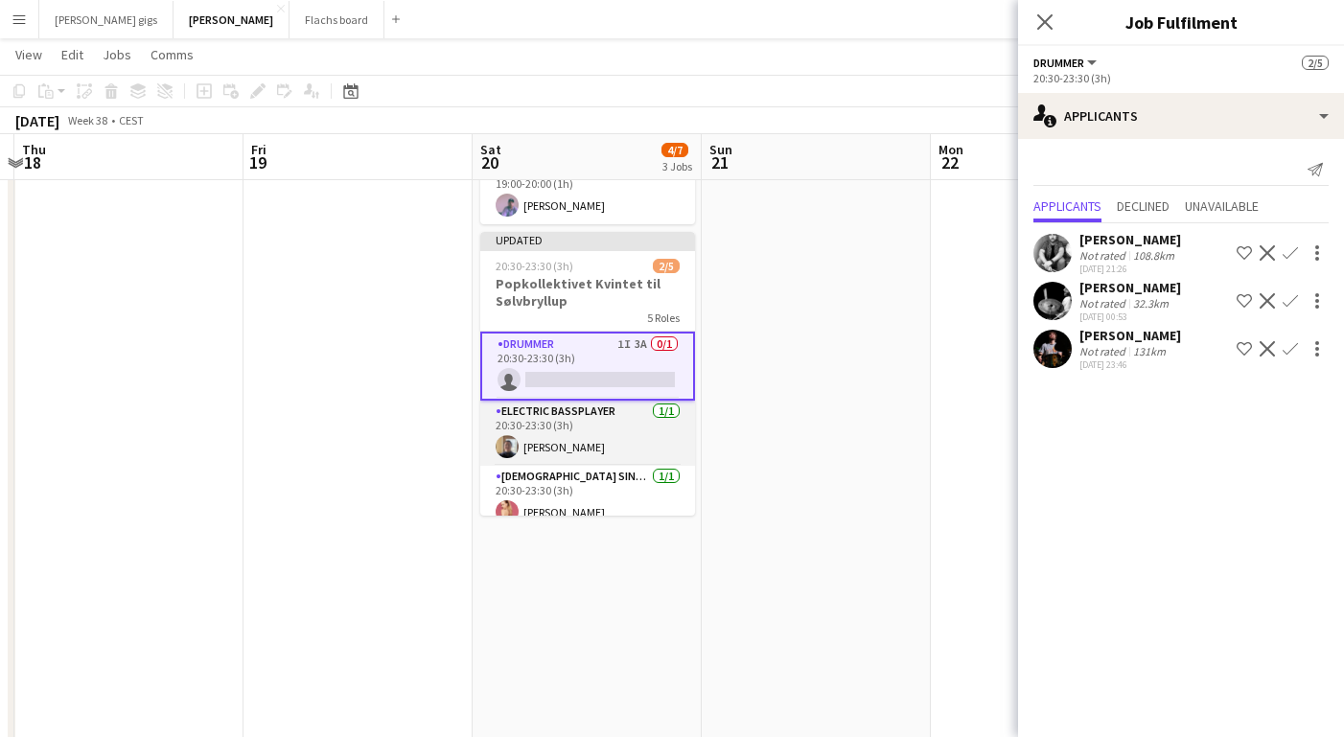
scroll to position [146, 0]
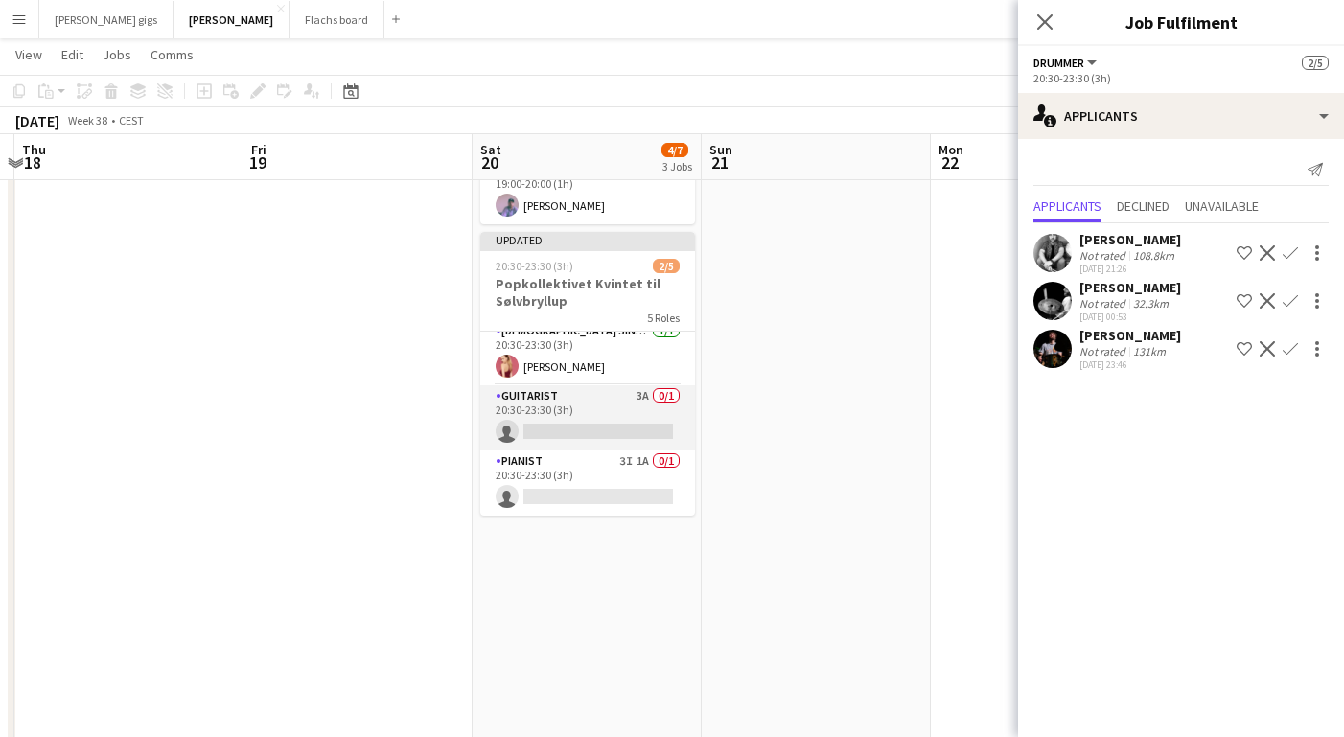
click at [571, 389] on app-card-role "Guitarist 3A 0/1 20:30-23:30 (3h) single-neutral-actions" at bounding box center [587, 417] width 215 height 65
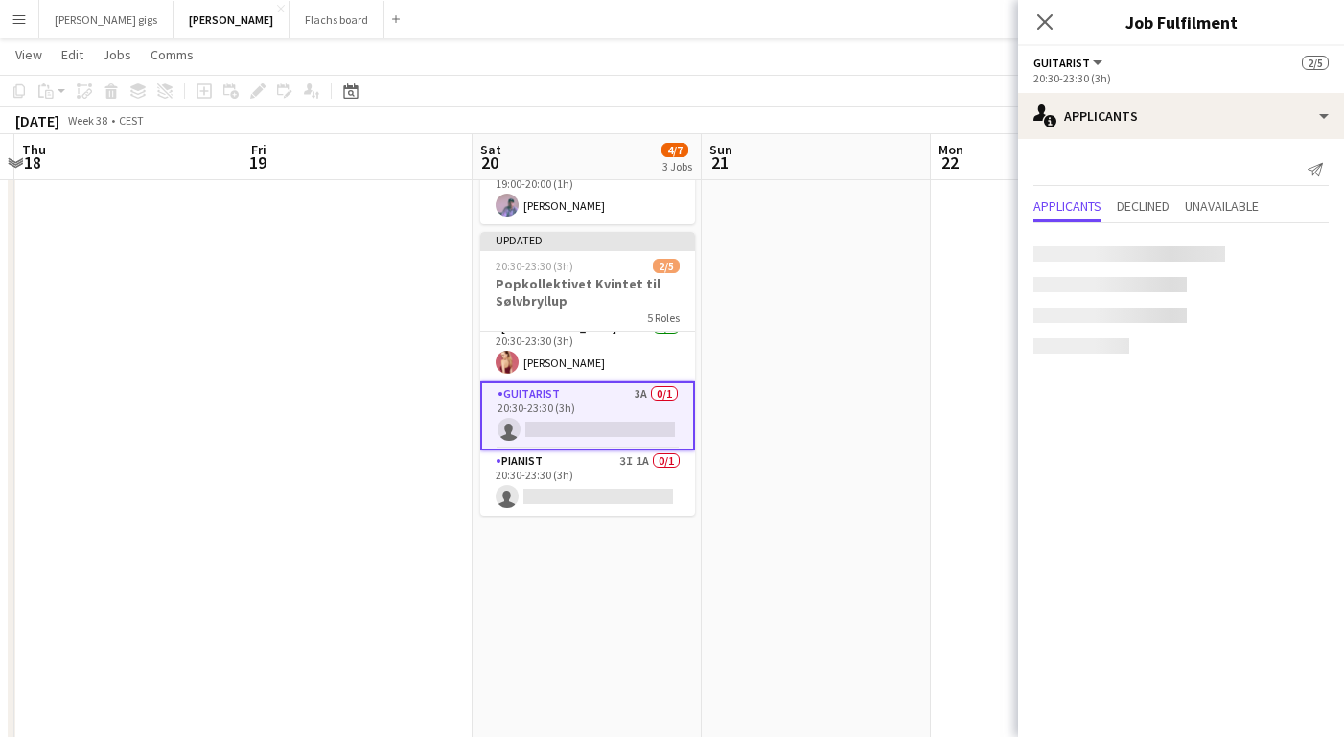
scroll to position [142, 0]
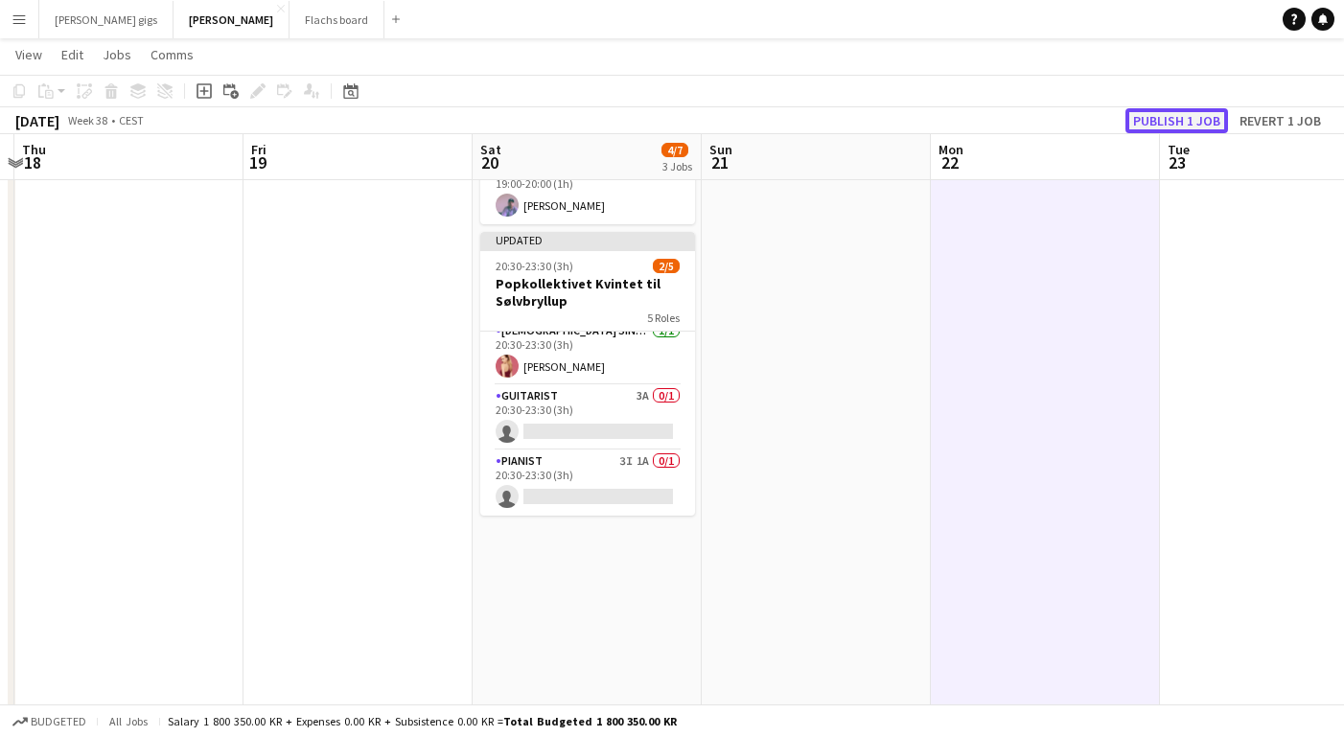
click at [1162, 111] on button "Publish 1 job" at bounding box center [1177, 120] width 103 height 25
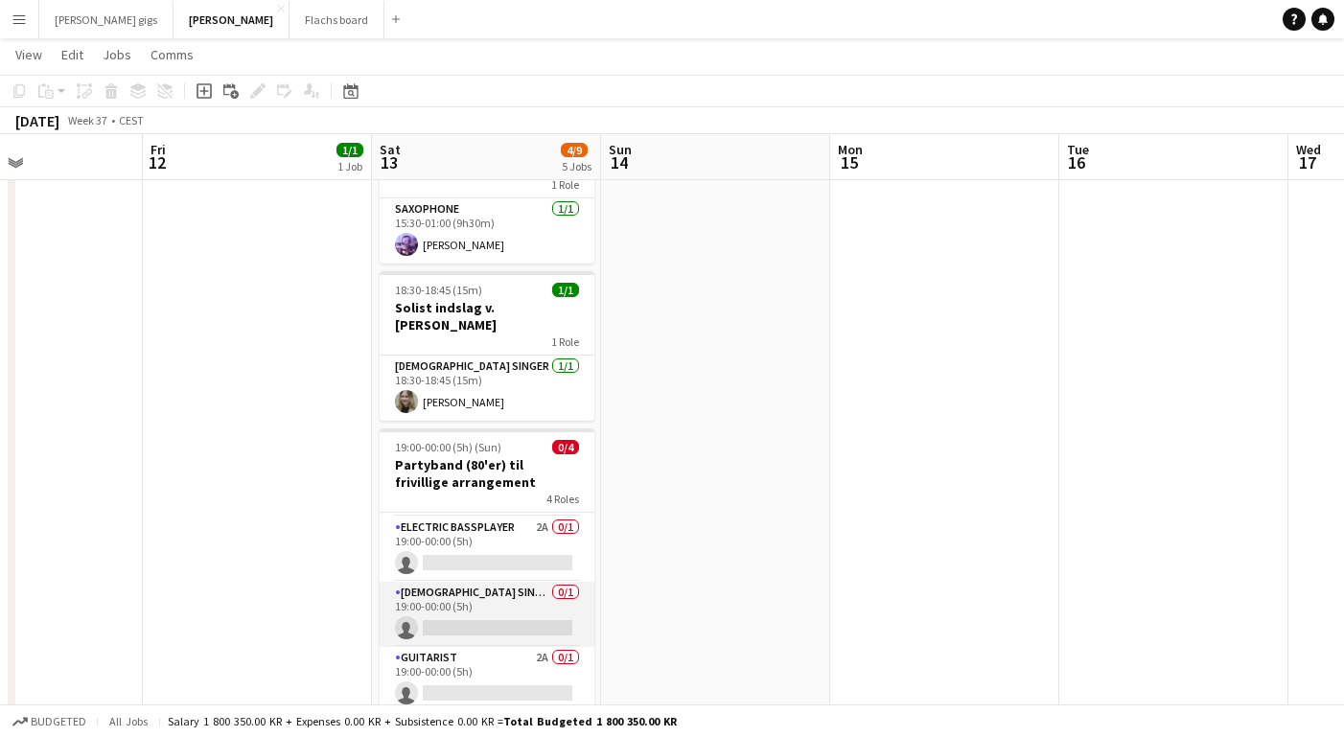
scroll to position [0, 0]
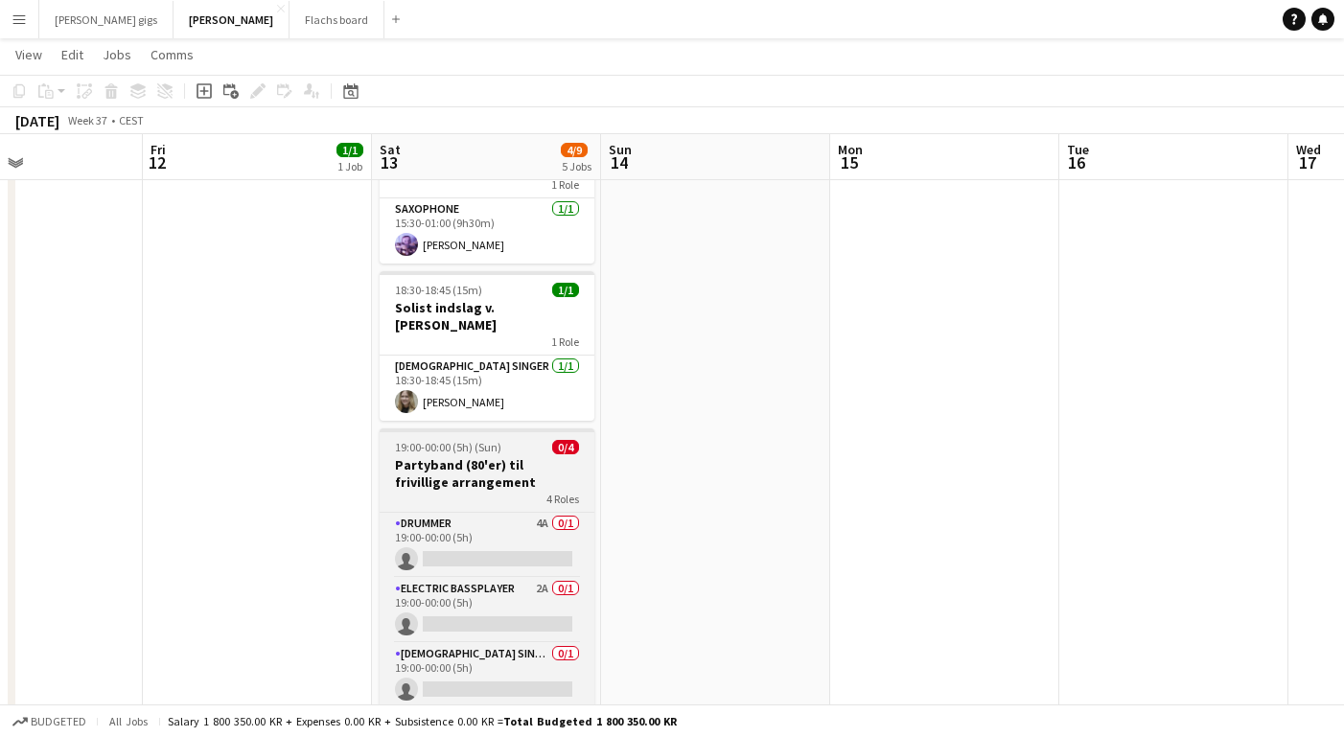
click at [504, 456] on h3 "Partyband (80'er) til frivillige arrangement" at bounding box center [487, 473] width 215 height 35
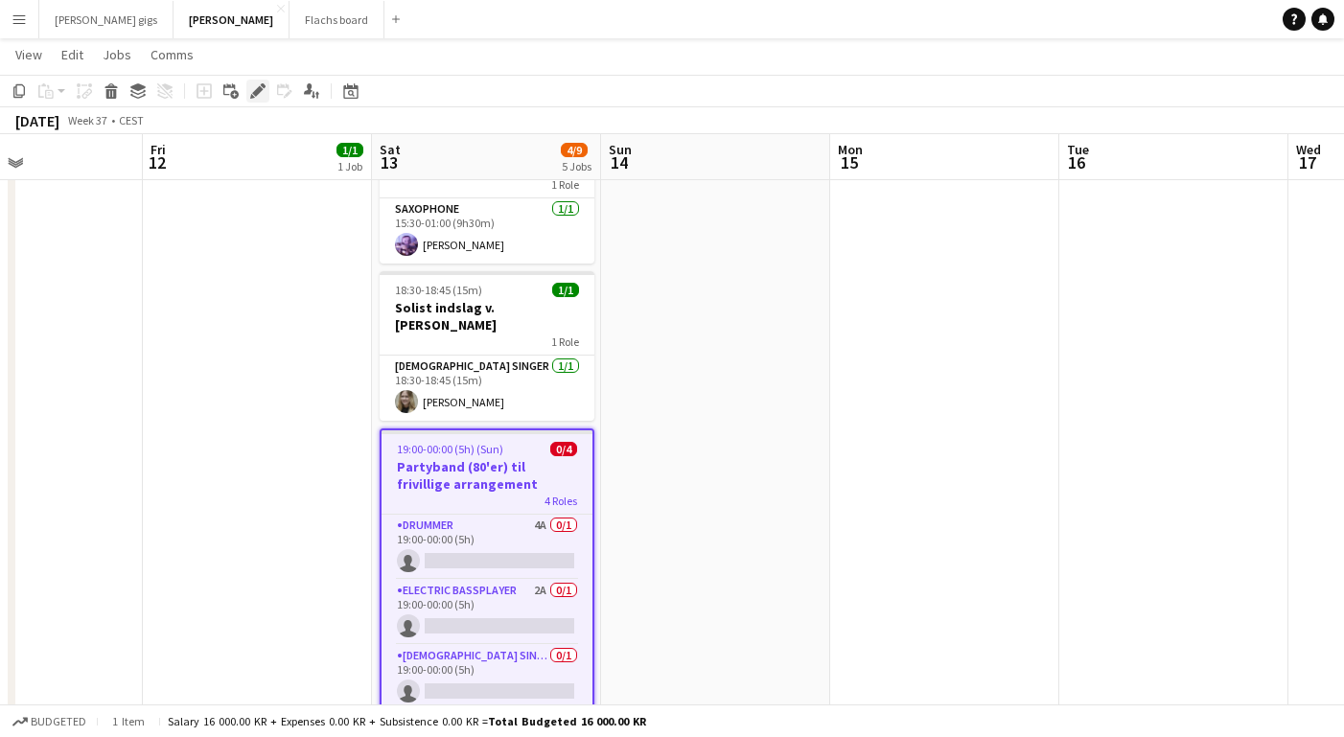
click at [259, 81] on div "Edit" at bounding box center [257, 91] width 23 height 23
